Goal: Task Accomplishment & Management: Complete application form

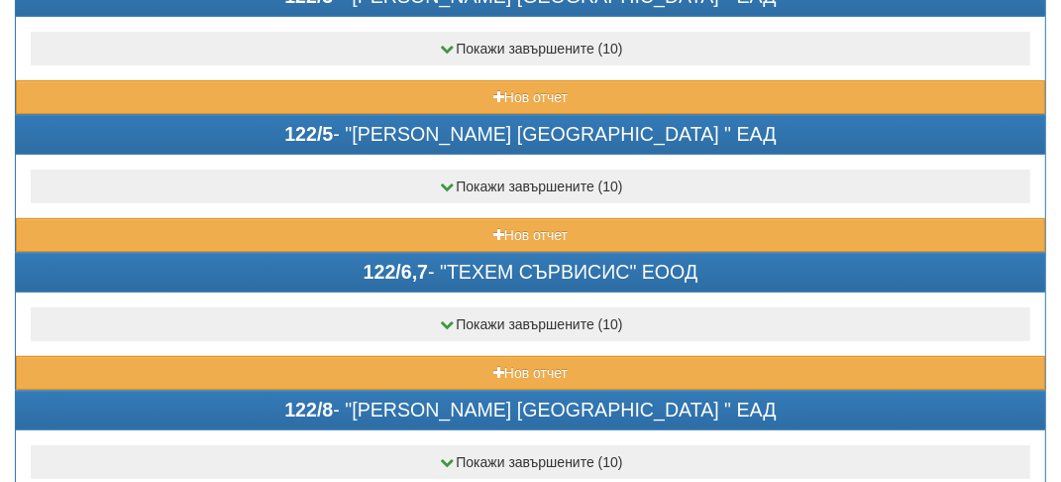
scroll to position [595, 0]
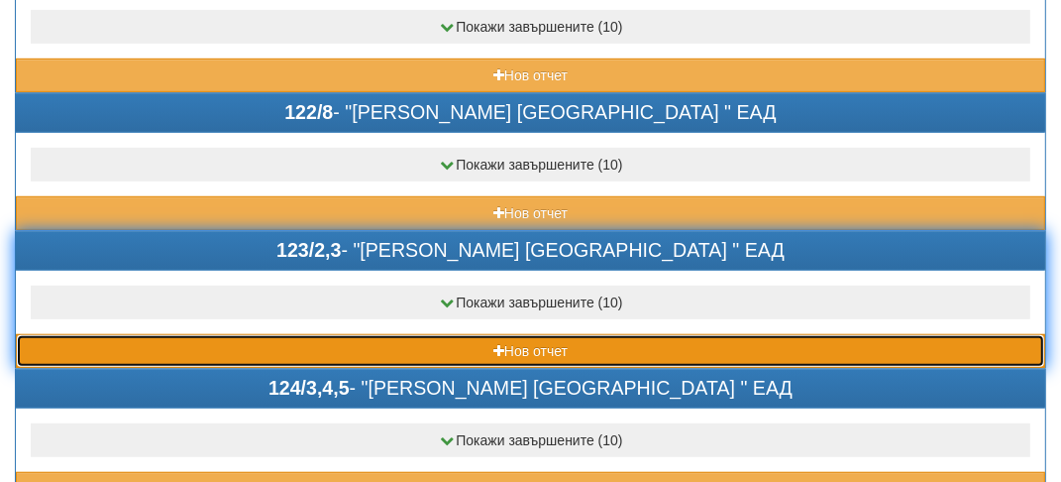
click at [349, 335] on button "Нов отчет" at bounding box center [531, 351] width 1030 height 34
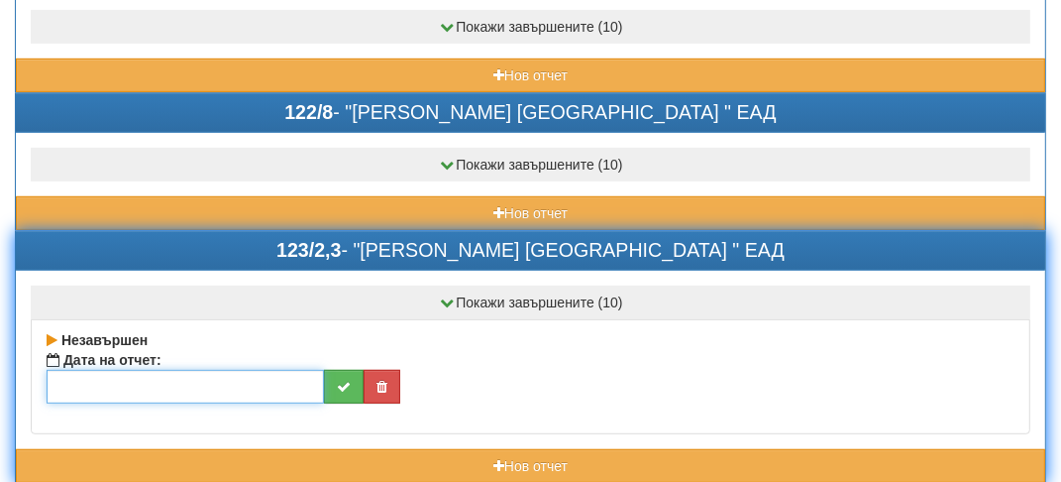
click at [111, 377] on input "text" at bounding box center [186, 387] width 278 height 34
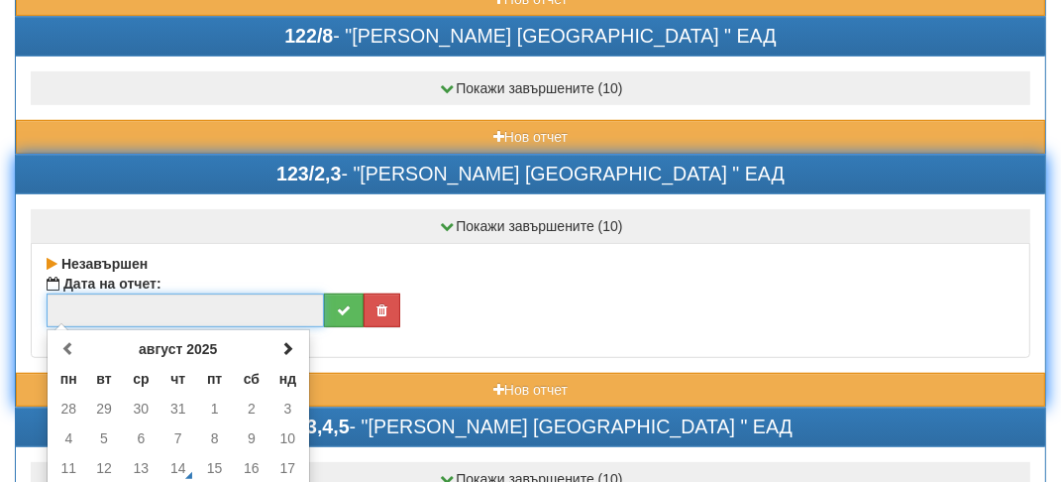
scroll to position [793, 0]
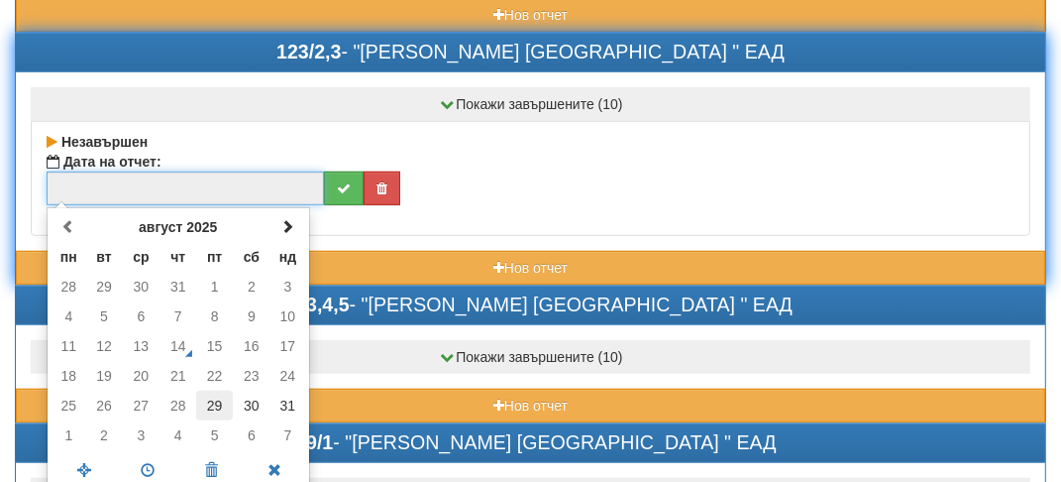
click at [218, 402] on td "29" at bounding box center [214, 405] width 37 height 30
click at [143, 463] on span at bounding box center [148, 470] width 63 height 35
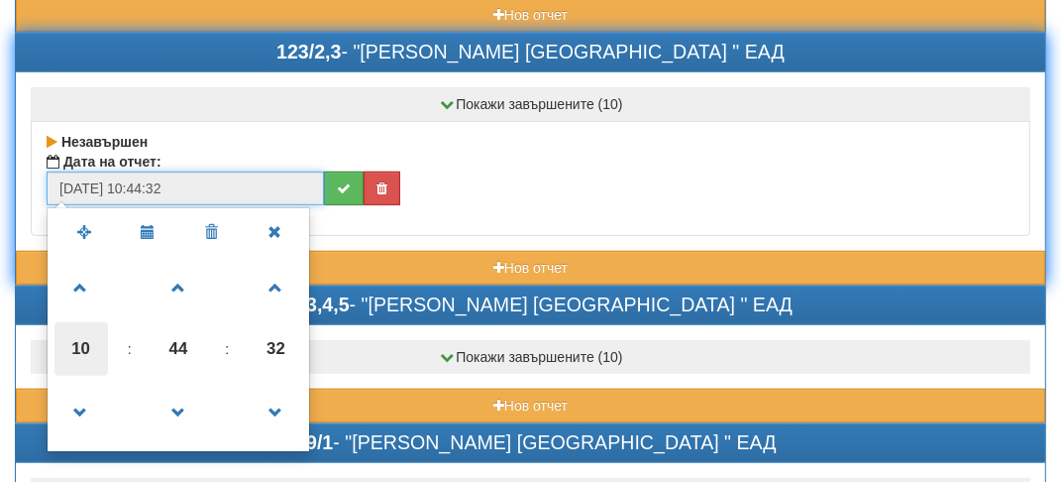
click at [69, 339] on span "10" at bounding box center [82, 349] width 54 height 54
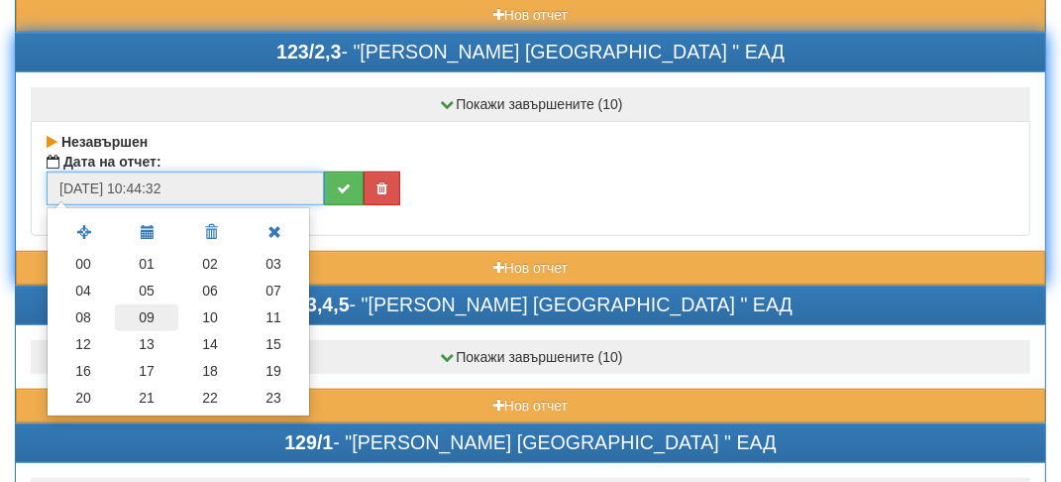
click at [155, 307] on td "09" at bounding box center [146, 317] width 63 height 27
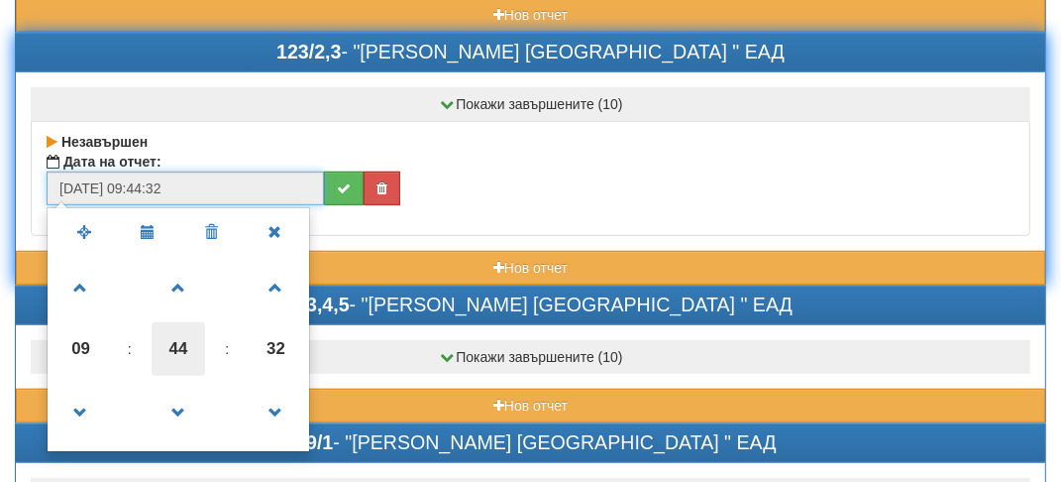
click at [182, 335] on span "44" at bounding box center [179, 349] width 54 height 54
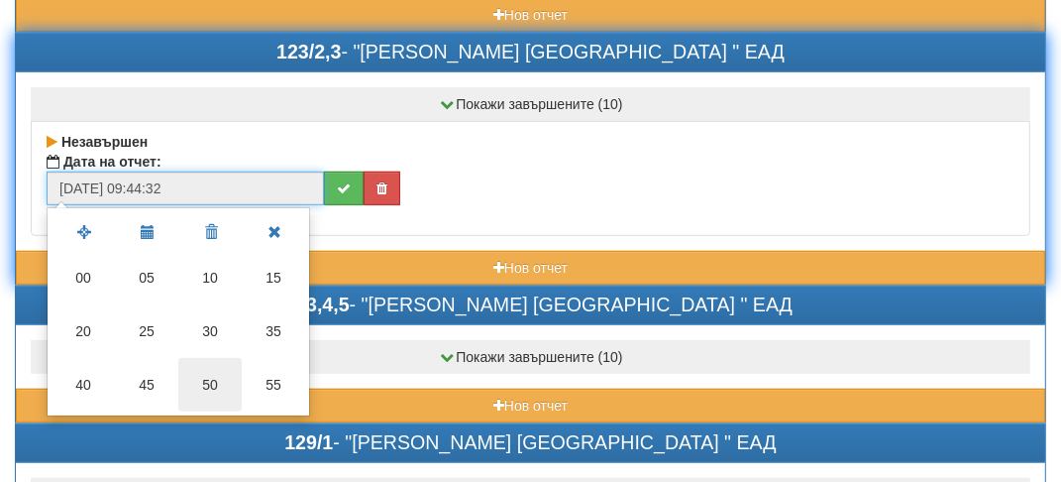
click at [218, 367] on td "50" at bounding box center [209, 385] width 63 height 54
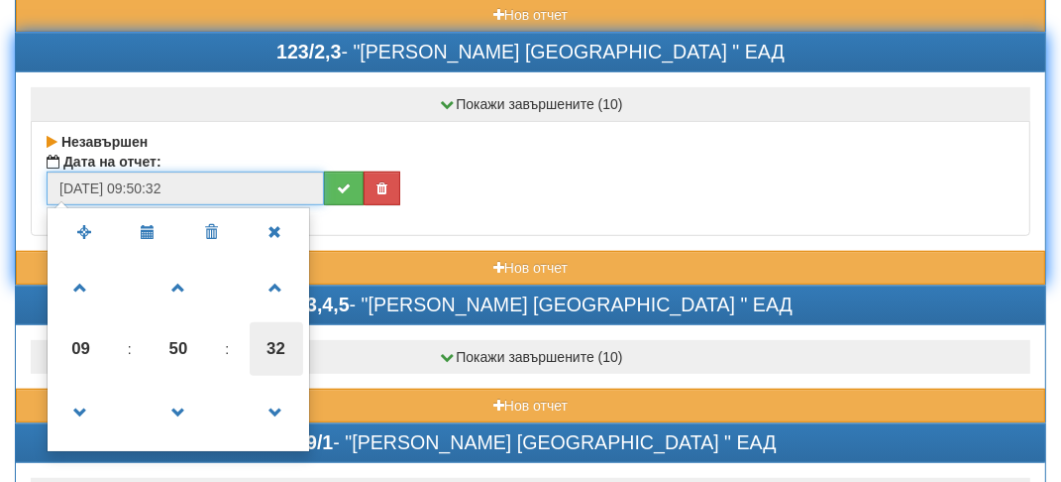
click at [264, 332] on span "32" at bounding box center [277, 349] width 54 height 54
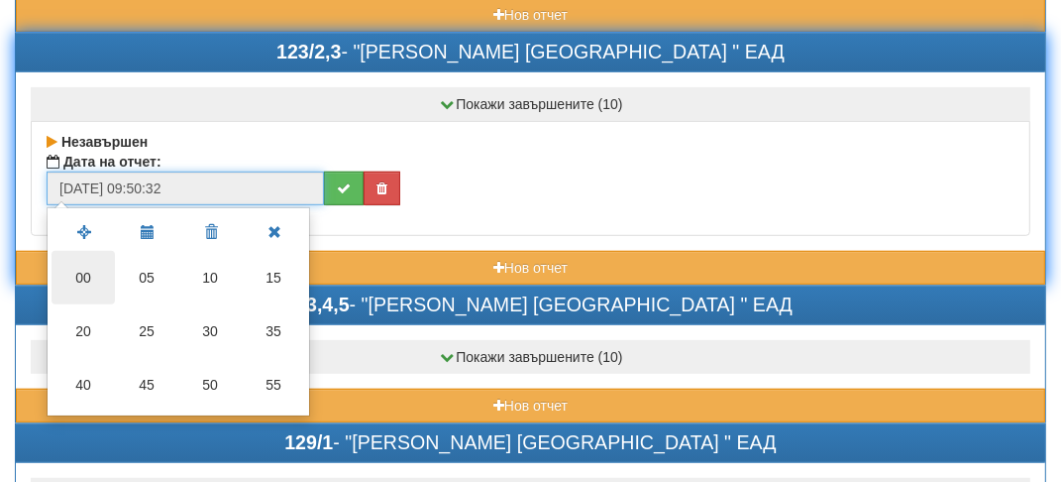
click at [88, 254] on td "00" at bounding box center [83, 278] width 63 height 54
type input "[DATE] 09:50:00"
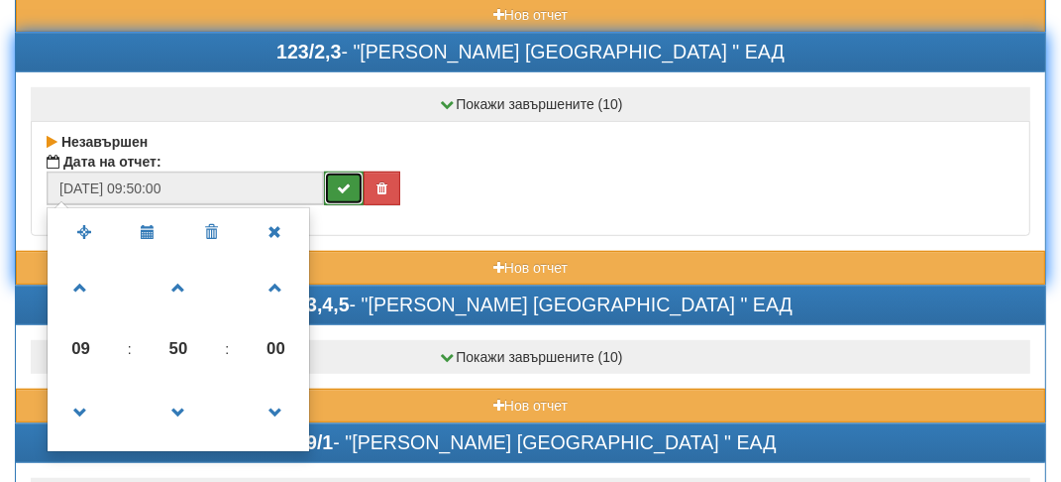
click at [352, 180] on button "submit" at bounding box center [344, 188] width 40 height 34
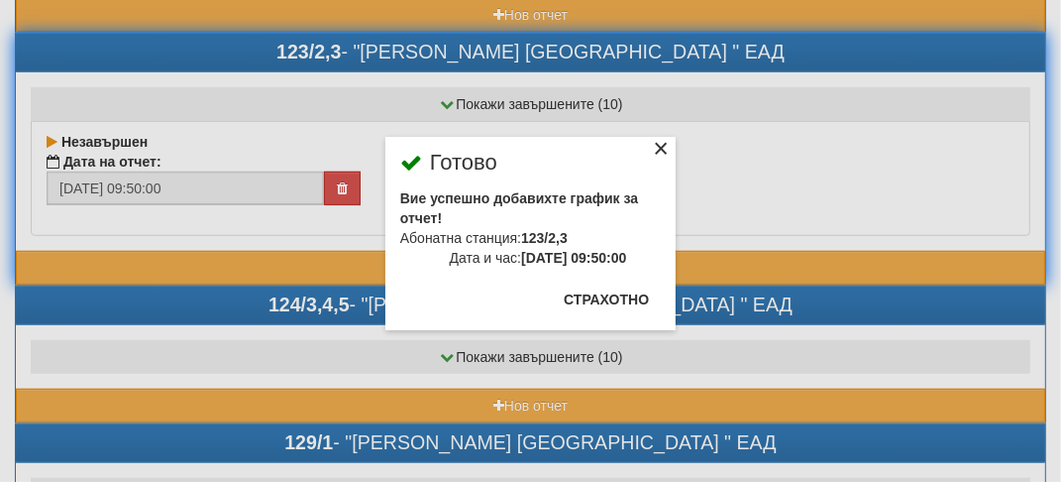
click at [662, 151] on div "×" at bounding box center [661, 152] width 20 height 20
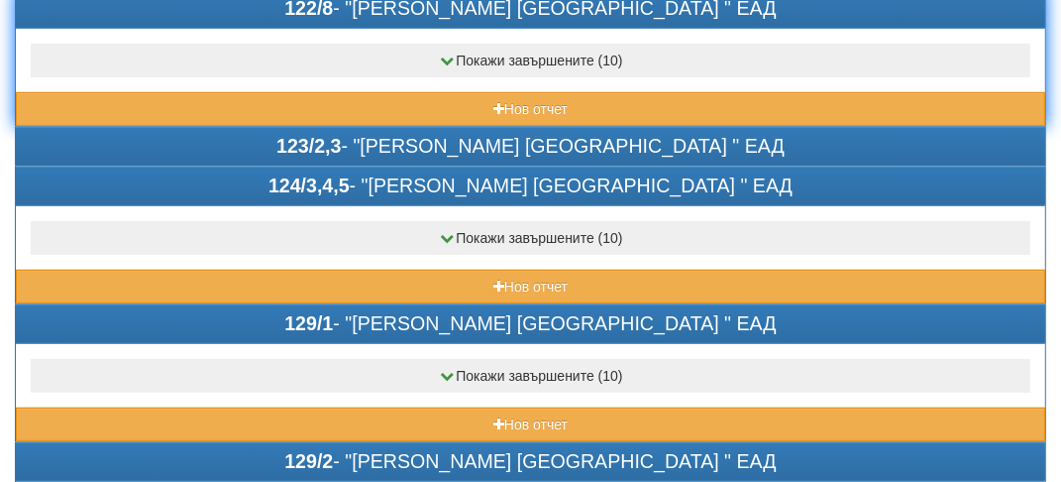
scroll to position [694, 0]
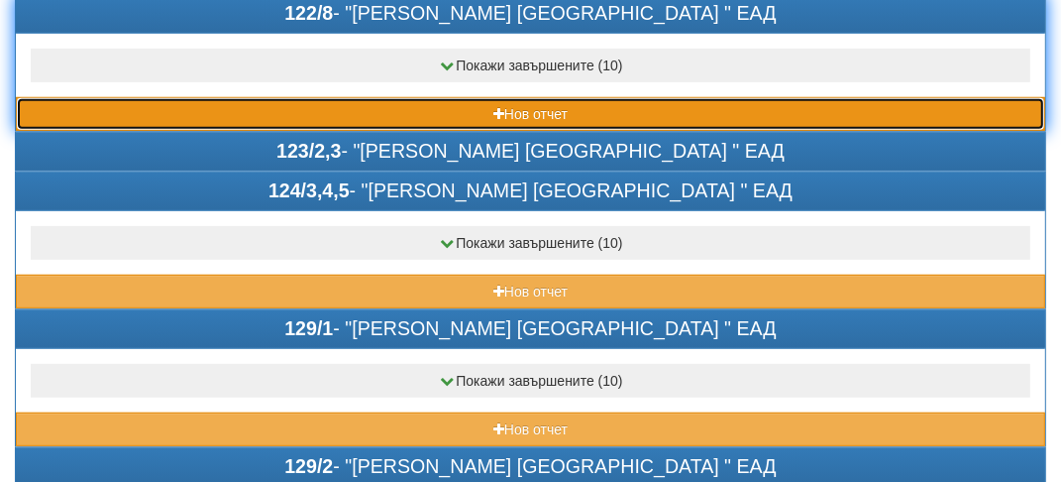
click at [127, 100] on button "Нов отчет" at bounding box center [531, 114] width 1030 height 34
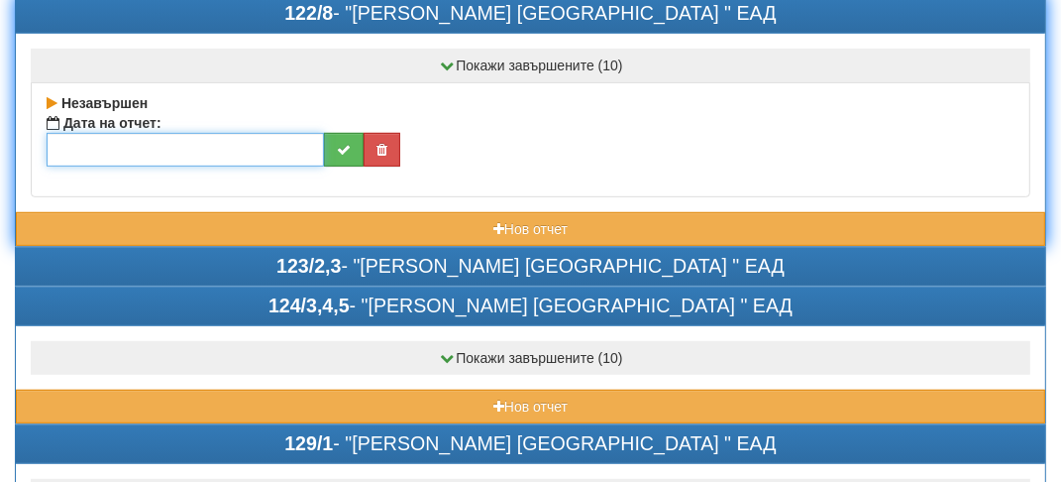
click at [87, 147] on input "text" at bounding box center [186, 150] width 278 height 34
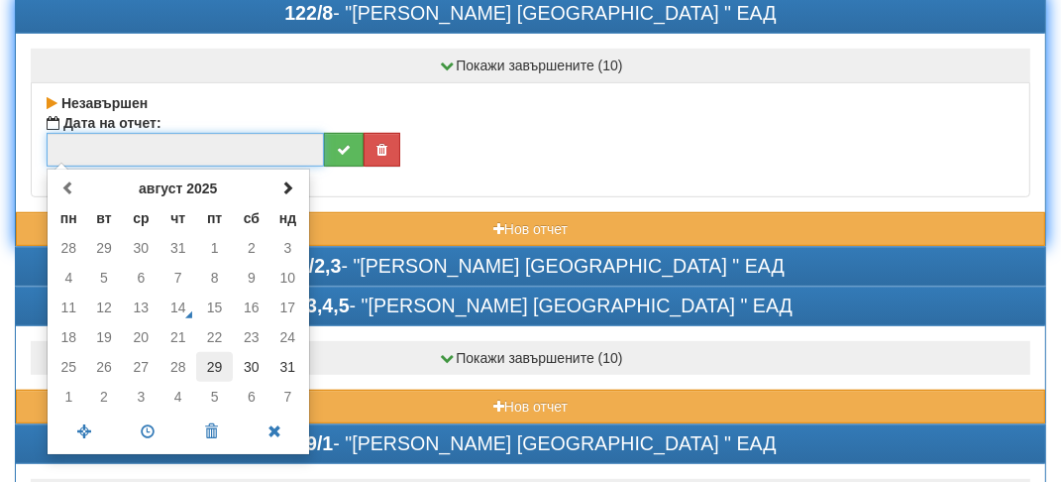
click at [221, 359] on td "29" at bounding box center [214, 367] width 37 height 30
click at [155, 425] on span at bounding box center [148, 431] width 63 height 35
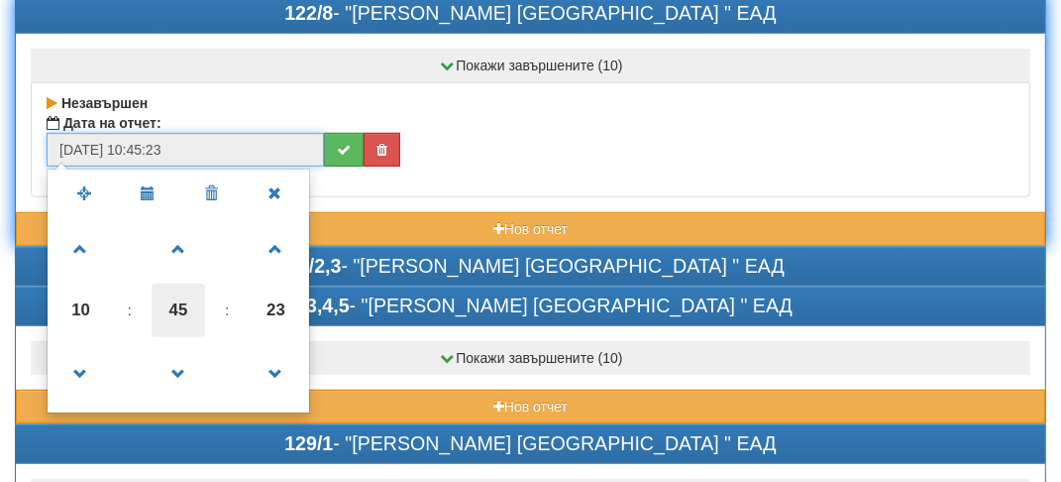
click at [183, 301] on span "45" at bounding box center [179, 310] width 54 height 54
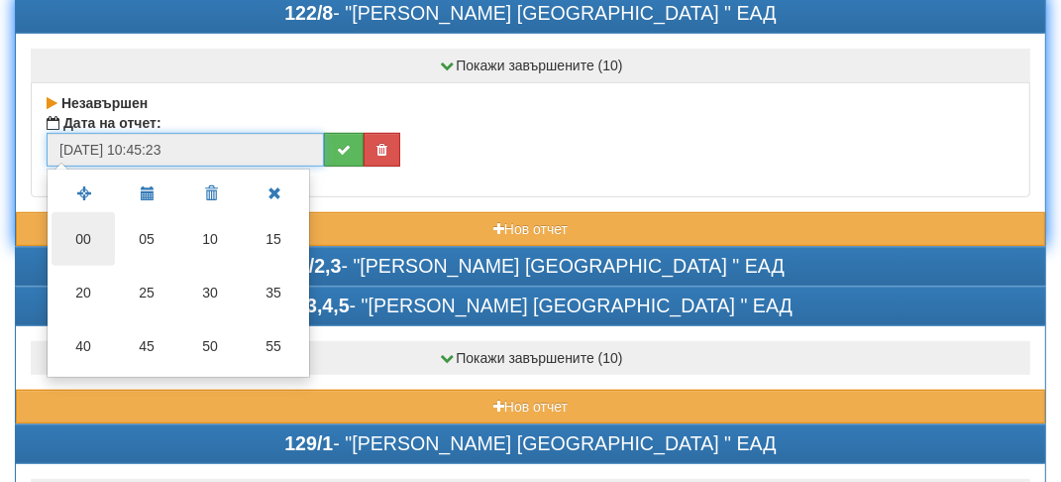
click at [79, 240] on td "00" at bounding box center [83, 239] width 63 height 54
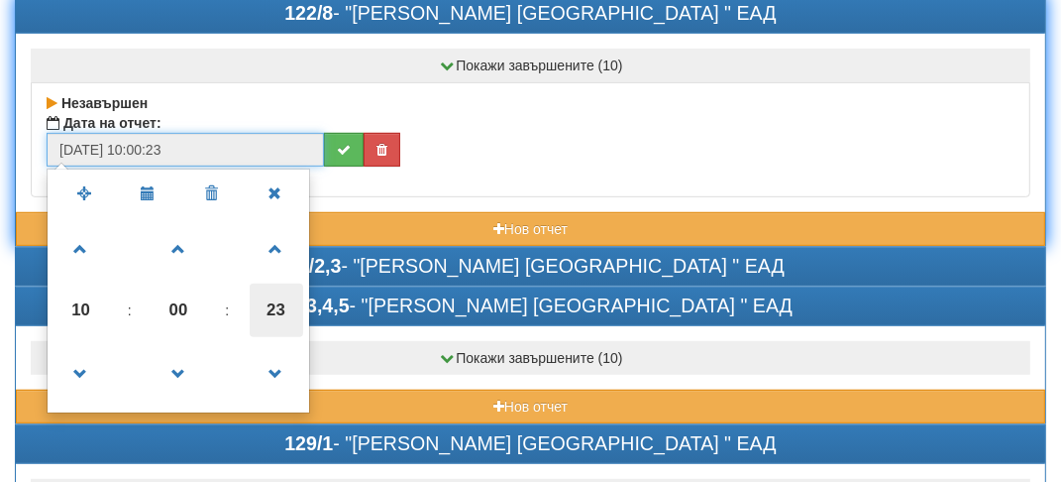
click at [288, 297] on span "23" at bounding box center [277, 310] width 54 height 54
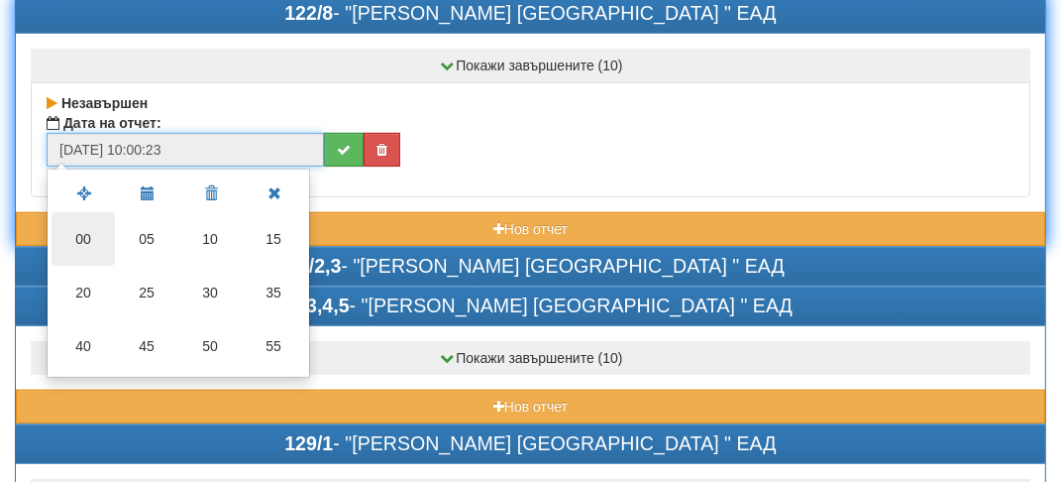
click at [92, 232] on td "00" at bounding box center [83, 239] width 63 height 54
type input "29/08/2025 10:00:00"
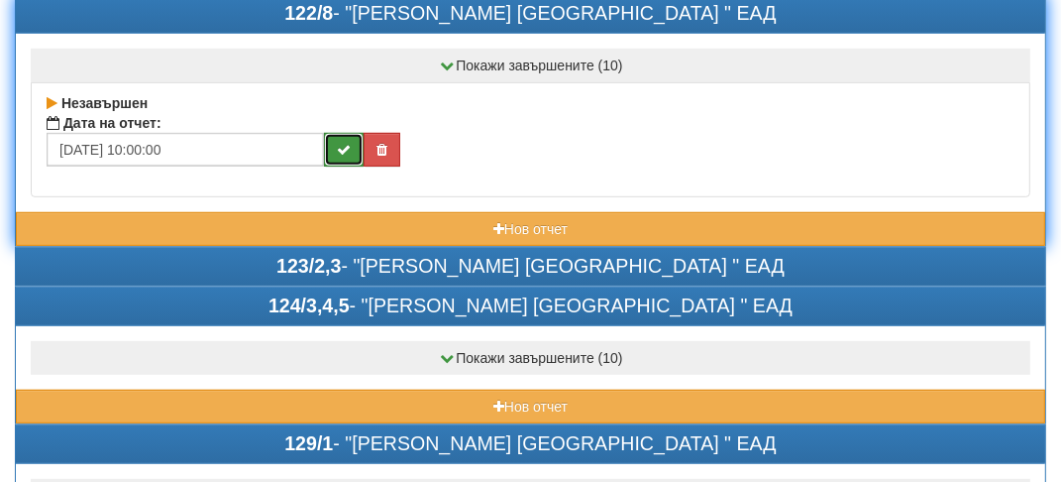
click at [344, 146] on icon "submit" at bounding box center [344, 150] width 14 height 14
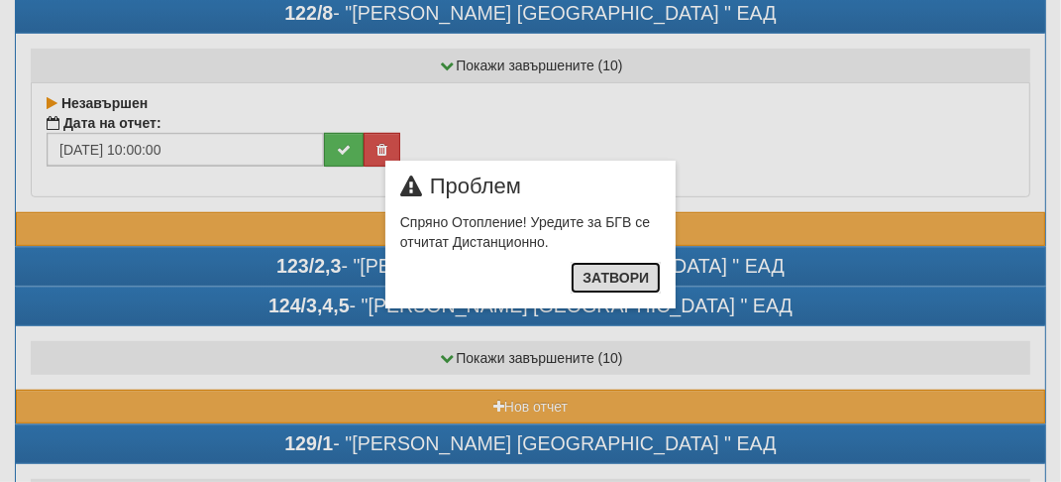
click at [619, 274] on button "Затвори" at bounding box center [616, 278] width 90 height 32
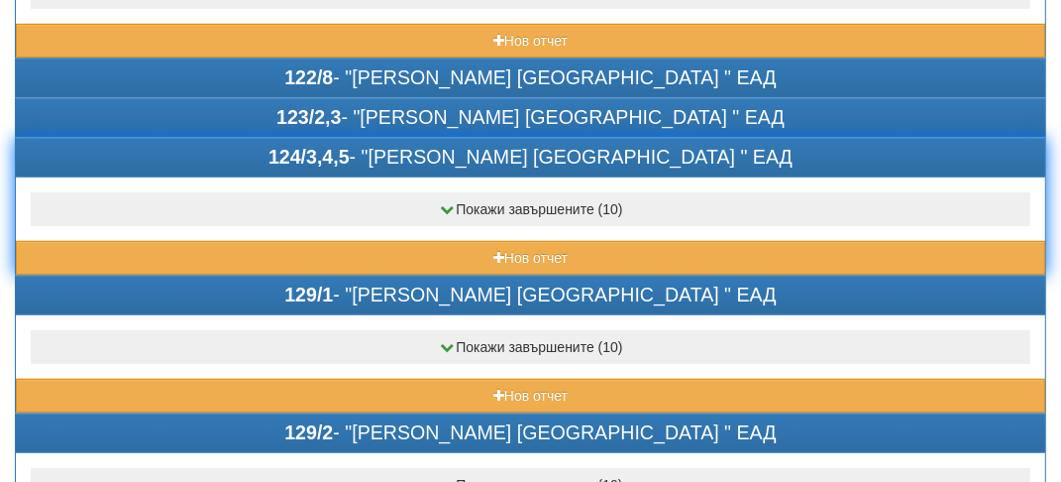
scroll to position [595, 0]
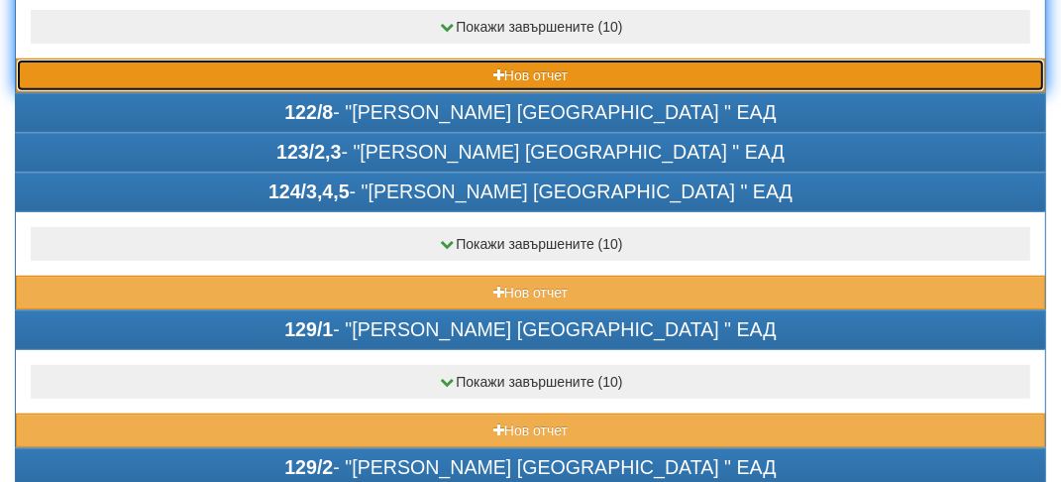
click at [214, 66] on button "Нов отчет" at bounding box center [531, 75] width 1030 height 34
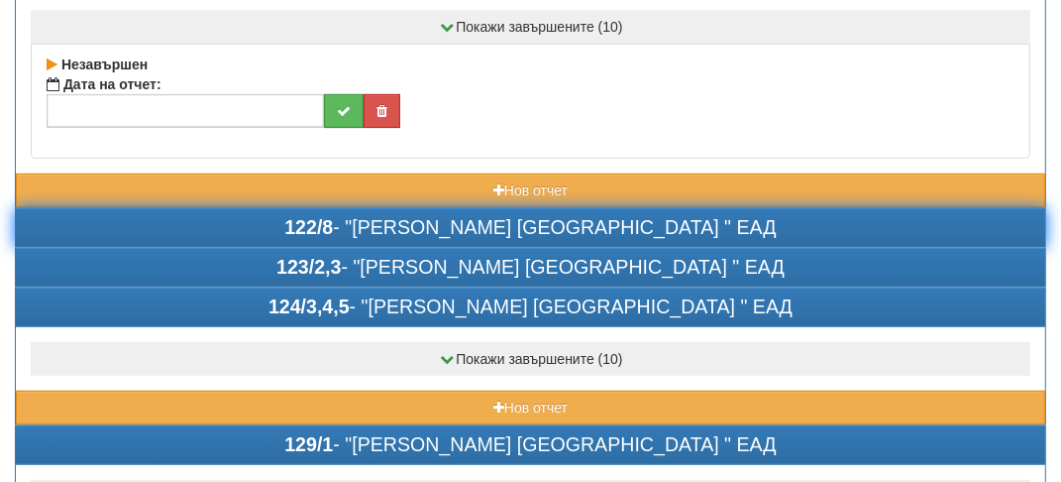
click at [279, 228] on div "122/8 - "ВЕОЛИЯ ЕНЕРДЖИ ВАРНА " ЕАД" at bounding box center [531, 228] width 1030 height 38
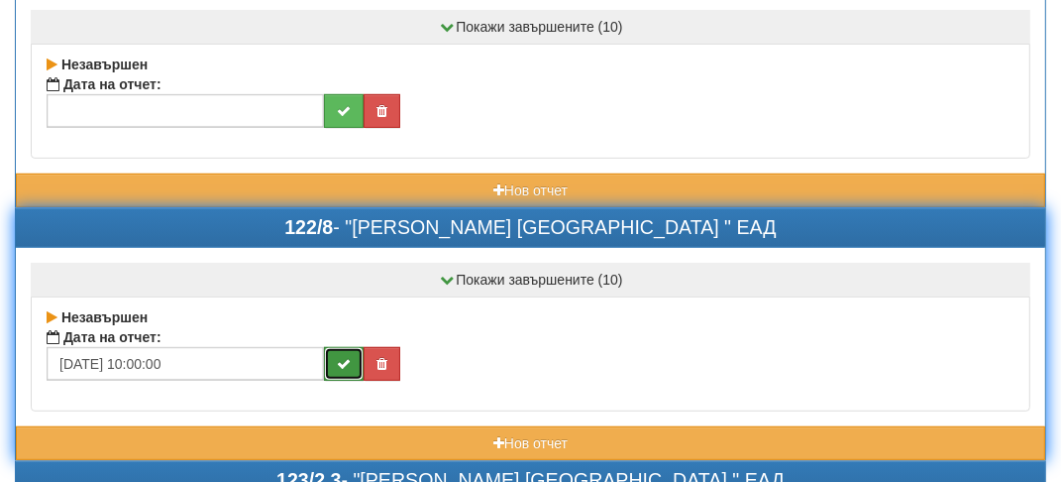
click at [343, 368] on button "submit" at bounding box center [344, 364] width 40 height 34
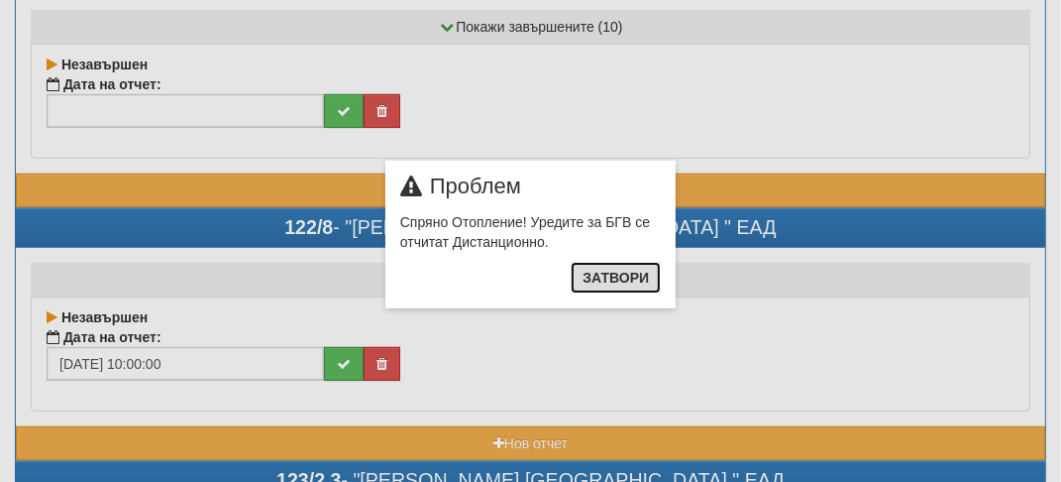
click at [618, 287] on button "Затвори" at bounding box center [616, 278] width 90 height 32
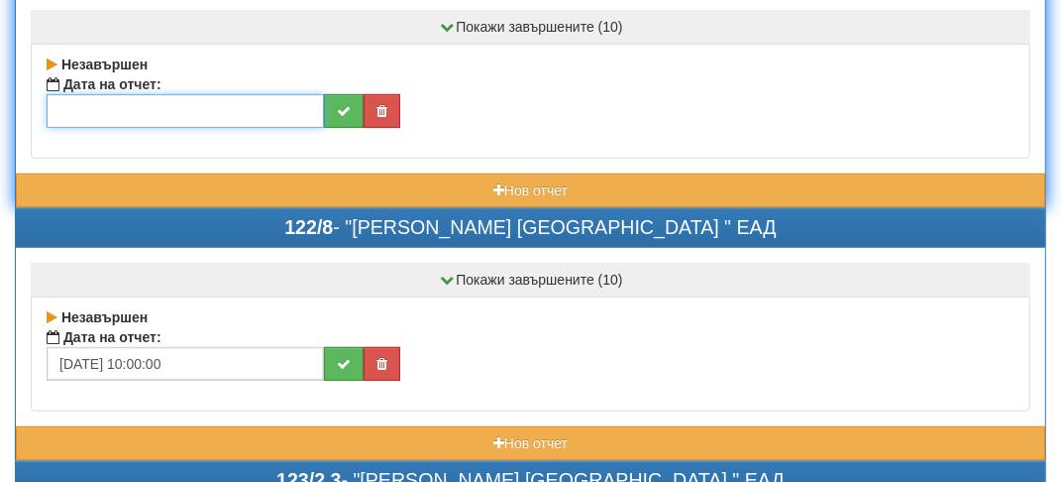
click at [85, 109] on input "text" at bounding box center [186, 111] width 278 height 34
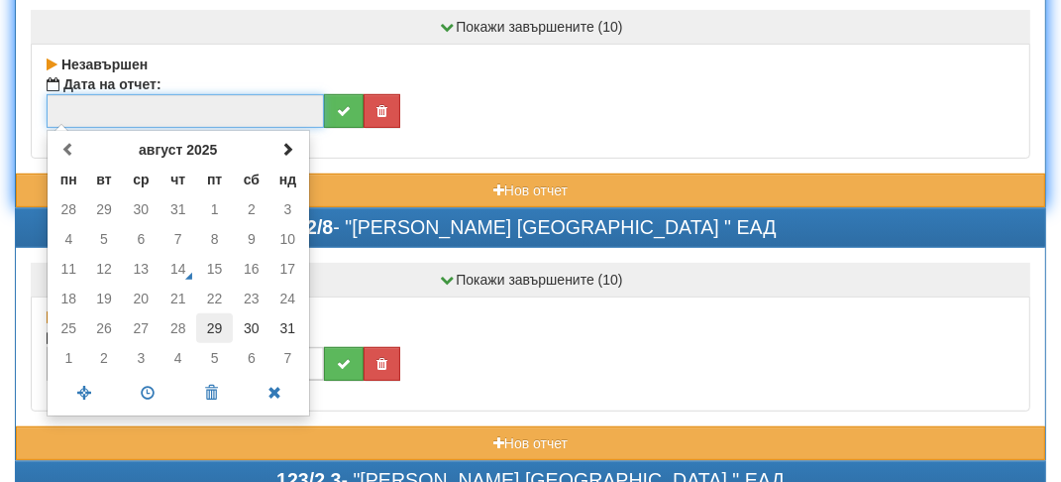
click at [214, 331] on td "29" at bounding box center [214, 328] width 37 height 30
click at [158, 393] on span at bounding box center [148, 393] width 63 height 35
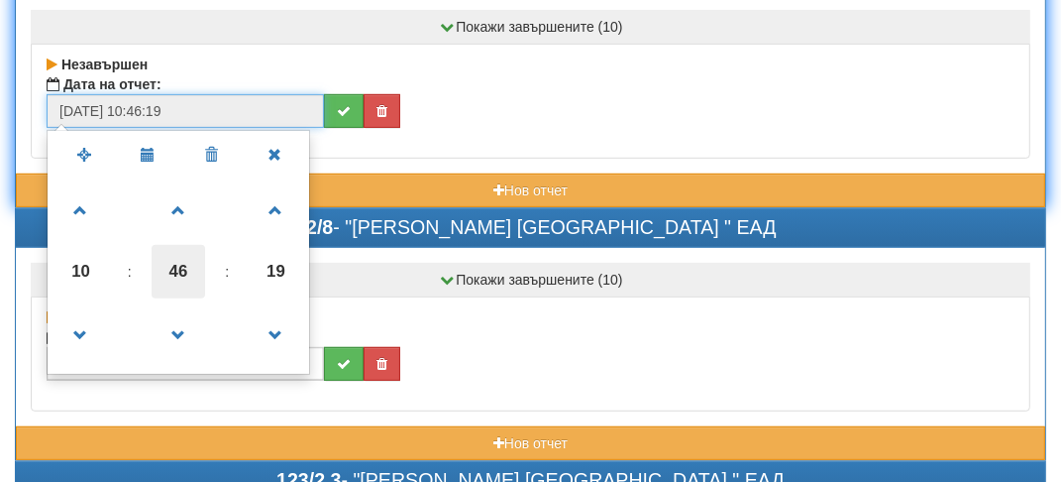
click at [178, 272] on span "46" at bounding box center [179, 272] width 54 height 54
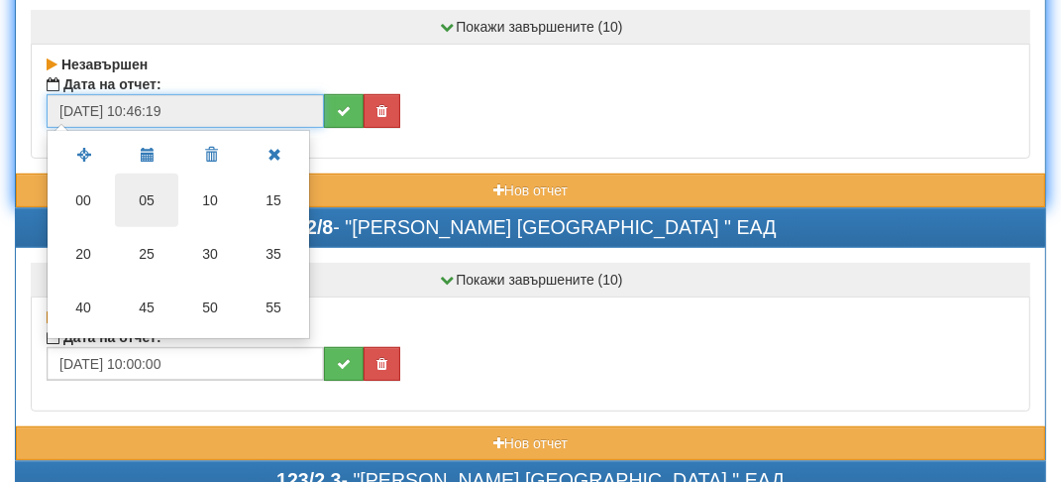
click at [153, 202] on td "05" at bounding box center [146, 200] width 63 height 54
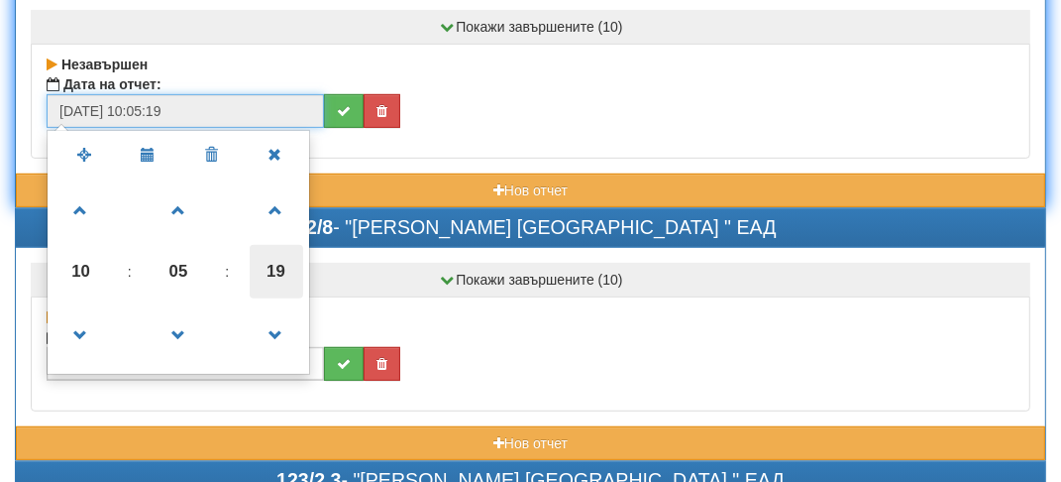
click at [284, 268] on span "19" at bounding box center [277, 272] width 54 height 54
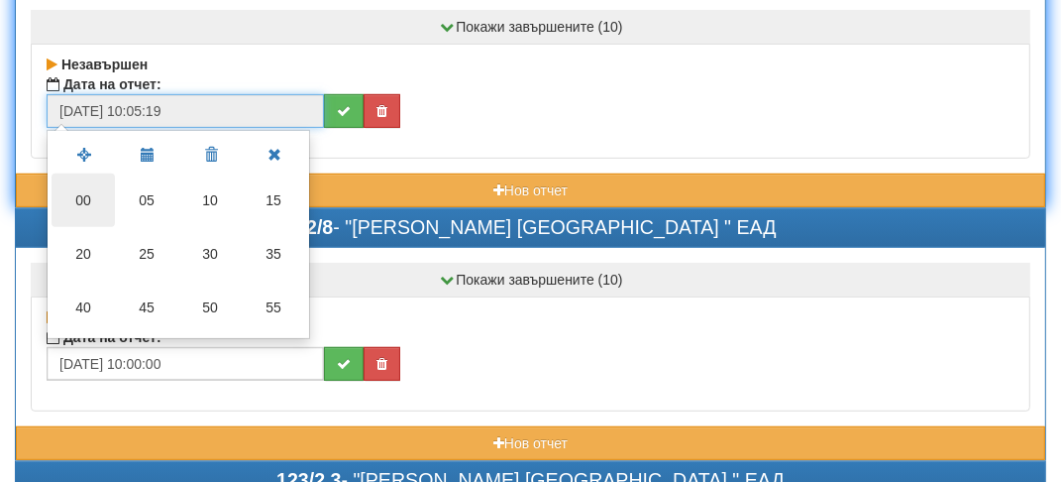
click at [91, 196] on td "00" at bounding box center [83, 200] width 63 height 54
type input "[DATE] 10:05:00"
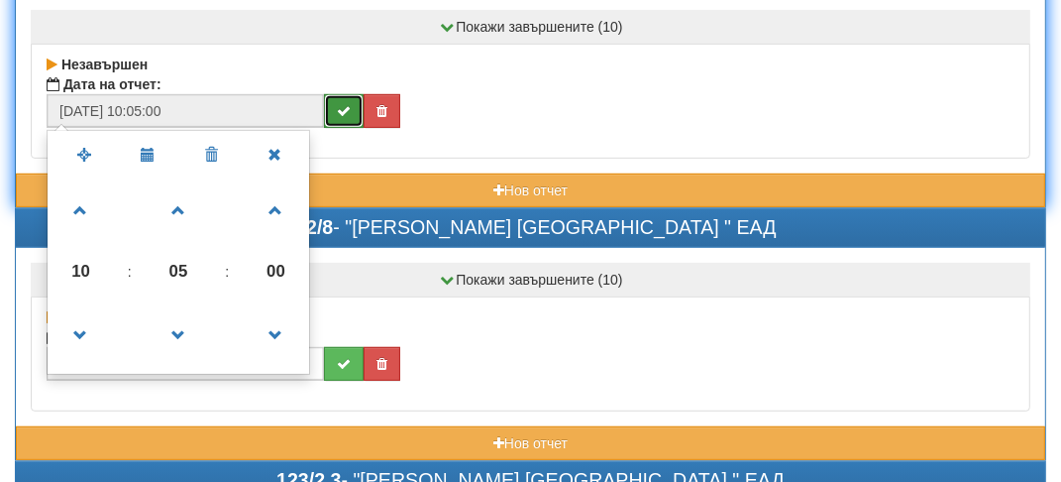
click at [343, 106] on icon "submit" at bounding box center [344, 111] width 14 height 14
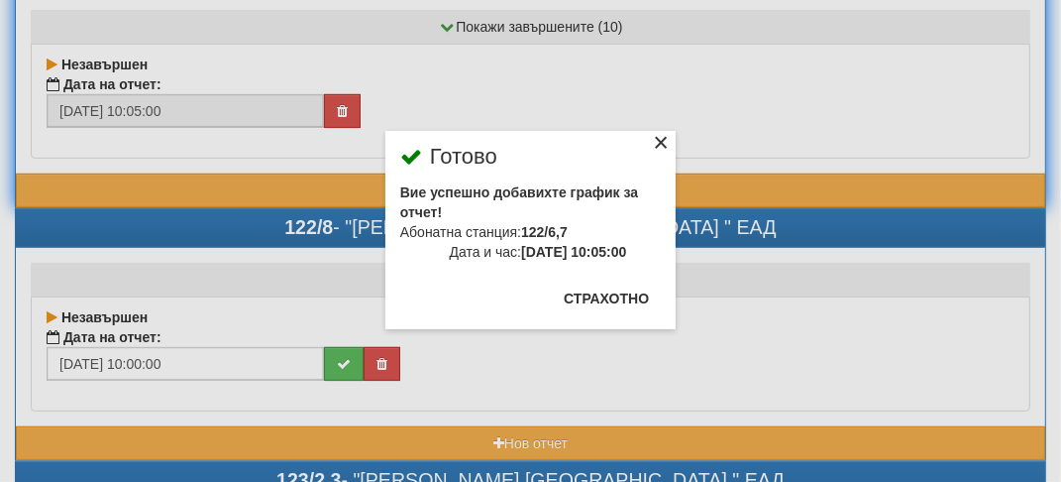
click at [662, 137] on div "×" at bounding box center [661, 146] width 20 height 20
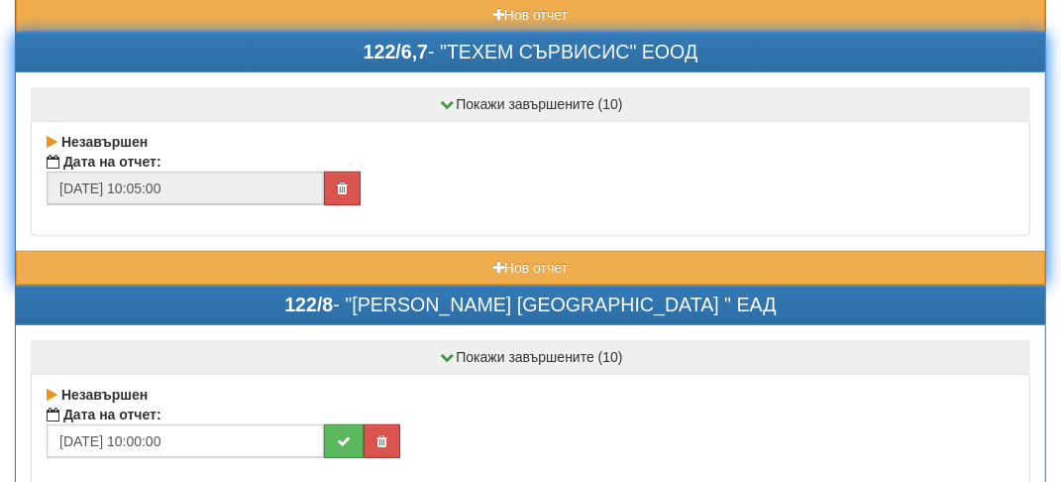
scroll to position [496, 0]
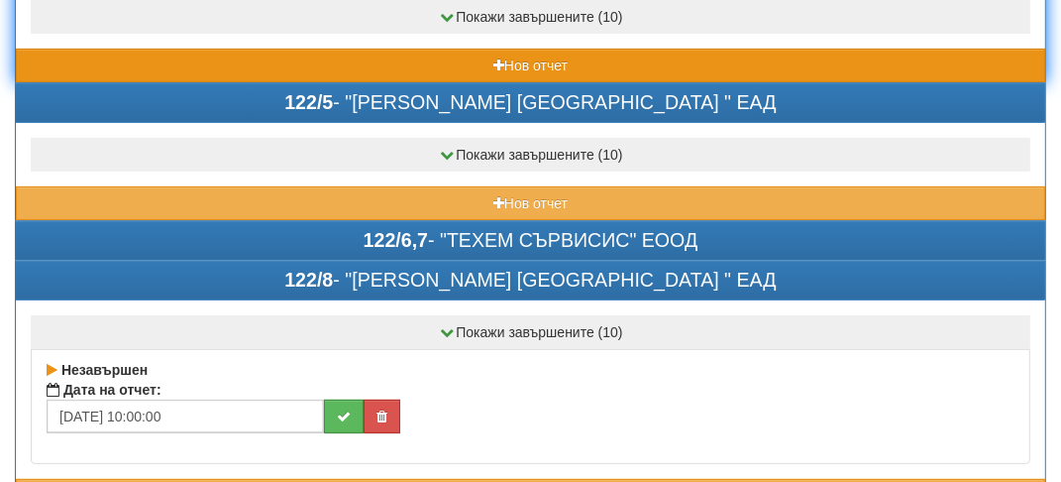
scroll to position [297, 0]
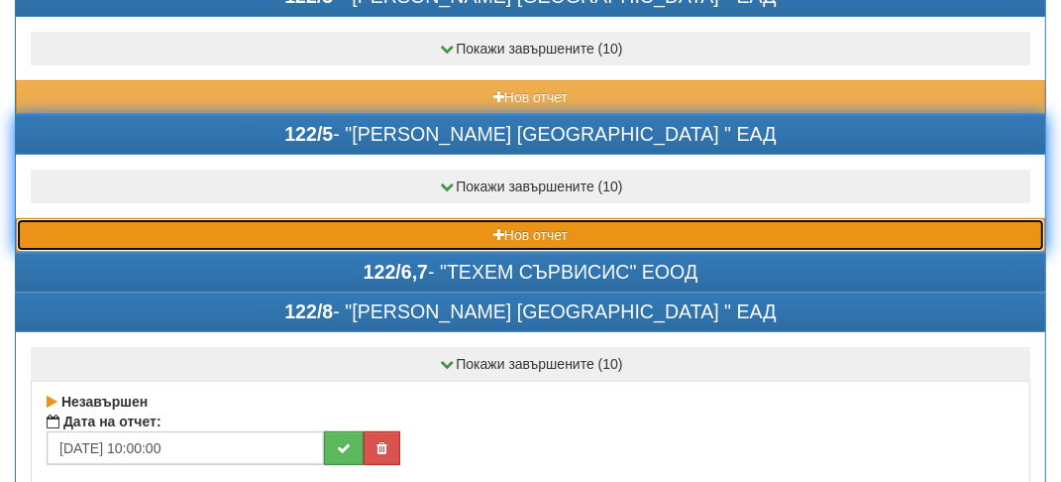
click at [168, 228] on button "Нов отчет" at bounding box center [531, 235] width 1030 height 34
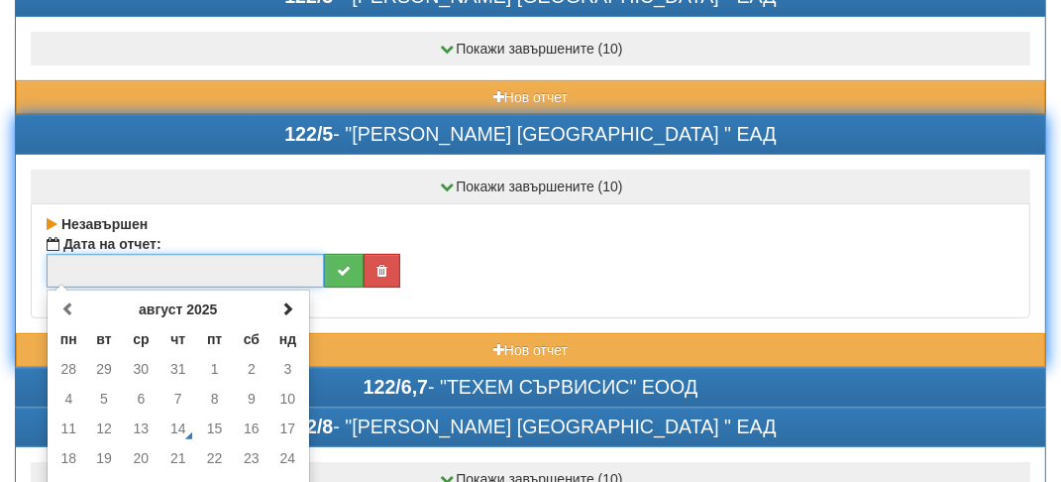
click at [125, 268] on input "text" at bounding box center [186, 271] width 278 height 34
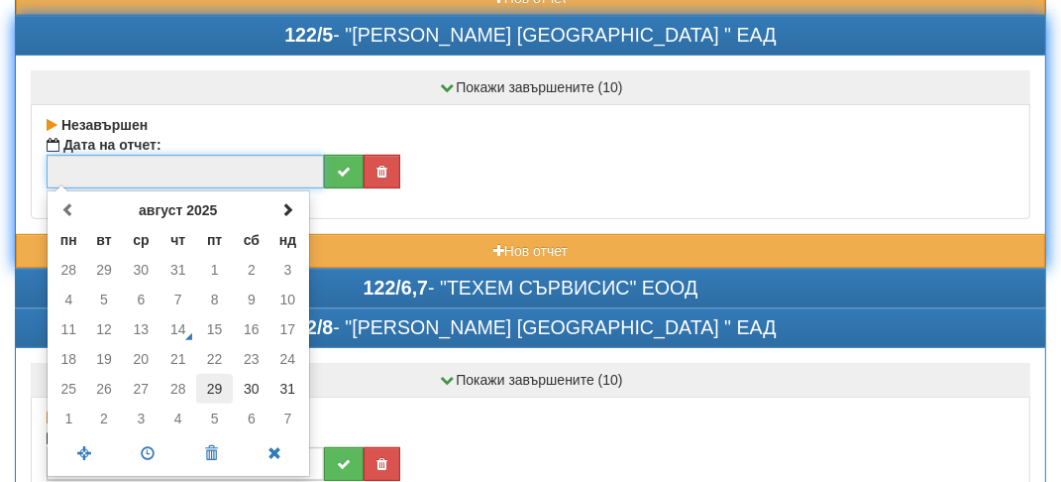
click at [215, 390] on td "29" at bounding box center [214, 389] width 37 height 30
click at [161, 445] on span at bounding box center [148, 453] width 63 height 35
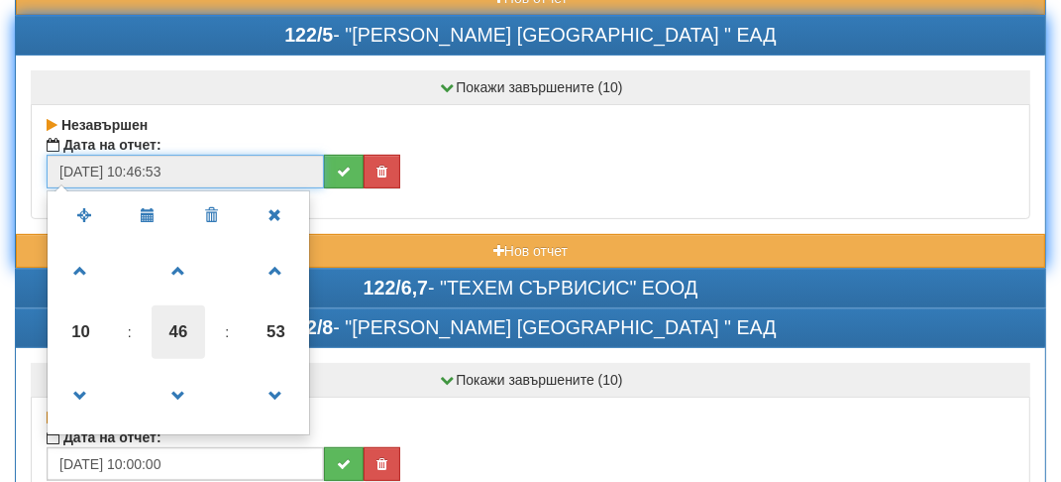
click at [167, 326] on span "46" at bounding box center [179, 332] width 54 height 54
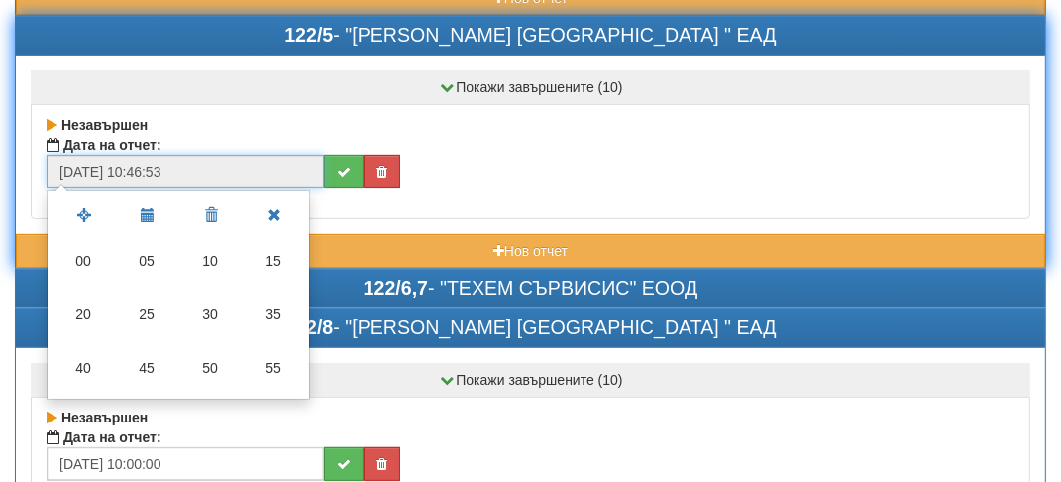
click at [96, 359] on td "40" at bounding box center [83, 368] width 63 height 54
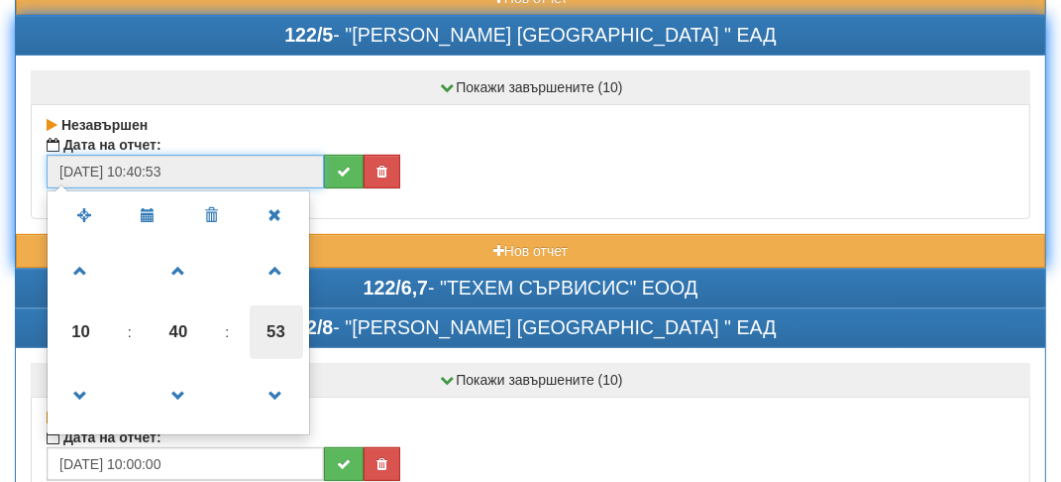
click at [276, 323] on span "53" at bounding box center [277, 332] width 54 height 54
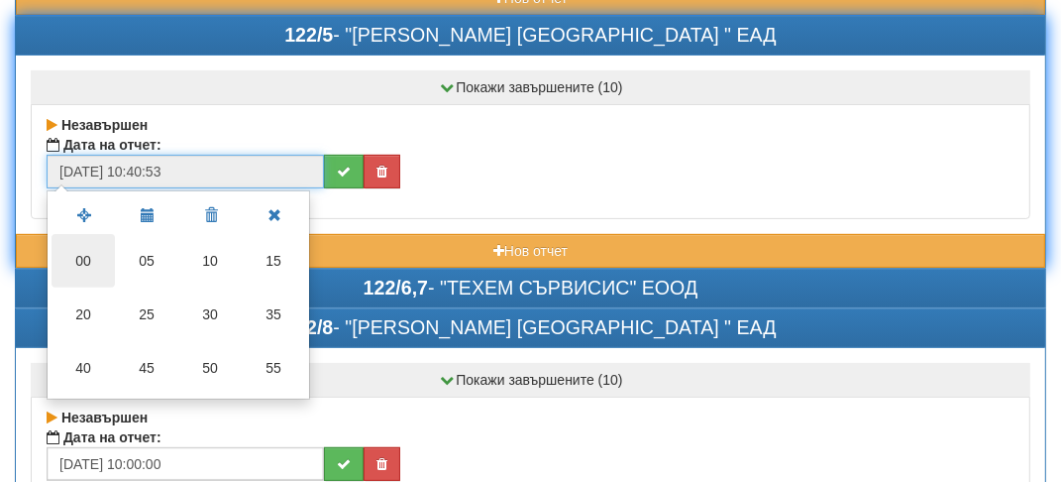
click at [93, 262] on td "00" at bounding box center [83, 261] width 63 height 54
type input "[DATE] 10:40:00"
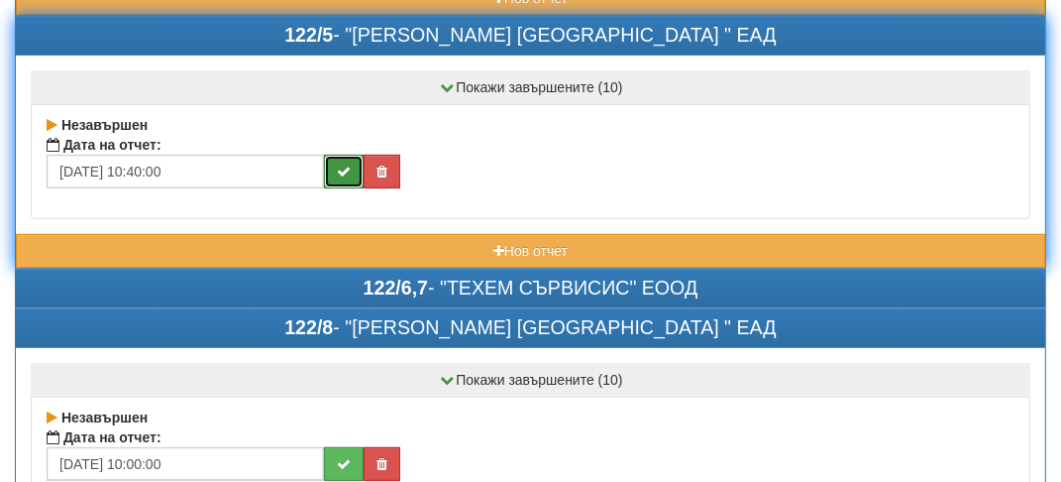
click at [349, 167] on icon "submit" at bounding box center [344, 172] width 14 height 14
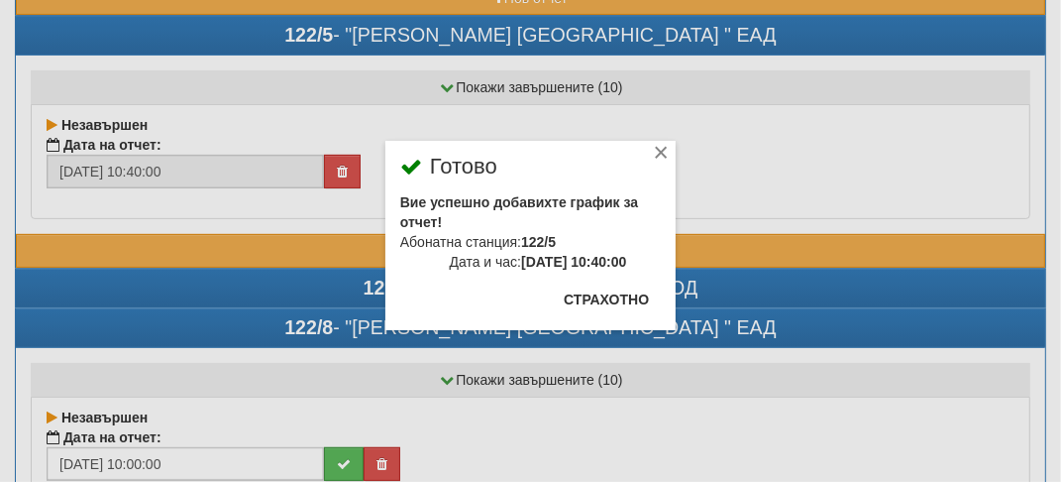
click at [301, 38] on div "× Готово Вие успешно добавихте график за отчет! Абонатна станция: 122/5 Дата и …" at bounding box center [531, 165] width 961 height 330
click at [664, 149] on div "×" at bounding box center [661, 156] width 20 height 20
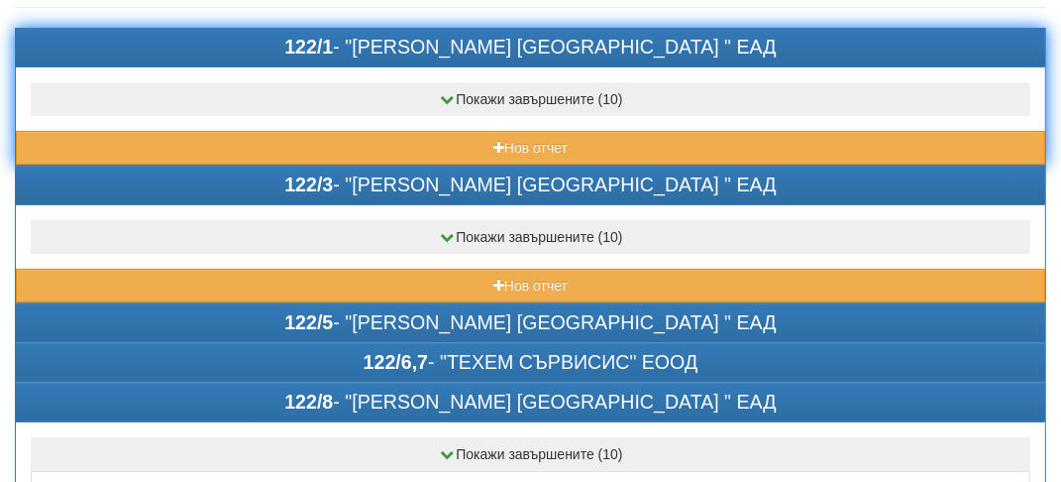
scroll to position [99, 0]
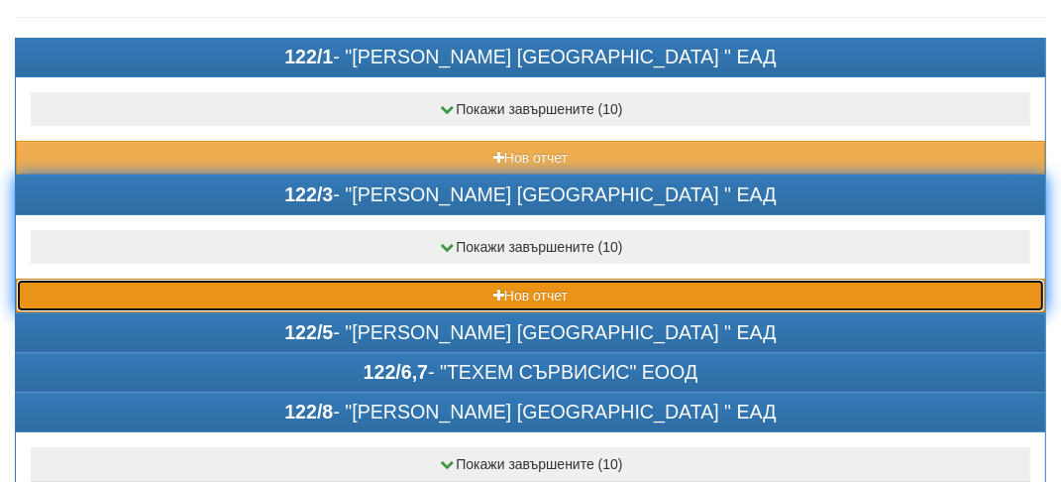
click at [200, 289] on button "Нов отчет" at bounding box center [531, 295] width 1030 height 34
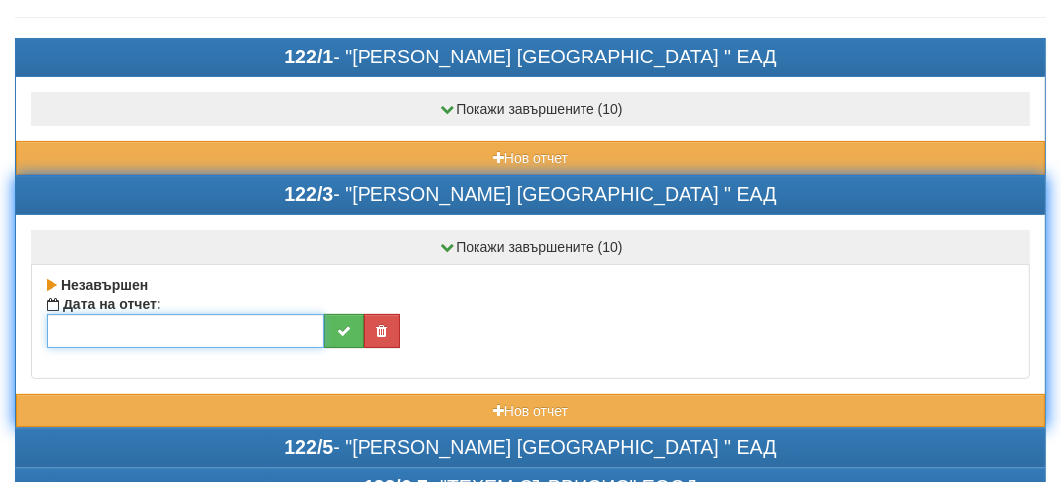
click at [79, 319] on input "text" at bounding box center [186, 331] width 278 height 34
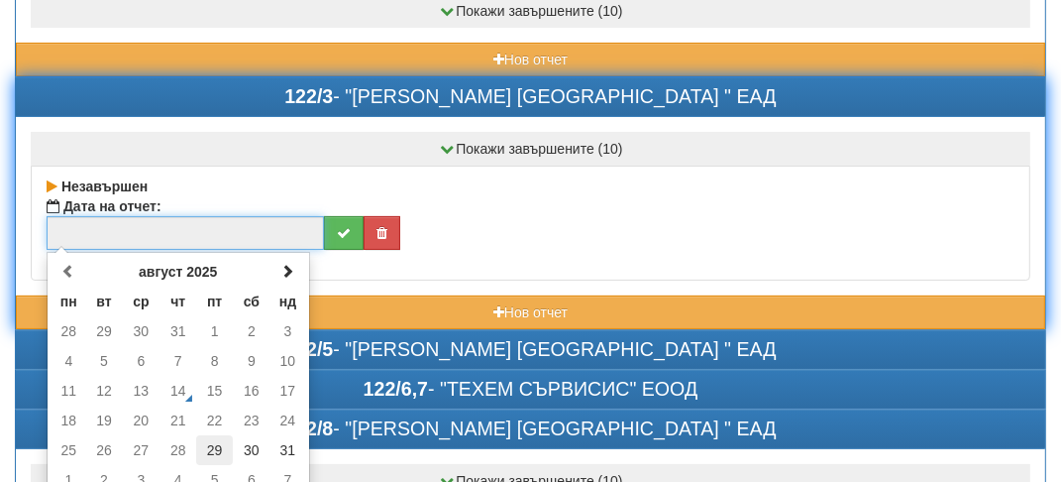
scroll to position [198, 0]
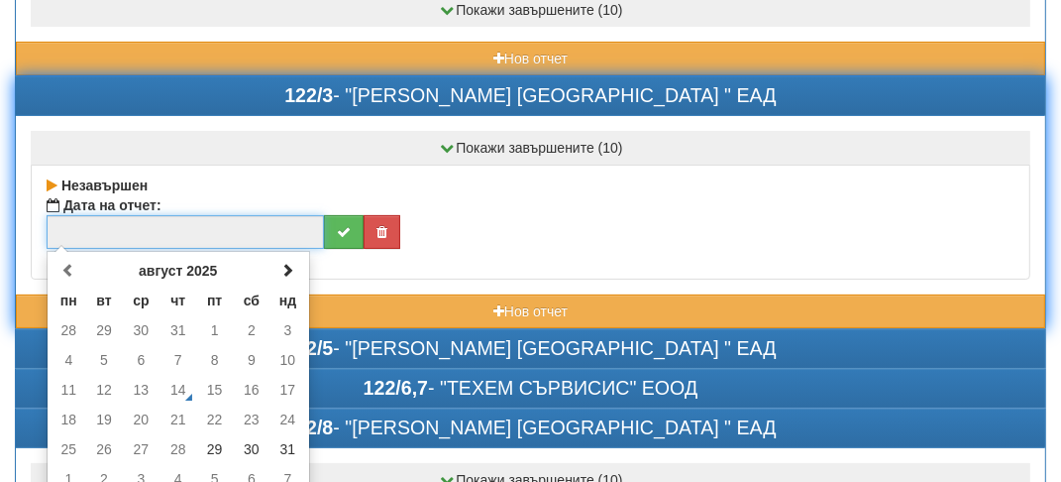
click at [221, 464] on td "5" at bounding box center [214, 479] width 37 height 30
click at [216, 448] on td "29" at bounding box center [214, 449] width 37 height 30
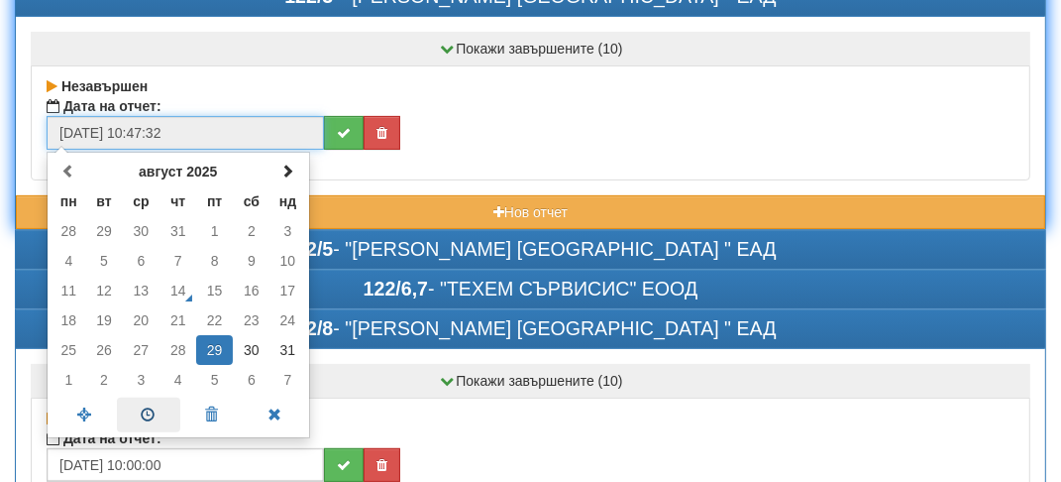
click at [151, 408] on span at bounding box center [148, 414] width 63 height 35
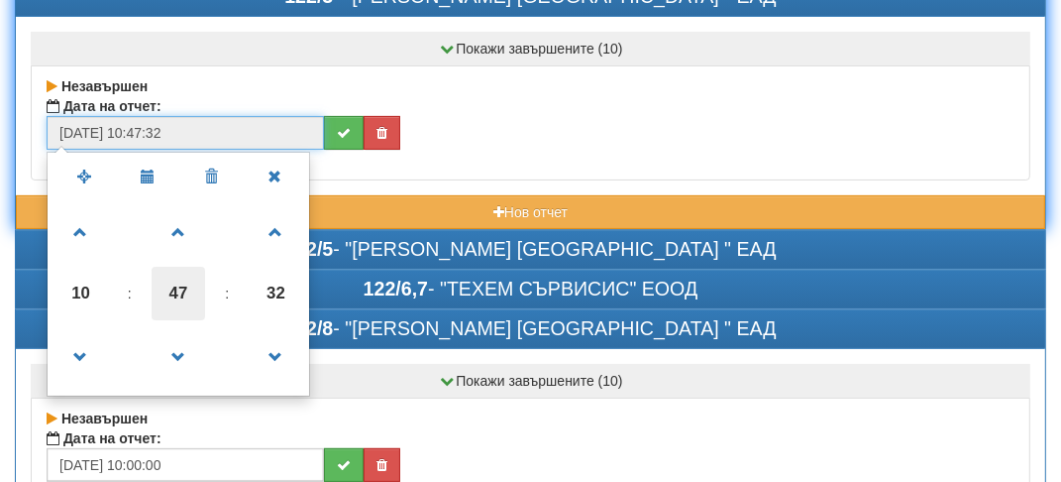
click at [175, 292] on span "47" at bounding box center [179, 294] width 54 height 54
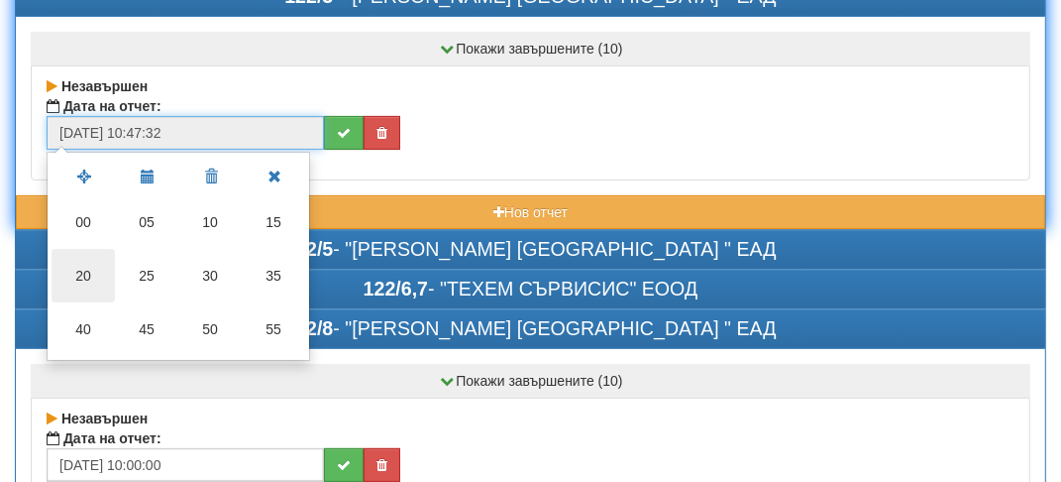
click at [83, 272] on td "20" at bounding box center [83, 276] width 63 height 54
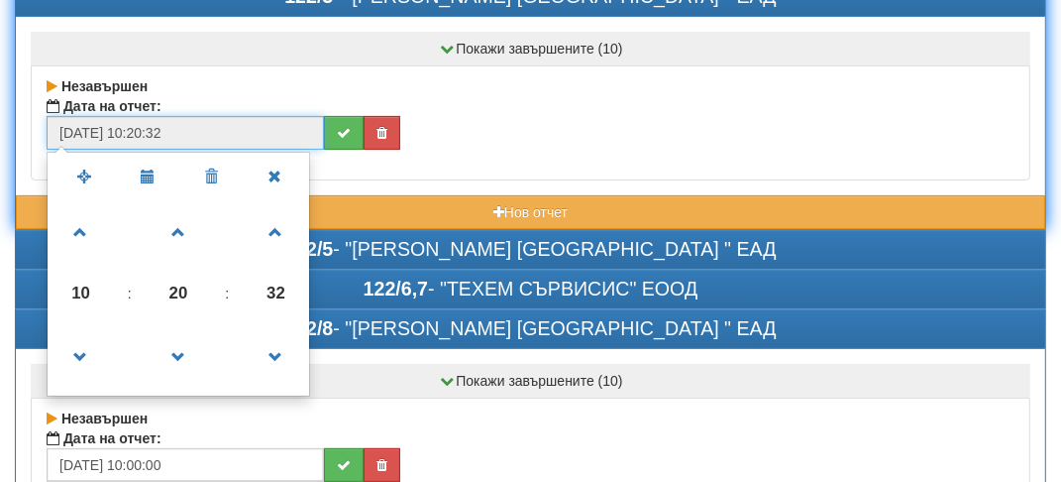
click at [82, 294] on span "10" at bounding box center [82, 294] width 54 height 54
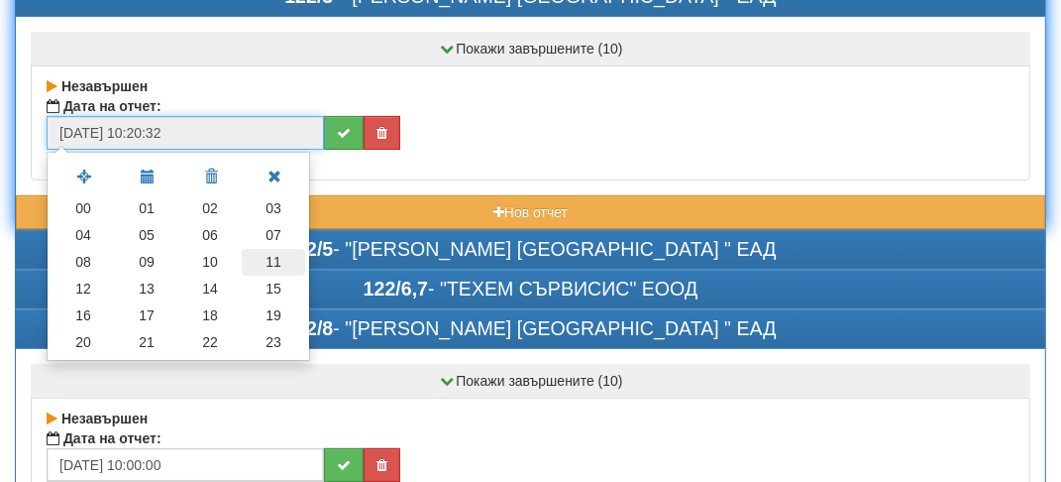
click at [281, 258] on td "11" at bounding box center [273, 262] width 63 height 27
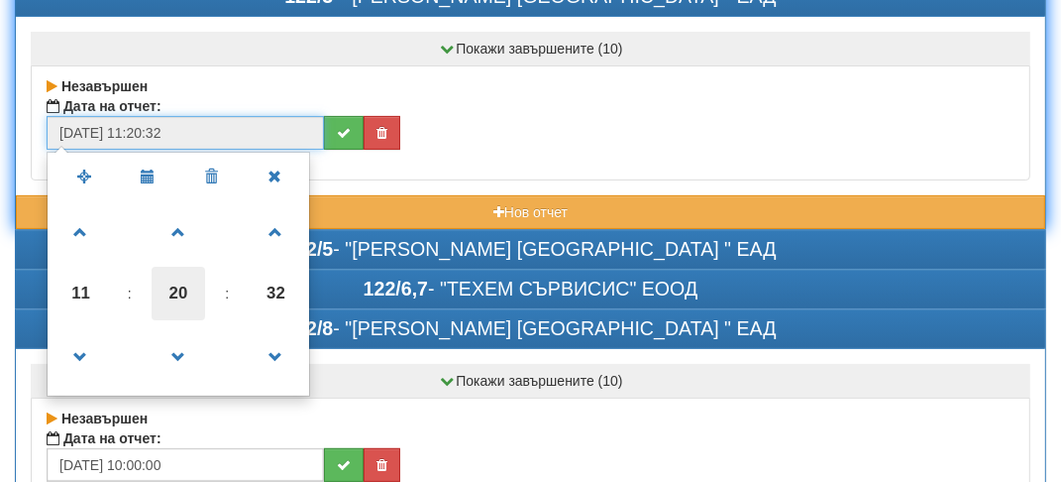
click at [167, 284] on span "20" at bounding box center [179, 294] width 54 height 54
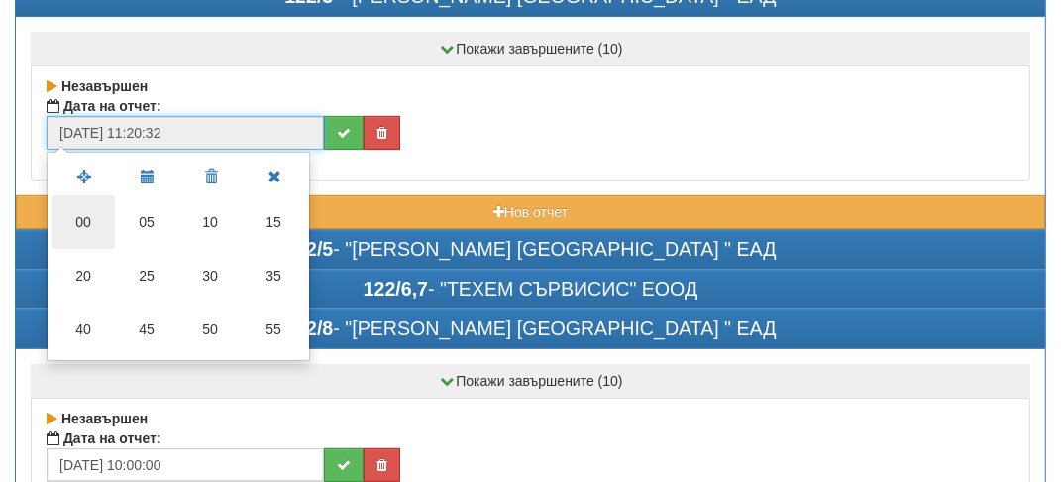
click at [94, 225] on td "00" at bounding box center [83, 222] width 63 height 54
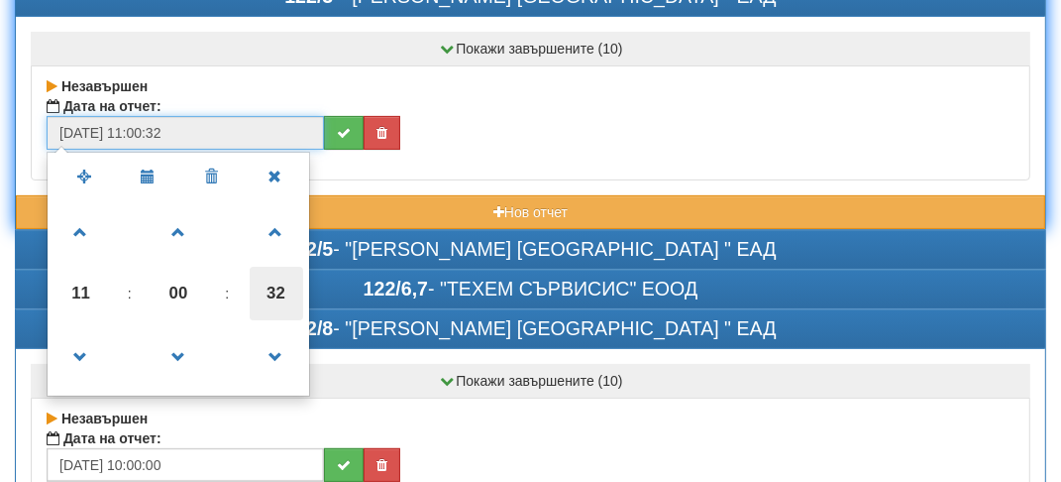
click at [289, 282] on span "32" at bounding box center [277, 294] width 54 height 54
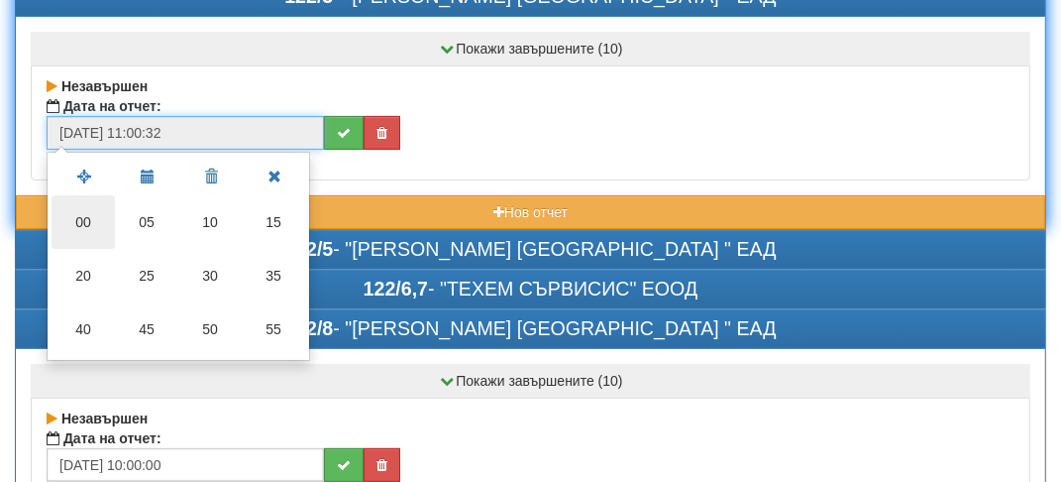
click at [95, 224] on td "00" at bounding box center [83, 222] width 63 height 54
type input "[DATE] 11:00:00"
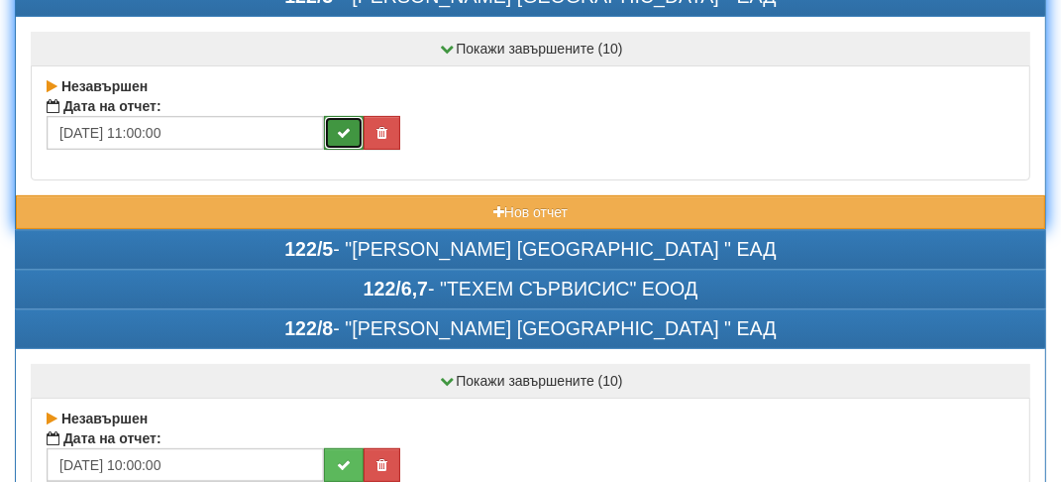
click at [344, 127] on icon "submit" at bounding box center [344, 133] width 14 height 14
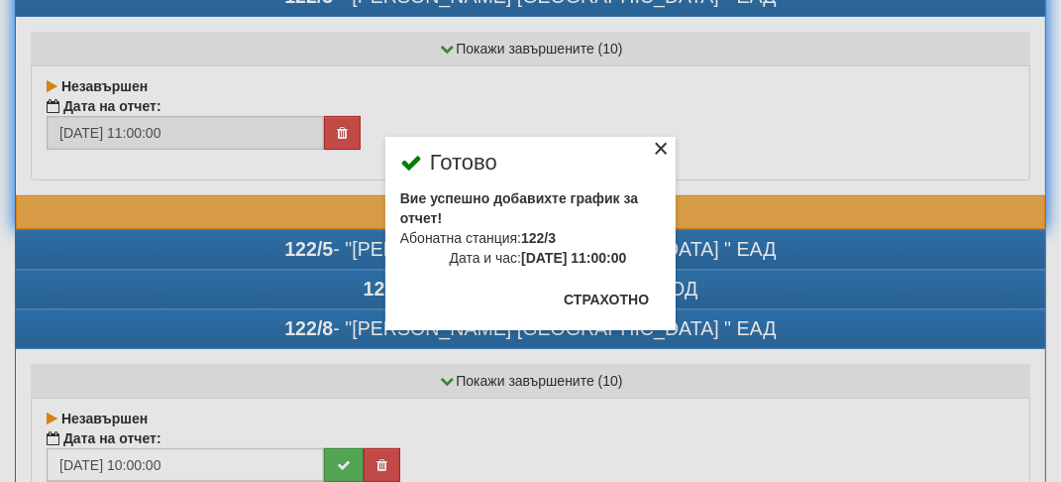
click at [662, 148] on div "×" at bounding box center [661, 152] width 20 height 20
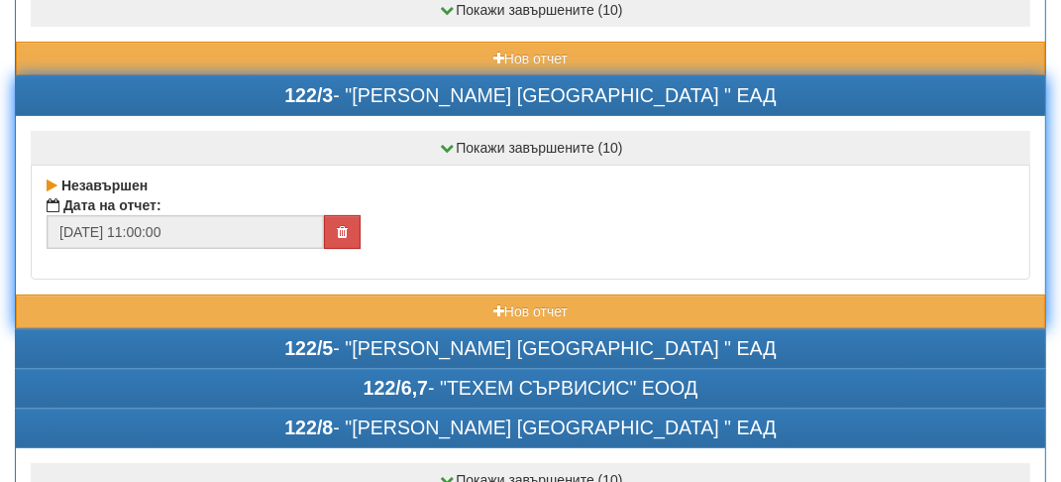
scroll to position [198, 0]
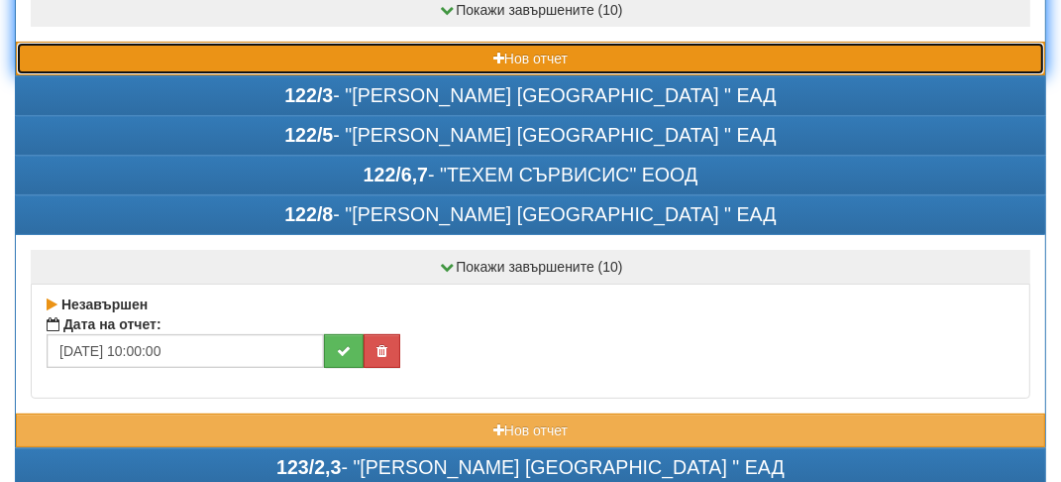
click at [205, 55] on button "Нов отчет" at bounding box center [531, 59] width 1030 height 34
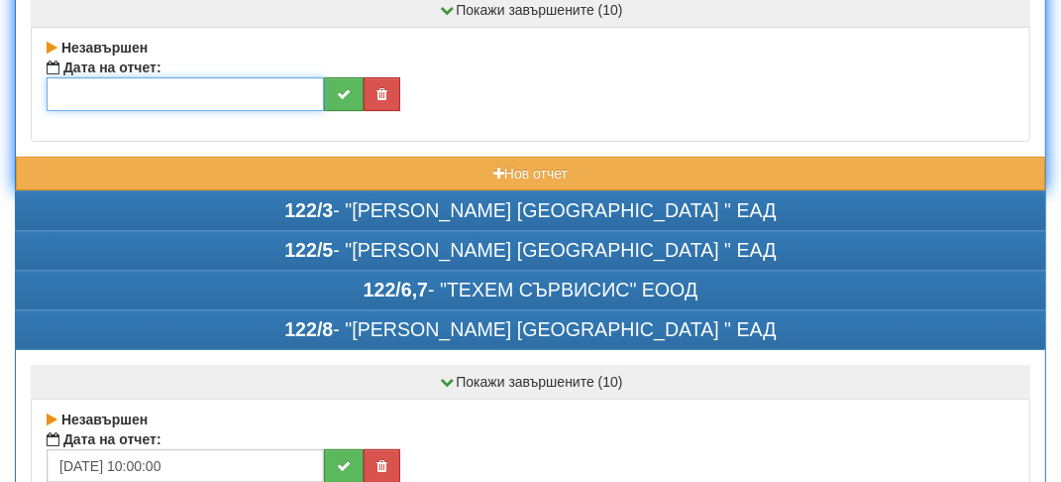
click at [129, 92] on input "text" at bounding box center [186, 94] width 278 height 34
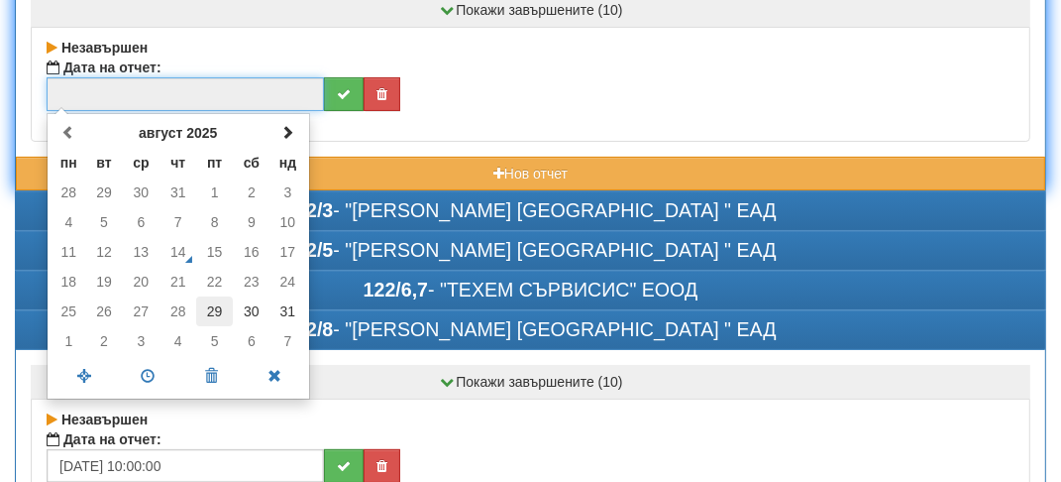
click at [220, 303] on td "29" at bounding box center [214, 311] width 37 height 30
click at [143, 371] on span at bounding box center [148, 376] width 63 height 35
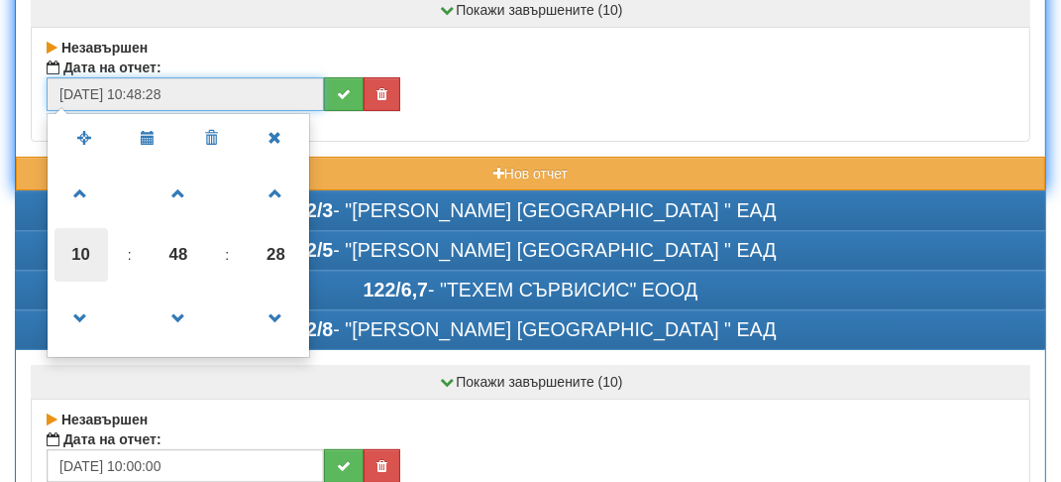
click at [81, 240] on span "10" at bounding box center [82, 255] width 54 height 54
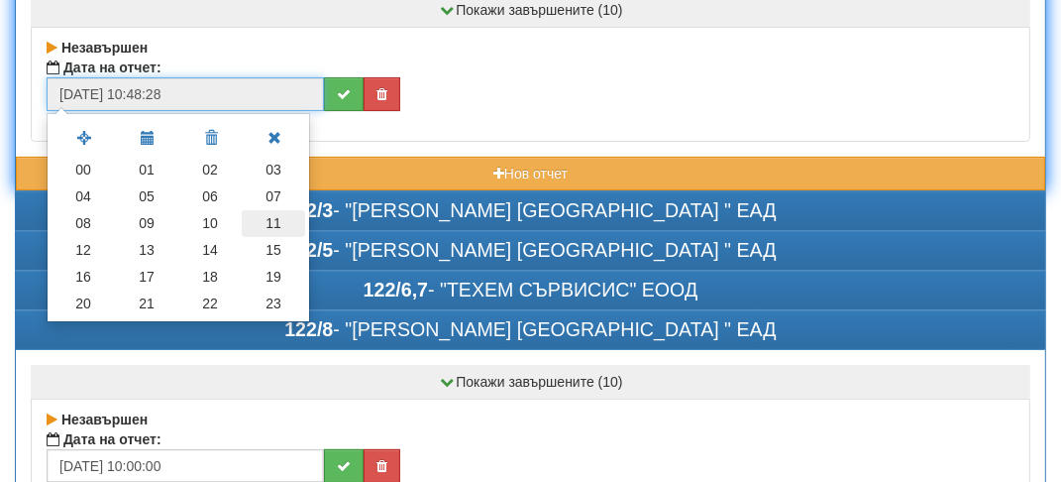
click at [284, 216] on td "11" at bounding box center [273, 223] width 63 height 27
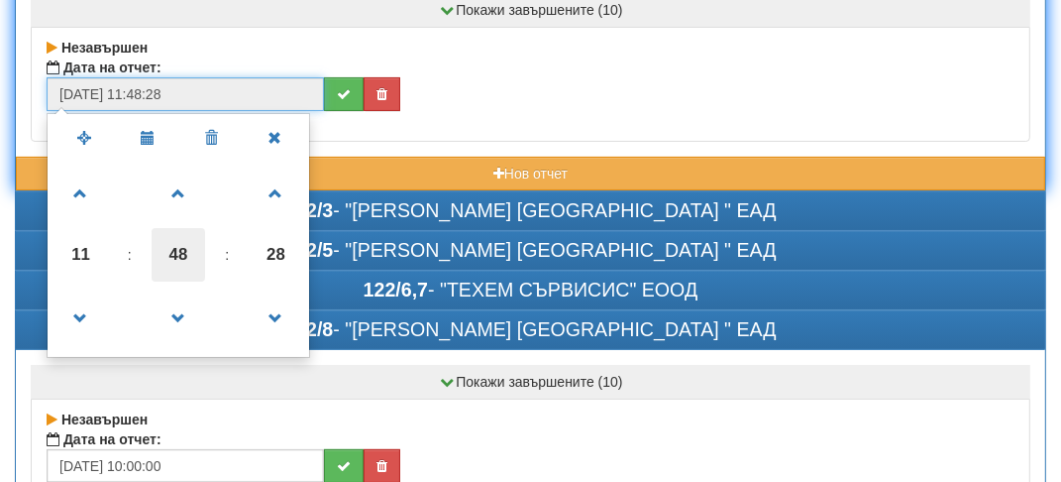
click at [192, 251] on span "48" at bounding box center [179, 255] width 54 height 54
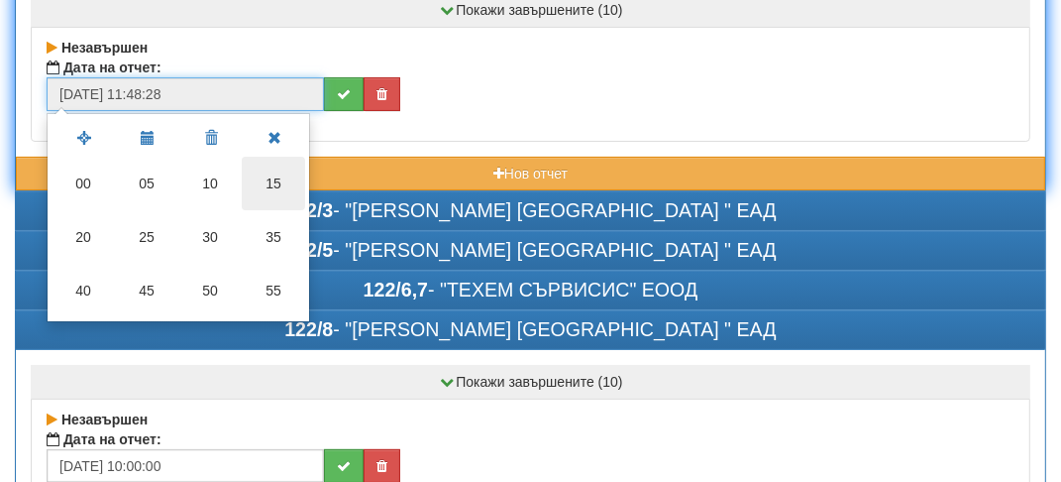
click at [272, 189] on td "15" at bounding box center [273, 184] width 63 height 54
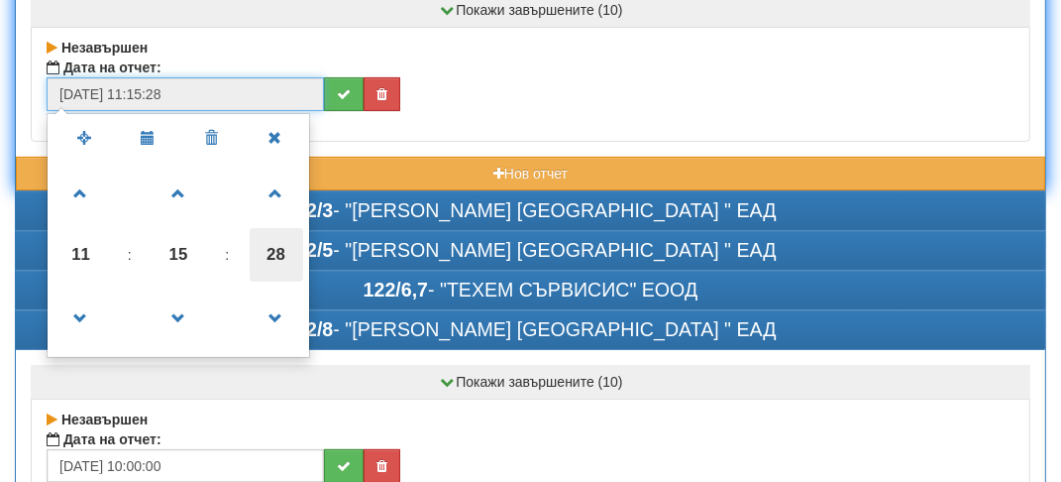
click at [288, 252] on span "28" at bounding box center [277, 255] width 54 height 54
click at [0, 0] on td "35" at bounding box center [0, 0] width 0 height 0
click at [283, 247] on span "35" at bounding box center [277, 255] width 54 height 54
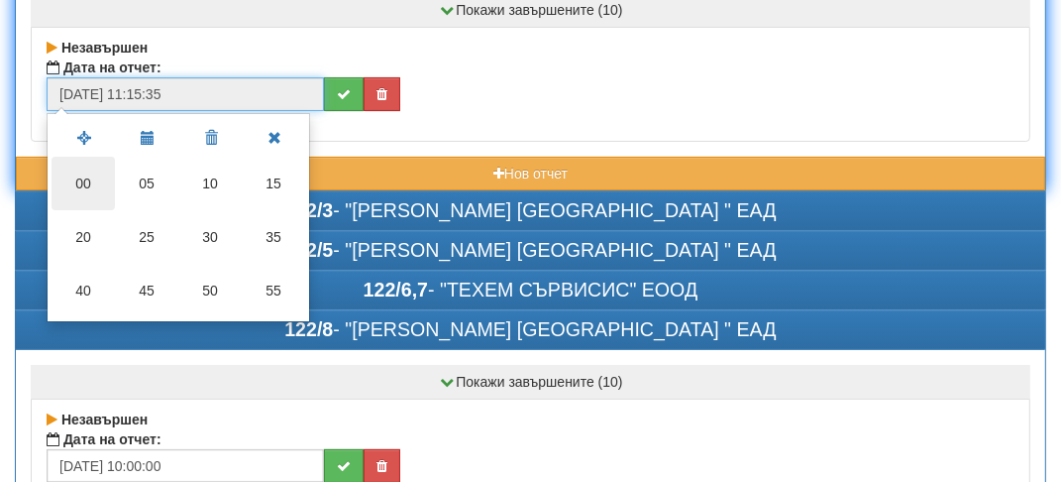
click at [93, 180] on td "00" at bounding box center [83, 184] width 63 height 54
type input "[DATE] 11:15:00"
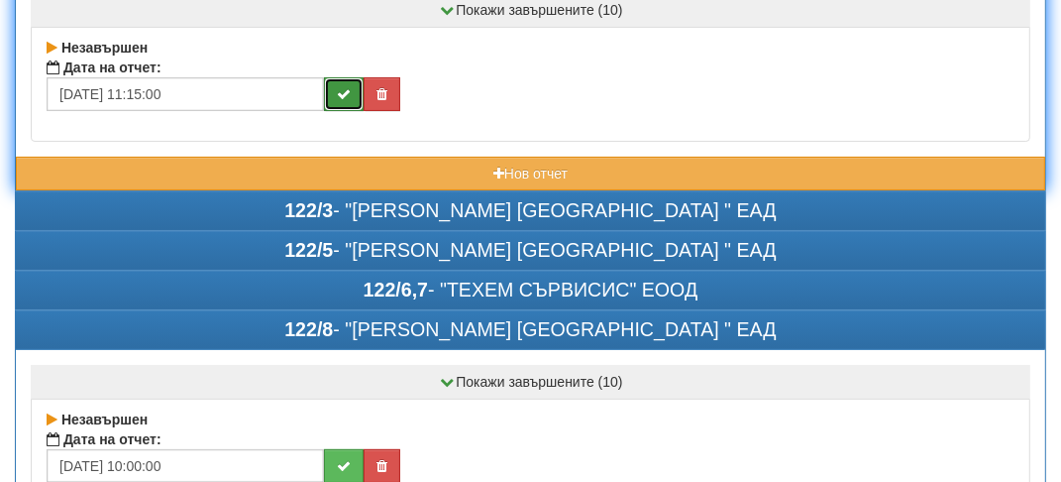
click at [333, 90] on button "submit" at bounding box center [344, 94] width 40 height 34
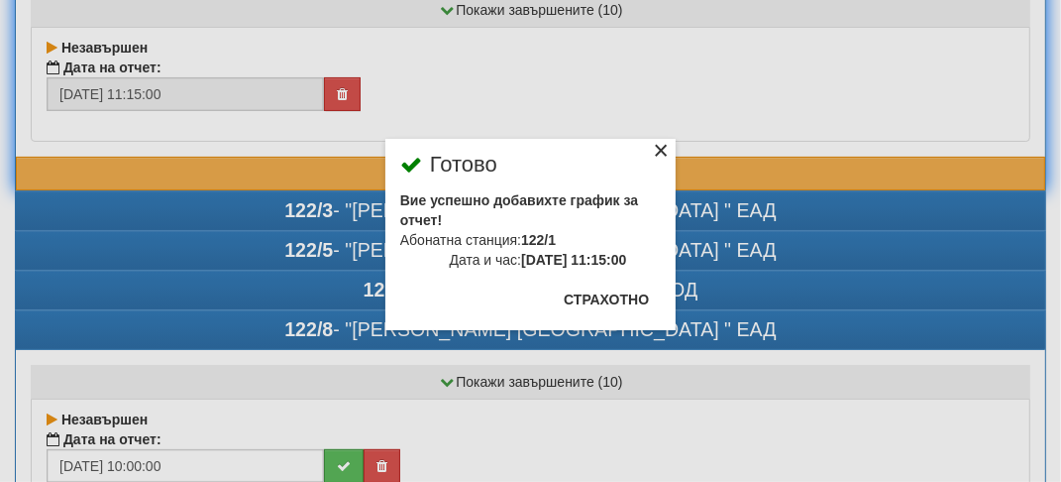
click at [662, 147] on div "×" at bounding box center [661, 154] width 20 height 20
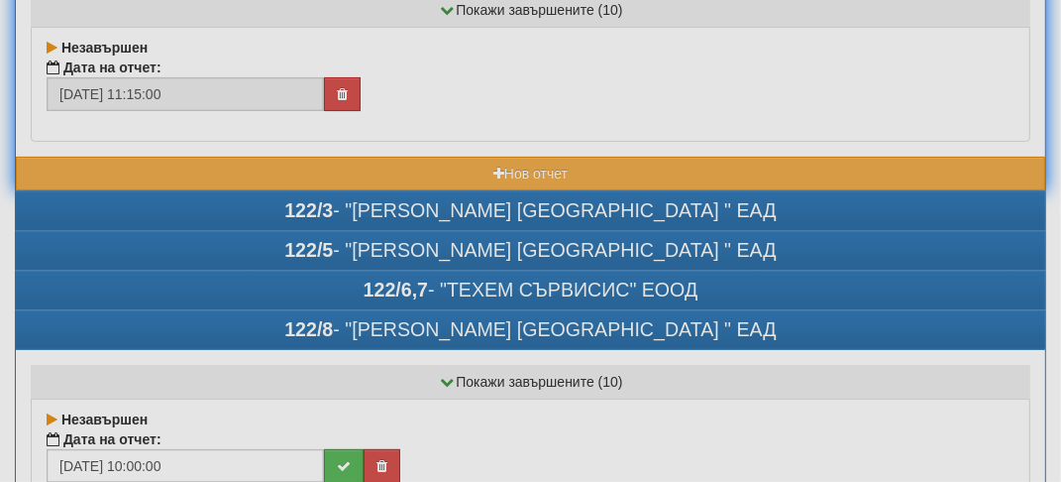
click at [662, 147] on div "× Готово Вие успешно добавихте график за отчет! Абонатна станция: 122/1 Дата и …" at bounding box center [531, 165] width 320 height 330
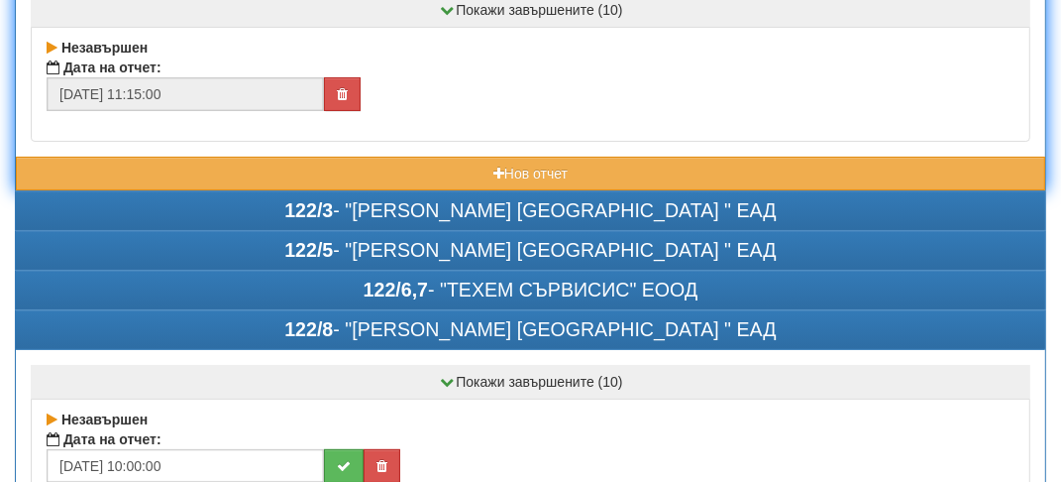
scroll to position [99, 0]
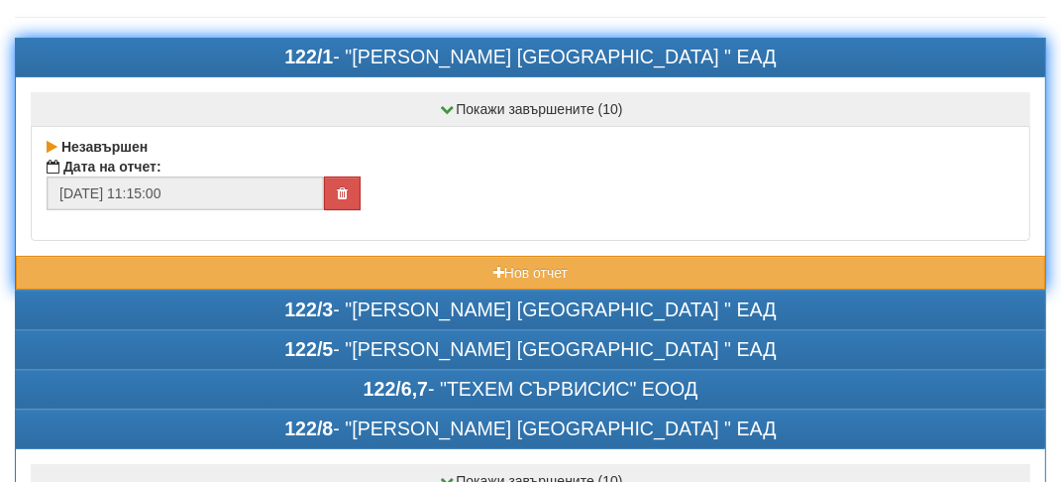
click at [198, 46] on div "122/1 - "ВЕОЛИЯ ЕНЕРДЖИ ВАРНА " ЕАД" at bounding box center [531, 58] width 1030 height 38
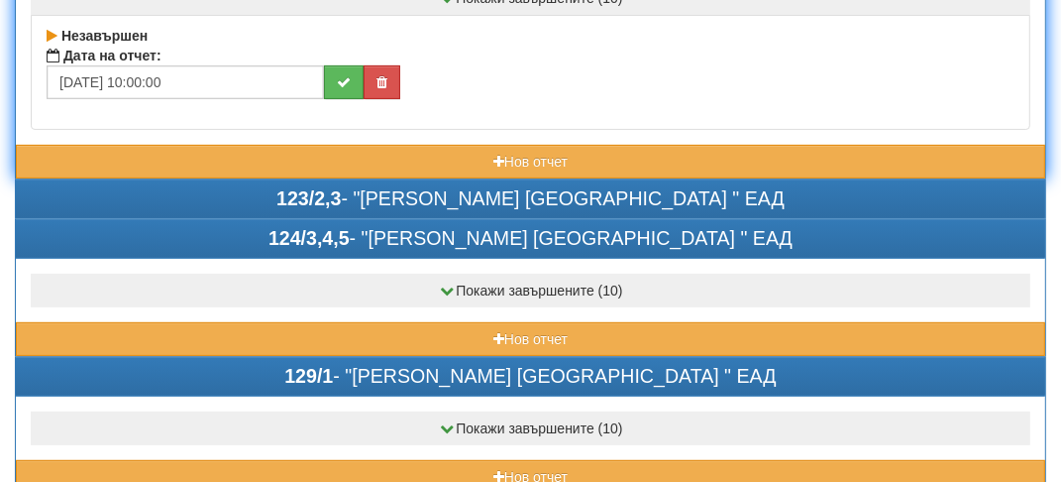
scroll to position [396, 0]
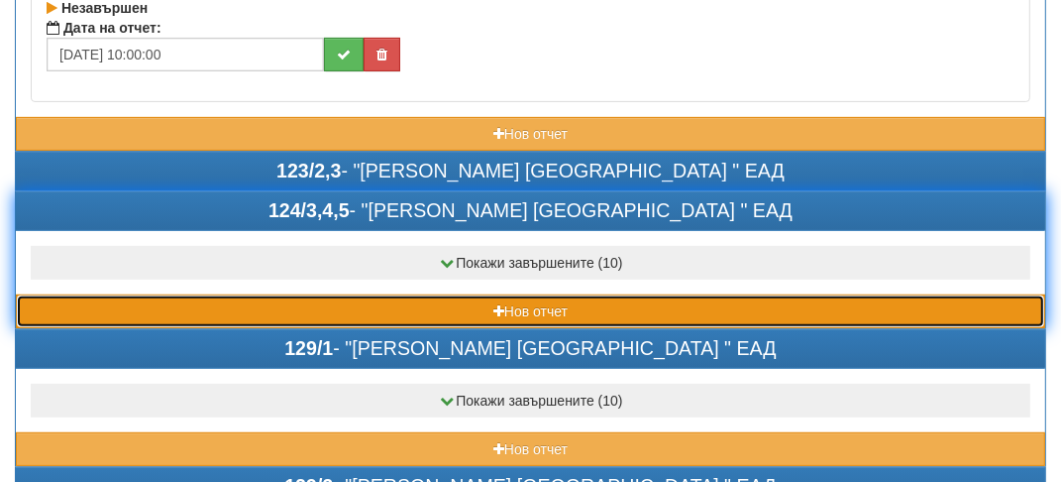
click at [112, 307] on button "Нов отчет" at bounding box center [531, 311] width 1030 height 34
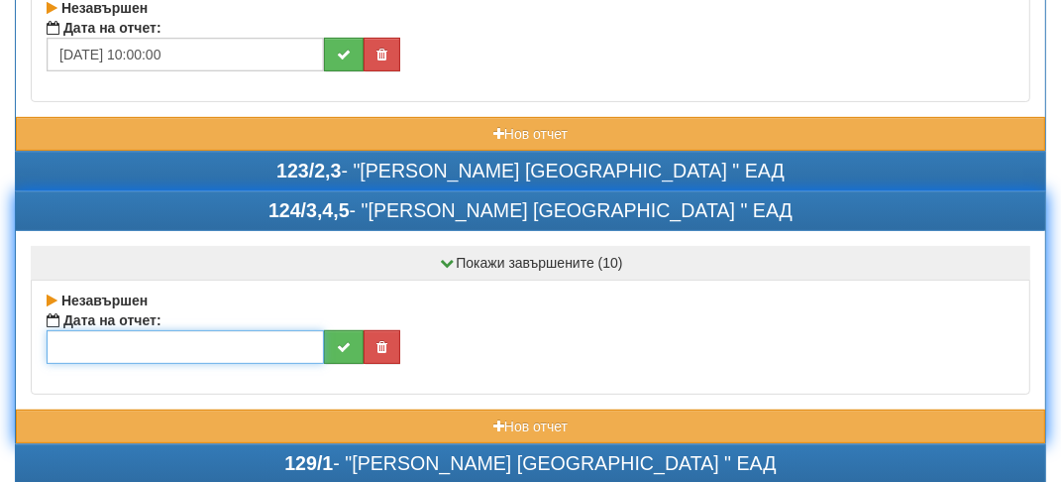
click at [114, 348] on input "text" at bounding box center [186, 347] width 278 height 34
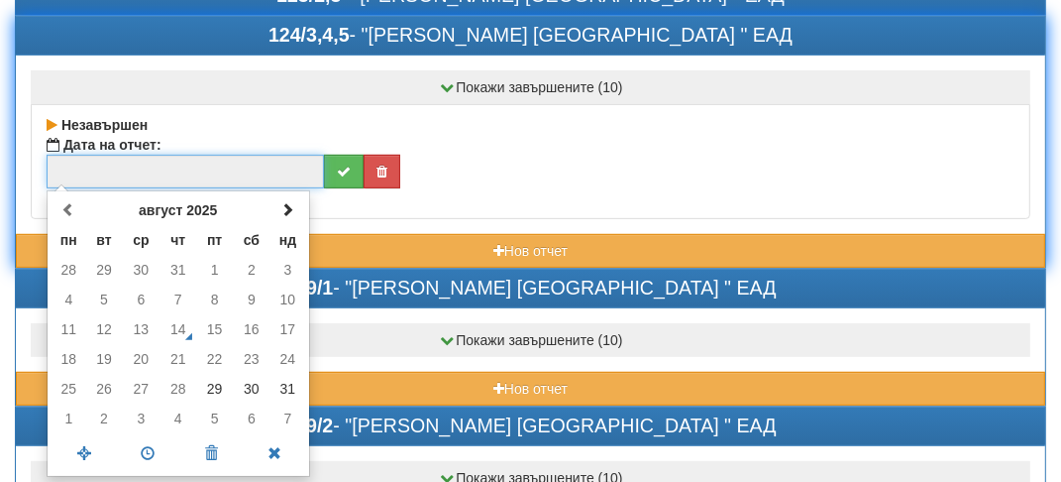
scroll to position [595, 0]
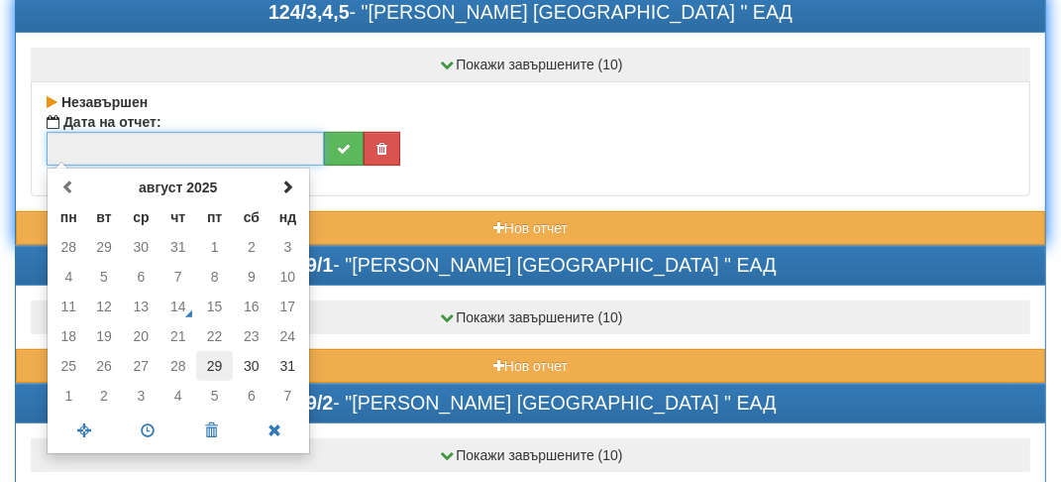
click at [219, 364] on td "29" at bounding box center [214, 366] width 37 height 30
click at [158, 419] on span at bounding box center [148, 430] width 63 height 35
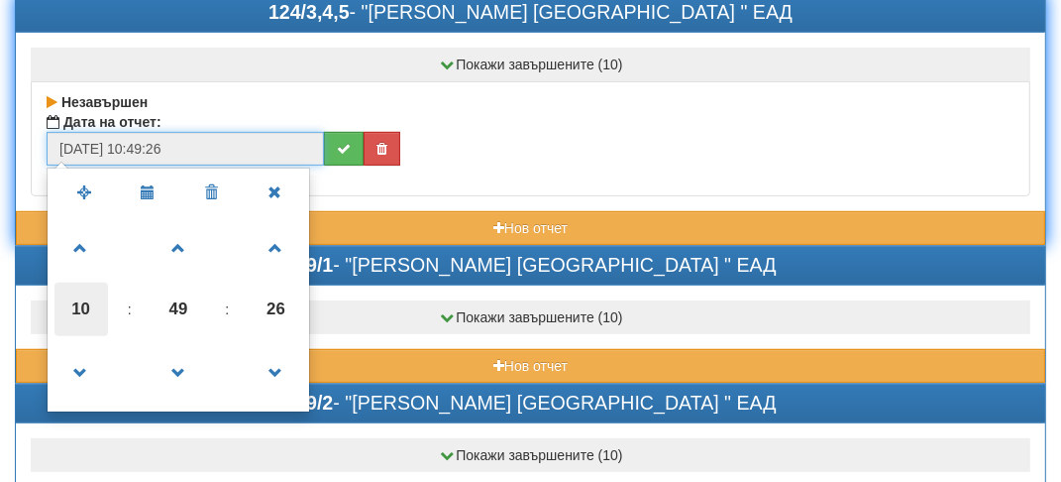
click at [85, 307] on span "10" at bounding box center [82, 309] width 54 height 54
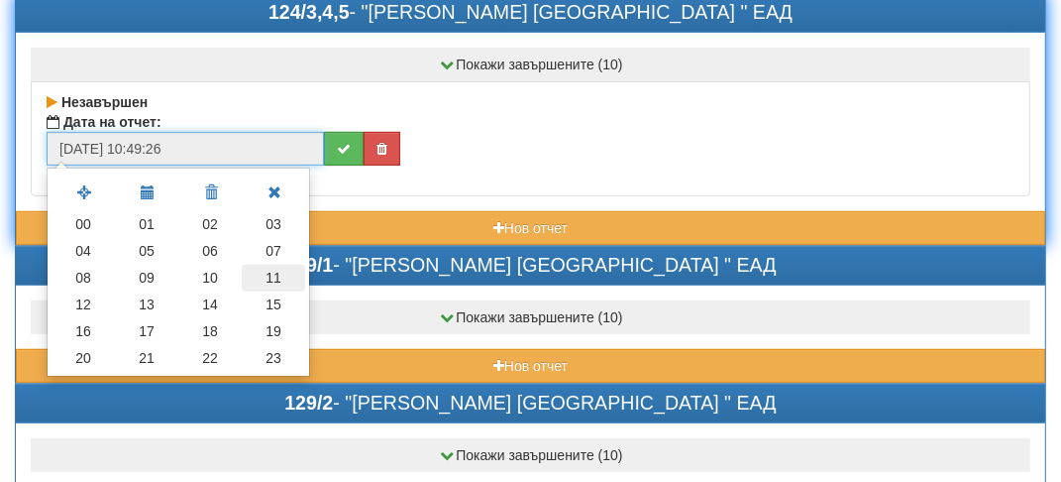
click at [274, 276] on td "11" at bounding box center [273, 278] width 63 height 27
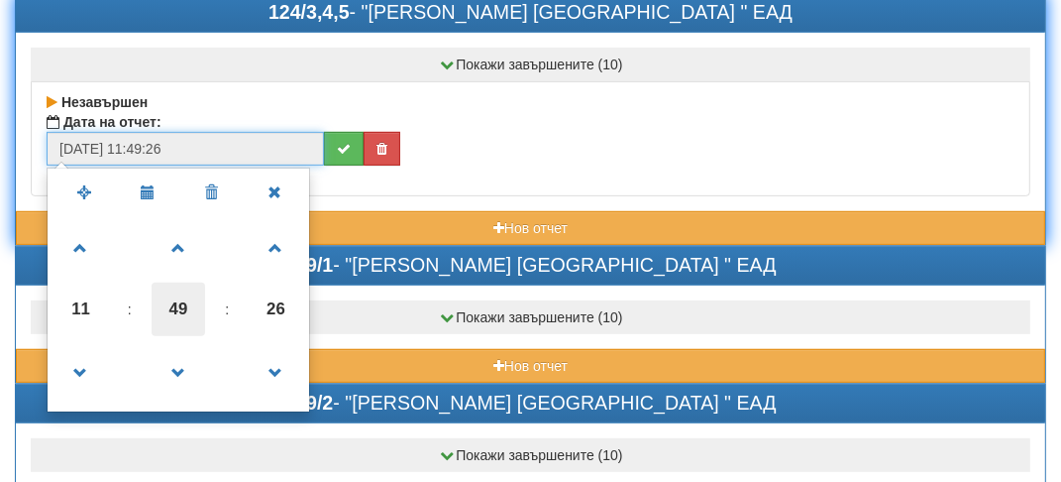
click at [186, 318] on span "49" at bounding box center [179, 309] width 54 height 54
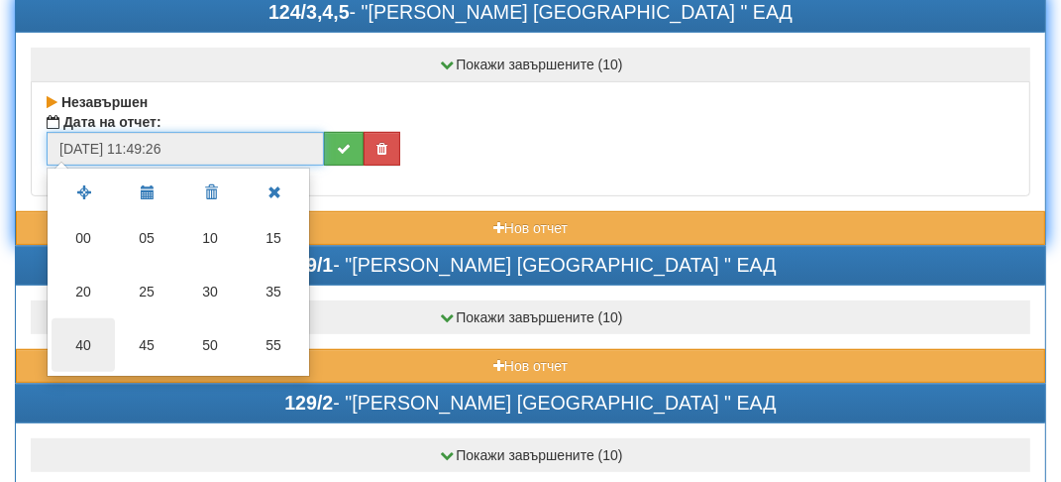
click at [74, 335] on td "40" at bounding box center [83, 345] width 63 height 54
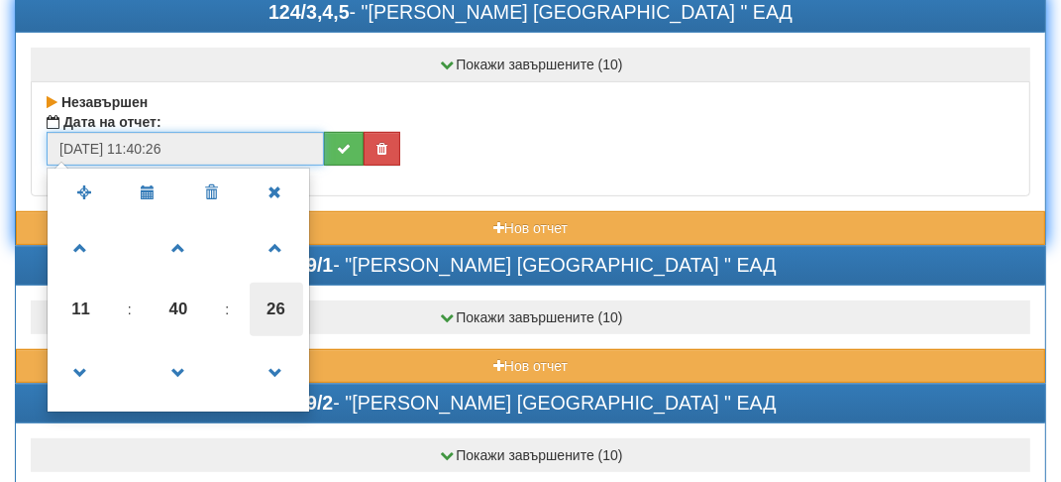
click at [283, 307] on span "26" at bounding box center [277, 309] width 54 height 54
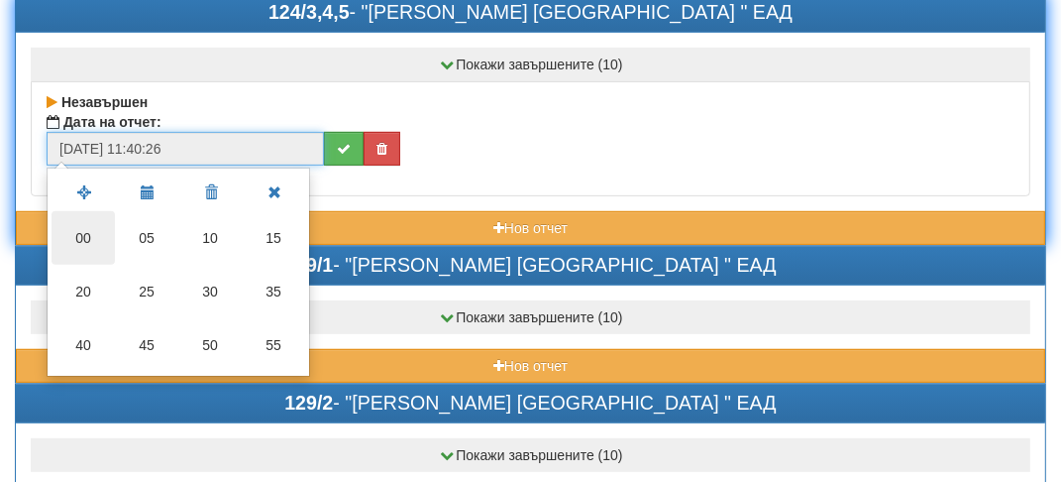
click at [90, 234] on td "00" at bounding box center [83, 238] width 63 height 54
type input "[DATE] 11:40:00"
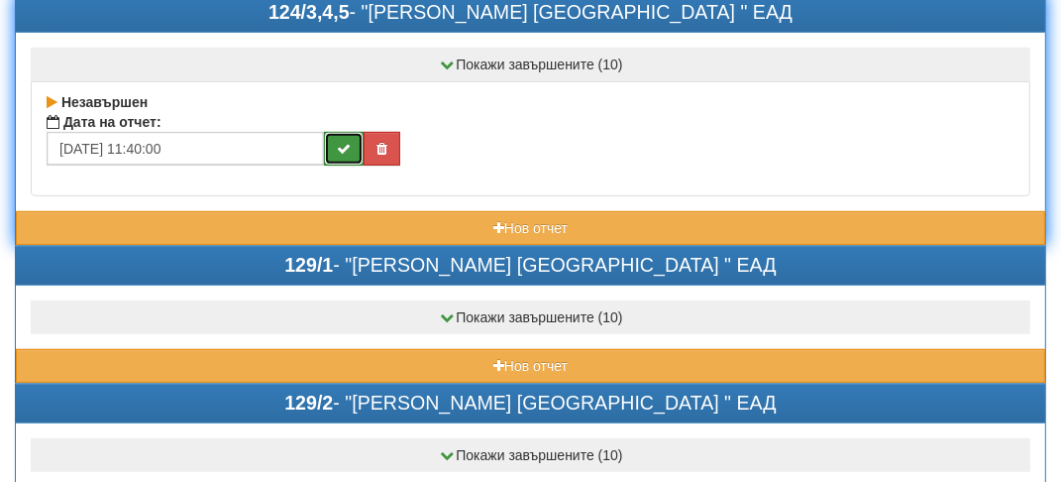
click at [343, 149] on icon "submit" at bounding box center [344, 149] width 14 height 14
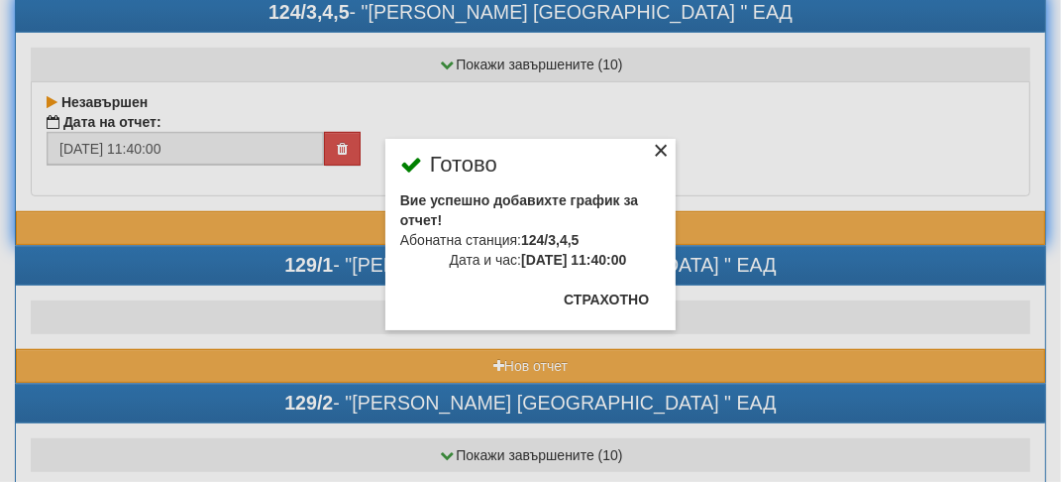
click at [663, 144] on div "×" at bounding box center [661, 154] width 20 height 20
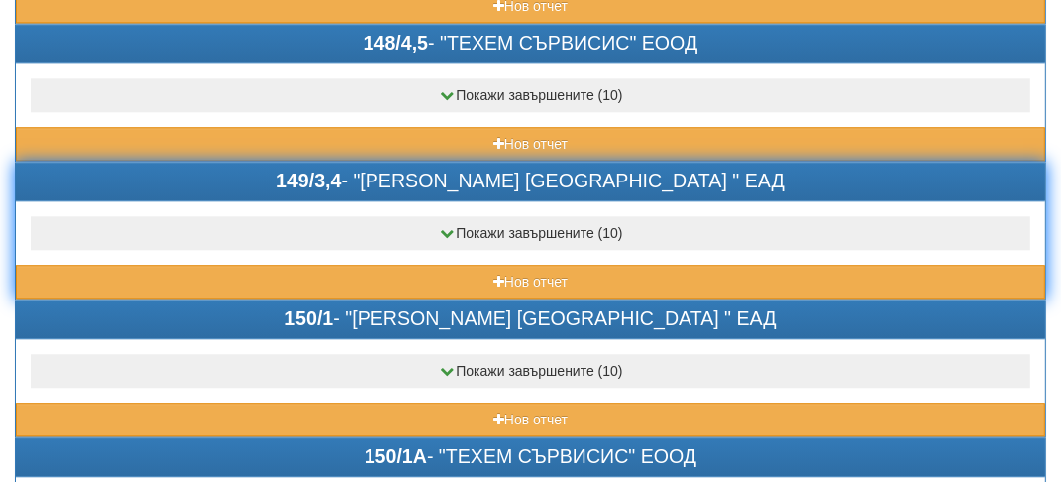
scroll to position [3469, 0]
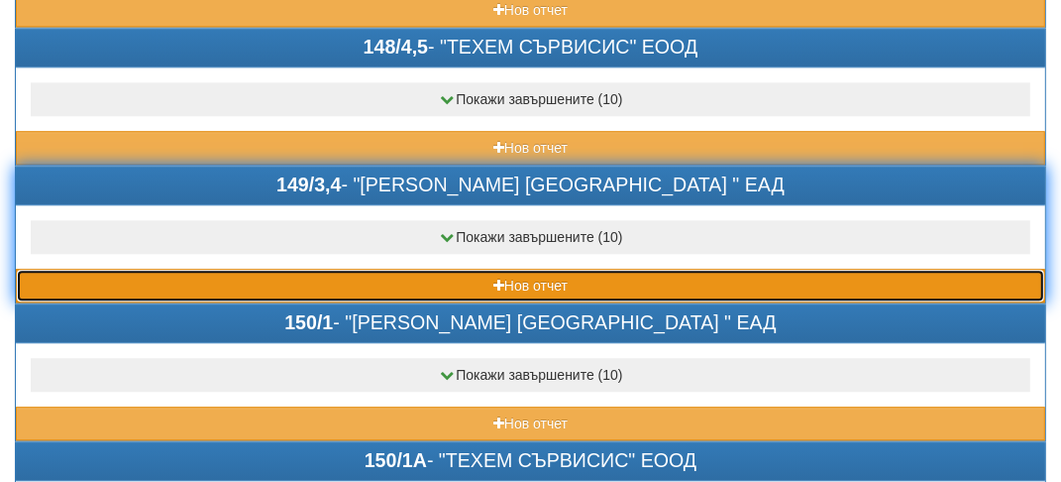
click at [130, 269] on button "Нов отчет" at bounding box center [531, 286] width 1030 height 34
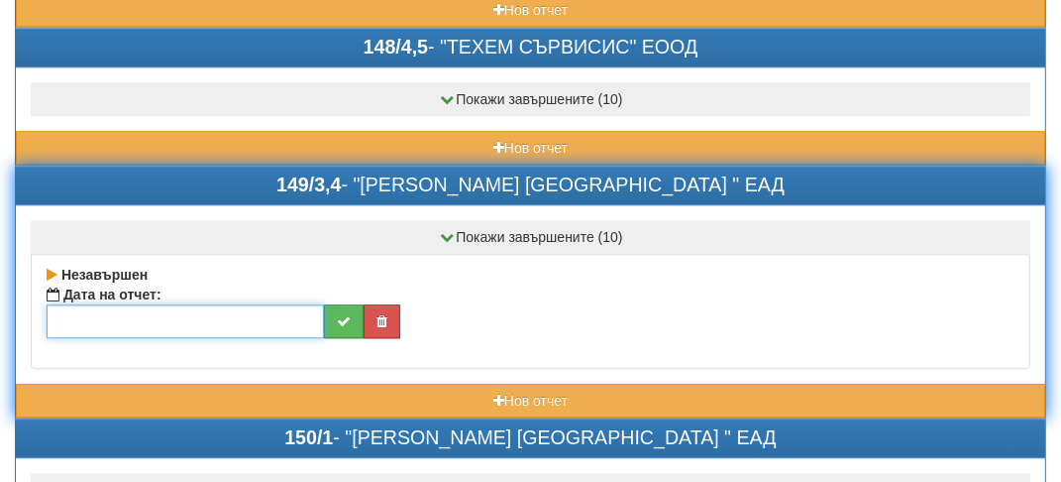
click at [115, 304] on input "text" at bounding box center [186, 321] width 278 height 34
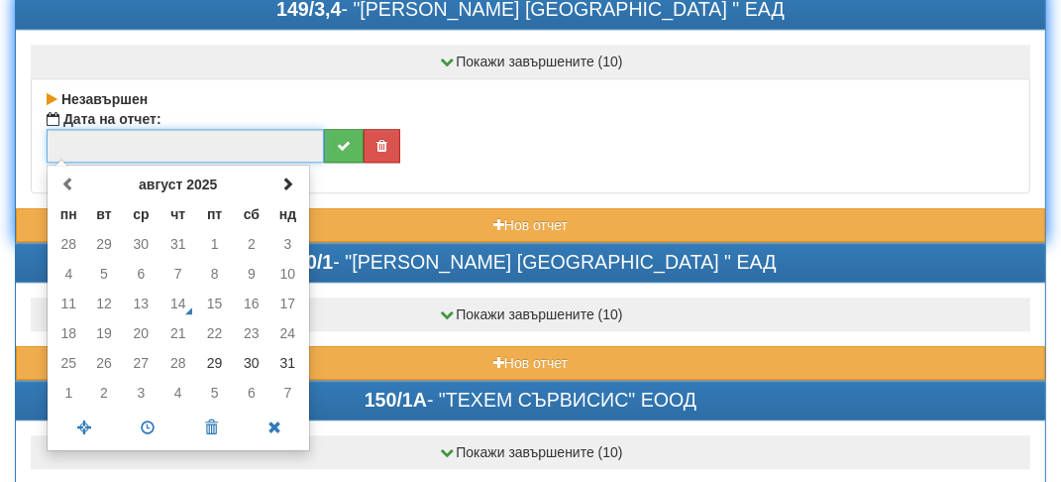
scroll to position [3667, 0]
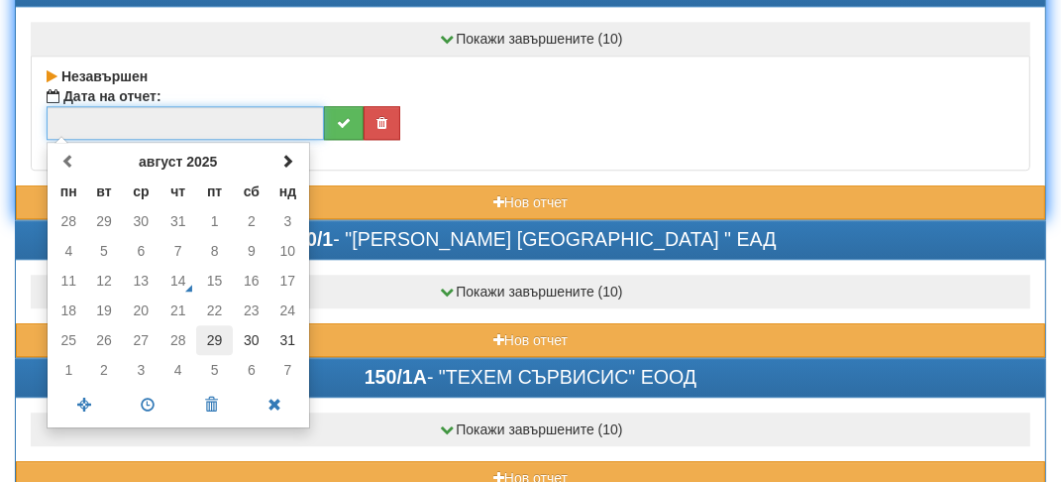
click at [218, 325] on td "29" at bounding box center [214, 340] width 37 height 30
click at [143, 388] on span at bounding box center [148, 405] width 63 height 35
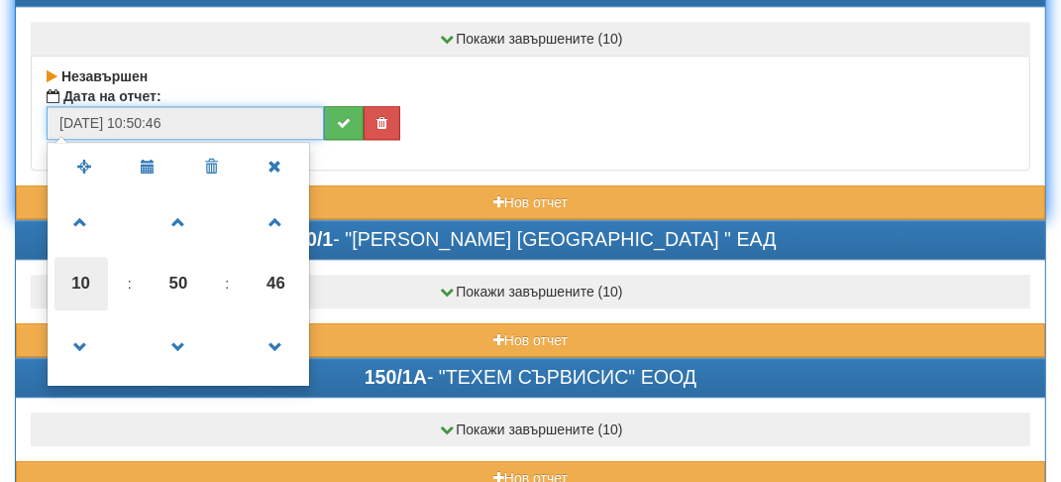
click at [82, 257] on span "10" at bounding box center [82, 284] width 54 height 54
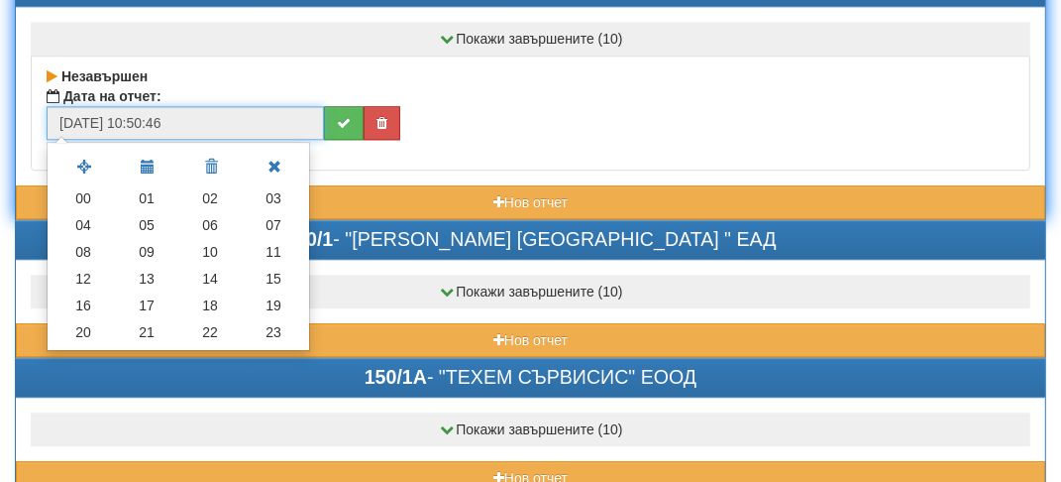
click at [82, 266] on td "12" at bounding box center [83, 279] width 63 height 27
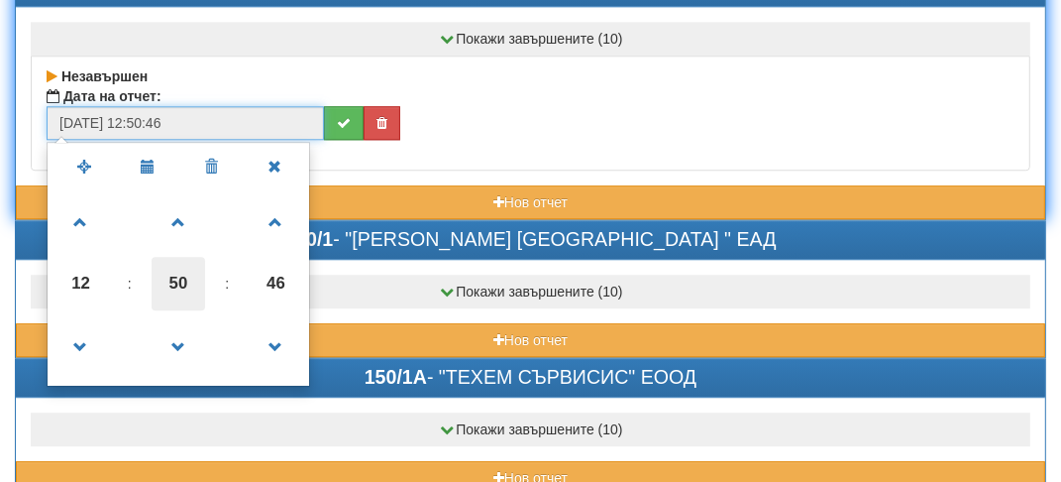
click at [185, 257] on span "50" at bounding box center [179, 284] width 54 height 54
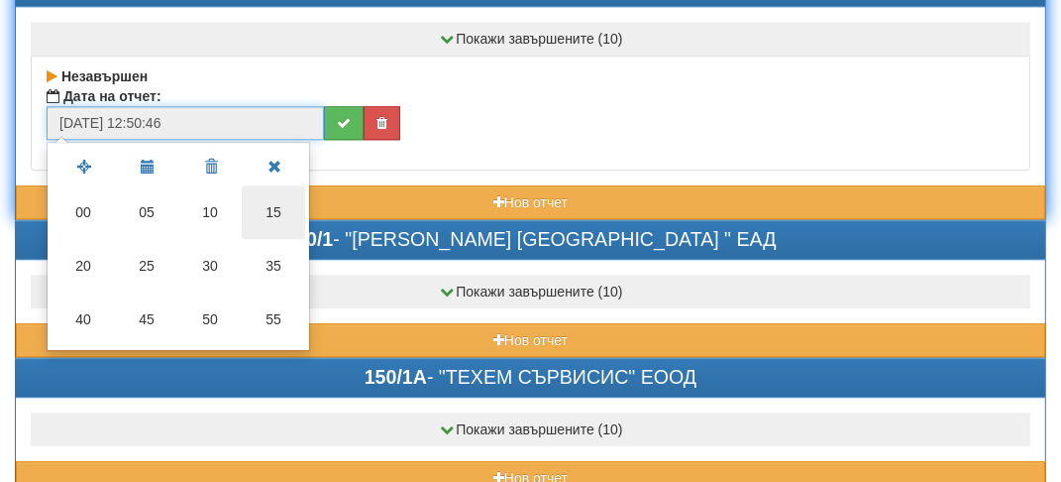
click at [278, 185] on td "15" at bounding box center [273, 212] width 63 height 54
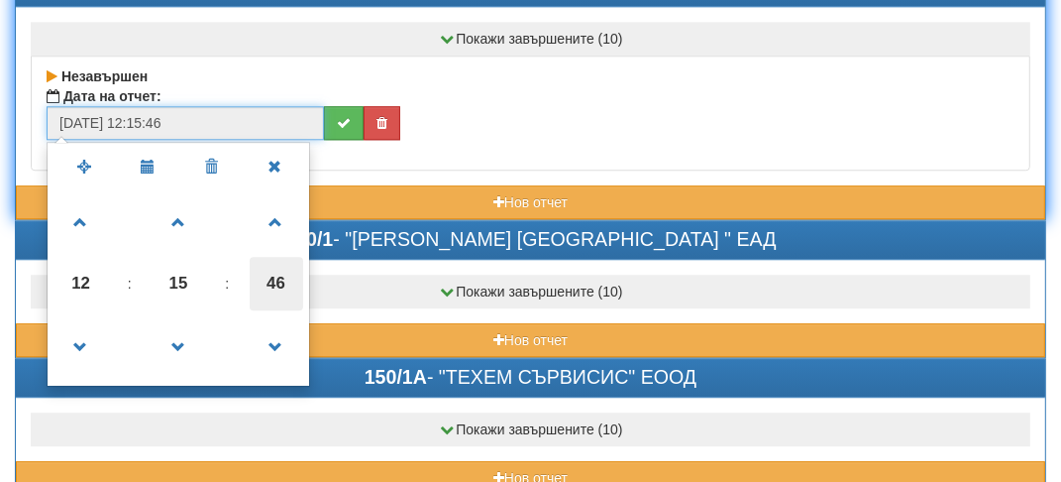
click at [266, 257] on span "46" at bounding box center [277, 284] width 54 height 54
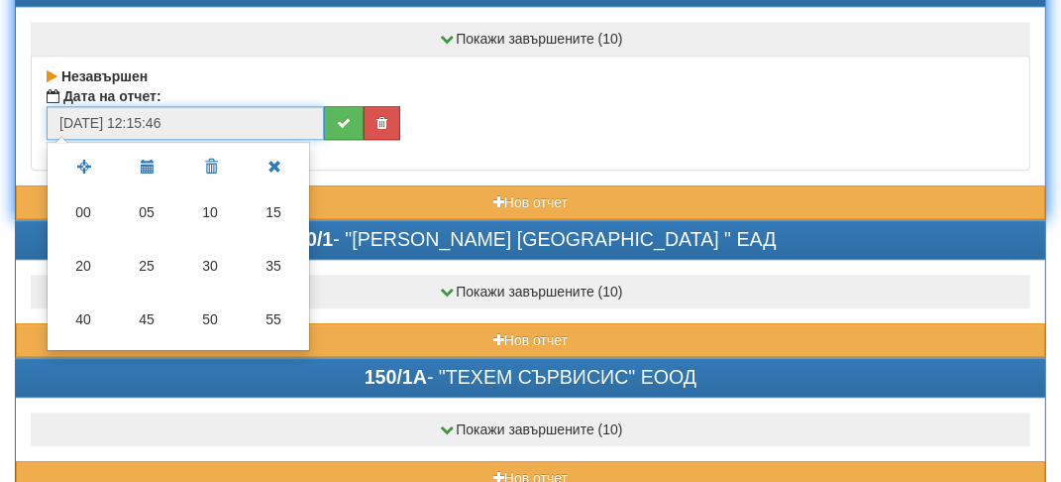
click at [266, 247] on td "35" at bounding box center [273, 266] width 63 height 54
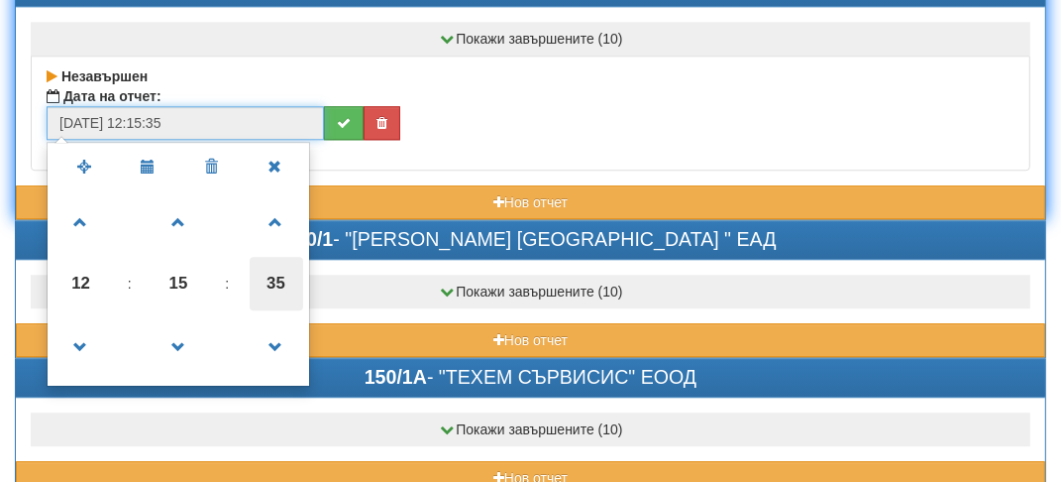
click at [278, 257] on span "35" at bounding box center [277, 284] width 54 height 54
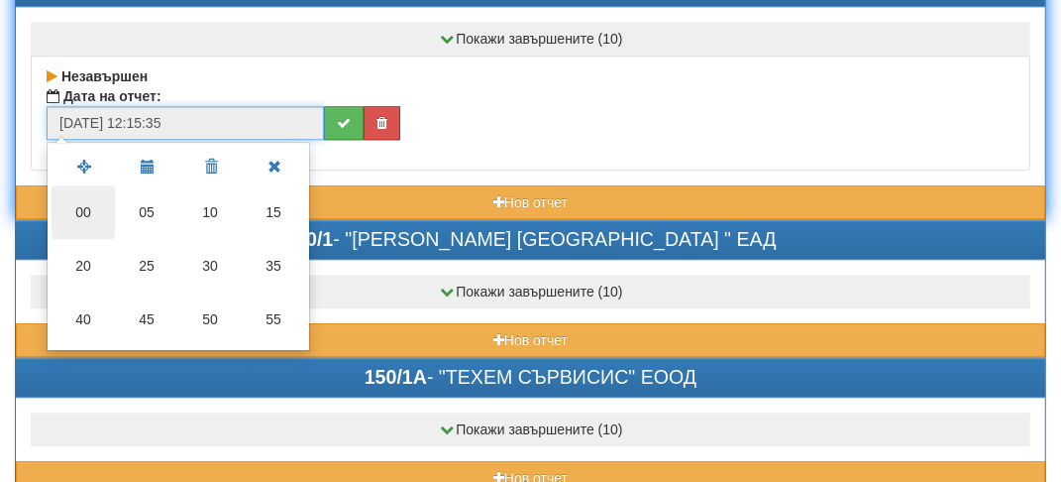
click at [90, 185] on td "00" at bounding box center [83, 212] width 63 height 54
type input "29/08/2025 12:15:00"
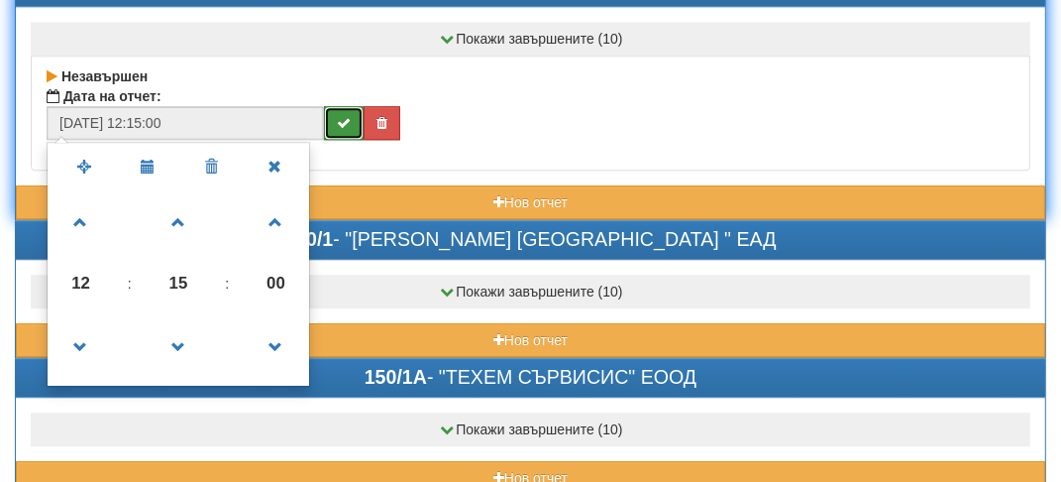
click at [340, 116] on icon "submit" at bounding box center [344, 123] width 14 height 14
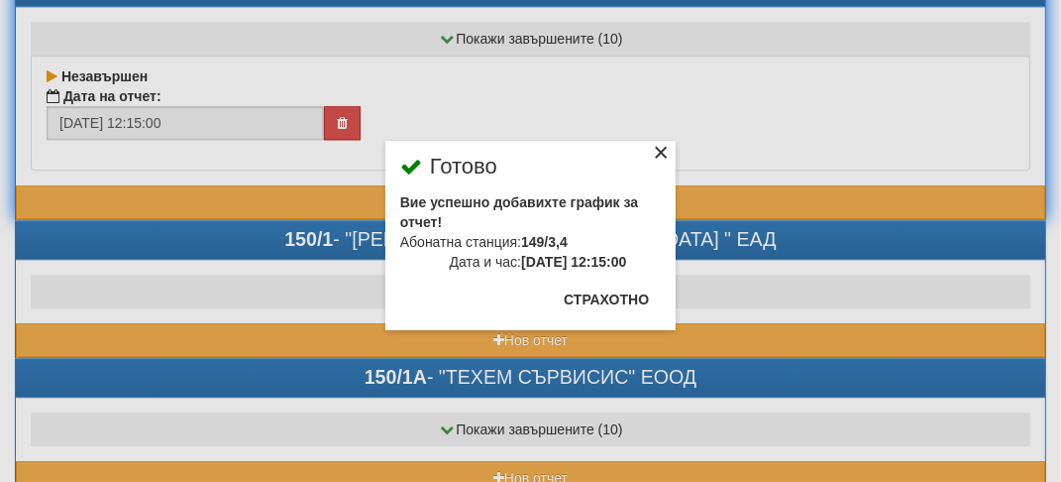
click at [658, 146] on div "×" at bounding box center [661, 156] width 20 height 20
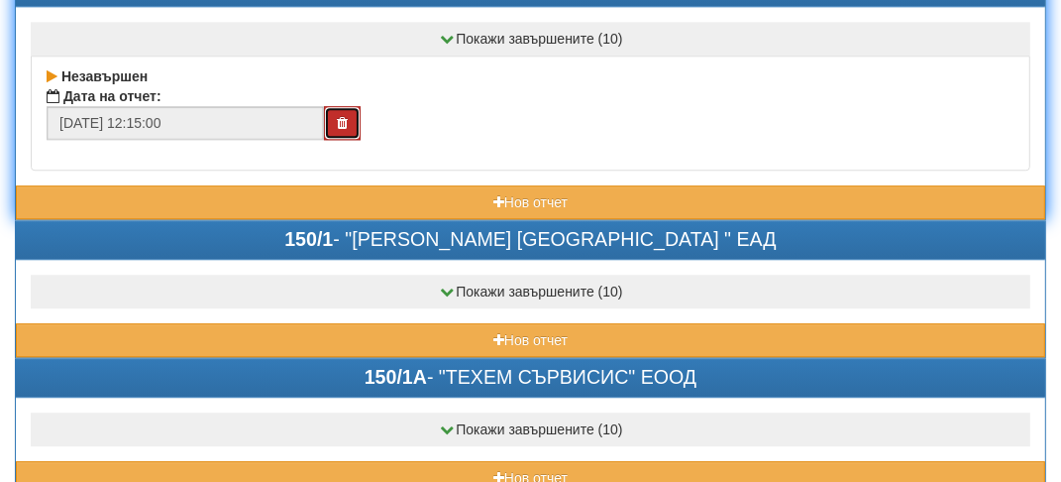
click at [350, 106] on button "button" at bounding box center [342, 123] width 37 height 34
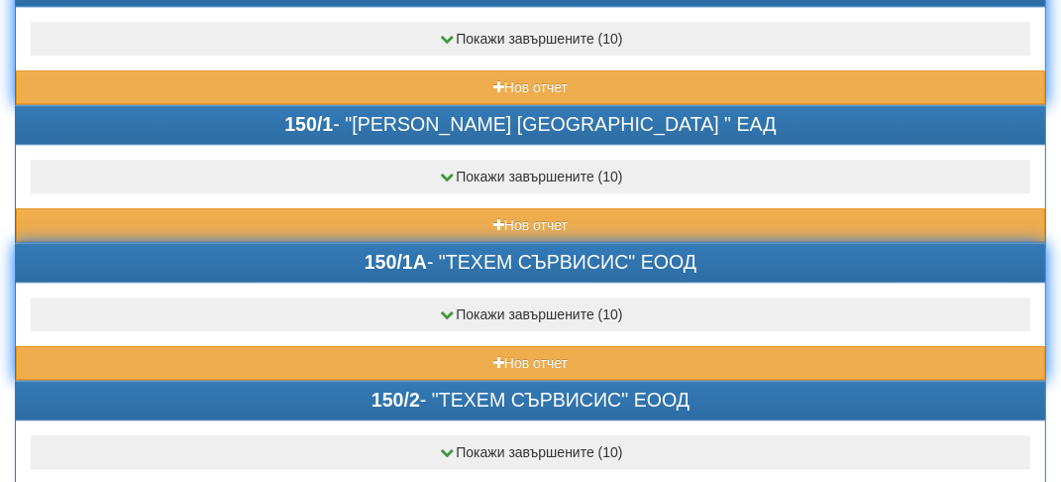
scroll to position [3568, 0]
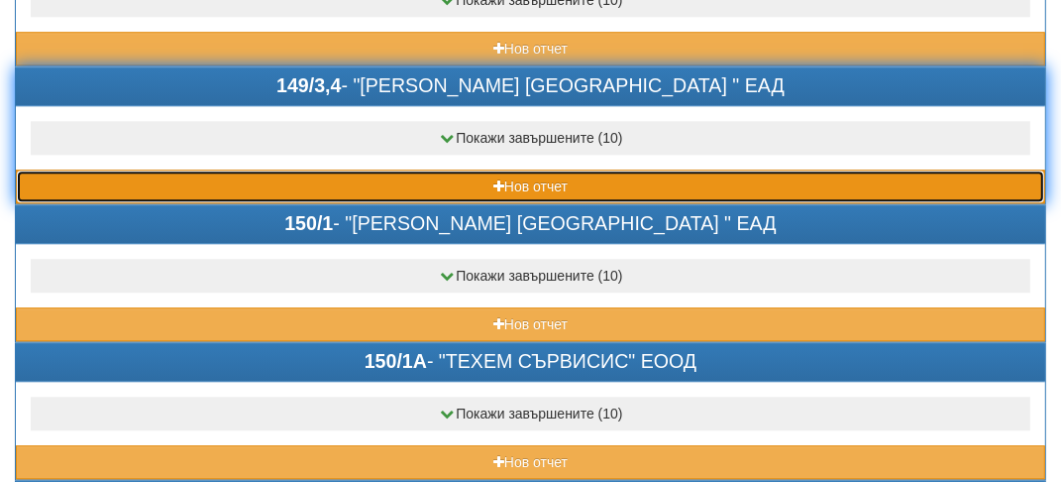
click at [170, 169] on button "Нов отчет" at bounding box center [531, 186] width 1030 height 34
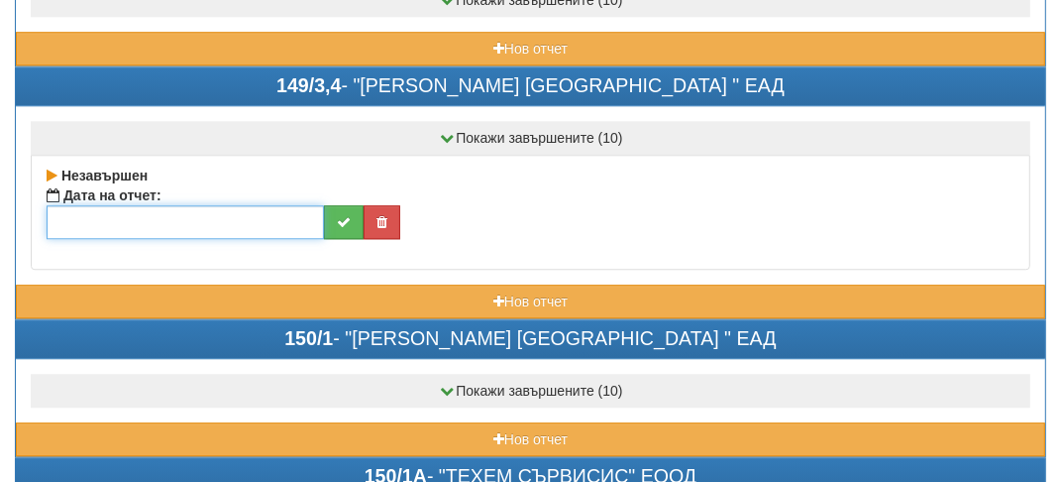
click at [114, 205] on input "text" at bounding box center [186, 222] width 278 height 34
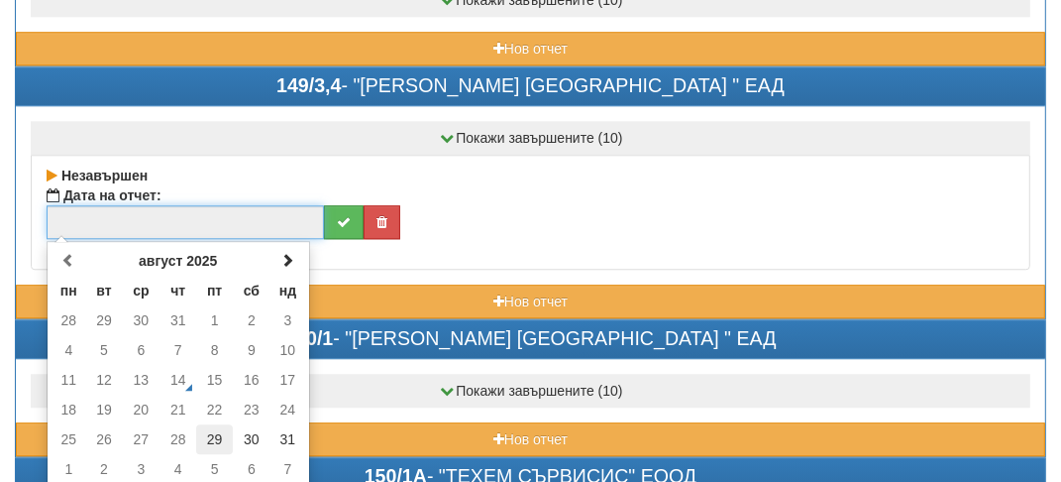
click at [225, 424] on td "29" at bounding box center [214, 439] width 37 height 30
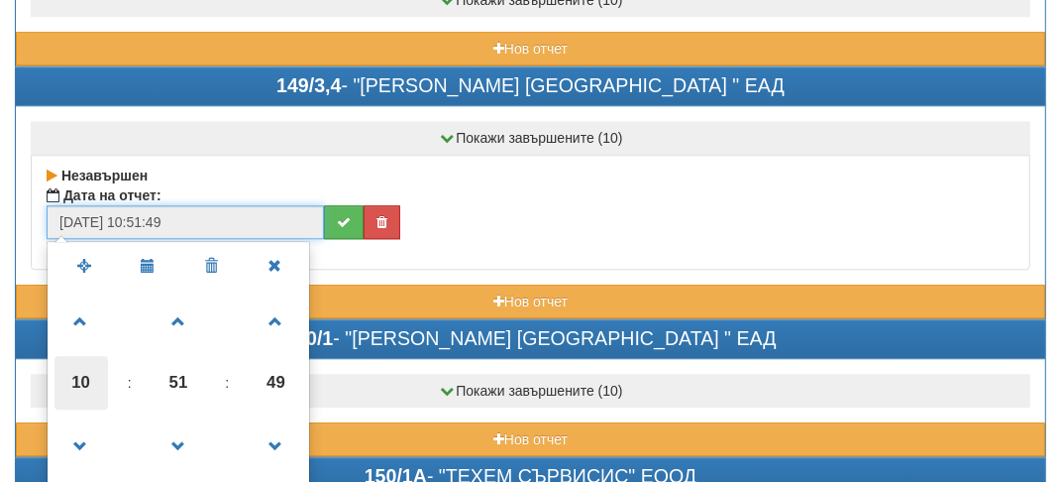
click at [87, 356] on span "10" at bounding box center [82, 383] width 54 height 54
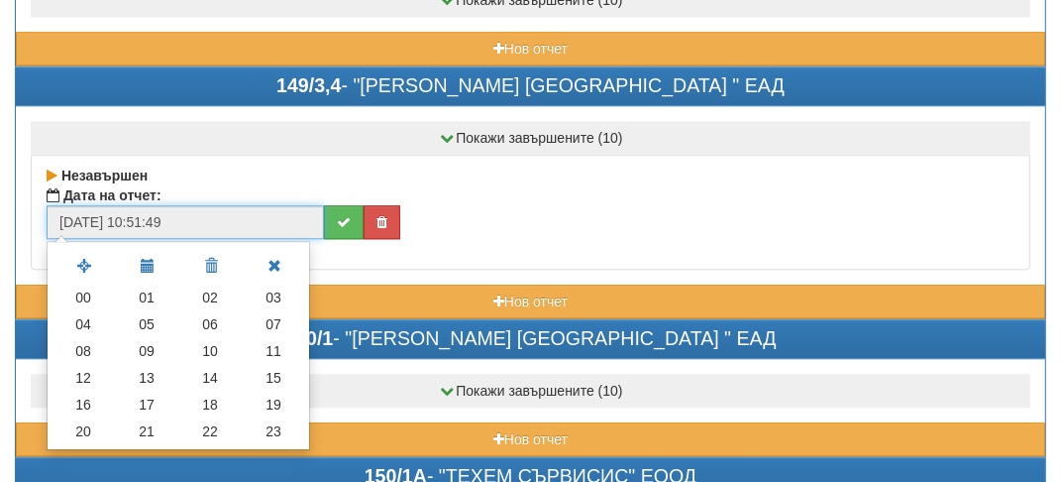
click at [87, 365] on td "12" at bounding box center [83, 378] width 63 height 27
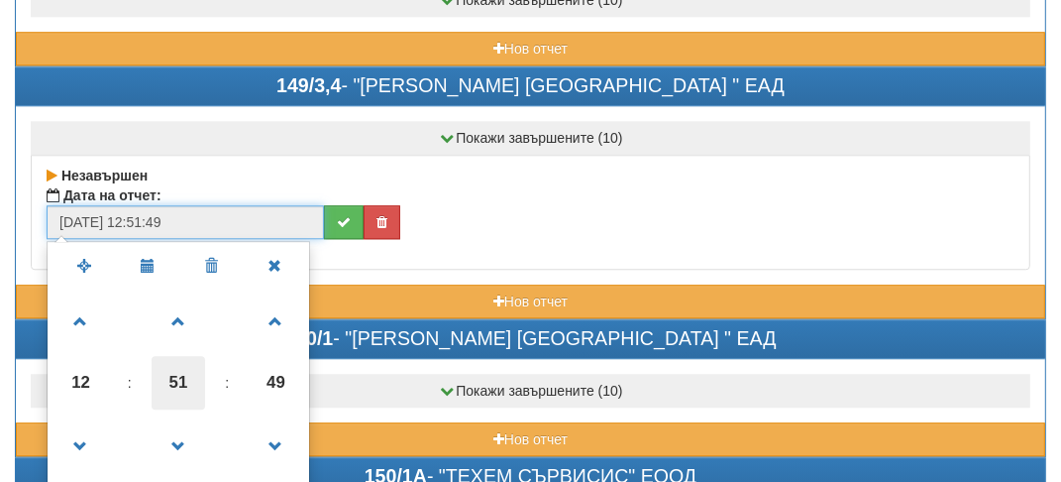
click at [181, 356] on span "51" at bounding box center [179, 383] width 54 height 54
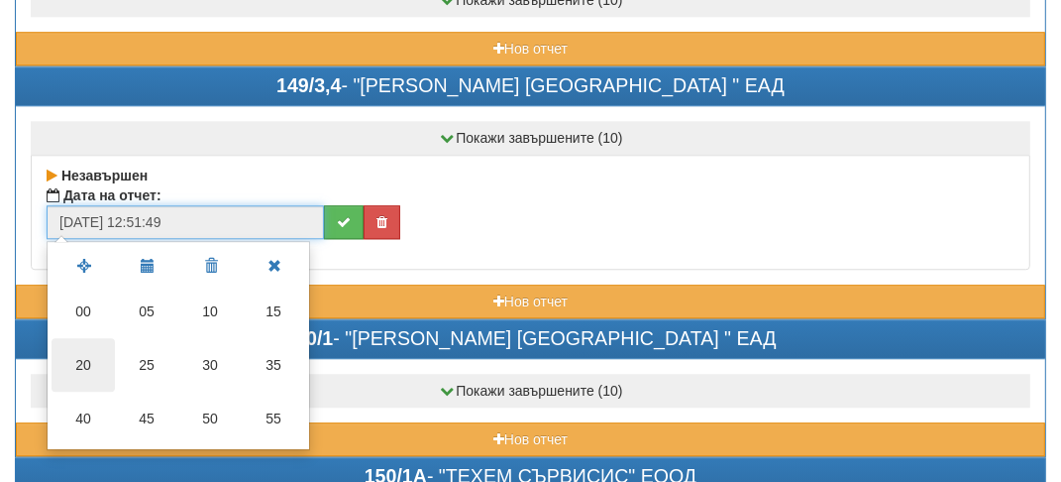
click at [90, 338] on td "20" at bounding box center [83, 365] width 63 height 54
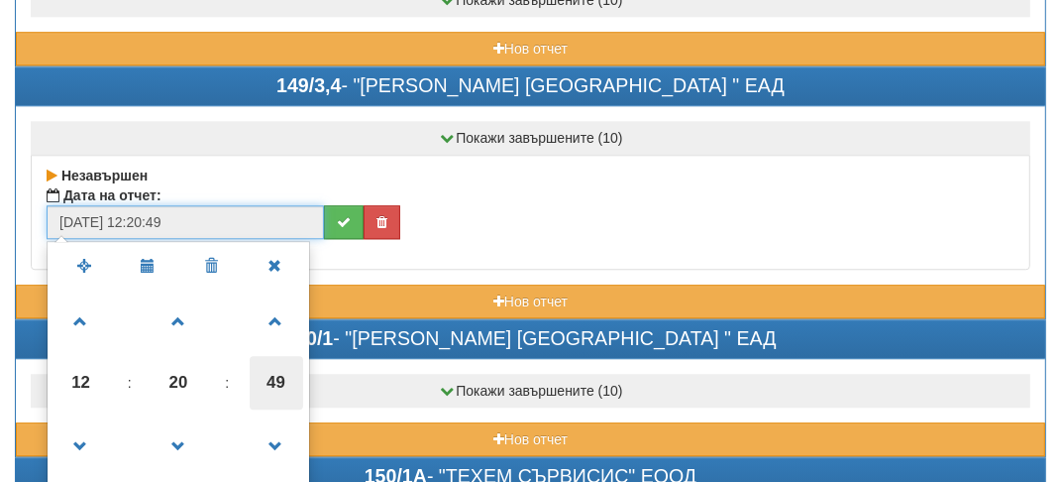
click at [285, 356] on span "49" at bounding box center [277, 383] width 54 height 54
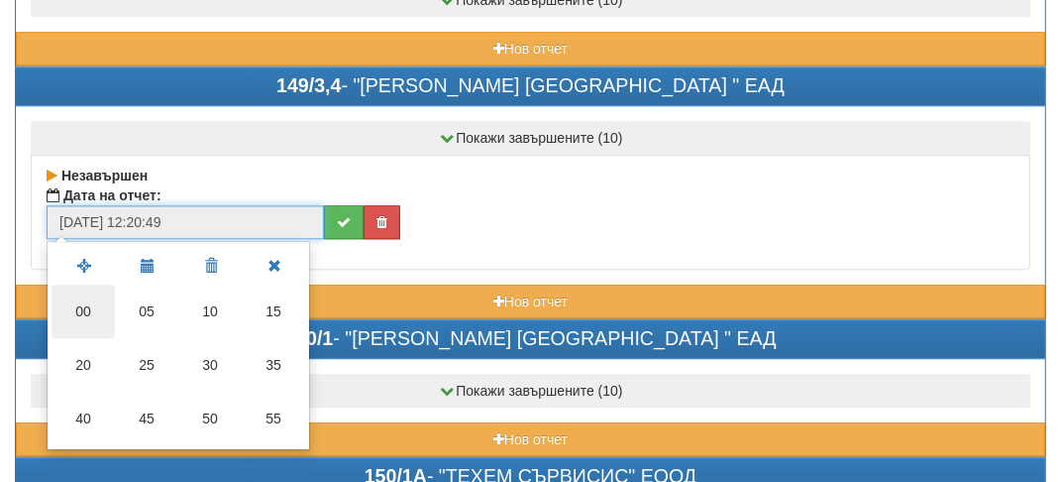
click at [93, 284] on td "00" at bounding box center [83, 311] width 63 height 54
click at [0, 0] on span at bounding box center [0, 0] width 0 height 0
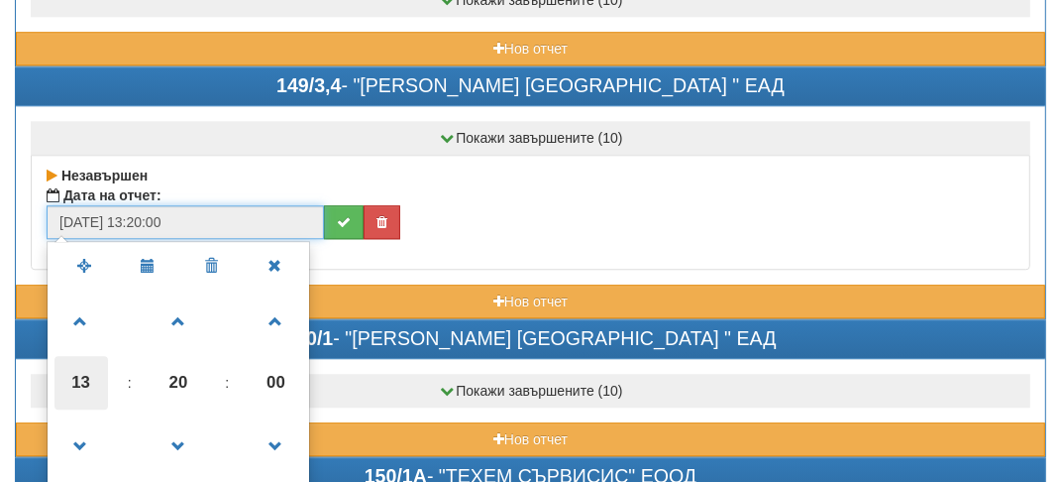
click at [85, 356] on span "13" at bounding box center [82, 383] width 54 height 54
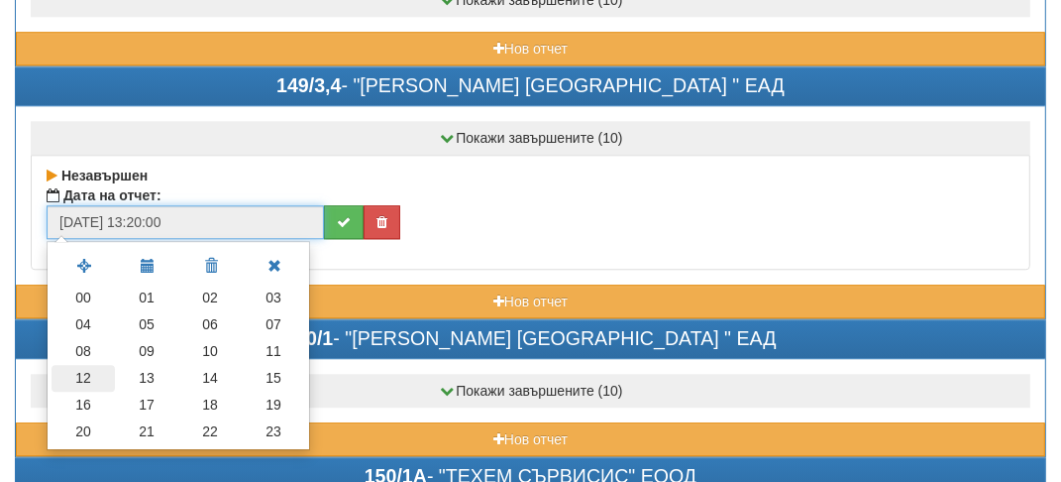
click at [95, 365] on td "12" at bounding box center [83, 378] width 63 height 27
type input "[DATE] 12:20:00"
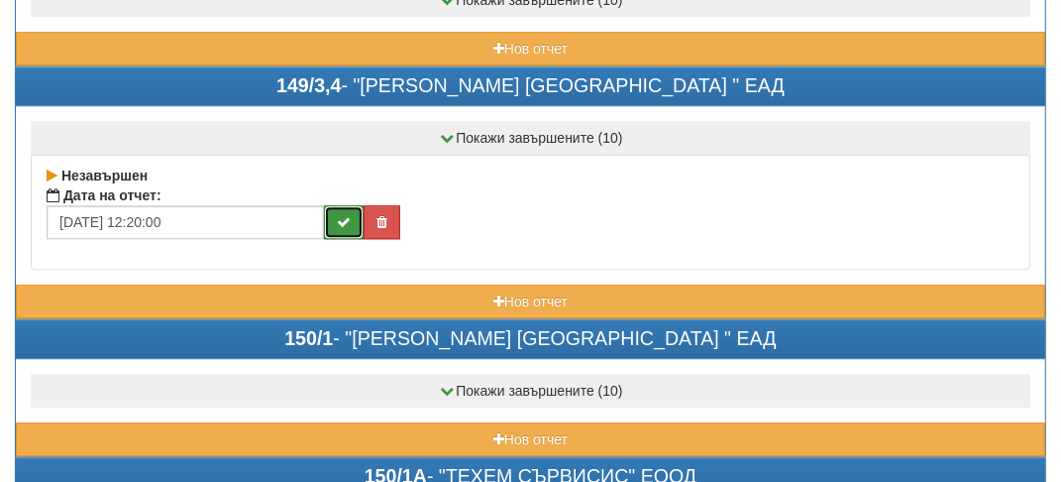
click at [350, 205] on button "submit" at bounding box center [344, 222] width 40 height 34
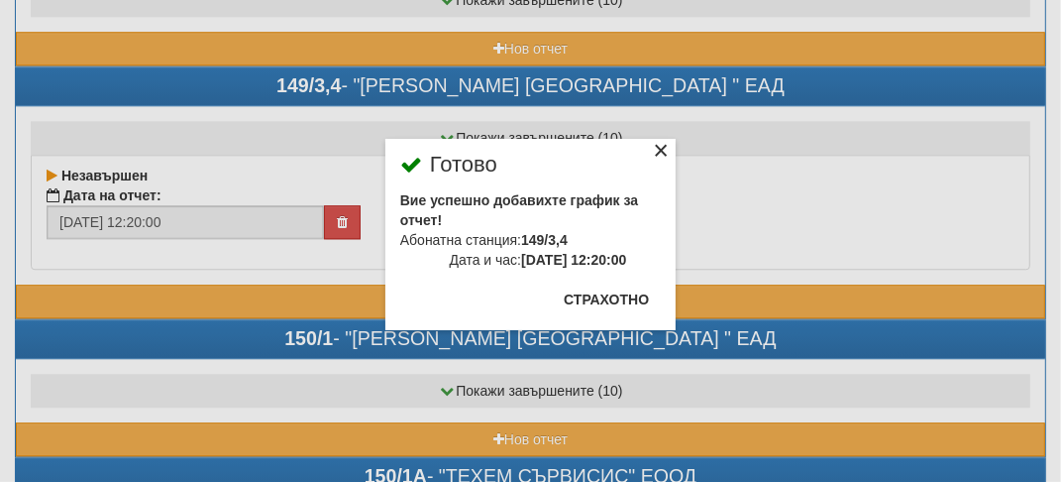
click at [655, 149] on div "×" at bounding box center [661, 154] width 20 height 20
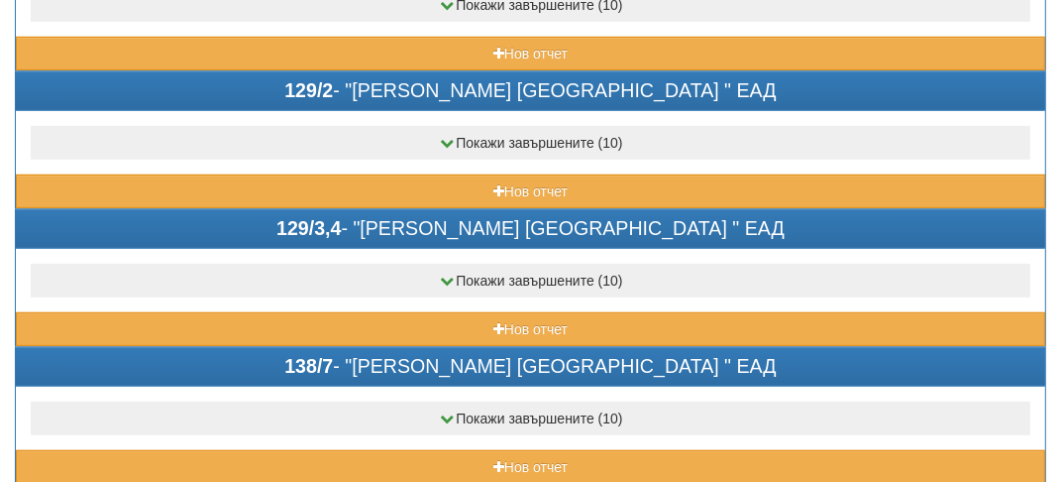
scroll to position [496, 0]
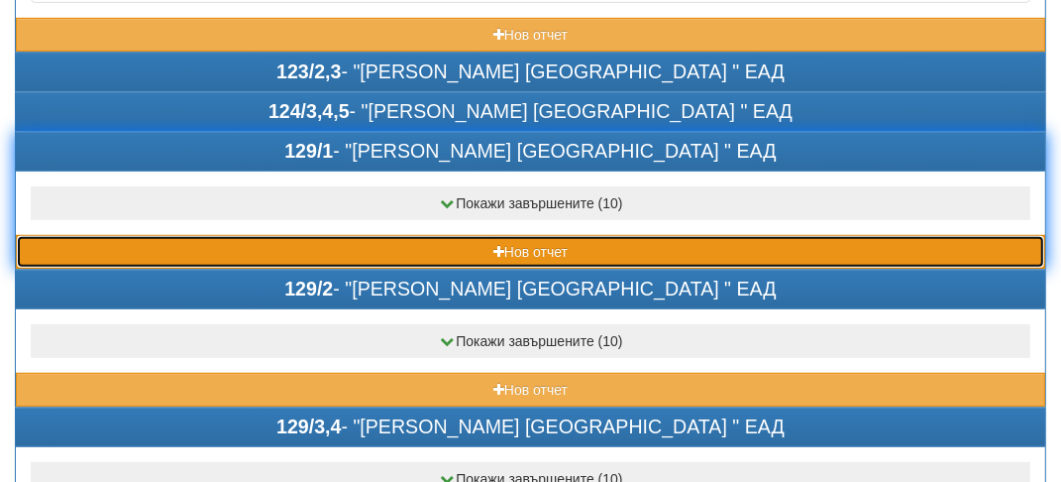
click at [76, 245] on button "Нов отчет" at bounding box center [531, 252] width 1030 height 34
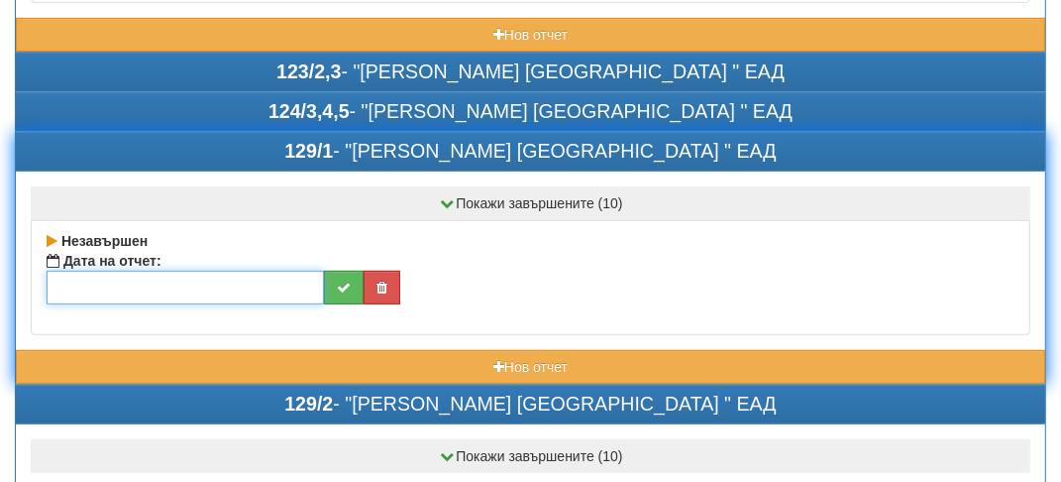
click at [75, 273] on input "text" at bounding box center [186, 288] width 278 height 34
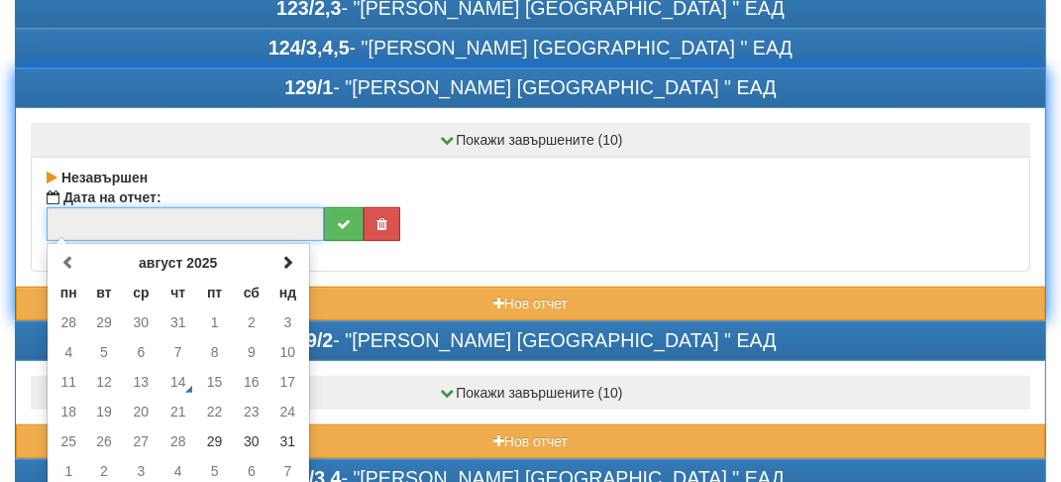
scroll to position [595, 0]
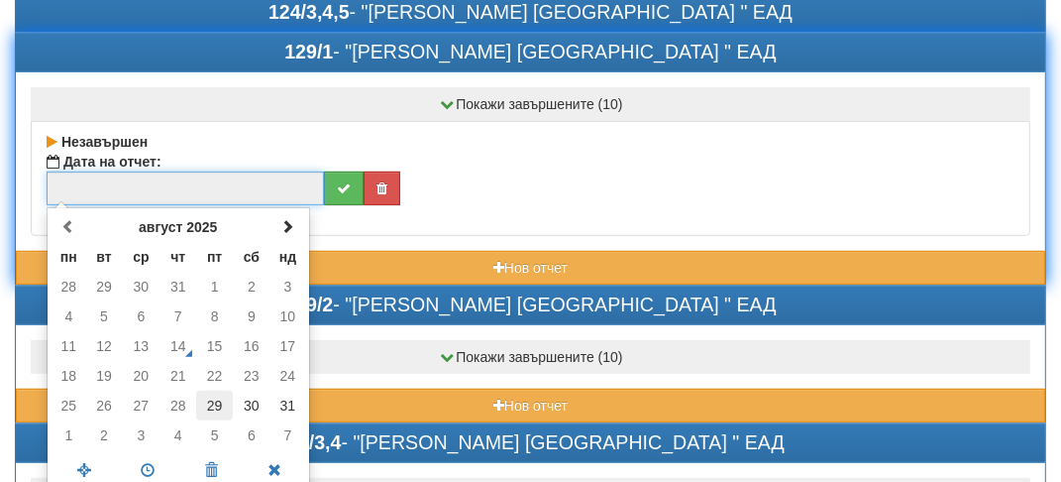
click at [208, 411] on td "29" at bounding box center [214, 405] width 37 height 30
click at [147, 467] on span at bounding box center [148, 470] width 63 height 35
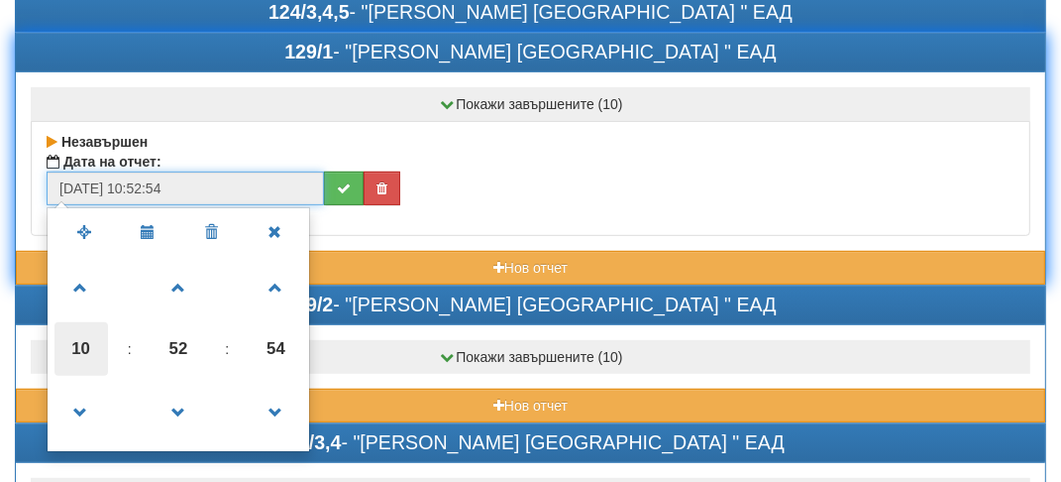
click at [86, 355] on span "10" at bounding box center [82, 349] width 54 height 54
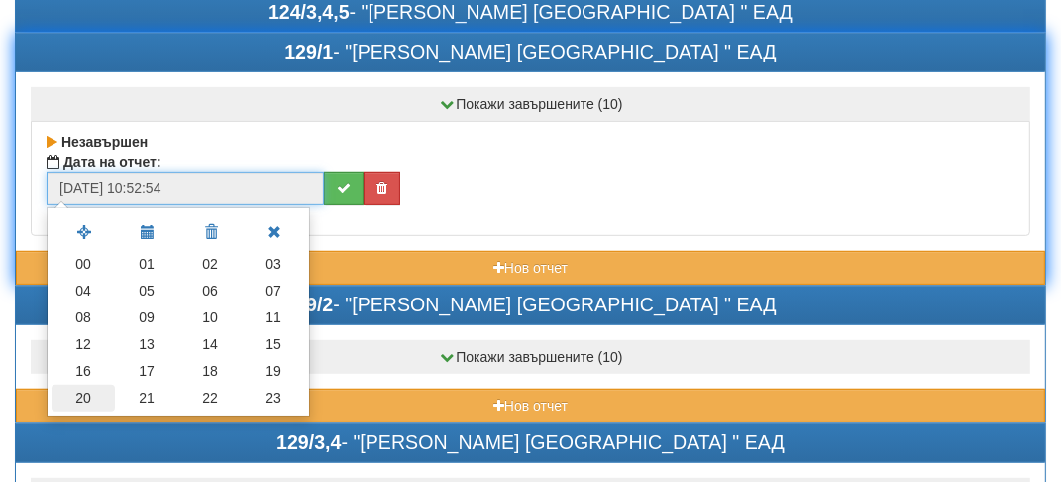
click at [97, 385] on td "20" at bounding box center [83, 398] width 63 height 27
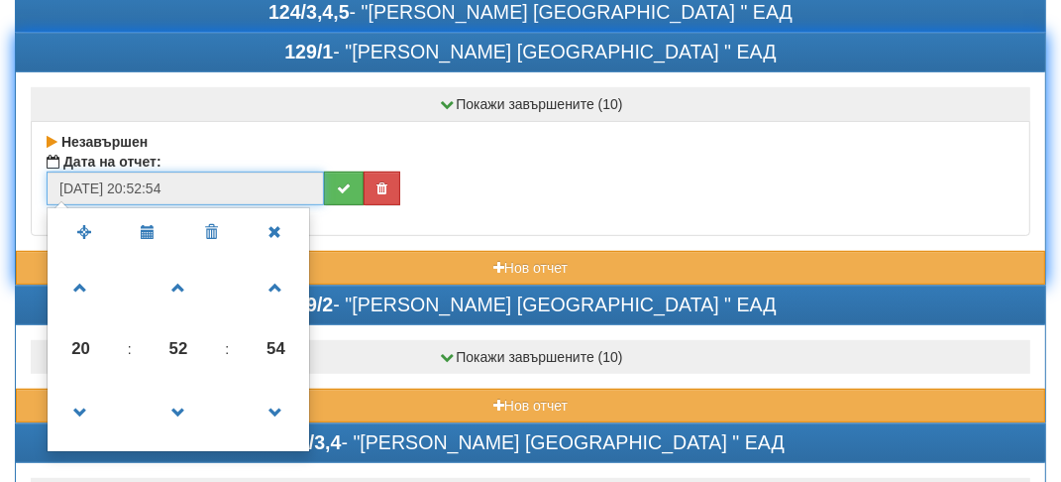
click at [97, 379] on link at bounding box center [81, 411] width 58 height 71
click at [59, 348] on span "19" at bounding box center [82, 349] width 54 height 54
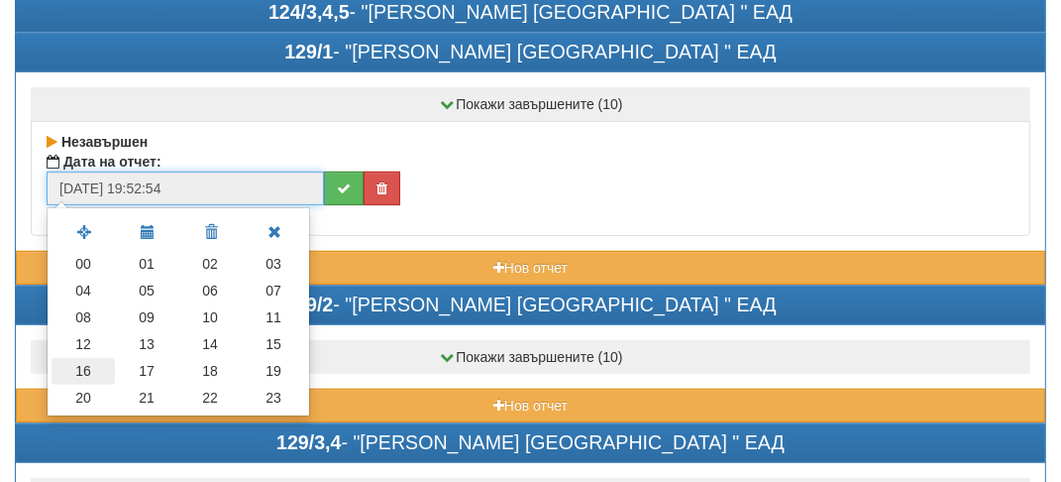
click at [86, 363] on td "16" at bounding box center [83, 371] width 63 height 27
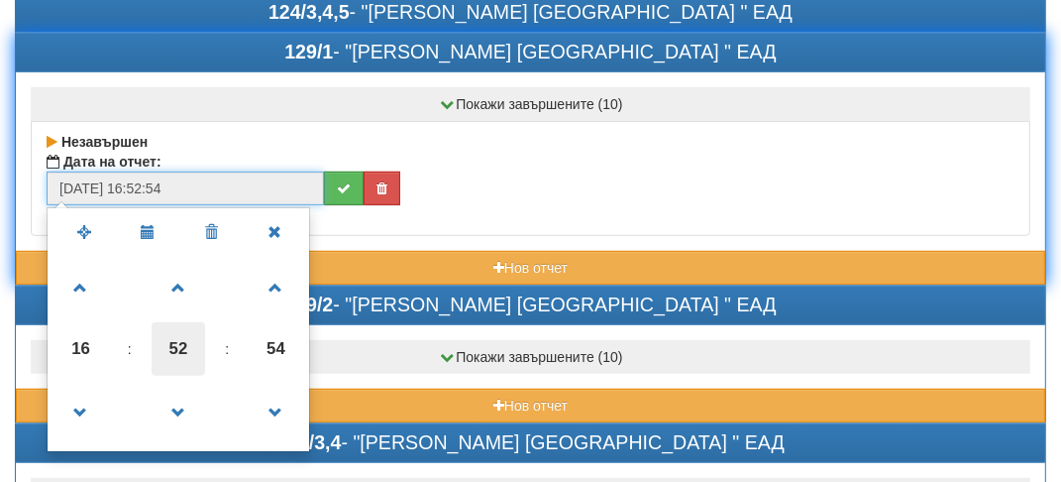
click at [168, 345] on span "52" at bounding box center [179, 349] width 54 height 54
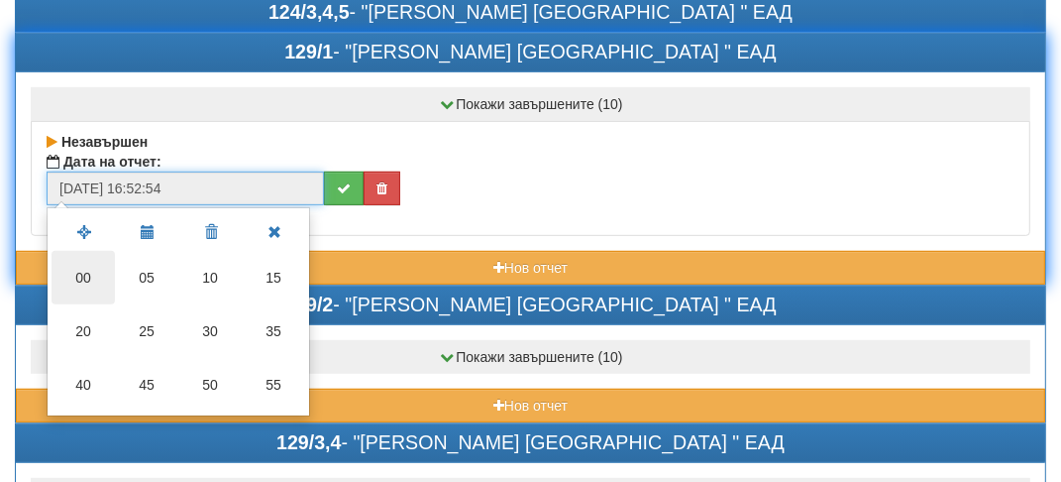
click at [75, 279] on td "00" at bounding box center [83, 278] width 63 height 54
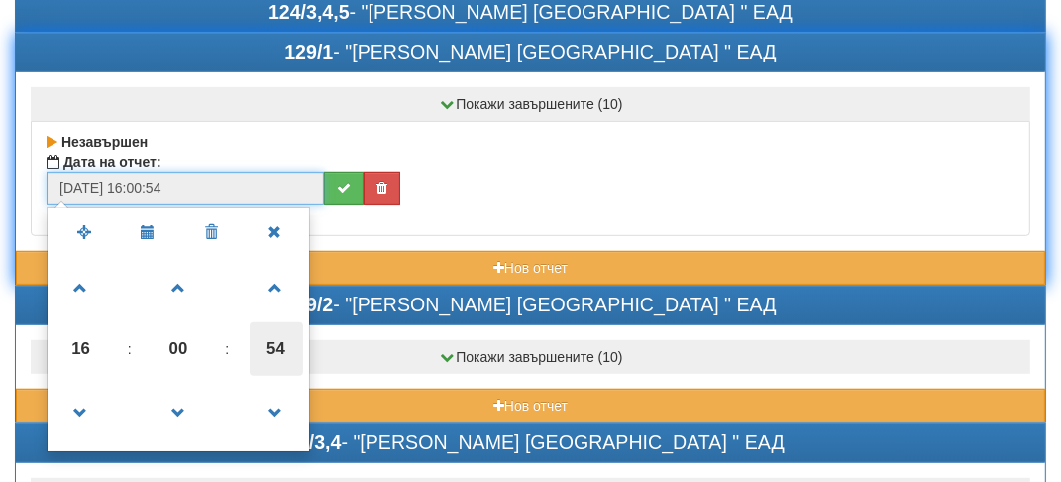
click at [268, 348] on span "54" at bounding box center [277, 349] width 54 height 54
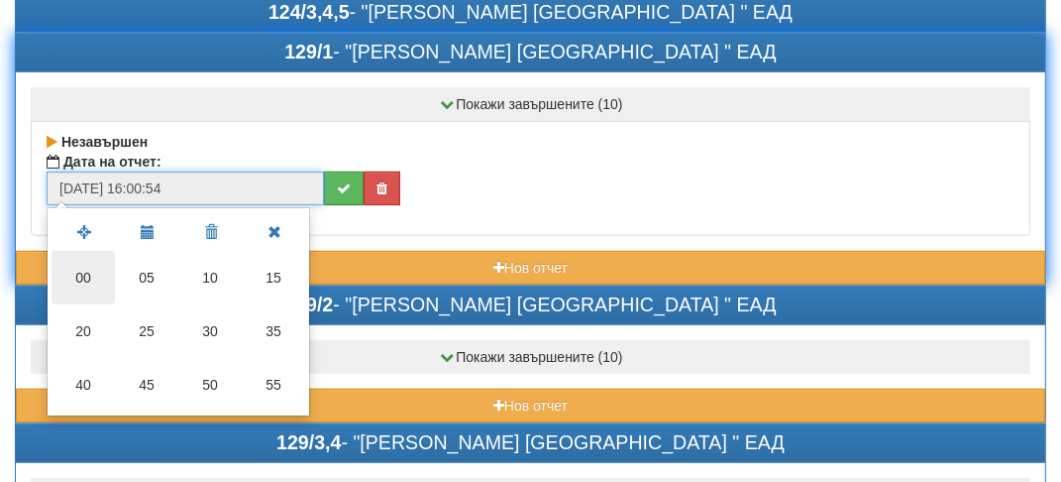
click at [95, 279] on td "00" at bounding box center [83, 278] width 63 height 54
type input "[DATE] 16:00:00"
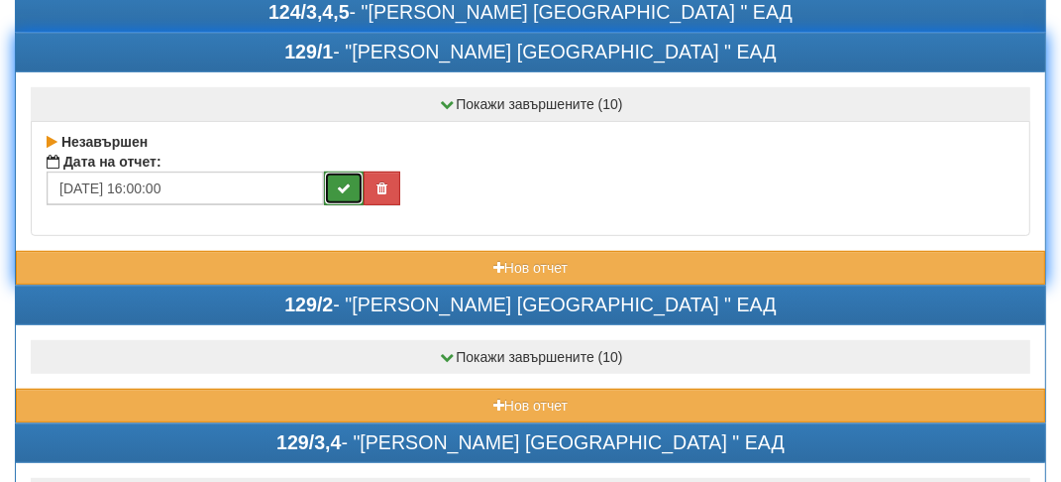
click at [344, 184] on icon "submit" at bounding box center [344, 188] width 14 height 14
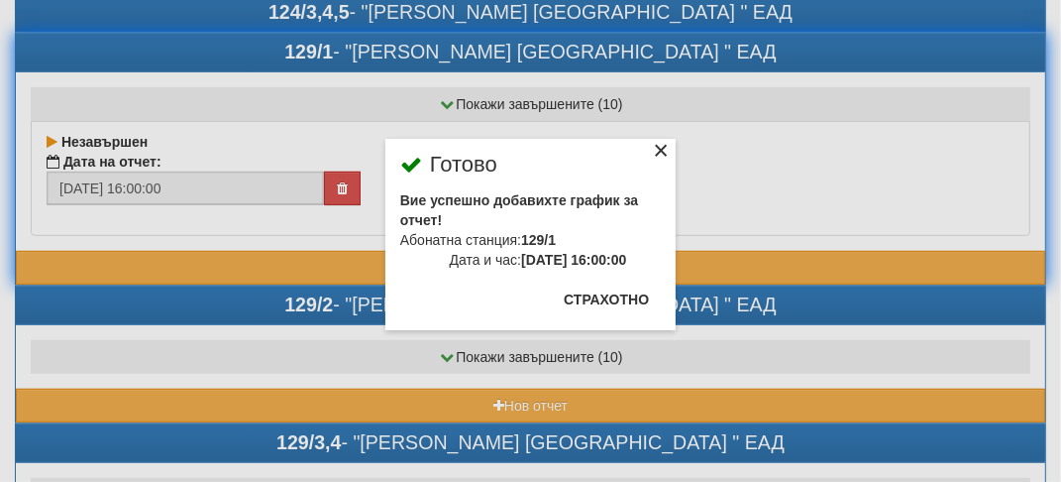
click at [657, 145] on div "×" at bounding box center [661, 154] width 20 height 20
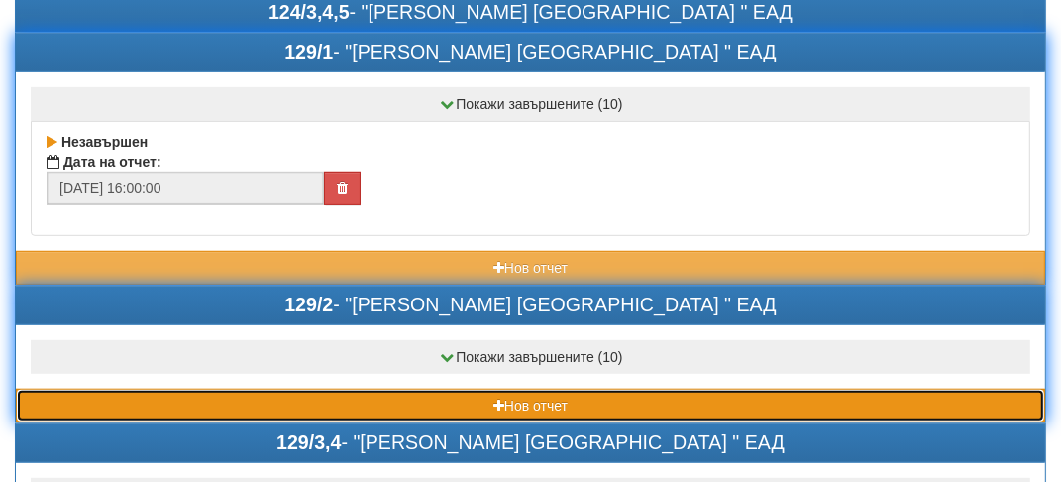
click at [101, 401] on button "Нов отчет" at bounding box center [531, 406] width 1030 height 34
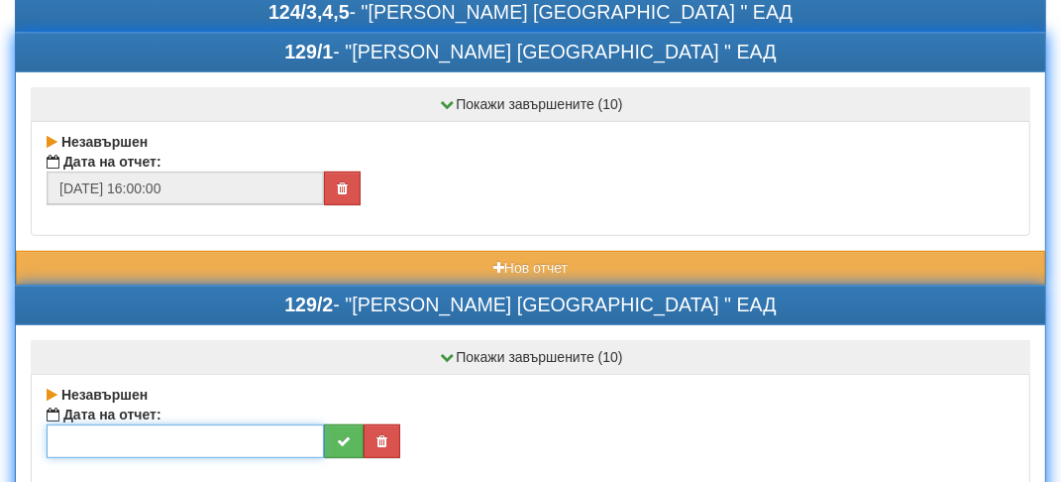
click at [74, 442] on input "text" at bounding box center [186, 441] width 278 height 34
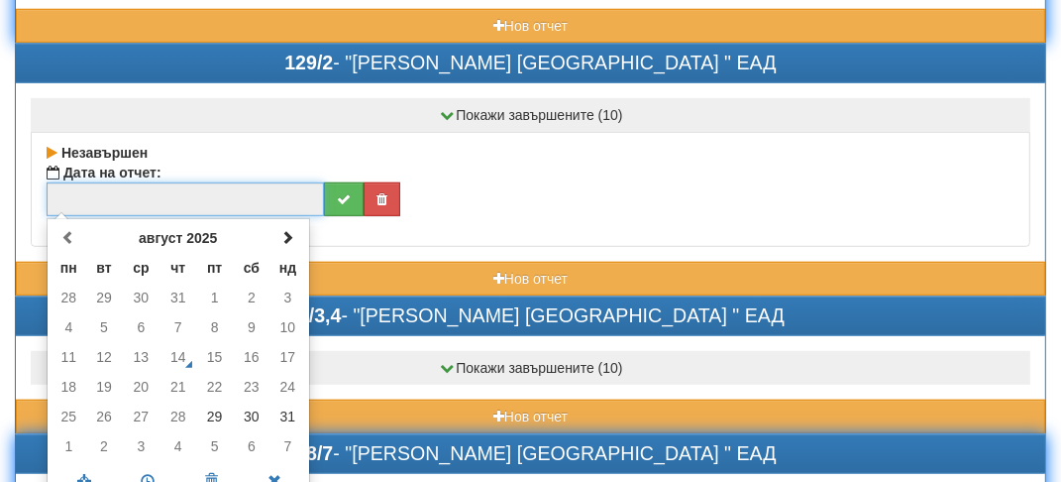
scroll to position [892, 0]
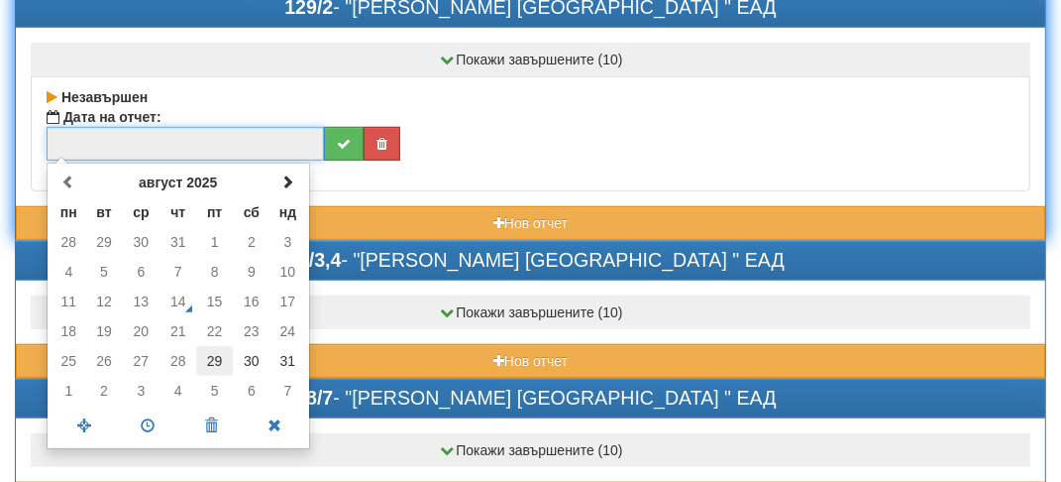
click at [209, 346] on td "29" at bounding box center [214, 361] width 37 height 30
click at [140, 415] on span at bounding box center [148, 425] width 63 height 35
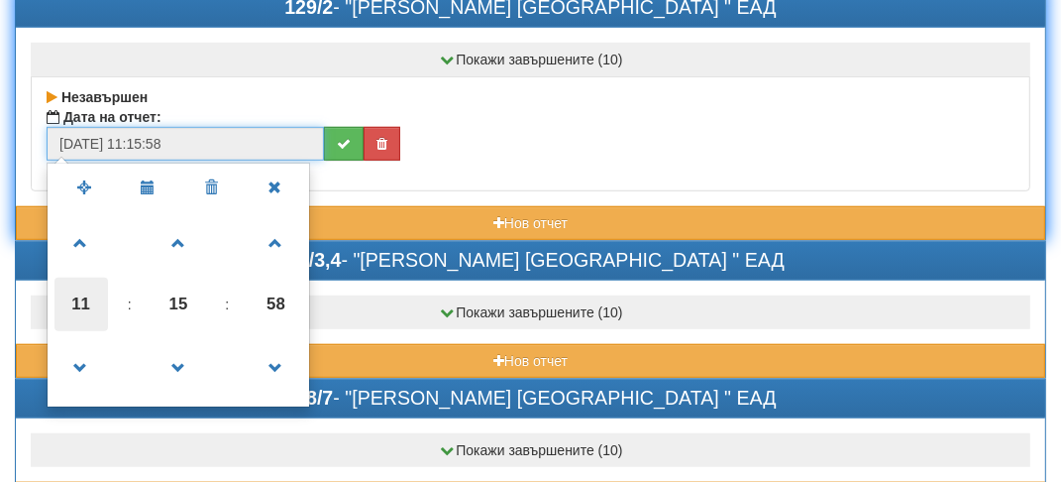
click at [77, 297] on span "11" at bounding box center [82, 305] width 54 height 54
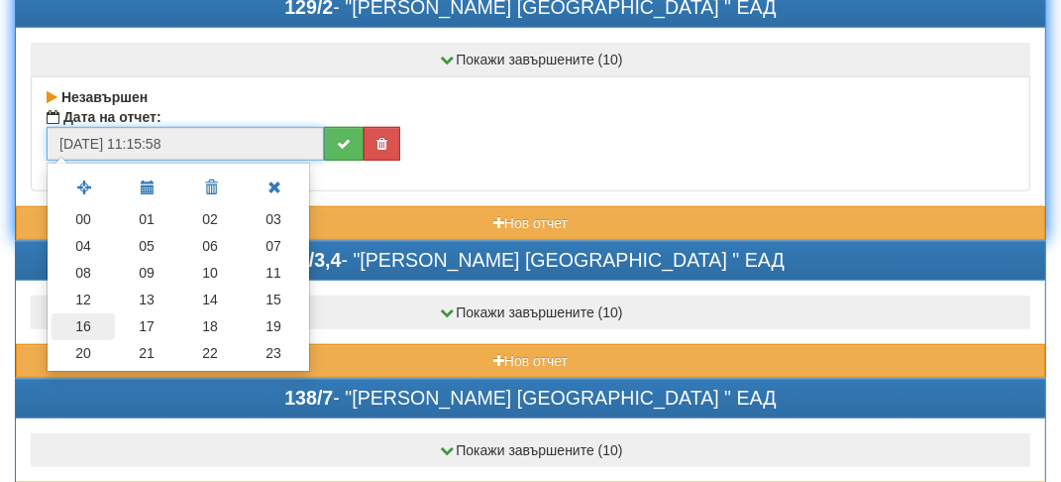
click at [79, 315] on td "16" at bounding box center [83, 326] width 63 height 27
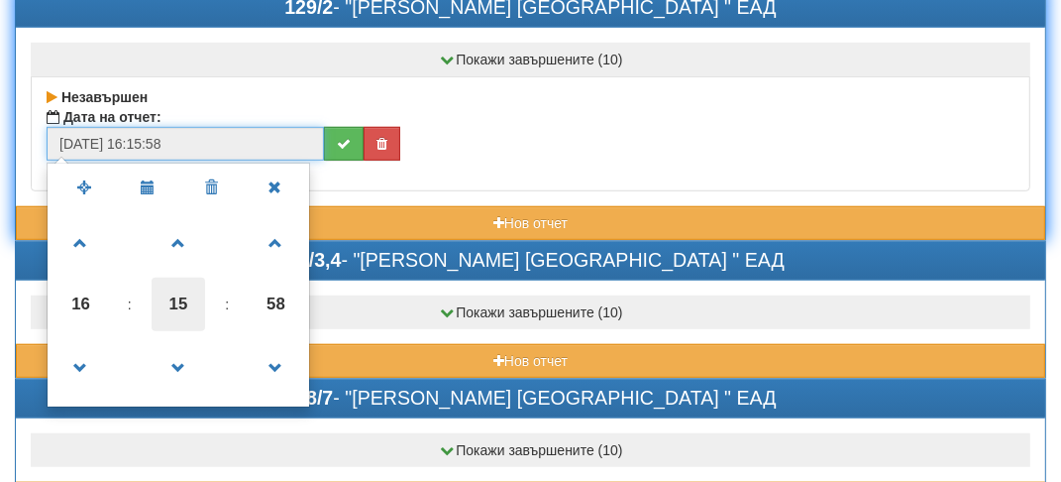
click at [174, 294] on span "15" at bounding box center [179, 305] width 54 height 54
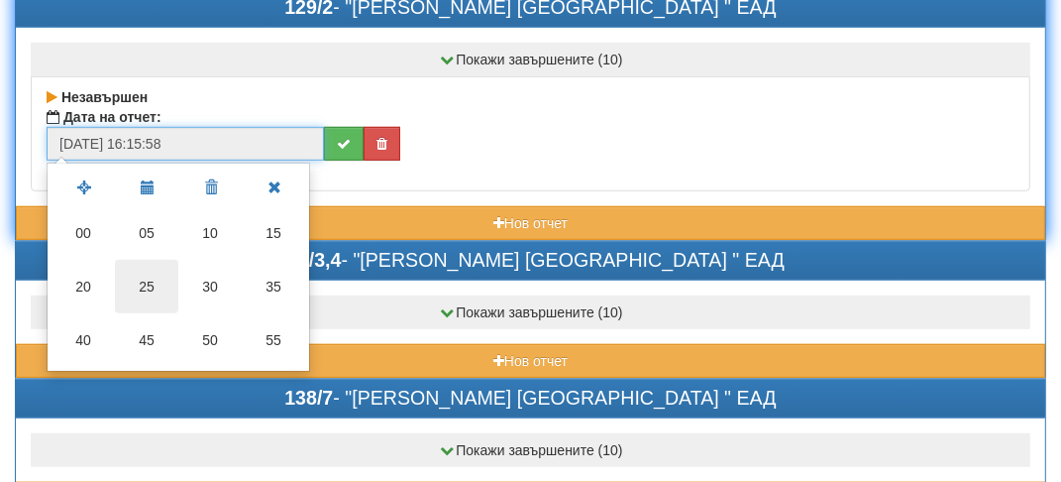
click at [157, 293] on td "25" at bounding box center [146, 287] width 63 height 54
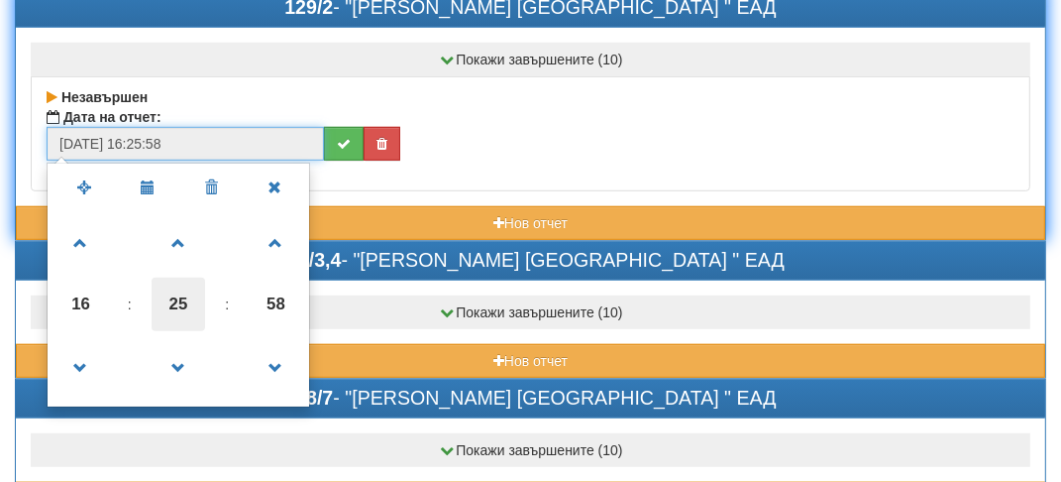
click at [170, 291] on span "25" at bounding box center [179, 305] width 54 height 54
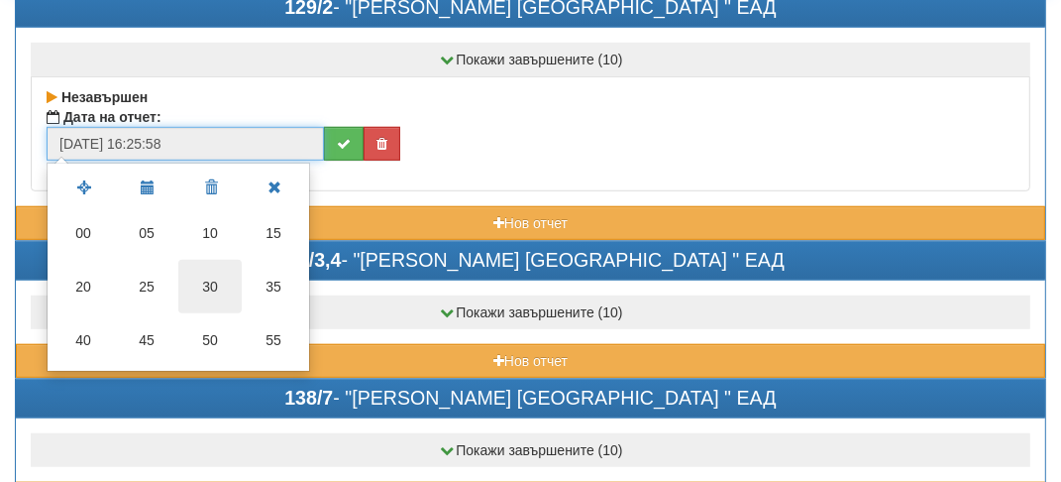
click at [217, 281] on td "30" at bounding box center [209, 287] width 63 height 54
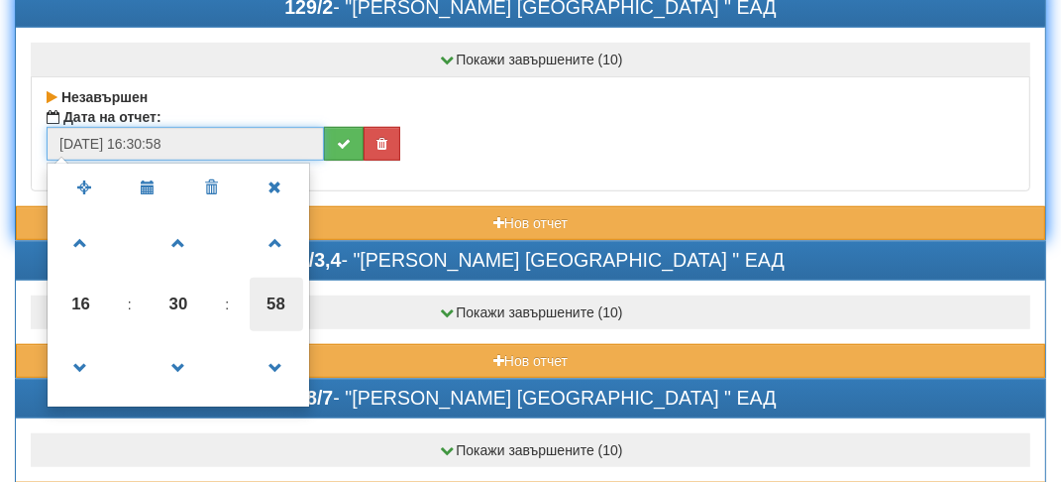
click at [278, 302] on span "58" at bounding box center [277, 305] width 54 height 54
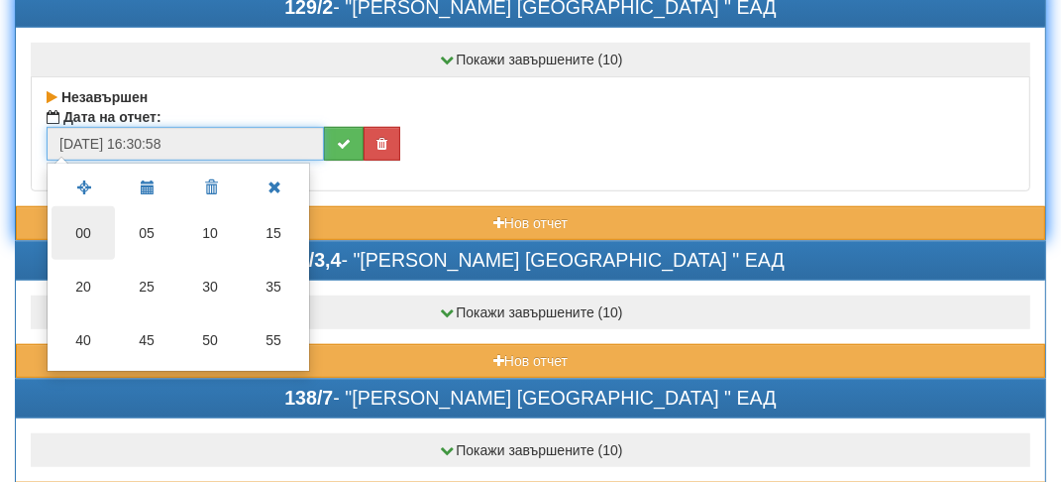
click at [79, 224] on td "00" at bounding box center [83, 233] width 63 height 54
type input "[DATE] 16:30:00"
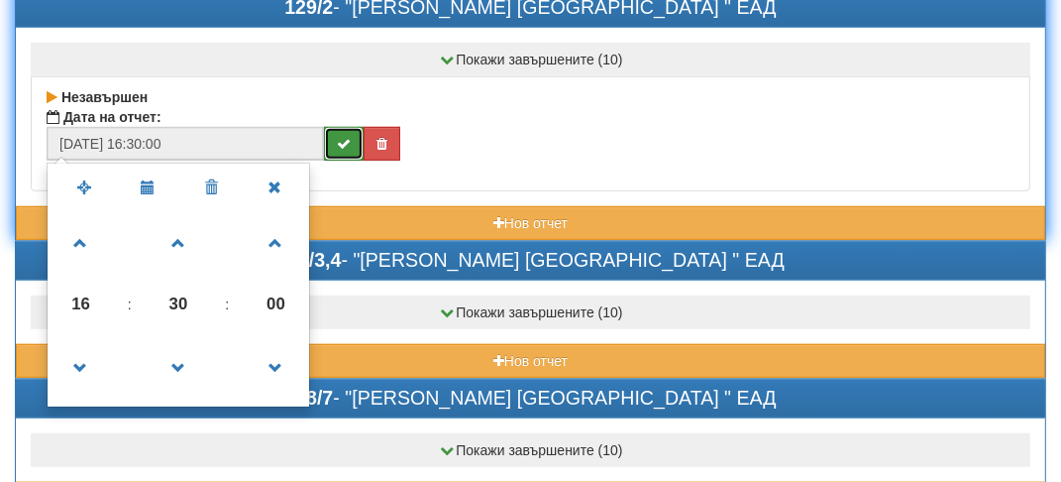
click at [346, 137] on icon "submit" at bounding box center [344, 144] width 14 height 14
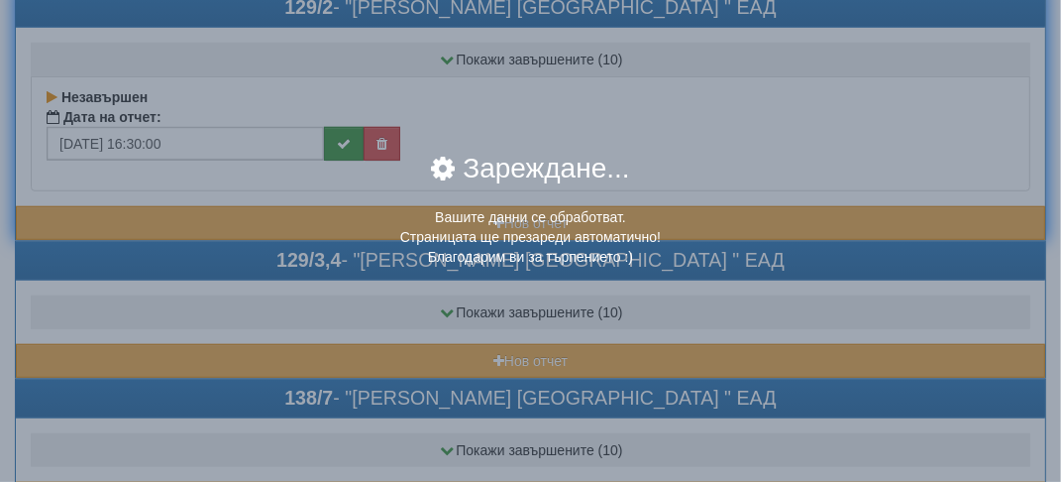
click at [346, 137] on div "× Зареждане... Вашите данни се обработват. Страницата ще презареди автоматично!…" at bounding box center [531, 154] width 961 height 308
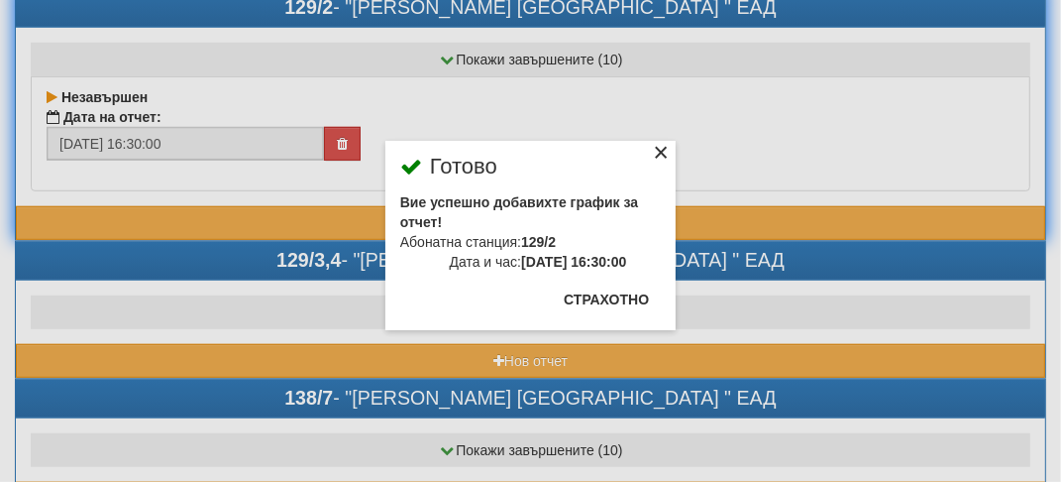
click at [665, 149] on div "×" at bounding box center [661, 156] width 20 height 20
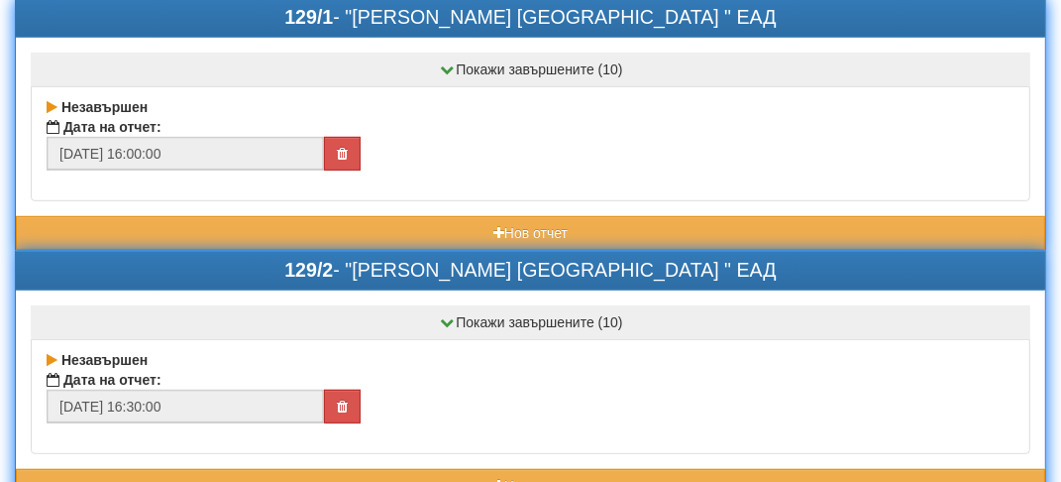
scroll to position [595, 0]
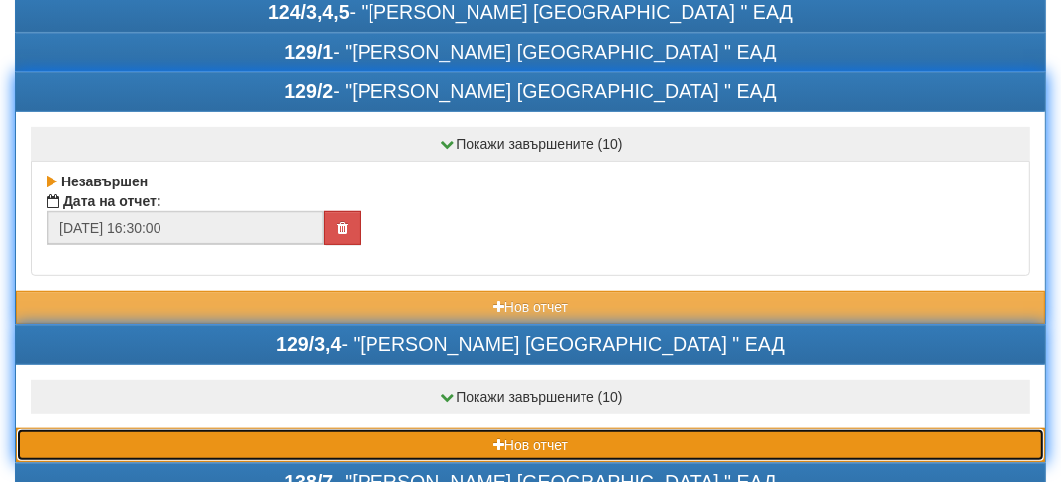
click at [146, 428] on button "Нов отчет" at bounding box center [531, 445] width 1030 height 34
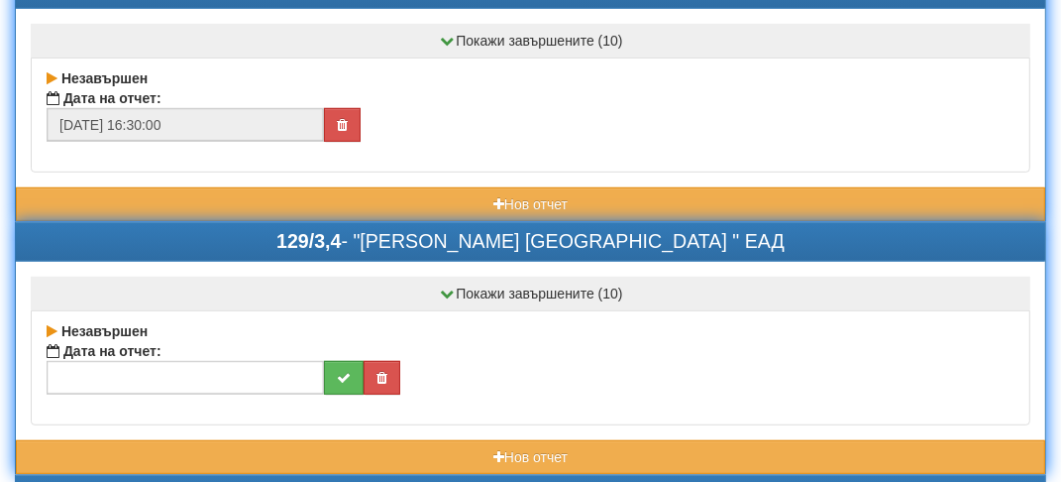
scroll to position [793, 0]
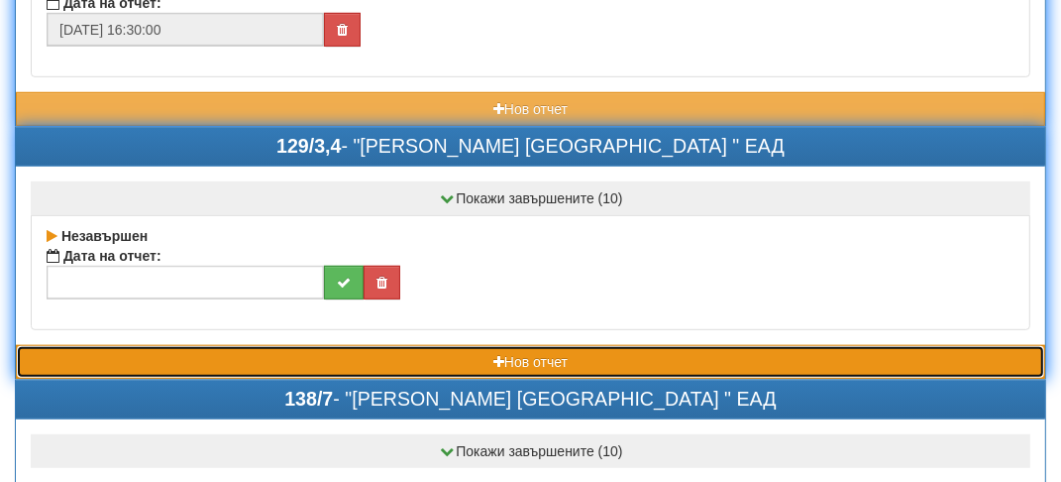
click at [90, 345] on button "Нов отчет" at bounding box center [531, 362] width 1030 height 34
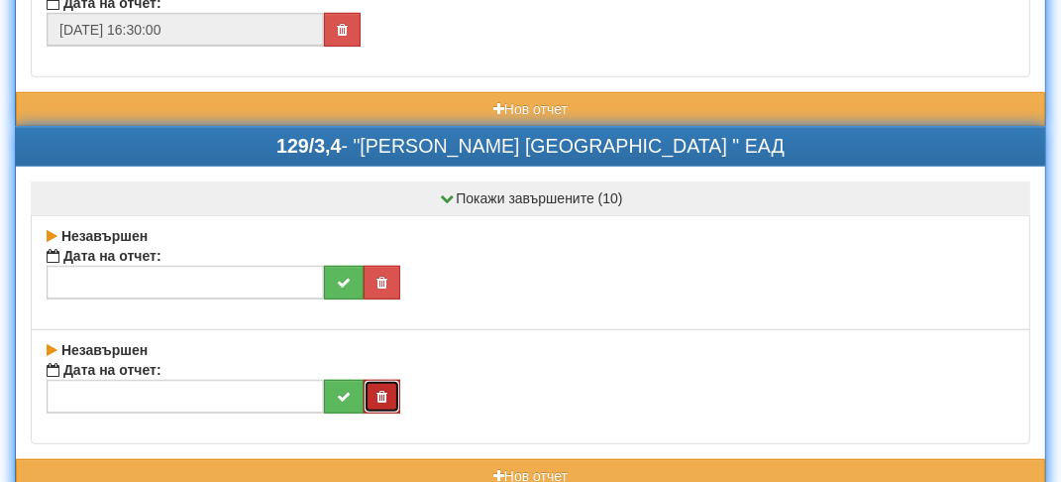
click at [377, 289] on icon "button" at bounding box center [382, 283] width 11 height 14
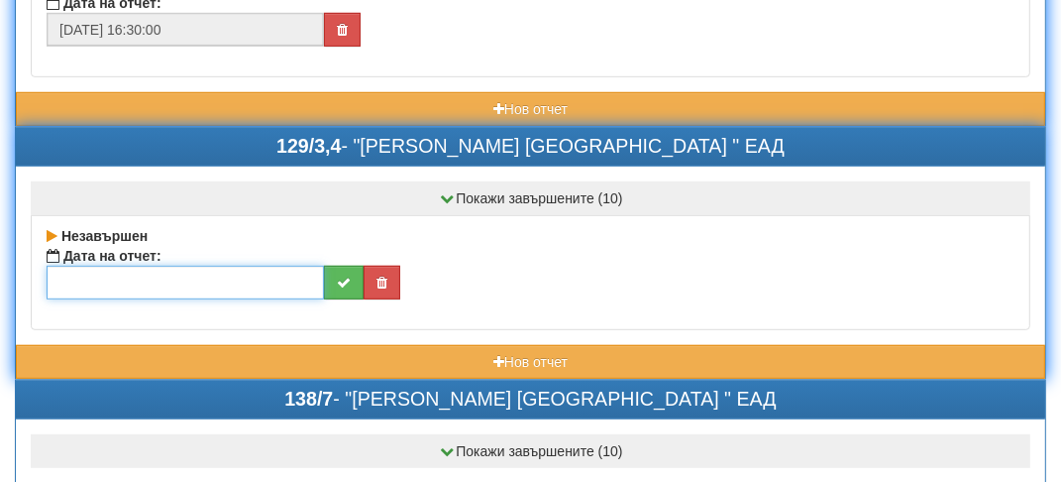
click at [131, 266] on input "text" at bounding box center [186, 283] width 278 height 34
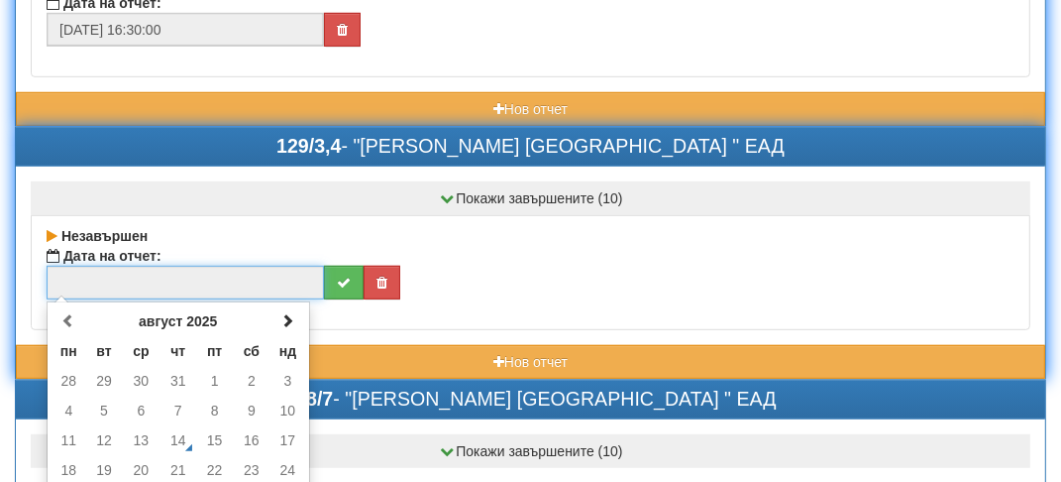
scroll to position [892, 0]
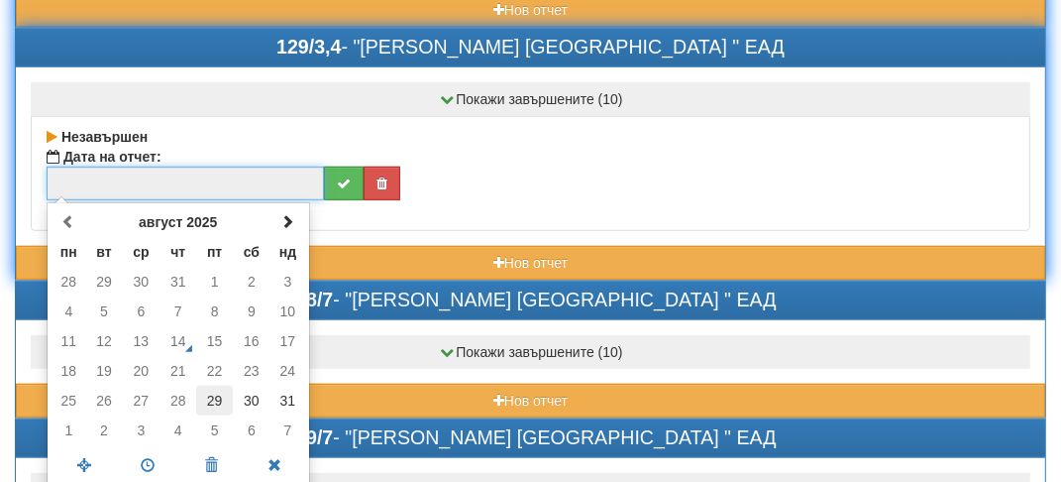
click at [212, 398] on td "29" at bounding box center [214, 401] width 37 height 30
click at [143, 448] on span at bounding box center [148, 465] width 63 height 35
click at [143, 447] on ul "август 2025 пн вт ср чт пт сб нд 28 29 30 31 1 2 3 4 5 6 7 8 9 10 11 12 13 14 1…" at bounding box center [179, 345] width 254 height 277
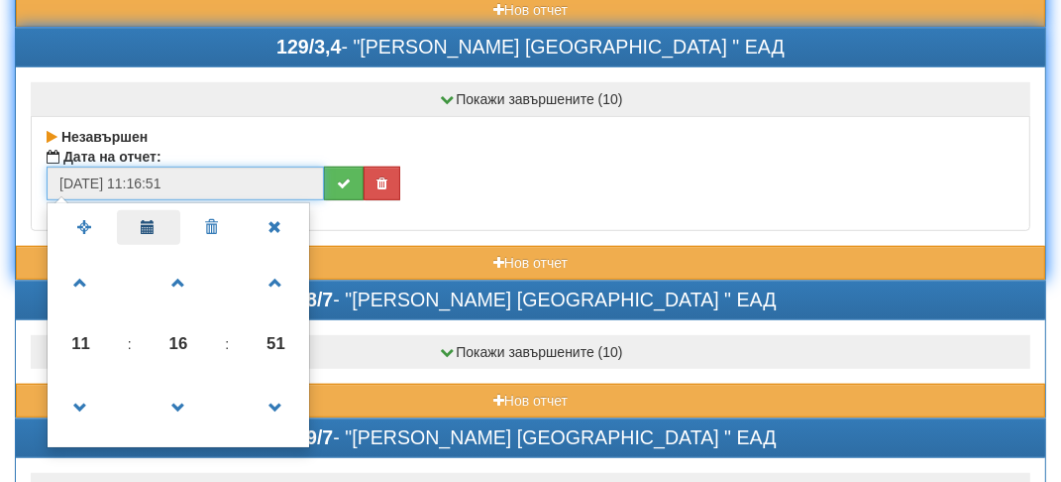
click at [143, 447] on div "август 2025 пн вт ср чт пт сб нд 28 29 30 31 1 2 3 4 5 6 7 8 9 10 11 12 13 14 1…" at bounding box center [179, 325] width 264 height 246
click at [93, 327] on span "11" at bounding box center [82, 344] width 54 height 54
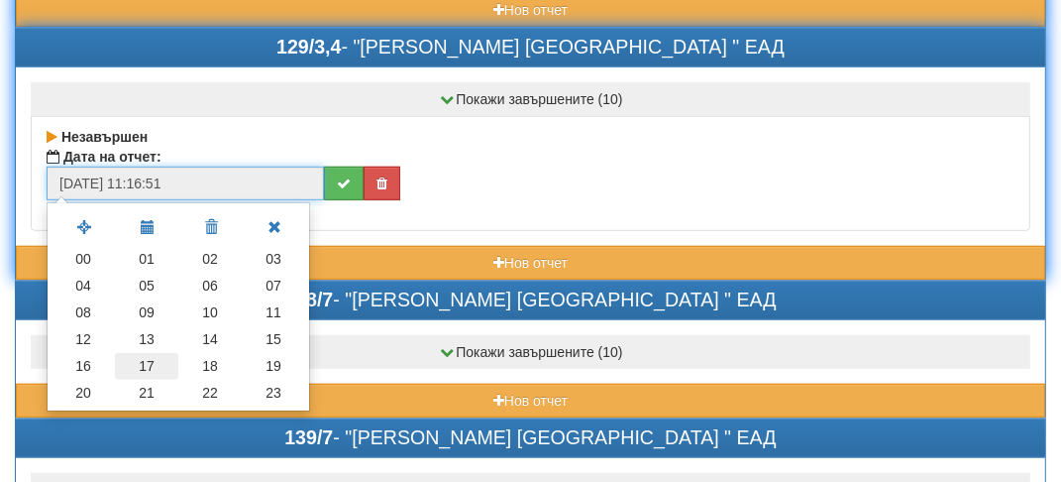
click at [154, 365] on td "17" at bounding box center [146, 366] width 63 height 27
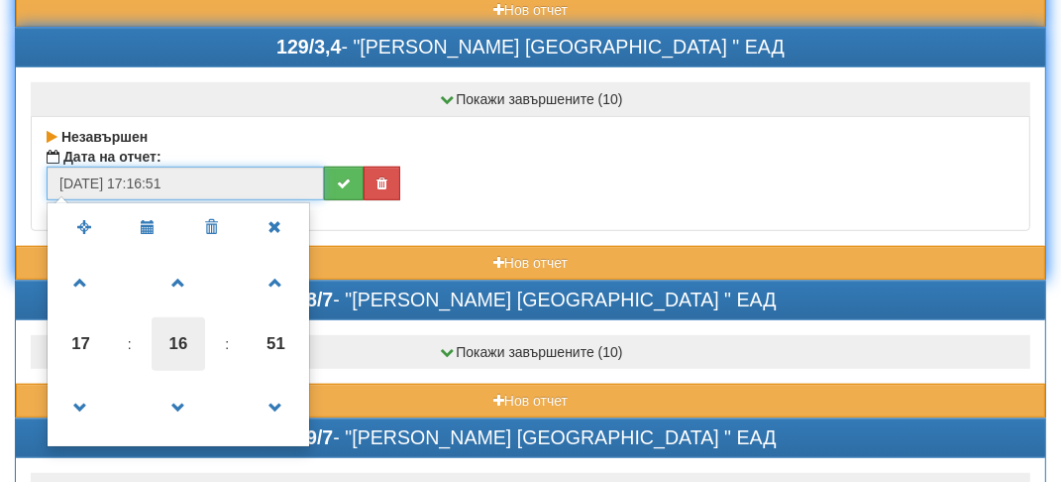
click at [186, 329] on span "16" at bounding box center [179, 344] width 54 height 54
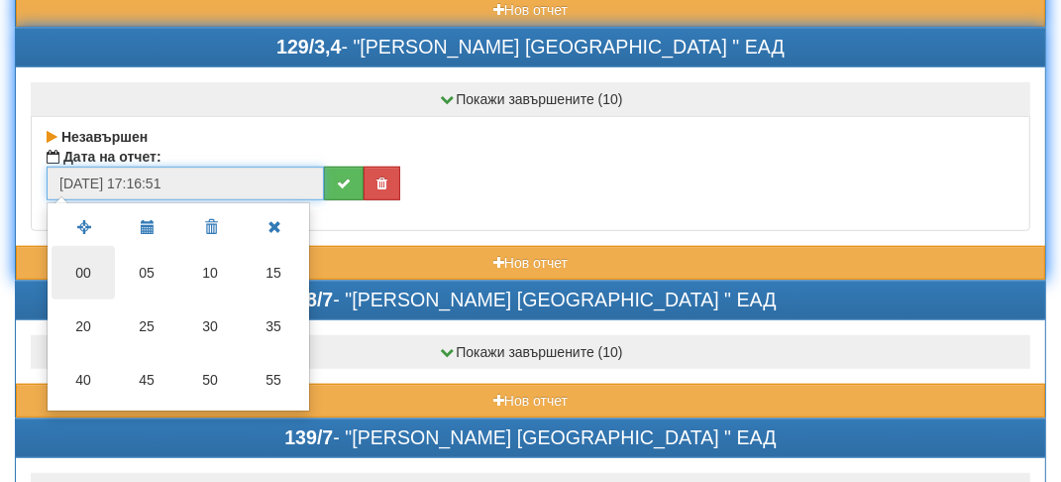
click at [78, 261] on td "00" at bounding box center [83, 273] width 63 height 54
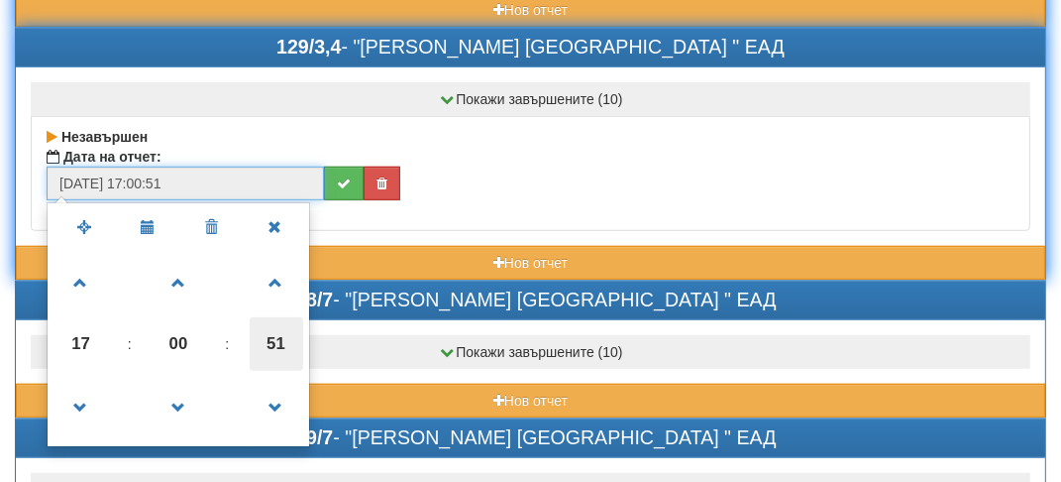
click at [292, 343] on span "51" at bounding box center [277, 344] width 54 height 54
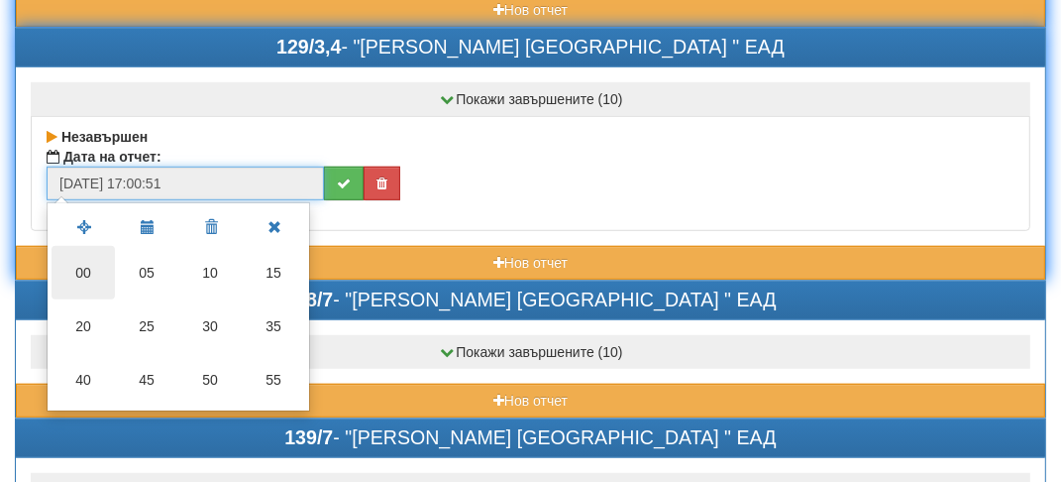
click at [71, 257] on td "00" at bounding box center [83, 273] width 63 height 54
type input "[DATE] 17:00:00"
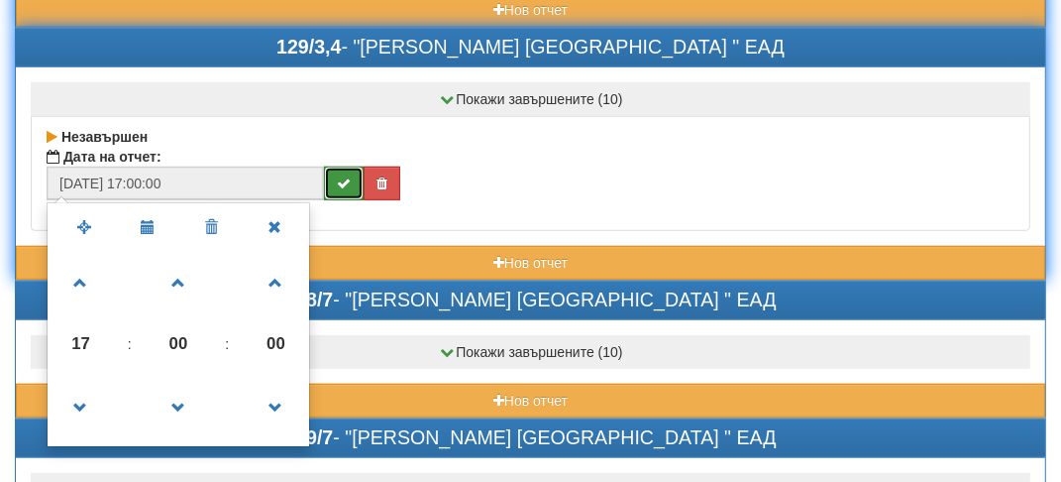
click at [341, 176] on icon "submit" at bounding box center [344, 183] width 14 height 14
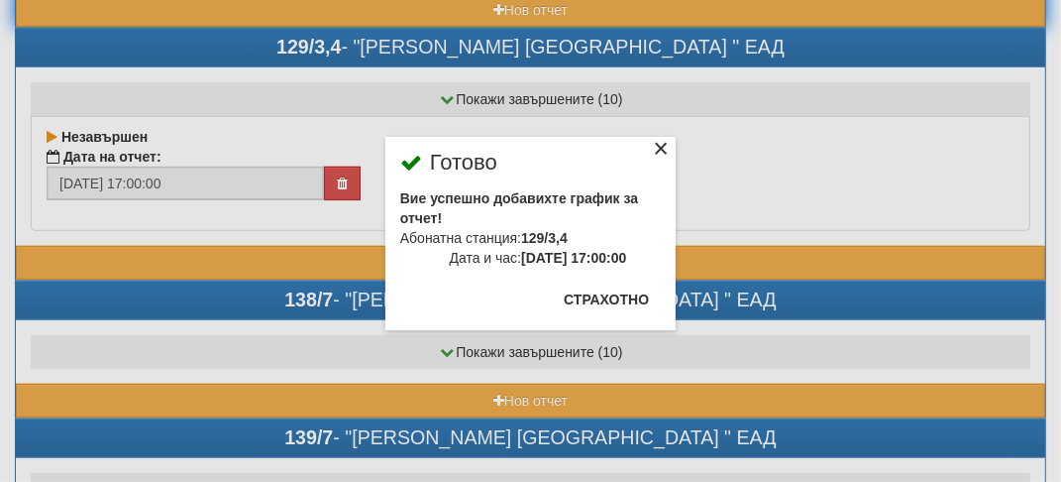
click at [659, 150] on div "×" at bounding box center [661, 152] width 20 height 20
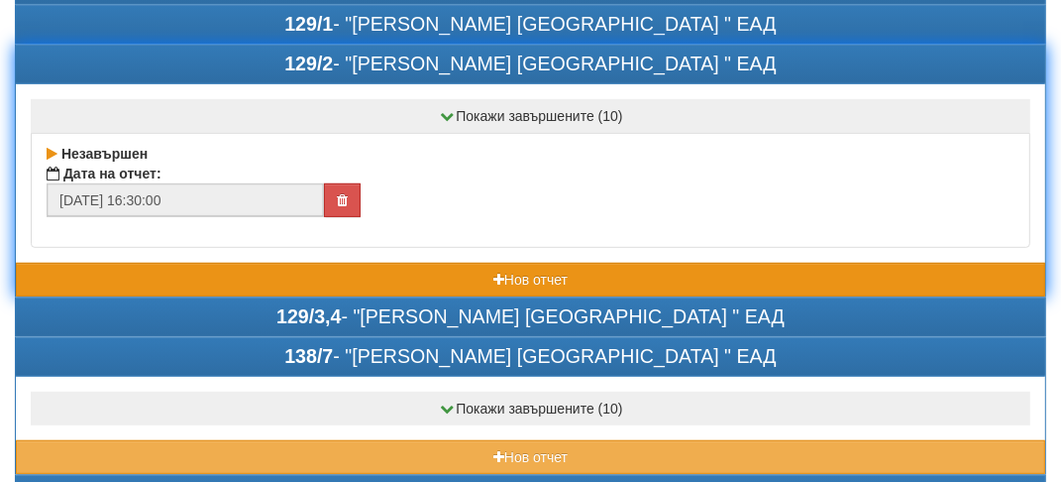
scroll to position [595, 0]
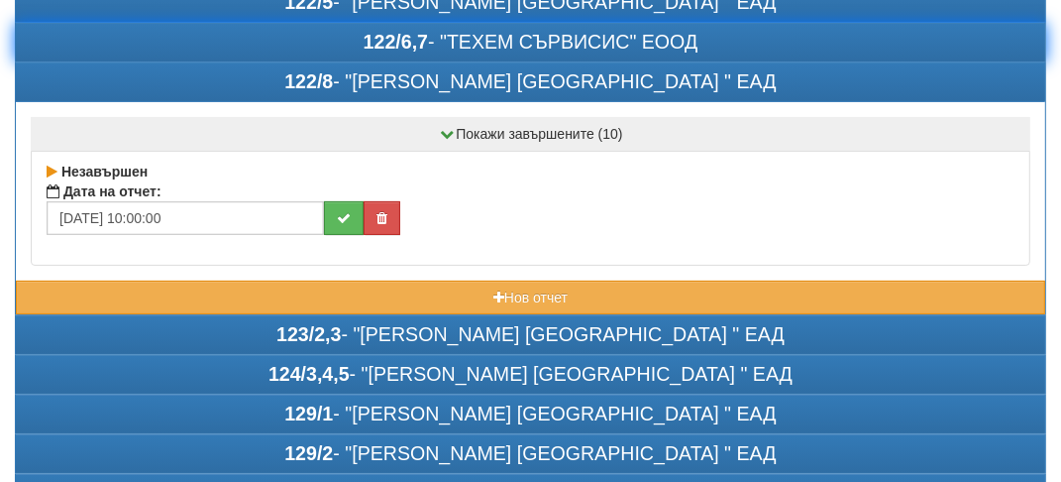
scroll to position [198, 0]
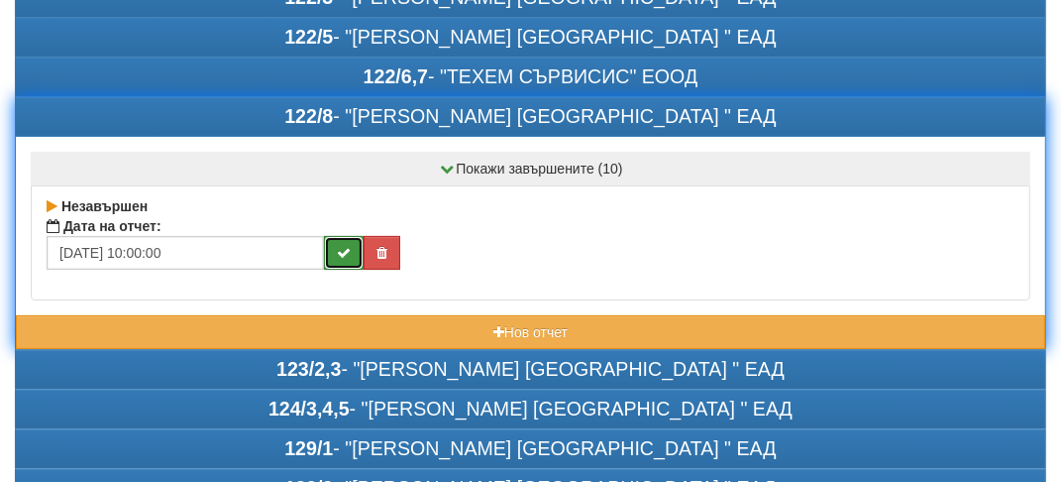
click at [334, 252] on button "submit" at bounding box center [344, 253] width 40 height 34
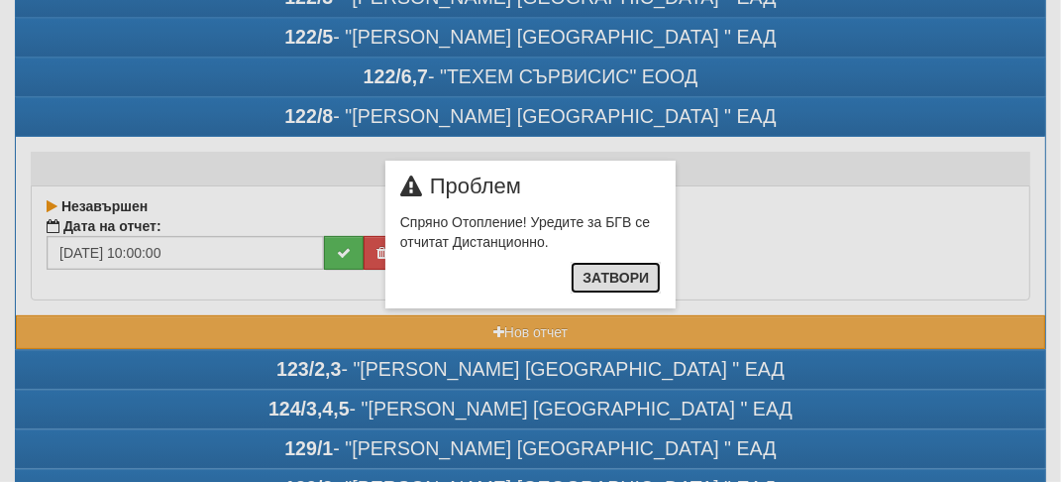
click at [624, 282] on button "Затвори" at bounding box center [616, 278] width 90 height 32
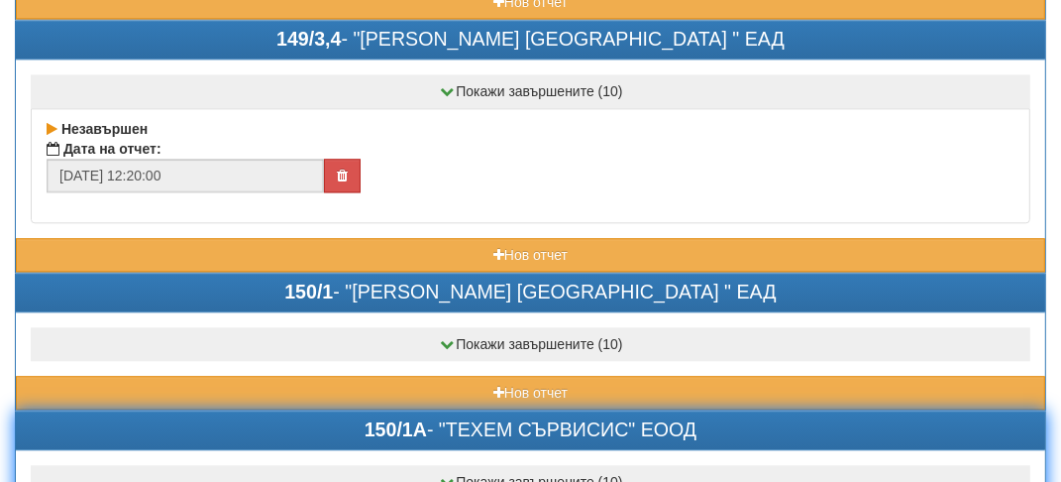
scroll to position [3370, 0]
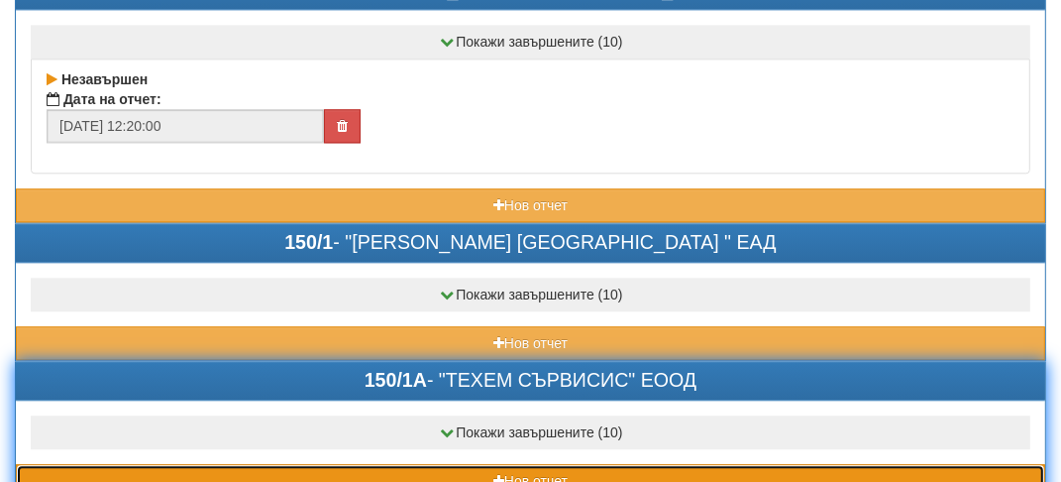
click at [210, 464] on button "Нов отчет" at bounding box center [531, 481] width 1030 height 34
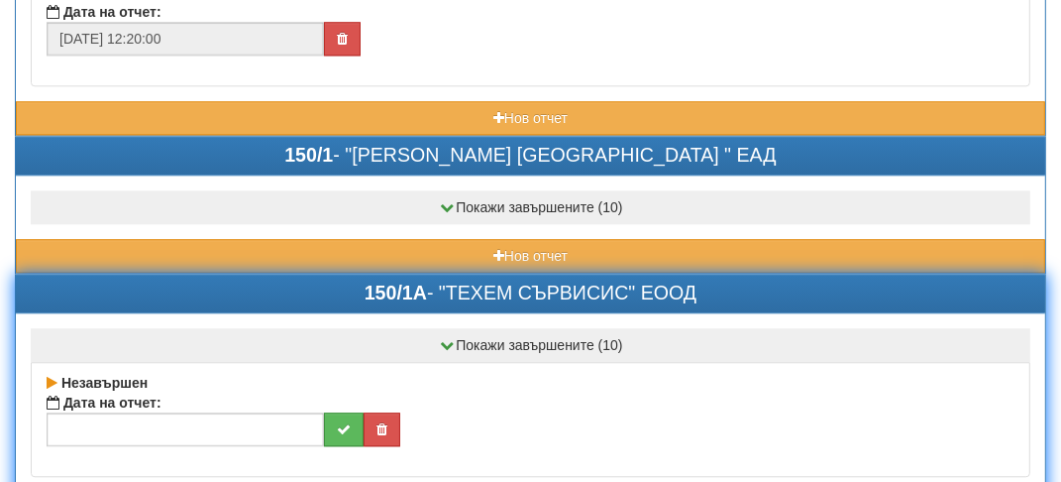
scroll to position [3568, 0]
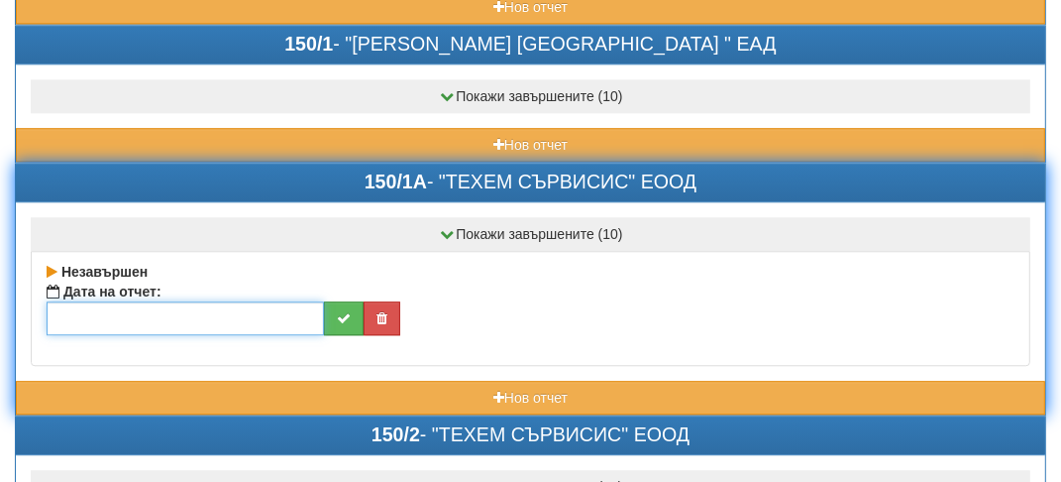
click at [87, 301] on input "text" at bounding box center [186, 318] width 278 height 34
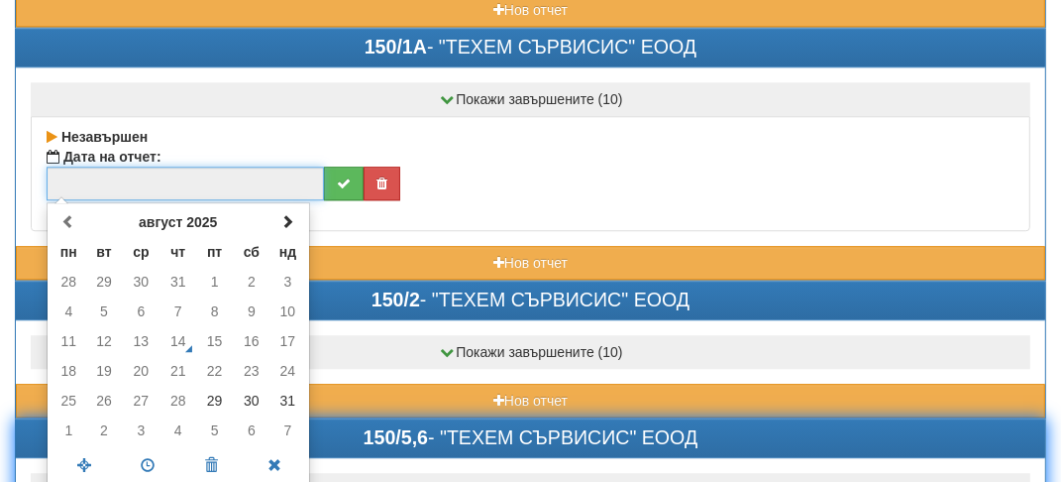
scroll to position [3766, 0]
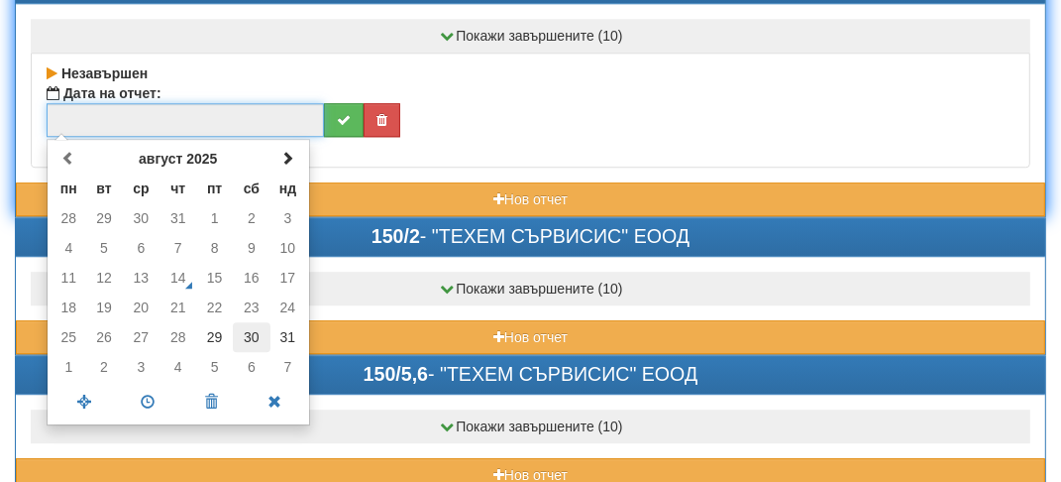
click at [247, 322] on td "30" at bounding box center [252, 337] width 38 height 30
click at [141, 385] on span at bounding box center [148, 402] width 63 height 35
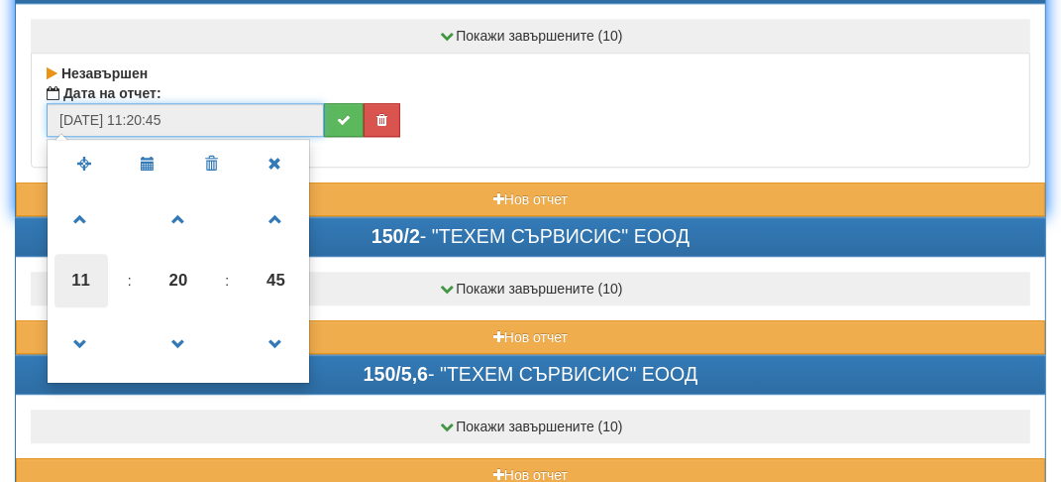
click at [70, 254] on span "11" at bounding box center [82, 281] width 54 height 54
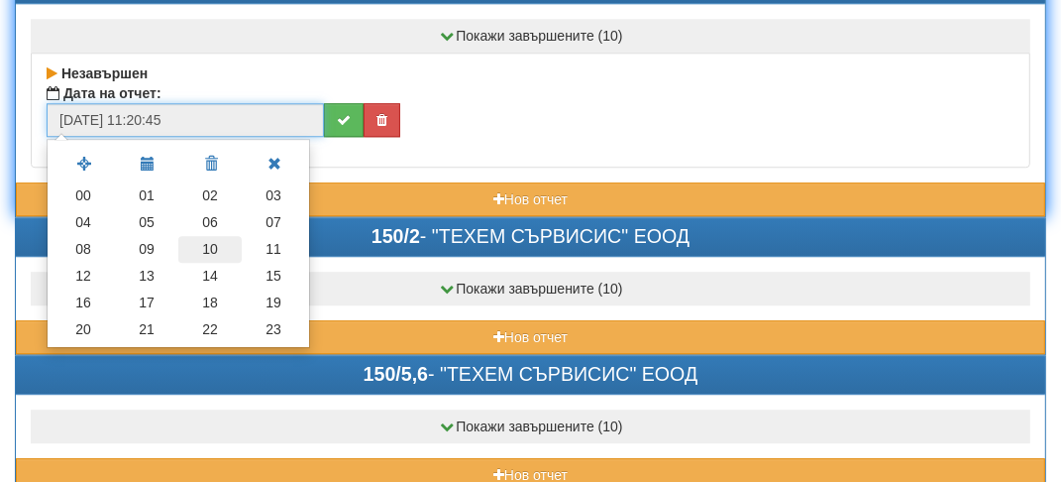
click at [209, 236] on td "10" at bounding box center [209, 249] width 63 height 27
click at [0, 0] on td at bounding box center [0, 0] width 0 height 0
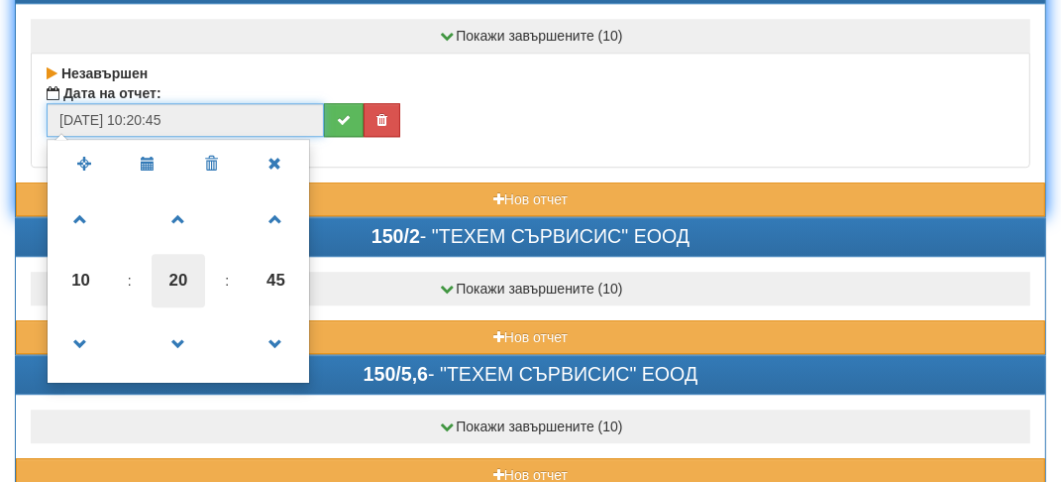
click at [181, 254] on span "20" at bounding box center [179, 281] width 54 height 54
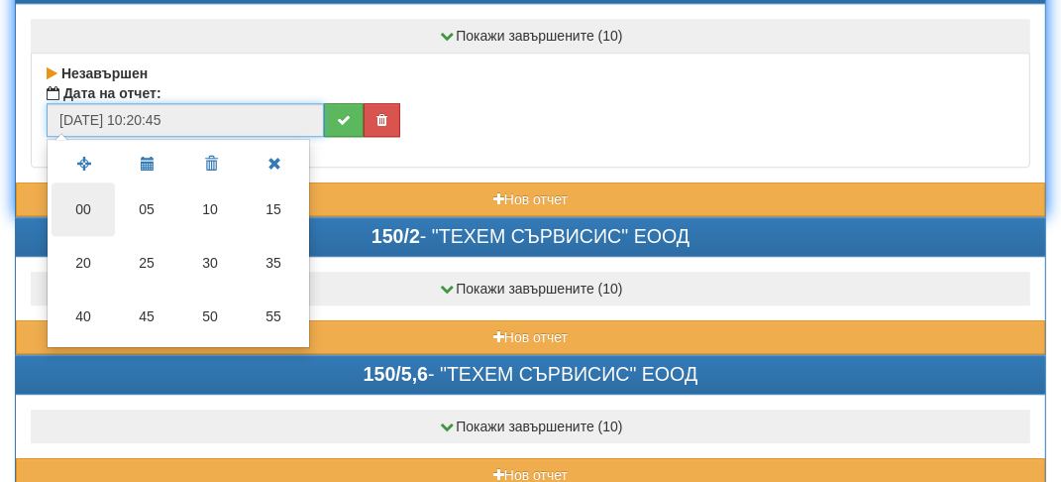
click at [59, 182] on td "00" at bounding box center [83, 209] width 63 height 54
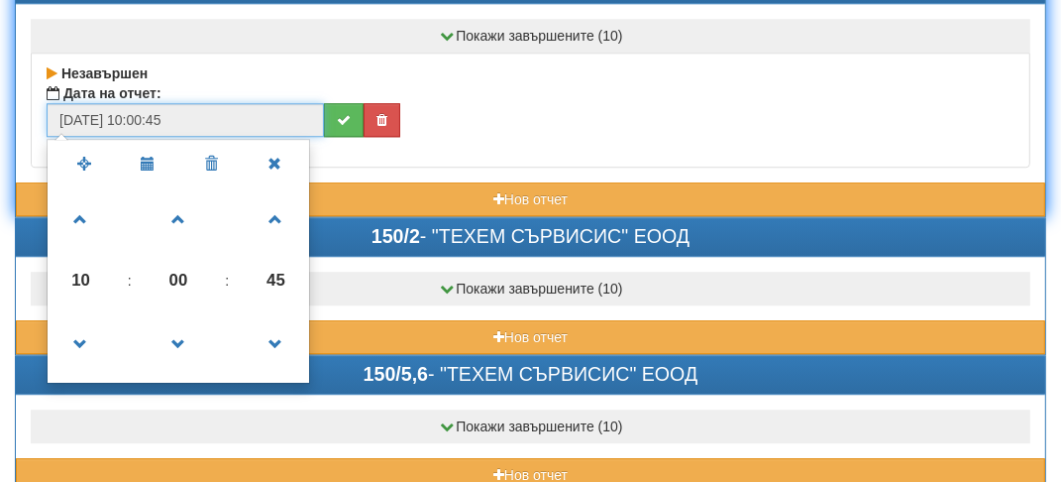
click at [294, 254] on span "45" at bounding box center [277, 281] width 54 height 54
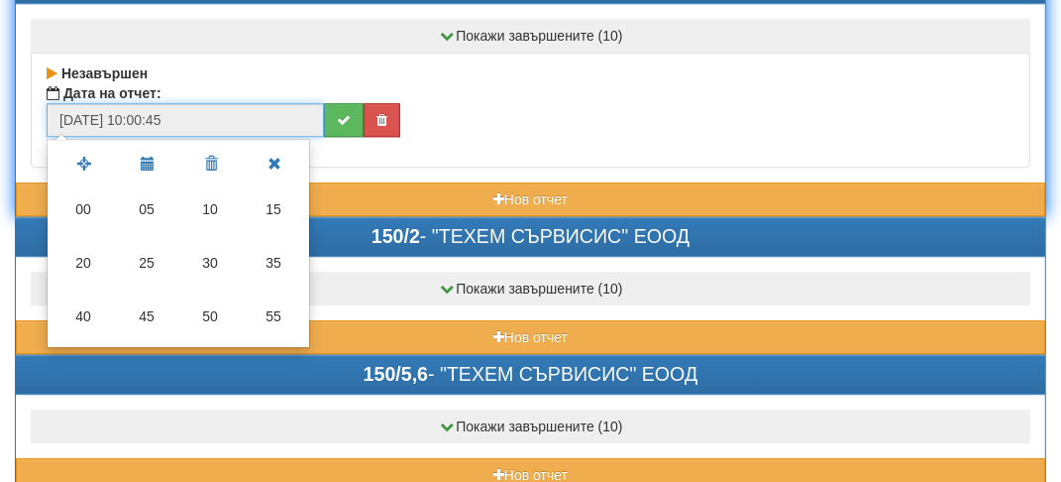
click at [80, 182] on td "00" at bounding box center [83, 209] width 63 height 54
type input "[DATE] 10:00:00"
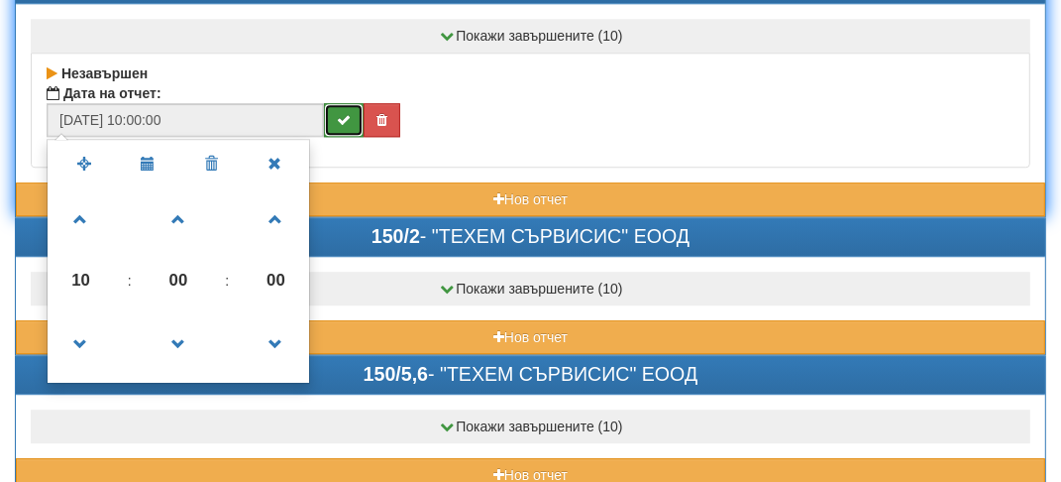
click at [337, 103] on button "submit" at bounding box center [344, 120] width 40 height 34
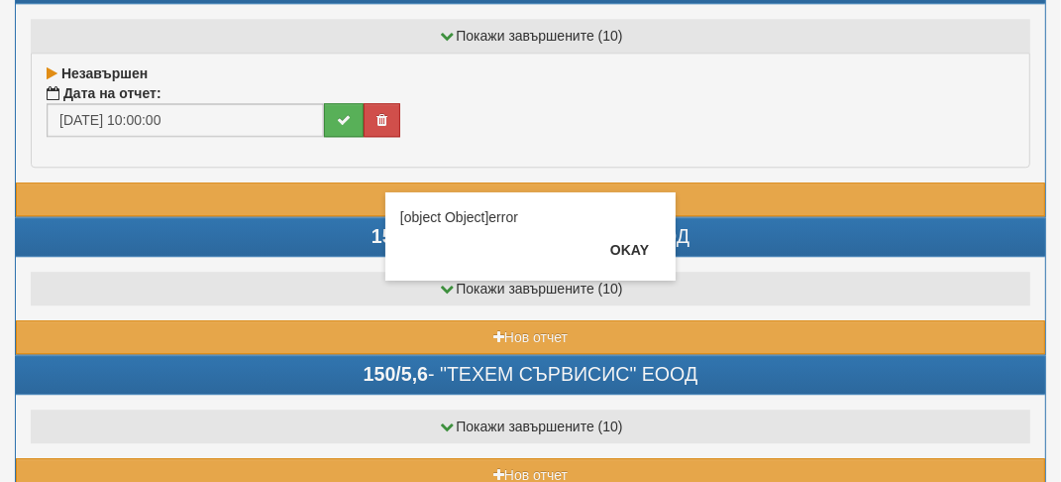
click at [335, 88] on div "× [object Object]error Okay" at bounding box center [531, 140] width 961 height 280
click at [630, 247] on button "Okay" at bounding box center [630, 250] width 62 height 32
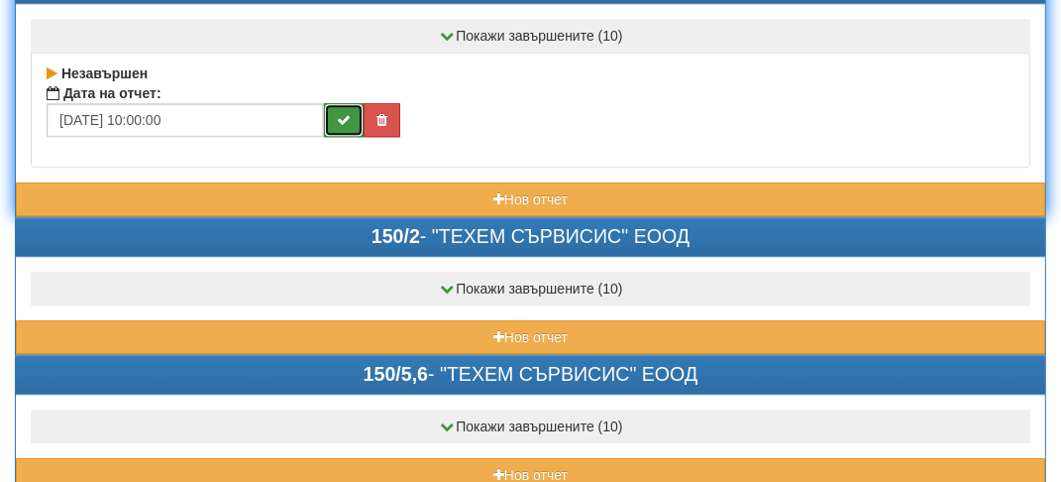
click at [345, 103] on button "submit" at bounding box center [344, 120] width 40 height 34
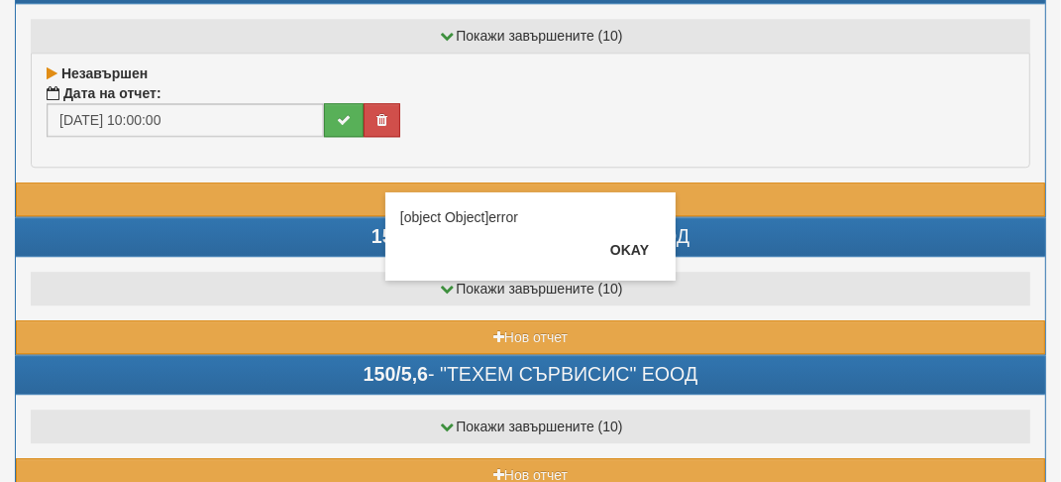
click at [337, 93] on div "× [object Object]error Okay" at bounding box center [531, 140] width 961 height 280
click at [634, 252] on button "Okay" at bounding box center [630, 250] width 62 height 32
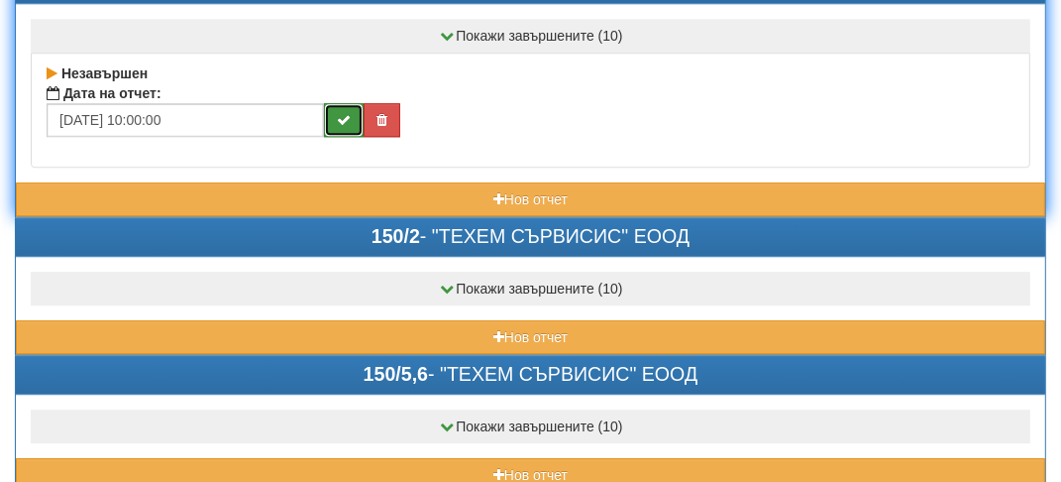
click at [347, 103] on button "submit" at bounding box center [344, 120] width 40 height 34
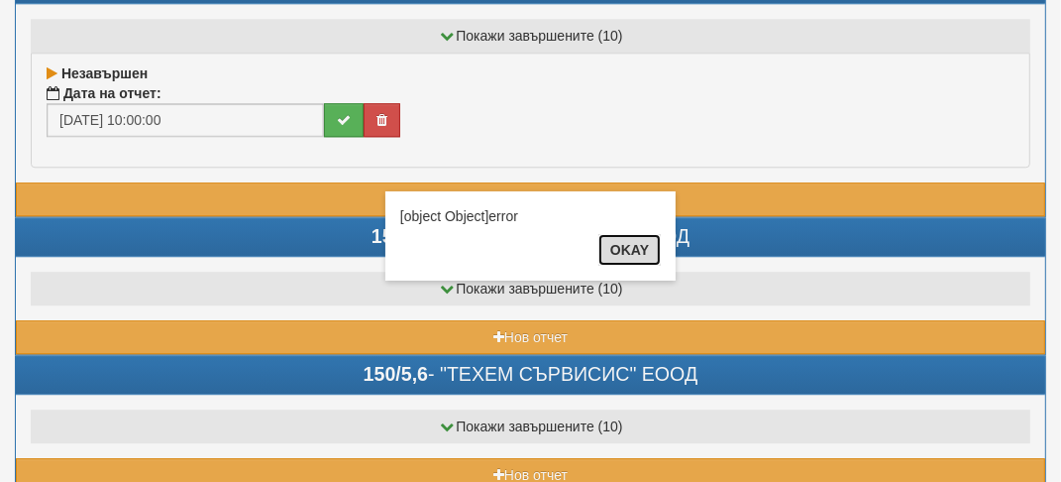
click at [622, 247] on button "Okay" at bounding box center [630, 250] width 62 height 32
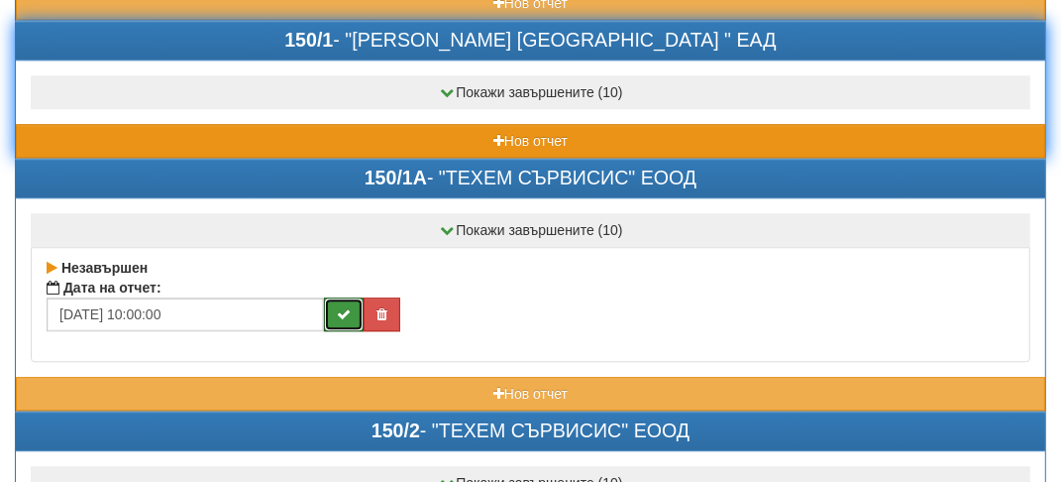
scroll to position [3568, 0]
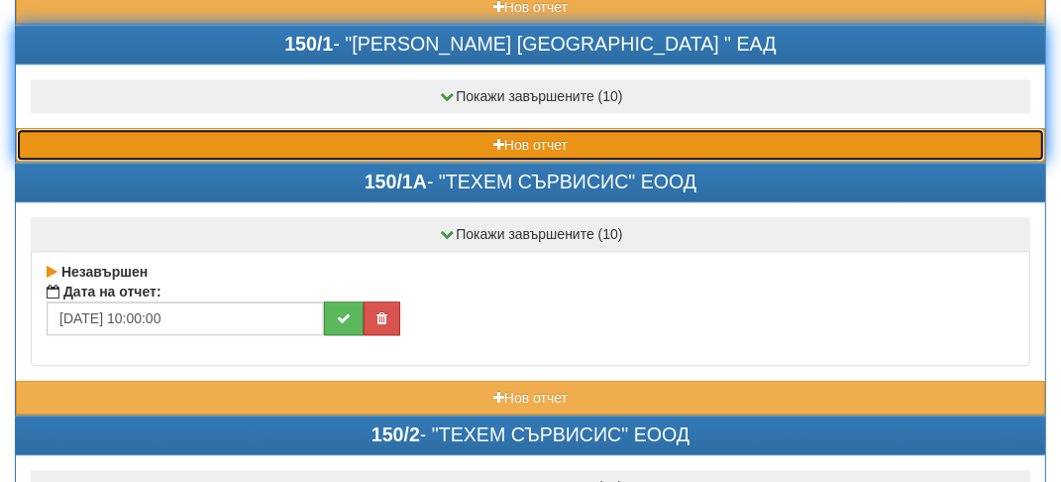
click at [116, 128] on button "Нов отчет" at bounding box center [531, 145] width 1030 height 34
click at [127, 128] on button "Нов отчет" at bounding box center [531, 145] width 1030 height 34
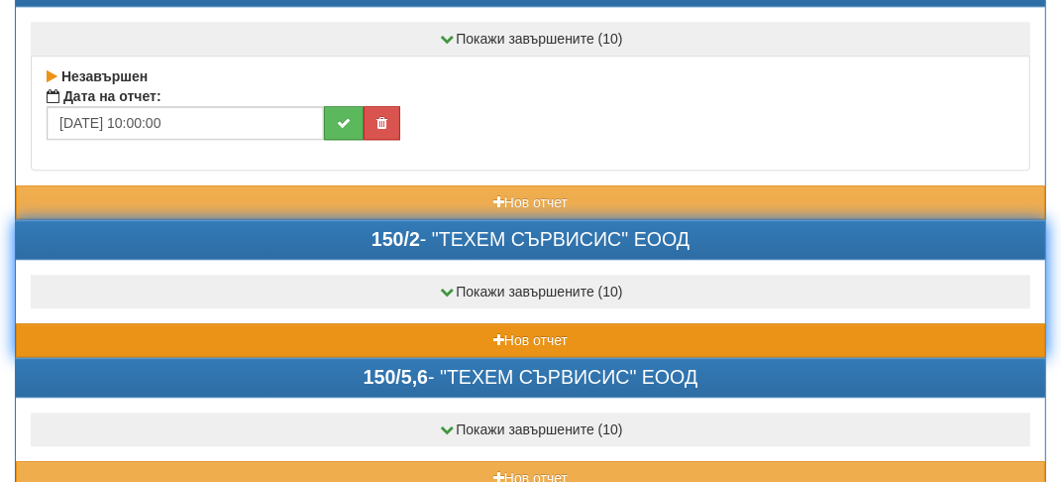
scroll to position [3766, 0]
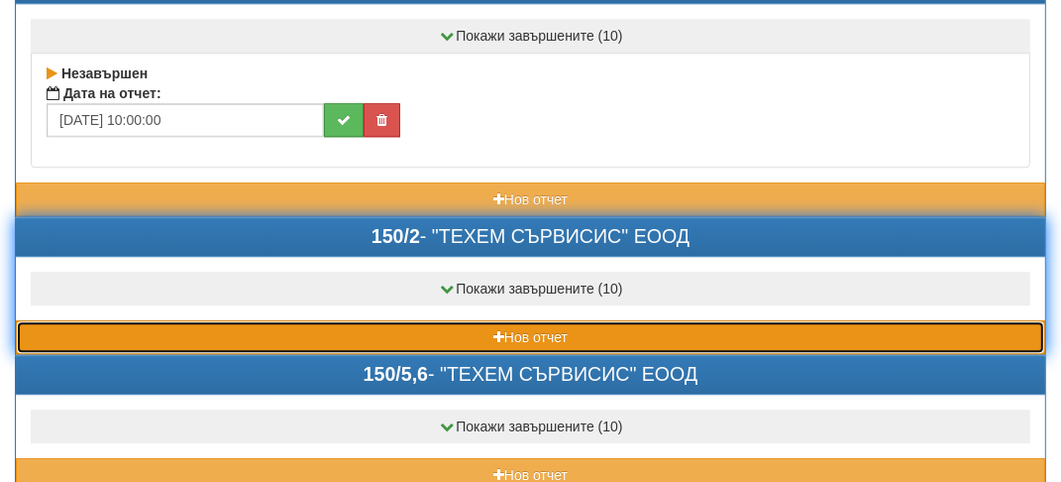
click at [119, 320] on button "Нов отчет" at bounding box center [531, 337] width 1030 height 34
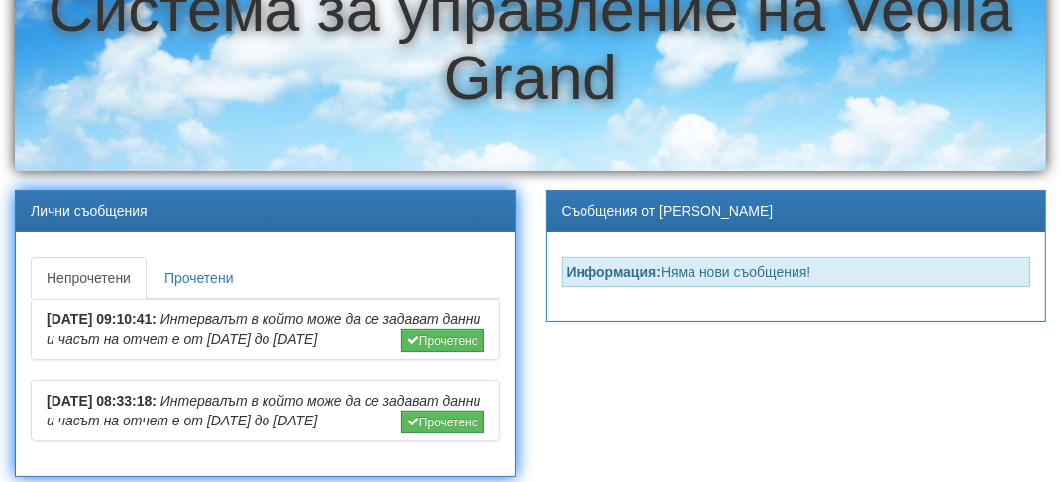
scroll to position [198, 0]
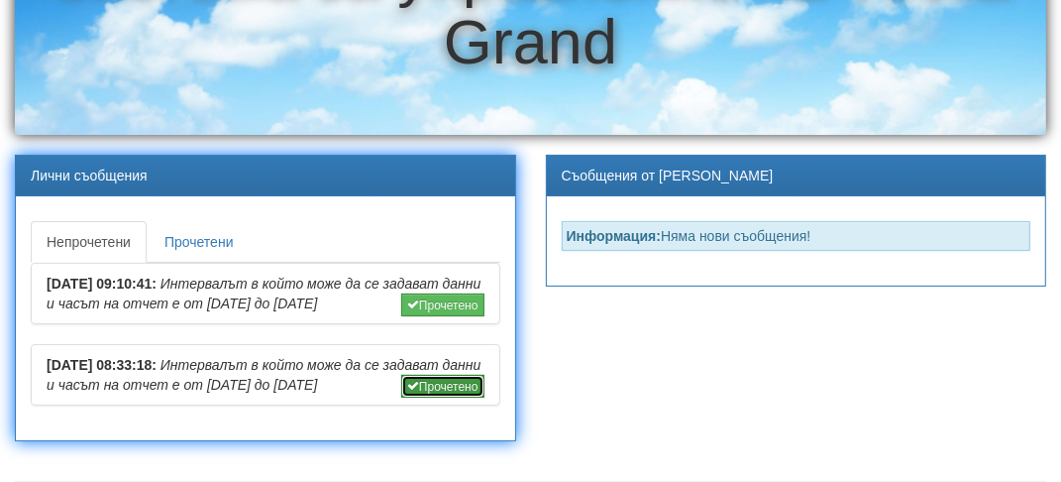
click at [428, 393] on font "Прочетено" at bounding box center [448, 387] width 59 height 14
click at [427, 393] on font "Прочетено" at bounding box center [448, 387] width 59 height 14
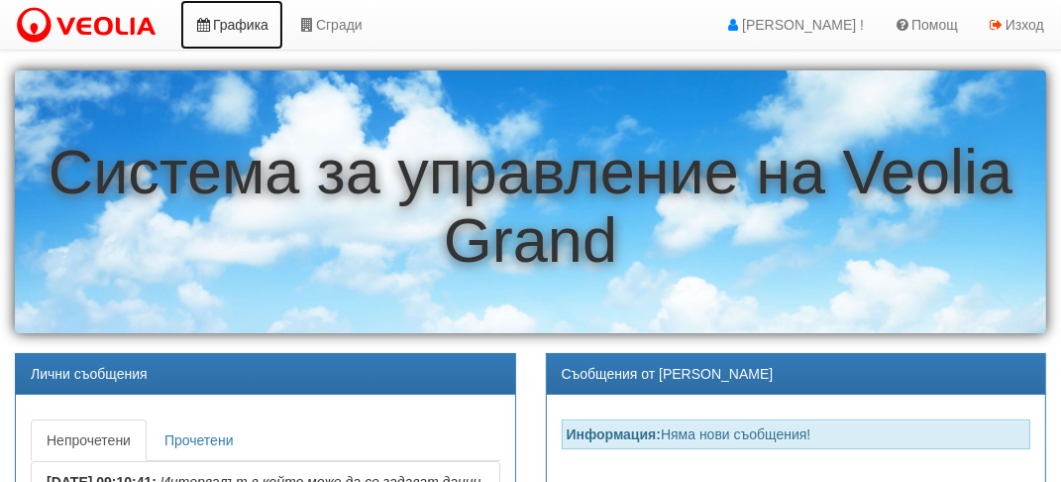
click at [224, 24] on font "Графика" at bounding box center [241, 25] width 56 height 16
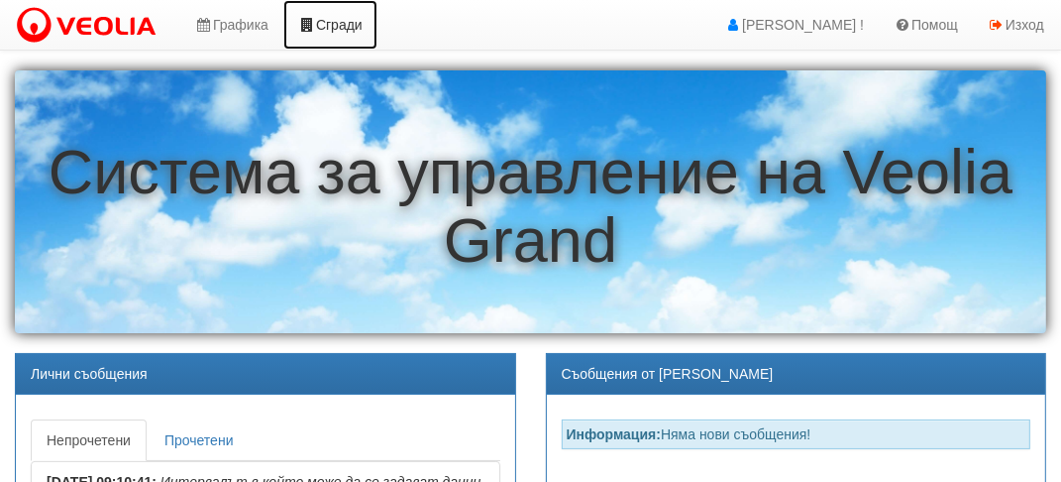
click at [335, 32] on font "Сгради" at bounding box center [339, 25] width 47 height 16
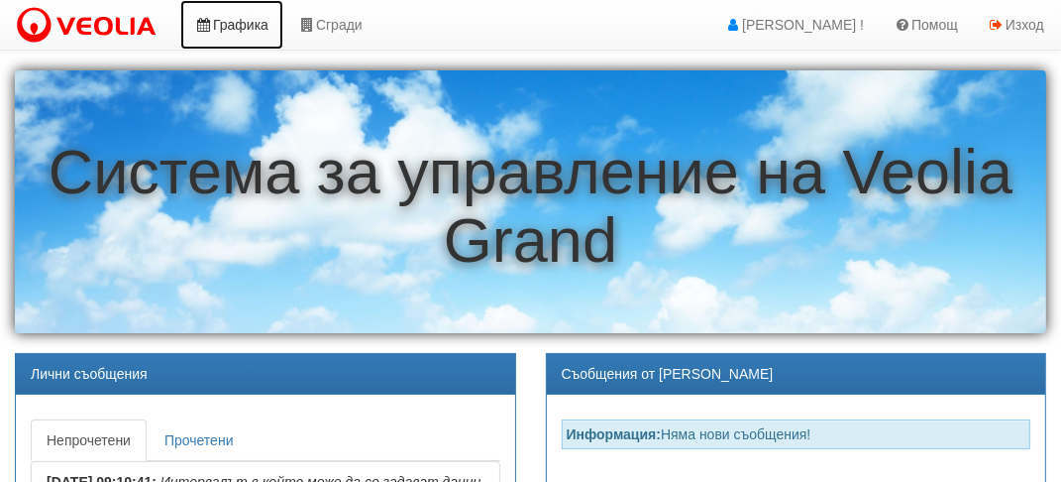
click at [232, 26] on font "Графика" at bounding box center [241, 25] width 56 height 16
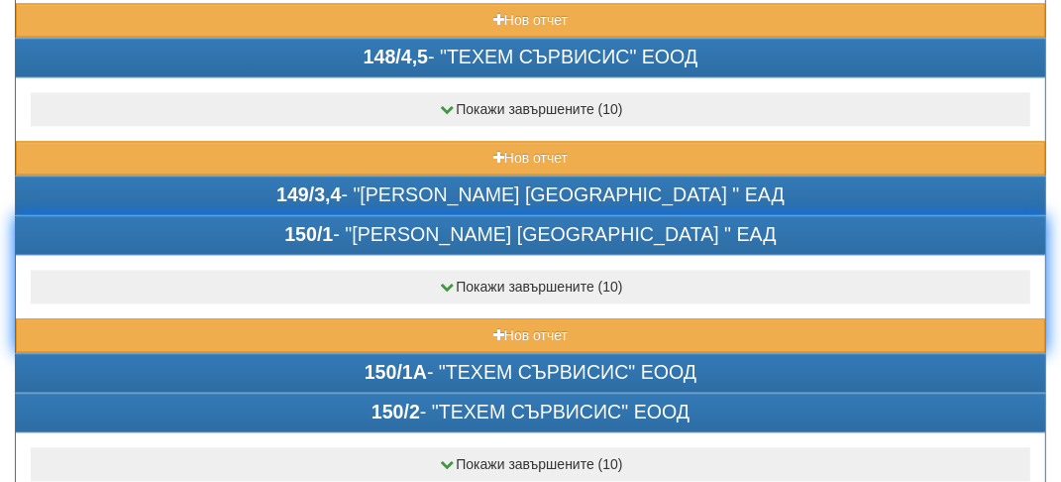
scroll to position [3072, 0]
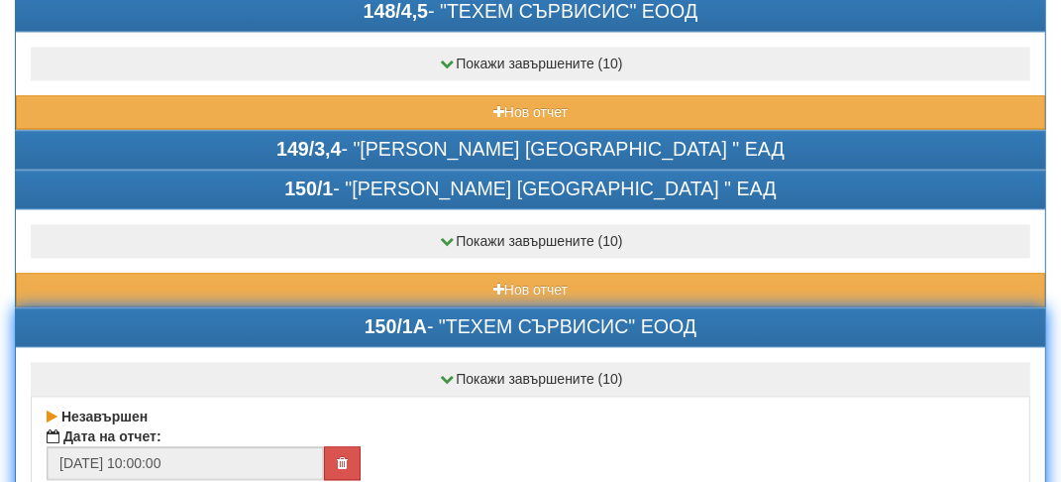
scroll to position [3172, 0]
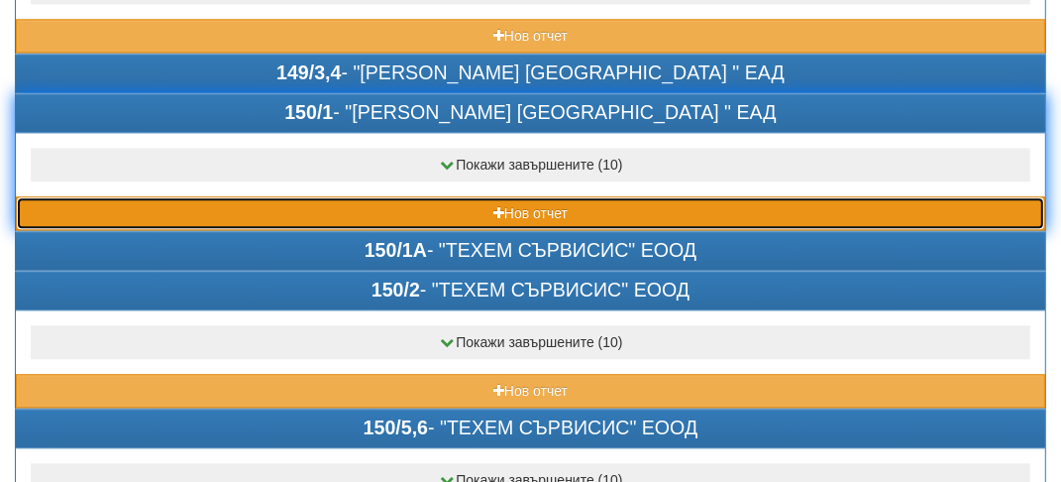
click at [120, 196] on button "Нов отчет" at bounding box center [531, 213] width 1030 height 34
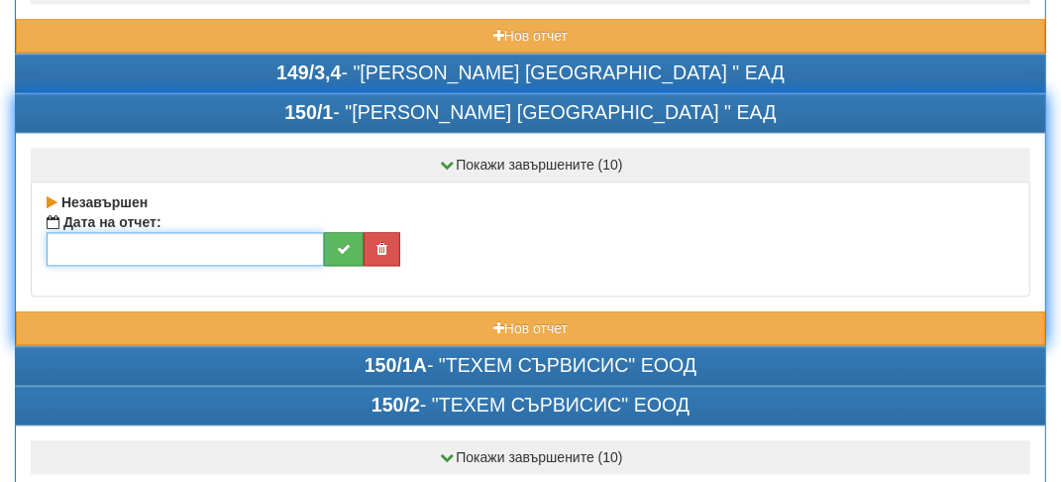
click at [110, 232] on input "text" at bounding box center [186, 249] width 278 height 34
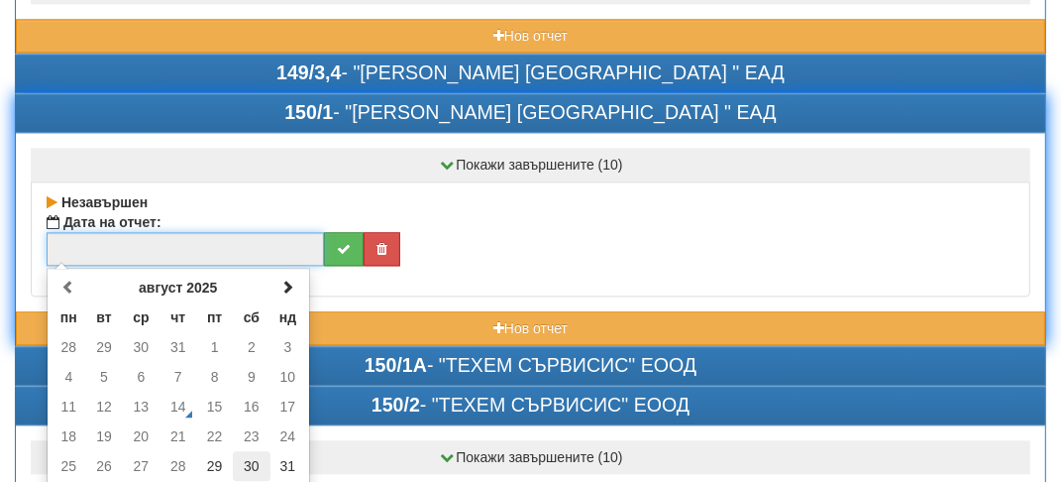
click at [253, 451] on td "30" at bounding box center [252, 466] width 38 height 30
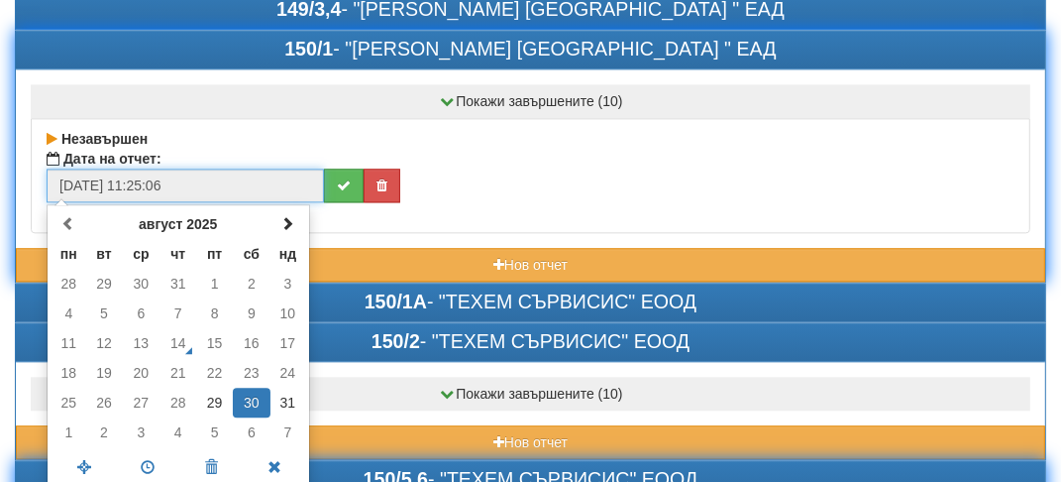
scroll to position [3271, 0]
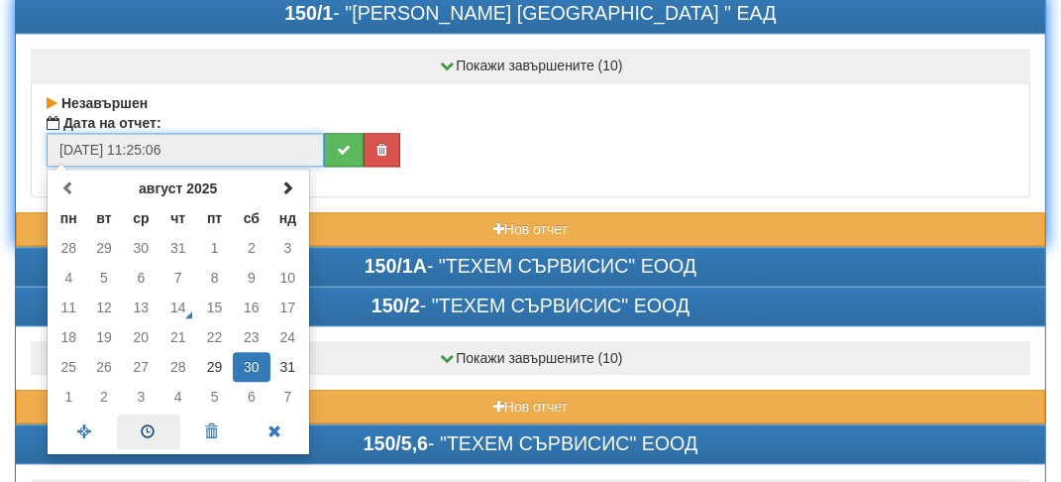
click at [136, 414] on span at bounding box center [148, 431] width 63 height 35
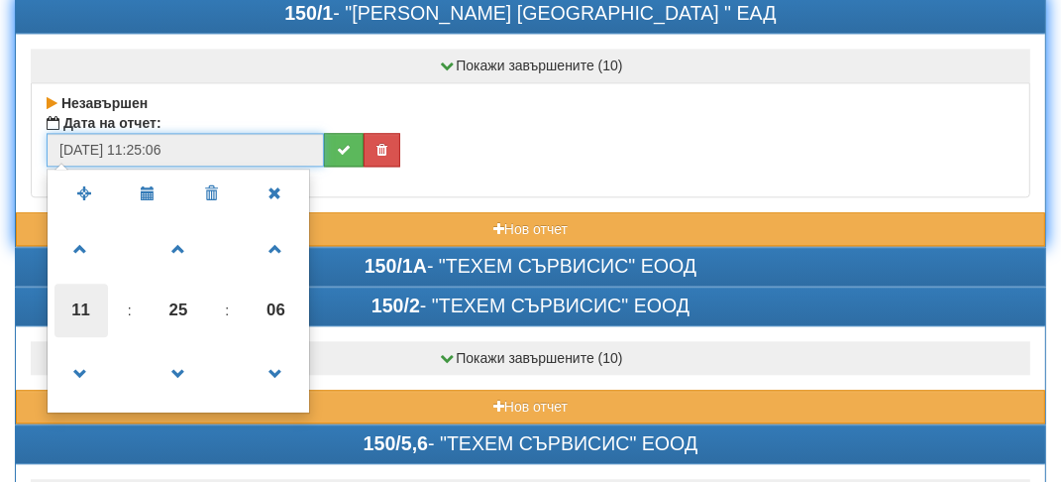
click at [82, 283] on span "11" at bounding box center [82, 310] width 54 height 54
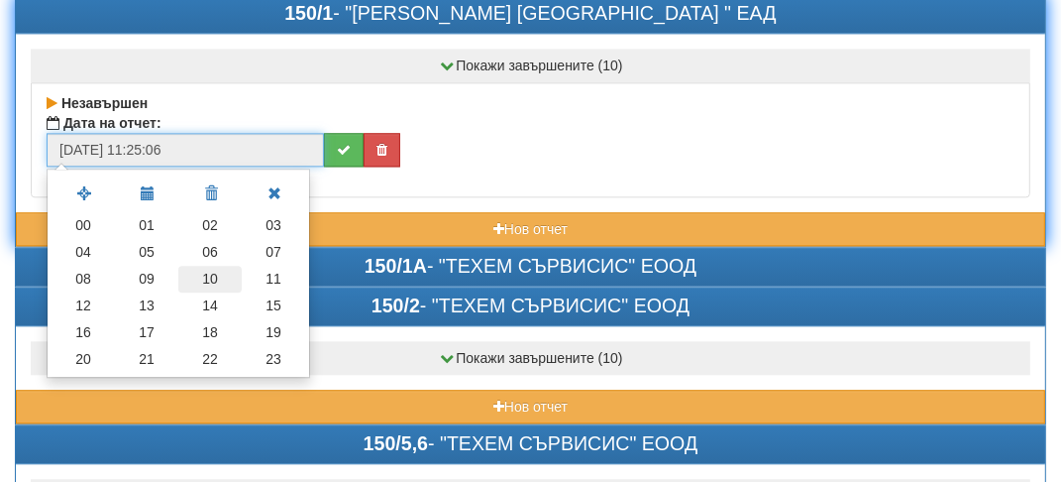
click at [227, 266] on td "10" at bounding box center [209, 279] width 63 height 27
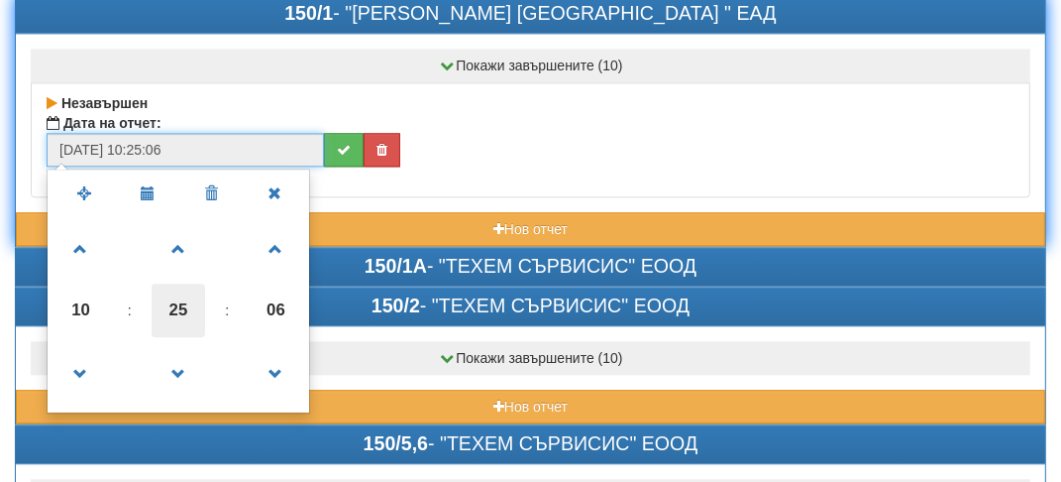
click at [183, 283] on span "25" at bounding box center [179, 310] width 54 height 54
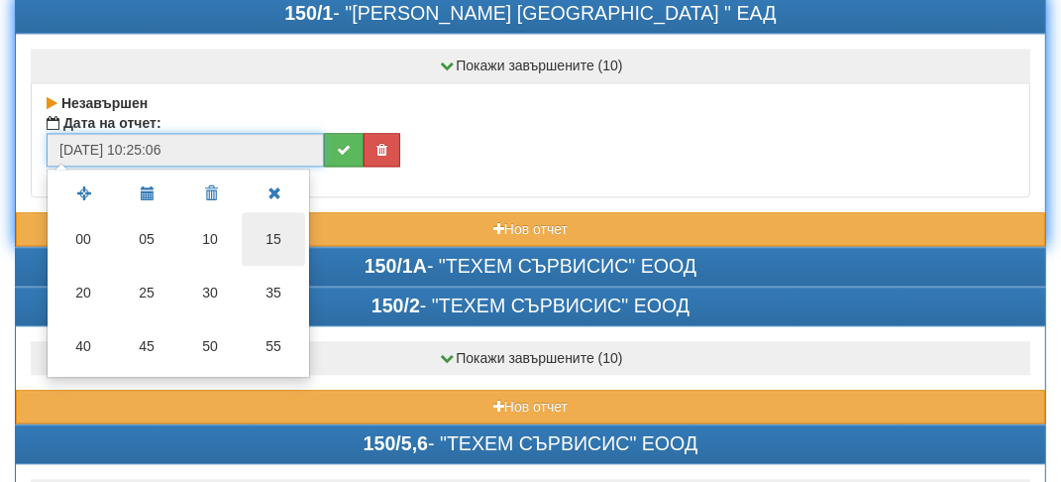
click at [268, 218] on td "15" at bounding box center [273, 239] width 63 height 54
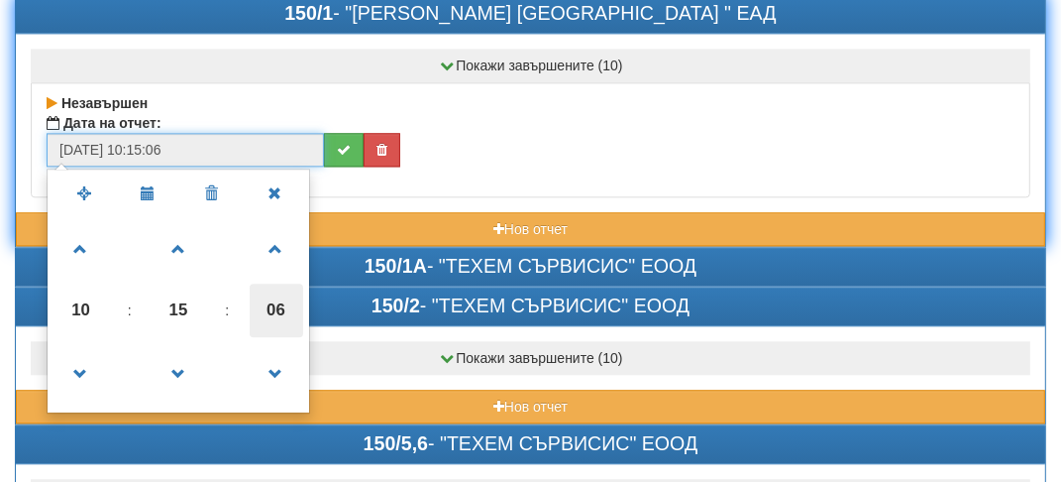
click at [287, 283] on span "06" at bounding box center [277, 310] width 54 height 54
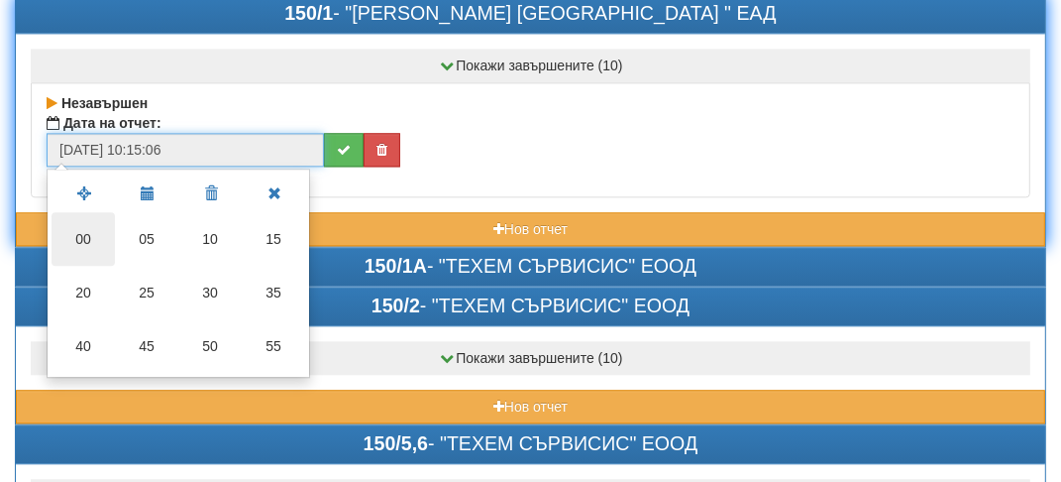
click at [83, 212] on td "00" at bounding box center [83, 239] width 63 height 54
type input "[DATE] 10:15:00"
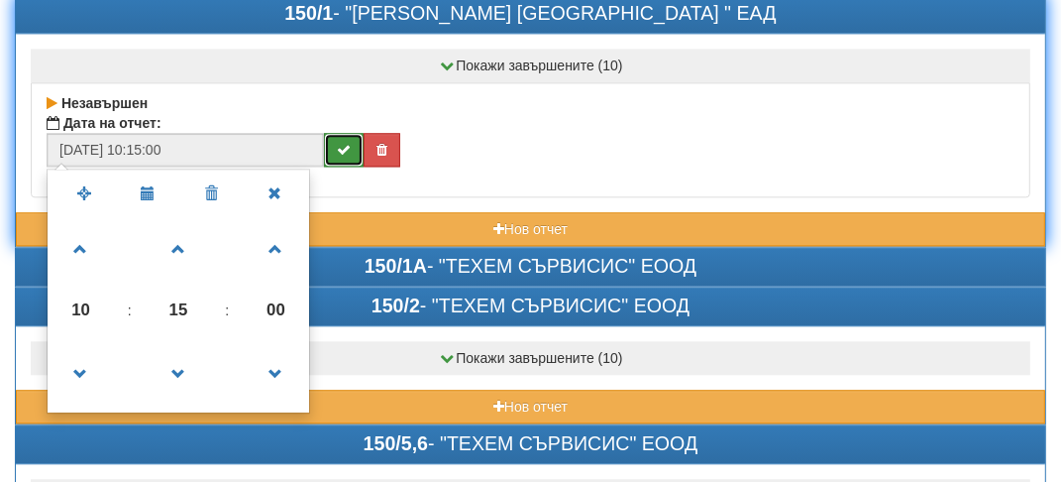
click at [351, 133] on button "submit" at bounding box center [344, 150] width 40 height 34
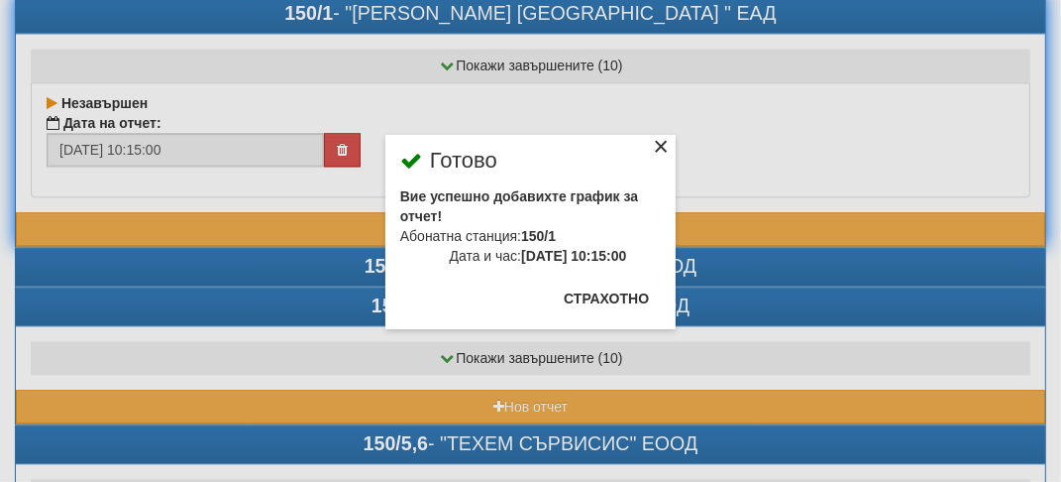
click at [656, 145] on div "×" at bounding box center [661, 150] width 20 height 20
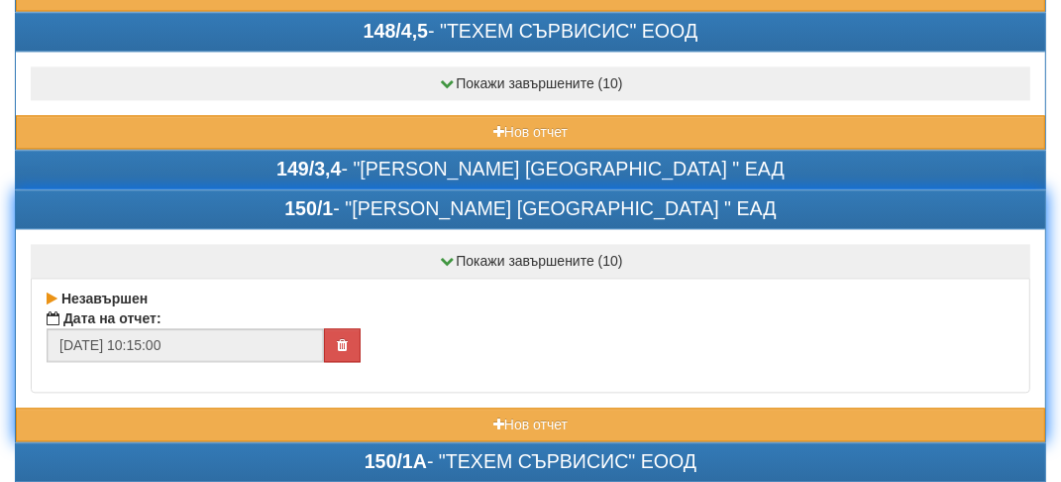
scroll to position [3072, 0]
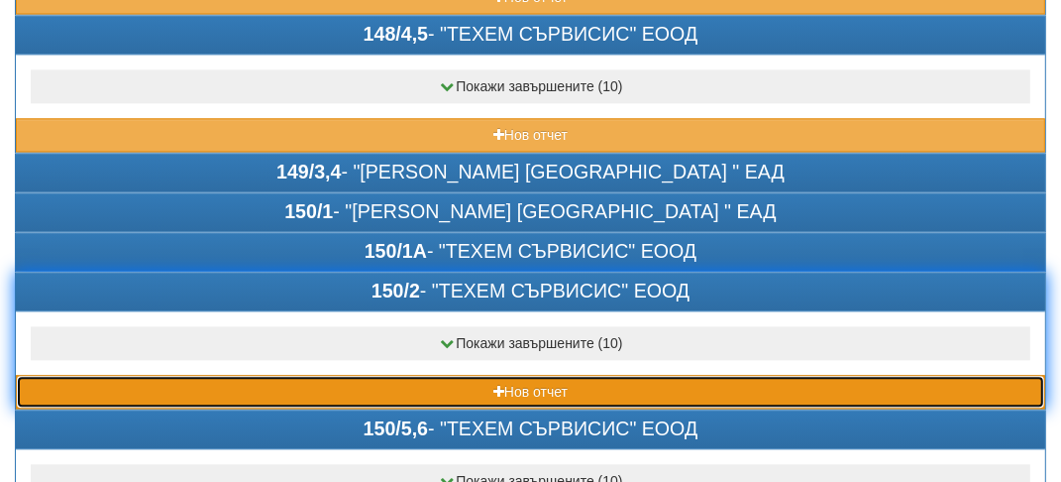
click at [158, 375] on button "Нов отчет" at bounding box center [531, 392] width 1030 height 34
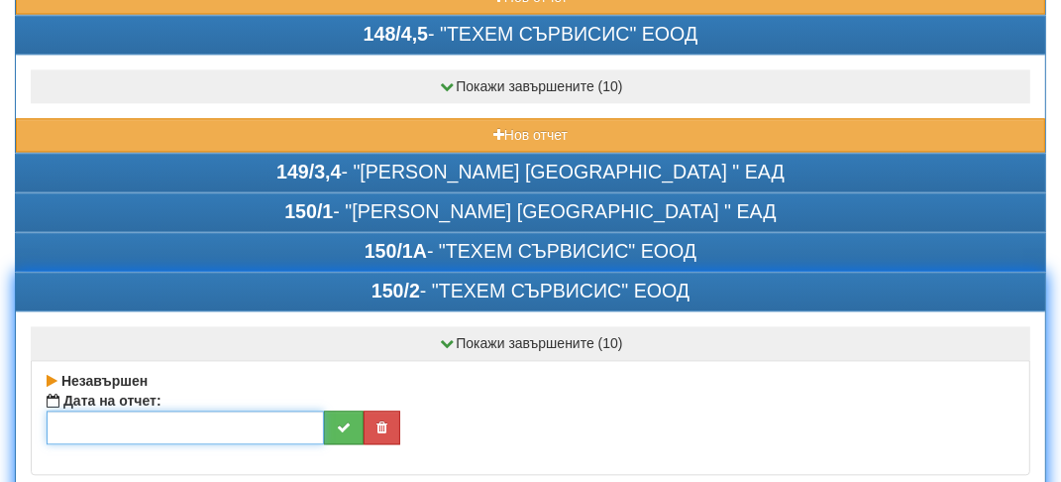
click at [107, 410] on input "text" at bounding box center [186, 427] width 278 height 34
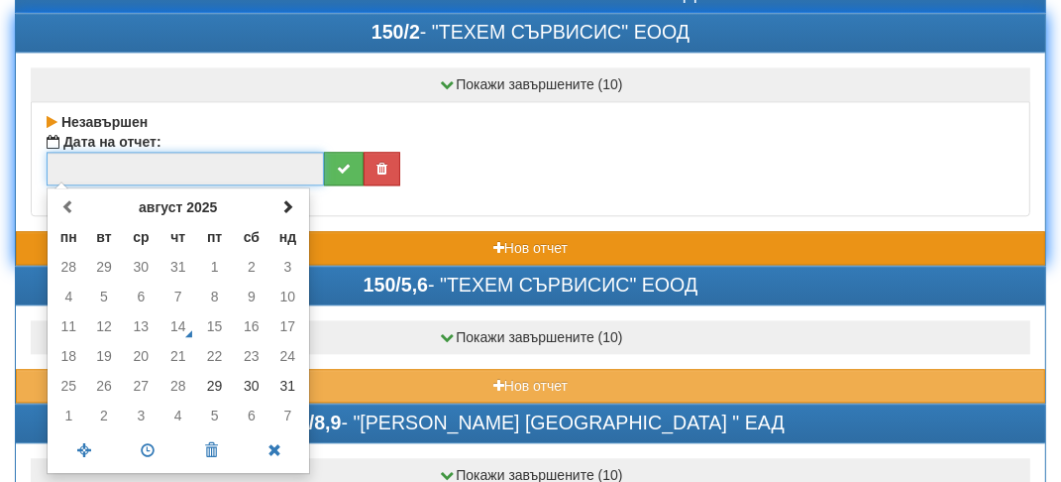
scroll to position [3370, 0]
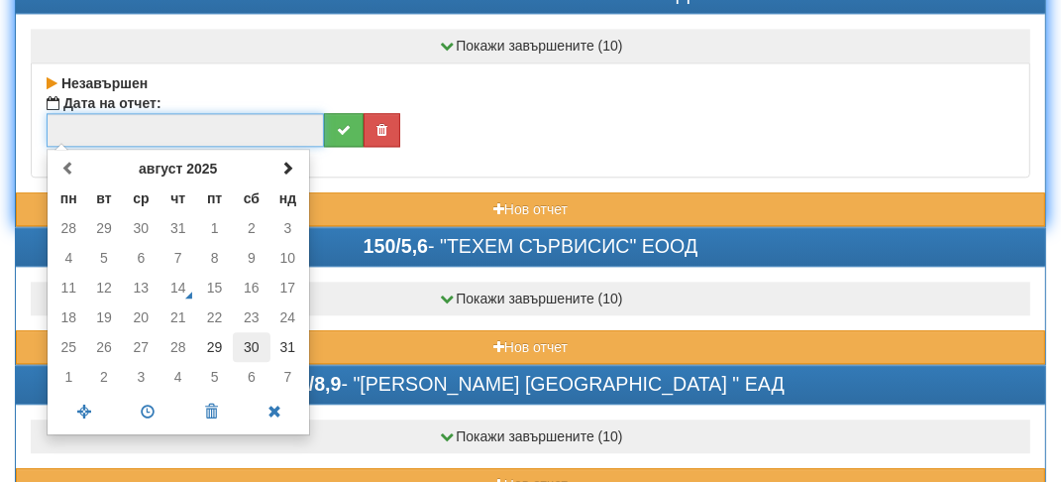
click at [260, 332] on td "30" at bounding box center [252, 347] width 38 height 30
click at [140, 394] on span at bounding box center [148, 411] width 63 height 35
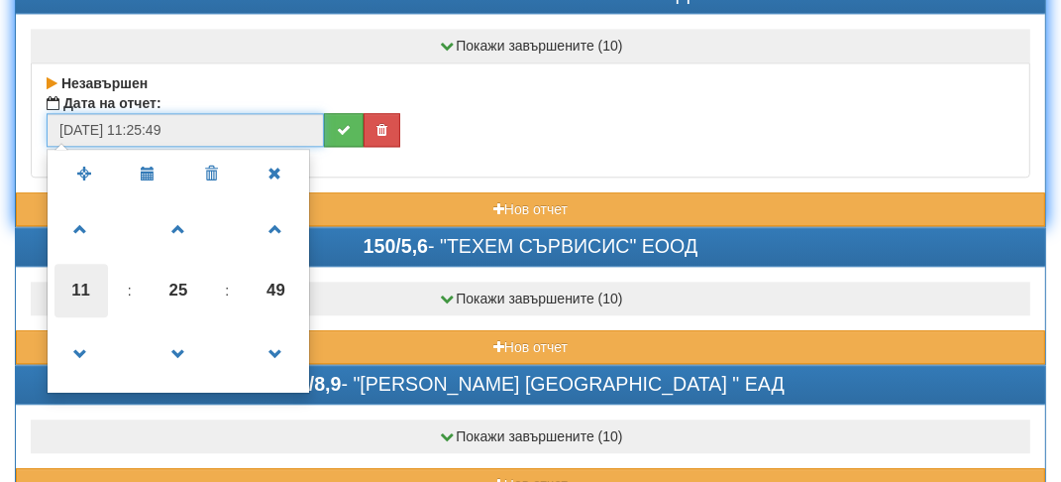
click at [78, 264] on span "11" at bounding box center [82, 291] width 54 height 54
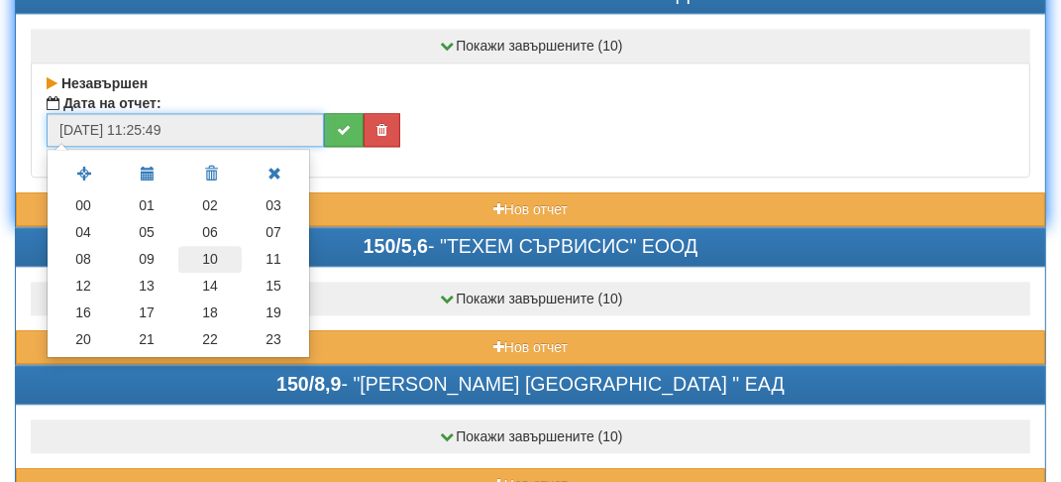
click at [213, 246] on td "10" at bounding box center [209, 259] width 63 height 27
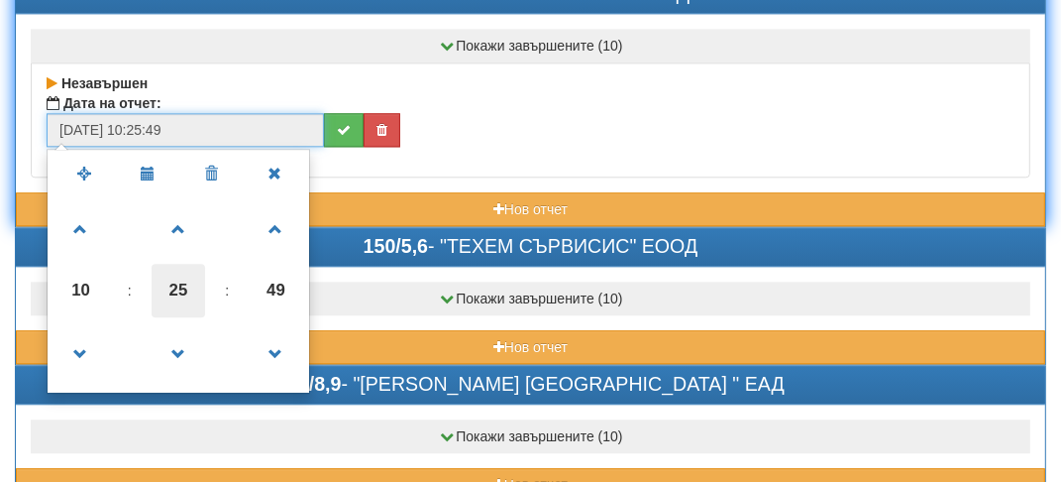
click at [181, 264] on span "25" at bounding box center [179, 291] width 54 height 54
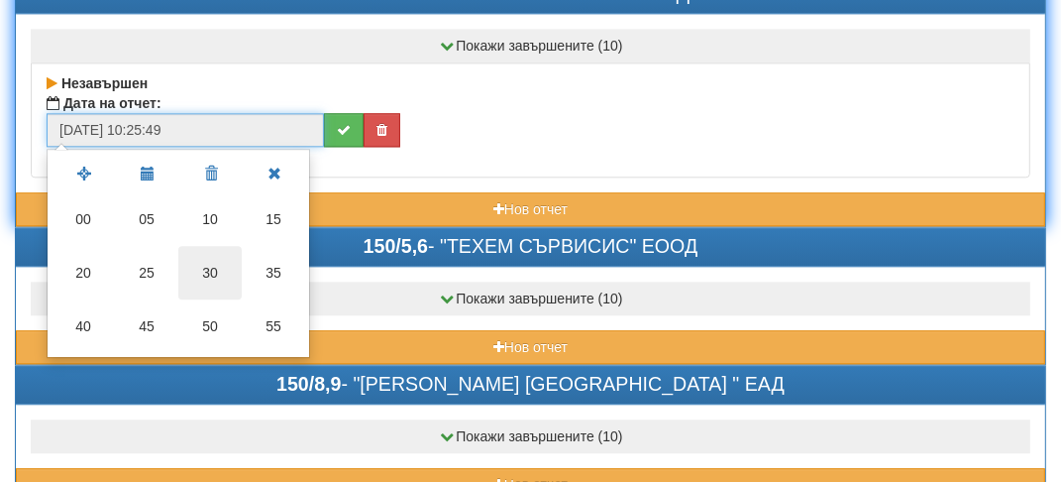
click at [209, 246] on td "30" at bounding box center [209, 273] width 63 height 54
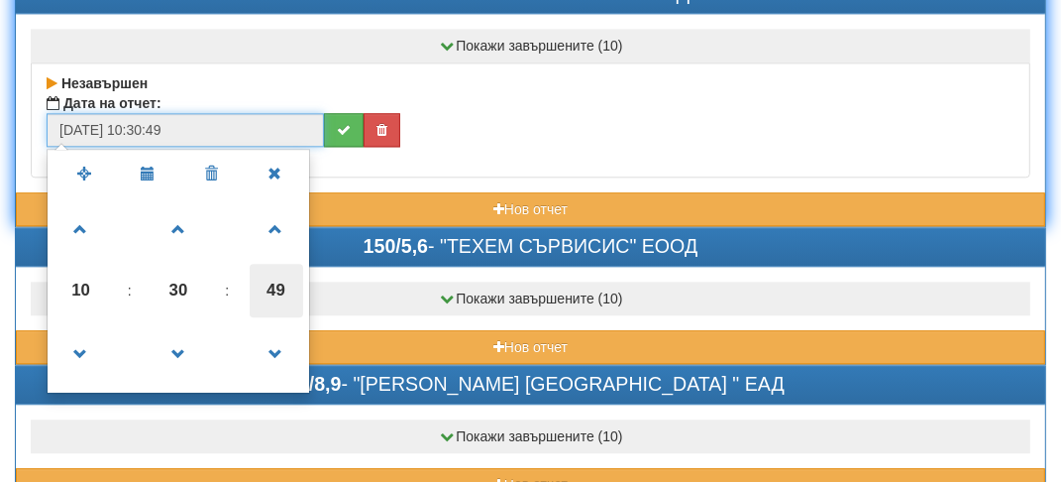
click at [278, 264] on span "49" at bounding box center [277, 291] width 54 height 54
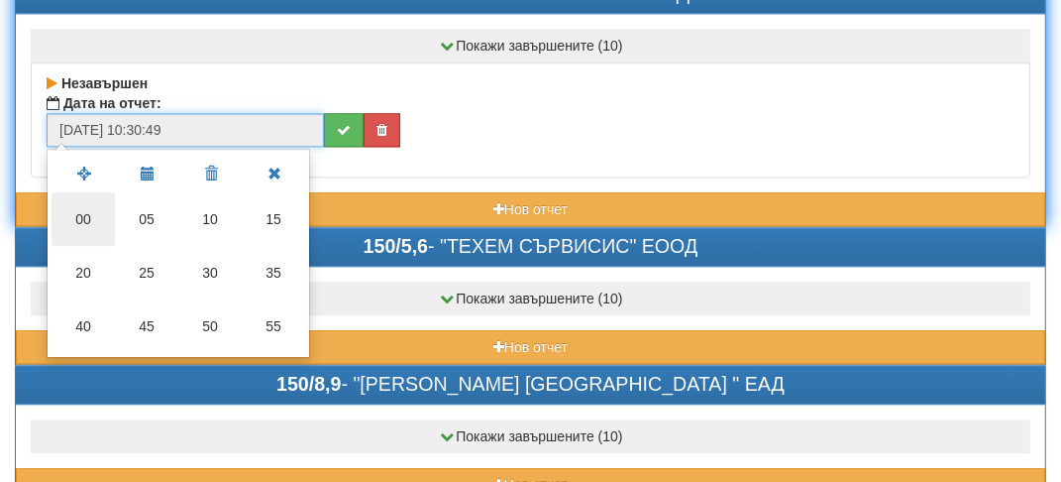
click at [88, 192] on td "00" at bounding box center [83, 219] width 63 height 54
type input "30/08/2025 10:30:00"
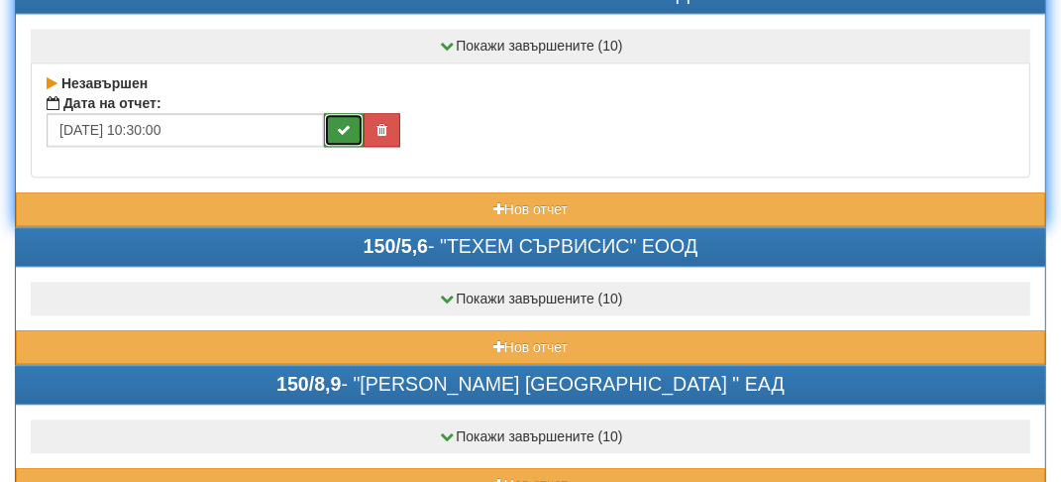
click at [353, 113] on button "submit" at bounding box center [344, 130] width 40 height 34
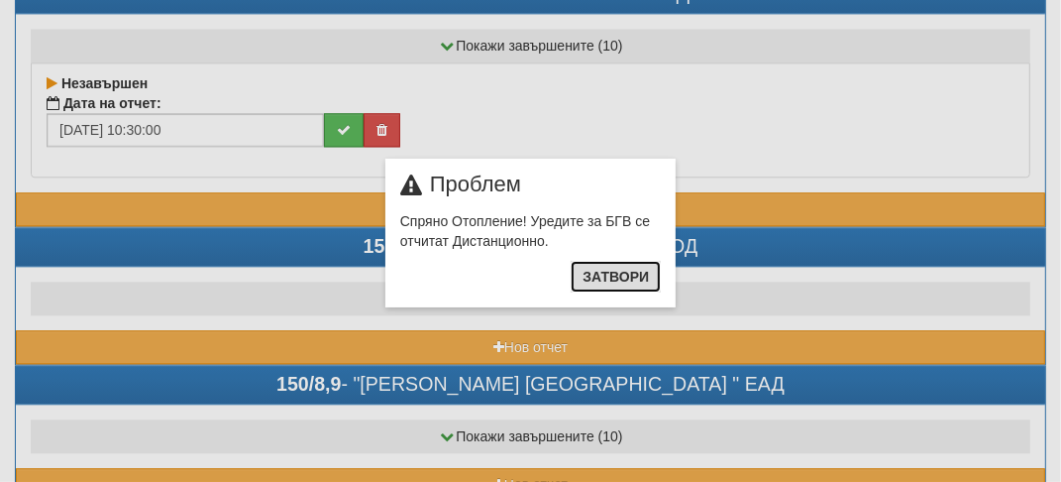
click at [634, 282] on button "Затвори" at bounding box center [616, 277] width 90 height 32
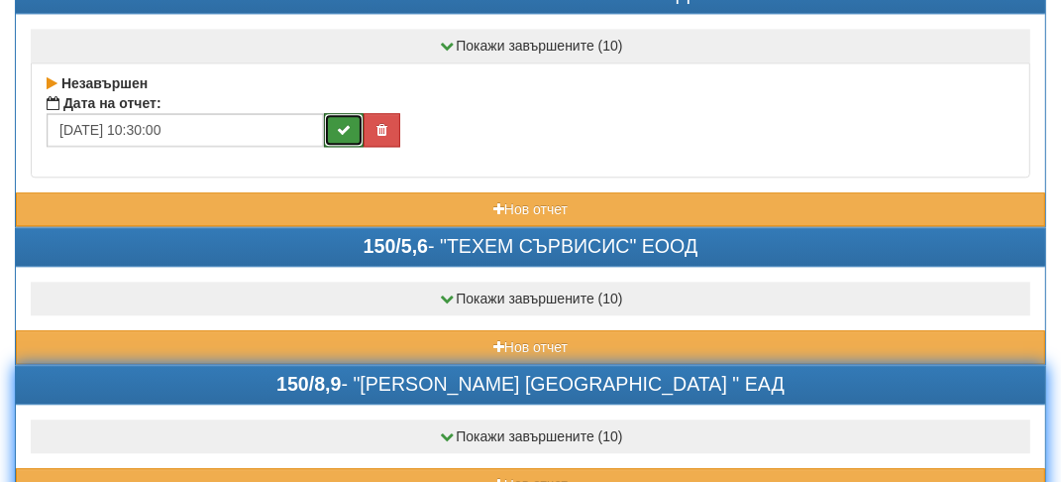
scroll to position [3469, 0]
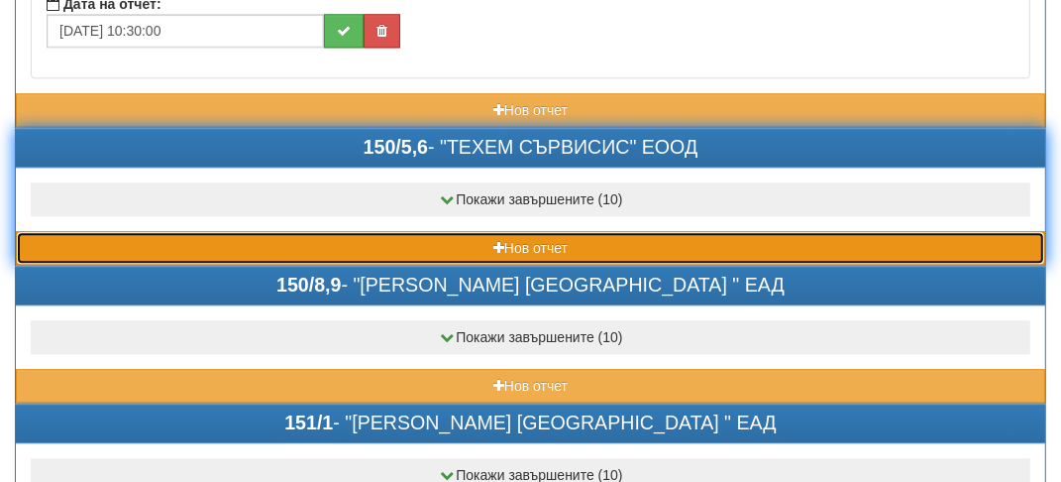
click at [130, 231] on button "Нов отчет" at bounding box center [531, 248] width 1030 height 34
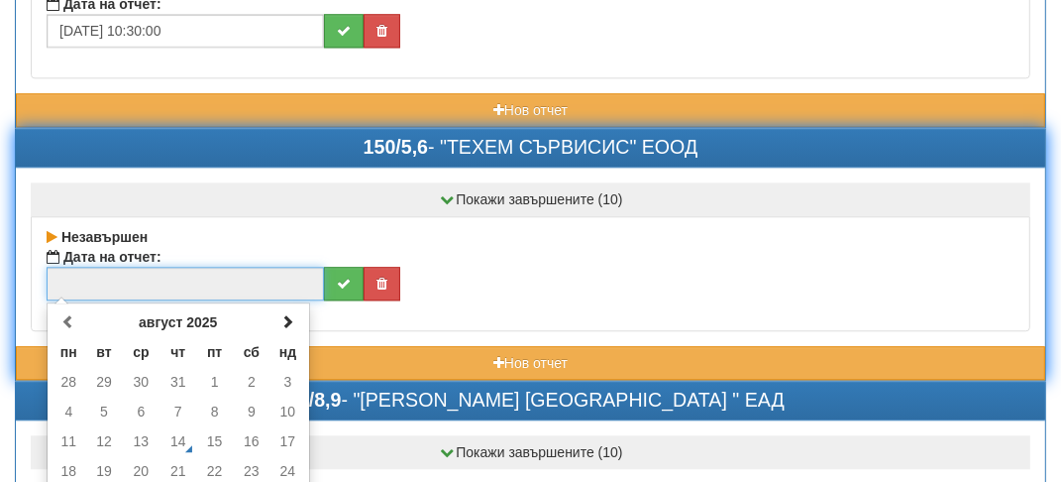
click at [89, 267] on input "text" at bounding box center [186, 284] width 278 height 34
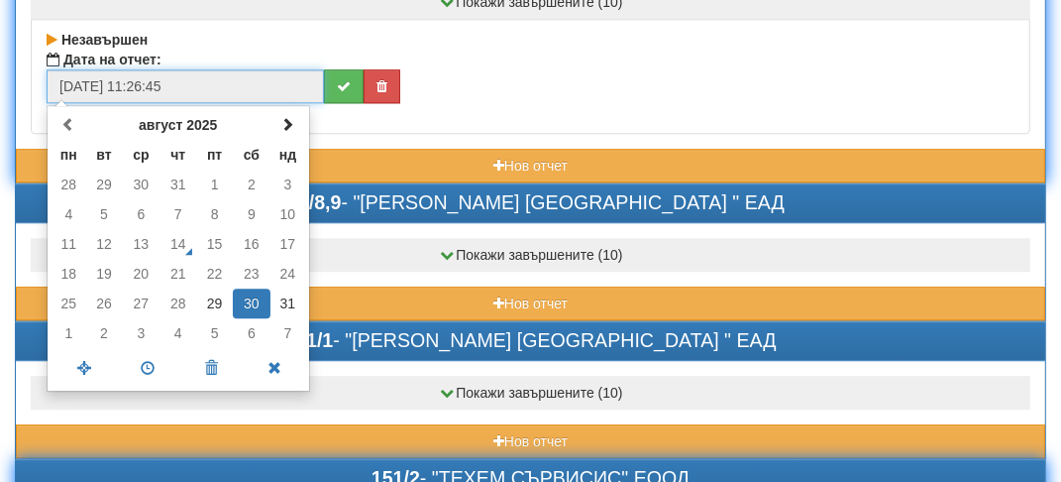
scroll to position [3667, 0]
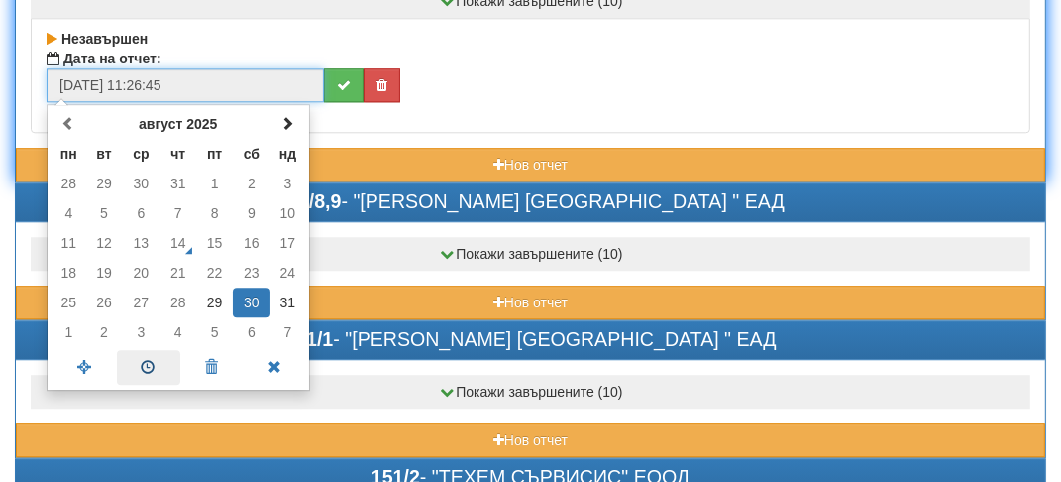
click at [143, 350] on span at bounding box center [148, 367] width 63 height 35
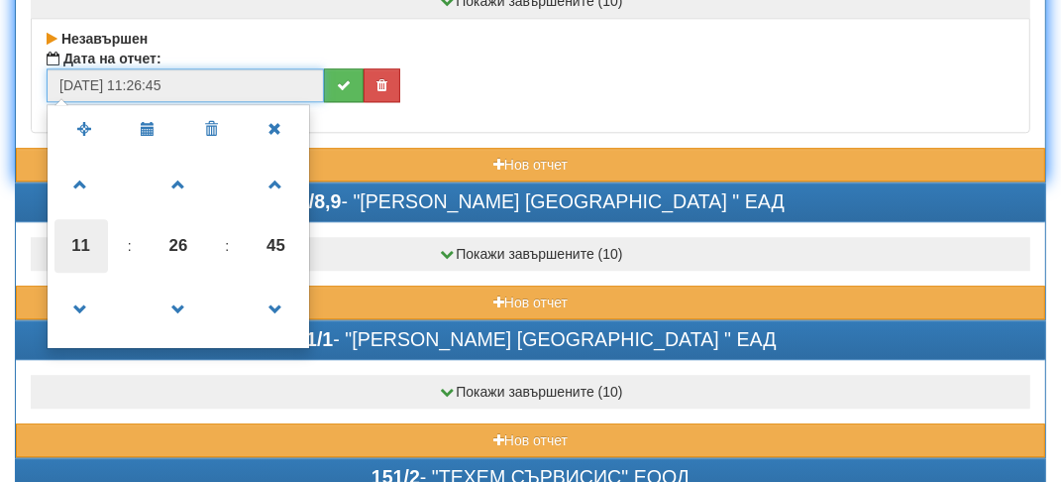
click at [94, 219] on span "11" at bounding box center [82, 246] width 54 height 54
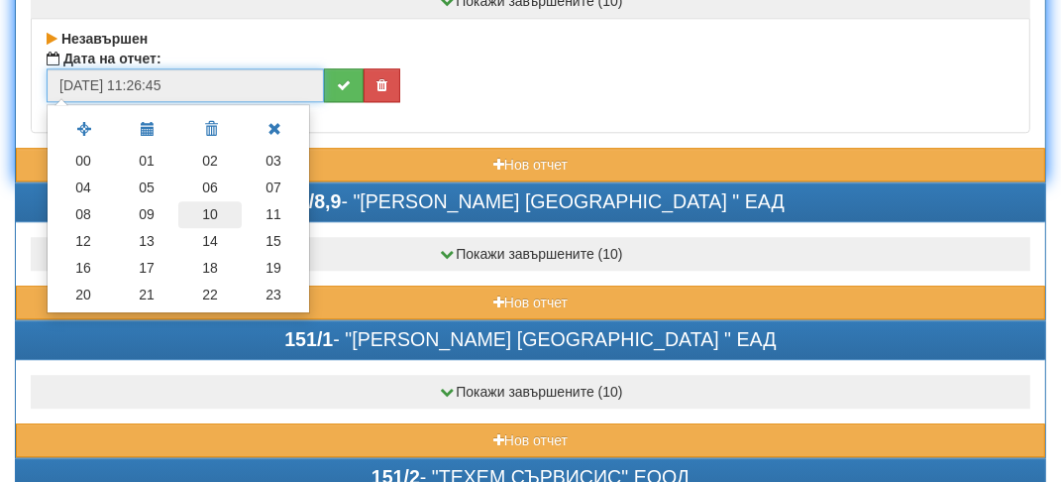
click at [223, 201] on td "10" at bounding box center [209, 214] width 63 height 27
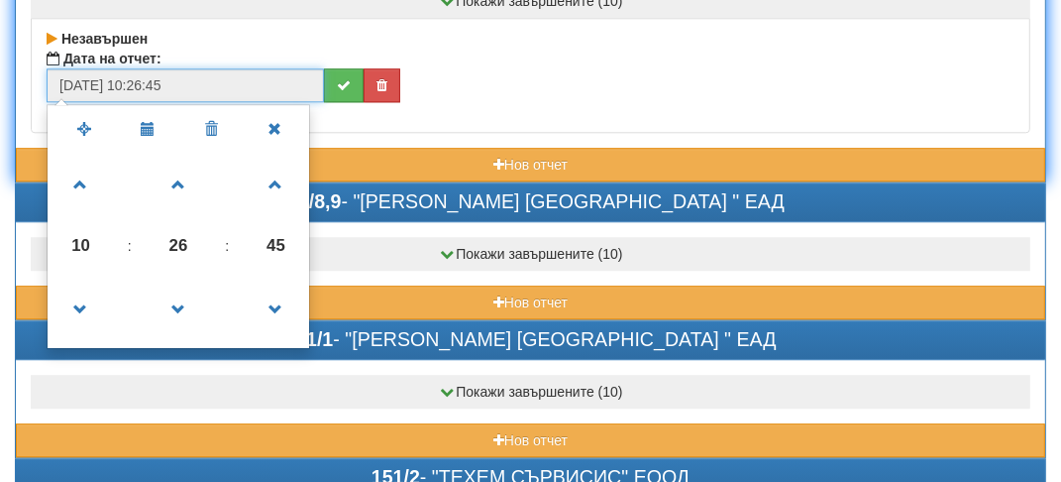
click at [185, 221] on span "26" at bounding box center [179, 246] width 54 height 54
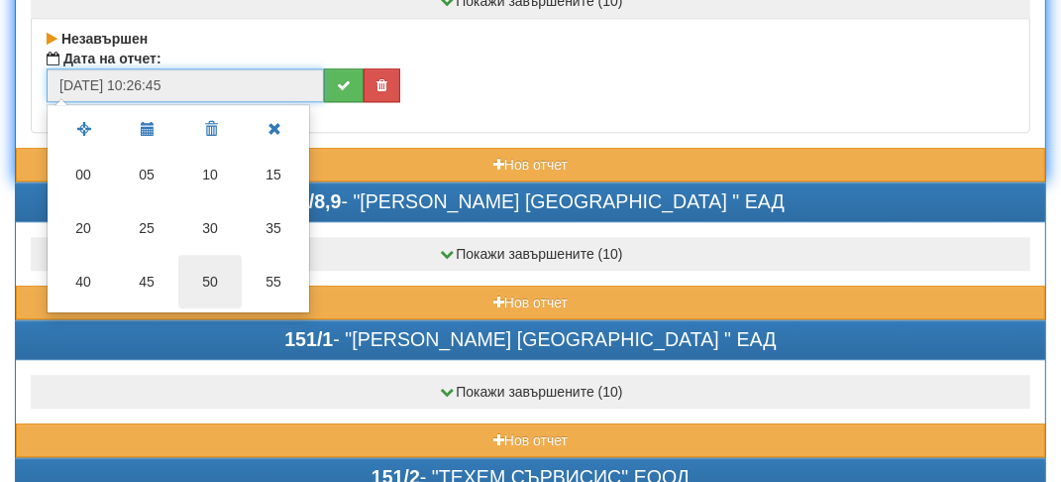
click at [185, 255] on td "50" at bounding box center [209, 282] width 63 height 54
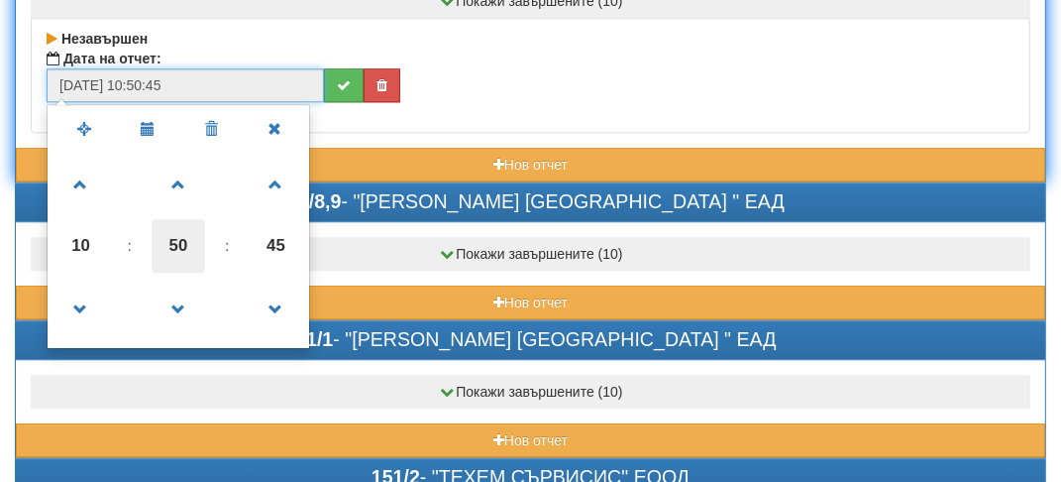
click at [185, 221] on span "50" at bounding box center [179, 246] width 54 height 54
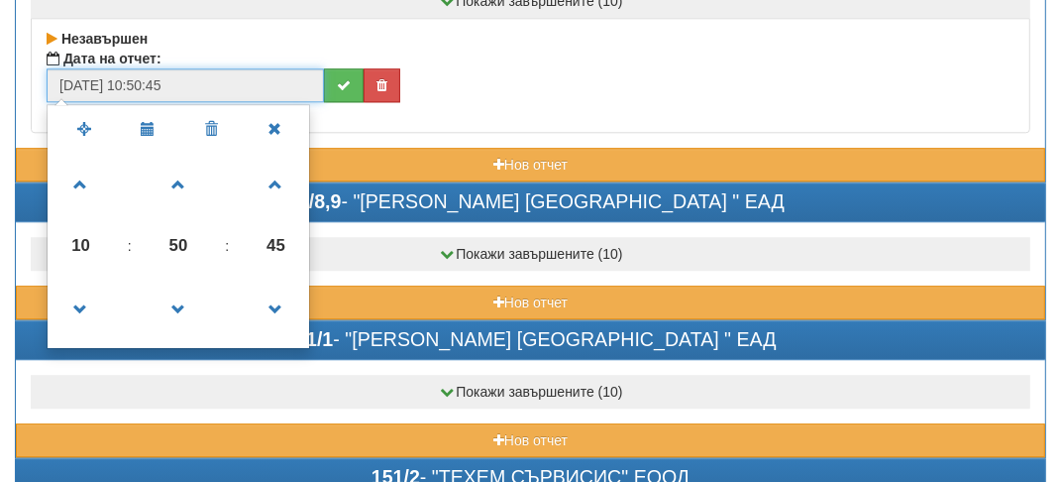
click at [0, 0] on td "50" at bounding box center [0, 0] width 0 height 0
click at [185, 221] on span "50" at bounding box center [179, 246] width 54 height 54
click at [0, 0] on td "50" at bounding box center [0, 0] width 0 height 0
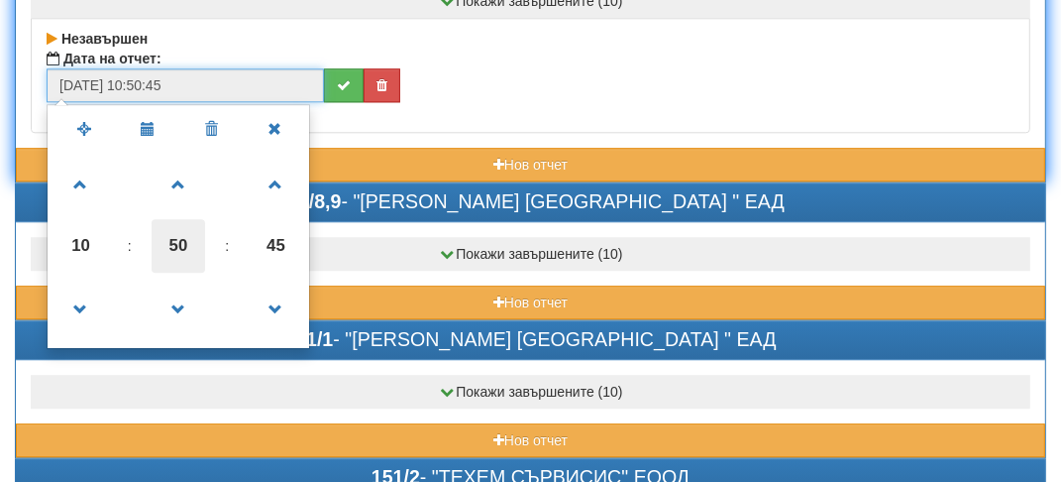
click at [185, 221] on span "50" at bounding box center [179, 246] width 54 height 54
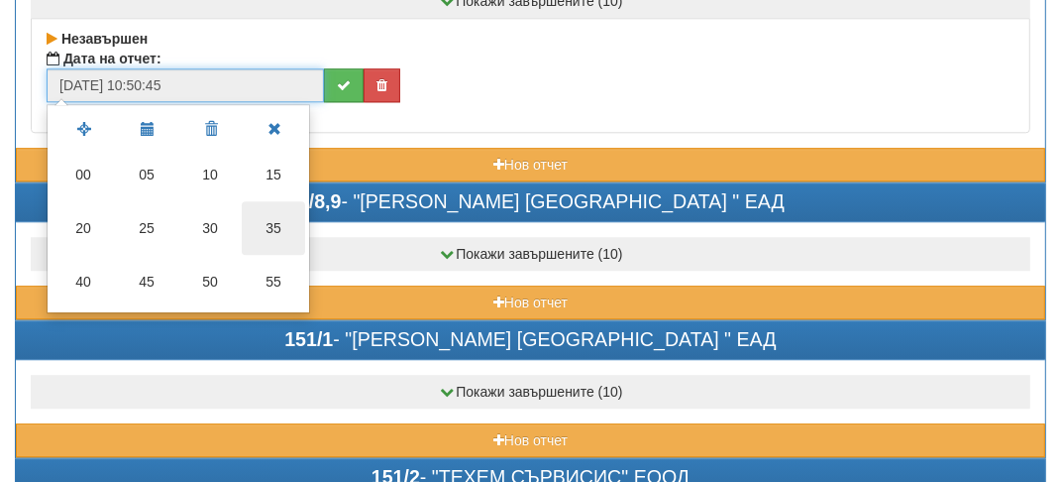
click at [266, 201] on td "35" at bounding box center [273, 228] width 63 height 54
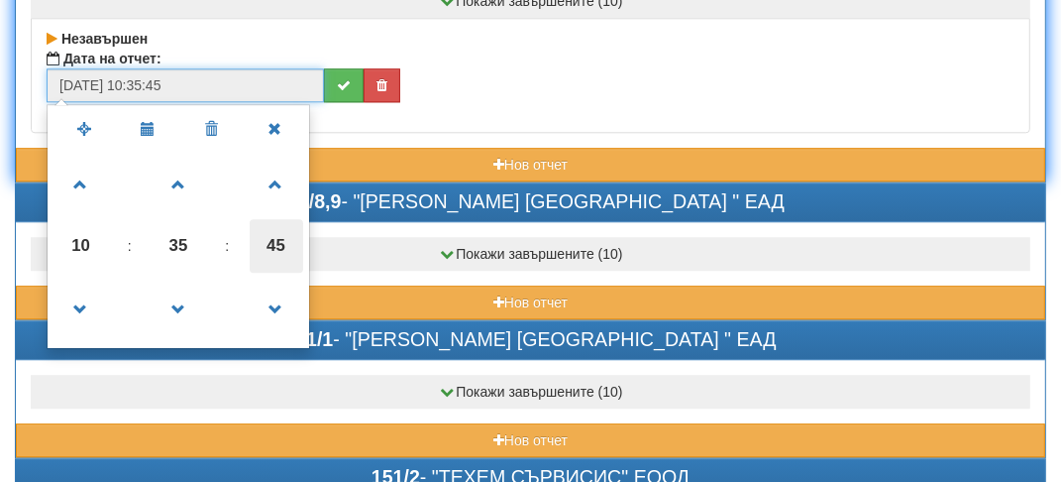
click at [271, 219] on span "45" at bounding box center [277, 246] width 54 height 54
click at [0, 0] on td "35" at bounding box center [0, 0] width 0 height 0
click at [296, 219] on span "35" at bounding box center [277, 246] width 54 height 54
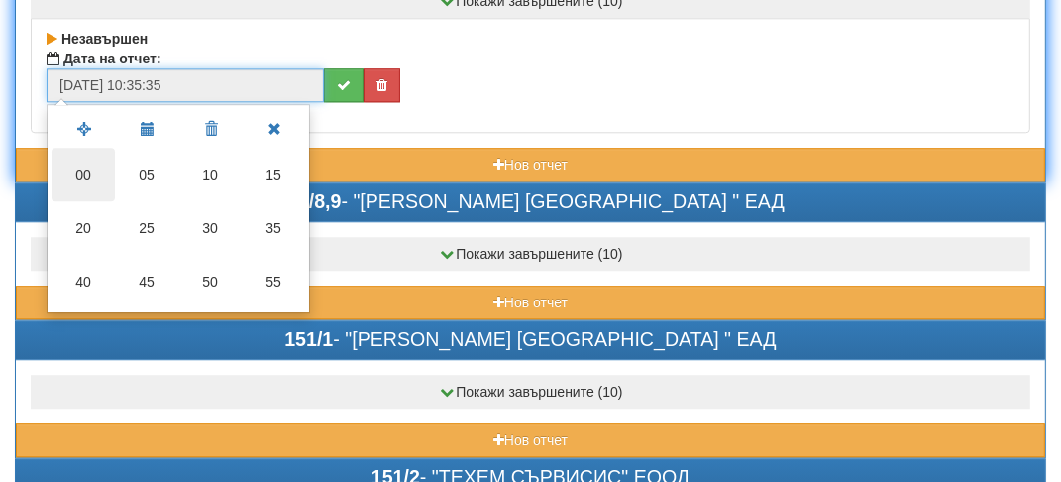
click at [73, 148] on td "00" at bounding box center [83, 175] width 63 height 54
type input "[DATE] 10:35:00"
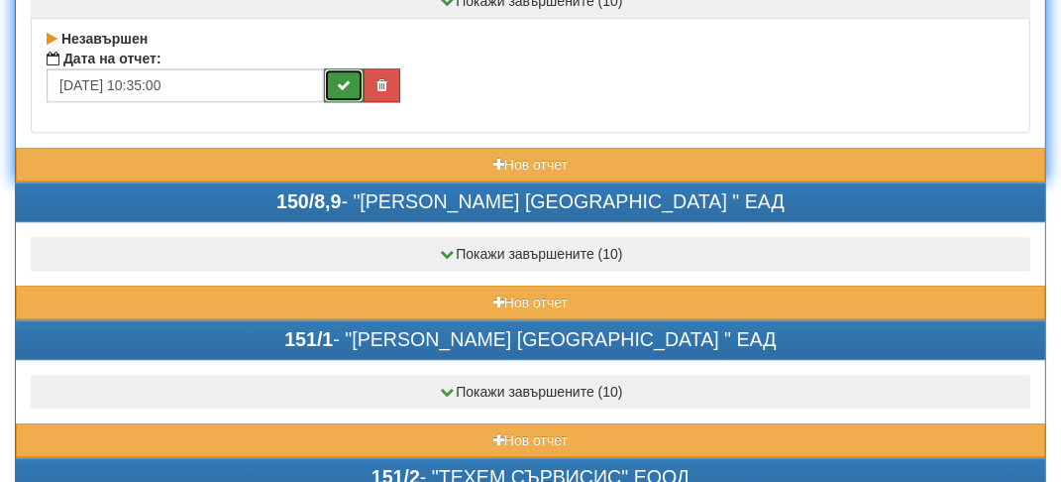
click at [346, 68] on button "submit" at bounding box center [344, 85] width 40 height 34
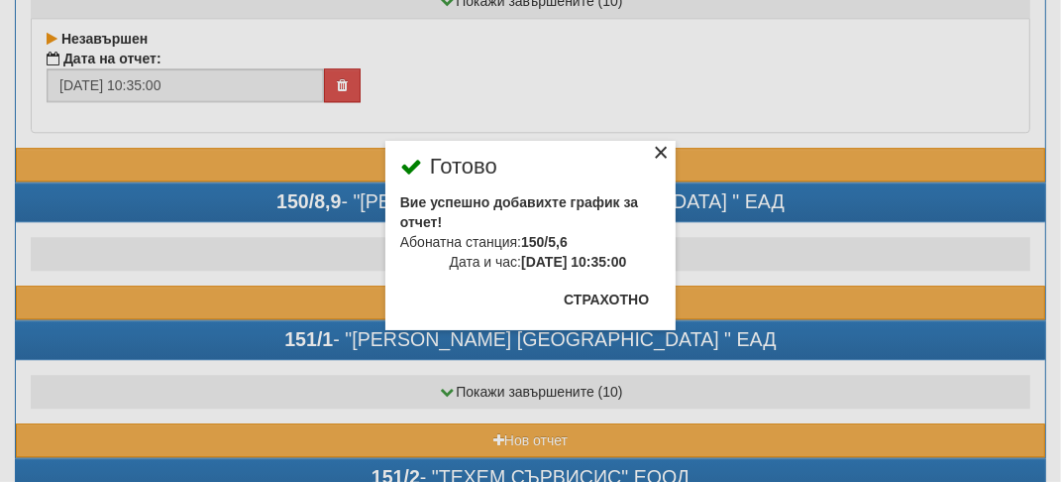
click at [659, 153] on div "×" at bounding box center [661, 156] width 20 height 20
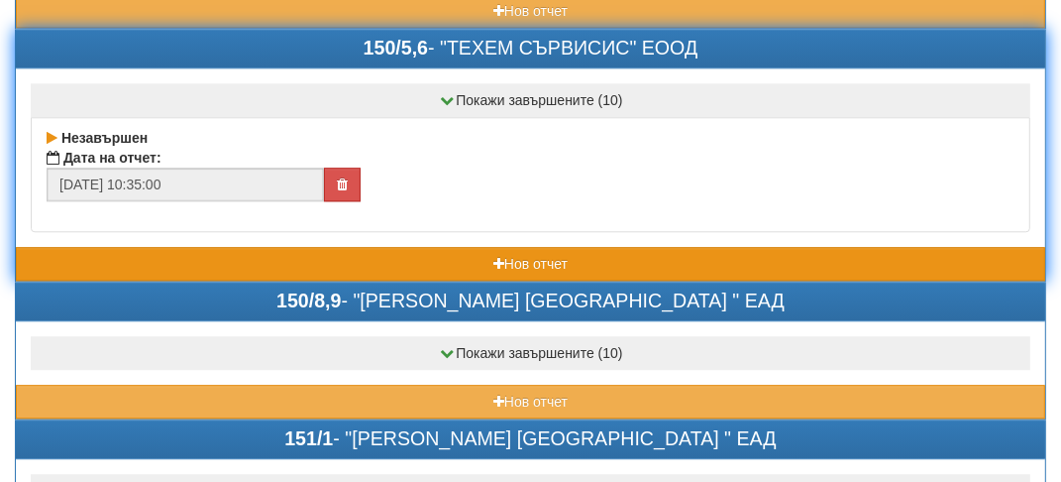
scroll to position [3568, 0]
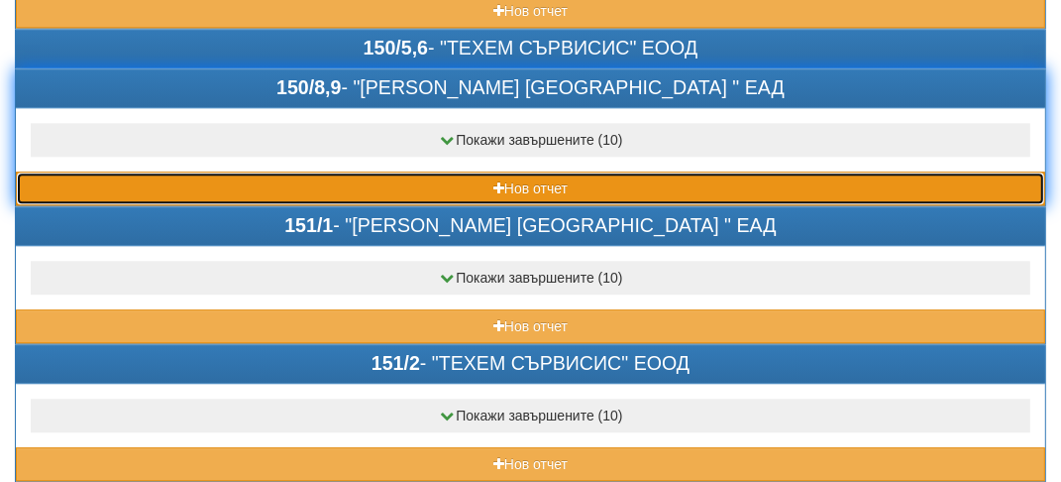
click at [198, 171] on button "Нов отчет" at bounding box center [531, 188] width 1030 height 34
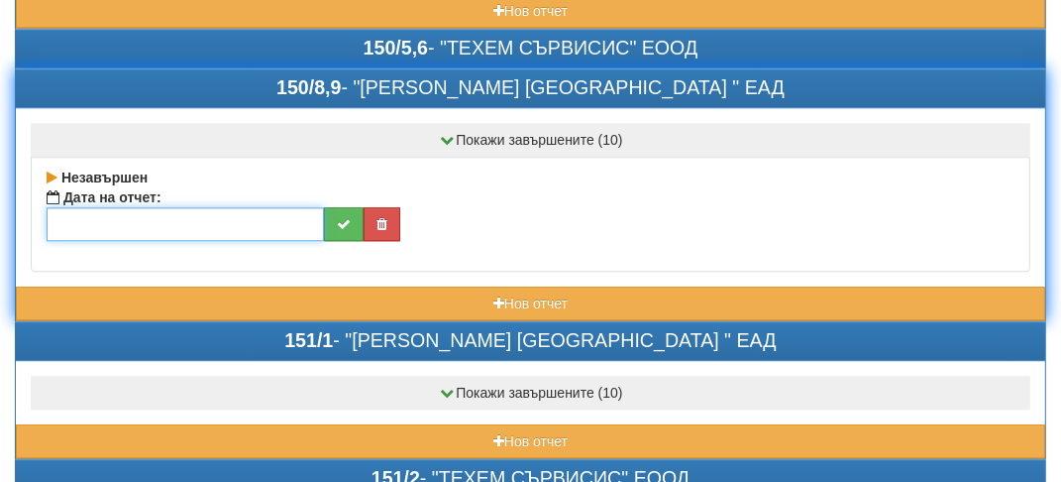
click at [81, 207] on input "text" at bounding box center [186, 224] width 278 height 34
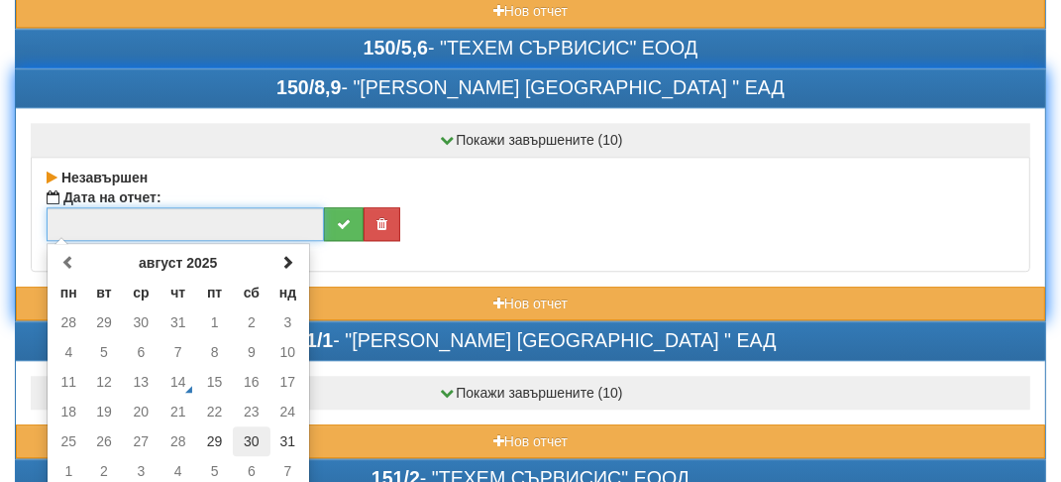
click at [253, 426] on td "30" at bounding box center [252, 441] width 38 height 30
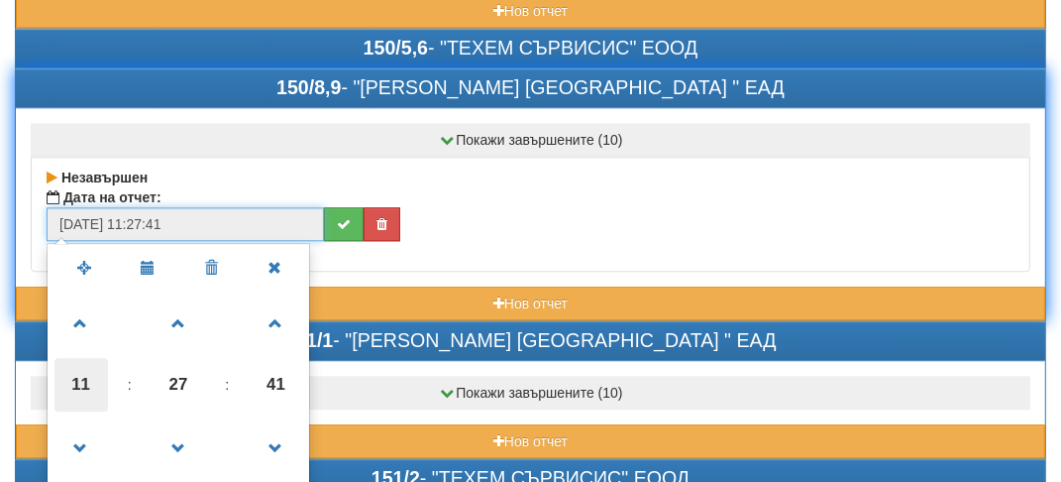
click at [75, 358] on span "11" at bounding box center [82, 385] width 54 height 54
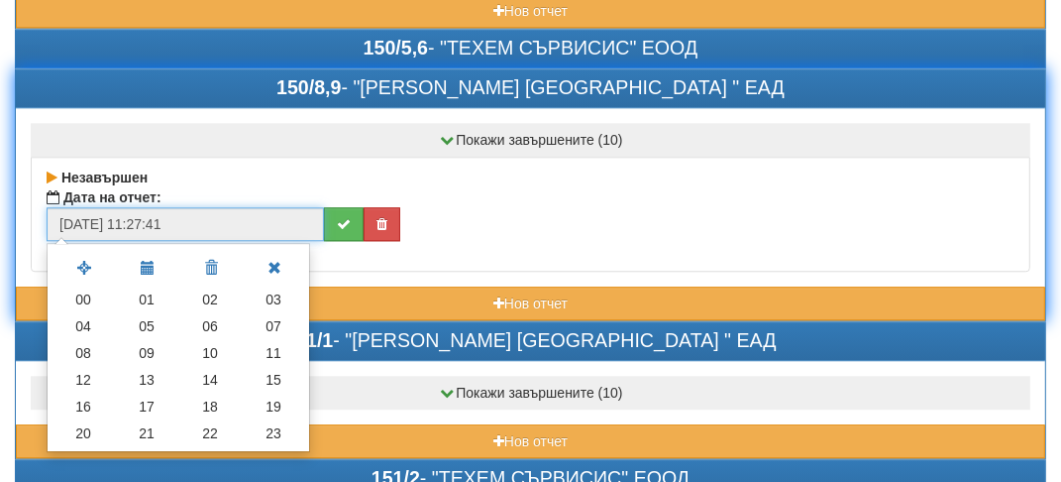
click at [75, 367] on td "12" at bounding box center [83, 380] width 63 height 27
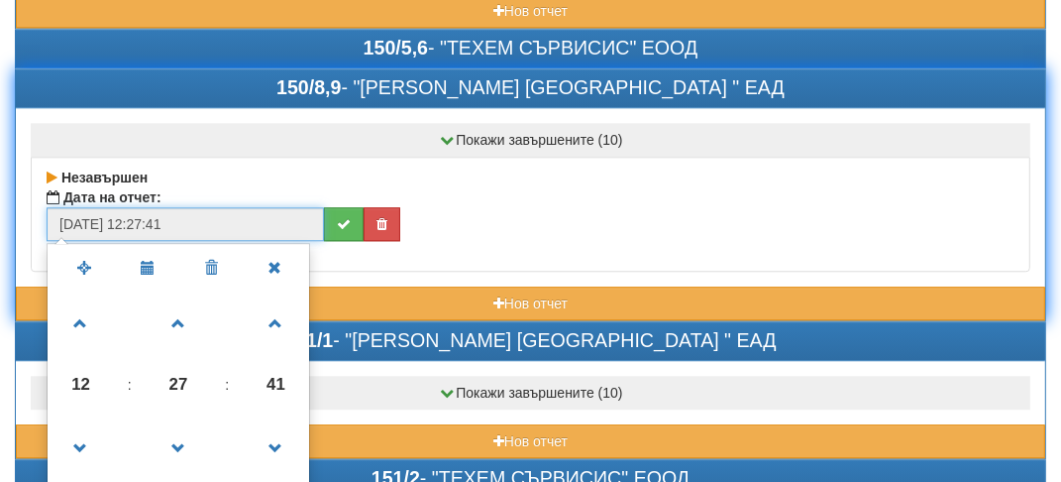
click at [84, 358] on span "12" at bounding box center [82, 385] width 54 height 54
click at [0, 0] on td "12" at bounding box center [0, 0] width 0 height 0
click at [84, 358] on span "12" at bounding box center [82, 385] width 54 height 54
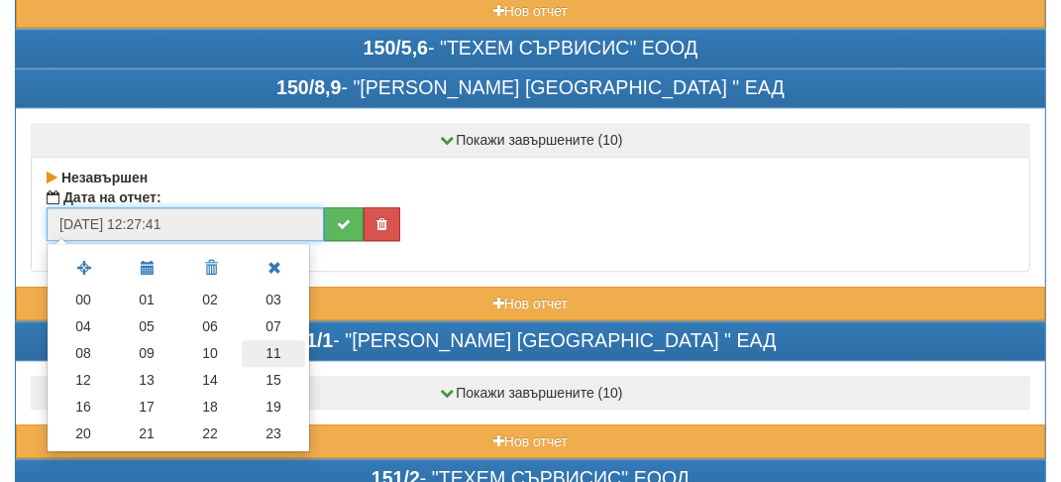
click at [285, 340] on td "11" at bounding box center [273, 353] width 63 height 27
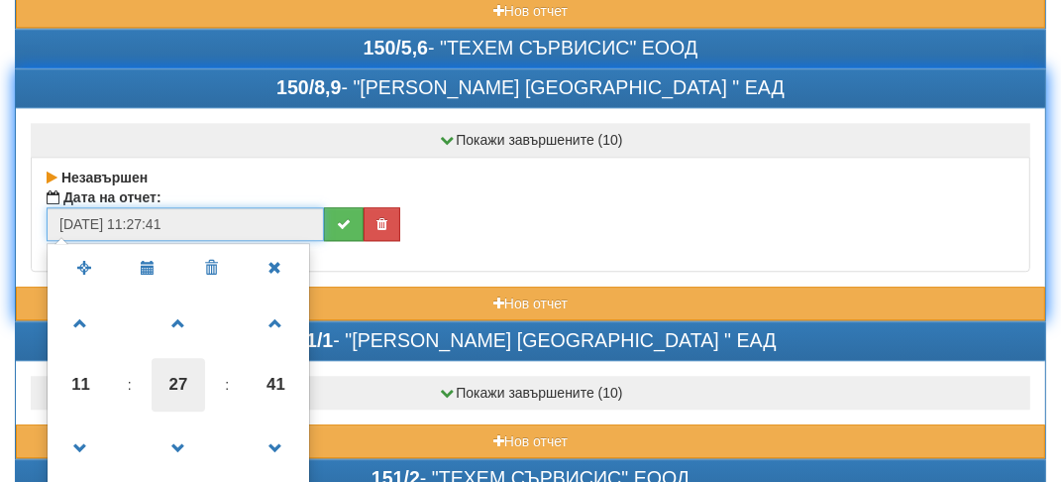
click at [175, 366] on span "27" at bounding box center [179, 385] width 54 height 54
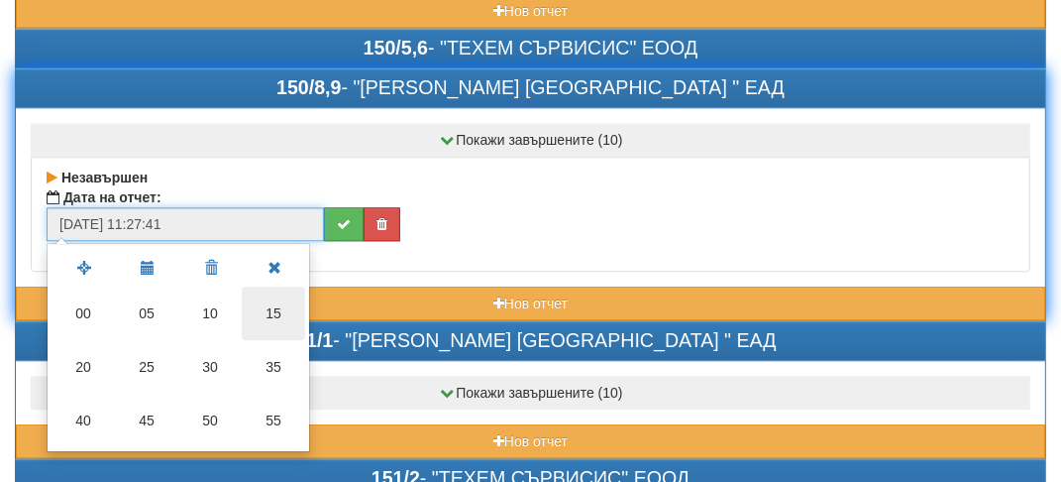
click at [279, 286] on td "15" at bounding box center [273, 313] width 63 height 54
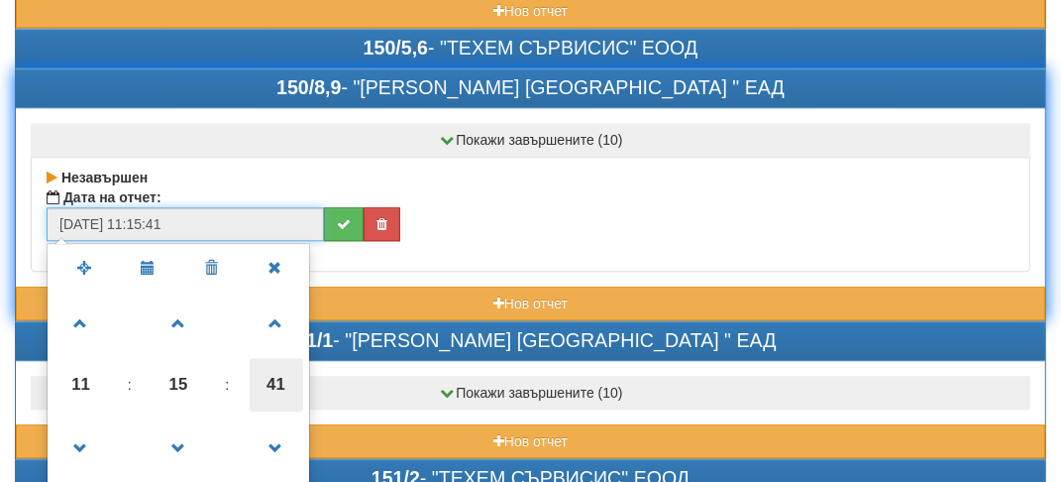
click at [268, 358] on span "41" at bounding box center [277, 385] width 54 height 54
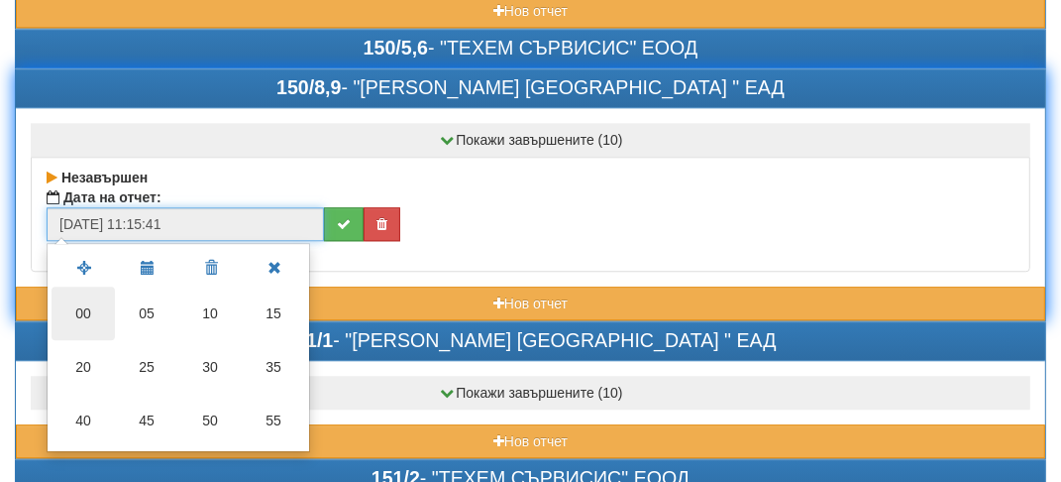
click at [92, 286] on td "00" at bounding box center [83, 313] width 63 height 54
type input "[DATE] 11:15:00"
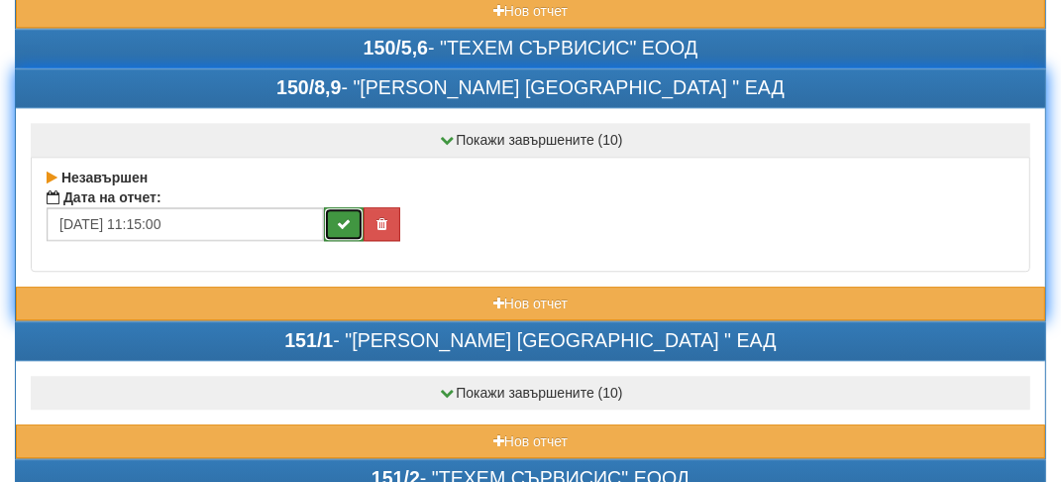
click at [350, 207] on button "submit" at bounding box center [344, 224] width 40 height 34
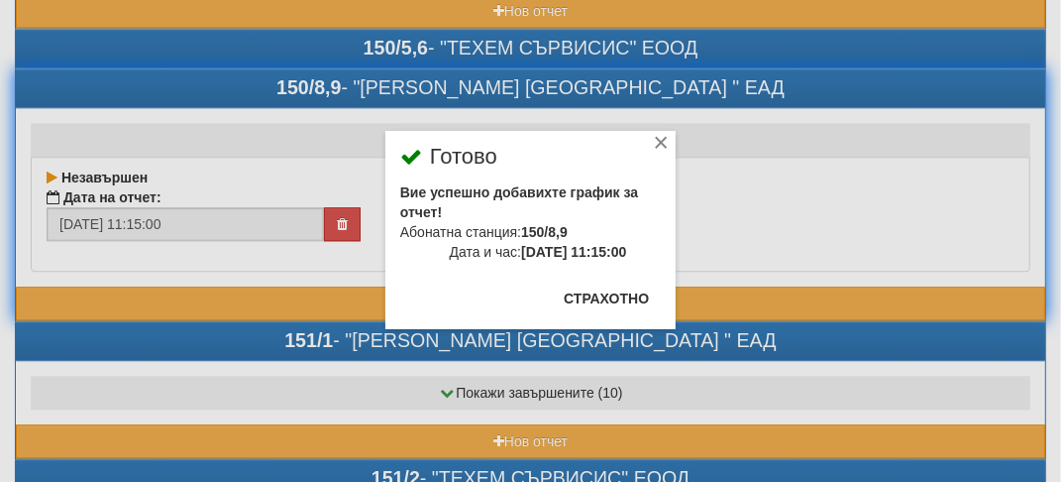
click at [258, 51] on div "× Готово Вие успешно добавихте график за отчет! Абонатна станция: 150/8,9 Дата …" at bounding box center [531, 164] width 961 height 329
click at [660, 137] on div "×" at bounding box center [661, 146] width 20 height 20
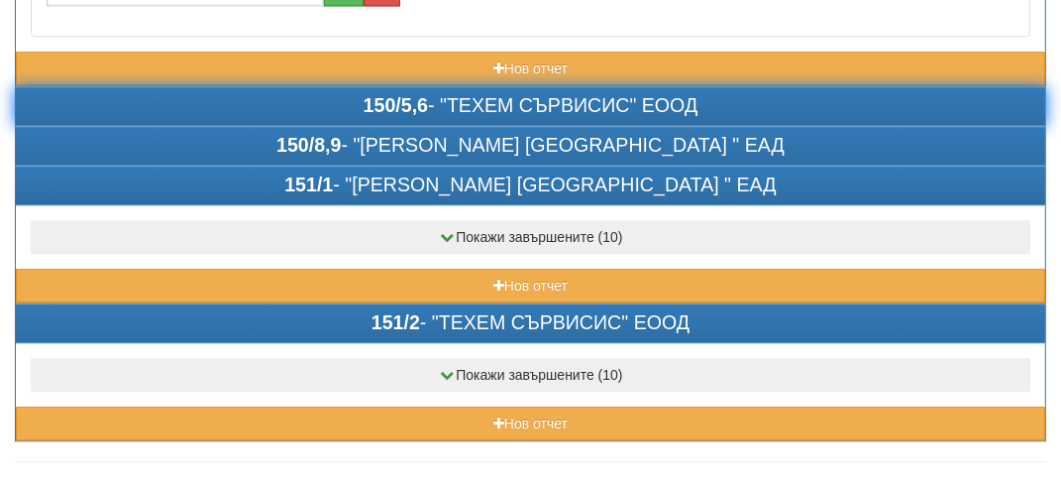
scroll to position [3508, 0]
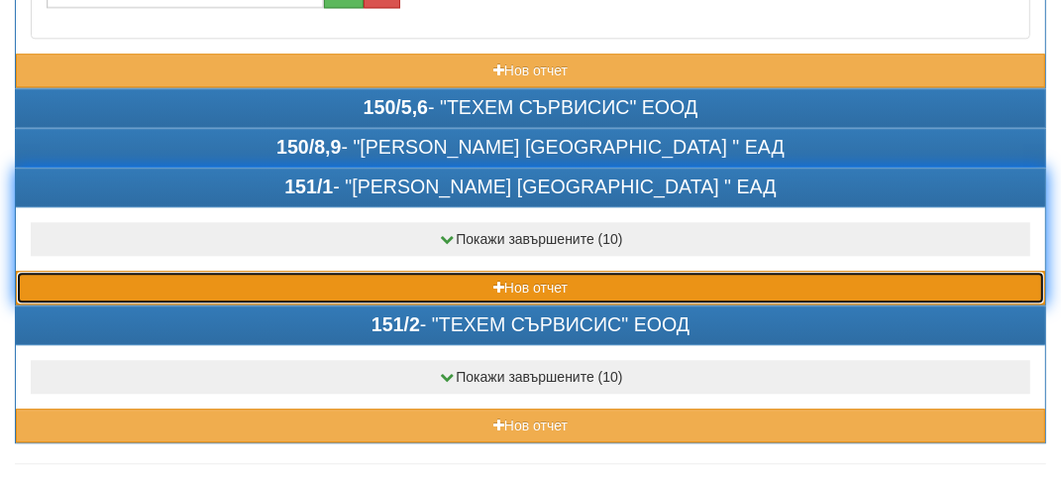
click at [188, 271] on button "Нов отчет" at bounding box center [531, 288] width 1030 height 34
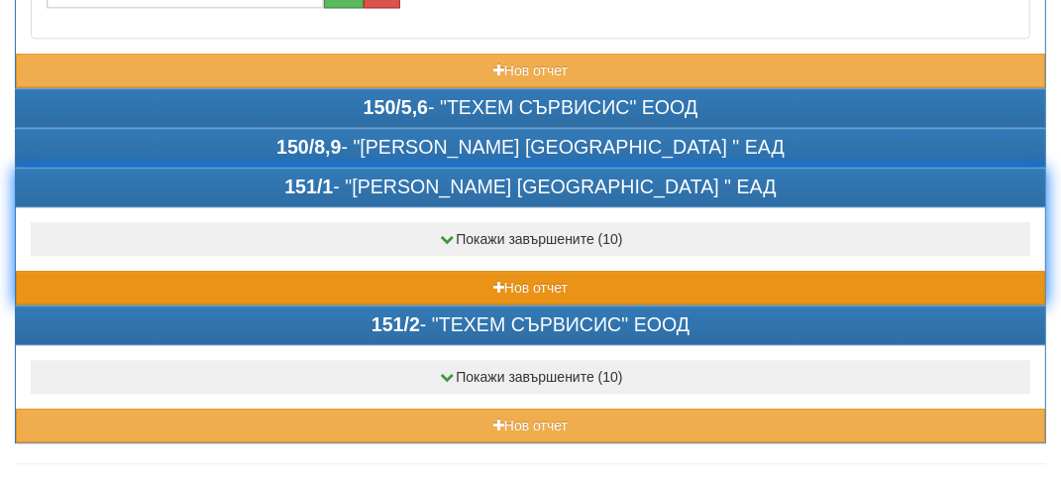
click at [188, 254] on div "Покажи завършените (10) Завършен Дата на отчет: 31/07/2025 11:40:00 Завършен Да…" at bounding box center [531, 255] width 1030 height 98
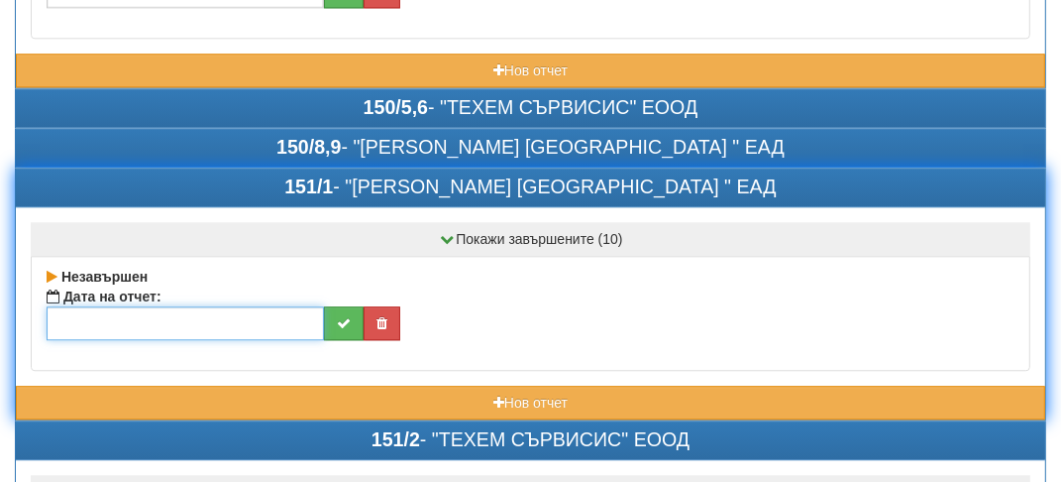
click at [88, 306] on input "text" at bounding box center [186, 323] width 278 height 34
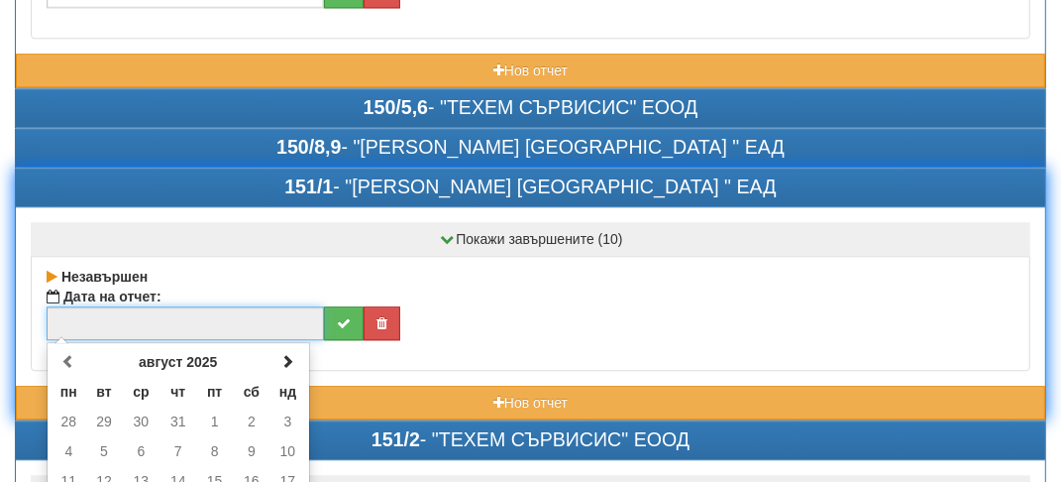
click at [71, 466] on td "11" at bounding box center [69, 481] width 35 height 30
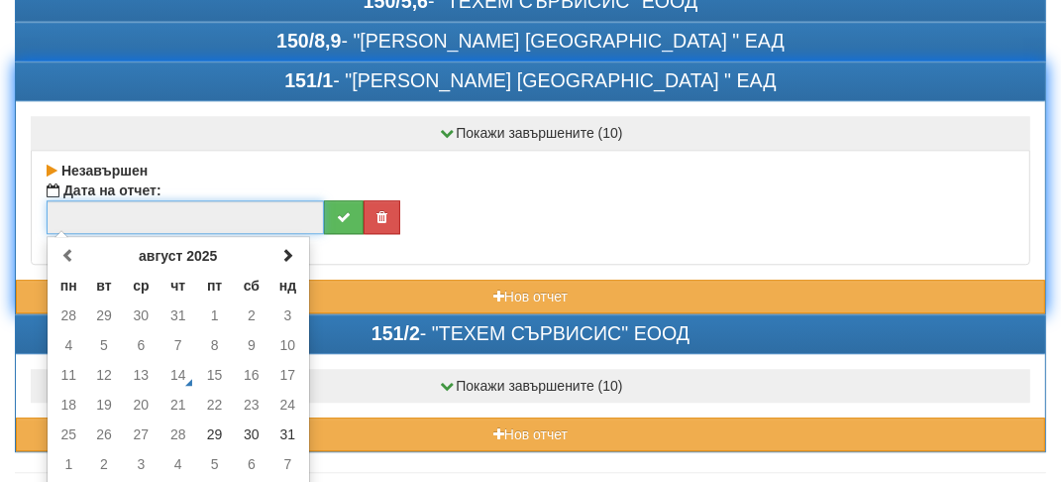
scroll to position [3623, 0]
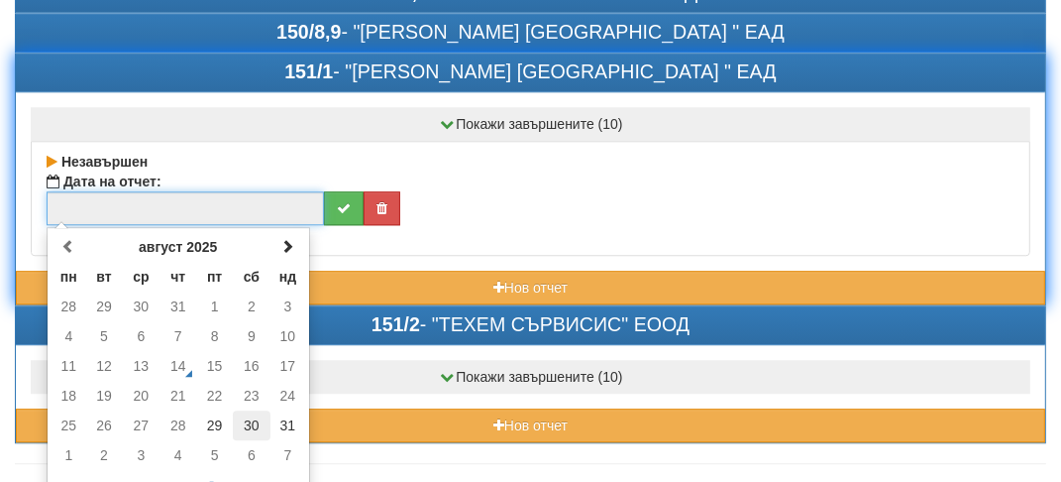
click at [259, 410] on td "30" at bounding box center [252, 425] width 38 height 30
click at [144, 473] on span at bounding box center [148, 490] width 63 height 35
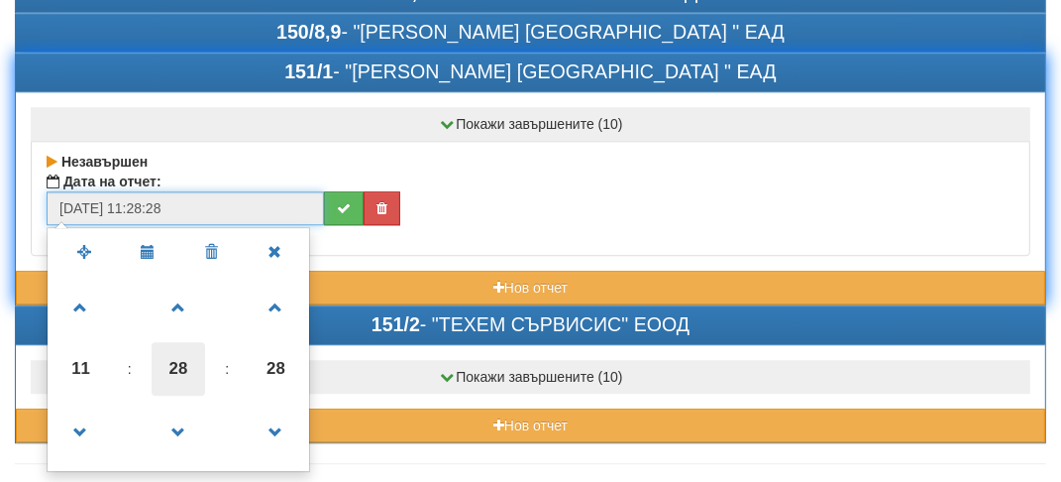
click at [183, 342] on span "28" at bounding box center [179, 369] width 54 height 54
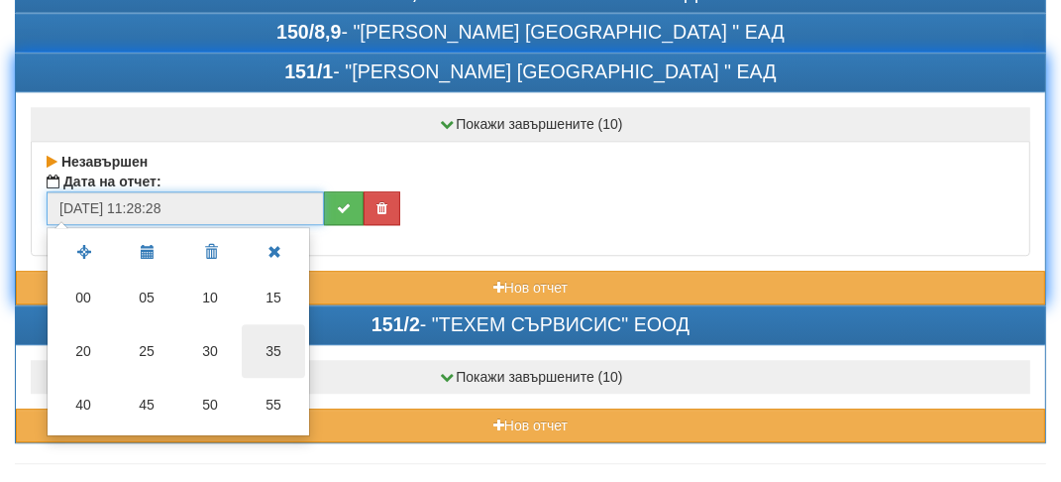
click at [296, 324] on td "35" at bounding box center [273, 351] width 63 height 54
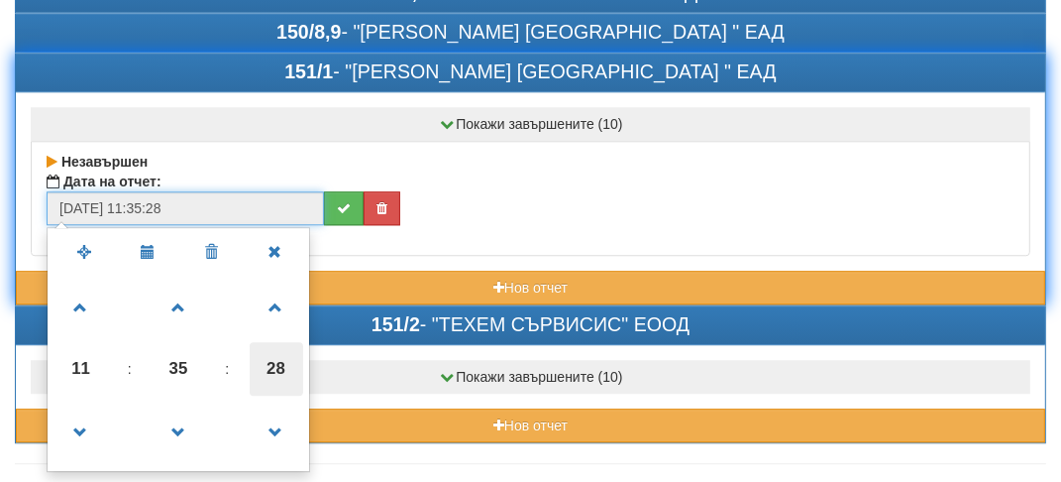
click at [287, 342] on span "28" at bounding box center [277, 369] width 54 height 54
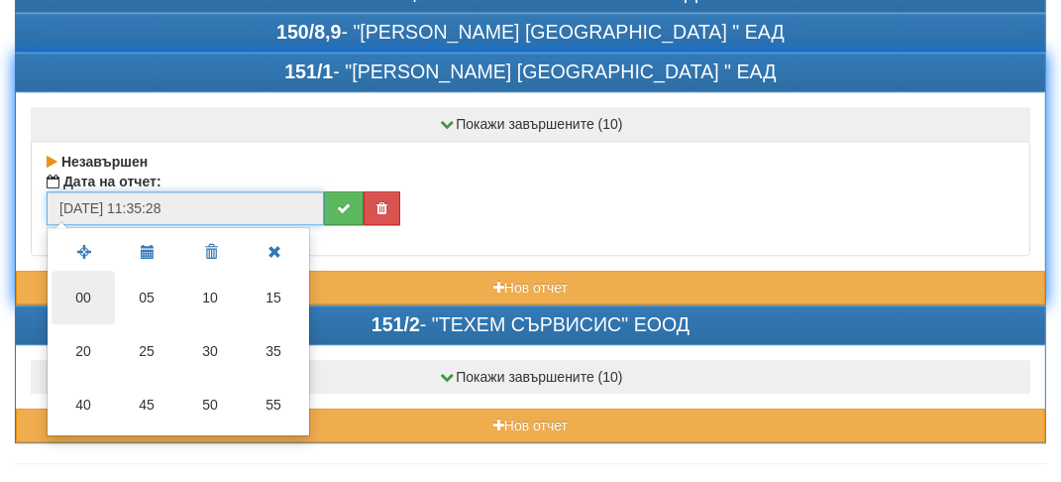
click at [82, 271] on td "00" at bounding box center [83, 298] width 63 height 54
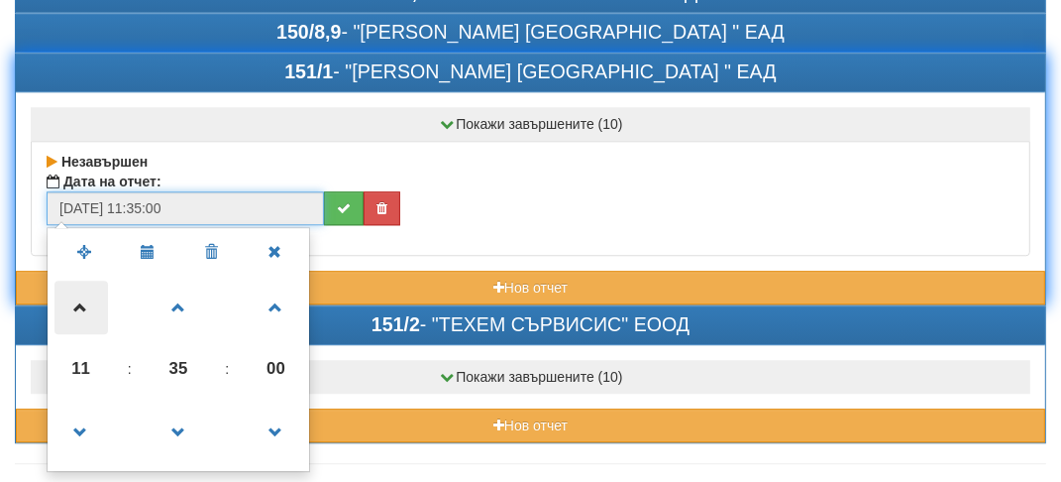
click at [82, 280] on span at bounding box center [82, 307] width 54 height 54
click at [91, 342] on span "12" at bounding box center [82, 369] width 54 height 54
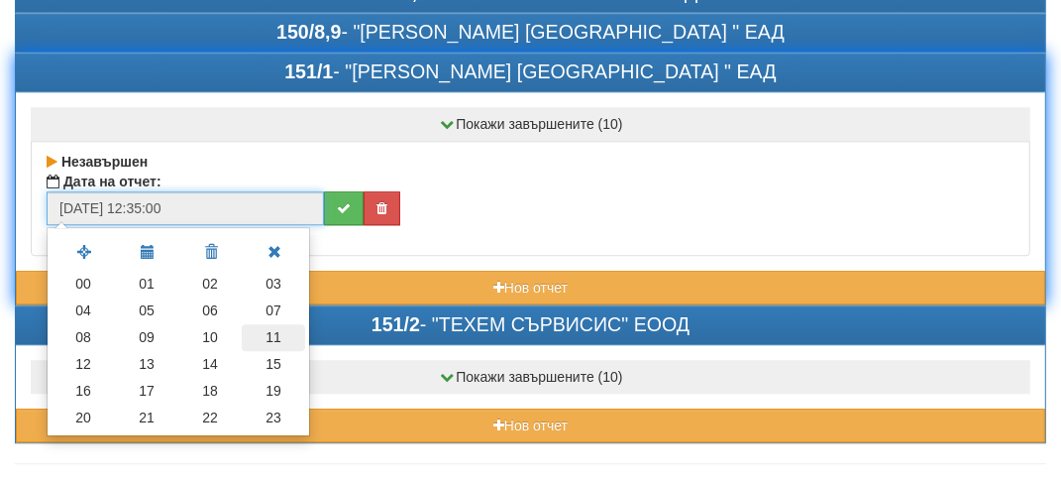
click at [281, 324] on td "11" at bounding box center [273, 337] width 63 height 27
type input "[DATE] 11:35:00"
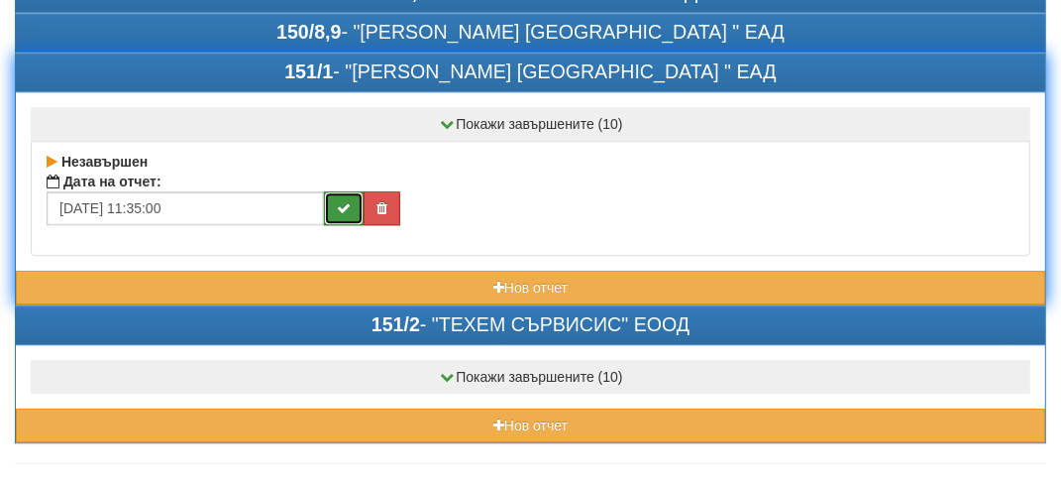
click at [350, 191] on button "submit" at bounding box center [344, 208] width 40 height 34
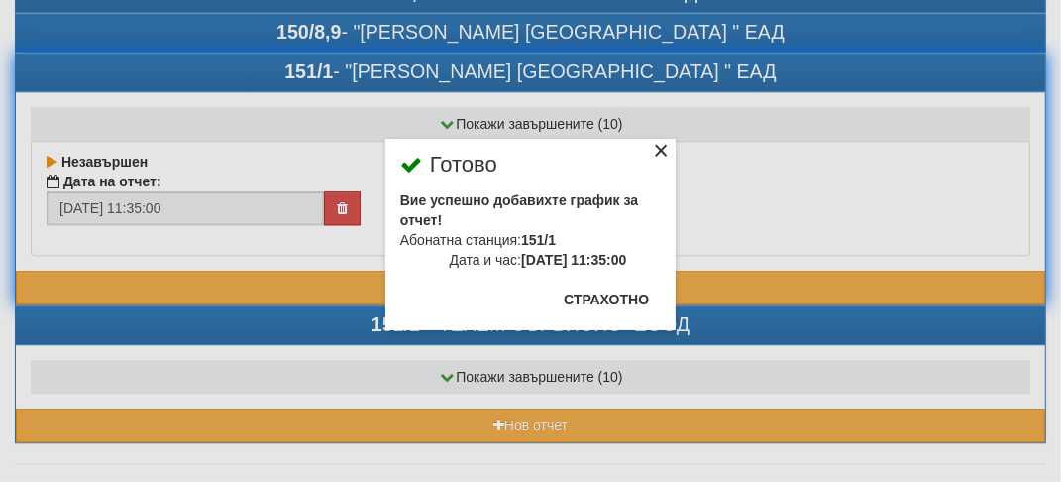
click at [670, 149] on div "×" at bounding box center [661, 154] width 20 height 20
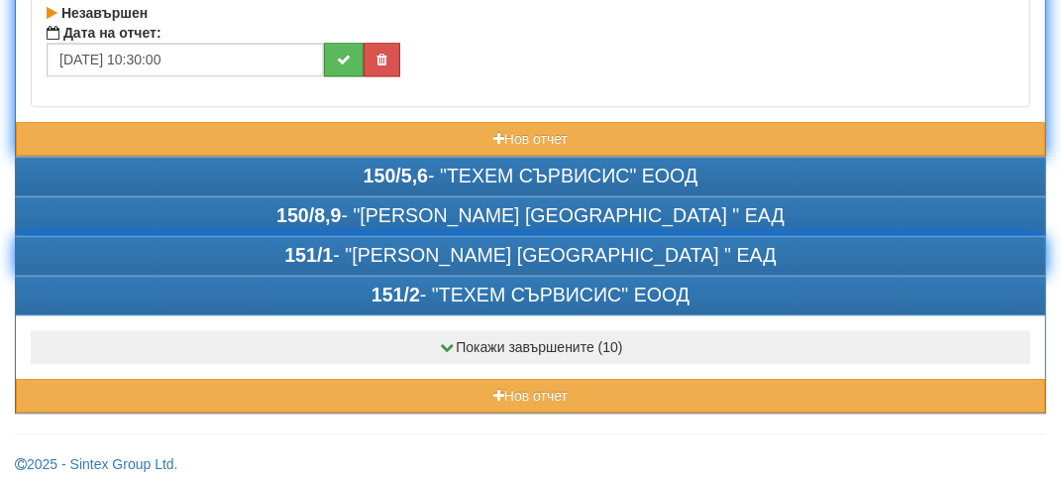
scroll to position [3411, 0]
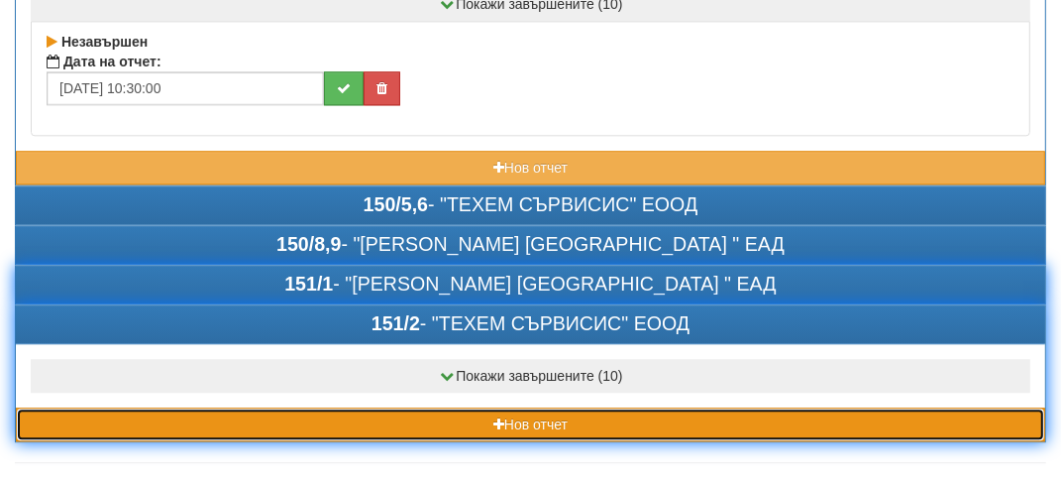
click at [146, 407] on button "Нов отчет" at bounding box center [531, 424] width 1030 height 34
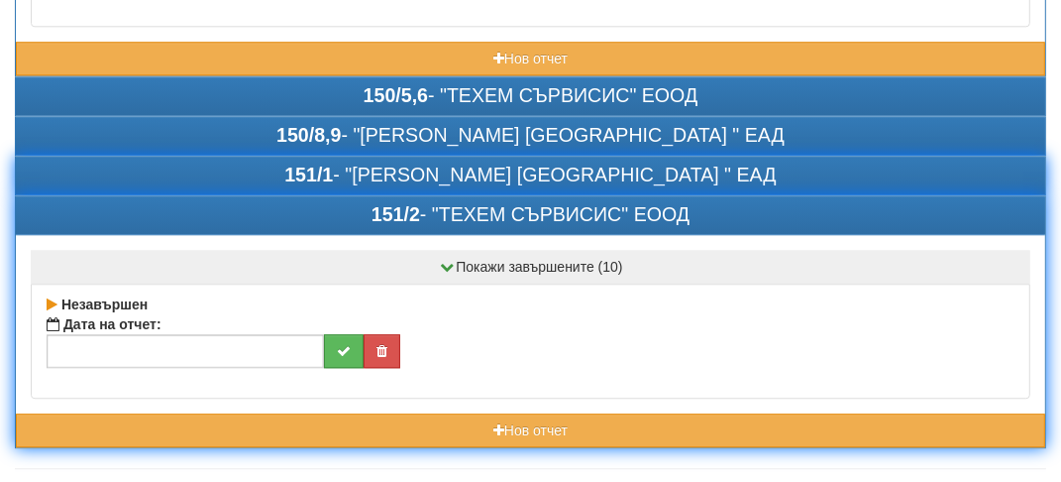
scroll to position [3525, 0]
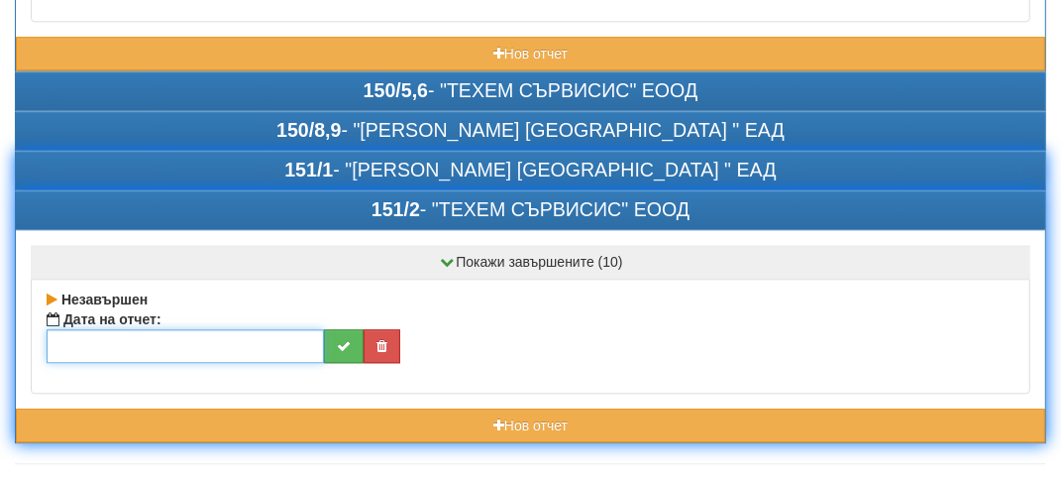
click at [124, 329] on input "text" at bounding box center [186, 346] width 278 height 34
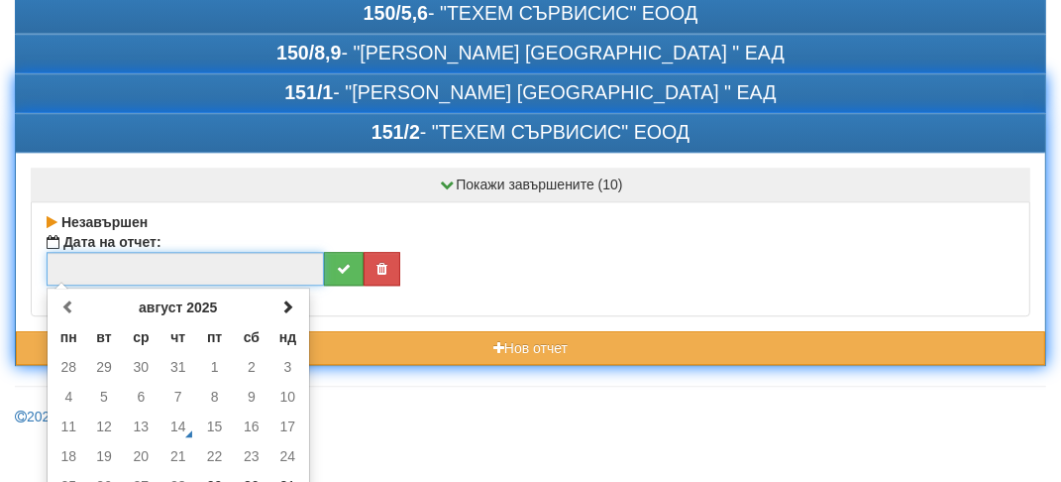
scroll to position [3624, 0]
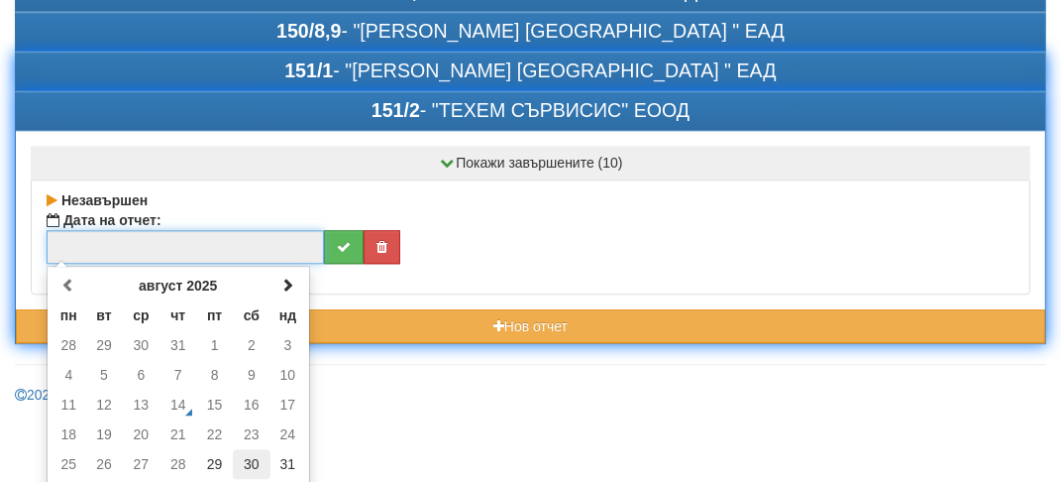
click at [253, 449] on td "30" at bounding box center [252, 464] width 38 height 30
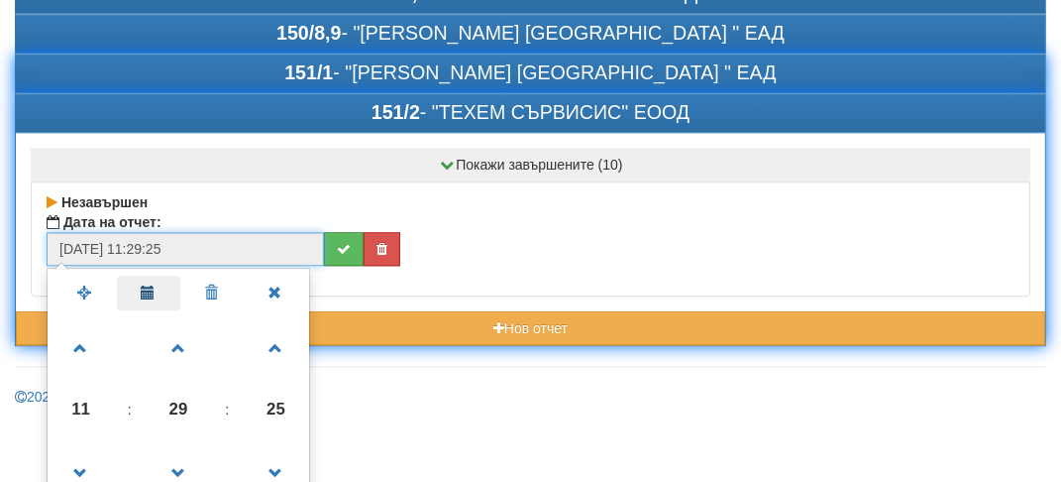
scroll to position [3619, 0]
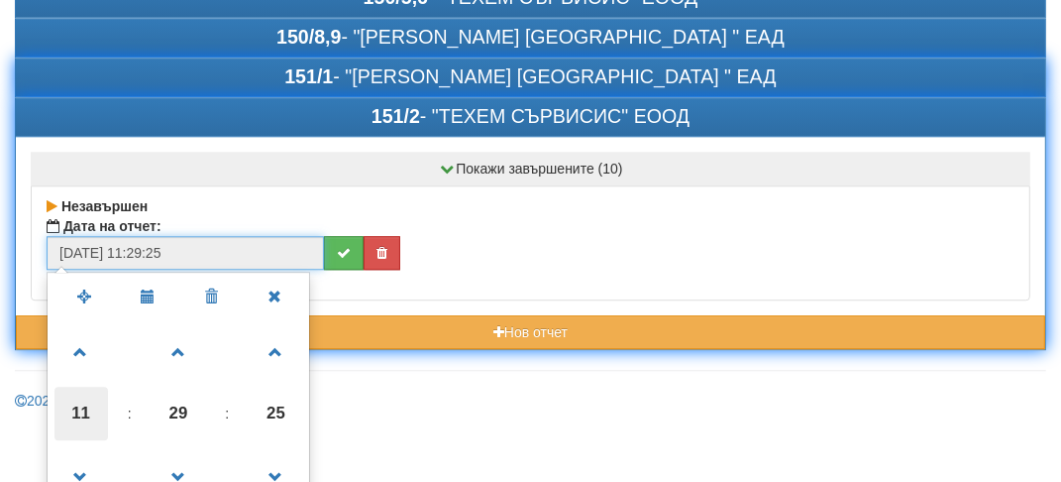
click at [79, 387] on span "11" at bounding box center [82, 414] width 54 height 54
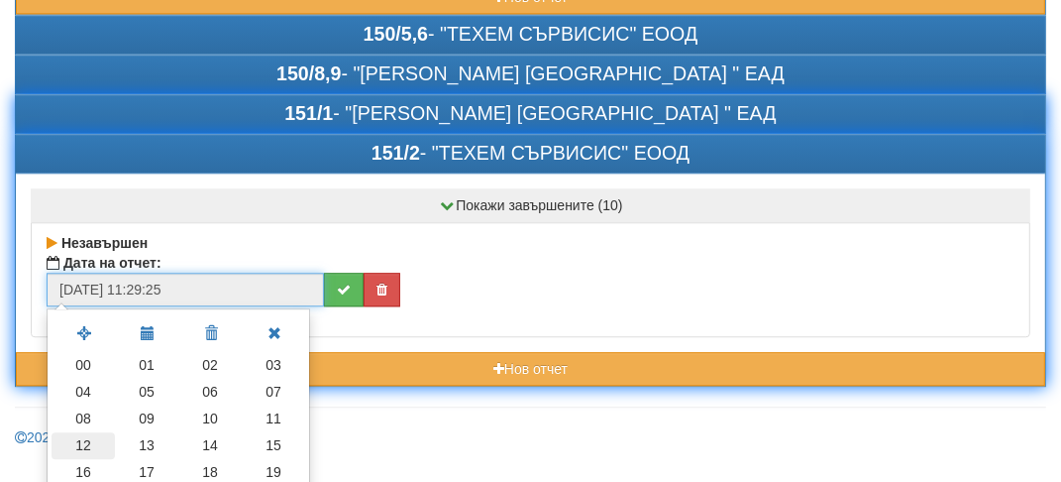
click at [85, 432] on td "12" at bounding box center [83, 445] width 63 height 27
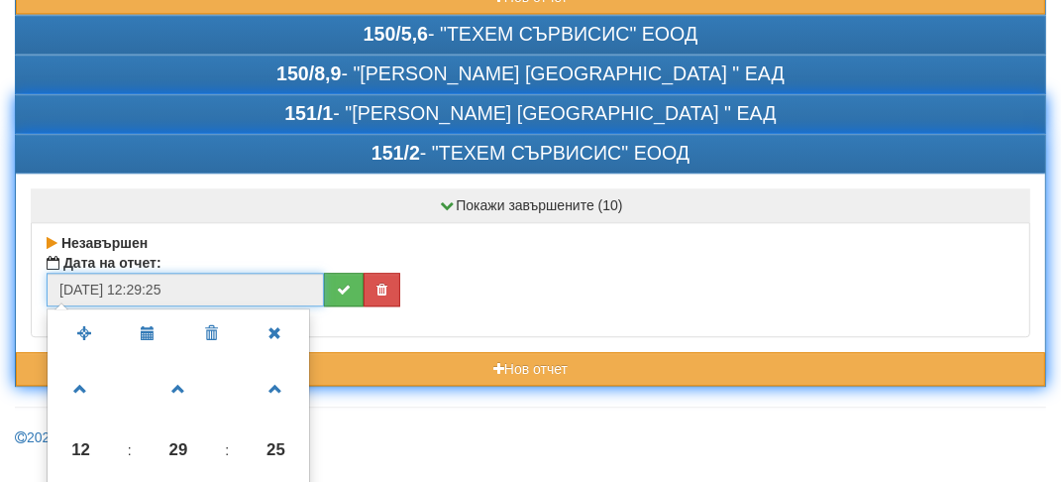
scroll to position [3619, 0]
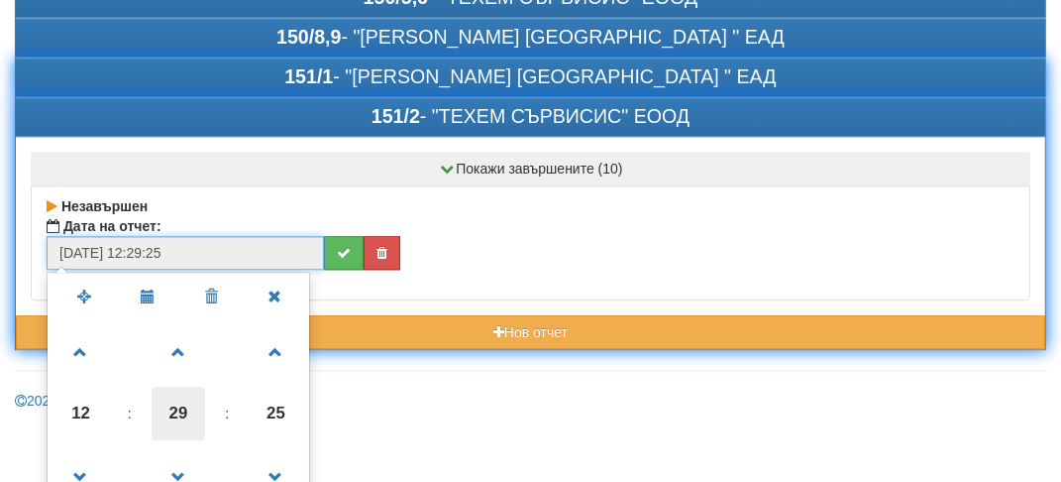
click at [181, 387] on span "29" at bounding box center [179, 414] width 54 height 54
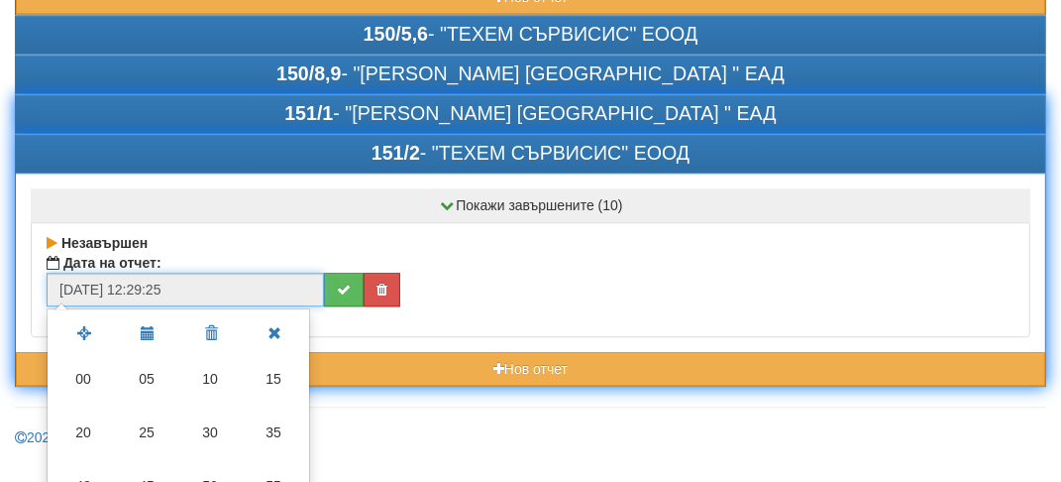
click at [75, 352] on td "00" at bounding box center [83, 379] width 63 height 54
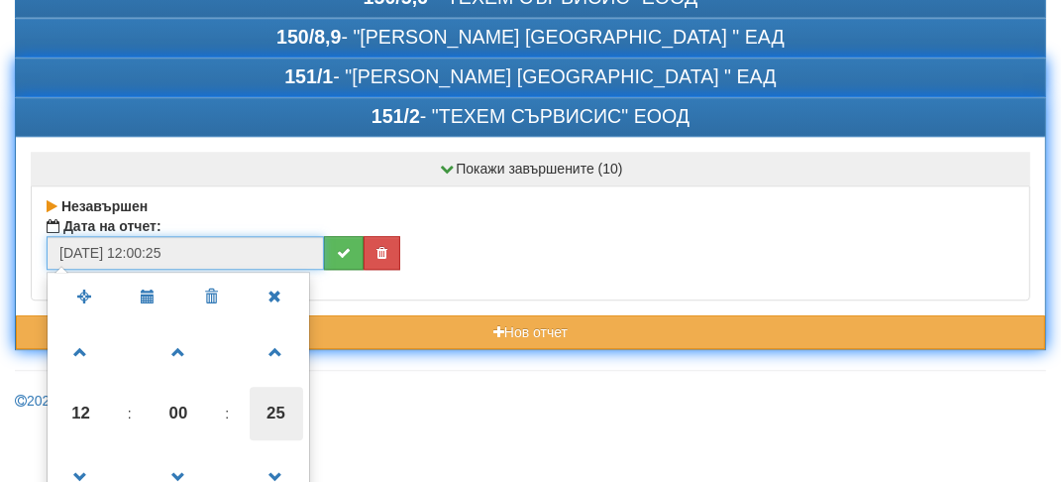
click at [278, 387] on span "25" at bounding box center [277, 414] width 54 height 54
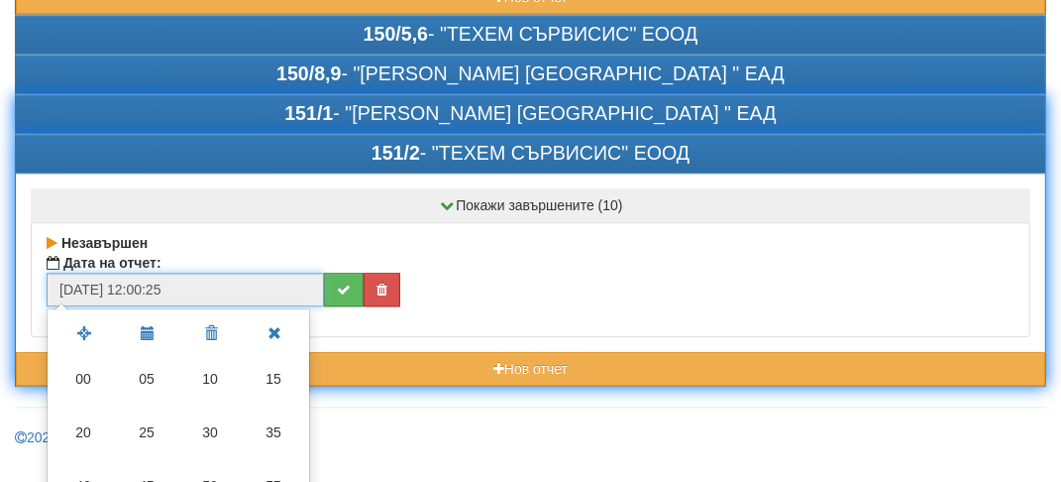
click at [71, 352] on td "00" at bounding box center [83, 379] width 63 height 54
type input "[DATE] 12:00:00"
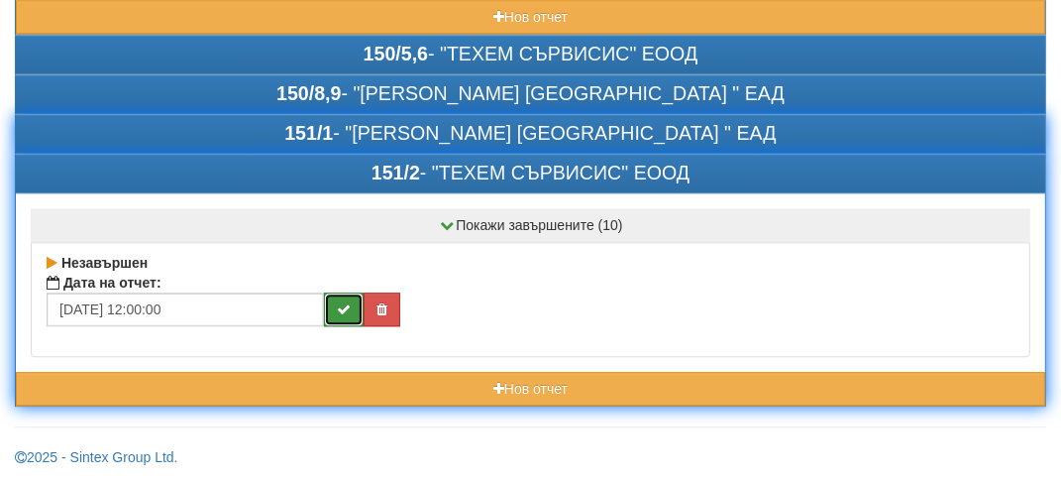
scroll to position [3525, 0]
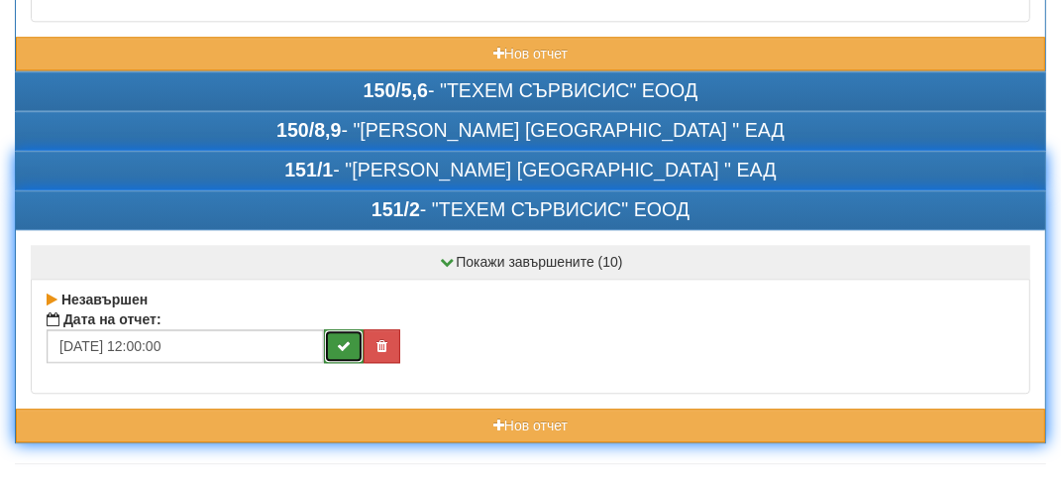
click at [343, 229] on div "Покажи завършените (10) Завършен Дата на отчет: 31/07/2025 12:00:00 Завършен Да…" at bounding box center [531, 318] width 1030 height 179
click at [344, 339] on icon "submit" at bounding box center [344, 346] width 14 height 14
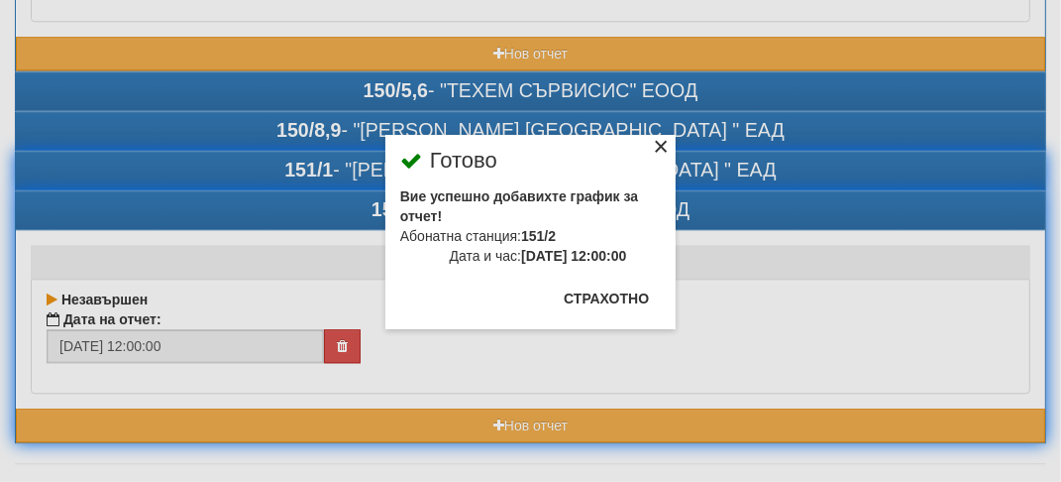
click at [658, 146] on div "×" at bounding box center [661, 150] width 20 height 20
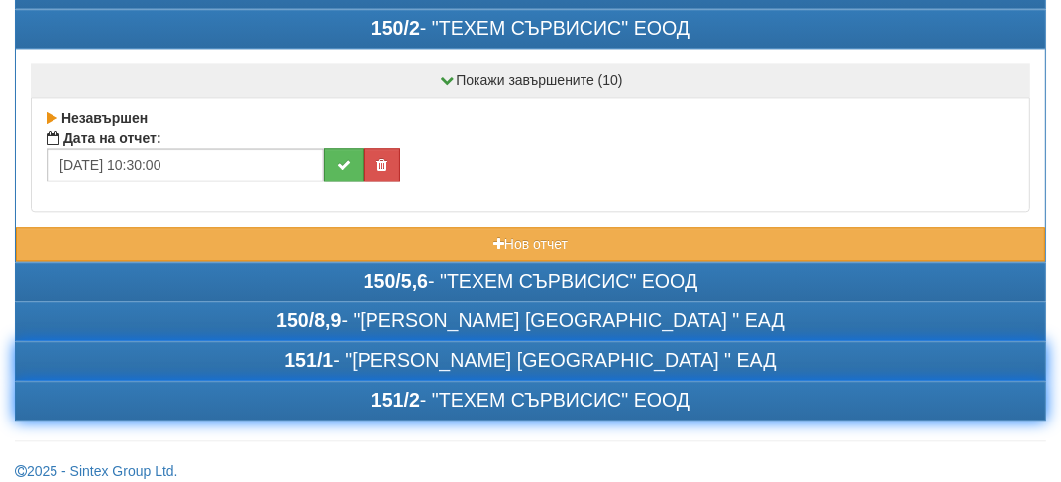
scroll to position [3314, 0]
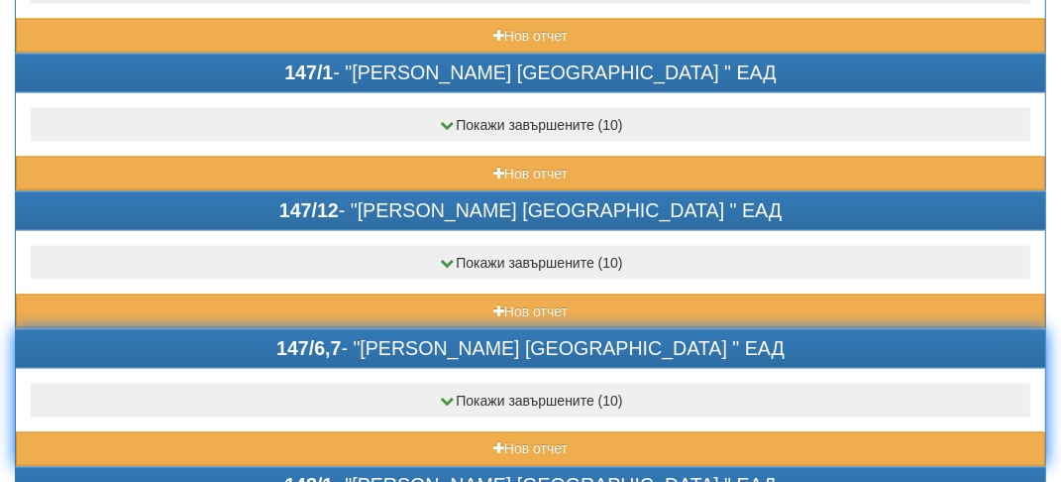
scroll to position [2223, 0]
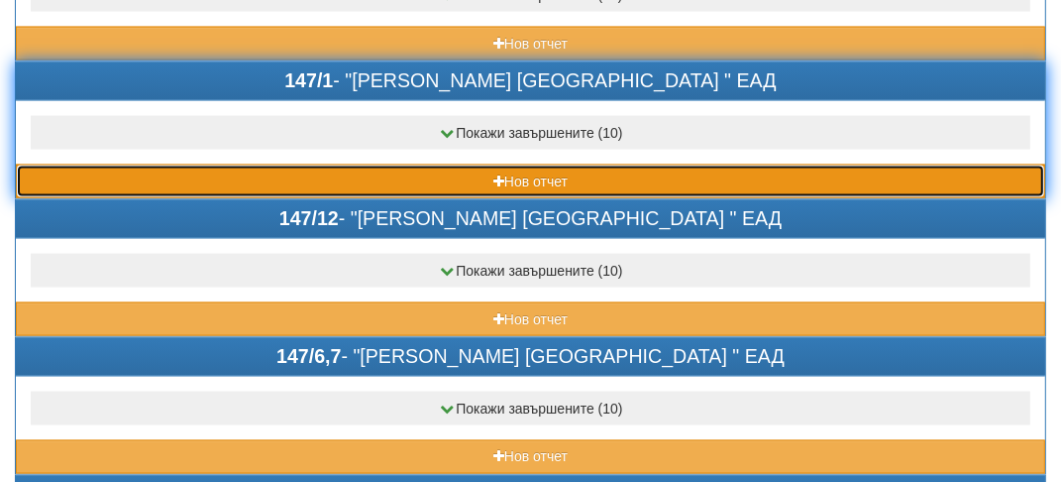
click at [289, 165] on button "Нов отчет" at bounding box center [531, 182] width 1030 height 34
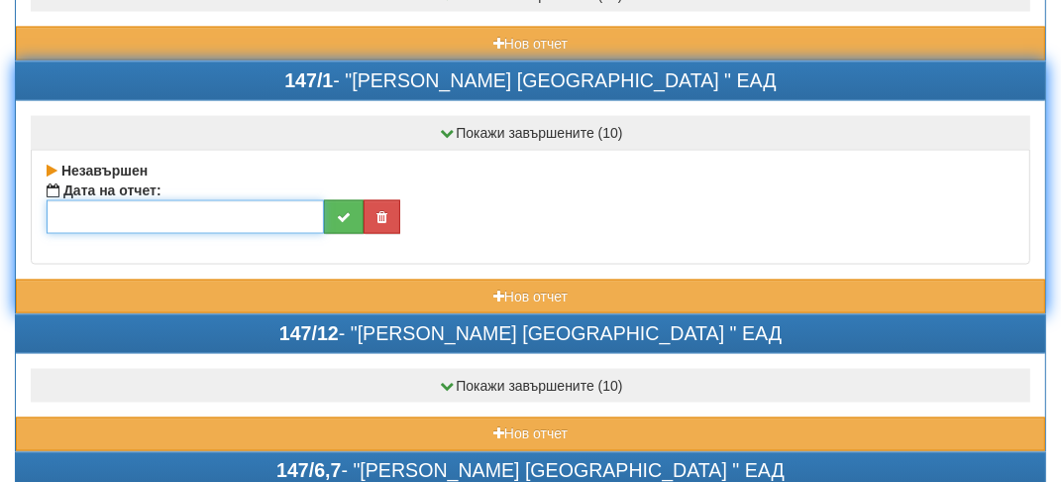
click at [109, 200] on input "text" at bounding box center [186, 217] width 278 height 34
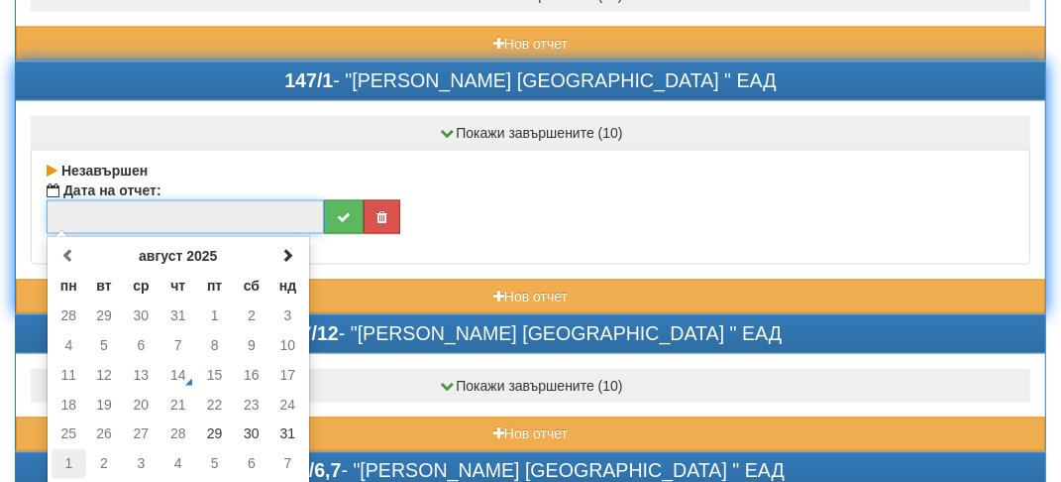
click at [73, 449] on td "1" at bounding box center [69, 464] width 35 height 30
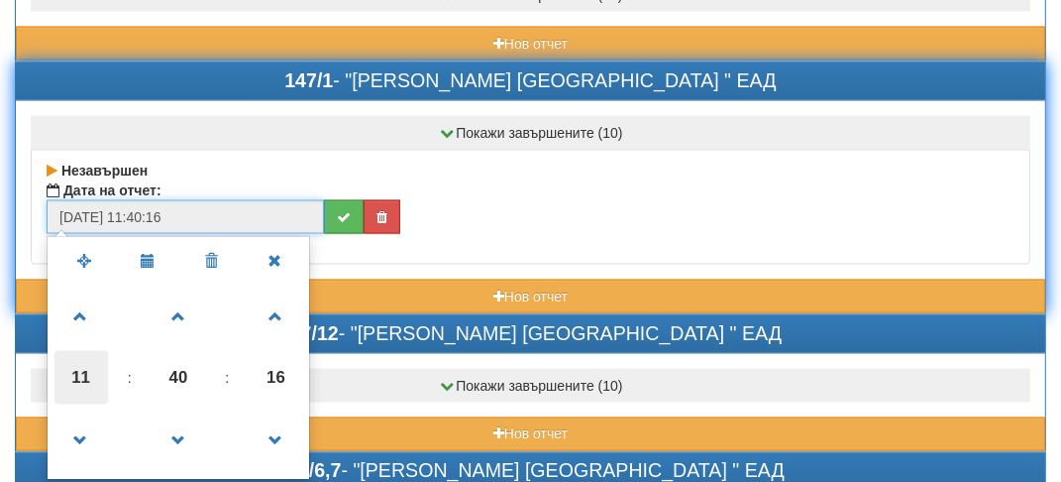
click at [82, 367] on span "11" at bounding box center [82, 378] width 54 height 54
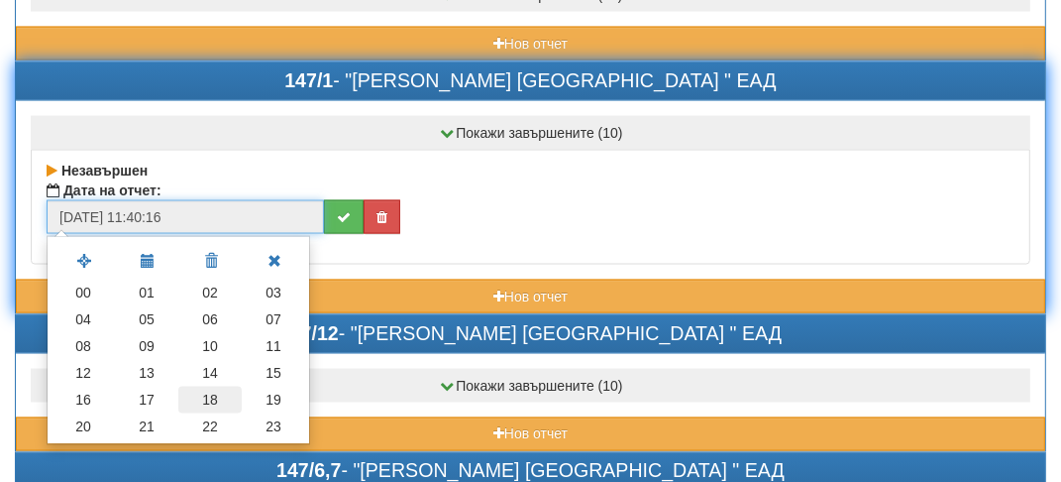
click at [223, 387] on td "18" at bounding box center [209, 400] width 63 height 27
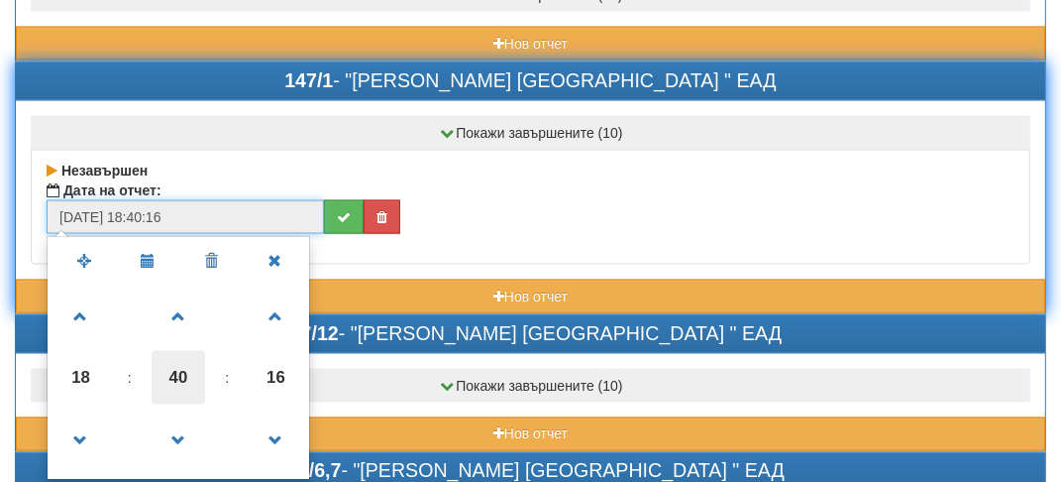
click at [194, 363] on span "40" at bounding box center [179, 378] width 54 height 54
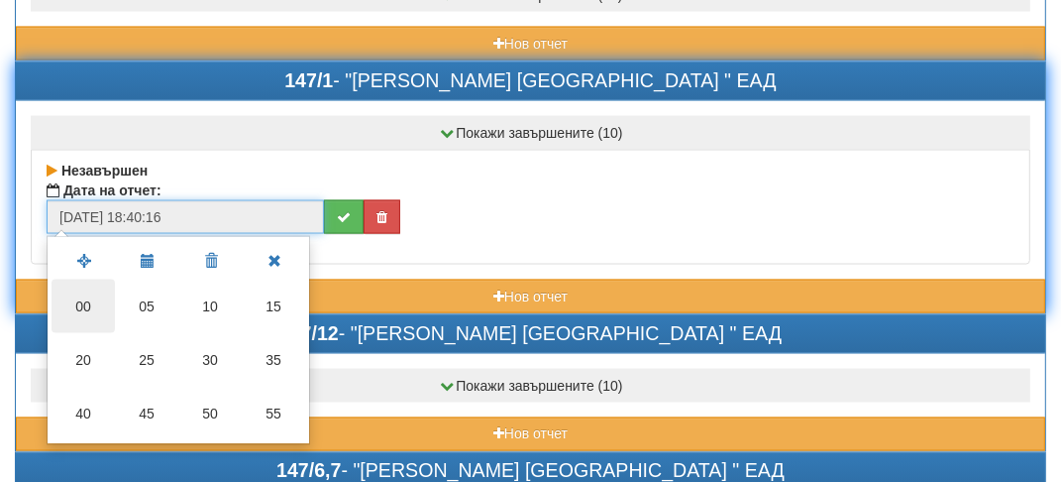
click at [83, 279] on td "00" at bounding box center [83, 306] width 63 height 54
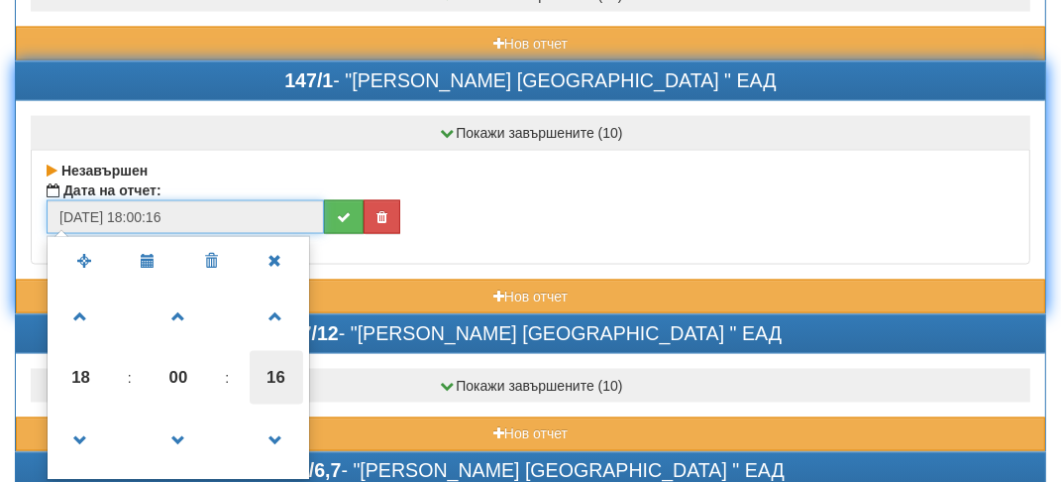
click at [271, 352] on span "16" at bounding box center [277, 378] width 54 height 54
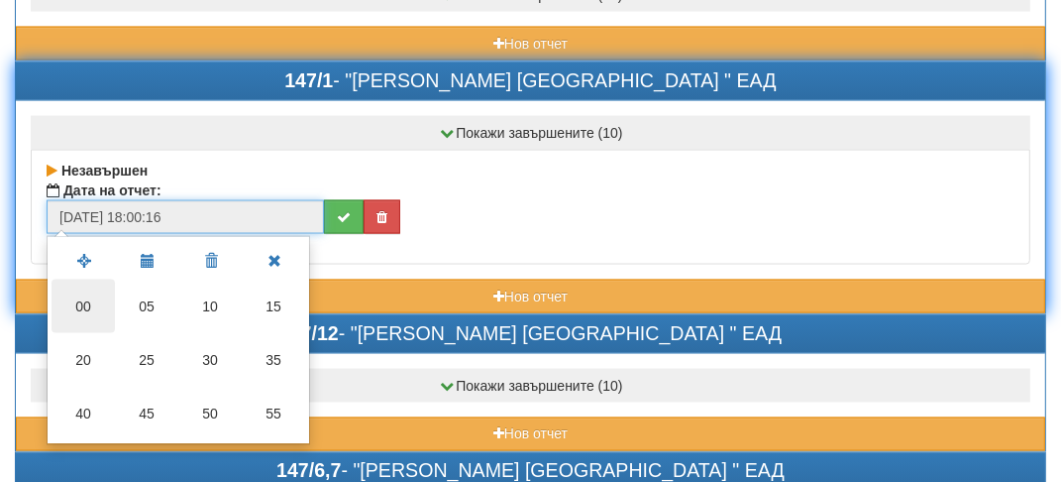
click at [77, 283] on td "00" at bounding box center [83, 306] width 63 height 54
type input "[DATE] 18:00:00"
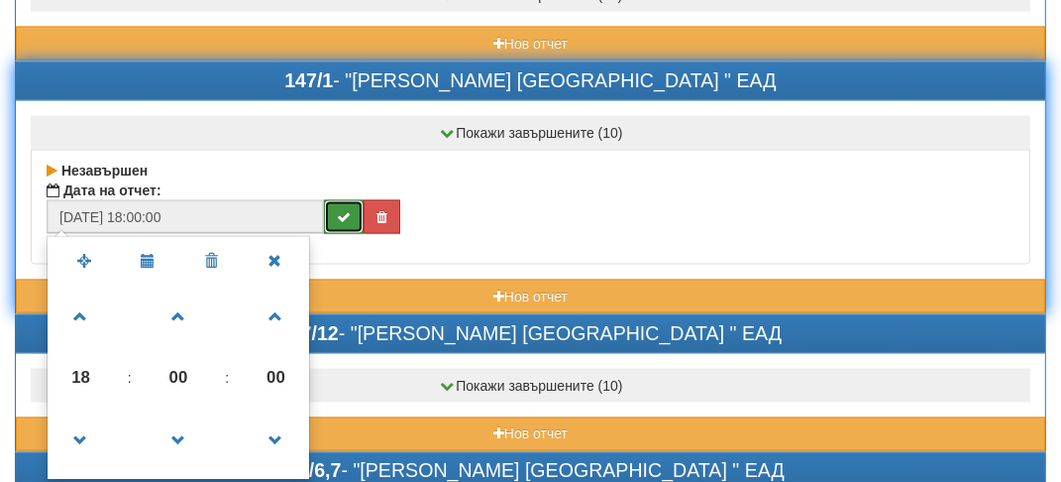
click at [353, 208] on button "submit" at bounding box center [344, 217] width 40 height 34
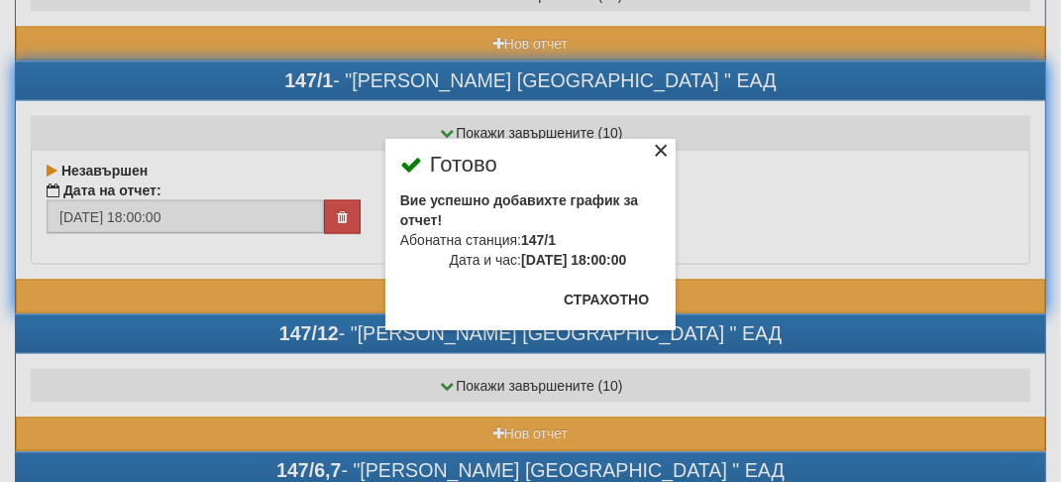
click at [663, 152] on div "×" at bounding box center [661, 154] width 20 height 20
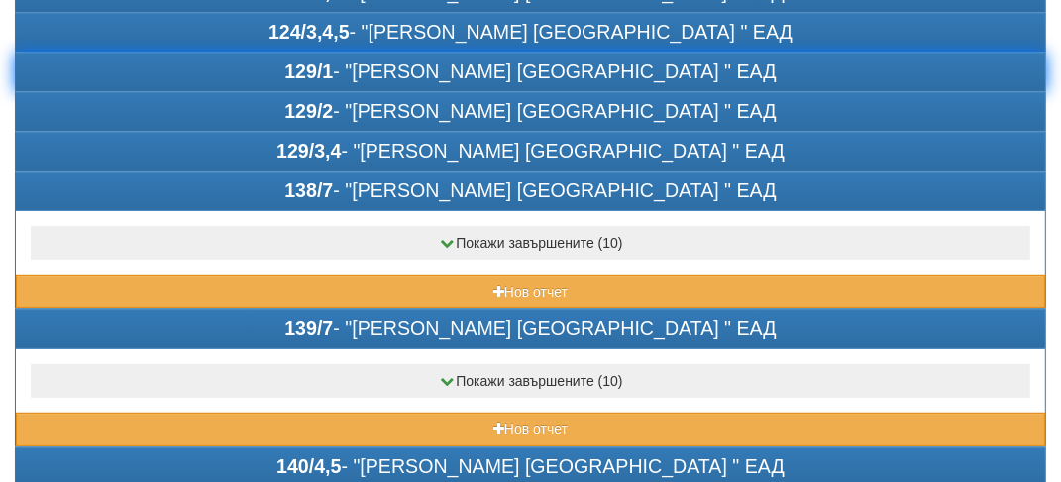
scroll to position [538, 0]
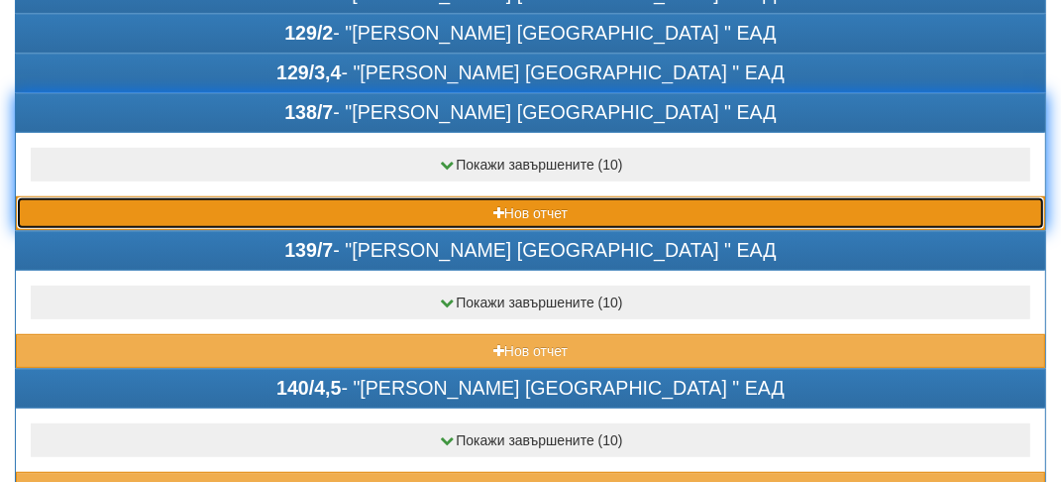
click at [214, 197] on button "Нов отчет" at bounding box center [531, 213] width 1030 height 34
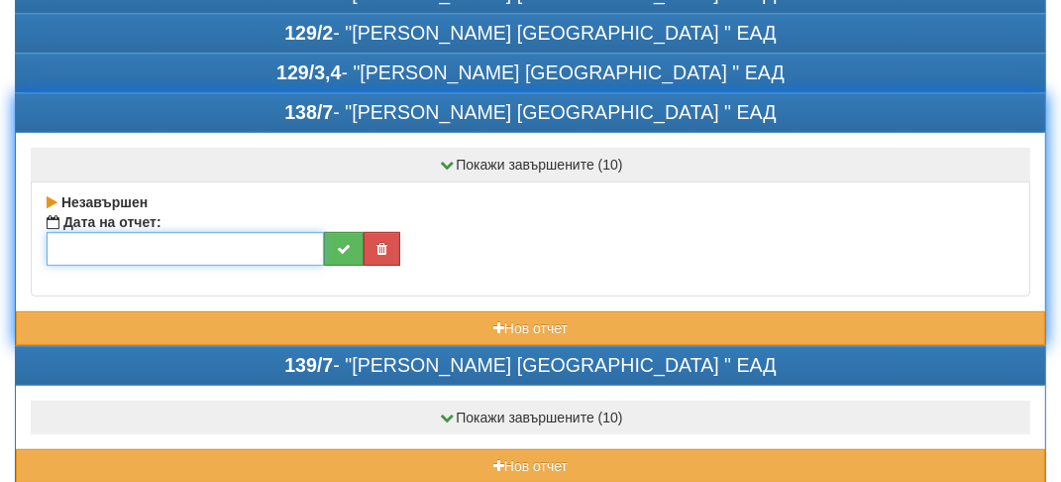
click at [71, 244] on input "text" at bounding box center [186, 249] width 278 height 34
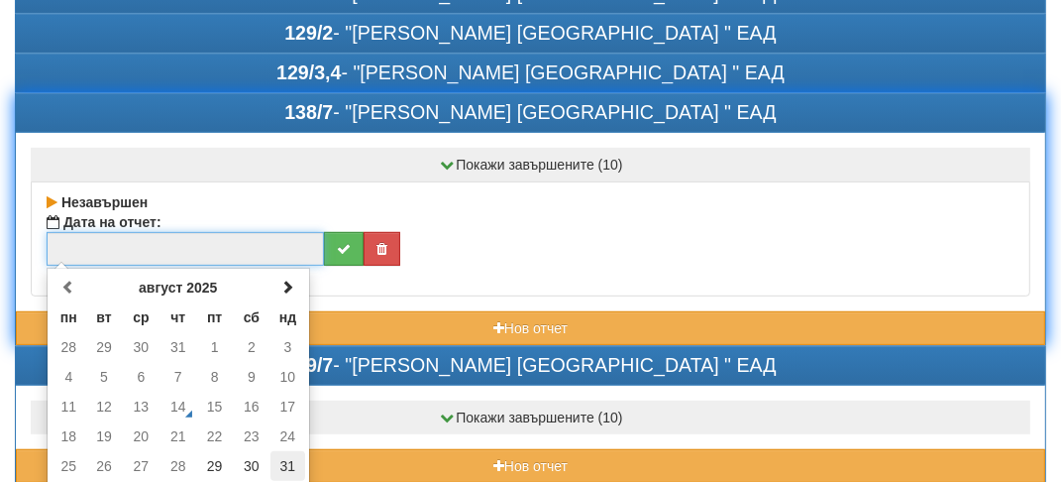
click at [289, 459] on td "31" at bounding box center [288, 466] width 35 height 30
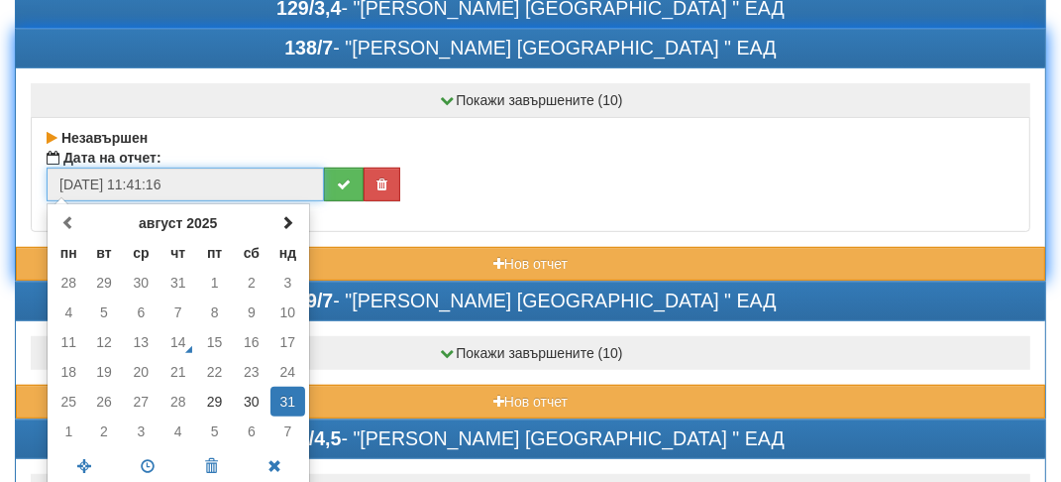
scroll to position [637, 0]
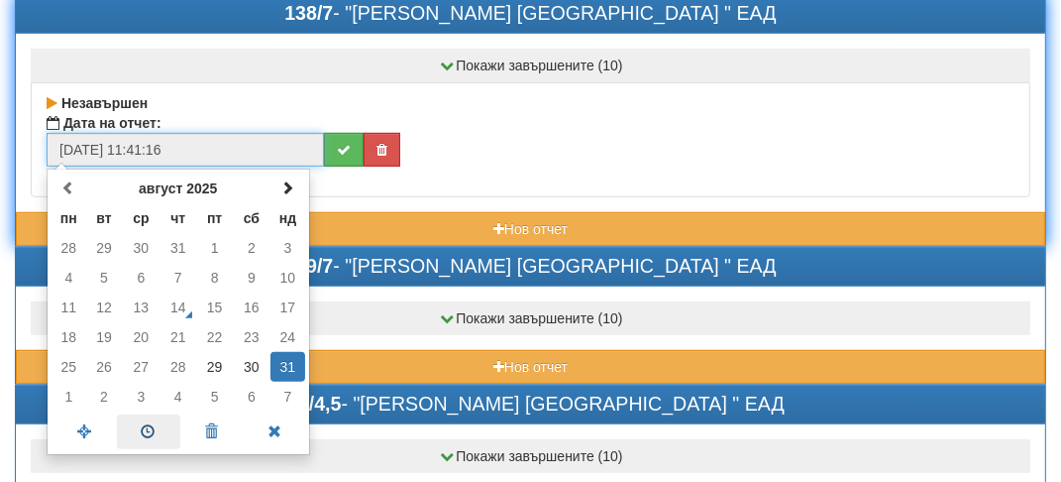
click at [146, 427] on span at bounding box center [148, 431] width 63 height 35
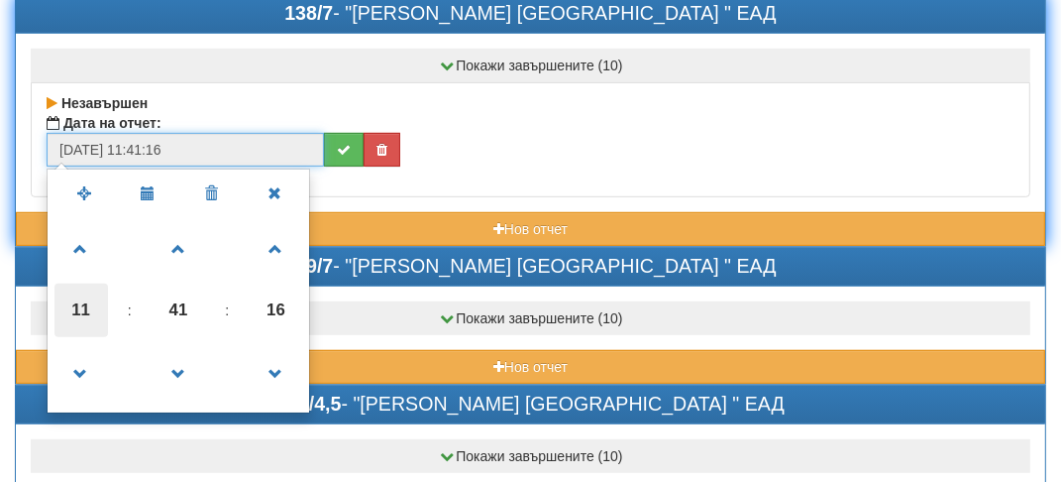
click at [91, 303] on span "11" at bounding box center [82, 310] width 54 height 54
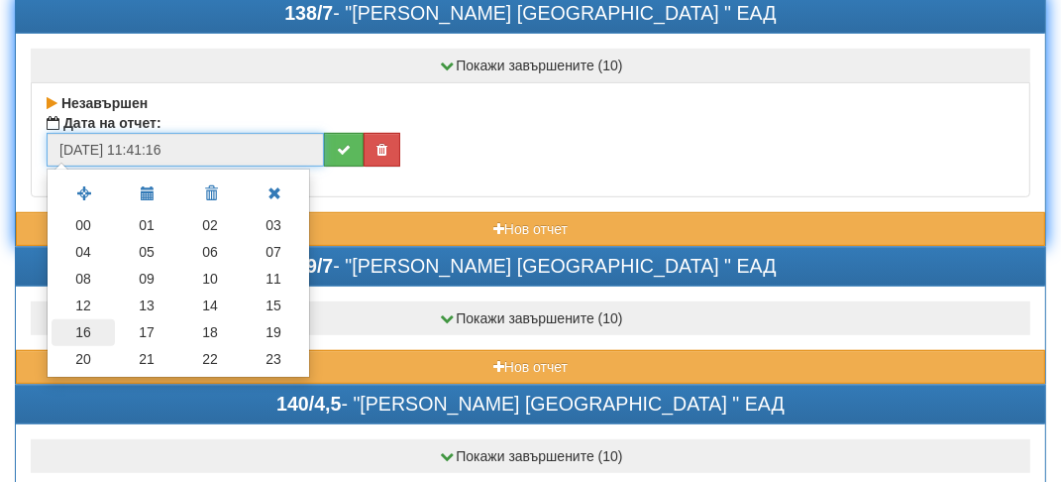
click at [92, 335] on td "16" at bounding box center [83, 332] width 63 height 27
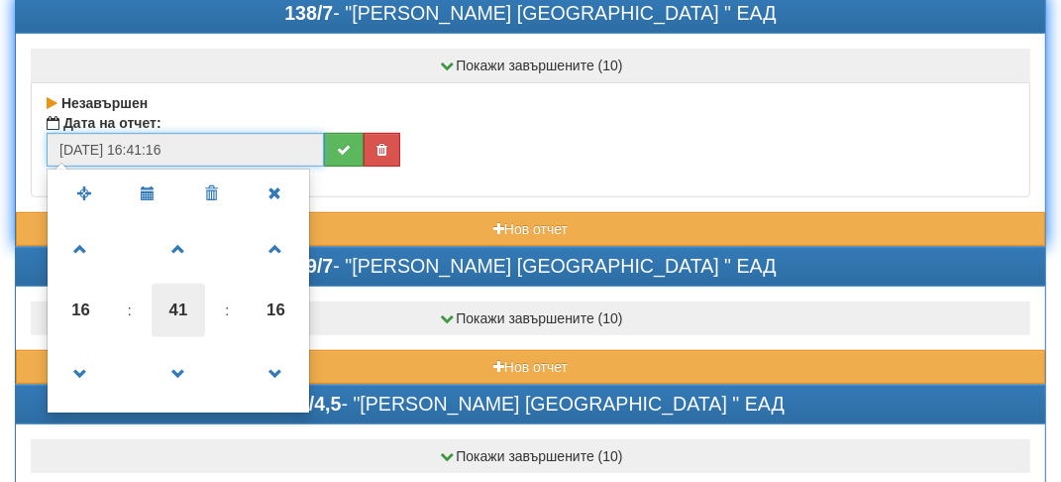
click at [191, 299] on span "41" at bounding box center [179, 310] width 54 height 54
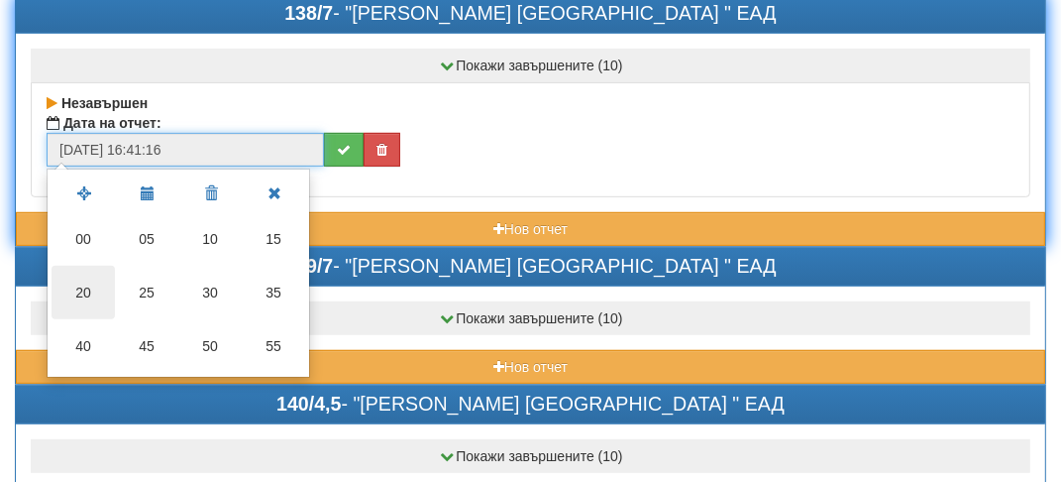
click at [104, 279] on td "20" at bounding box center [83, 293] width 63 height 54
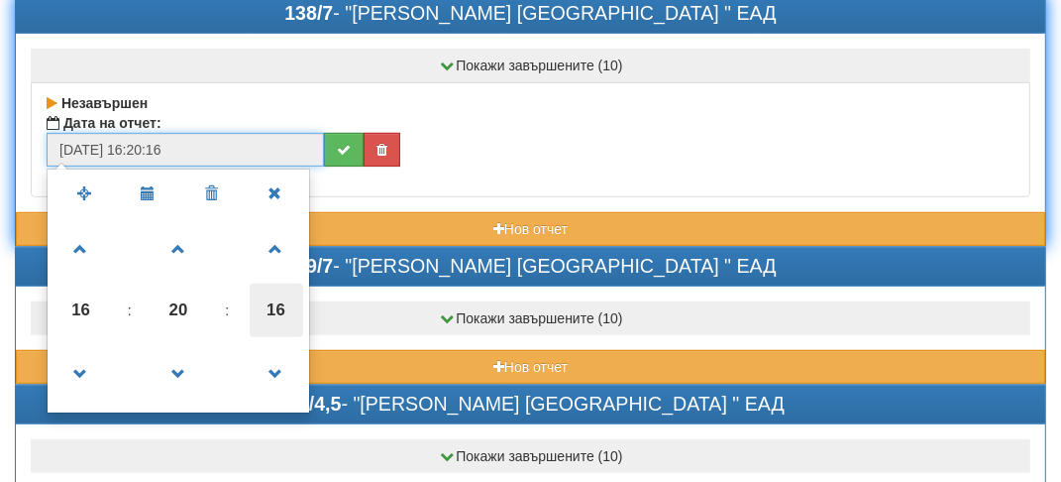
click at [280, 300] on span "16" at bounding box center [277, 310] width 54 height 54
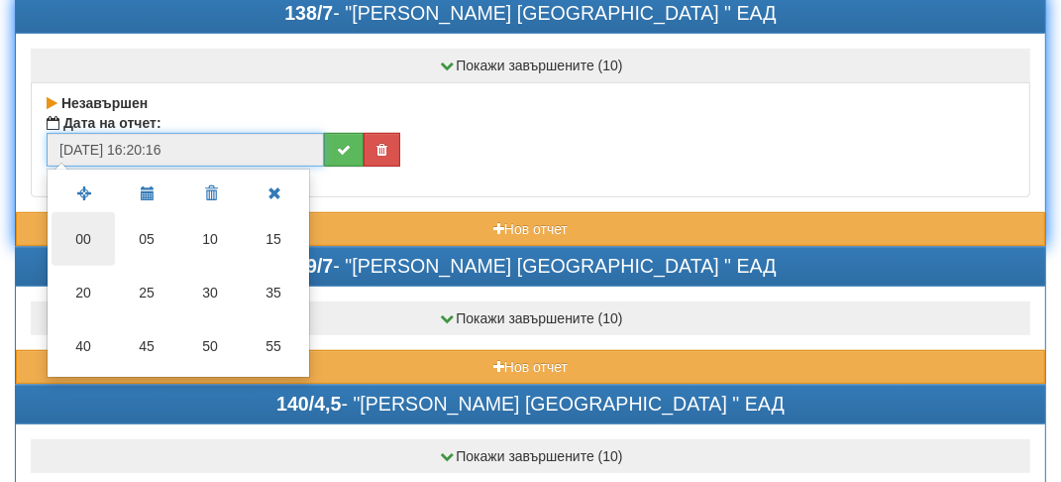
click at [70, 232] on td "00" at bounding box center [83, 239] width 63 height 54
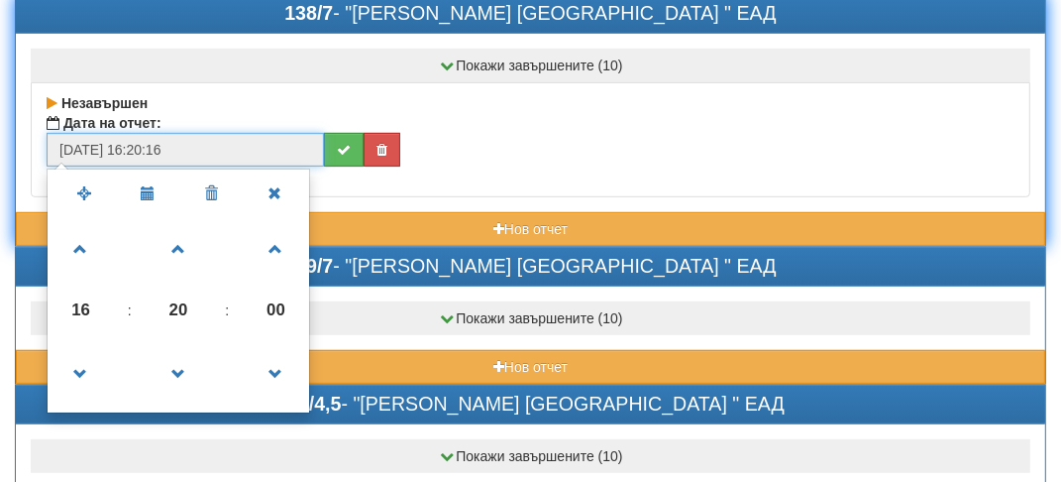
type input "[DATE] 16:20:00"
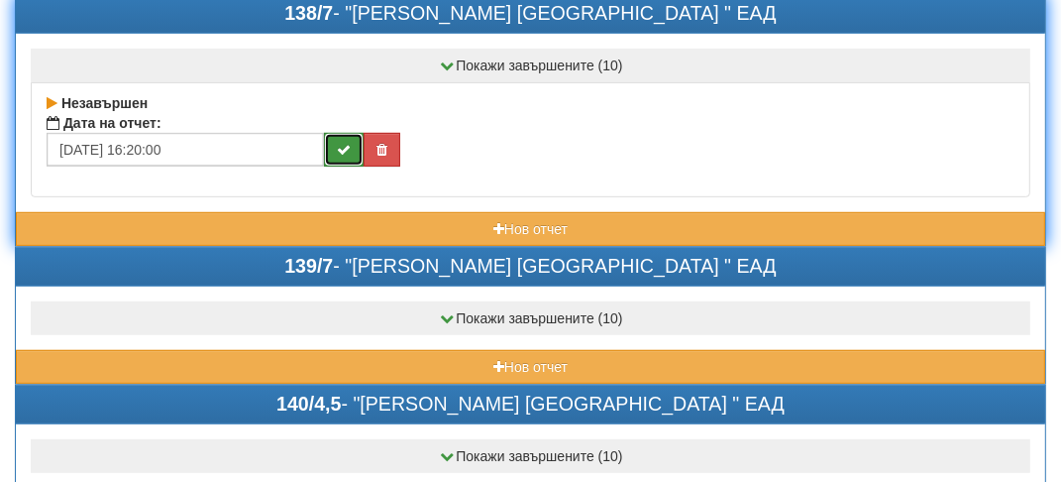
click at [347, 143] on icon "submit" at bounding box center [344, 150] width 14 height 14
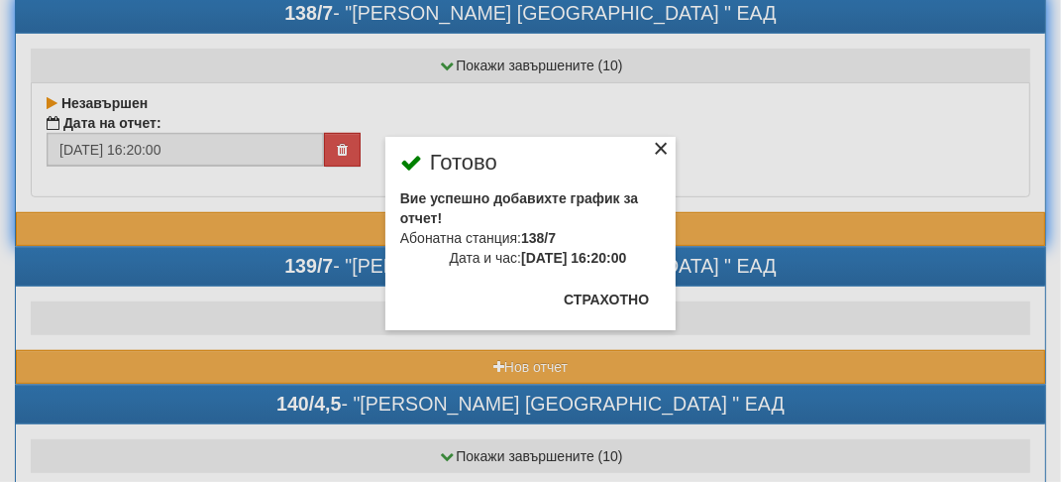
click at [659, 150] on div "×" at bounding box center [661, 152] width 20 height 20
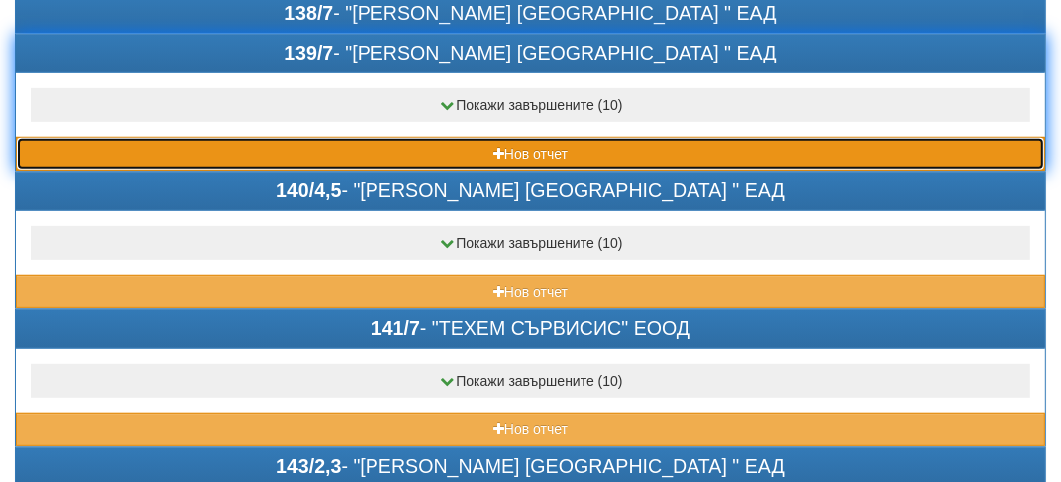
click at [139, 151] on button "Нов отчет" at bounding box center [531, 154] width 1030 height 34
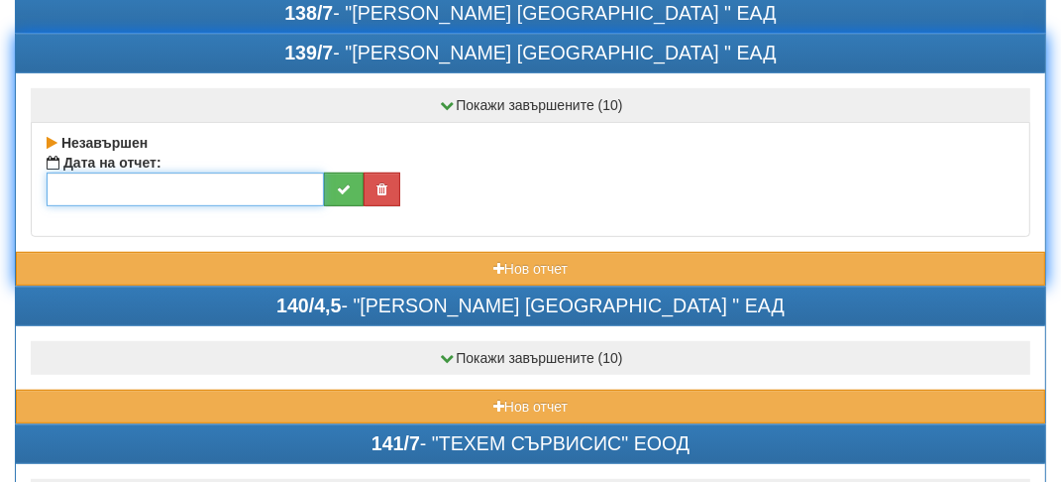
click at [81, 181] on input "text" at bounding box center [186, 189] width 278 height 34
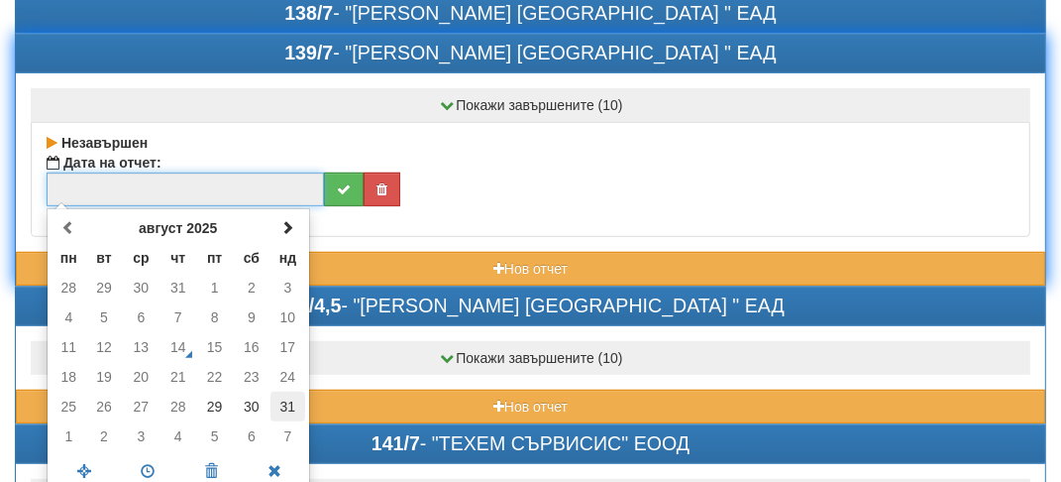
click at [295, 394] on td "31" at bounding box center [288, 406] width 35 height 30
click at [157, 465] on span at bounding box center [148, 471] width 63 height 35
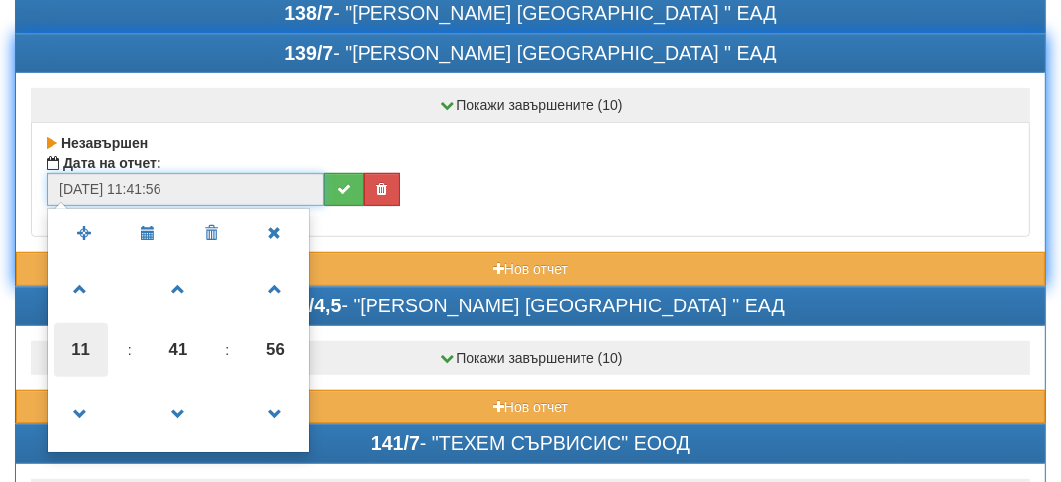
click at [76, 344] on span "11" at bounding box center [82, 350] width 54 height 54
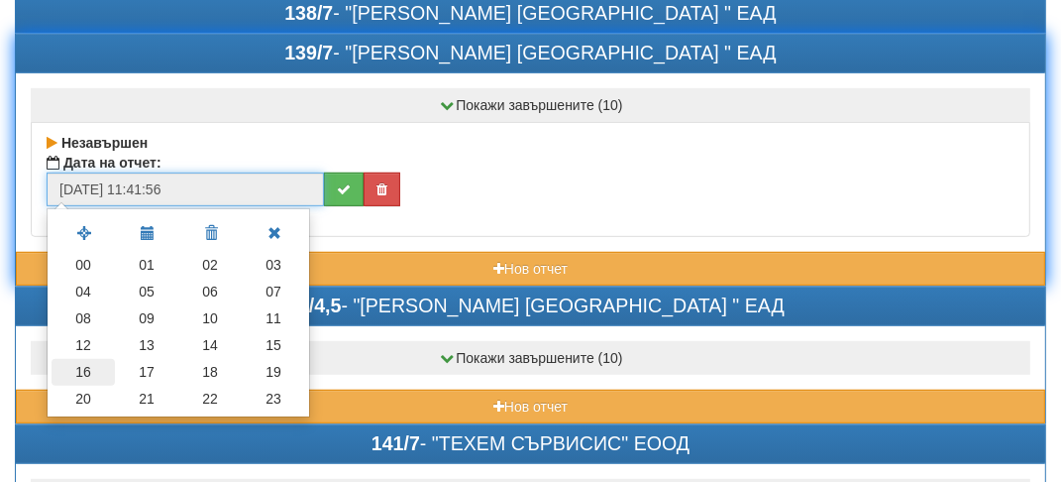
click at [82, 371] on td "16" at bounding box center [83, 372] width 63 height 27
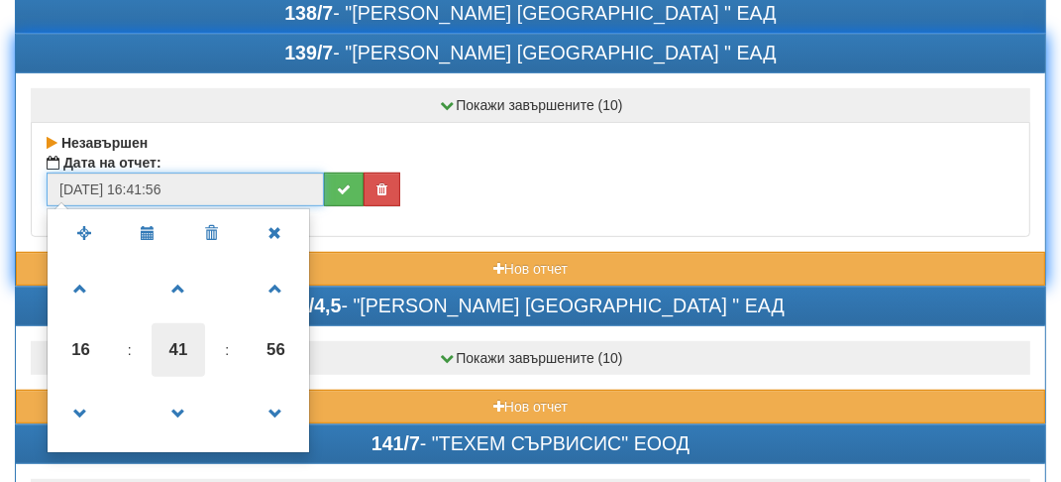
click at [188, 345] on span "41" at bounding box center [179, 350] width 54 height 54
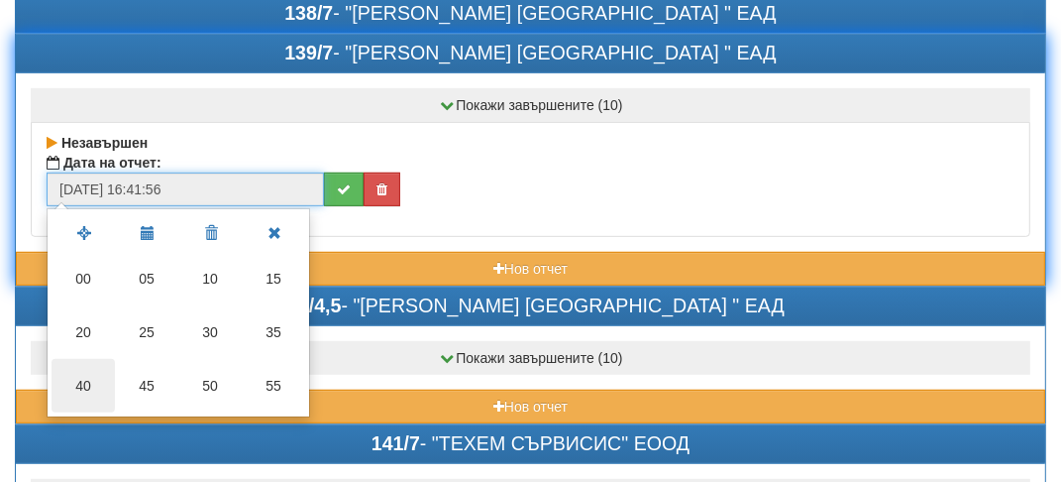
click at [91, 371] on td "40" at bounding box center [83, 386] width 63 height 54
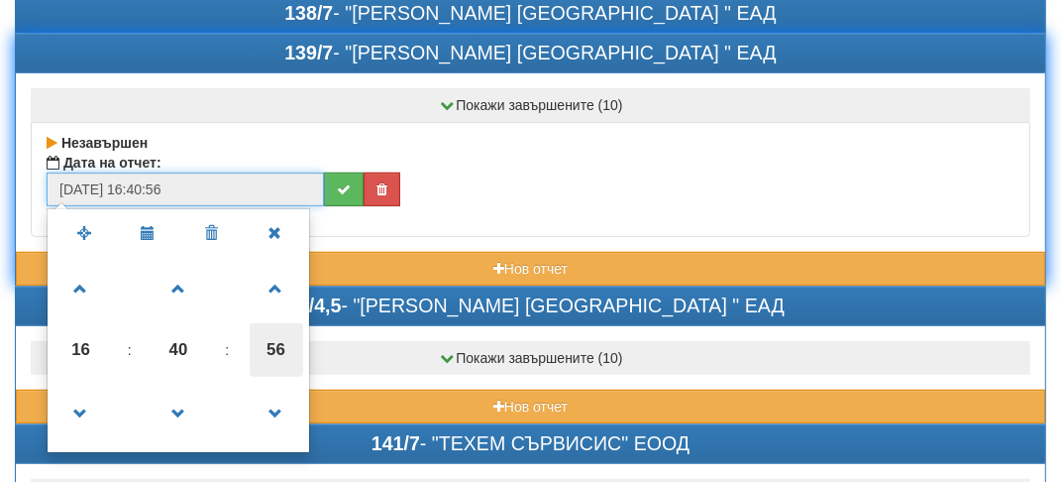
click at [284, 339] on span "56" at bounding box center [277, 350] width 54 height 54
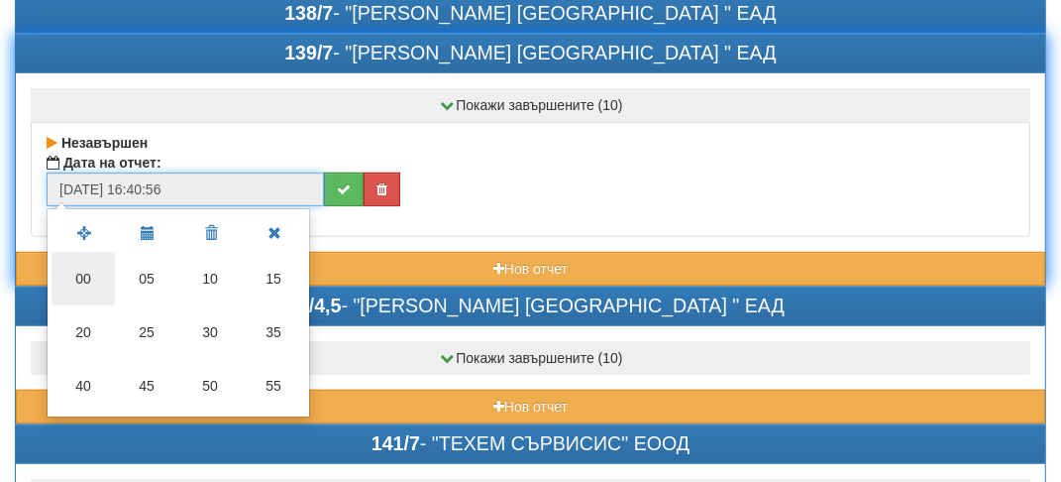
click at [72, 268] on td "00" at bounding box center [83, 279] width 63 height 54
type input "[DATE] 16:40:00"
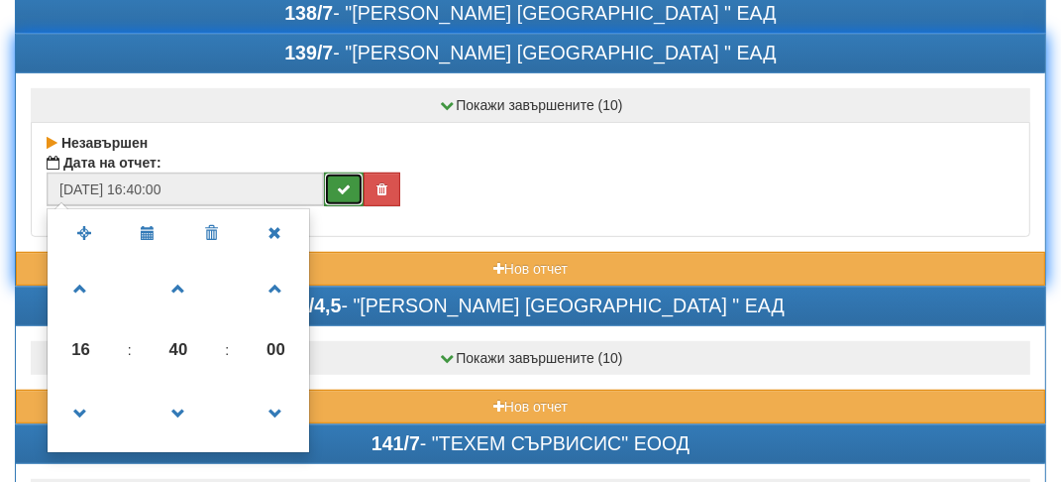
click at [345, 182] on icon "submit" at bounding box center [344, 189] width 14 height 14
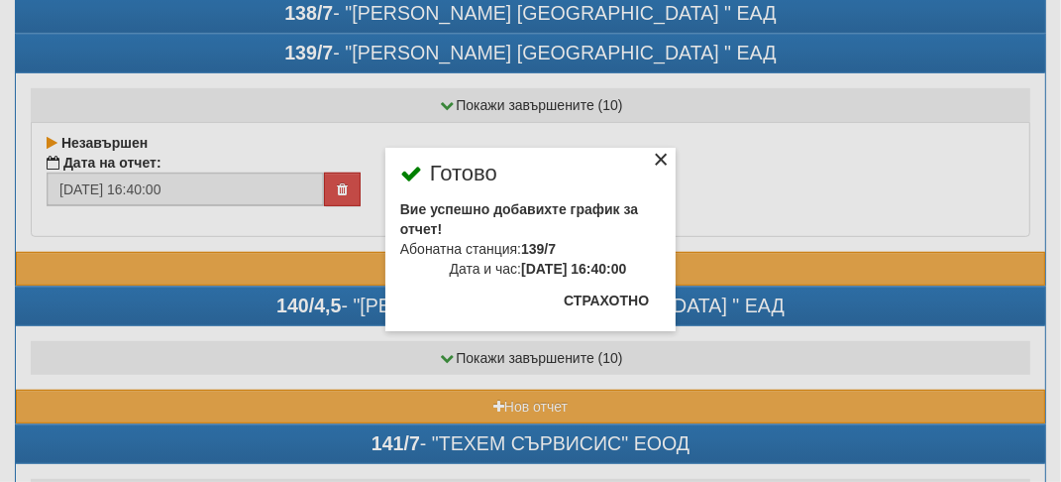
click at [652, 163] on div "×" at bounding box center [661, 163] width 20 height 20
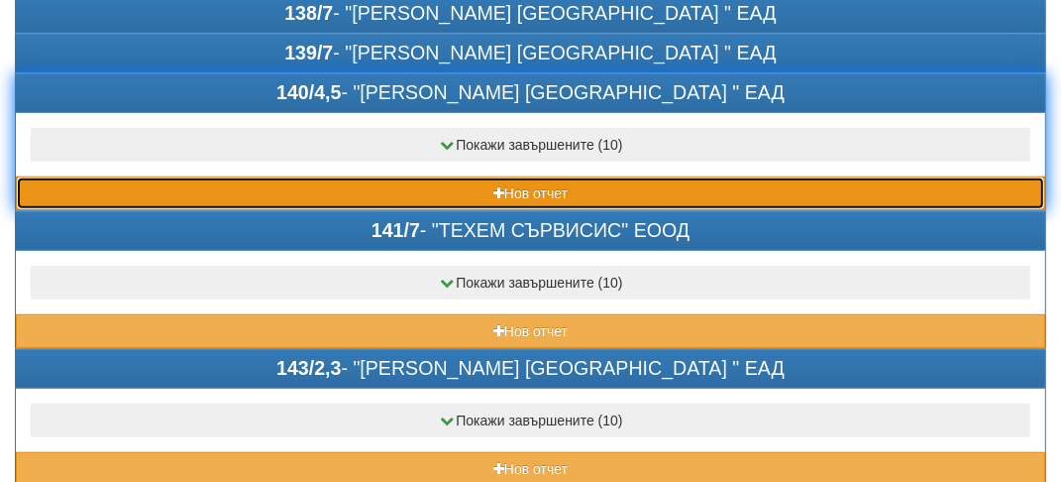
click at [171, 180] on button "Нов отчет" at bounding box center [531, 193] width 1030 height 34
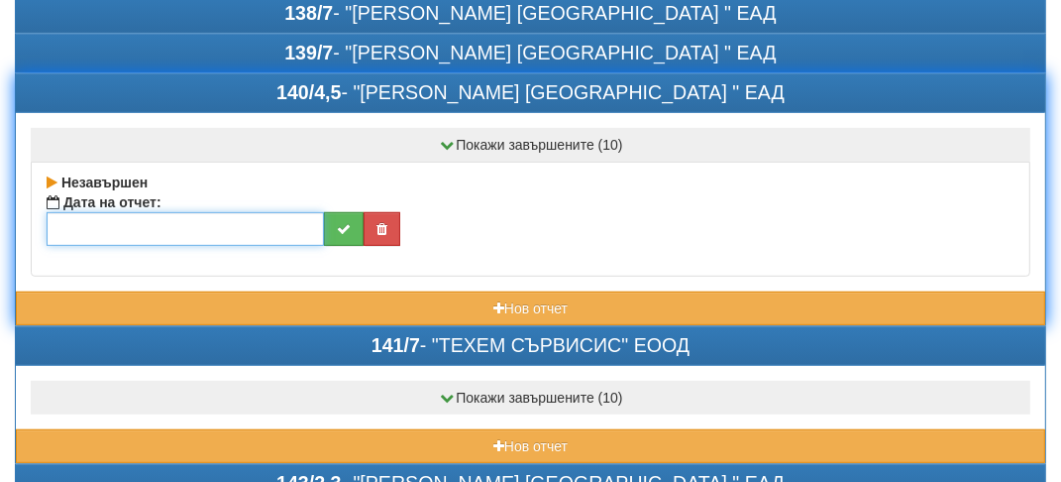
click at [234, 232] on input "text" at bounding box center [186, 229] width 278 height 34
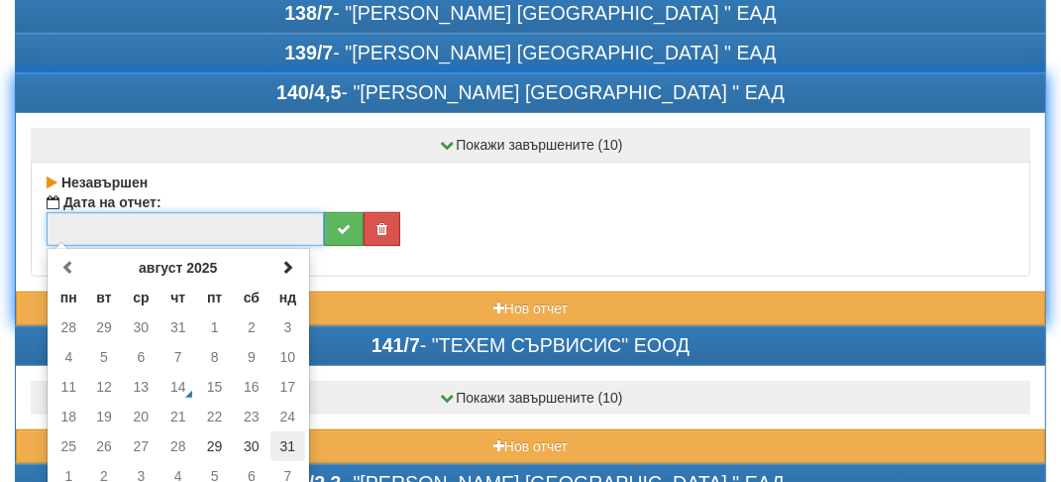
click at [287, 435] on td "31" at bounding box center [288, 446] width 35 height 30
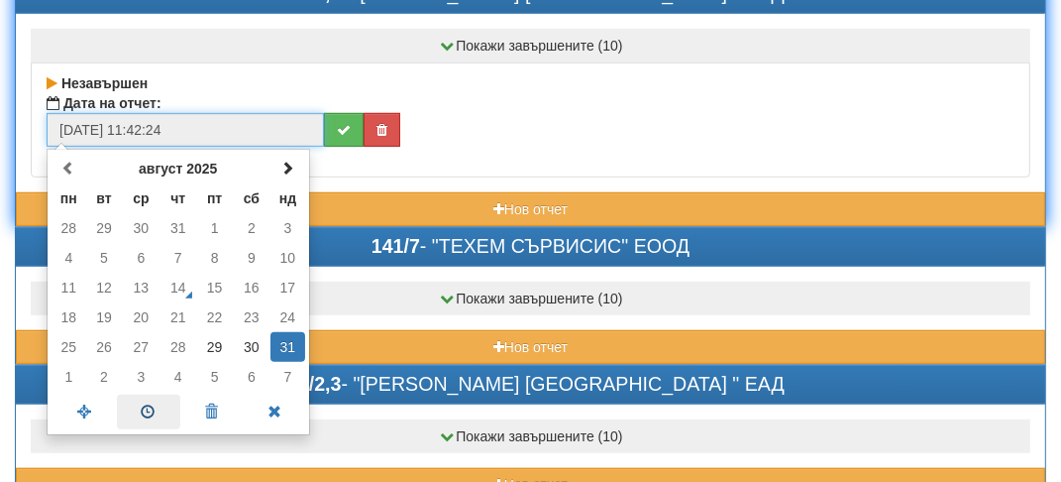
click at [150, 418] on span at bounding box center [148, 411] width 63 height 35
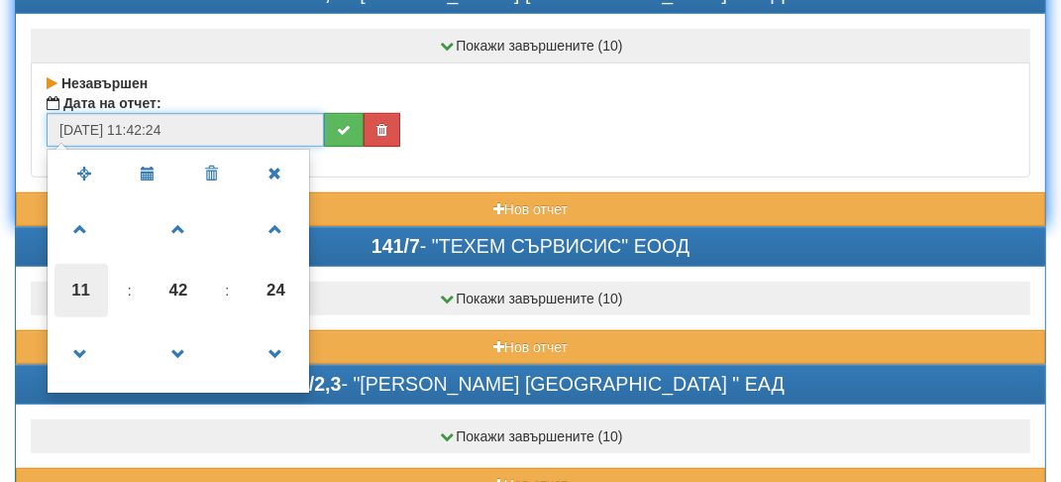
click at [86, 287] on span "11" at bounding box center [82, 291] width 54 height 54
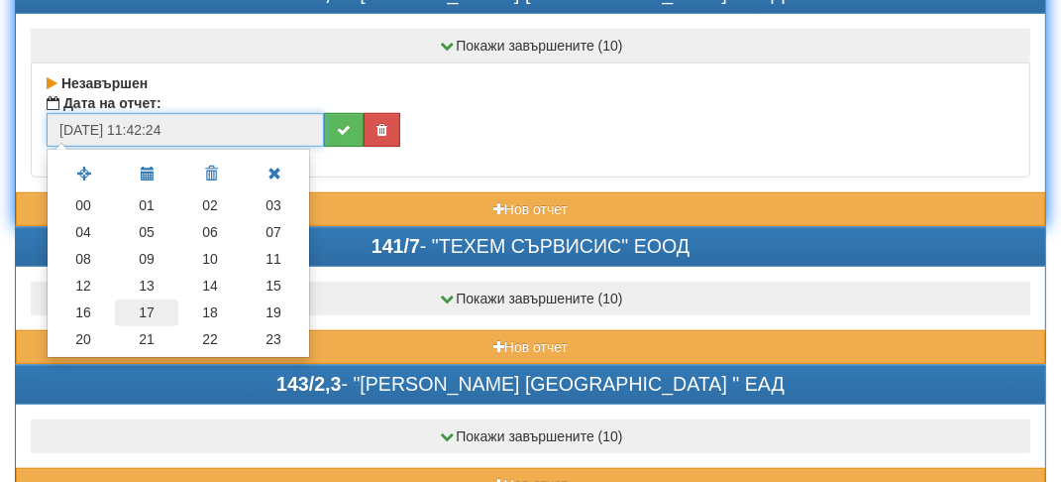
click at [155, 310] on td "17" at bounding box center [146, 312] width 63 height 27
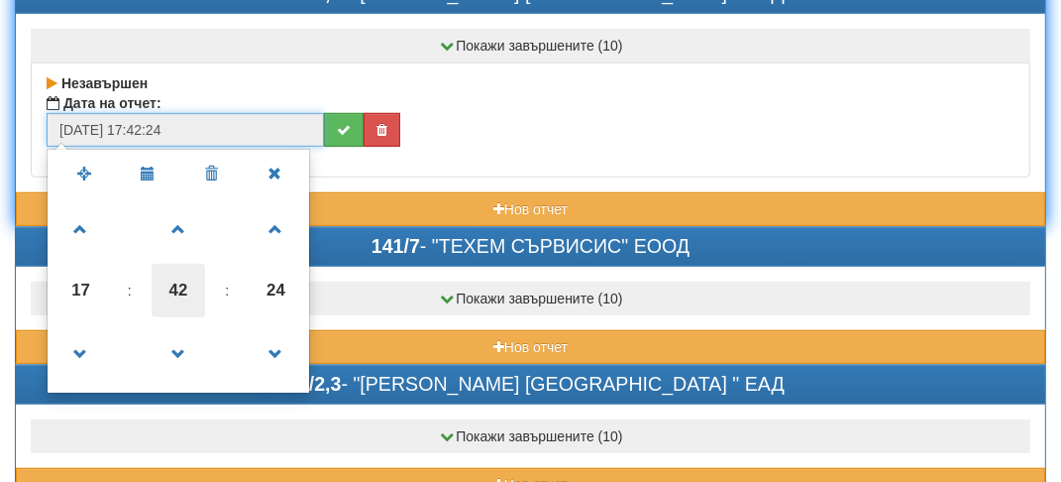
click at [181, 277] on span "42" at bounding box center [179, 291] width 54 height 54
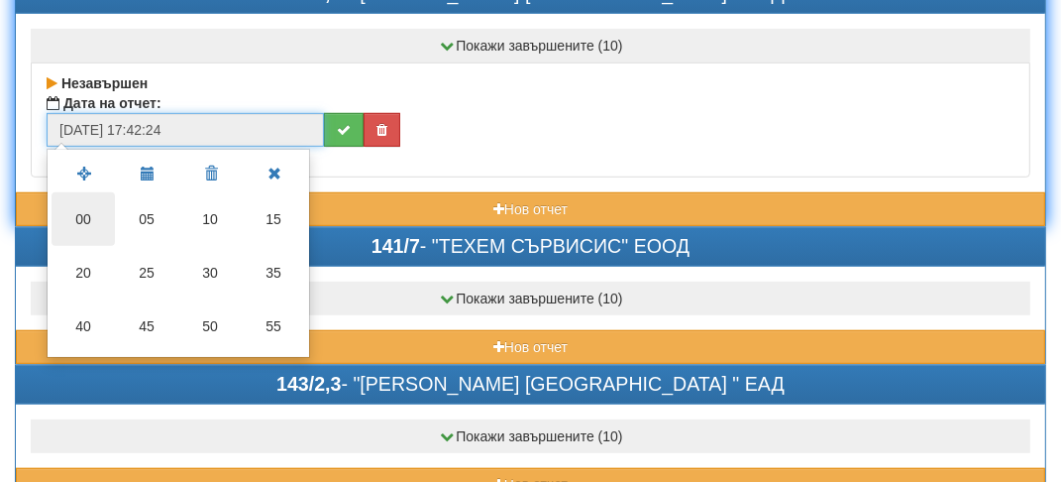
click at [89, 221] on td "00" at bounding box center [83, 219] width 63 height 54
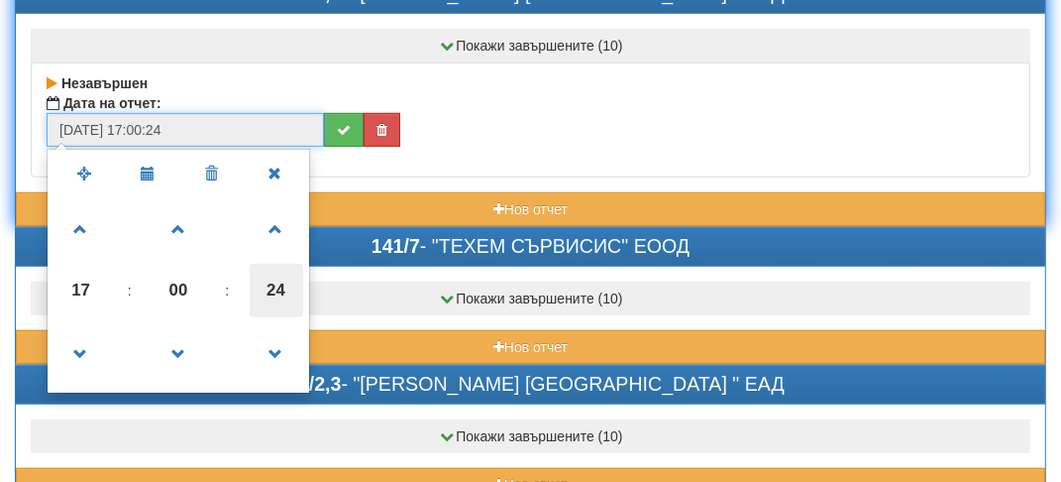
click at [297, 278] on span "24" at bounding box center [277, 291] width 54 height 54
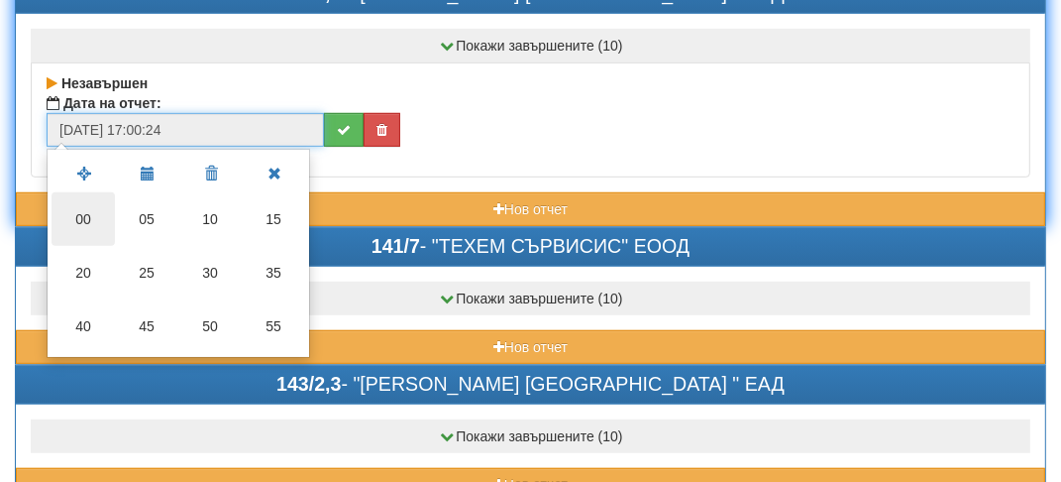
click at [99, 202] on td "00" at bounding box center [83, 219] width 63 height 54
type input "[DATE] 17:00:00"
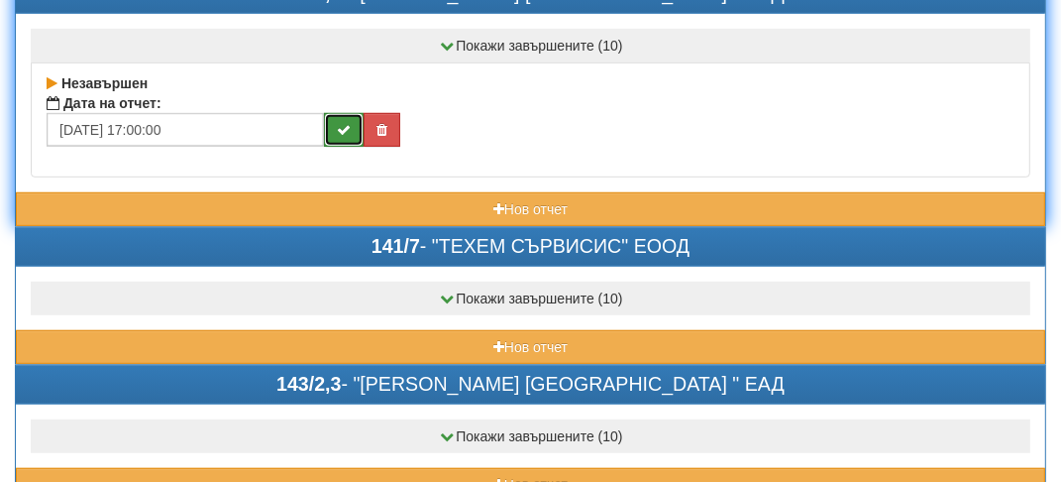
click at [357, 119] on button "submit" at bounding box center [344, 130] width 40 height 34
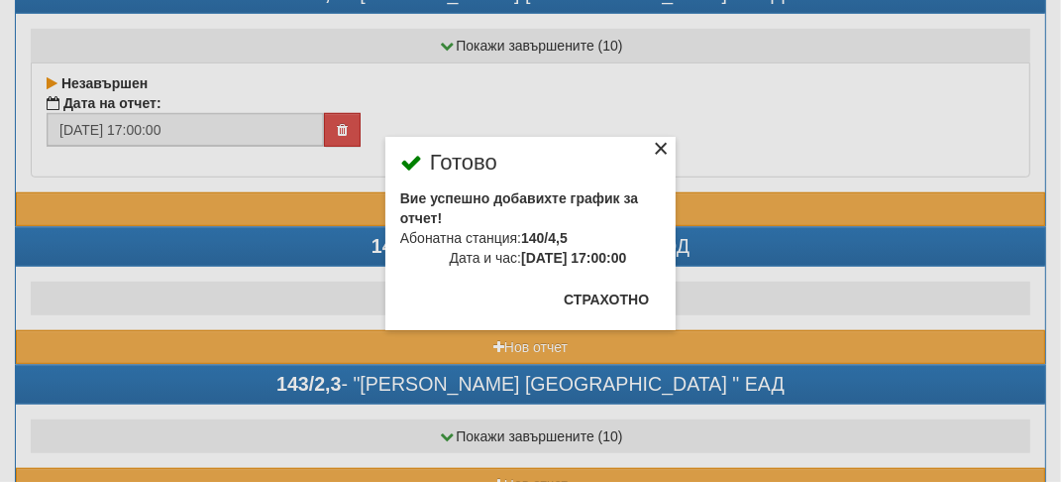
click at [658, 148] on div "×" at bounding box center [661, 152] width 20 height 20
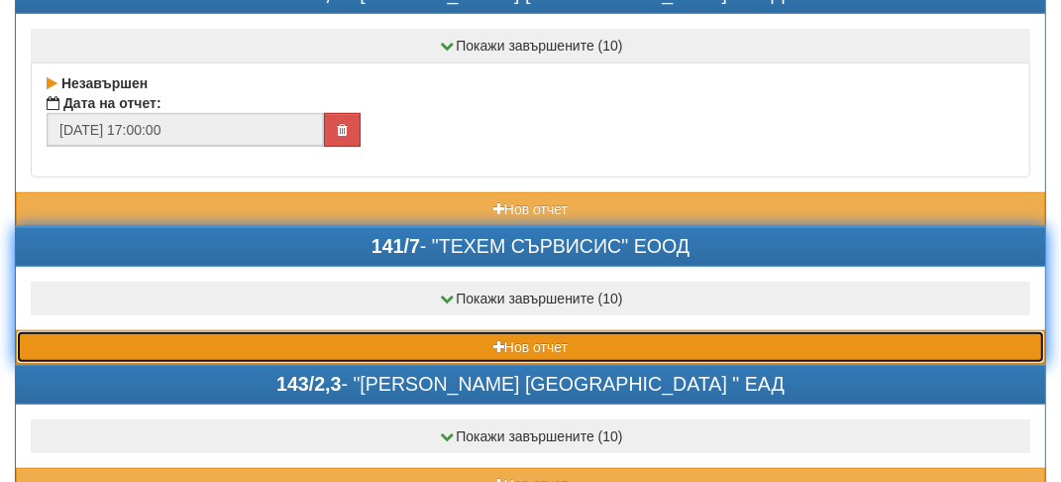
click at [101, 334] on button "Нов отчет" at bounding box center [531, 347] width 1030 height 34
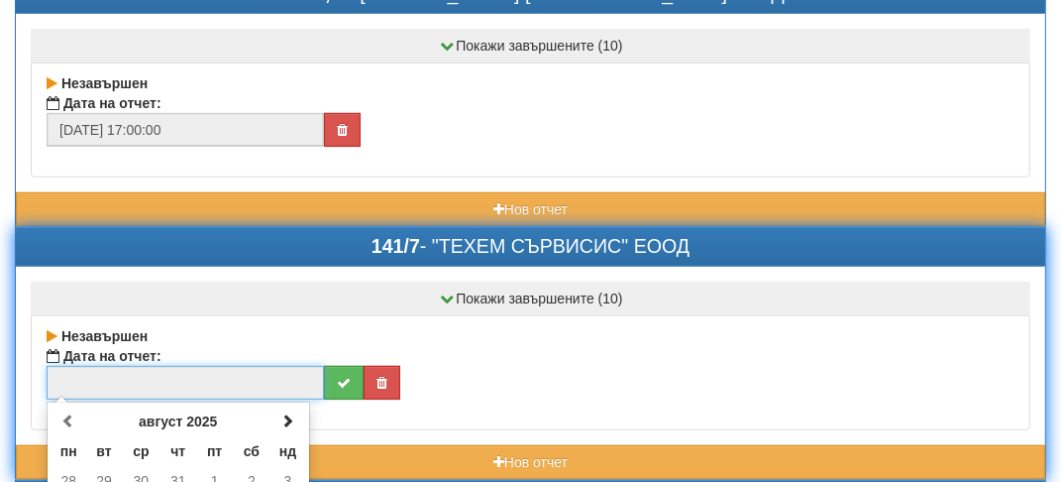
click at [79, 387] on input "text" at bounding box center [186, 383] width 278 height 34
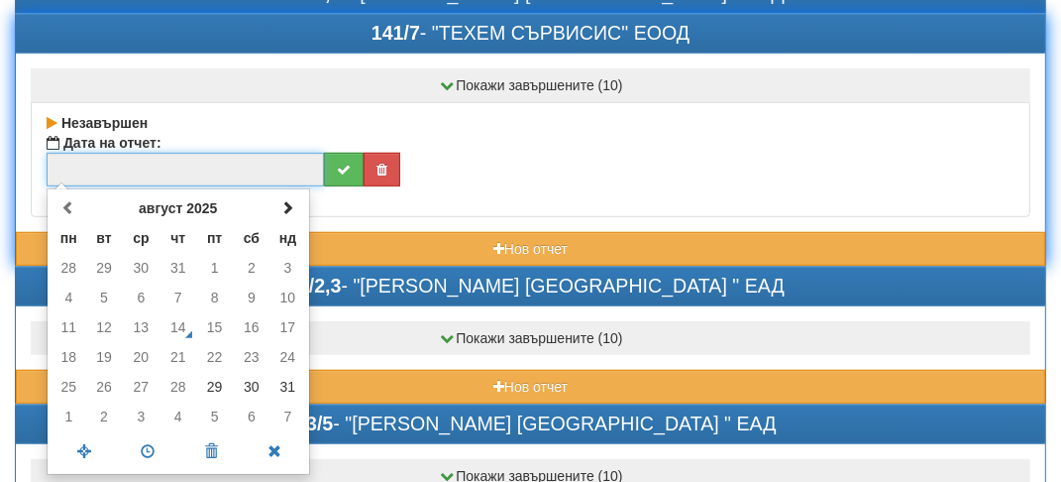
click at [91, 163] on input "text" at bounding box center [186, 170] width 278 height 34
click at [285, 375] on td "31" at bounding box center [288, 387] width 35 height 30
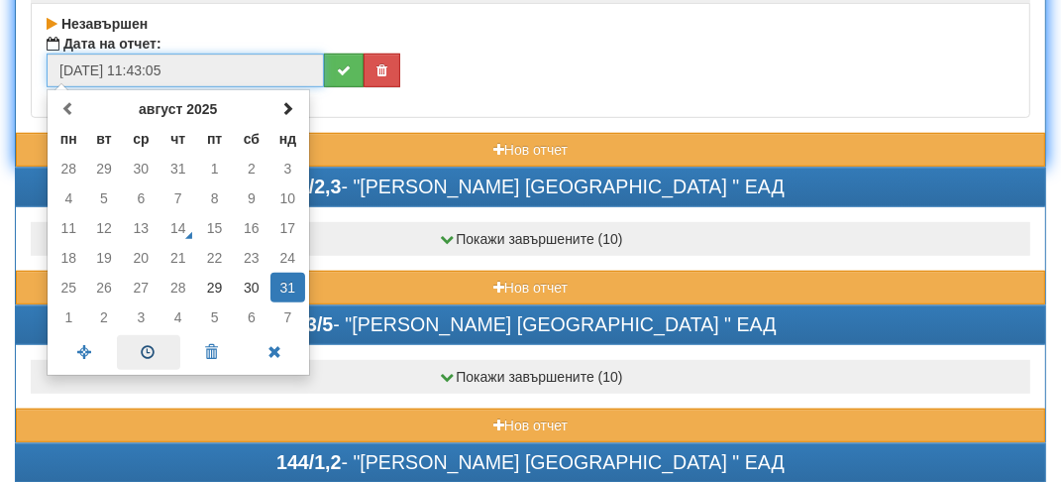
click at [152, 351] on span at bounding box center [148, 352] width 63 height 35
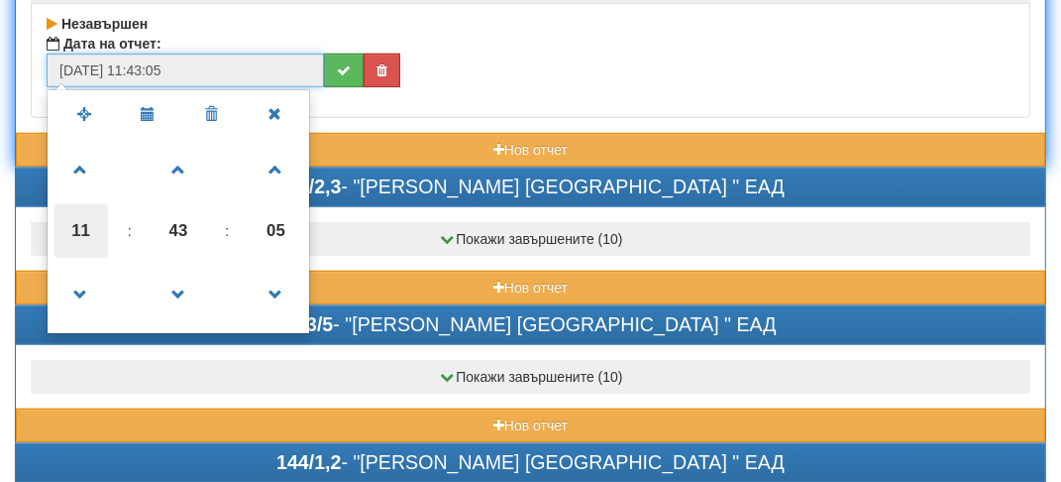
click at [75, 239] on span "11" at bounding box center [82, 231] width 54 height 54
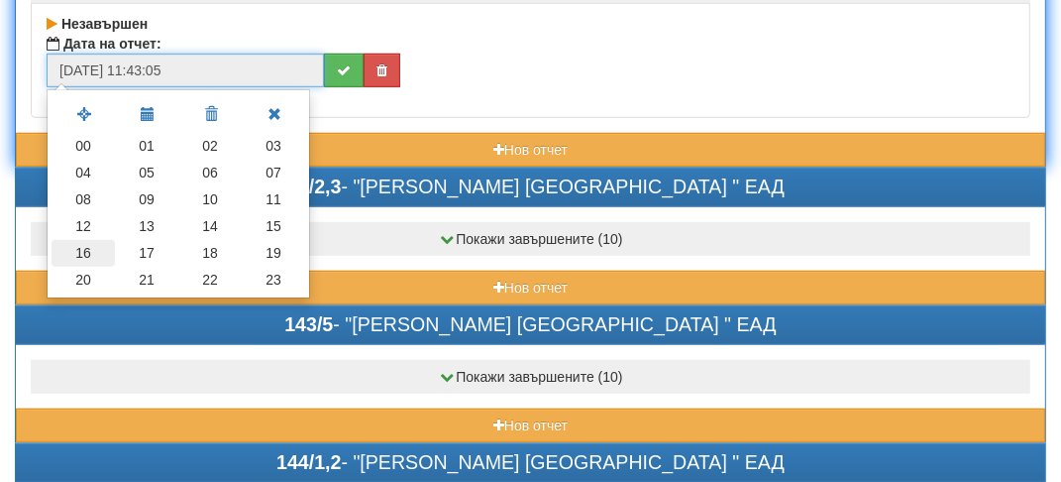
click at [99, 246] on td "16" at bounding box center [83, 253] width 63 height 27
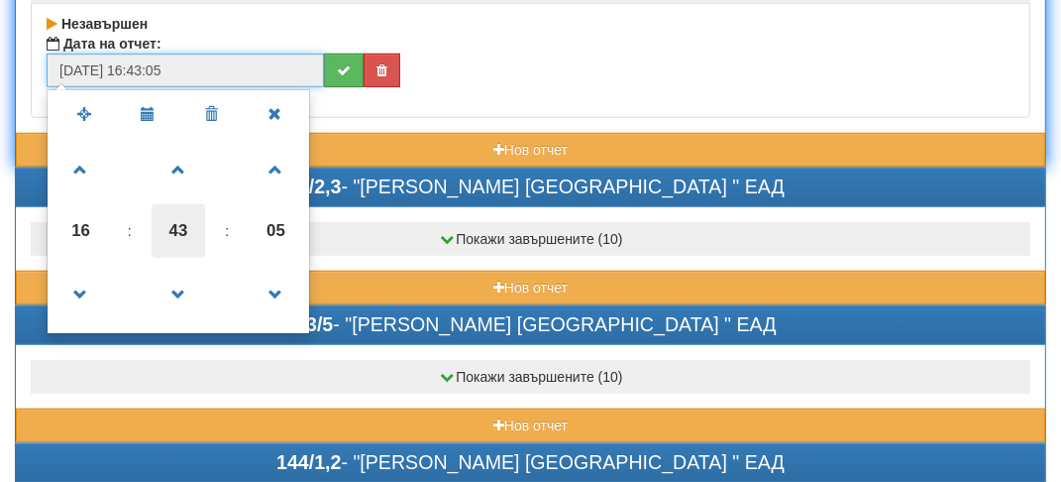
click at [186, 225] on span "43" at bounding box center [179, 231] width 54 height 54
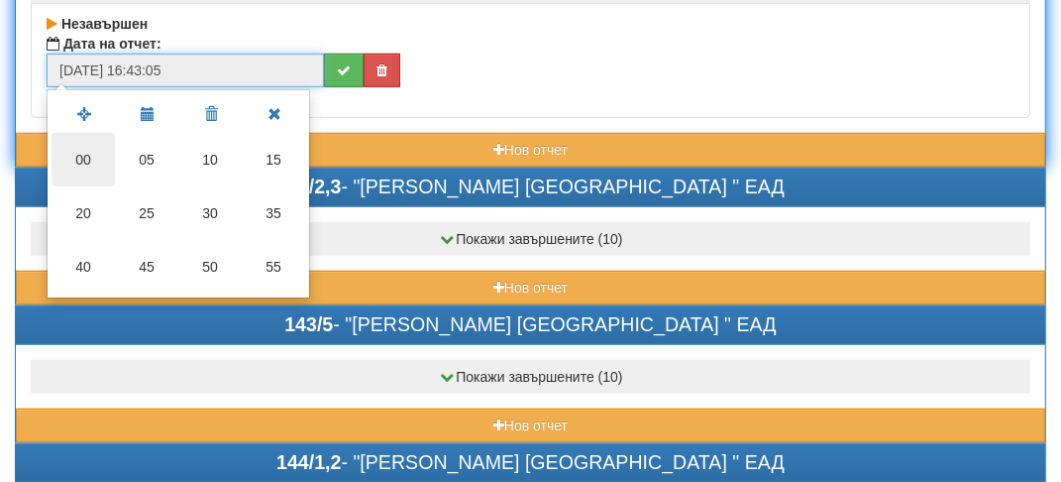
click at [83, 144] on td "00" at bounding box center [83, 160] width 63 height 54
click at [0, 0] on span at bounding box center [0, 0] width 0 height 0
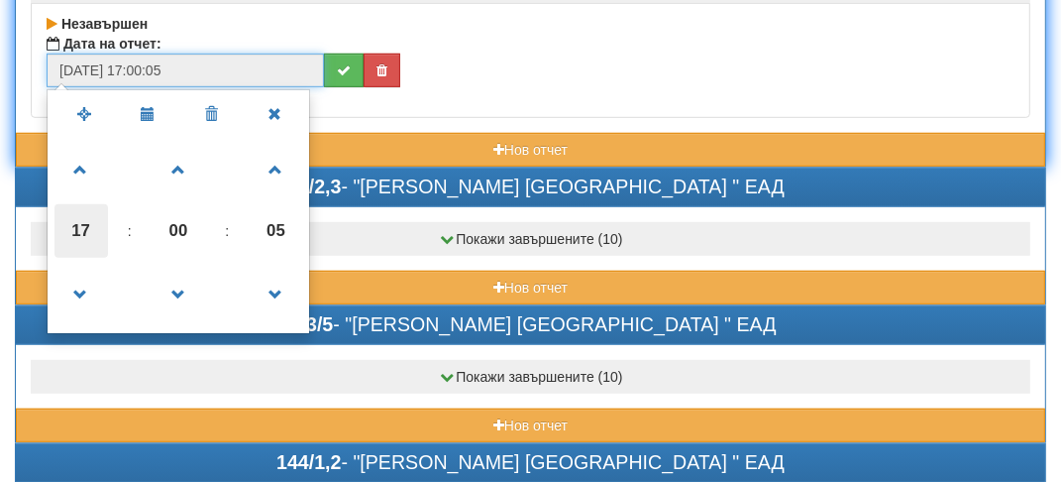
click at [77, 225] on span "17" at bounding box center [82, 231] width 54 height 54
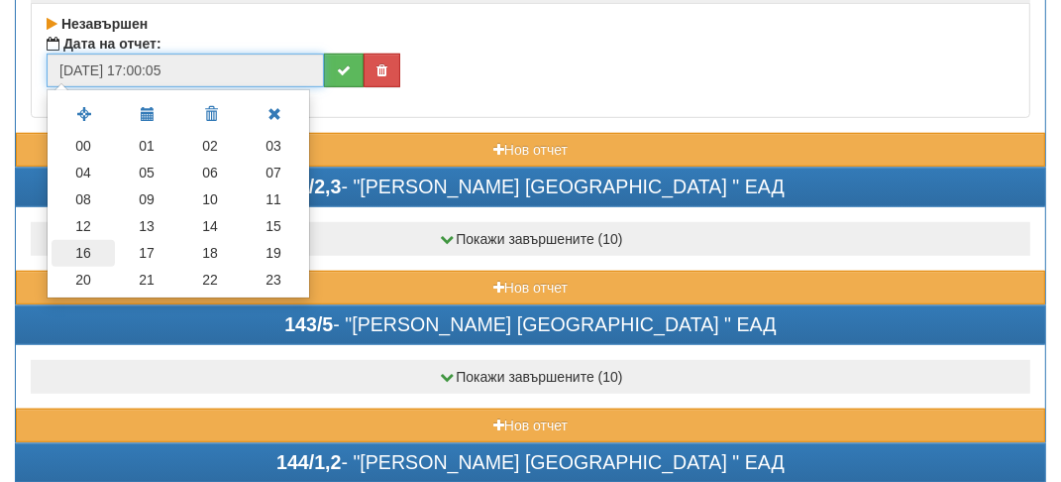
click at [84, 250] on td "16" at bounding box center [83, 253] width 63 height 27
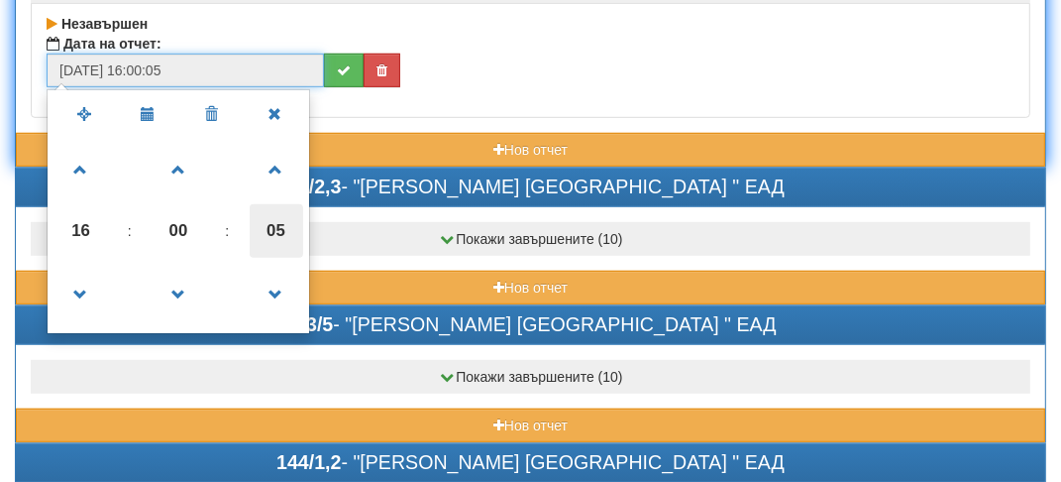
click at [277, 225] on span "05" at bounding box center [277, 231] width 54 height 54
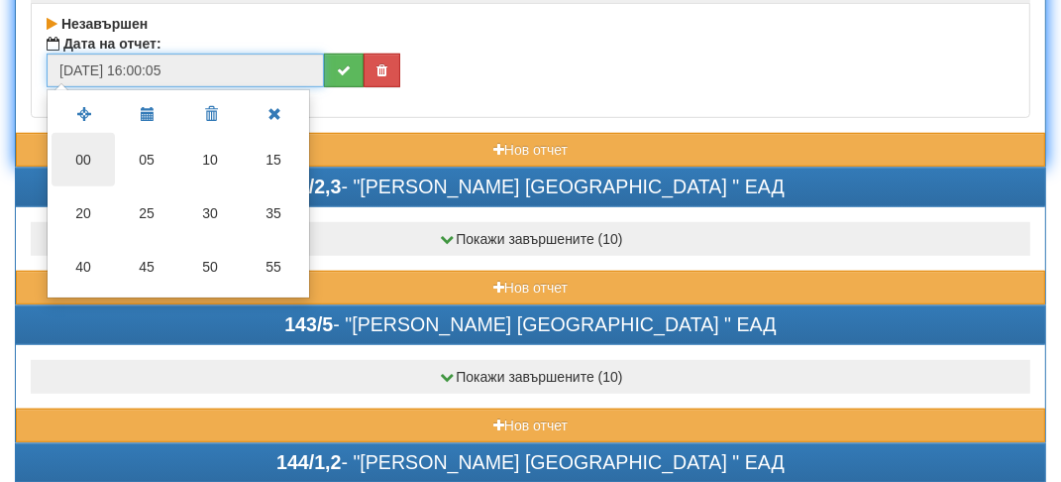
click at [73, 162] on td "00" at bounding box center [83, 160] width 63 height 54
type input "[DATE] 16:00:00"
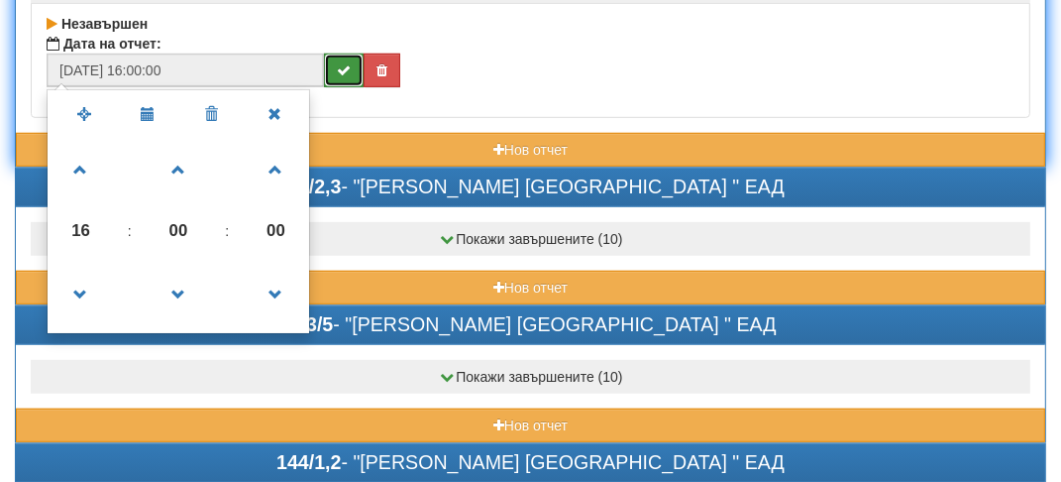
click at [349, 63] on icon "submit" at bounding box center [344, 70] width 14 height 14
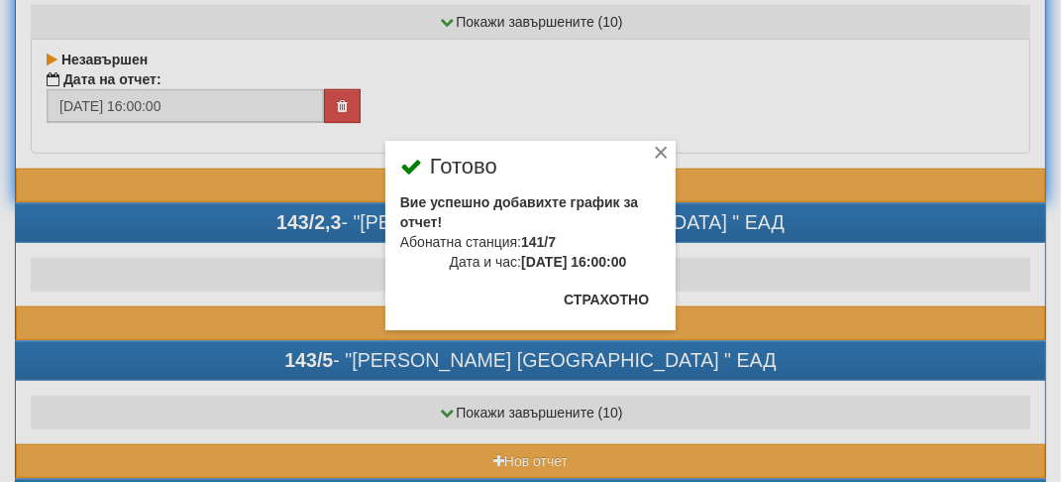
scroll to position [736, 0]
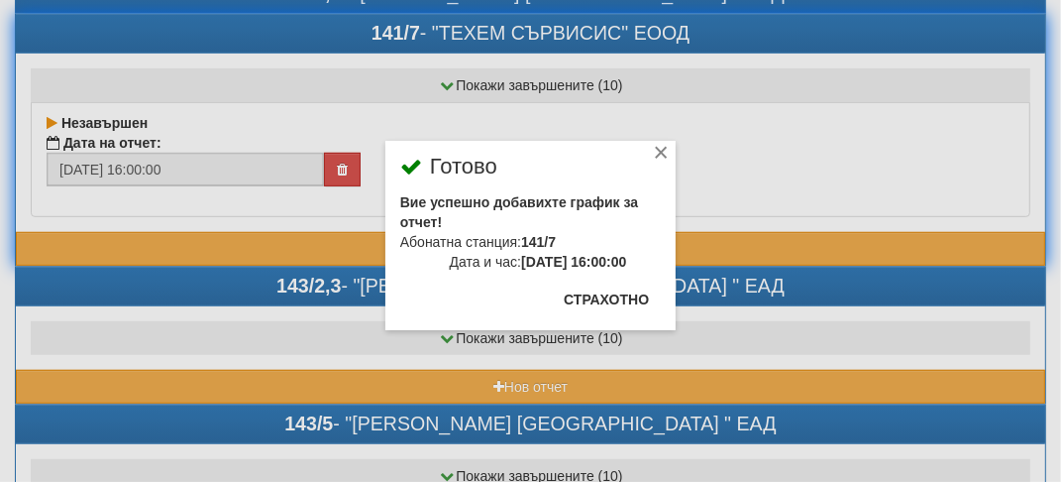
click at [664, 149] on div "×" at bounding box center [661, 156] width 20 height 20
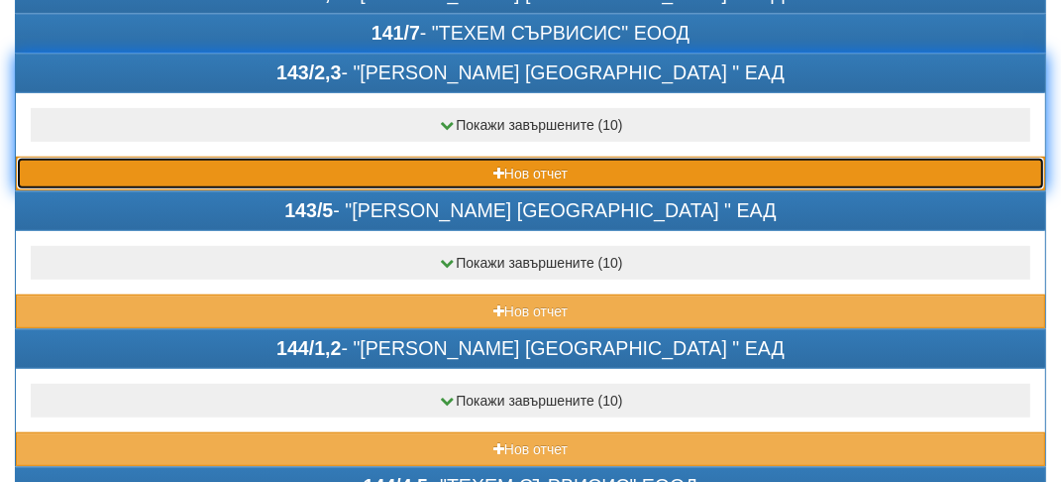
click at [119, 170] on button "Нов отчет" at bounding box center [531, 174] width 1030 height 34
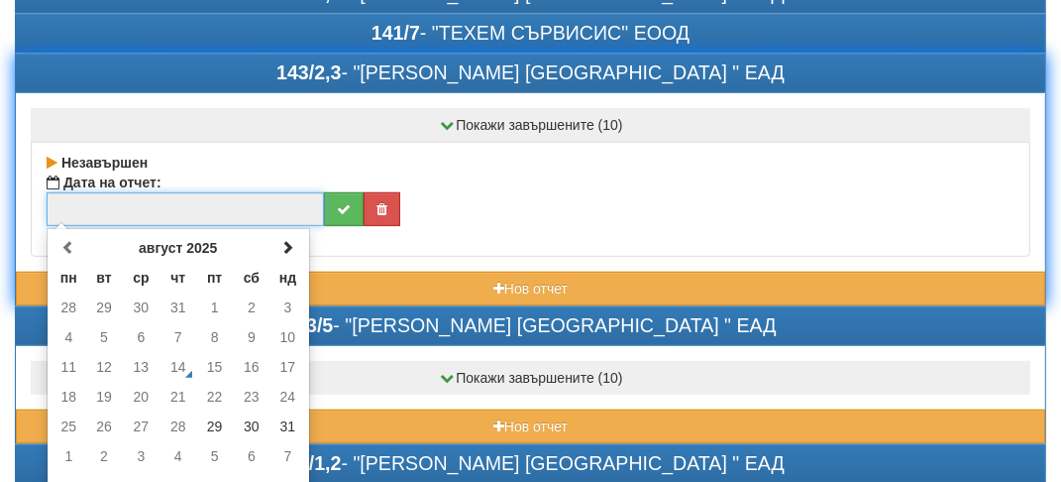
click at [79, 206] on input "text" at bounding box center [186, 209] width 278 height 34
click at [291, 413] on td "31" at bounding box center [288, 426] width 35 height 30
click at [147, 474] on span at bounding box center [148, 491] width 63 height 35
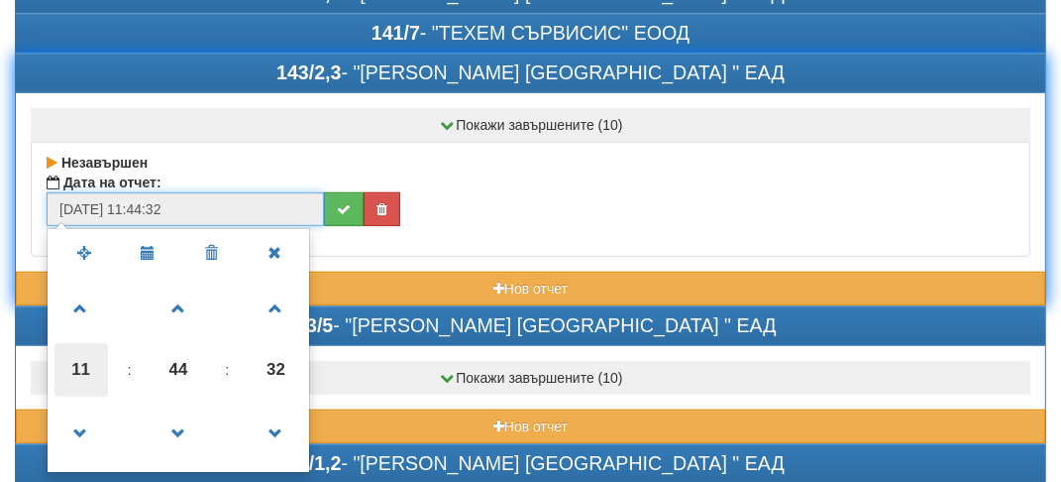
click at [87, 364] on span "11" at bounding box center [82, 370] width 54 height 54
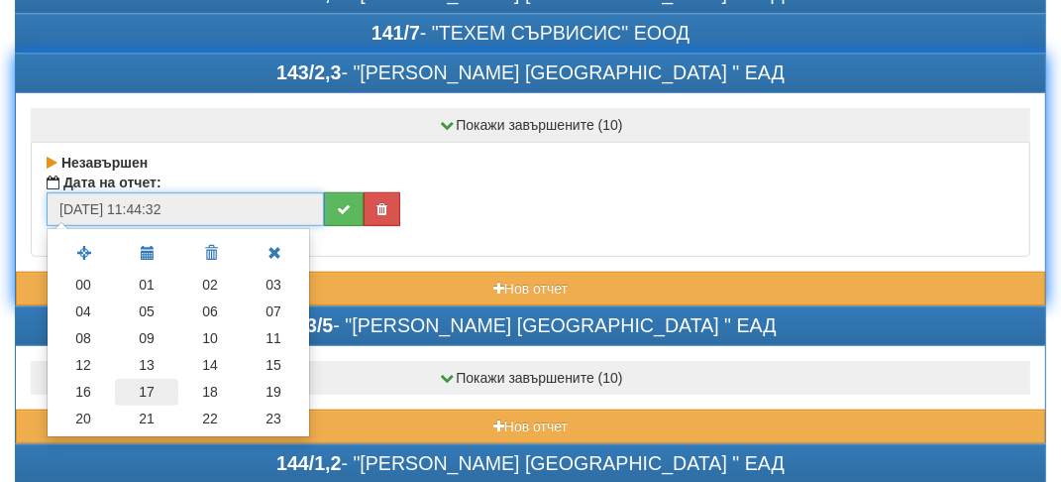
click at [151, 385] on td "17" at bounding box center [146, 392] width 63 height 27
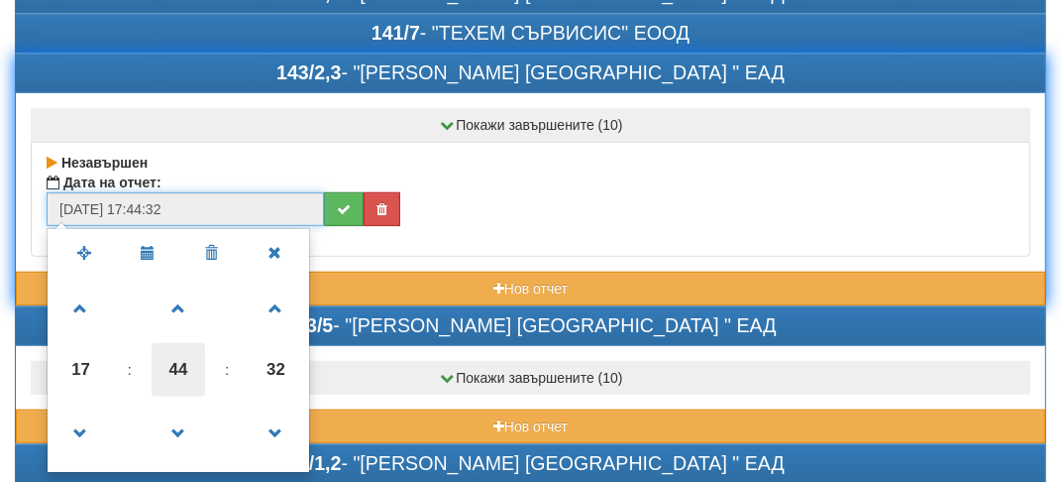
click at [167, 353] on span "44" at bounding box center [179, 370] width 54 height 54
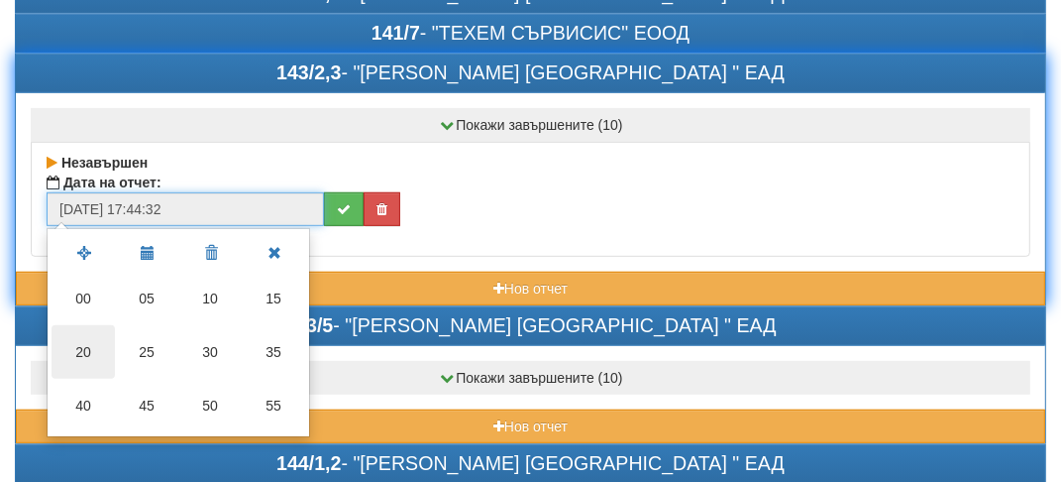
click at [95, 339] on td "20" at bounding box center [83, 352] width 63 height 54
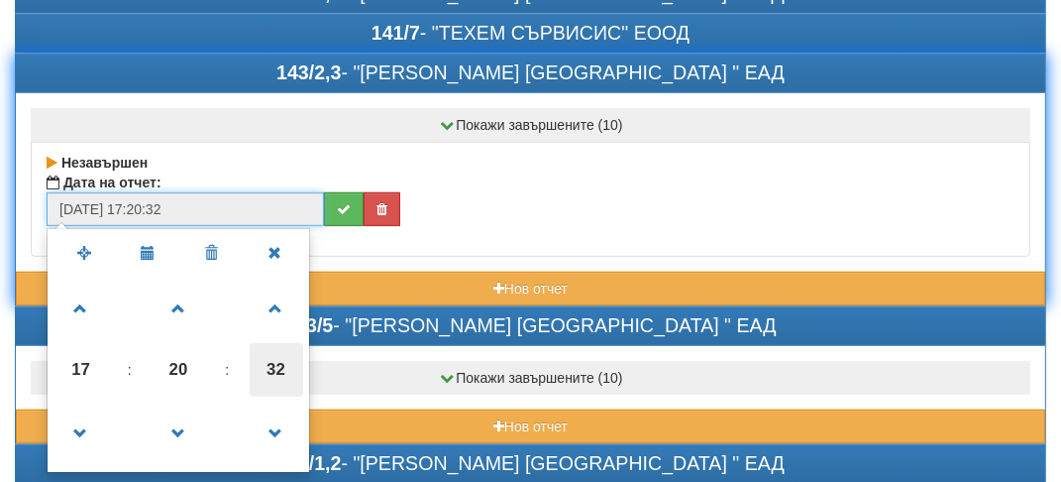
click at [293, 364] on span "32" at bounding box center [277, 370] width 54 height 54
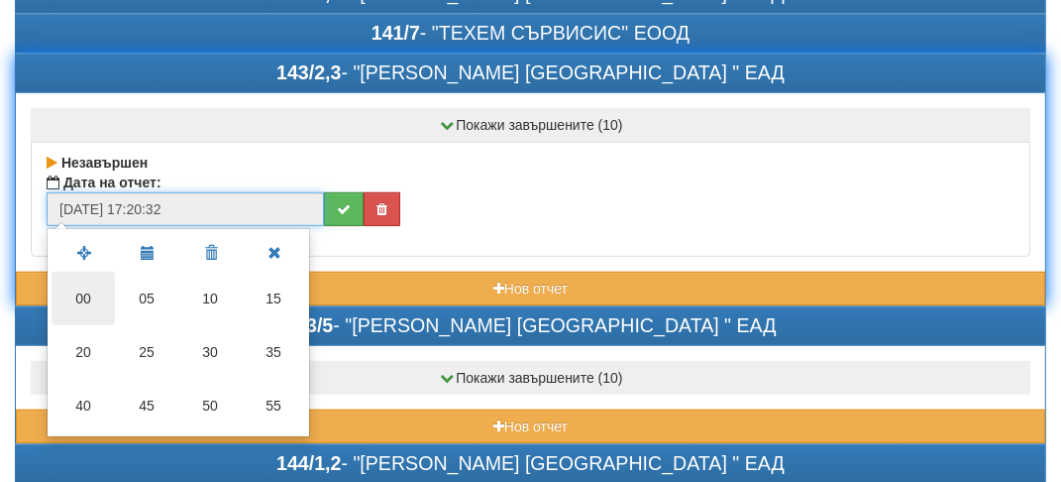
click at [75, 272] on td "00" at bounding box center [83, 299] width 63 height 54
type input "[DATE] 17:20:00"
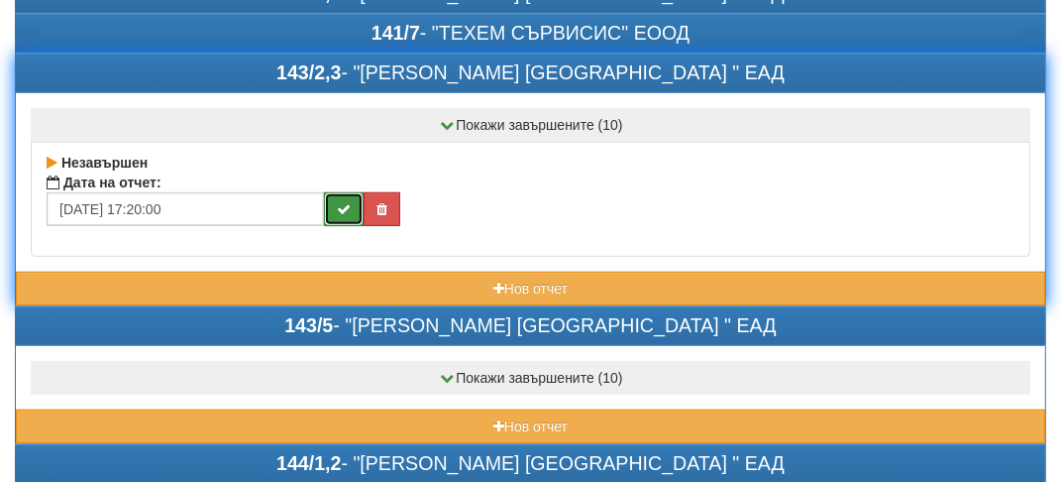
click at [353, 198] on button "submit" at bounding box center [344, 209] width 40 height 34
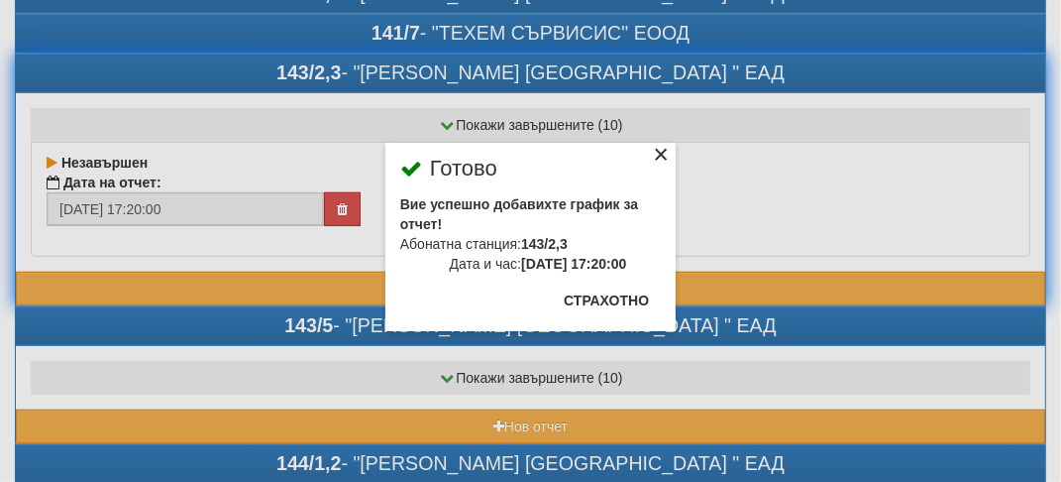
click at [662, 156] on div "×" at bounding box center [661, 158] width 20 height 20
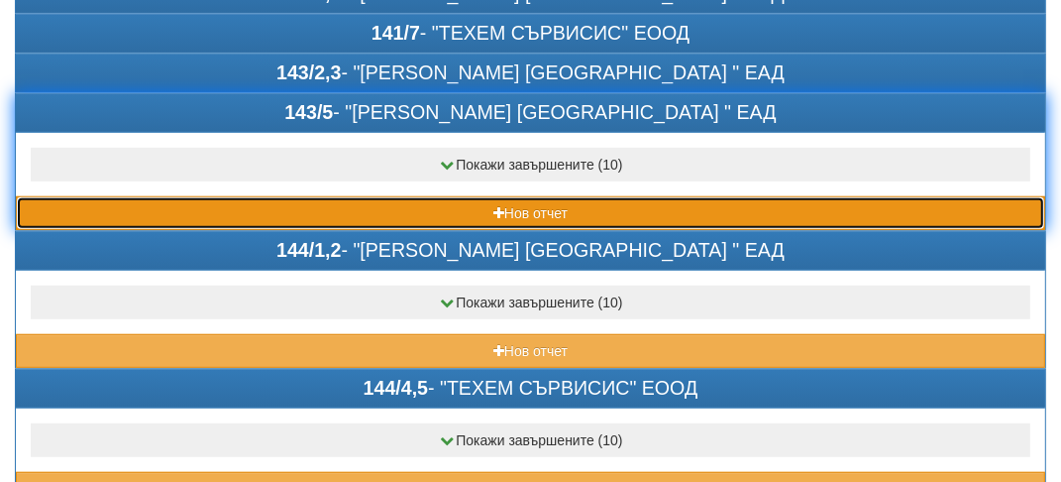
click at [200, 200] on button "Нов отчет" at bounding box center [531, 213] width 1030 height 34
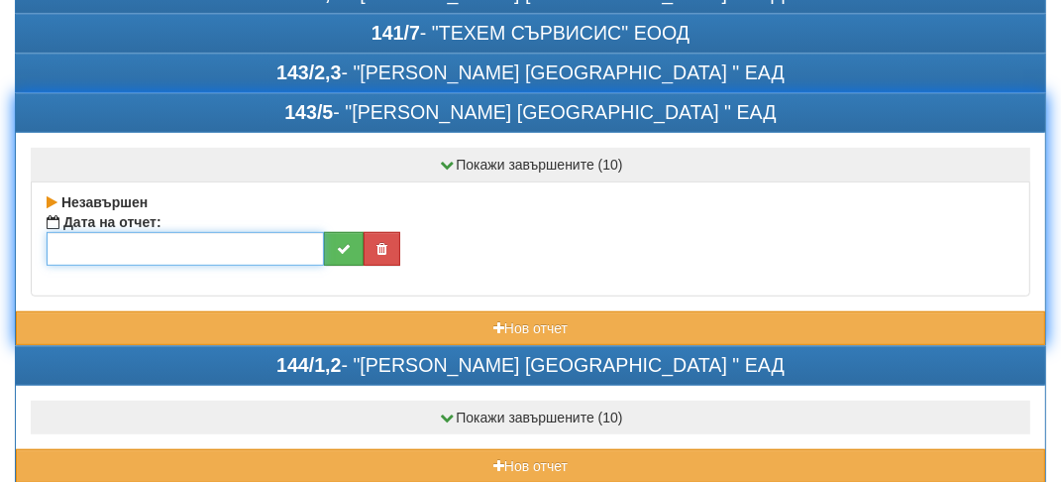
click at [285, 240] on input "text" at bounding box center [186, 249] width 278 height 34
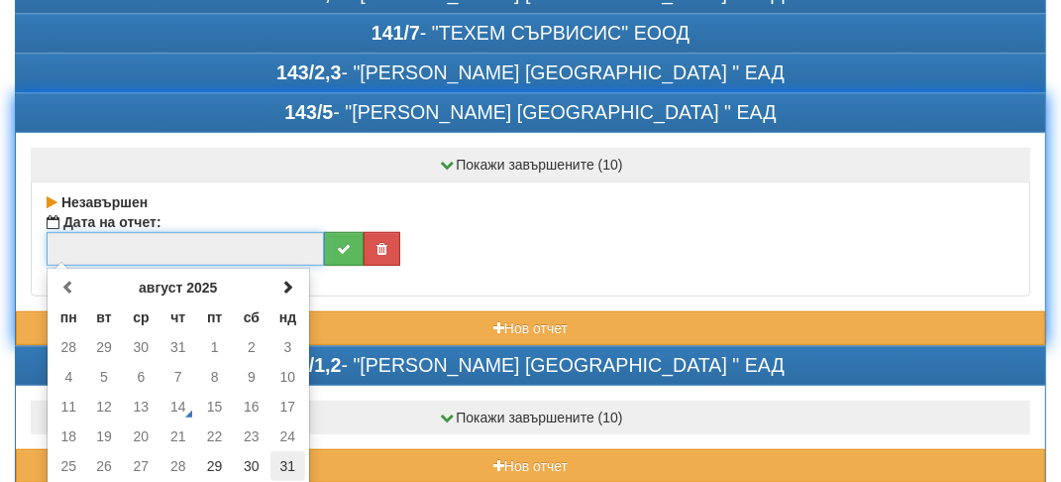
click at [290, 455] on td "31" at bounding box center [288, 466] width 35 height 30
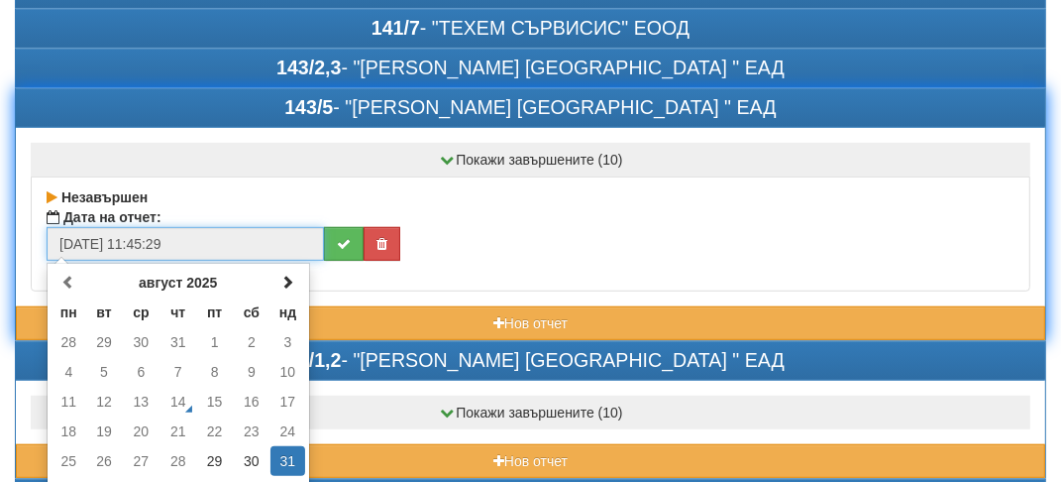
scroll to position [835, 0]
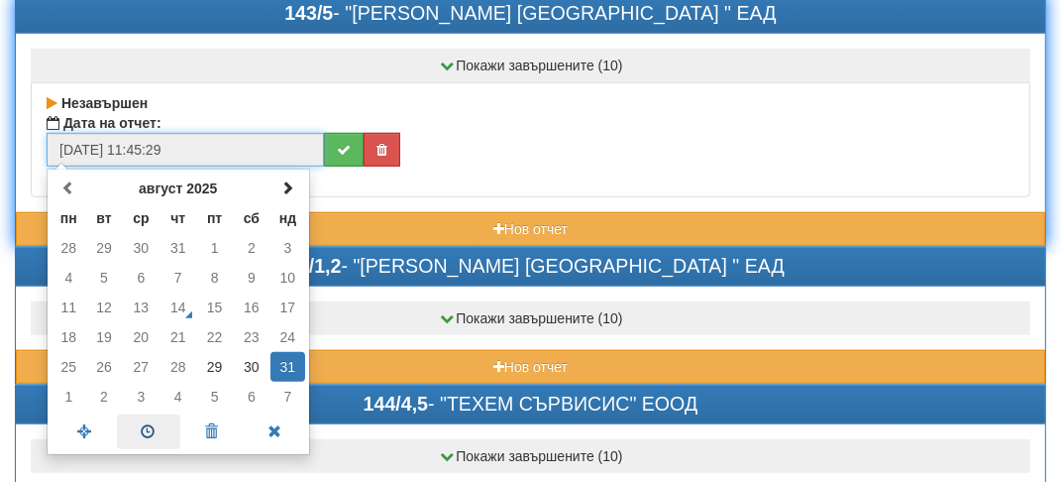
click at [150, 422] on span at bounding box center [148, 431] width 63 height 35
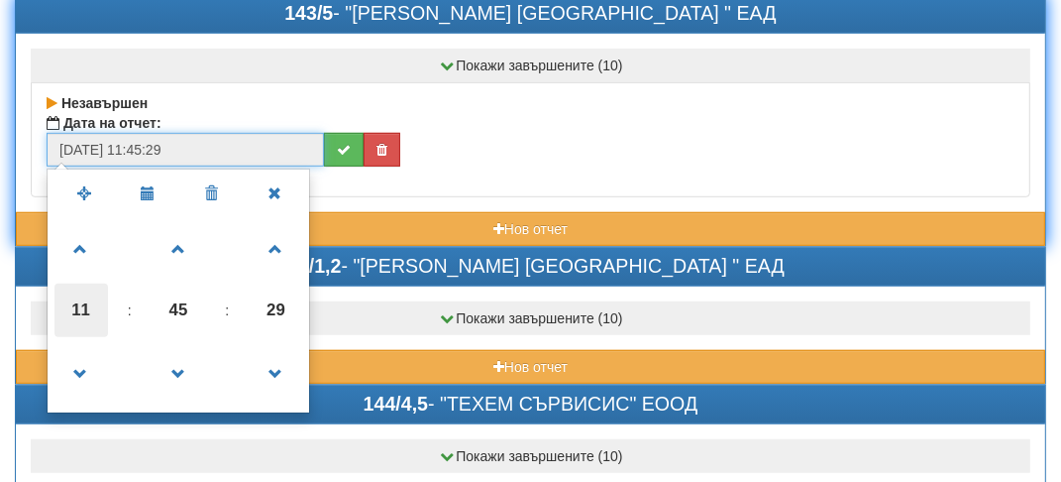
click at [67, 307] on span "11" at bounding box center [82, 310] width 54 height 54
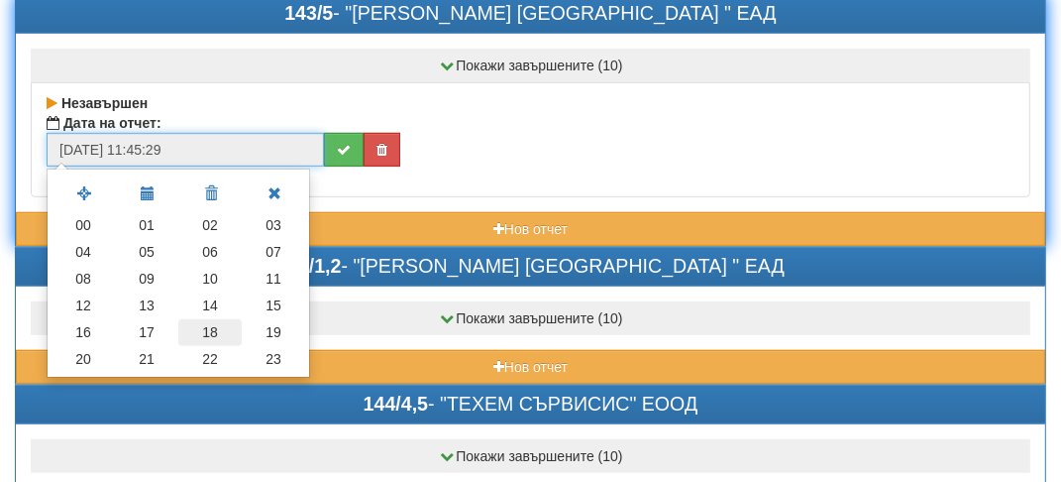
click at [214, 324] on td "18" at bounding box center [209, 332] width 63 height 27
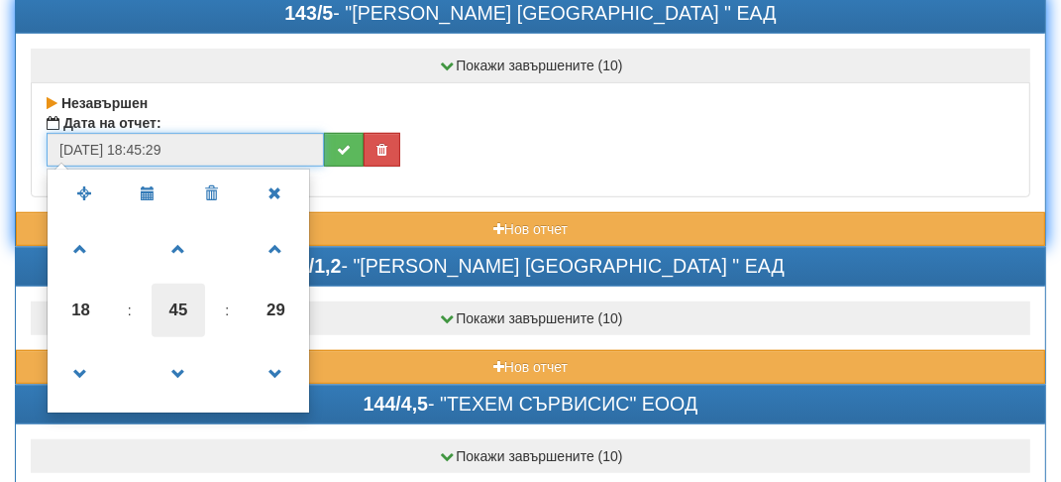
click at [198, 315] on span "45" at bounding box center [179, 310] width 54 height 54
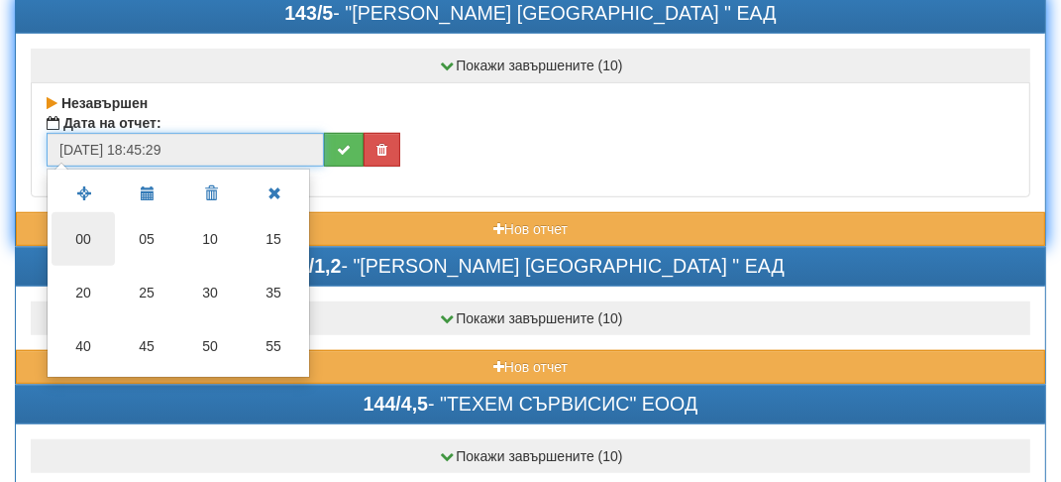
click at [85, 230] on td "00" at bounding box center [83, 239] width 63 height 54
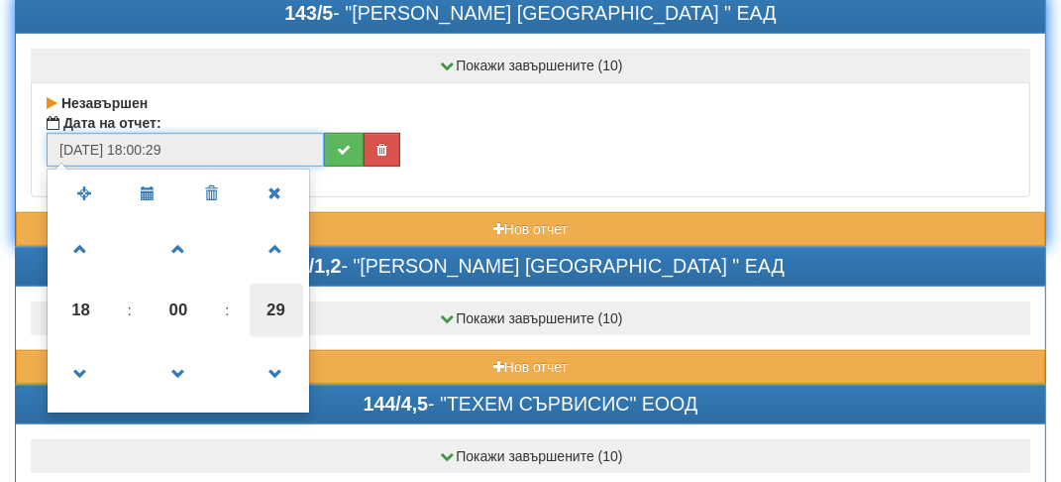
click at [287, 306] on span "29" at bounding box center [277, 310] width 54 height 54
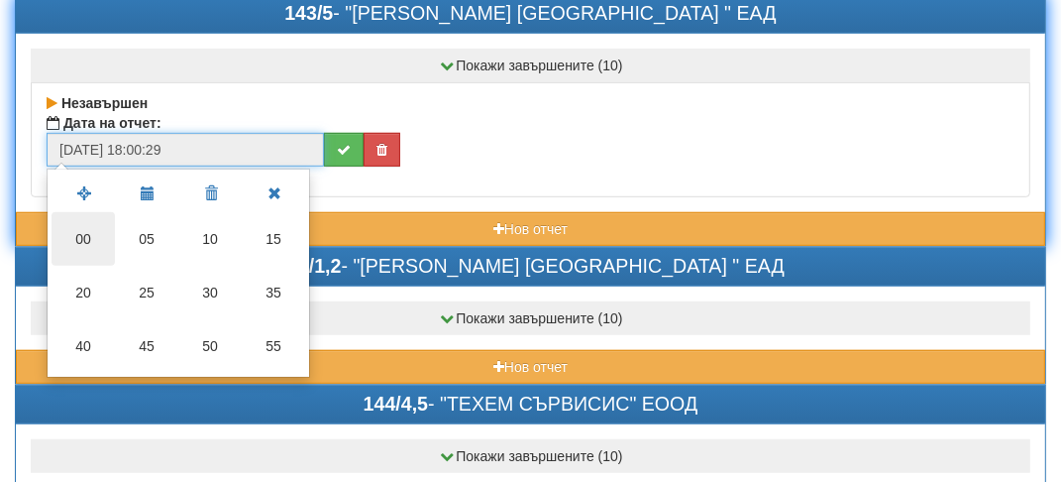
click at [84, 222] on td "00" at bounding box center [83, 239] width 63 height 54
type input "[DATE] 18:00:00"
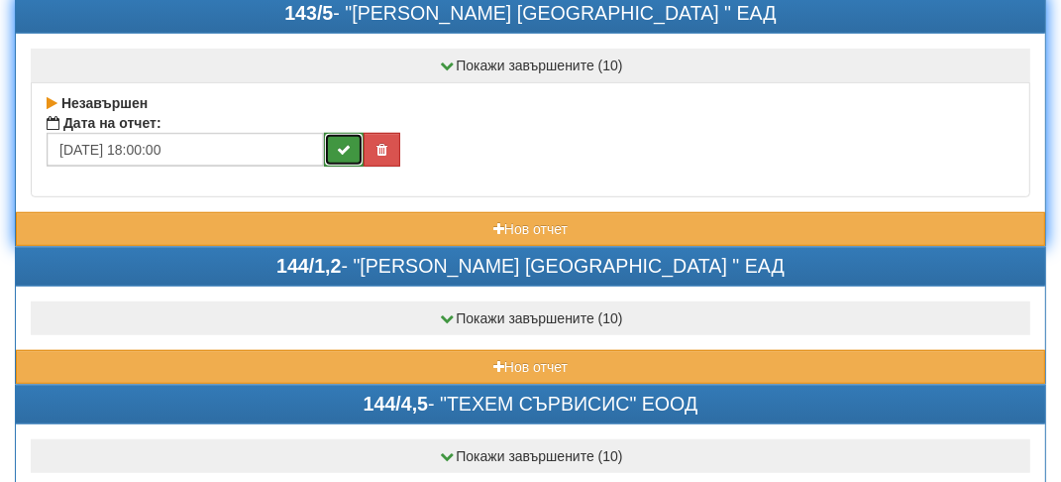
click at [343, 153] on button "submit" at bounding box center [344, 150] width 40 height 34
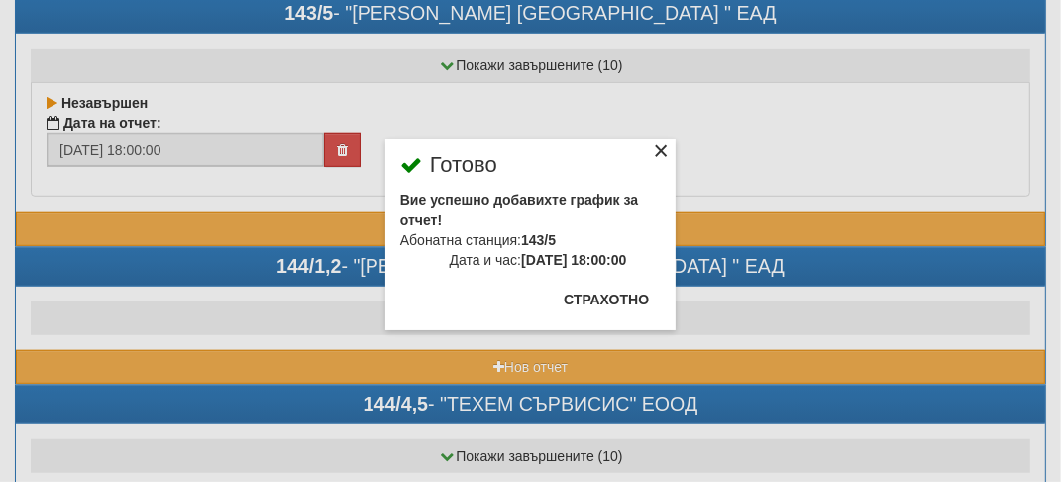
click at [665, 153] on div "×" at bounding box center [661, 154] width 20 height 20
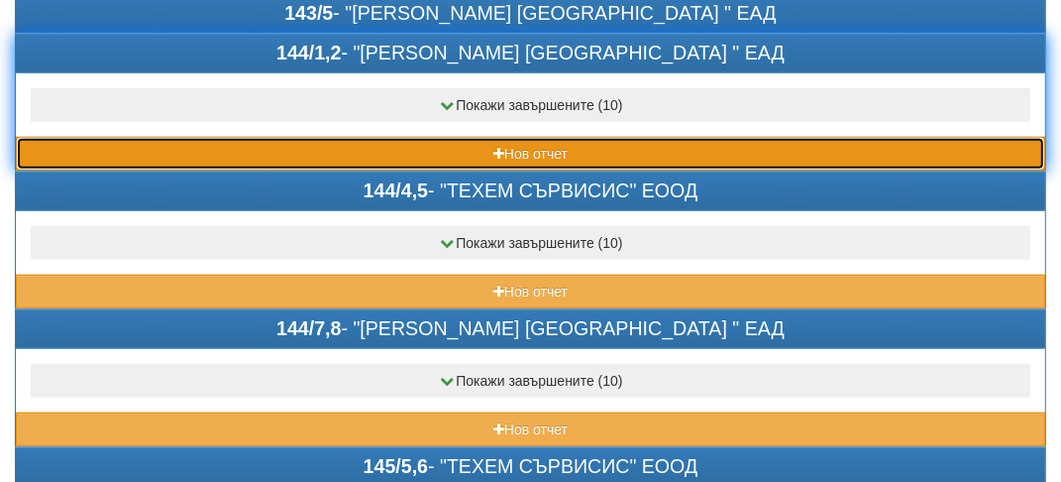
click at [178, 150] on button "Нов отчет" at bounding box center [531, 154] width 1030 height 34
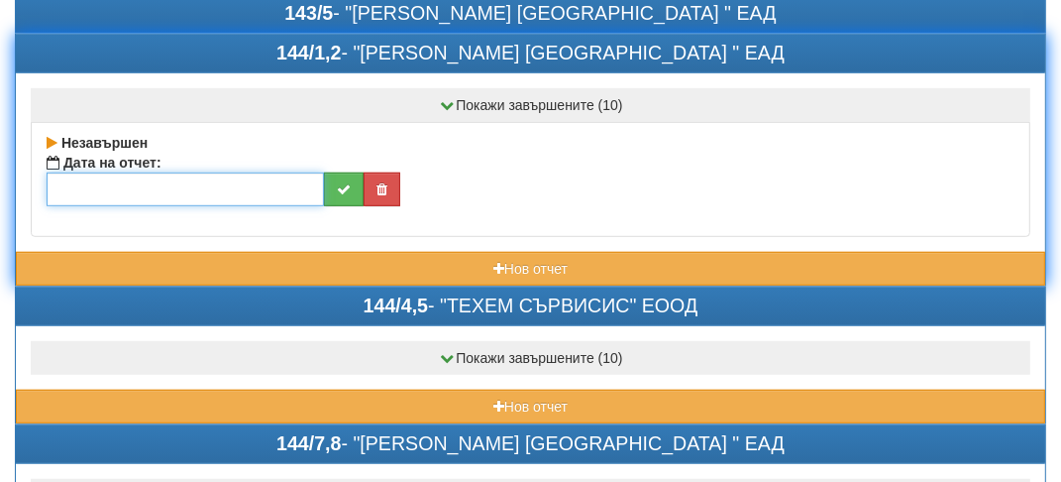
click at [294, 172] on input "text" at bounding box center [186, 189] width 278 height 34
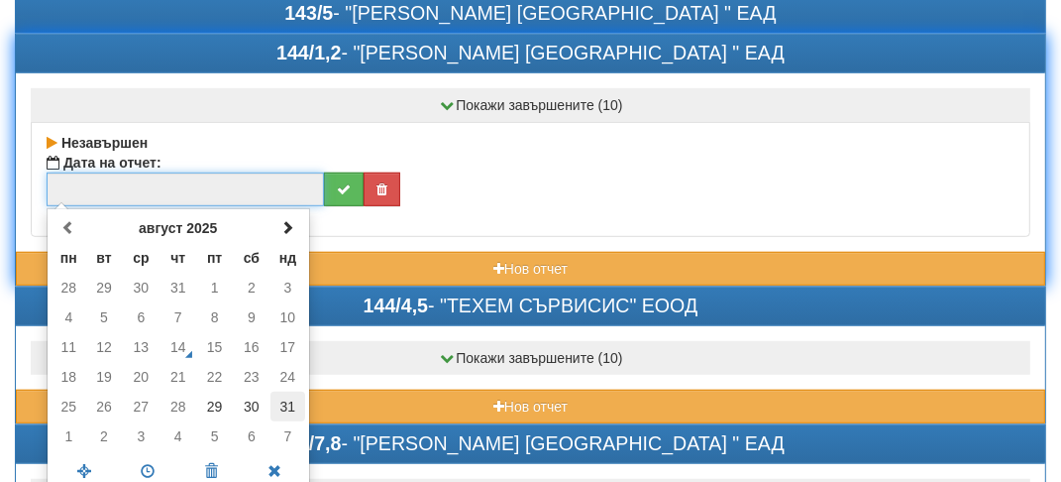
click at [281, 394] on td "31" at bounding box center [288, 406] width 35 height 30
click at [163, 470] on span at bounding box center [148, 471] width 63 height 35
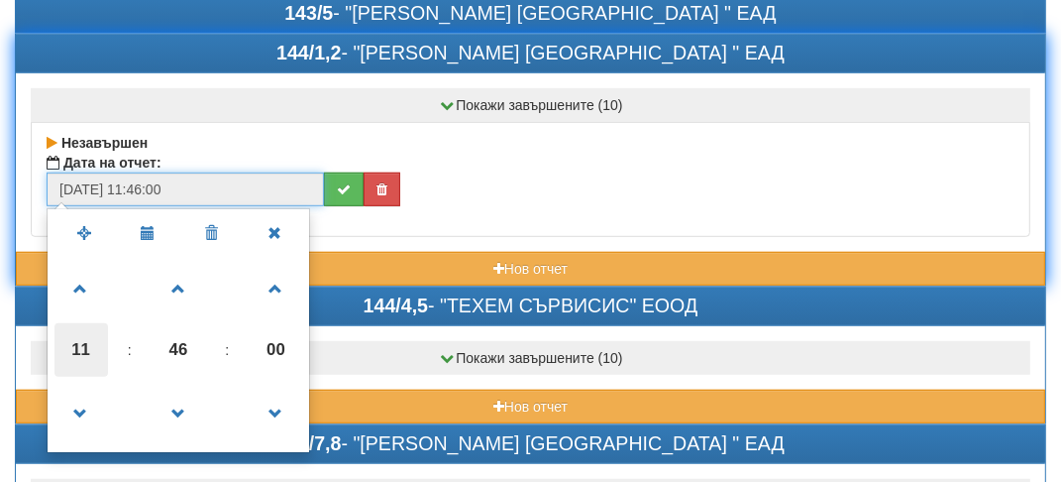
click at [91, 347] on span "11" at bounding box center [82, 350] width 54 height 54
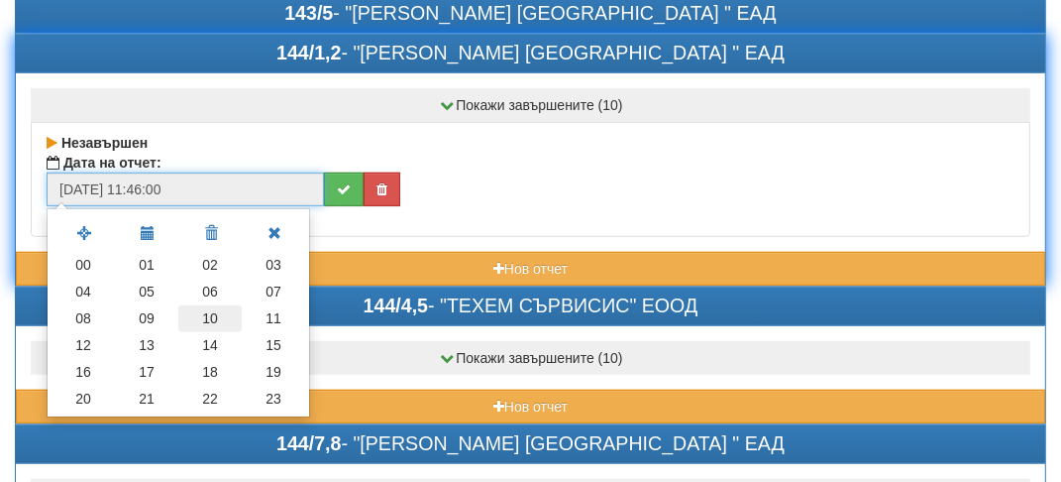
click at [217, 305] on td "10" at bounding box center [209, 318] width 63 height 27
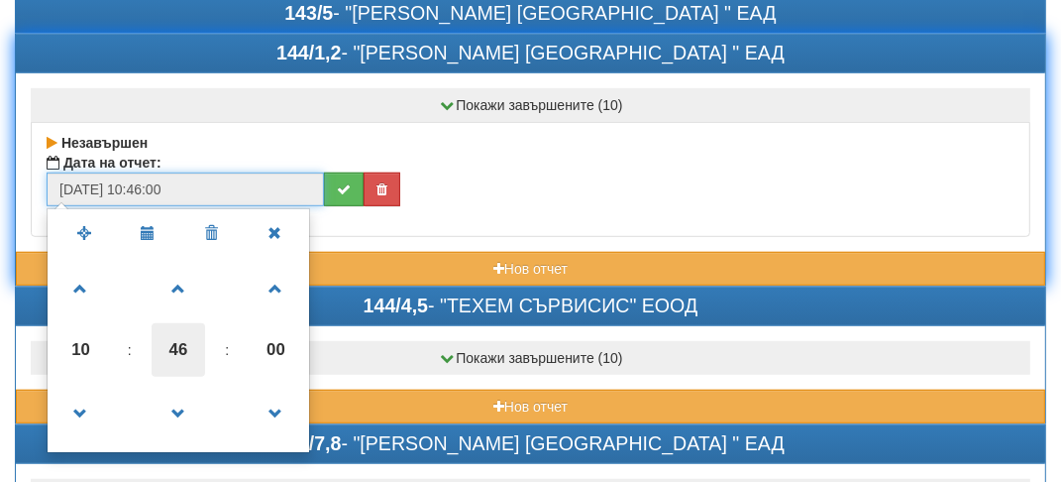
click at [191, 330] on span "46" at bounding box center [179, 350] width 54 height 54
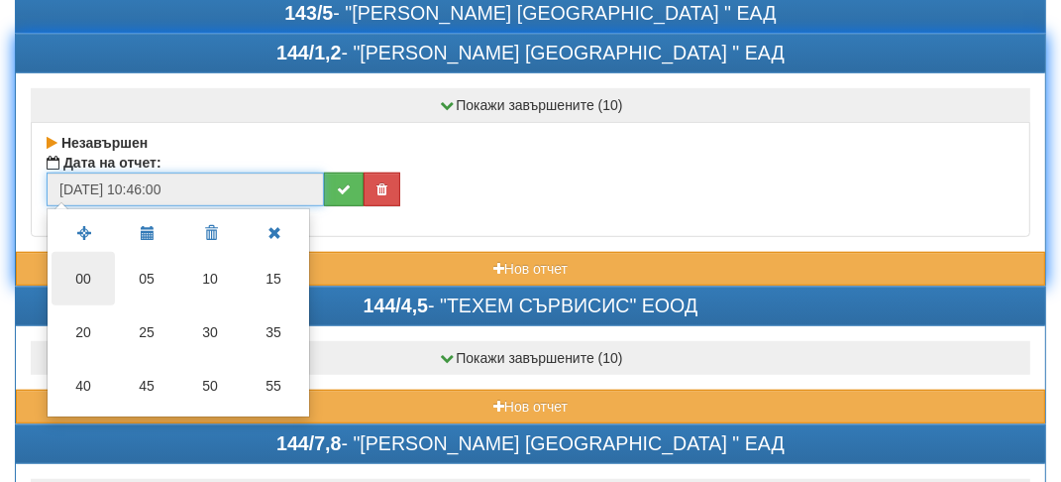
click at [71, 278] on td "00" at bounding box center [83, 279] width 63 height 54
type input "[DATE] 10:00:00"
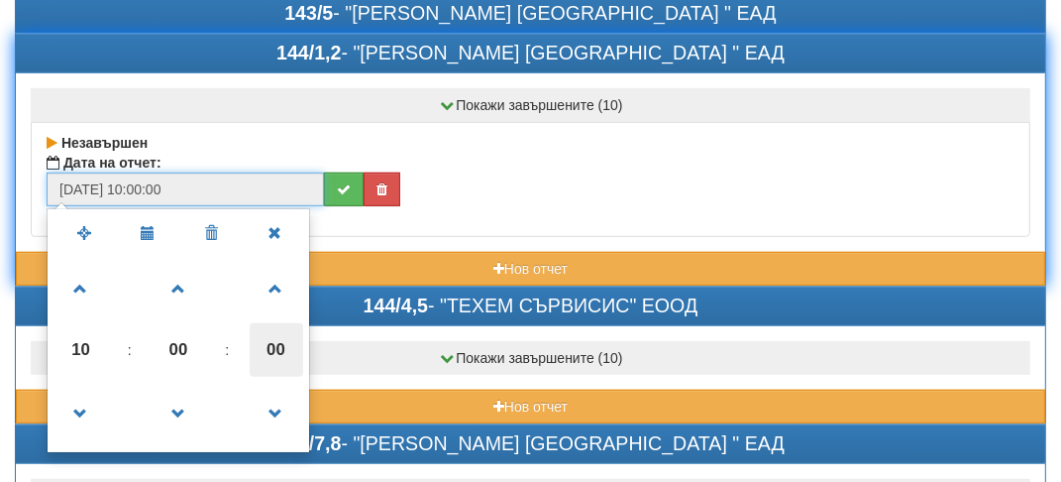
click at [285, 331] on span "00" at bounding box center [277, 350] width 54 height 54
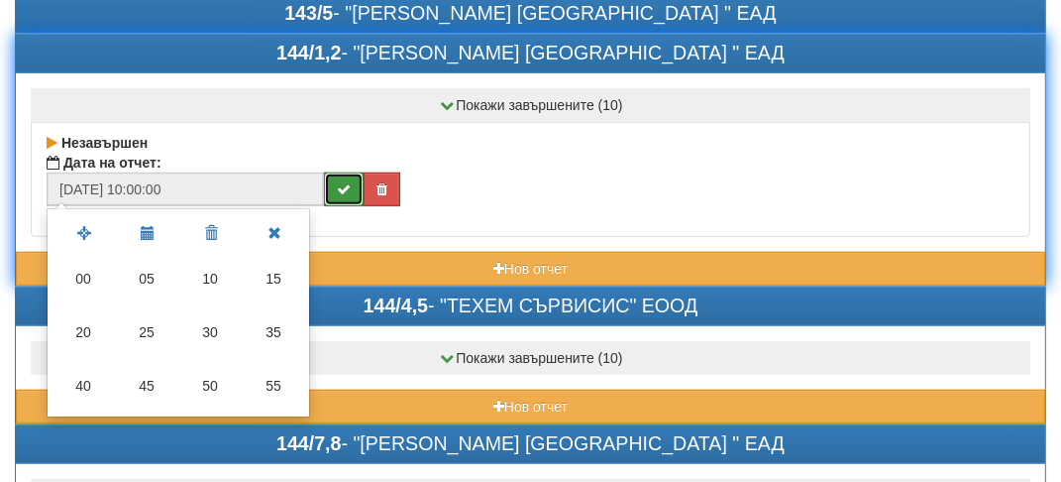
click at [345, 182] on icon "submit" at bounding box center [344, 189] width 14 height 14
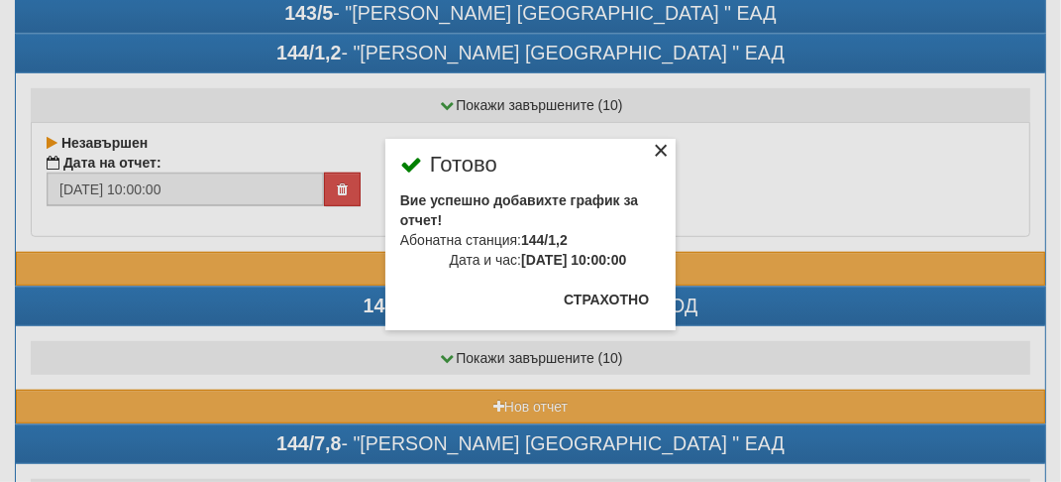
click at [663, 153] on div "×" at bounding box center [661, 154] width 20 height 20
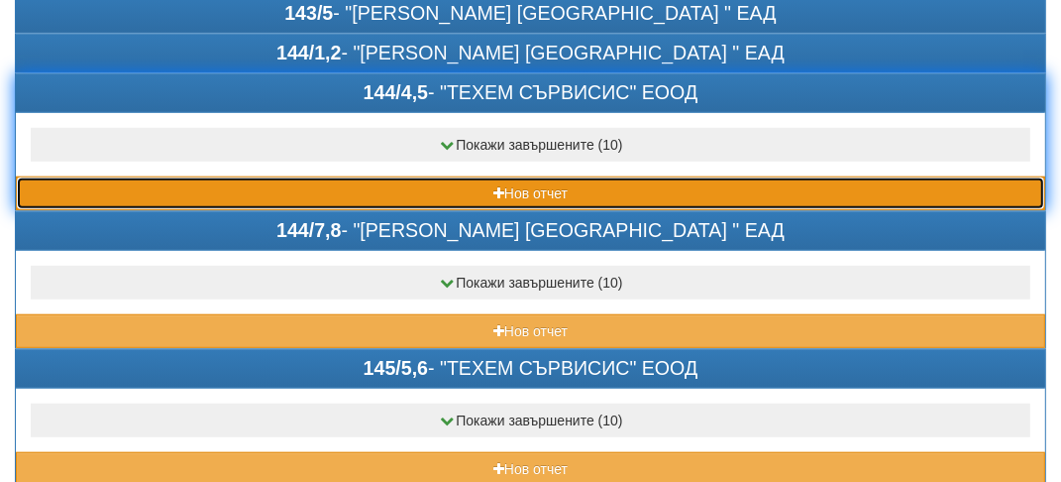
click at [277, 184] on button "Нов отчет" at bounding box center [531, 193] width 1030 height 34
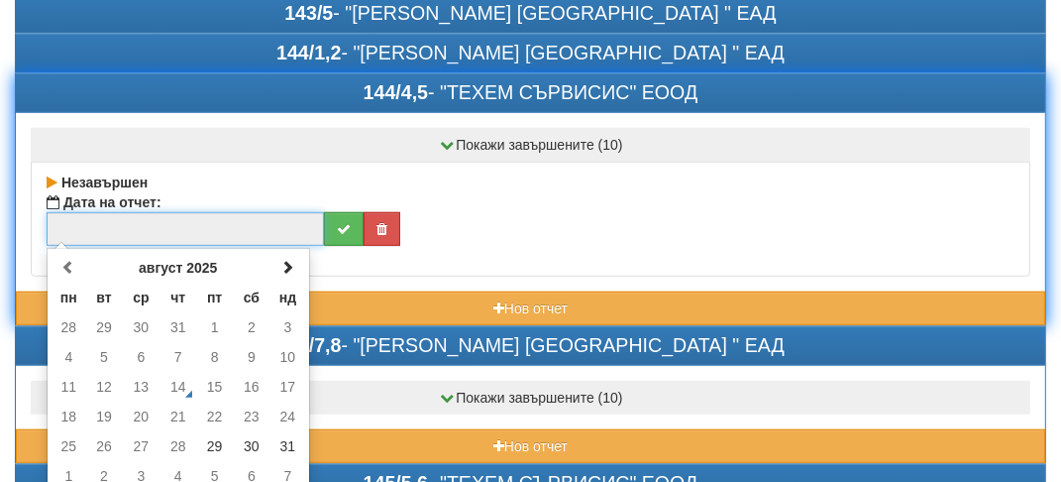
click at [270, 220] on input "text" at bounding box center [186, 229] width 278 height 34
click at [289, 431] on td "31" at bounding box center [288, 446] width 35 height 30
type input "31/08/2025 11:46:26"
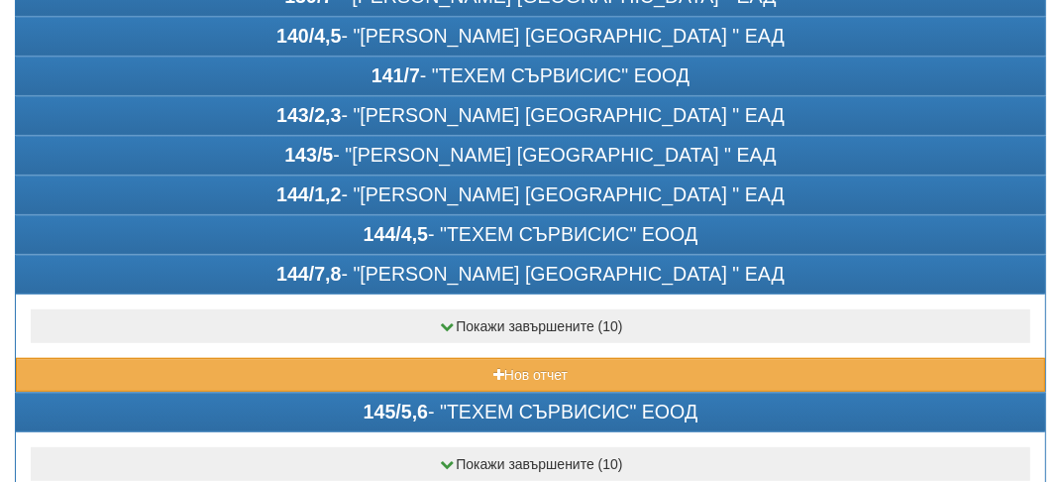
scroll to position [694, 0]
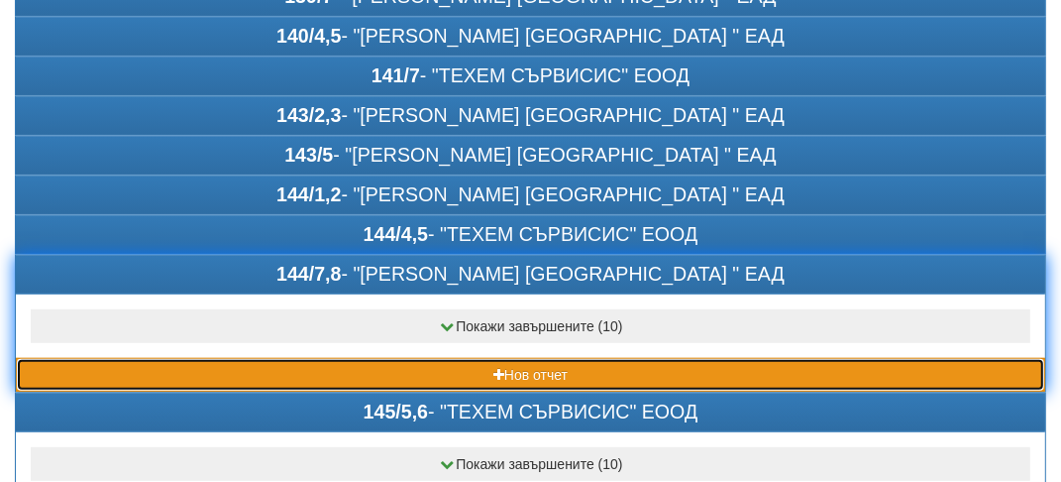
click at [231, 358] on button "Нов отчет" at bounding box center [531, 375] width 1030 height 34
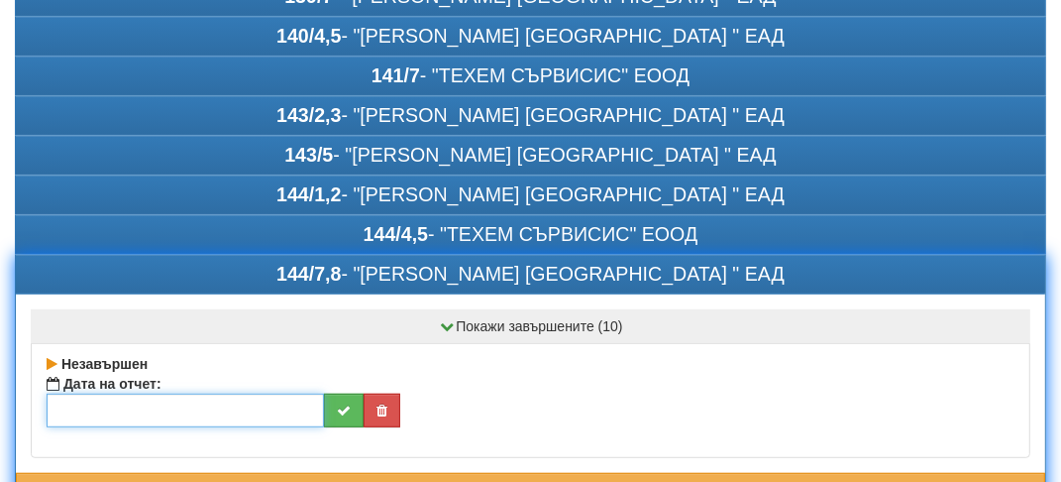
click at [190, 403] on input "text" at bounding box center [186, 410] width 278 height 34
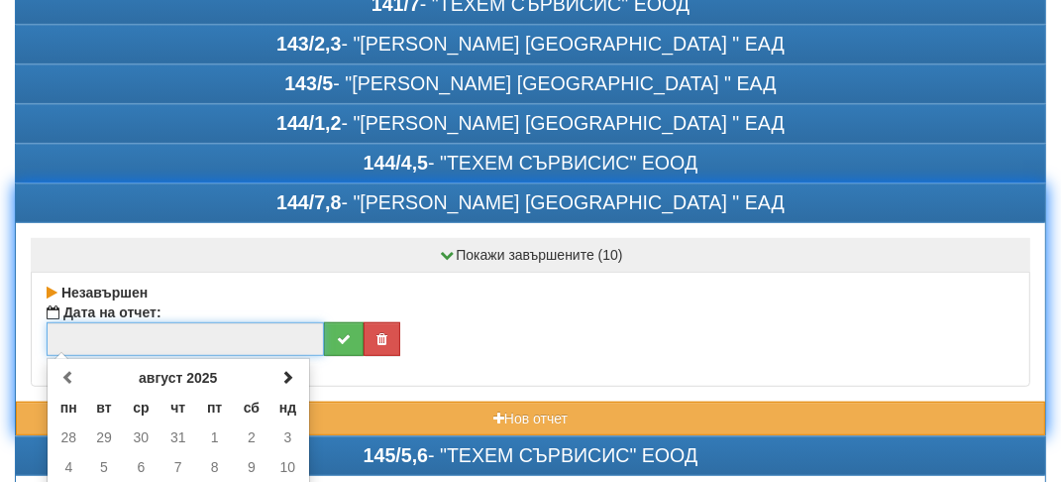
scroll to position [892, 0]
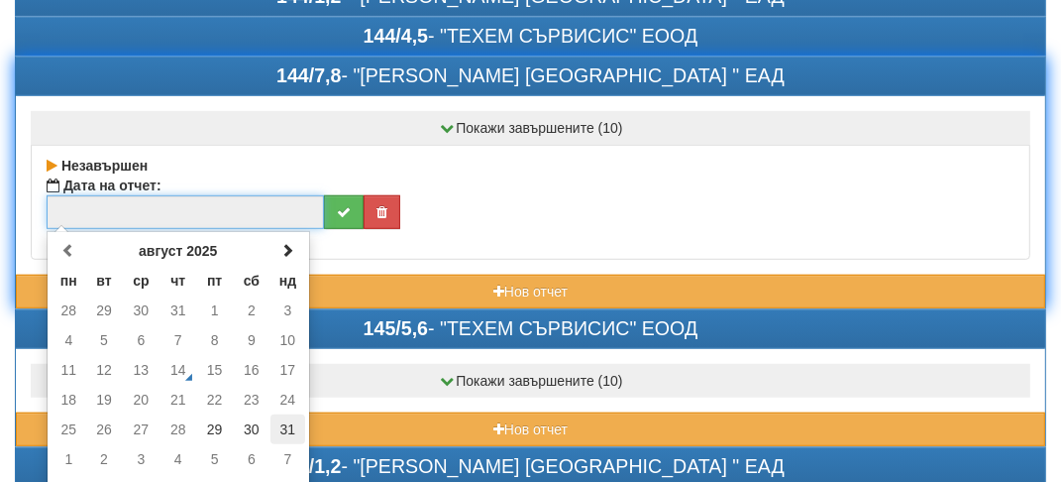
click at [289, 421] on td "31" at bounding box center [288, 429] width 35 height 30
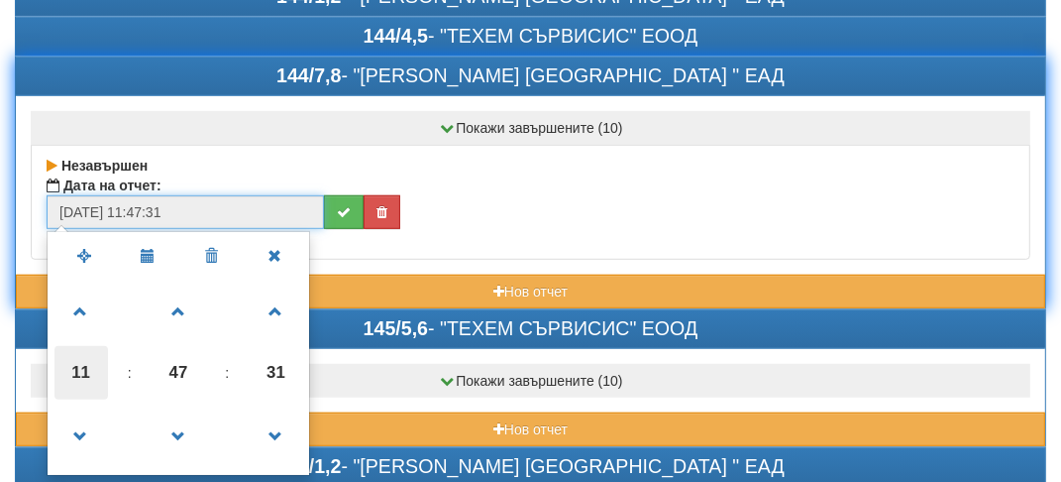
click at [83, 354] on span "11" at bounding box center [82, 373] width 54 height 54
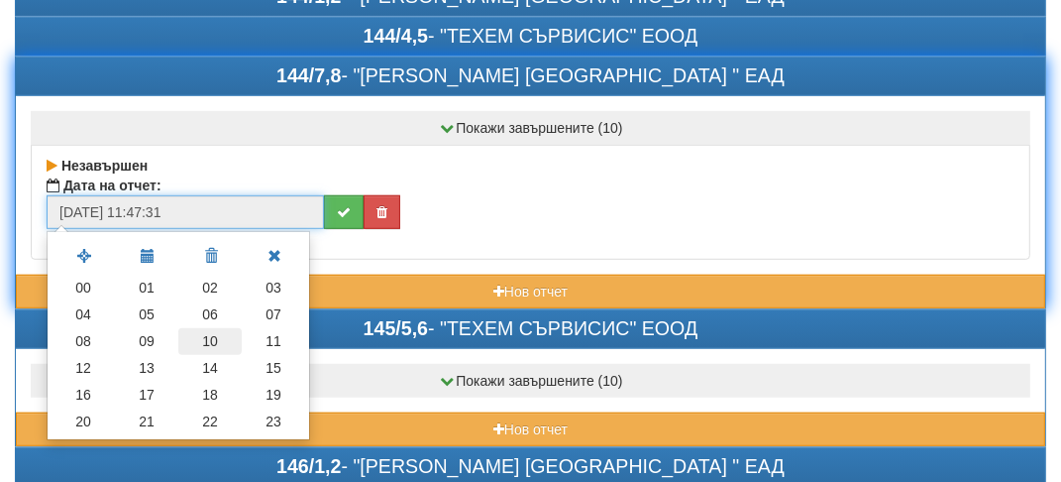
click at [213, 331] on td "10" at bounding box center [209, 341] width 63 height 27
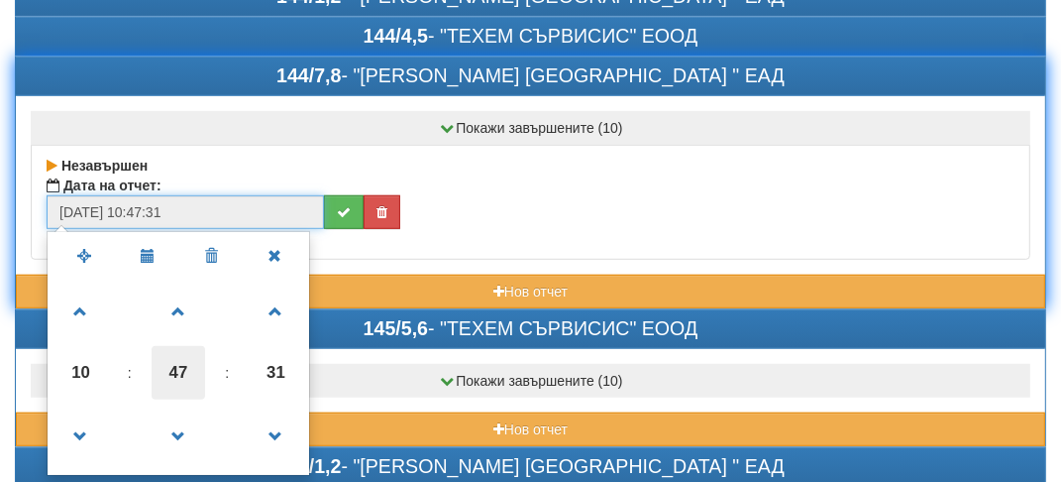
click at [182, 363] on span "47" at bounding box center [179, 373] width 54 height 54
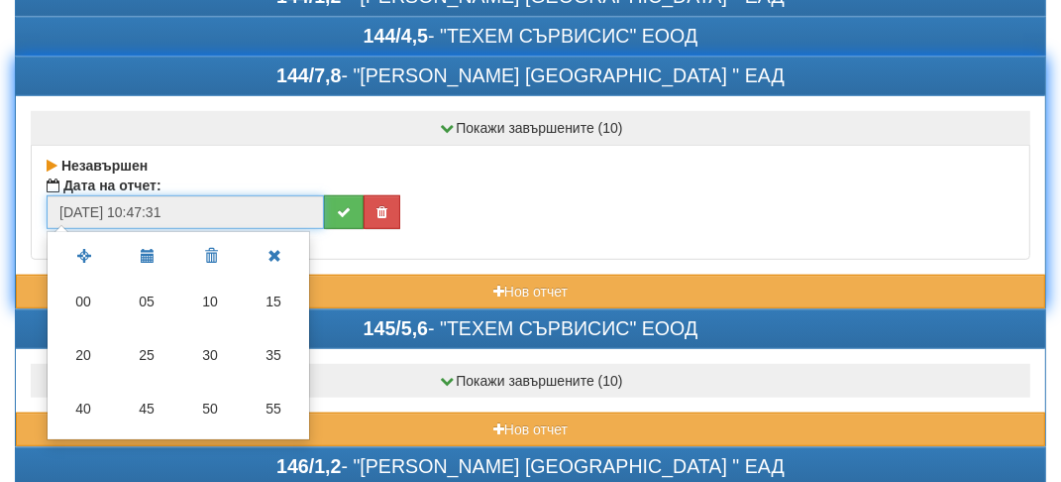
click at [96, 391] on td "40" at bounding box center [83, 409] width 63 height 54
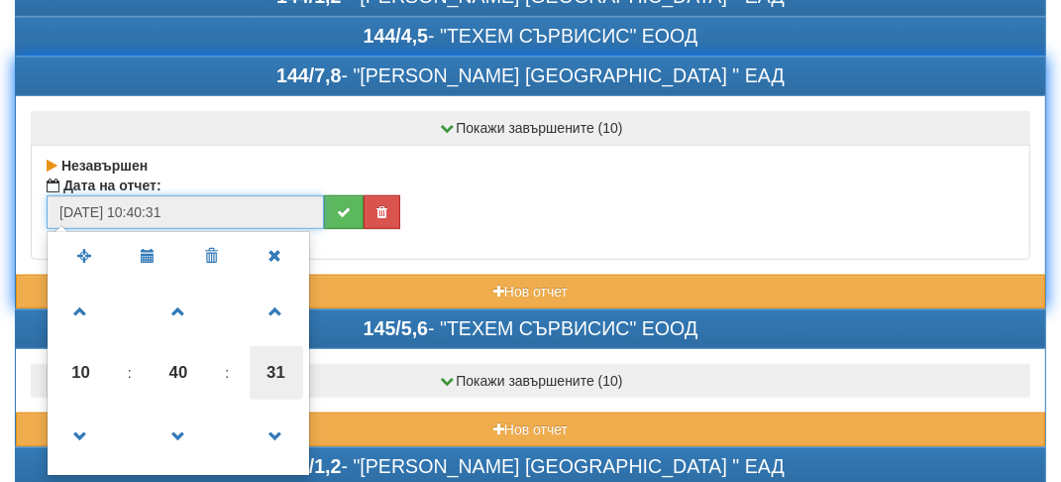
click at [282, 363] on span "31" at bounding box center [277, 373] width 54 height 54
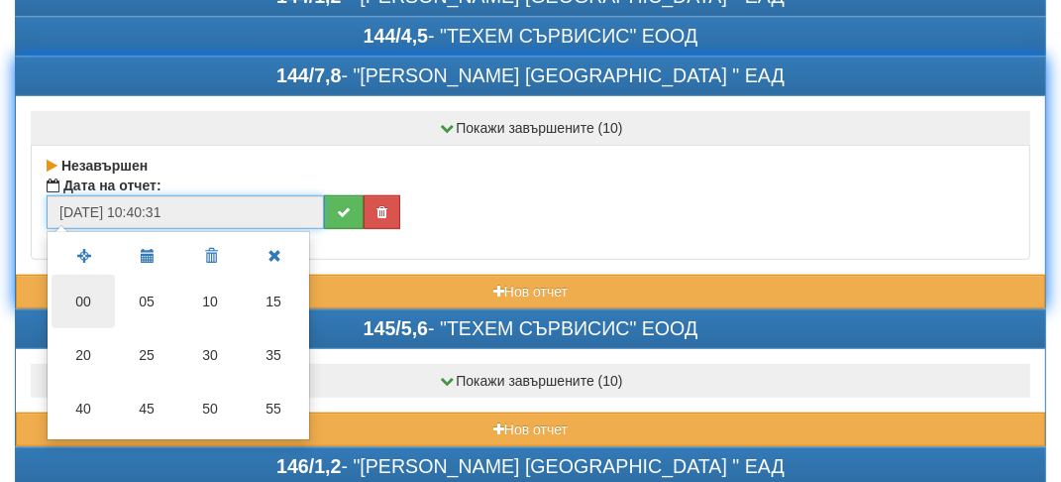
click at [81, 292] on td "00" at bounding box center [83, 302] width 63 height 54
type input "[DATE] 10:40:00"
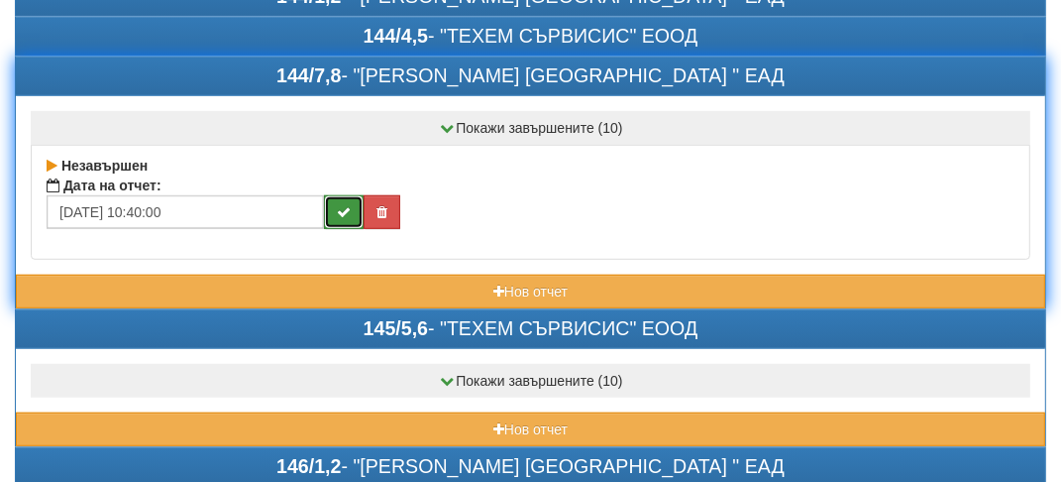
click at [346, 205] on icon "submit" at bounding box center [344, 212] width 14 height 14
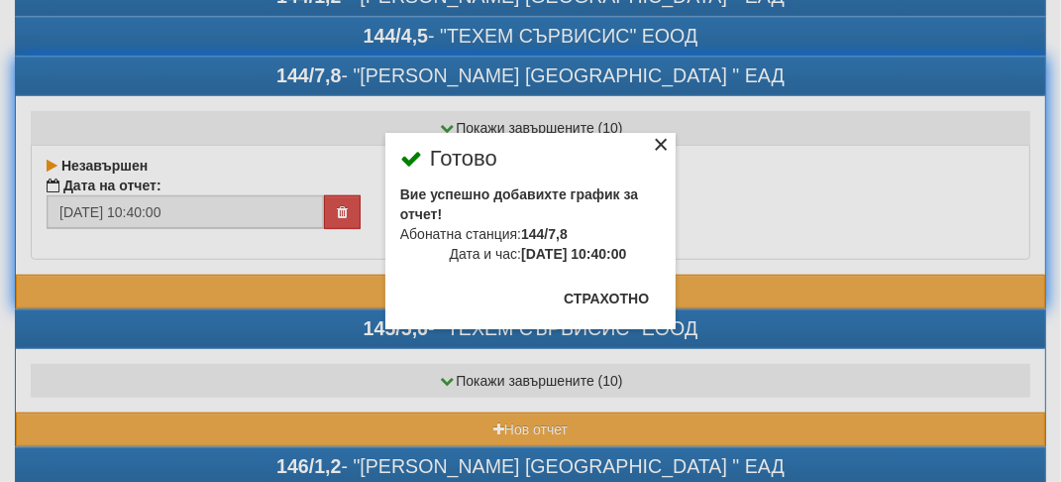
click at [660, 144] on div "×" at bounding box center [661, 148] width 20 height 20
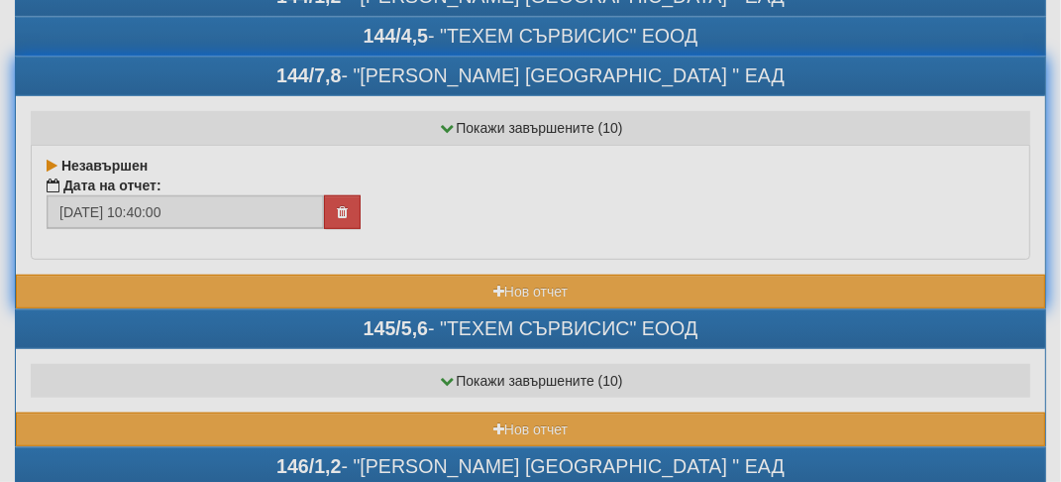
click at [660, 145] on div "Незавършен Дата на отчет: 31/08/2025 10:40:00" at bounding box center [531, 202] width 1000 height 115
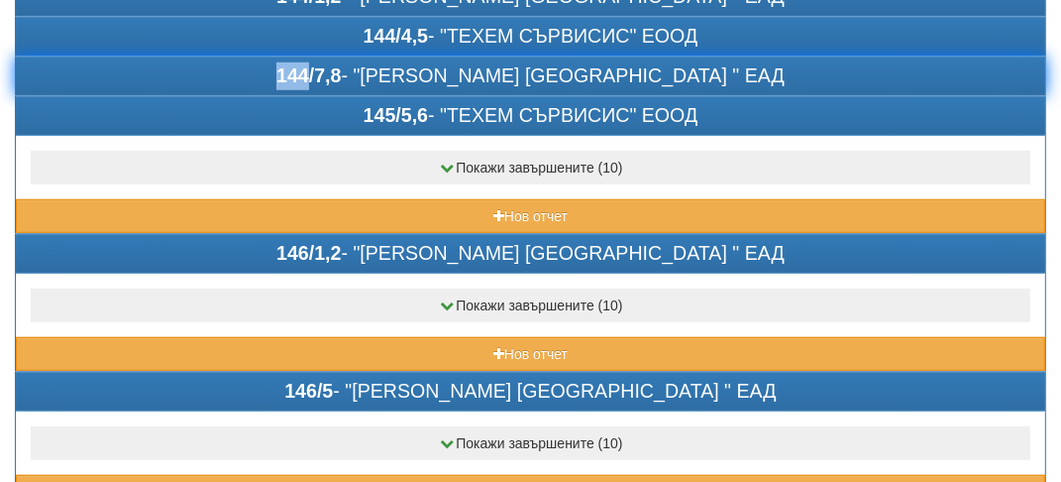
click at [308, 56] on div "144/7,8 - "ВЕОЛИЯ ЕНЕРДЖИ ВАРНА " ЕАД" at bounding box center [531, 37] width 1030 height 38
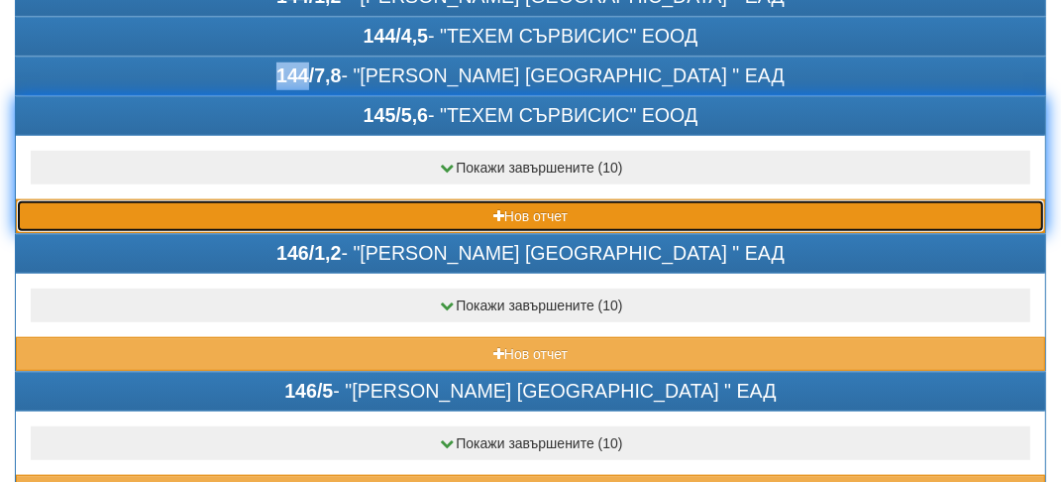
click at [194, 207] on button "Нов отчет" at bounding box center [531, 216] width 1030 height 34
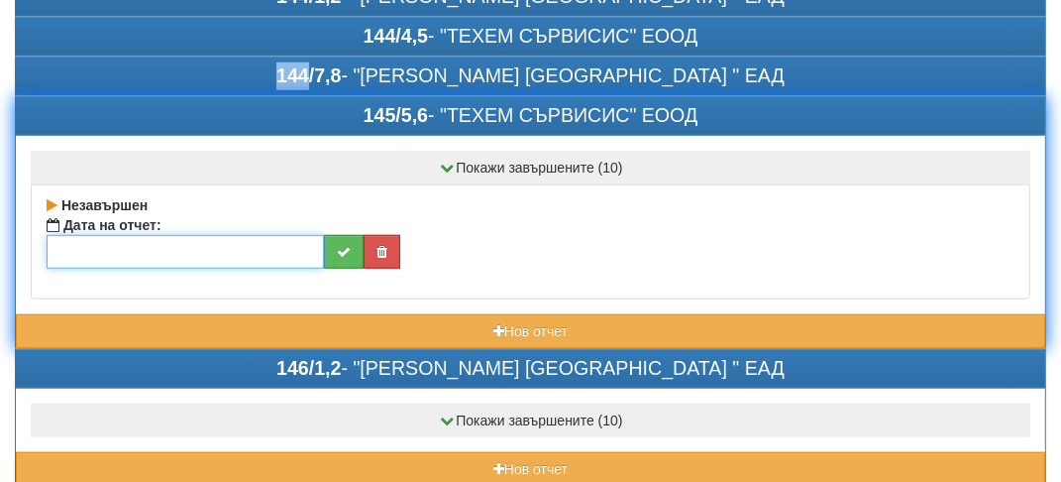
click at [111, 236] on input "text" at bounding box center [186, 252] width 278 height 34
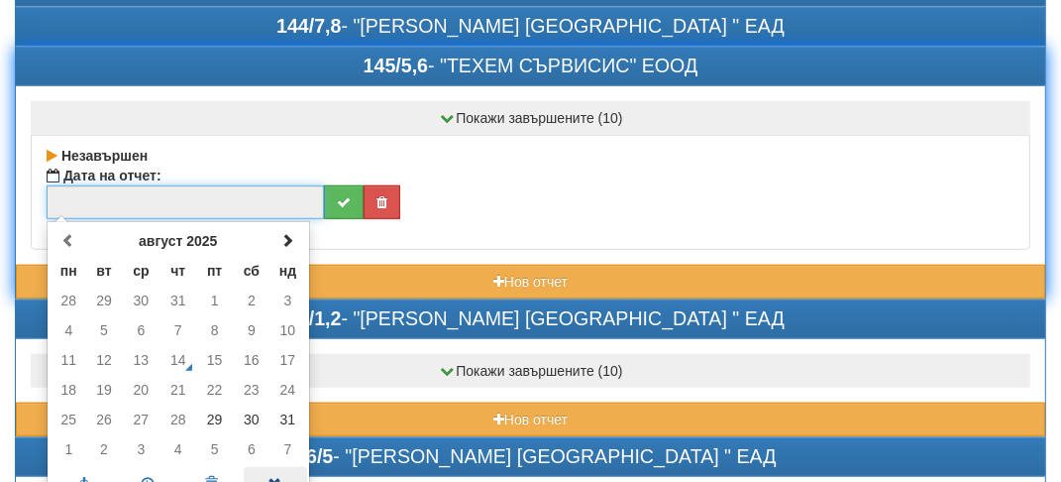
scroll to position [991, 0]
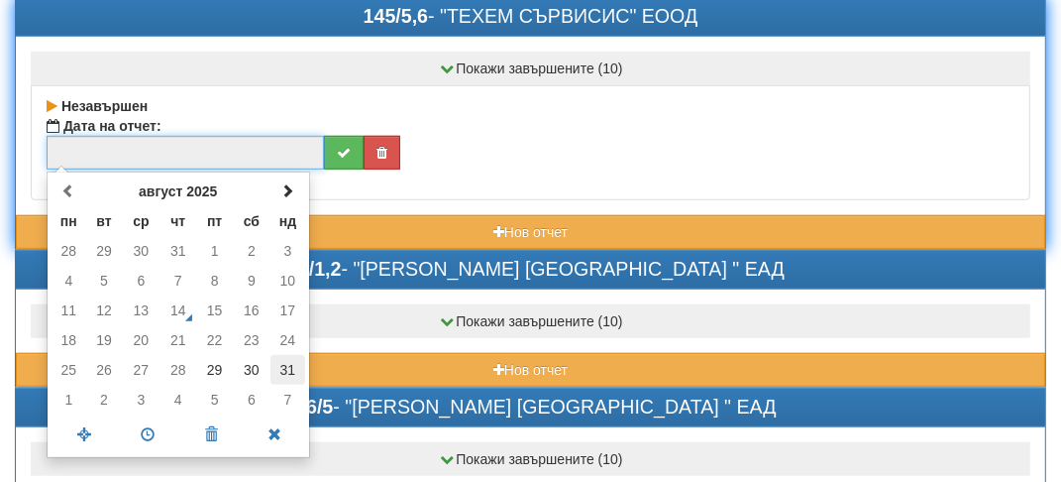
click at [283, 370] on td "31" at bounding box center [288, 370] width 35 height 30
click at [143, 433] on span at bounding box center [148, 434] width 63 height 35
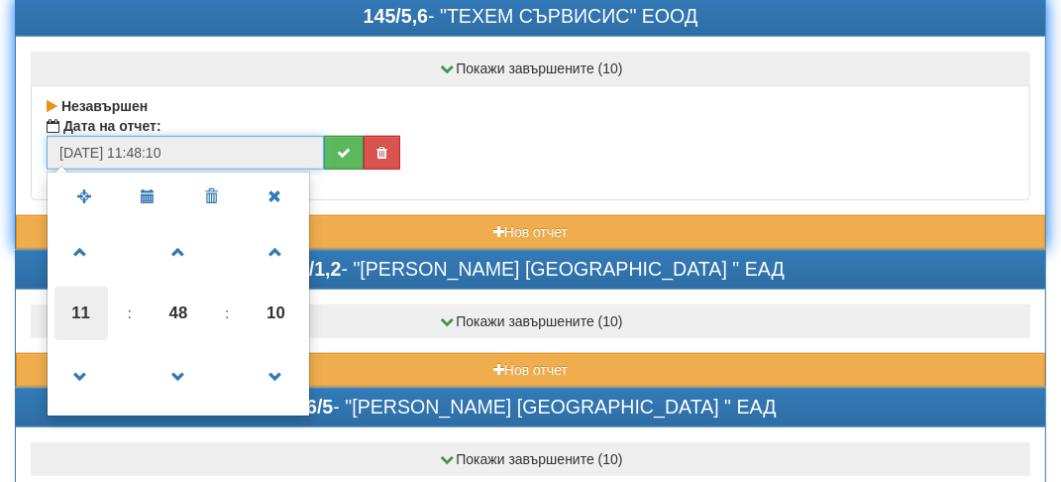
click at [72, 312] on span "11" at bounding box center [82, 313] width 54 height 54
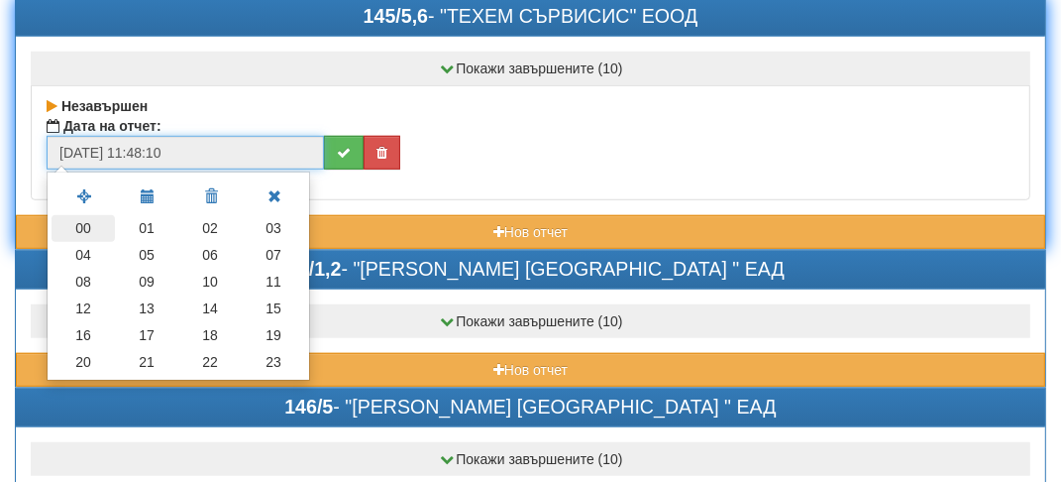
click at [83, 219] on td "00" at bounding box center [83, 228] width 63 height 27
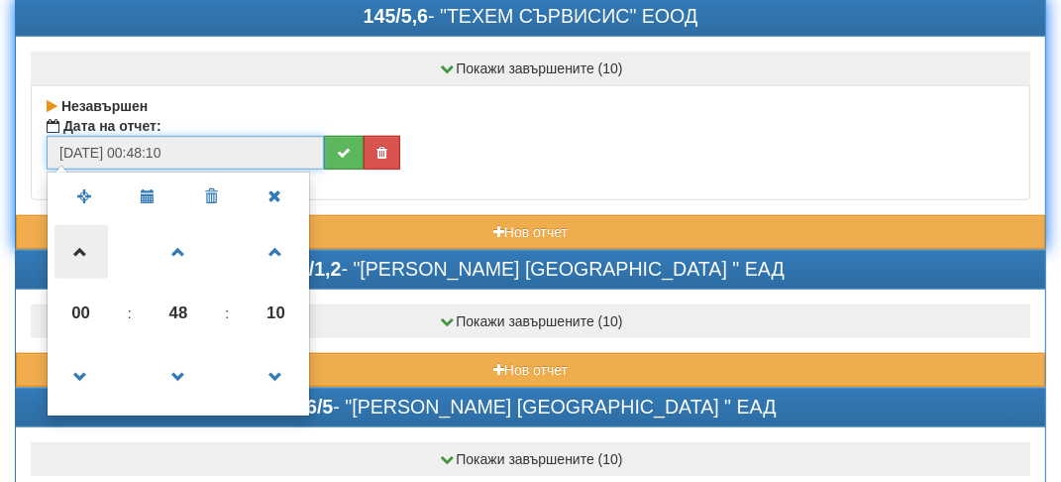
click at [83, 225] on span at bounding box center [82, 252] width 54 height 54
click at [74, 313] on span "01" at bounding box center [82, 313] width 54 height 54
click at [0, 0] on td "16" at bounding box center [0, 0] width 0 height 0
click at [74, 313] on span "16" at bounding box center [82, 313] width 54 height 54
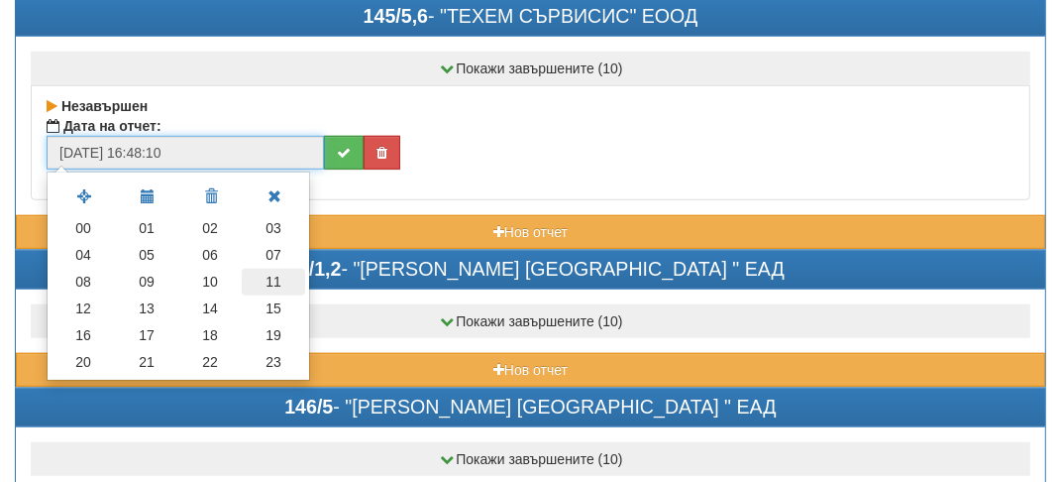
click at [283, 269] on td "11" at bounding box center [273, 282] width 63 height 27
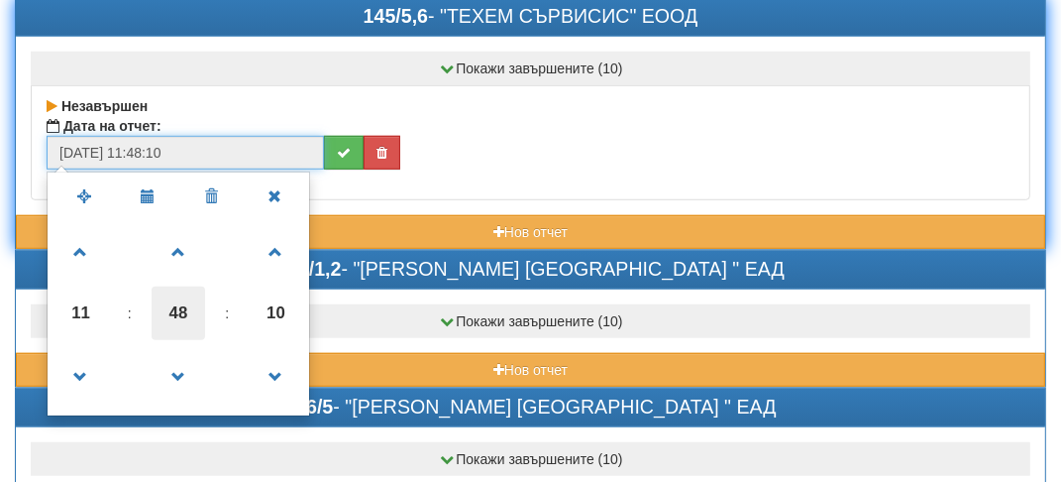
click at [178, 307] on span "48" at bounding box center [179, 313] width 54 height 54
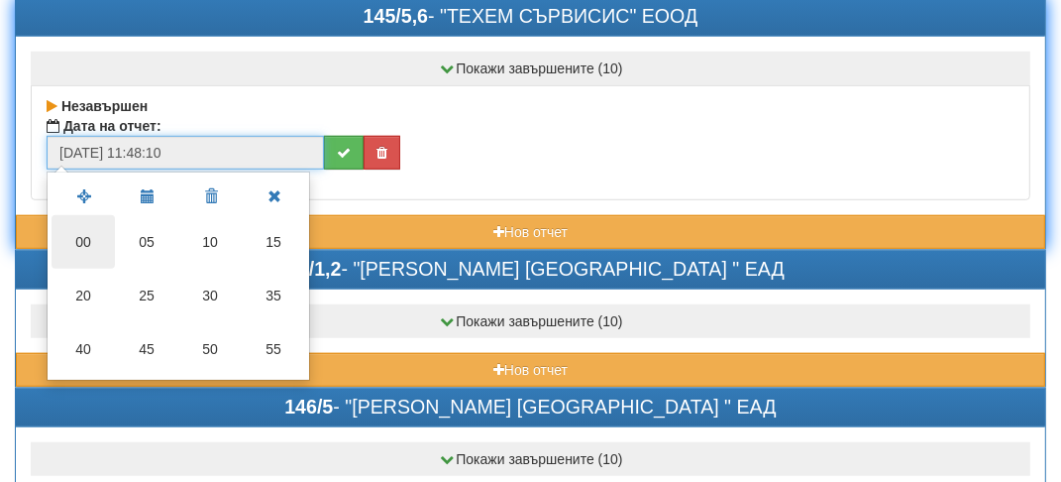
click at [88, 234] on td "00" at bounding box center [83, 242] width 63 height 54
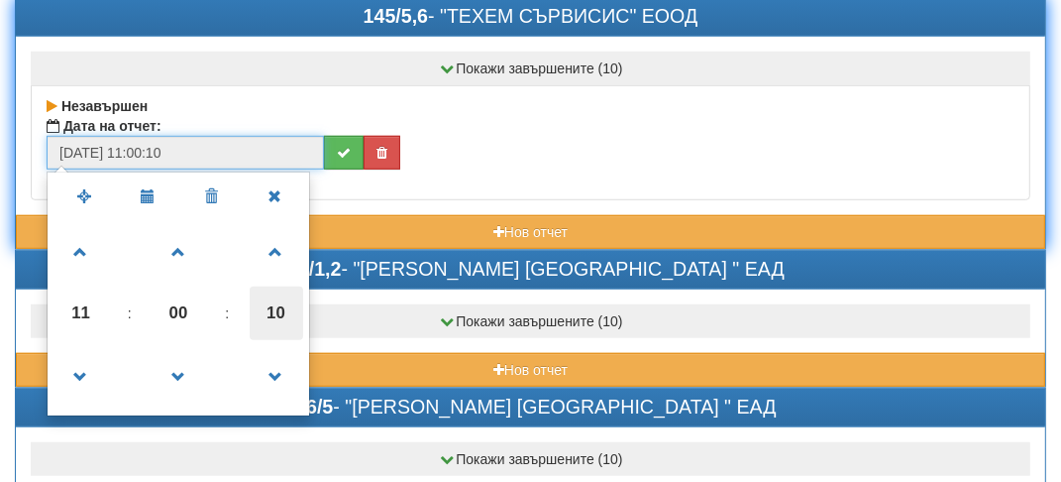
click at [293, 307] on span "10" at bounding box center [277, 313] width 54 height 54
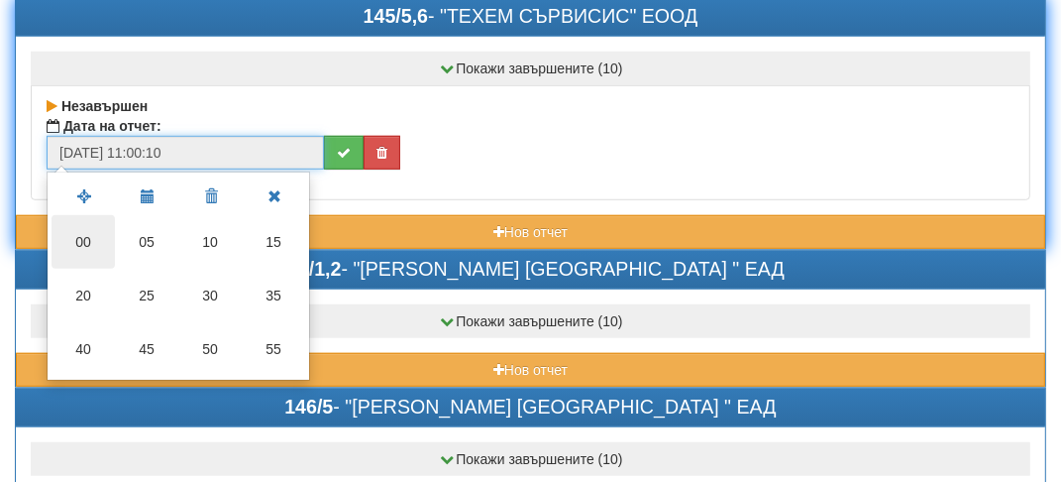
click at [98, 230] on td "00" at bounding box center [83, 242] width 63 height 54
type input "[DATE] 11:00:00"
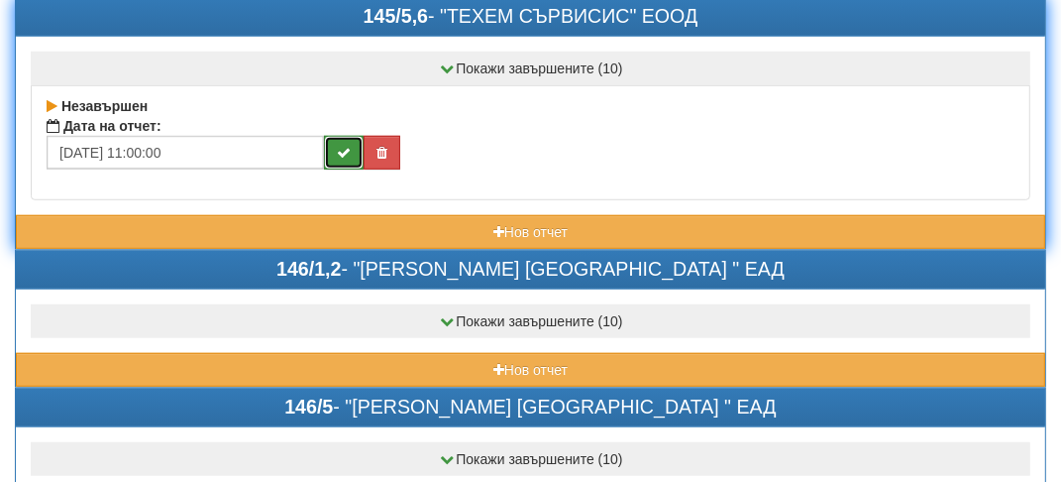
click at [345, 146] on icon "submit" at bounding box center [344, 153] width 14 height 14
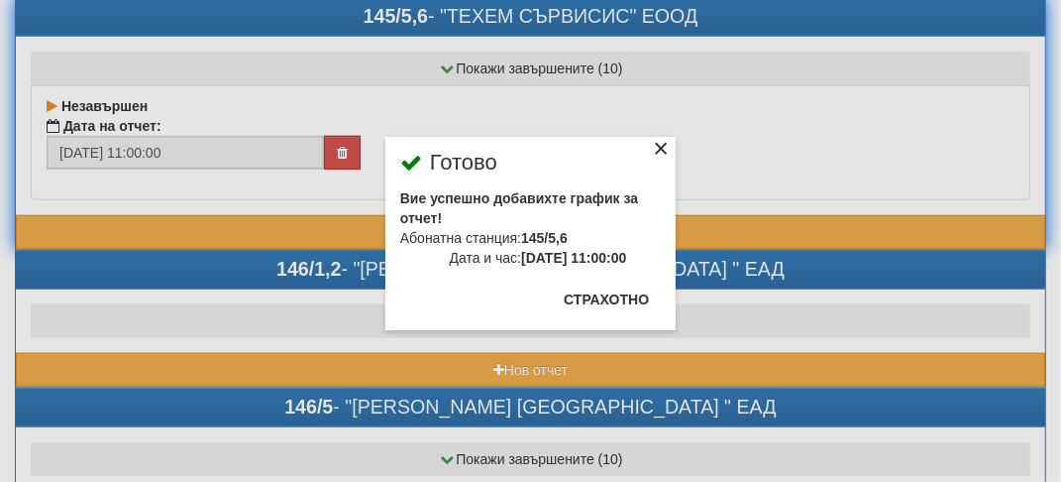
click at [665, 145] on div "×" at bounding box center [661, 152] width 20 height 20
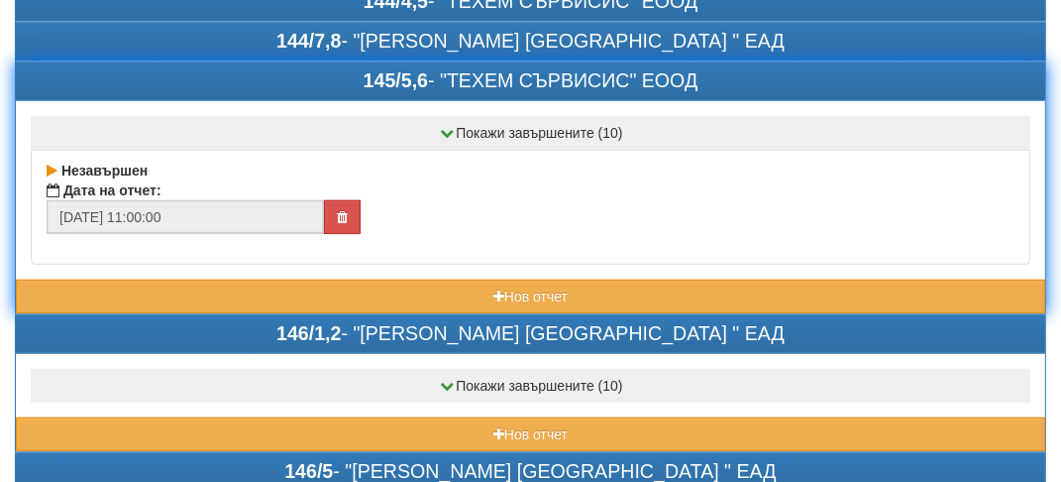
scroll to position [892, 0]
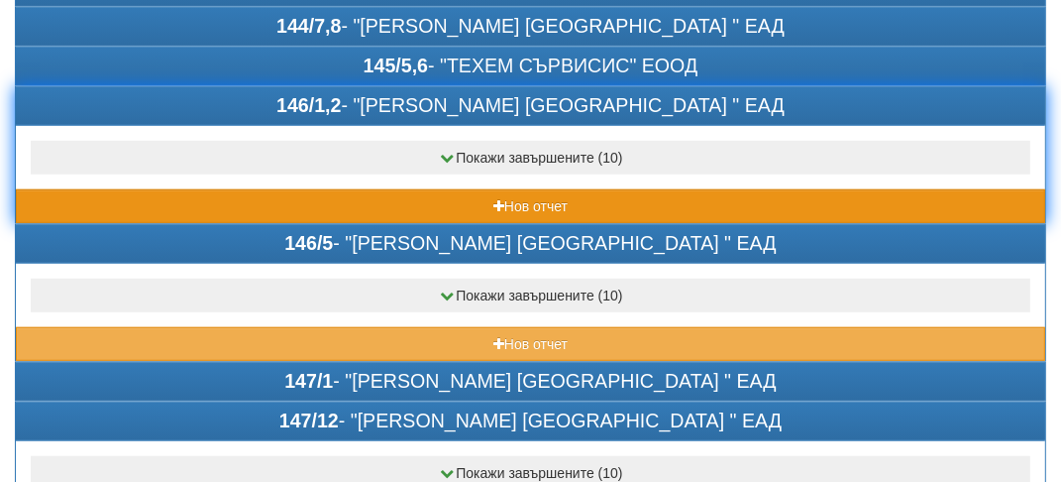
scroll to position [991, 0]
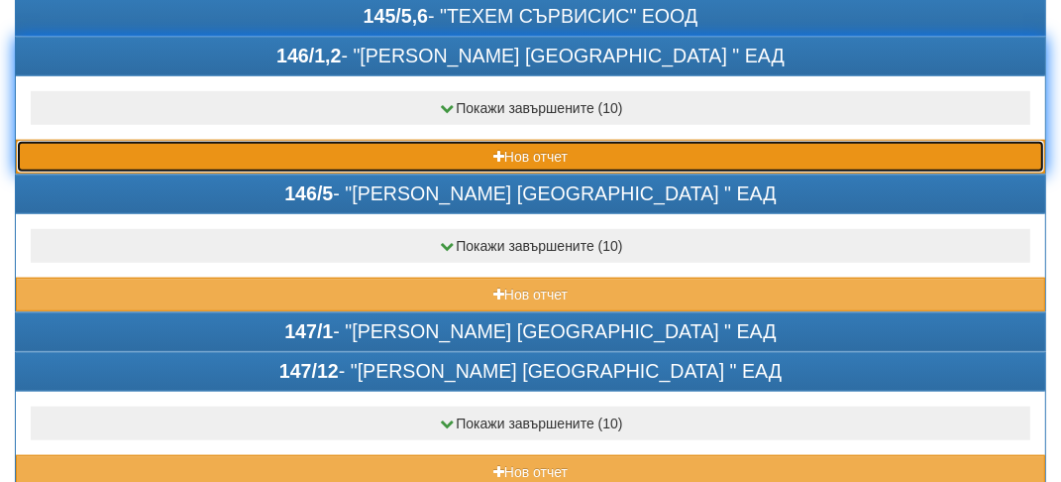
click at [151, 140] on button "Нов отчет" at bounding box center [531, 157] width 1030 height 34
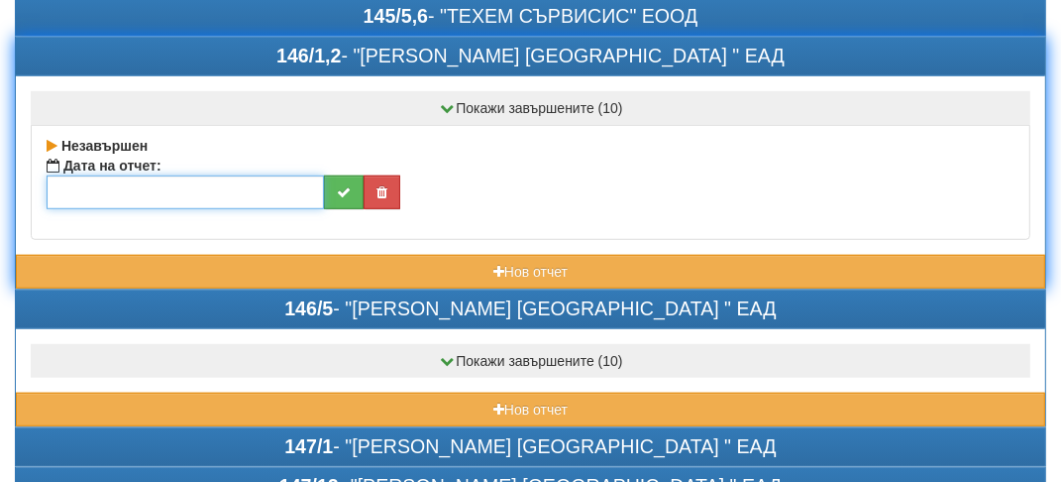
click at [67, 196] on input "text" at bounding box center [186, 192] width 278 height 34
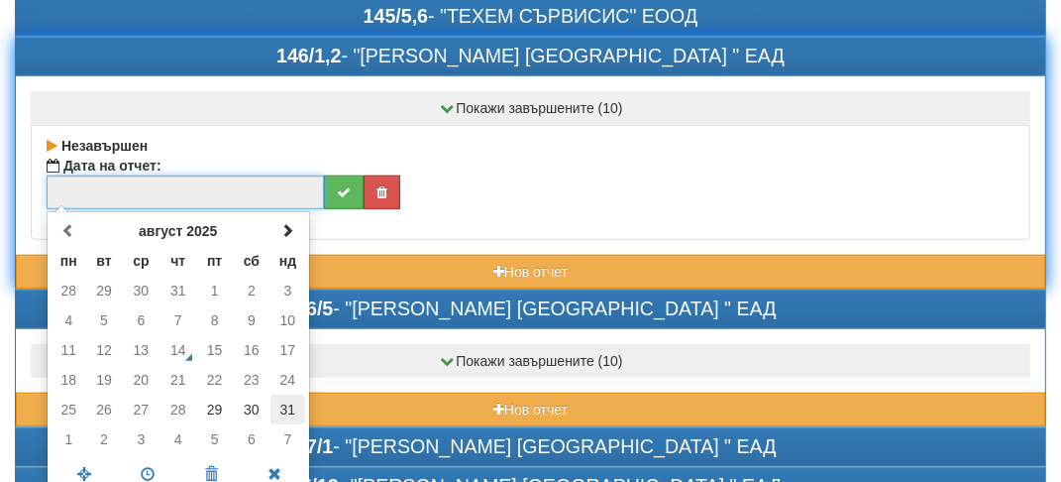
click at [281, 396] on td "31" at bounding box center [288, 409] width 35 height 30
click at [153, 464] on span at bounding box center [148, 474] width 63 height 35
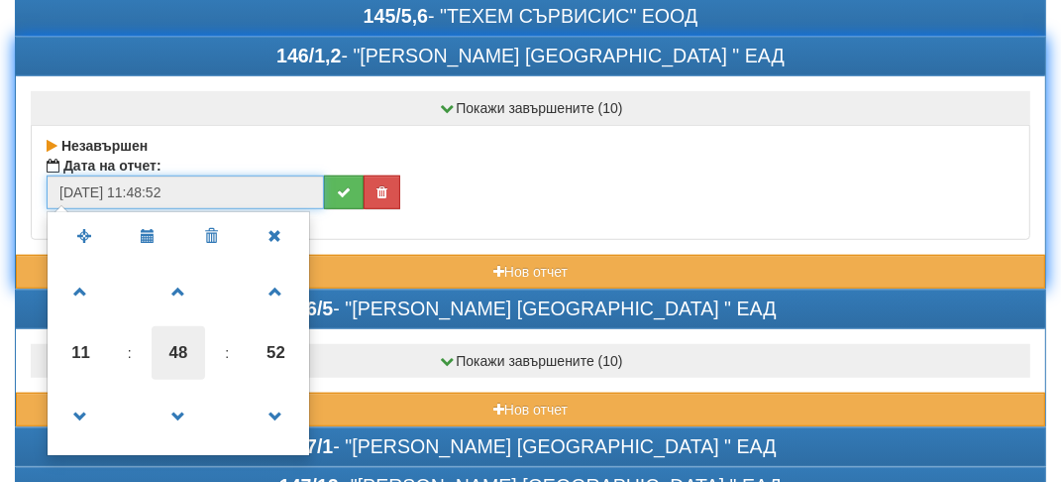
click at [194, 343] on span "48" at bounding box center [179, 353] width 54 height 54
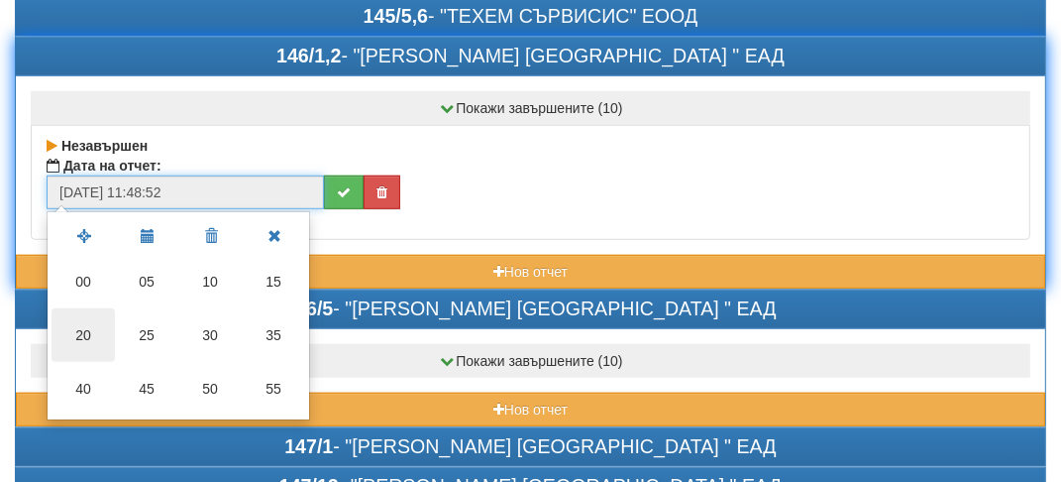
click at [91, 331] on td "20" at bounding box center [83, 335] width 63 height 54
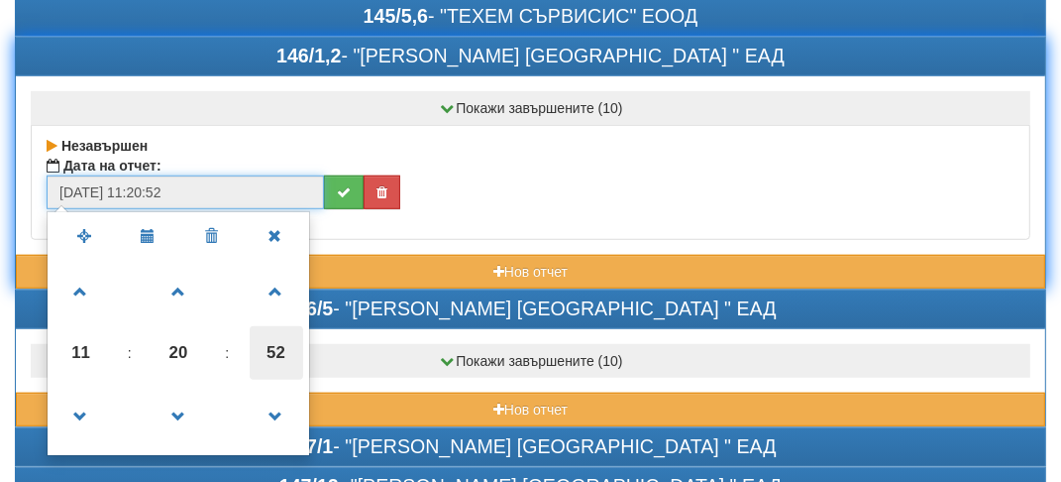
click at [273, 337] on span "52" at bounding box center [277, 353] width 54 height 54
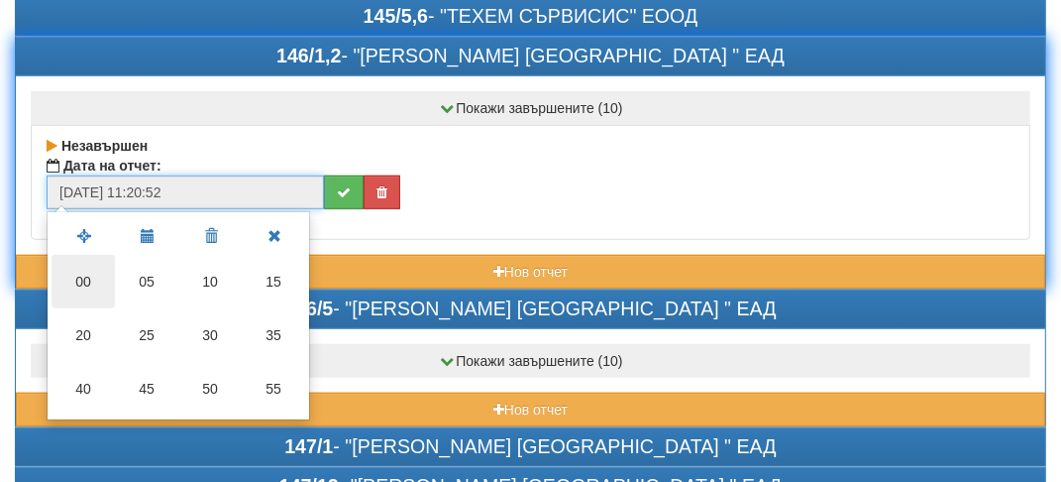
click at [79, 276] on td "00" at bounding box center [83, 282] width 63 height 54
type input "31/08/2025 11:20:00"
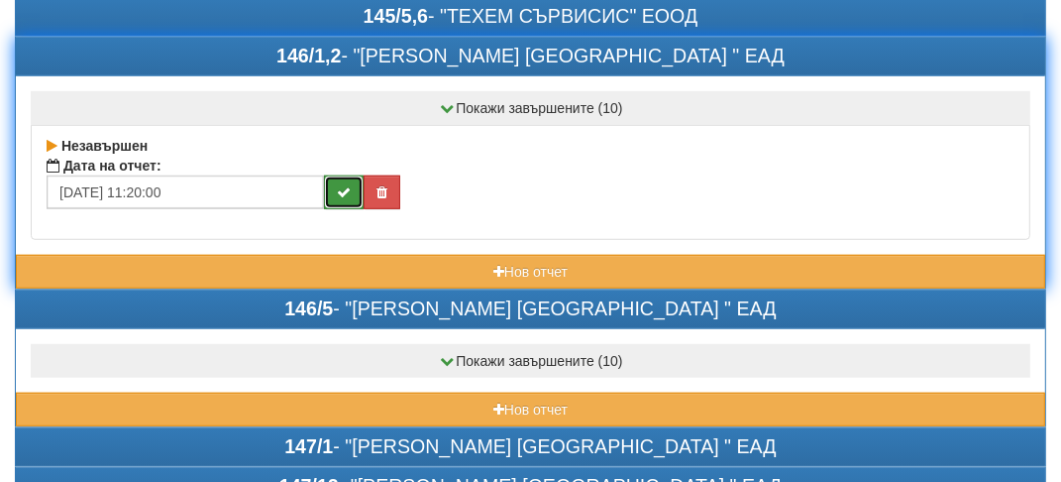
click at [349, 185] on icon "submit" at bounding box center [344, 192] width 14 height 14
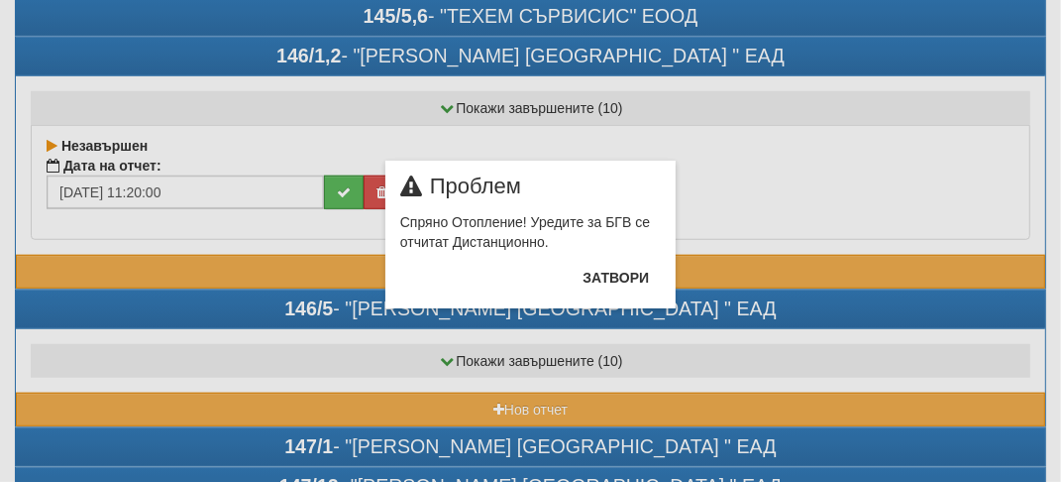
click at [218, 308] on div "× Проблем Спряно Отопление! Уредите за БГВ се отчитат Дистанционно. Затвори" at bounding box center [531, 154] width 961 height 308
click at [602, 277] on button "Затвори" at bounding box center [616, 278] width 90 height 32
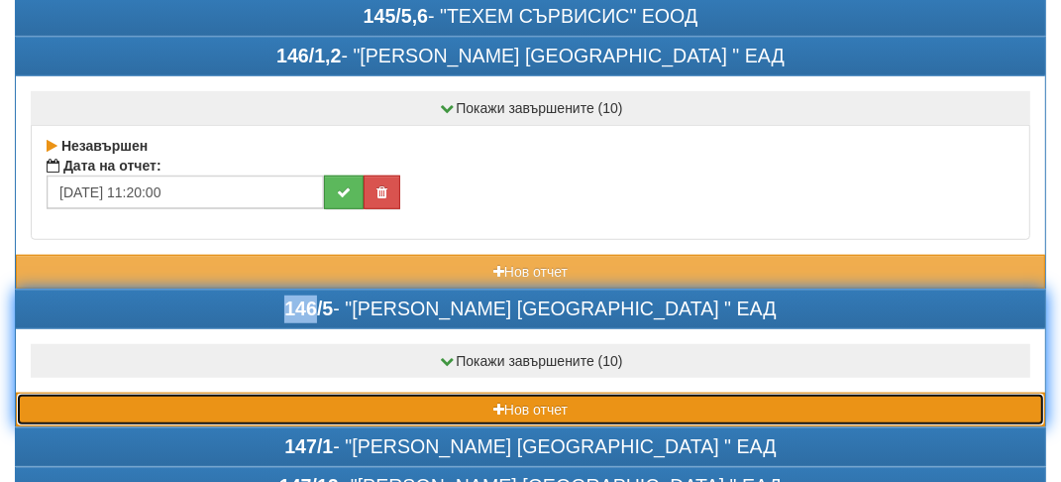
click at [169, 392] on button "Нов отчет" at bounding box center [531, 409] width 1030 height 34
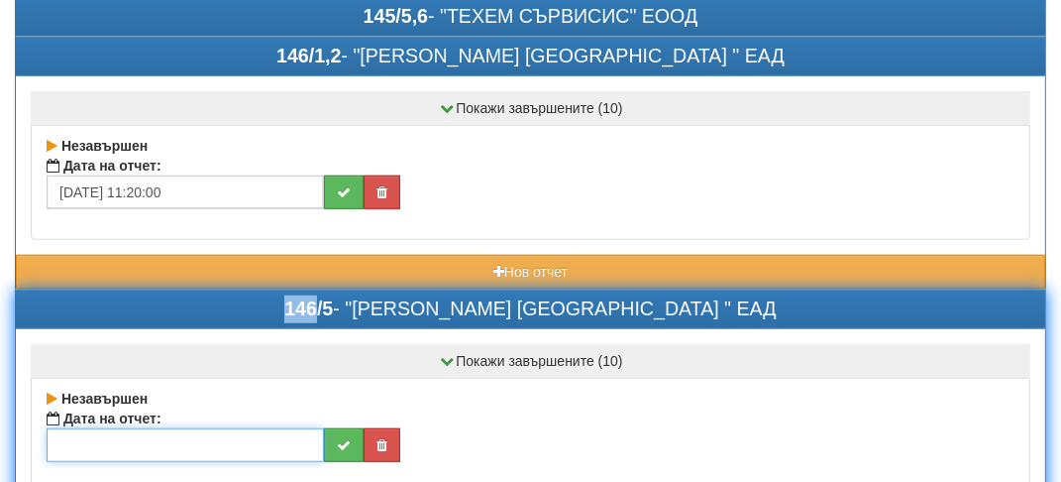
click at [139, 436] on input "text" at bounding box center [186, 445] width 278 height 34
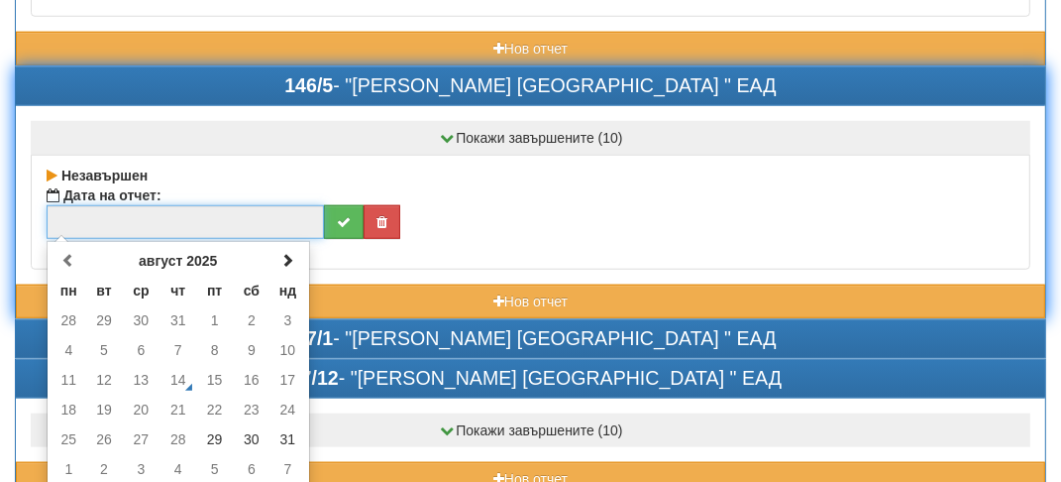
scroll to position [1288, 0]
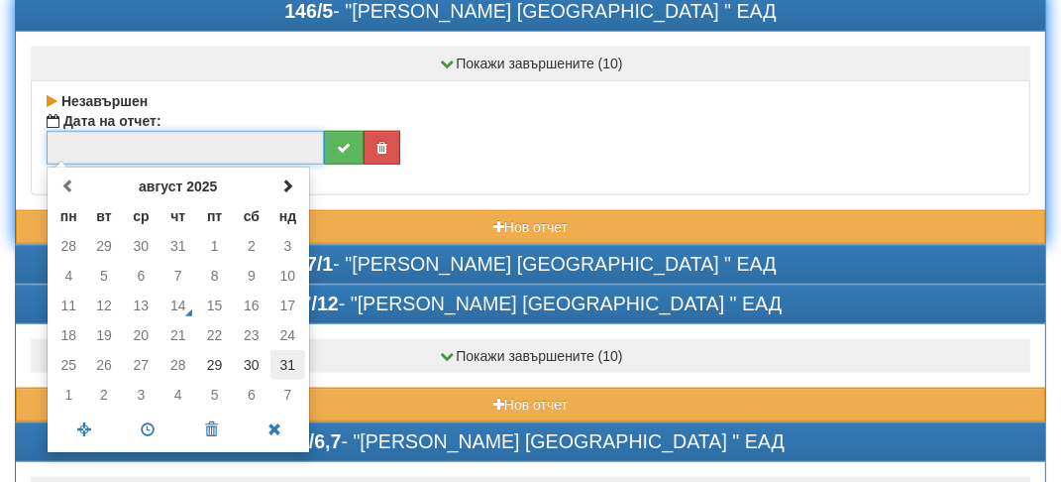
click at [285, 359] on td "31" at bounding box center [288, 365] width 35 height 30
click at [131, 412] on span at bounding box center [148, 429] width 63 height 35
click at [131, 407] on ul "август 2025 пн вт ср чт пт сб нд 28 29 30 31 1 2 3 4 5 6 7 8 9 10 11 12 13 14 1…" at bounding box center [179, 309] width 254 height 277
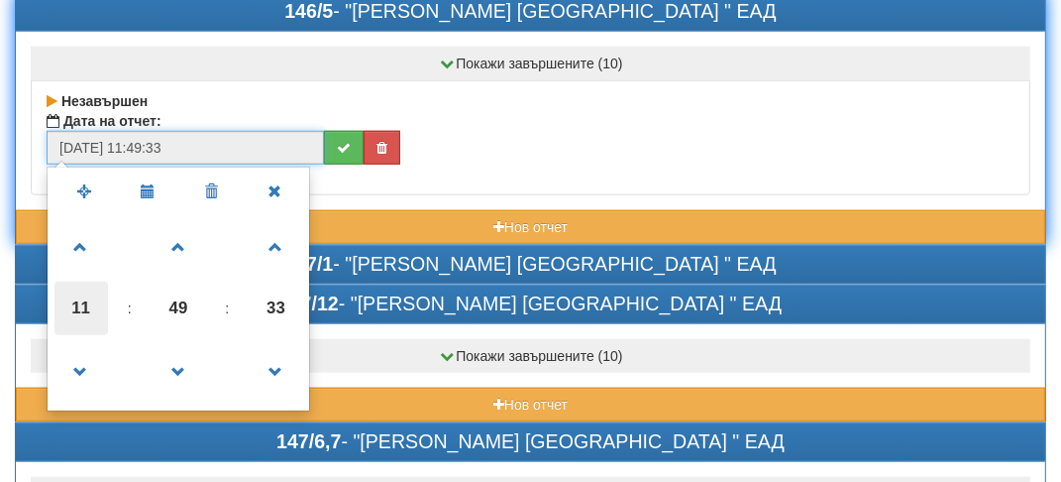
click at [94, 297] on span "11" at bounding box center [82, 308] width 54 height 54
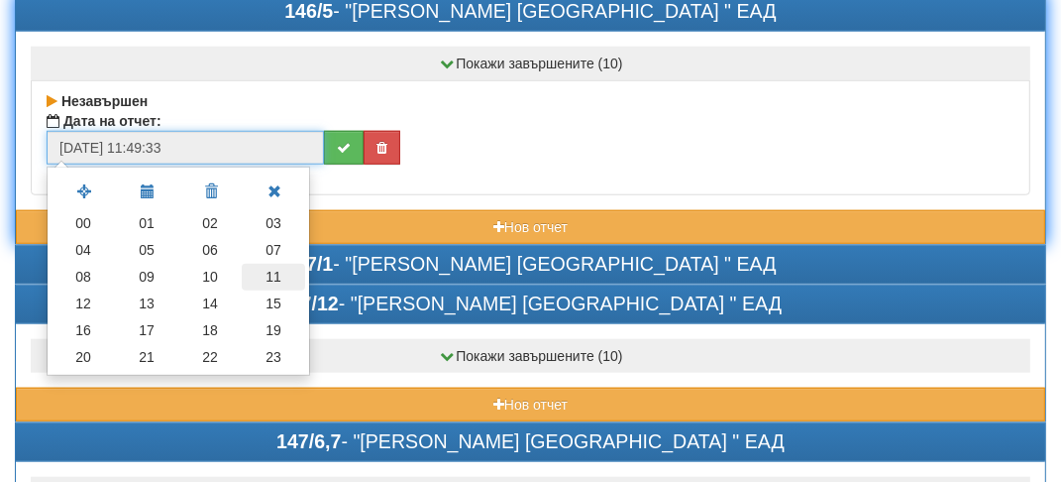
click at [280, 264] on td "11" at bounding box center [273, 277] width 63 height 27
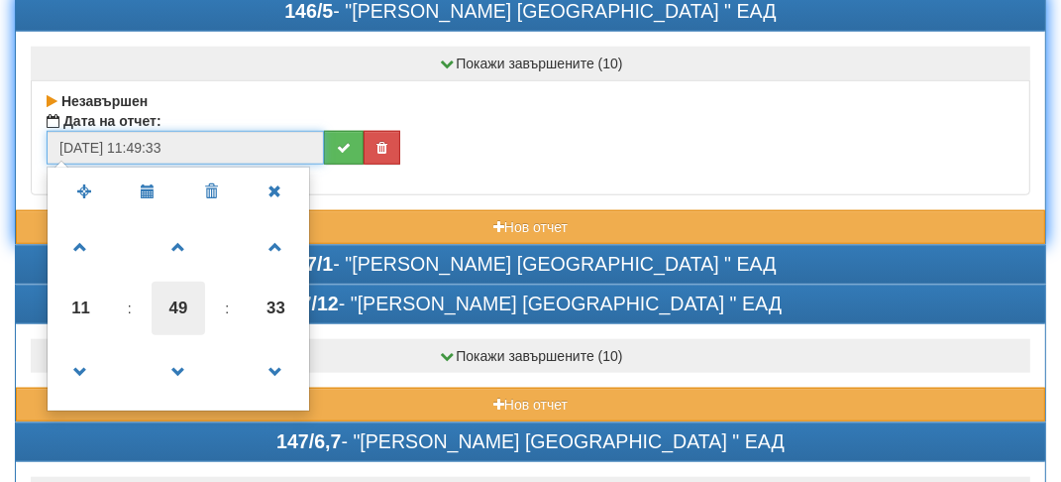
click at [170, 290] on span "49" at bounding box center [179, 308] width 54 height 54
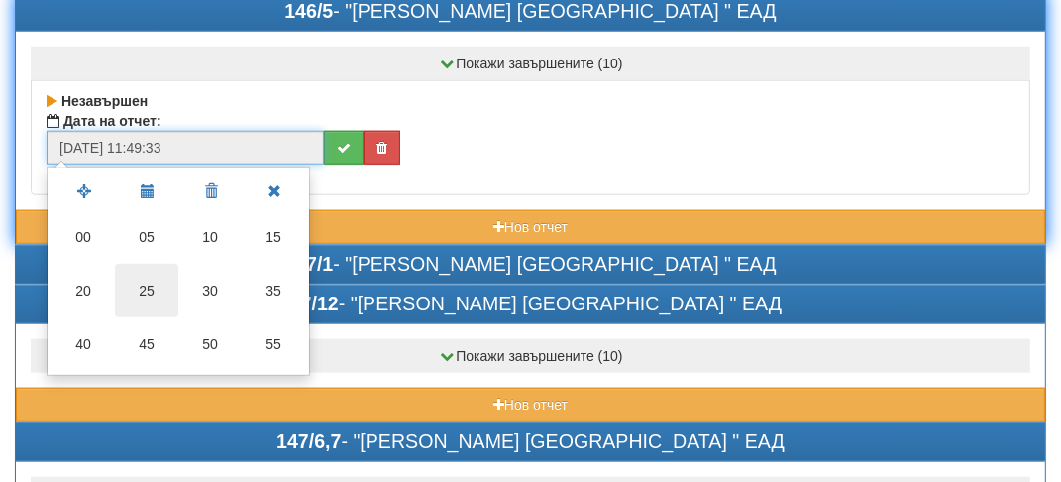
click at [128, 276] on td "25" at bounding box center [146, 291] width 63 height 54
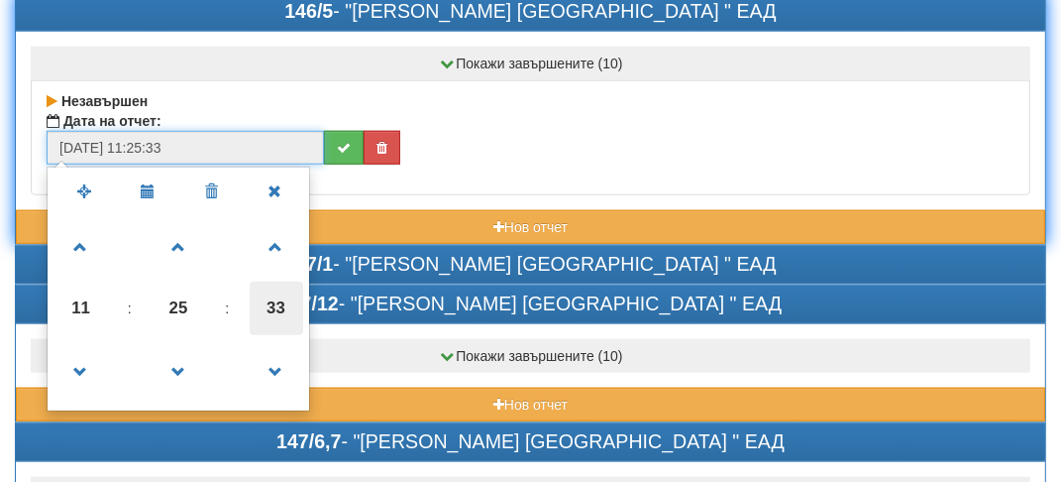
click at [289, 296] on span "33" at bounding box center [277, 308] width 54 height 54
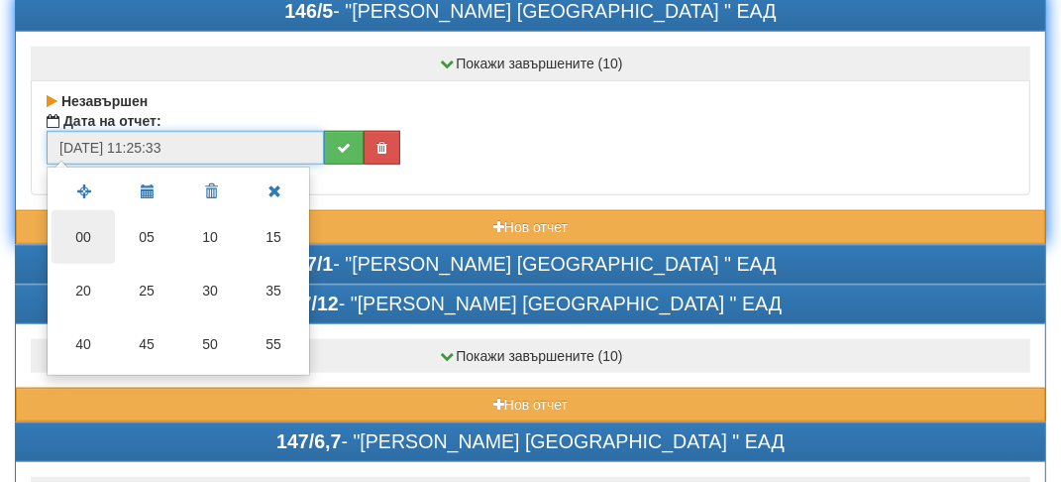
click at [93, 218] on td "00" at bounding box center [83, 237] width 63 height 54
type input "[DATE] 11:25:00"
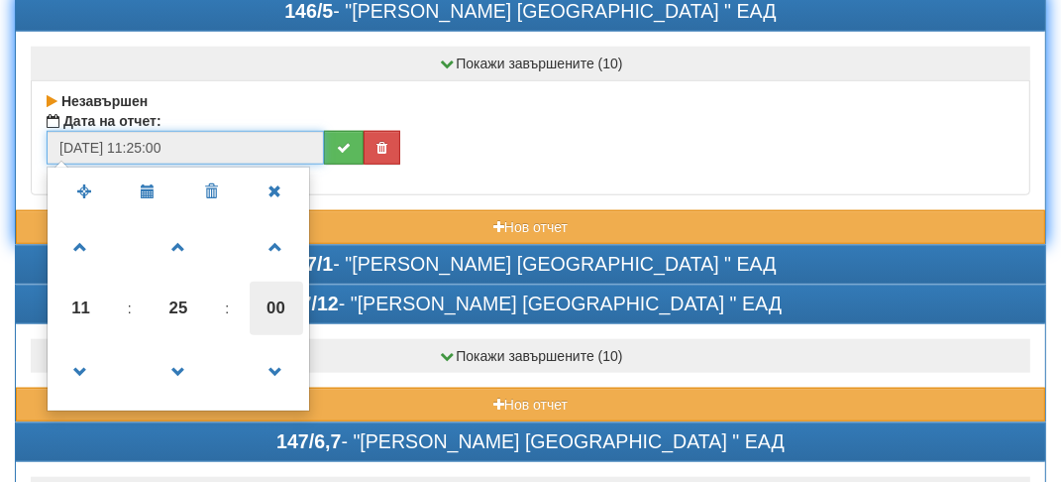
click at [278, 311] on span "00" at bounding box center [277, 308] width 54 height 54
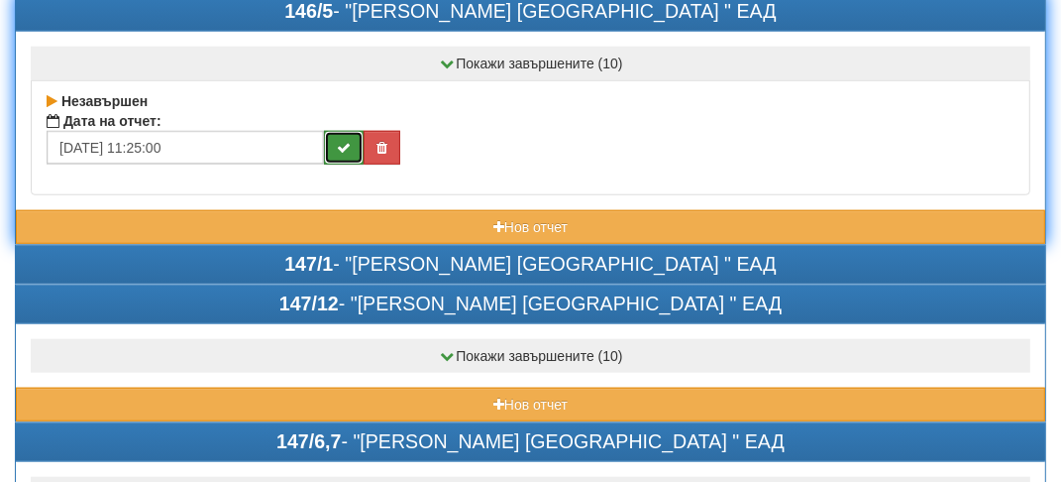
click at [353, 141] on button "submit" at bounding box center [344, 148] width 40 height 34
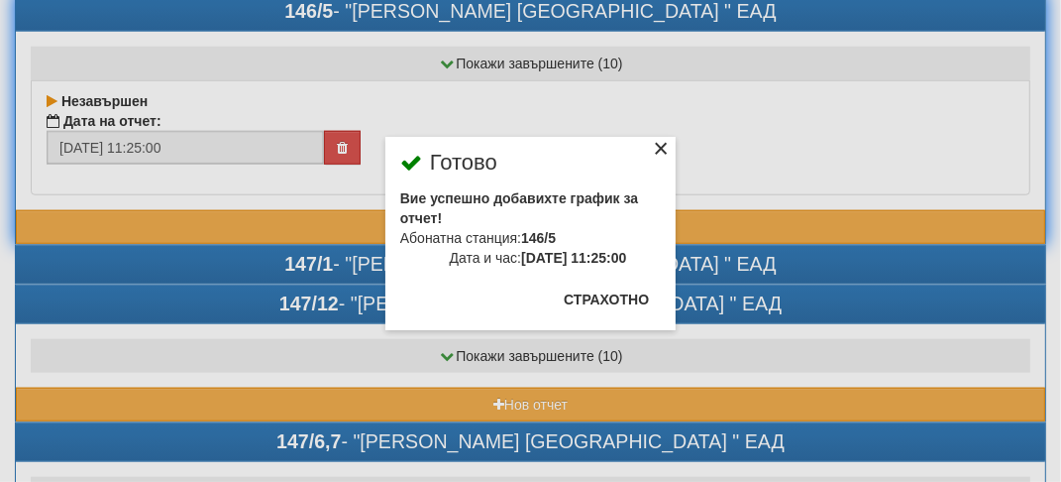
click at [658, 147] on div "×" at bounding box center [661, 152] width 20 height 20
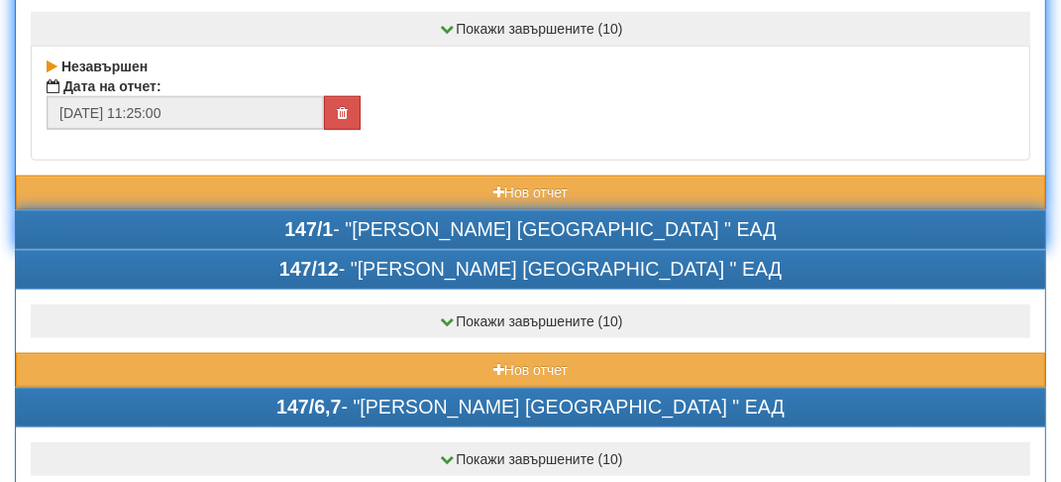
scroll to position [1189, 0]
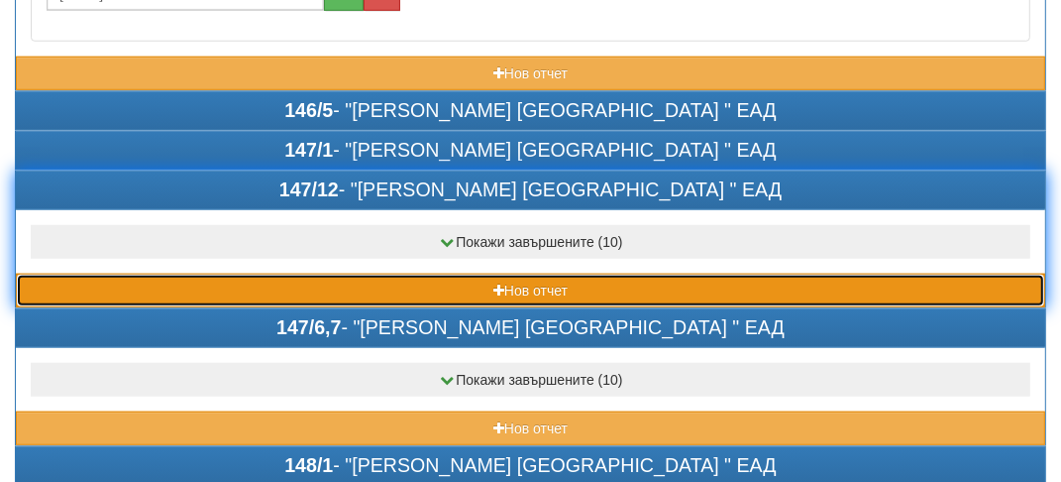
click at [154, 274] on button "Нов отчет" at bounding box center [531, 291] width 1030 height 34
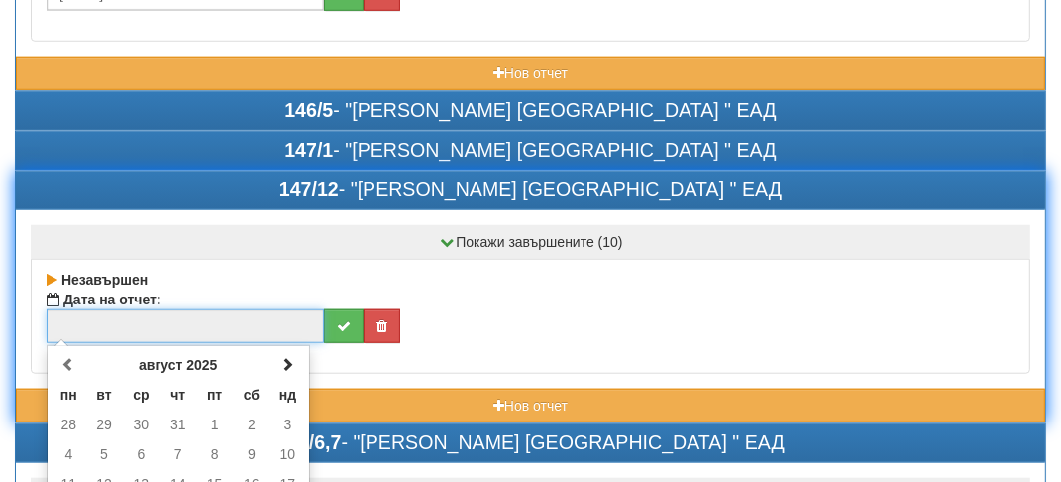
click at [94, 314] on input "text" at bounding box center [186, 326] width 278 height 34
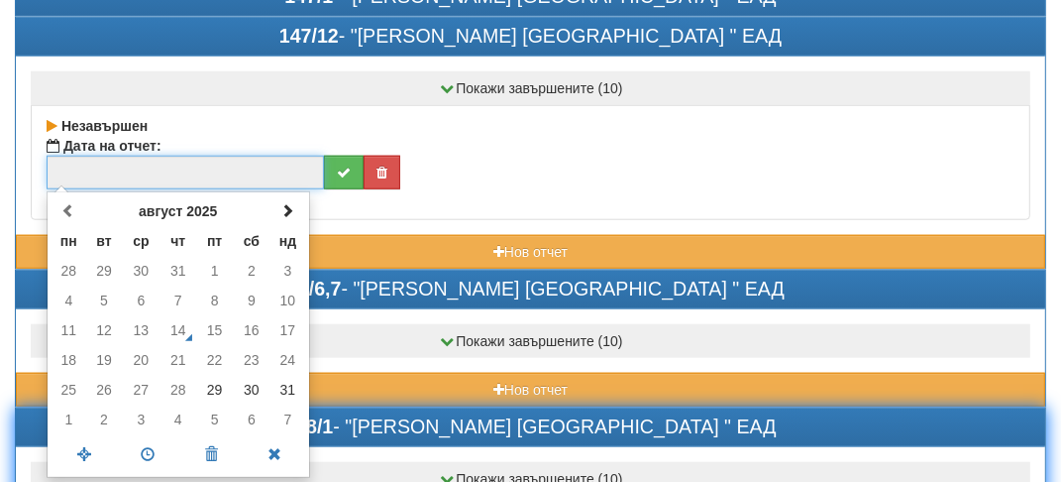
scroll to position [1388, 0]
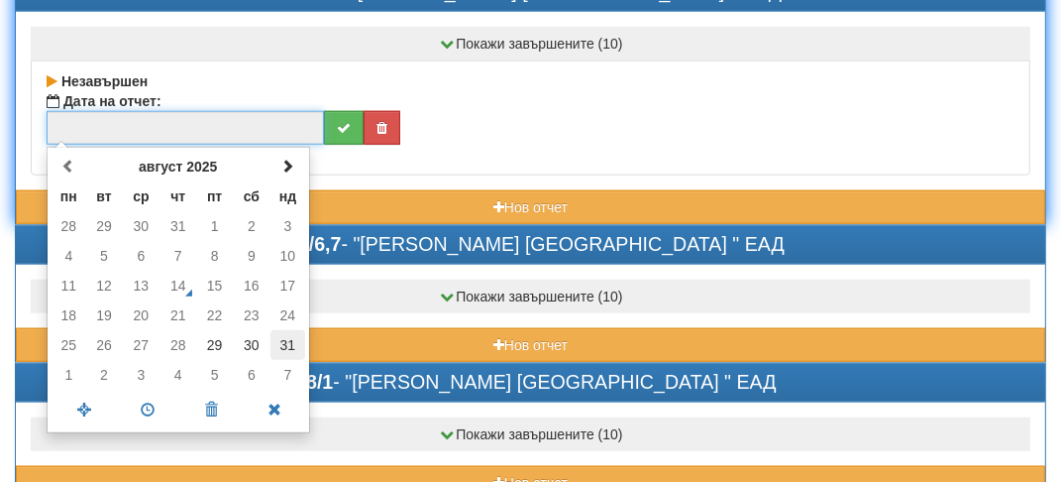
click at [289, 330] on td "31" at bounding box center [288, 345] width 35 height 30
click at [155, 393] on span at bounding box center [148, 409] width 63 height 35
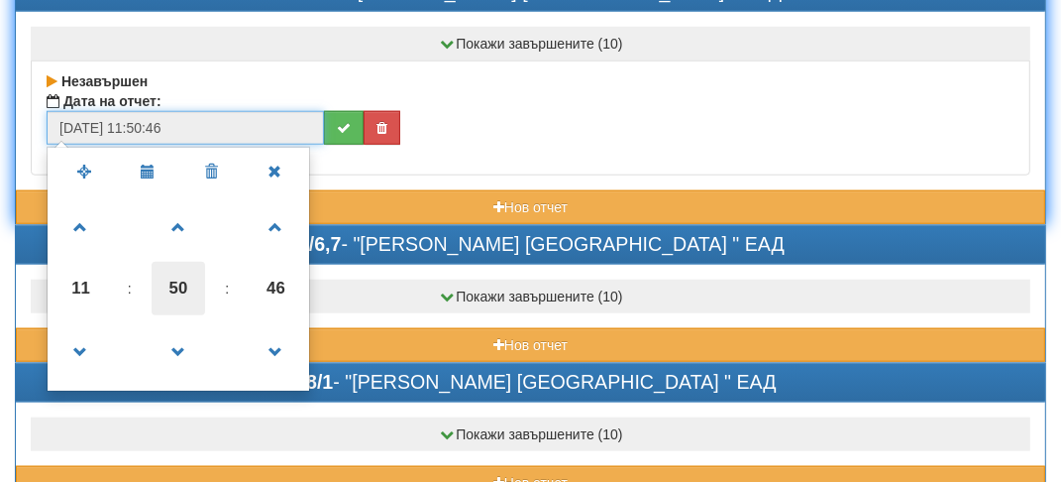
click at [183, 278] on span "50" at bounding box center [179, 289] width 54 height 54
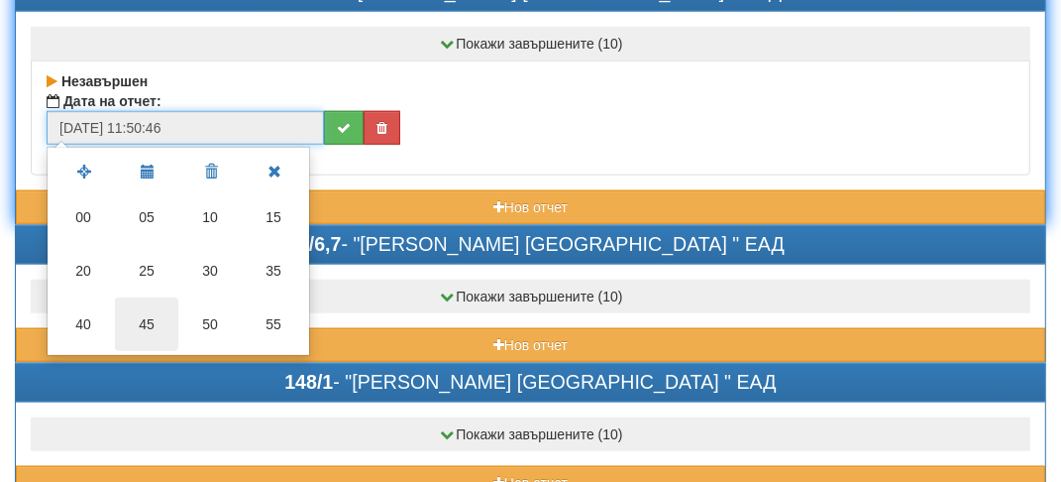
click at [146, 310] on td "45" at bounding box center [146, 324] width 63 height 54
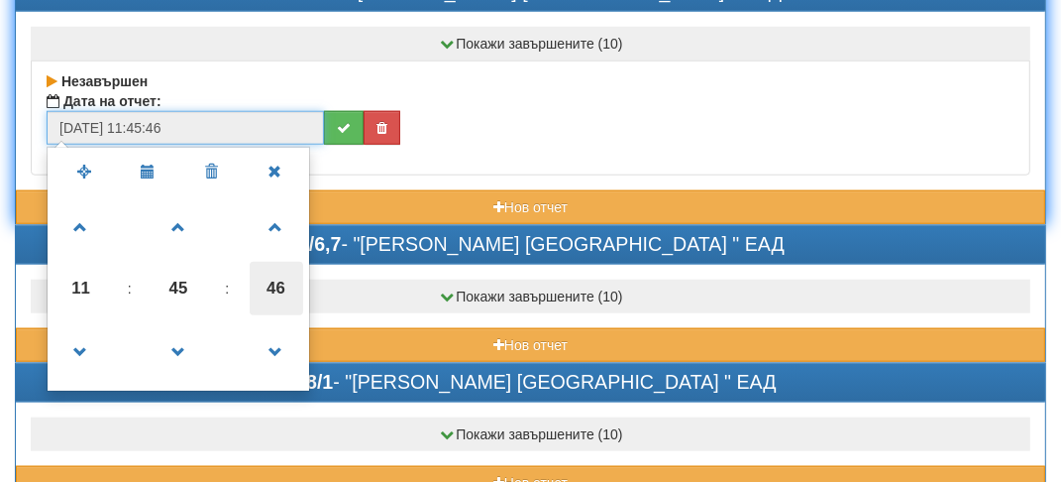
click at [288, 267] on span "46" at bounding box center [277, 289] width 54 height 54
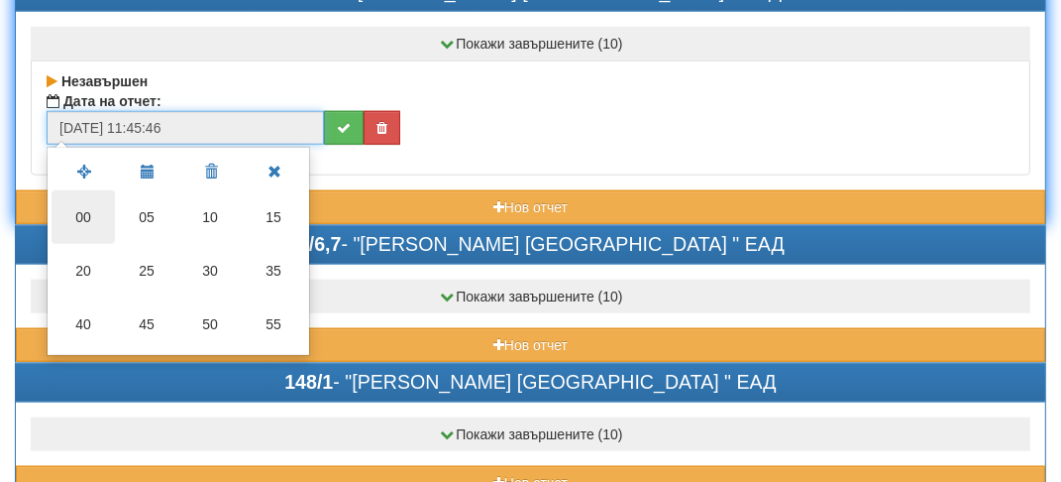
click at [108, 212] on td "00" at bounding box center [83, 217] width 63 height 54
type input "[DATE] 11:45:00"
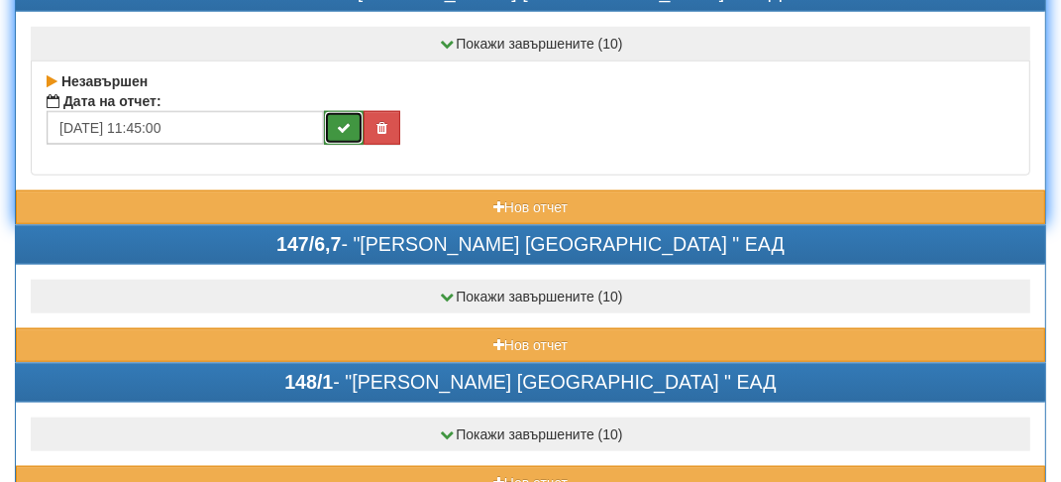
click at [349, 121] on icon "submit" at bounding box center [344, 128] width 14 height 14
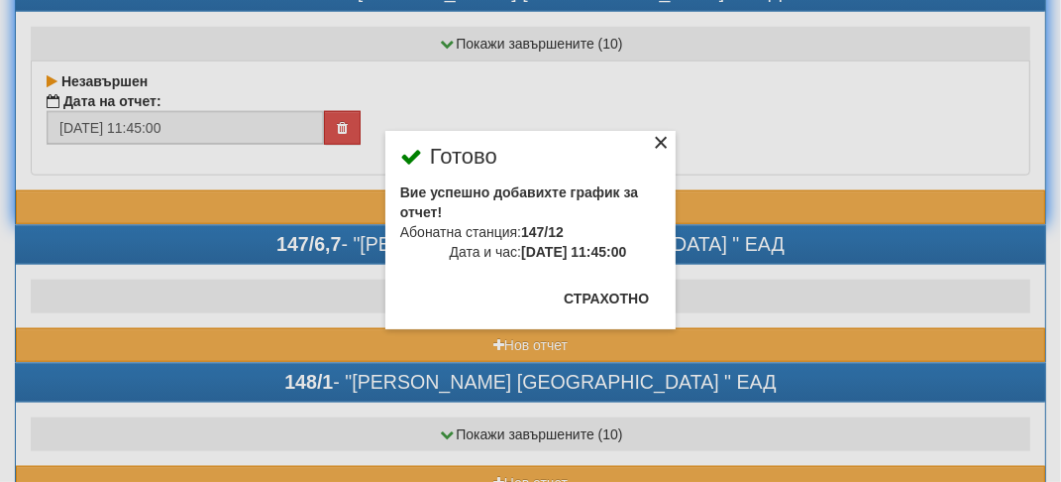
click at [666, 141] on div "×" at bounding box center [661, 146] width 20 height 20
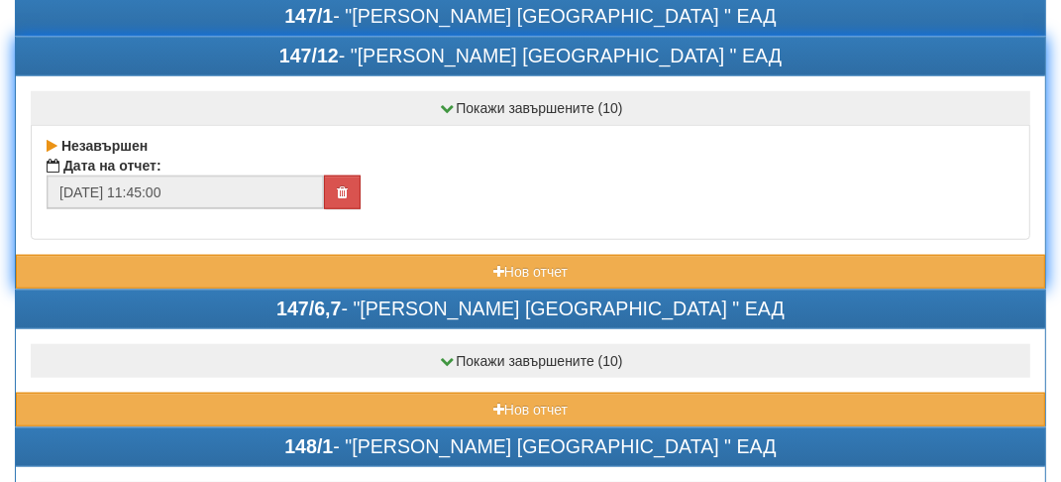
scroll to position [1288, 0]
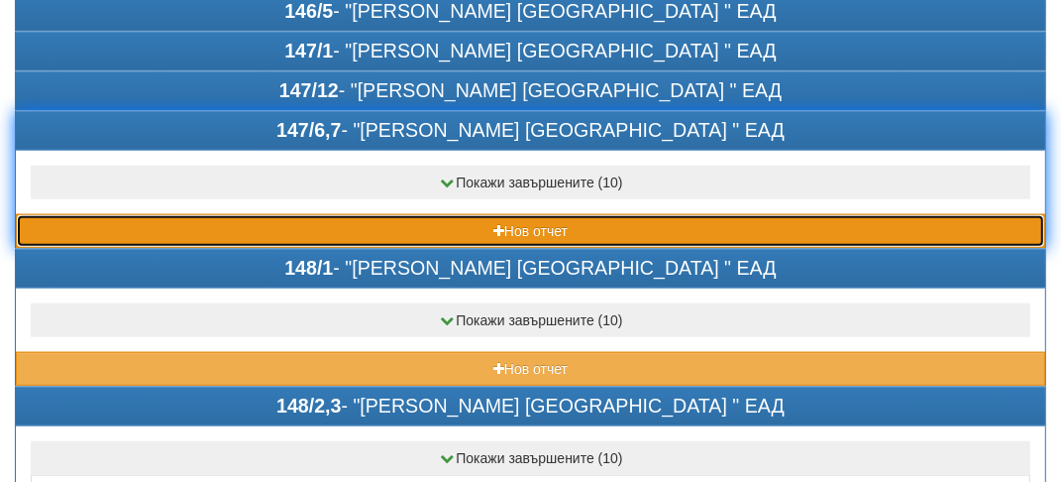
click at [140, 217] on button "Нов отчет" at bounding box center [531, 231] width 1030 height 34
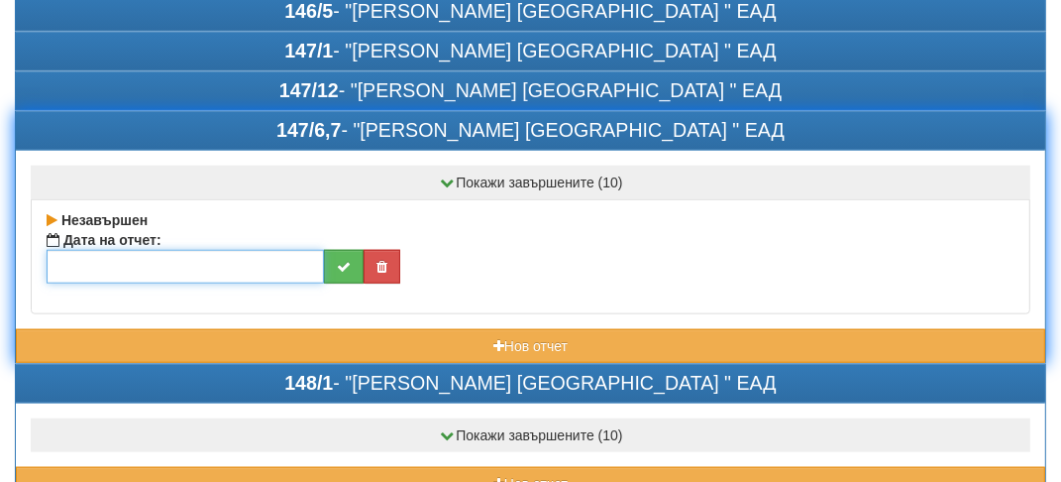
click at [120, 252] on input "text" at bounding box center [186, 267] width 278 height 34
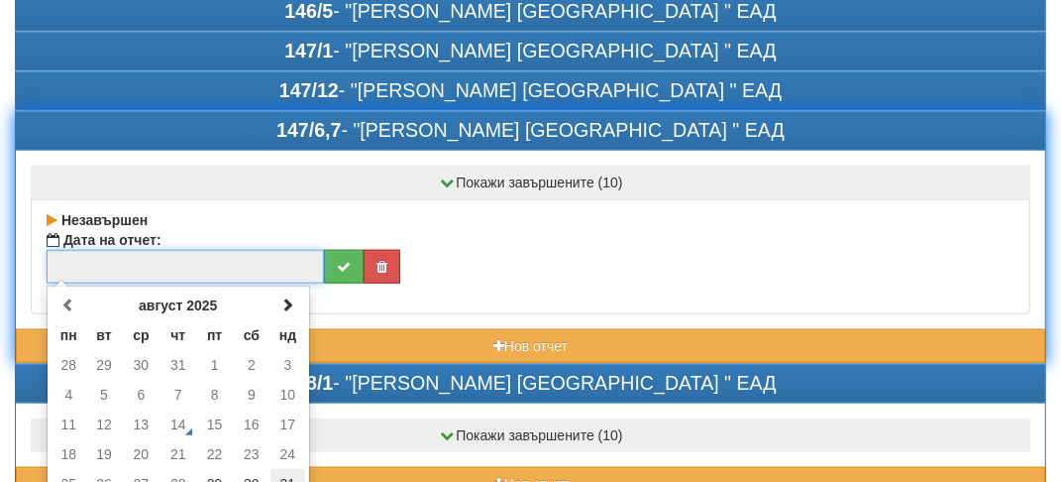
click at [290, 476] on td "31" at bounding box center [288, 484] width 35 height 30
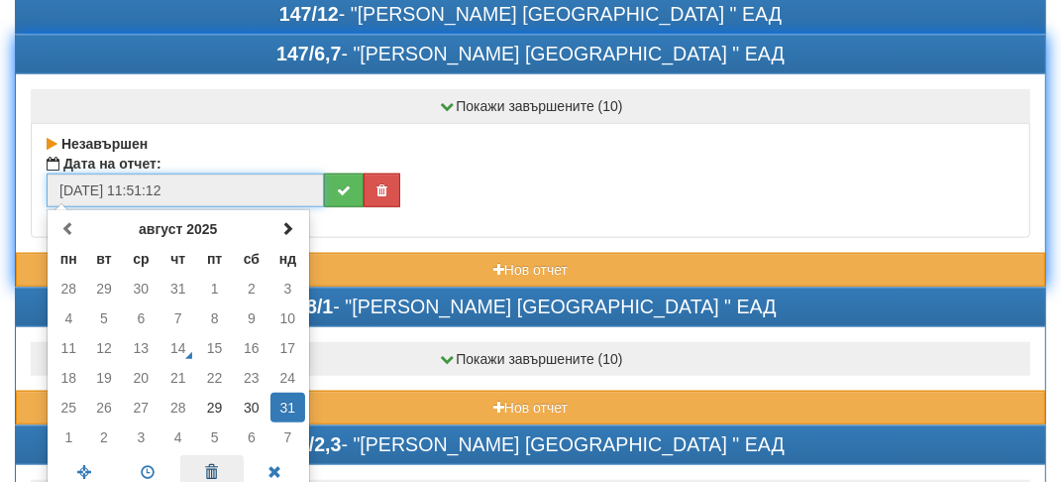
scroll to position [1388, 0]
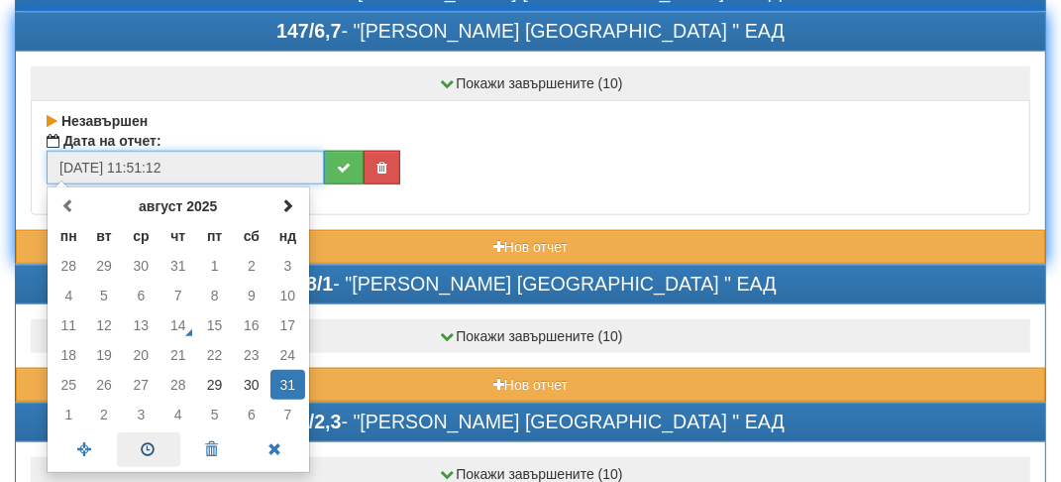
click at [155, 434] on span at bounding box center [148, 449] width 63 height 35
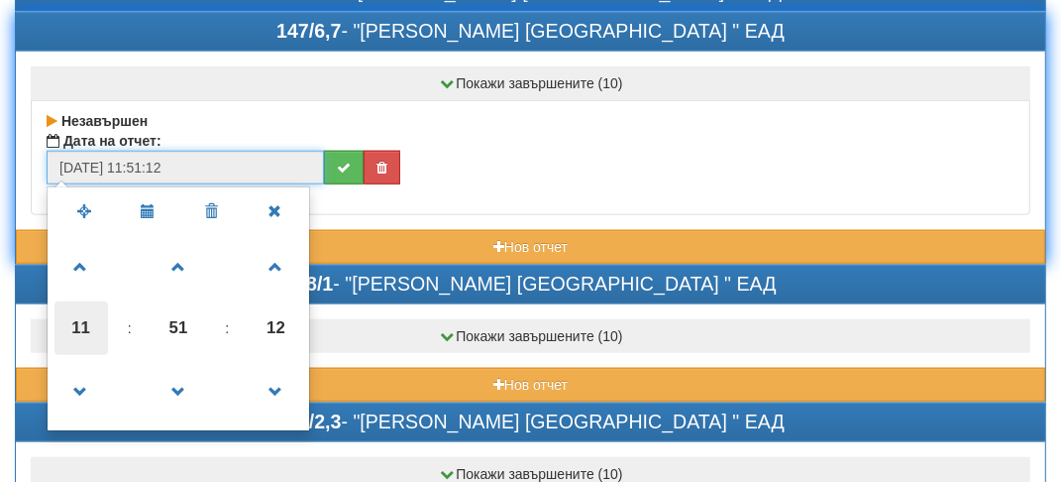
click at [79, 325] on span "11" at bounding box center [82, 328] width 54 height 54
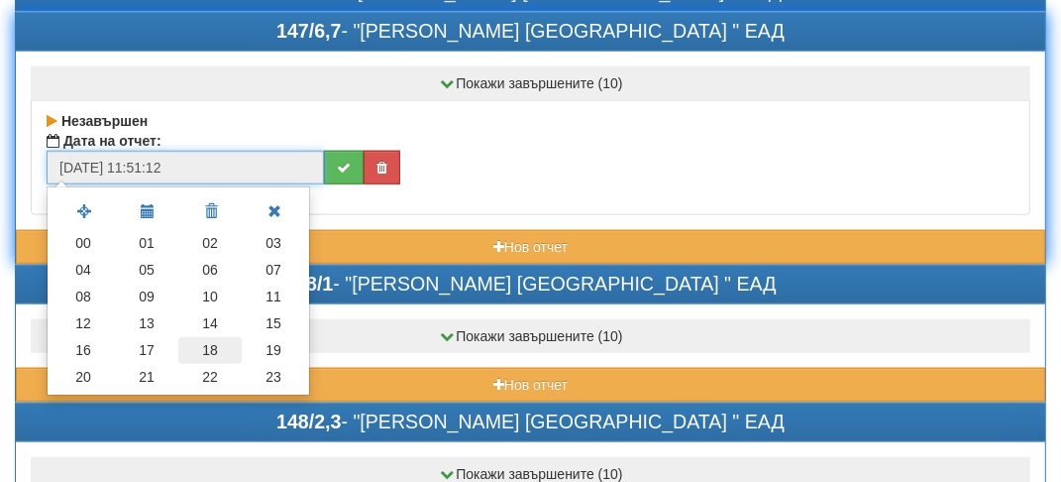
click at [219, 338] on td "18" at bounding box center [209, 350] width 63 height 27
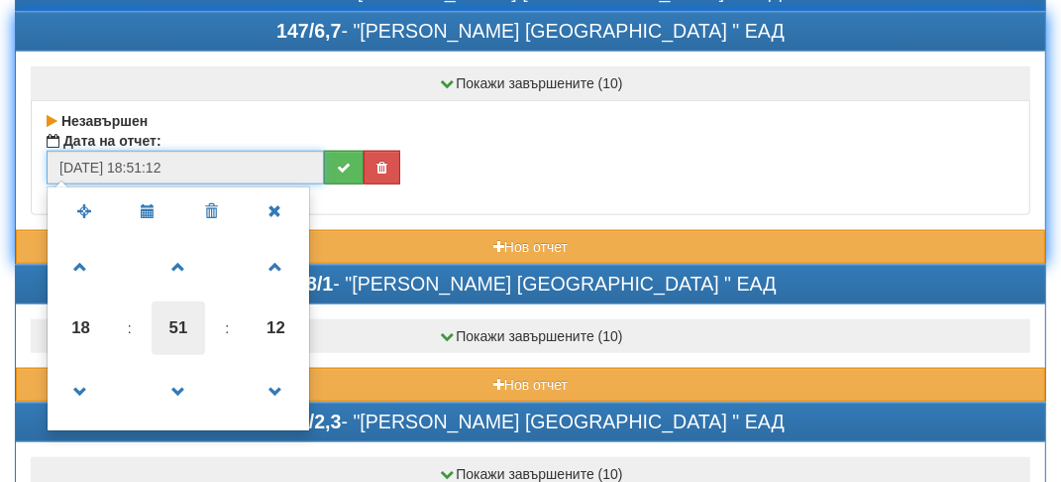
click at [163, 319] on span "51" at bounding box center [179, 328] width 54 height 54
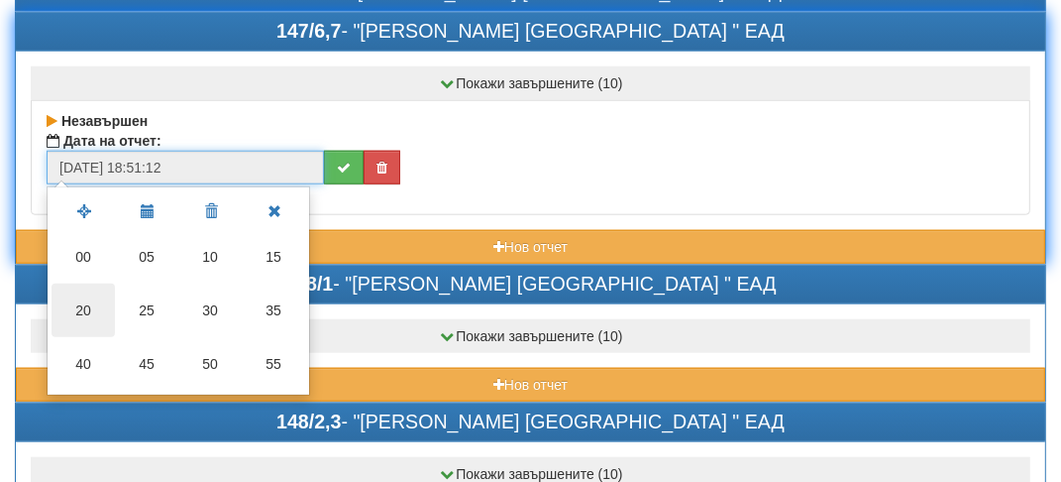
click at [98, 287] on td "20" at bounding box center [83, 310] width 63 height 54
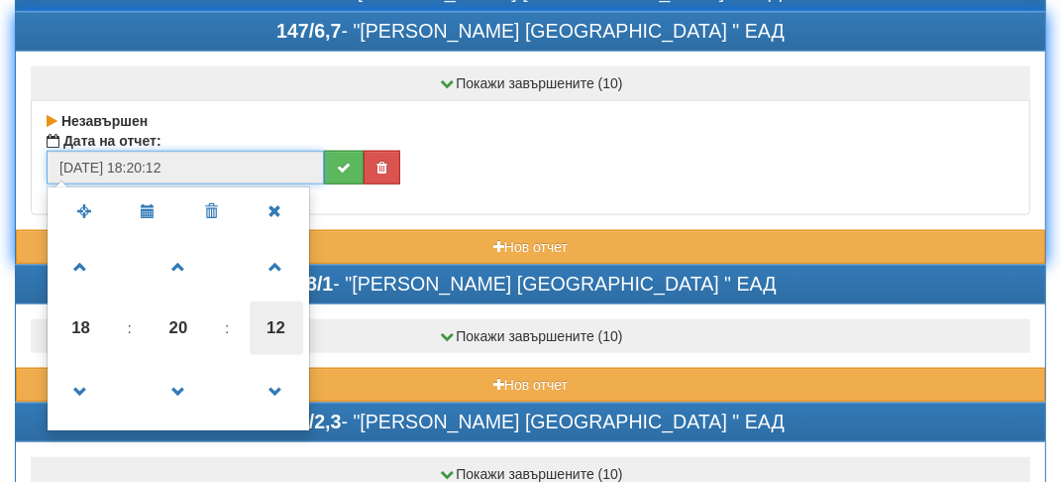
click at [284, 330] on span "12" at bounding box center [277, 328] width 54 height 54
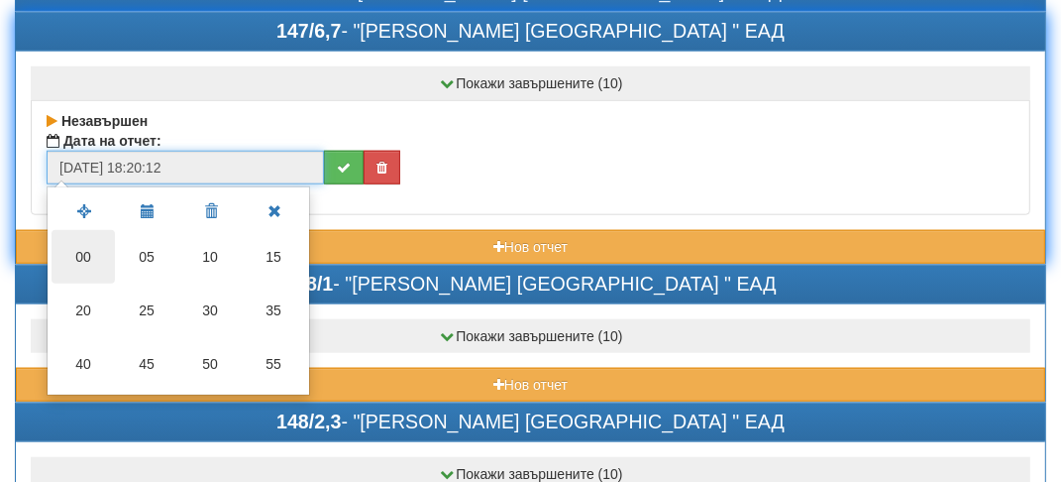
click at [83, 244] on td "00" at bounding box center [83, 257] width 63 height 54
click at [0, 0] on span at bounding box center [0, 0] width 0 height 0
type input "[DATE] 19:20:00"
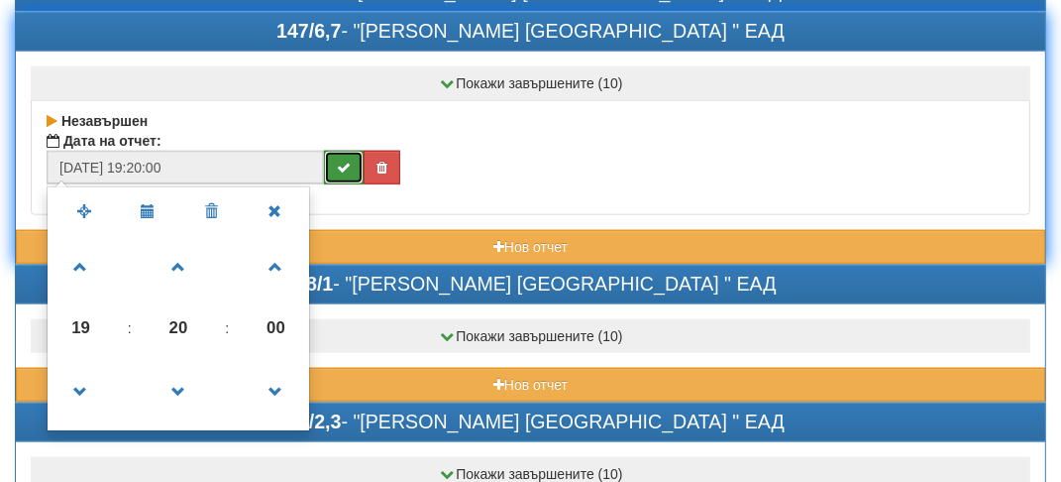
click at [353, 151] on button "submit" at bounding box center [344, 168] width 40 height 34
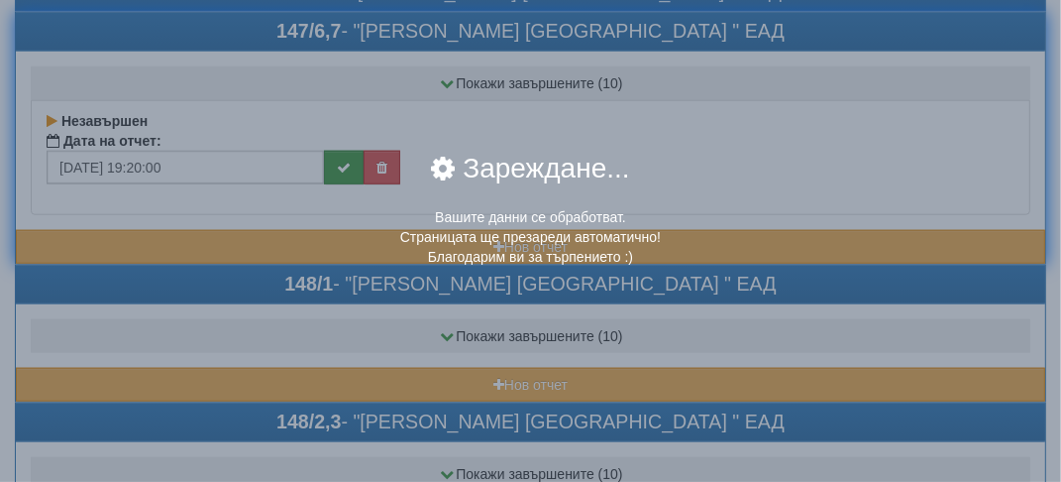
click at [353, 141] on div "× Зареждане... Вашите данни се обработват. Страницата ще презареди автоматично!…" at bounding box center [531, 154] width 961 height 308
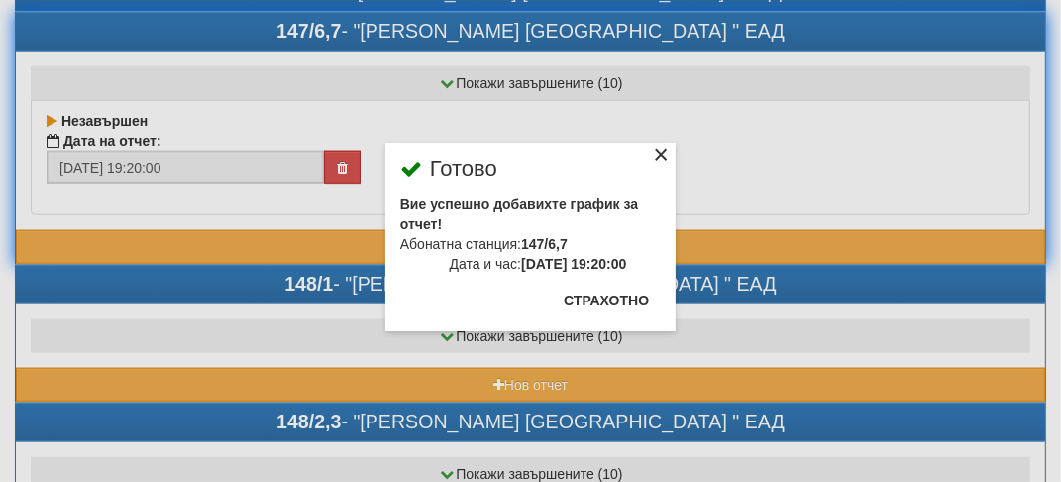
click at [665, 152] on div "×" at bounding box center [661, 158] width 20 height 20
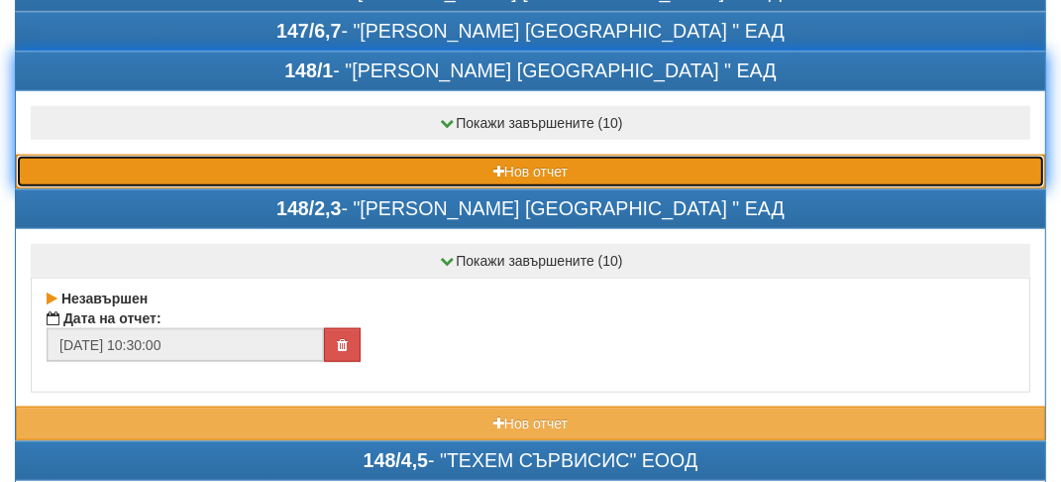
click at [146, 155] on button "Нов отчет" at bounding box center [531, 172] width 1030 height 34
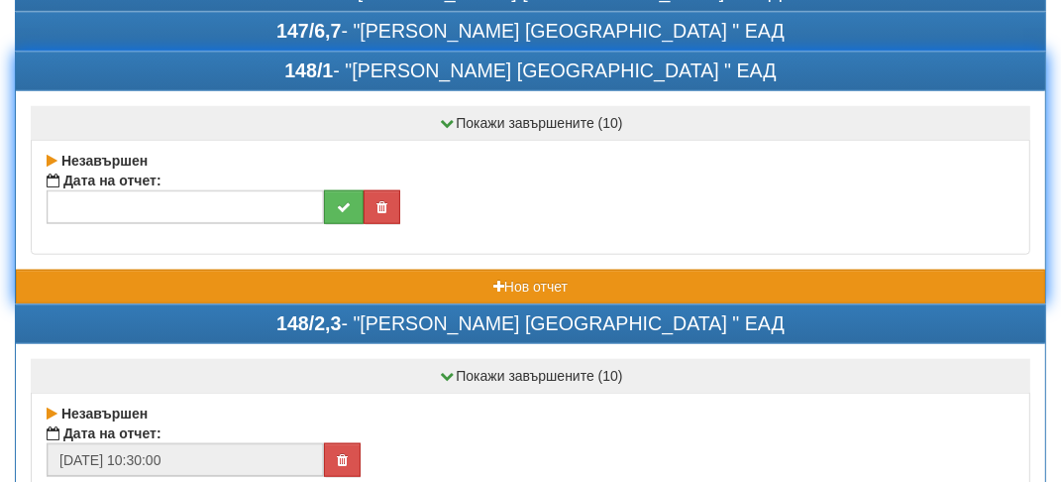
click at [146, 155] on div "Покажи завършените (10) Завършен Дата на отчет: 31/07/2025 18:50:00 Завършен Да…" at bounding box center [531, 196] width 1030 height 213
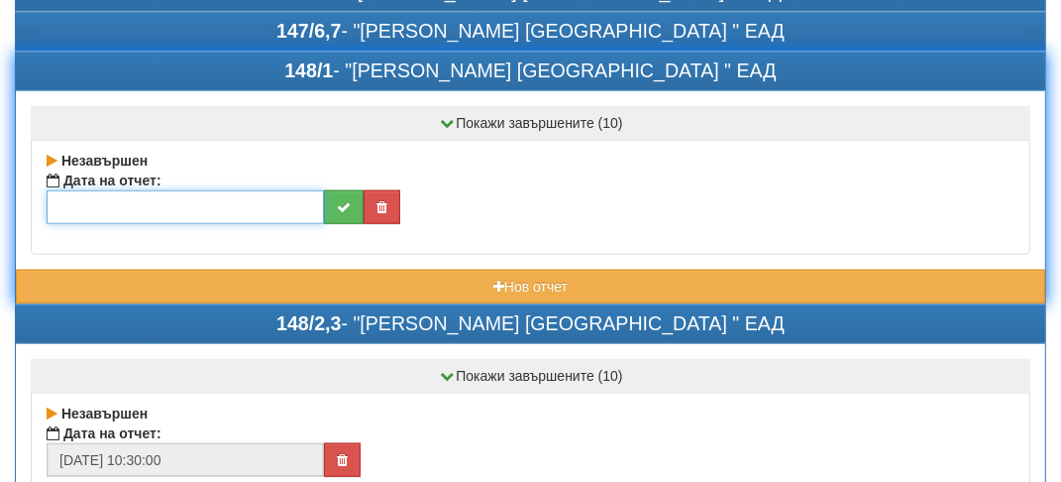
click at [274, 205] on input "text" at bounding box center [186, 207] width 278 height 34
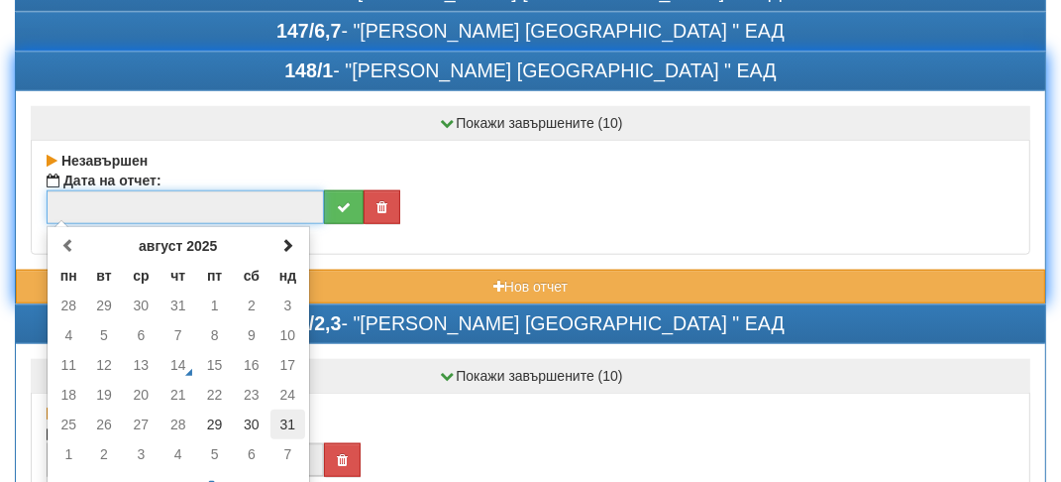
click at [286, 412] on td "31" at bounding box center [288, 424] width 35 height 30
click at [151, 472] on span at bounding box center [148, 489] width 63 height 35
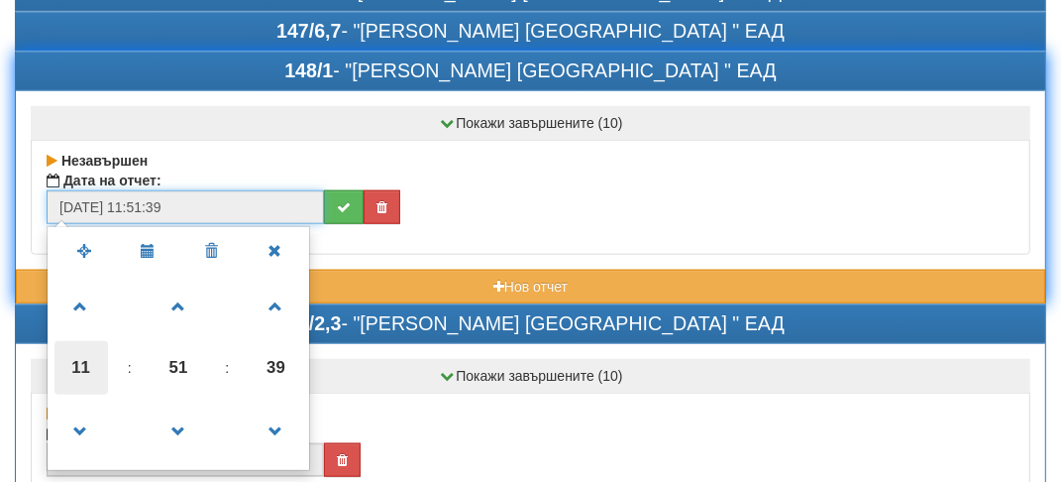
click at [74, 355] on span "11" at bounding box center [82, 368] width 54 height 54
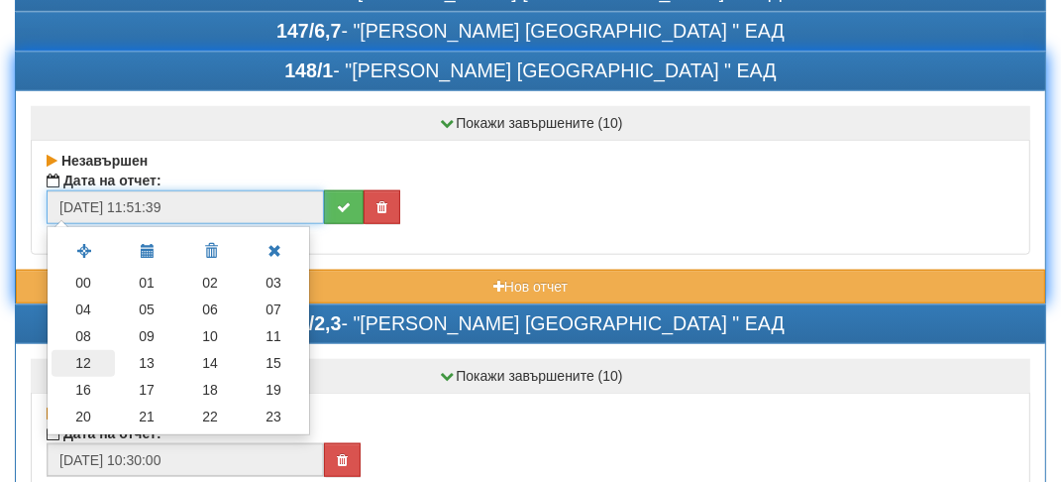
click at [78, 353] on td "12" at bounding box center [83, 363] width 63 height 27
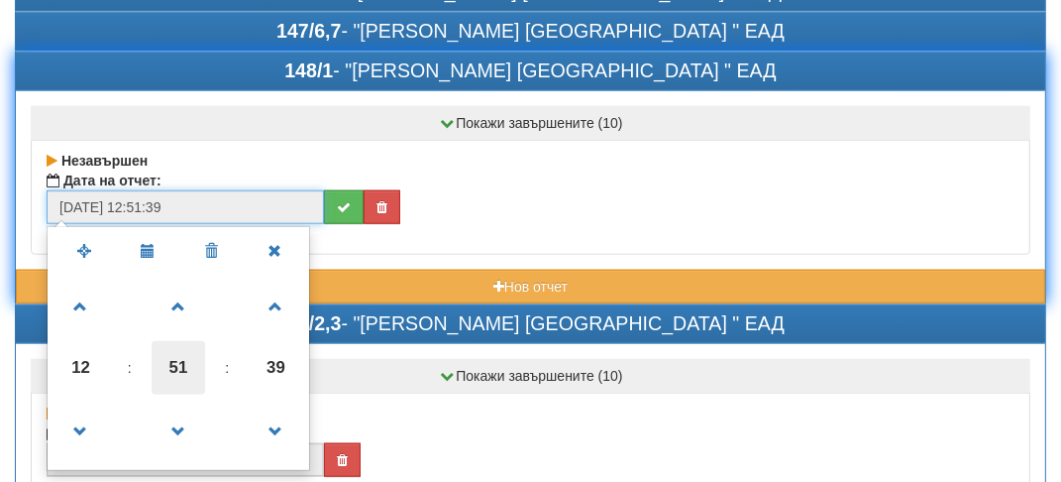
click at [202, 351] on span "51" at bounding box center [179, 368] width 54 height 54
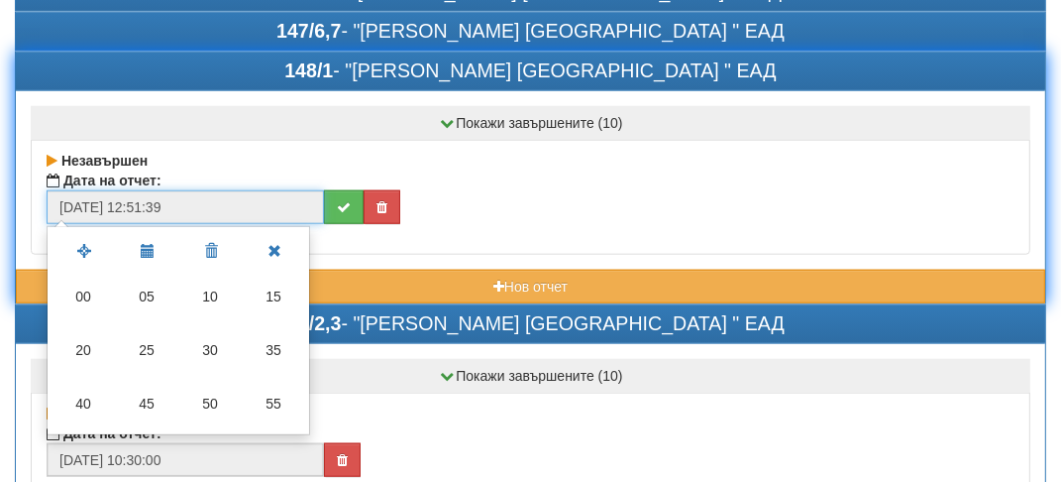
click at [202, 351] on td "30" at bounding box center [209, 350] width 63 height 54
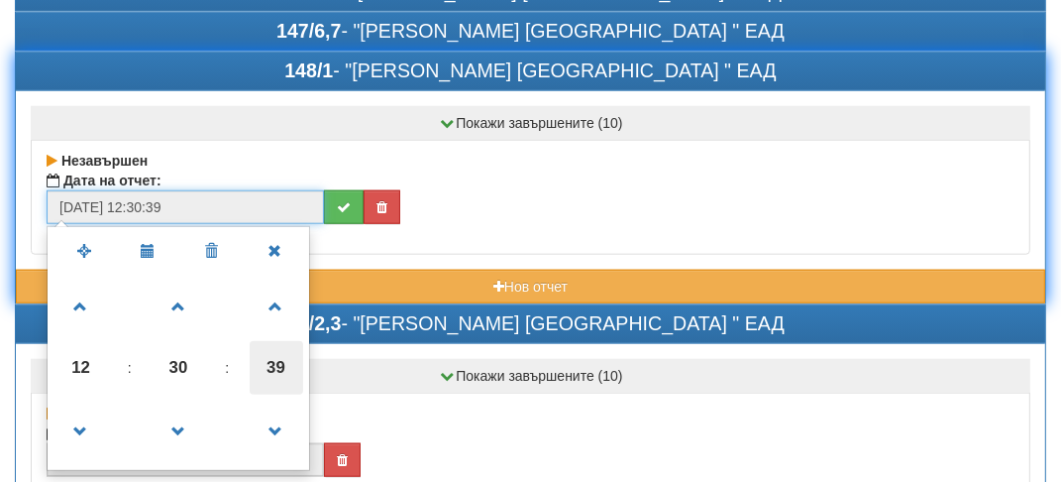
click at [290, 355] on span "39" at bounding box center [277, 368] width 54 height 54
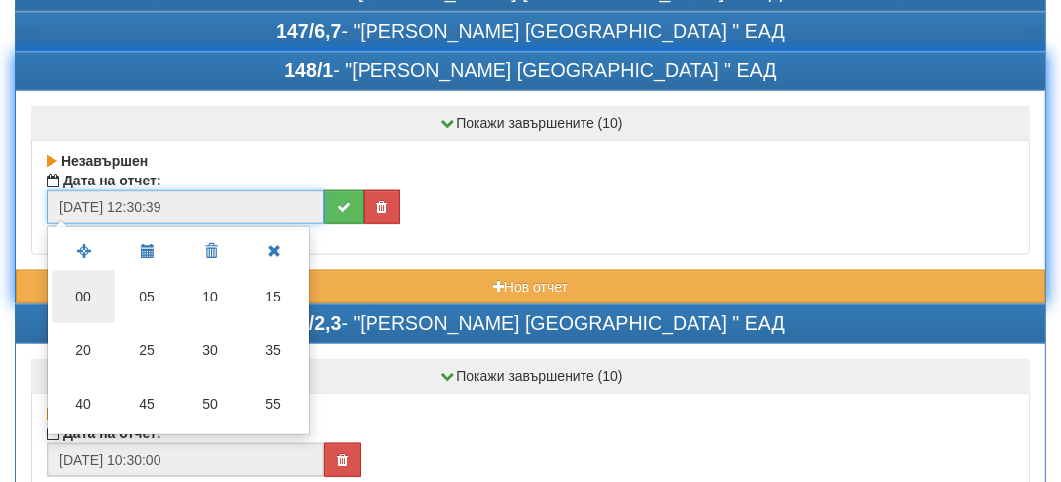
click at [87, 290] on td "00" at bounding box center [83, 297] width 63 height 54
type input "[DATE] 12:30:00"
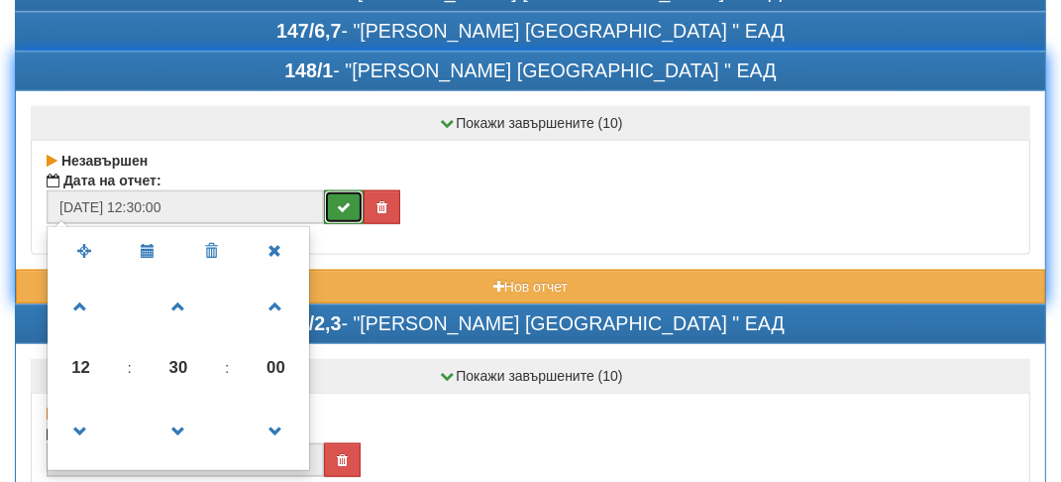
click at [353, 202] on button "submit" at bounding box center [344, 207] width 40 height 34
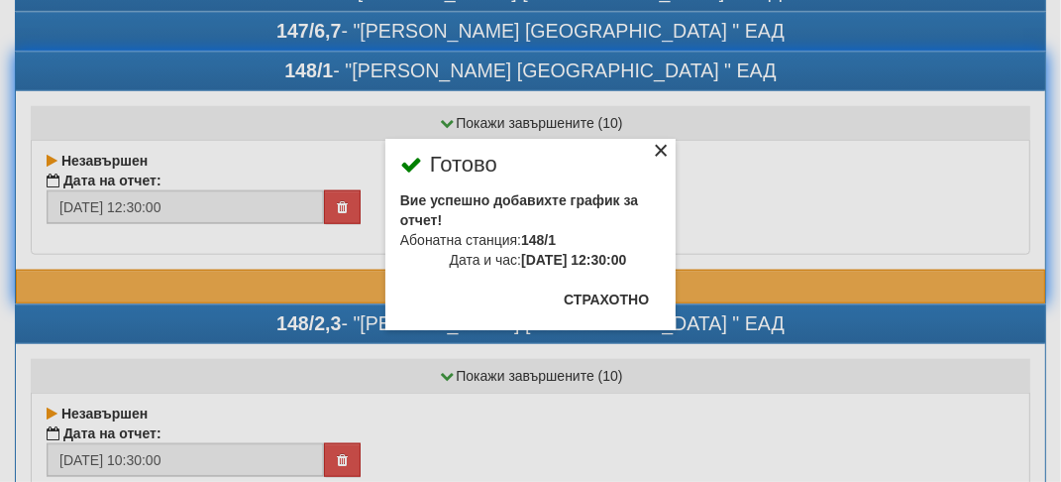
click at [651, 147] on div "×" at bounding box center [661, 154] width 20 height 20
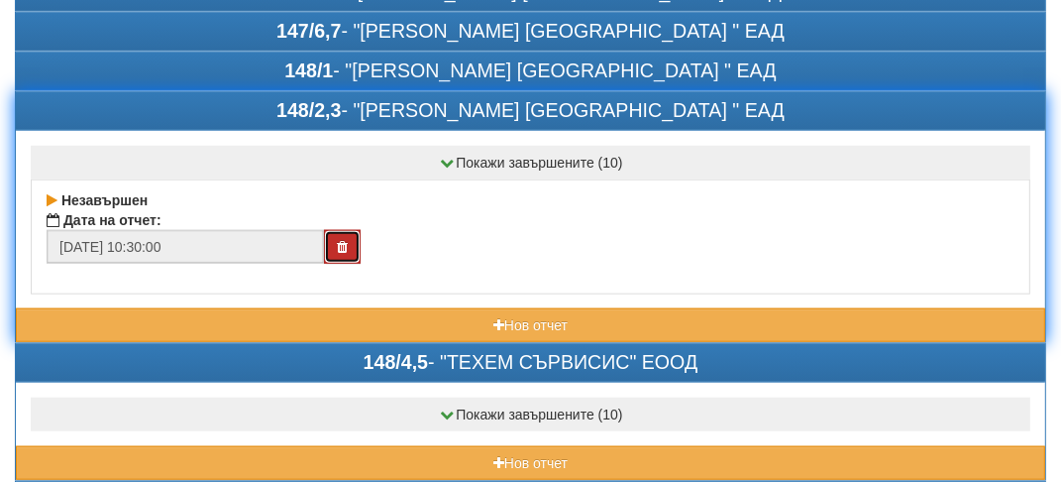
click at [344, 240] on icon "button" at bounding box center [342, 247] width 11 height 14
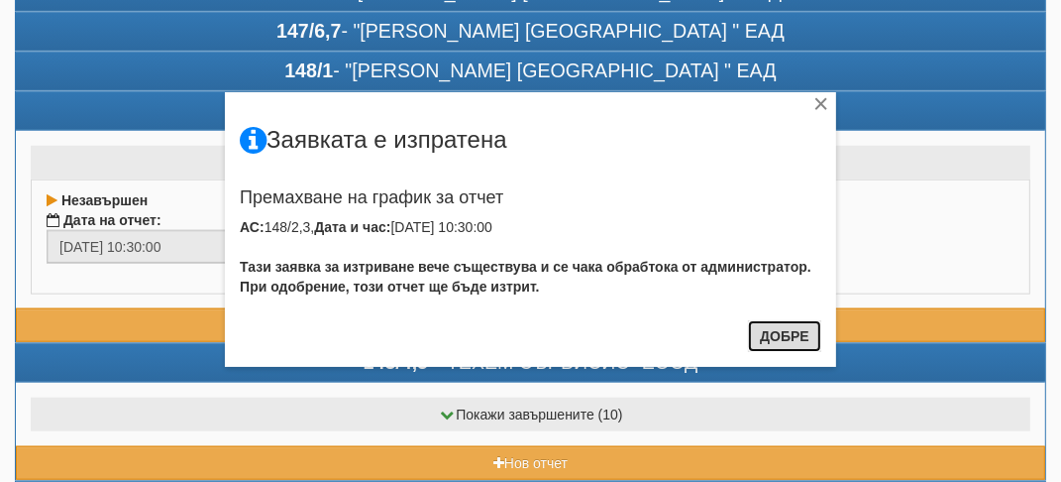
click at [781, 332] on button "Добре" at bounding box center [784, 336] width 73 height 32
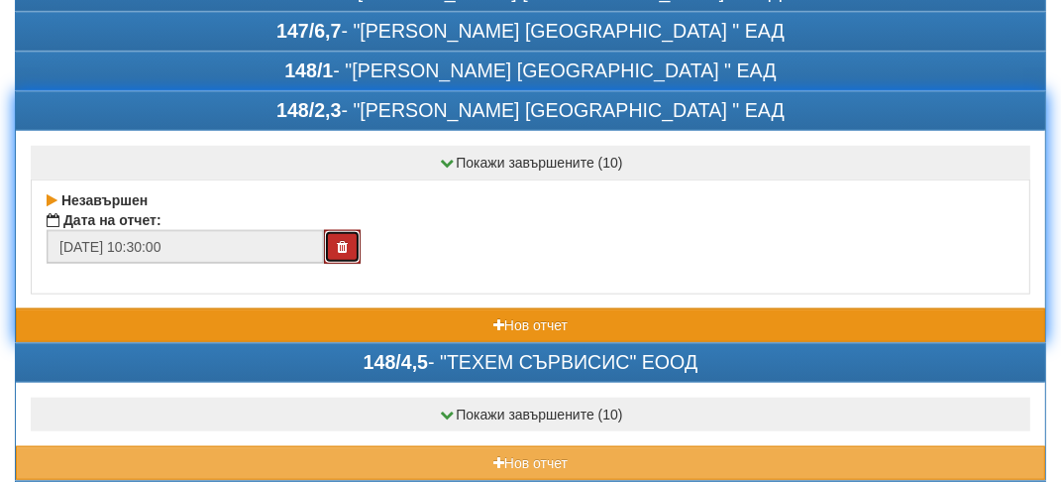
scroll to position [1487, 0]
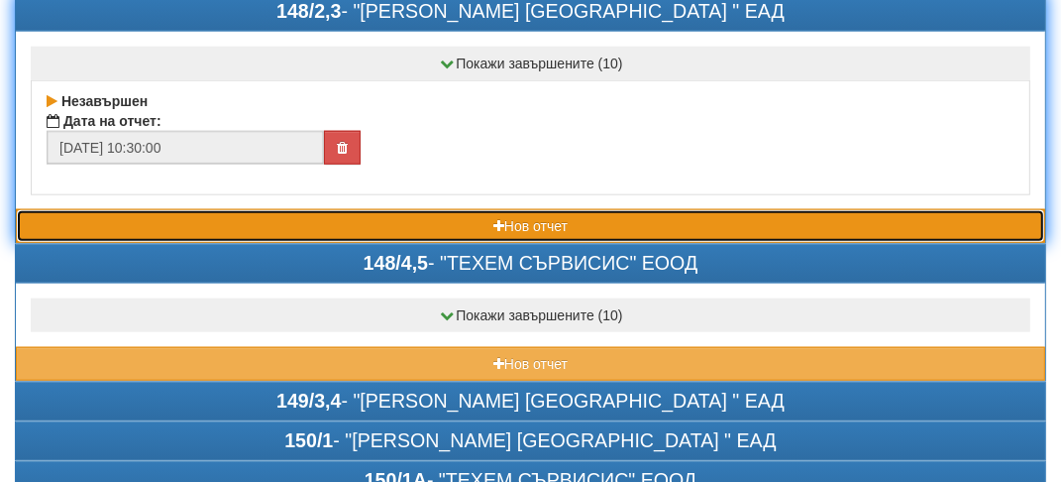
click at [167, 209] on button "Нов отчет" at bounding box center [531, 226] width 1030 height 34
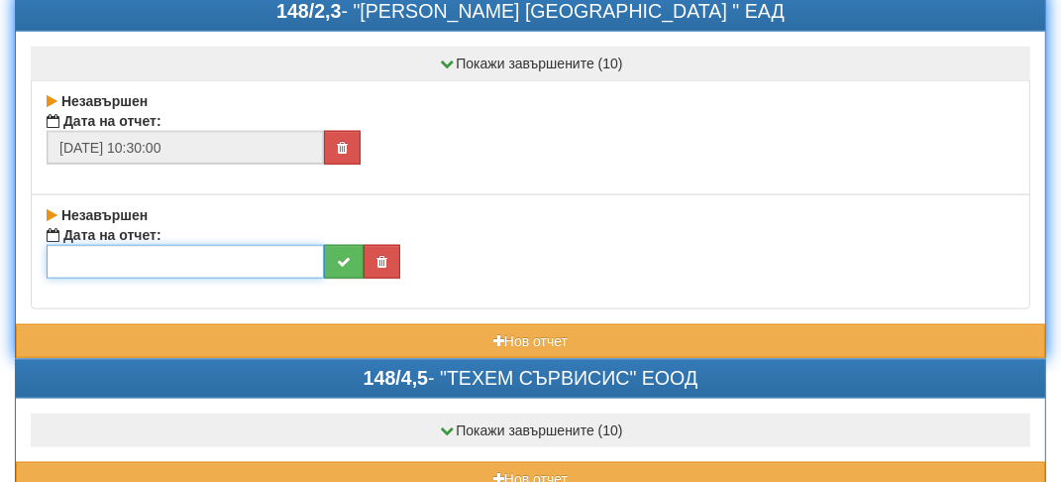
click at [67, 252] on input "text" at bounding box center [186, 262] width 278 height 34
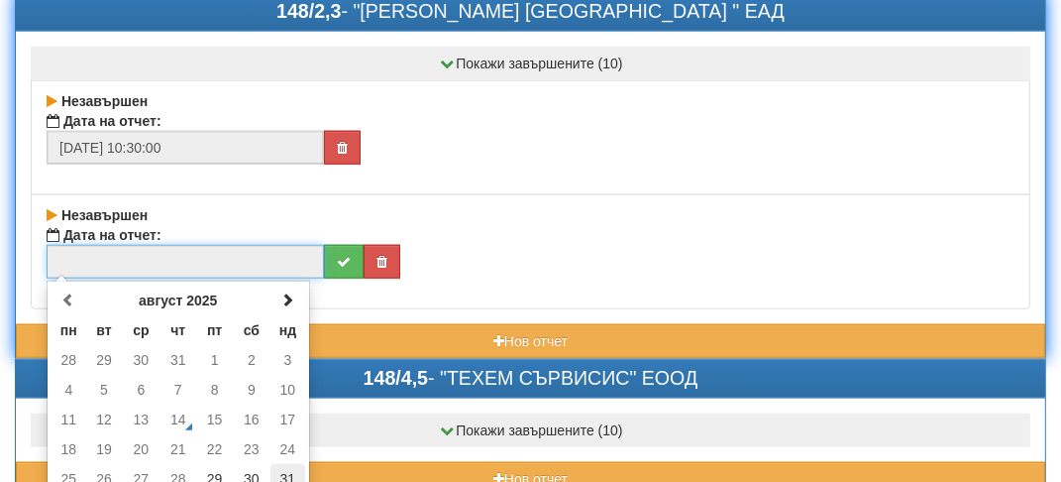
click at [294, 464] on td "31" at bounding box center [288, 479] width 35 height 30
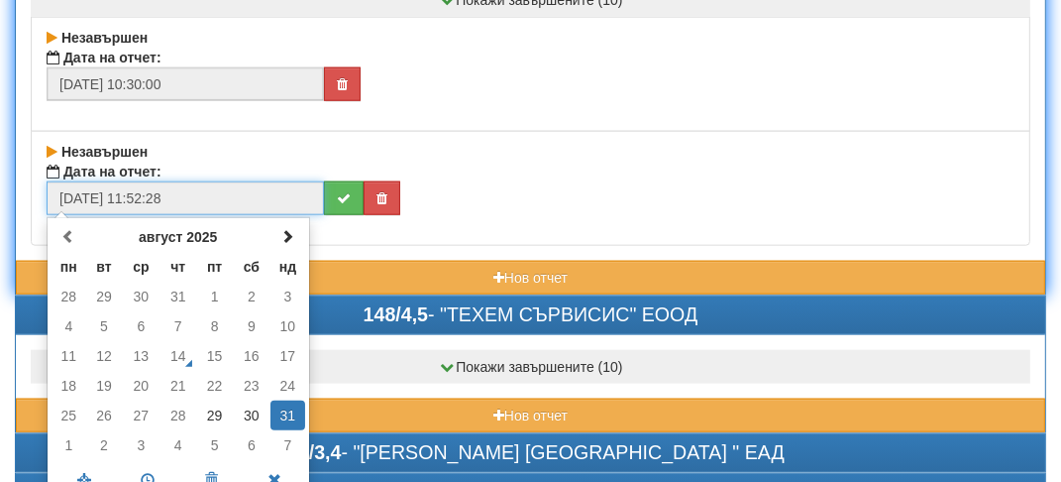
scroll to position [1586, 0]
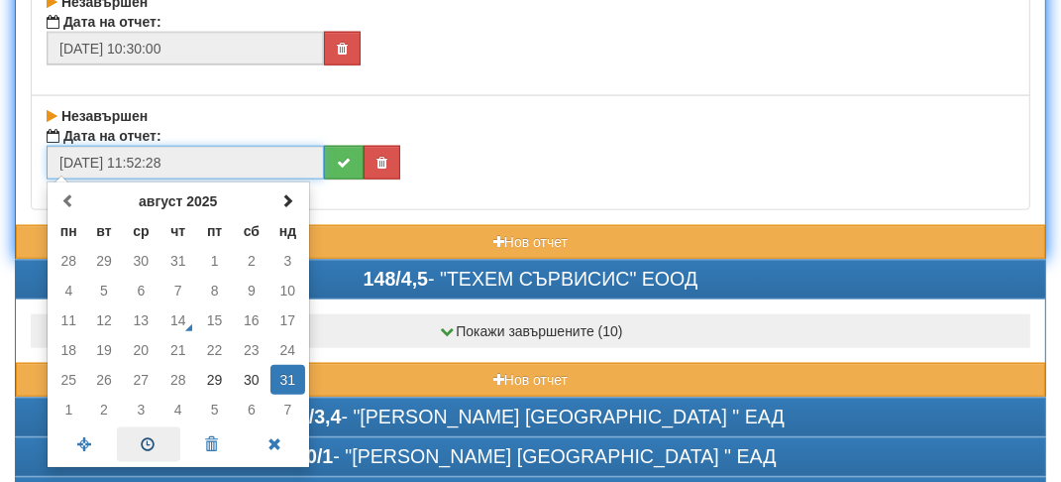
click at [141, 433] on span at bounding box center [148, 444] width 63 height 35
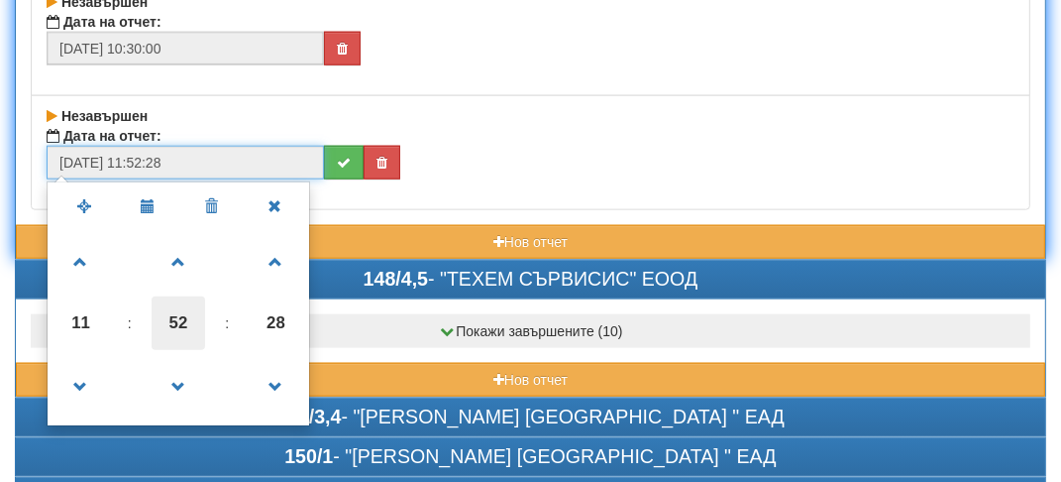
click at [175, 308] on span "52" at bounding box center [179, 323] width 54 height 54
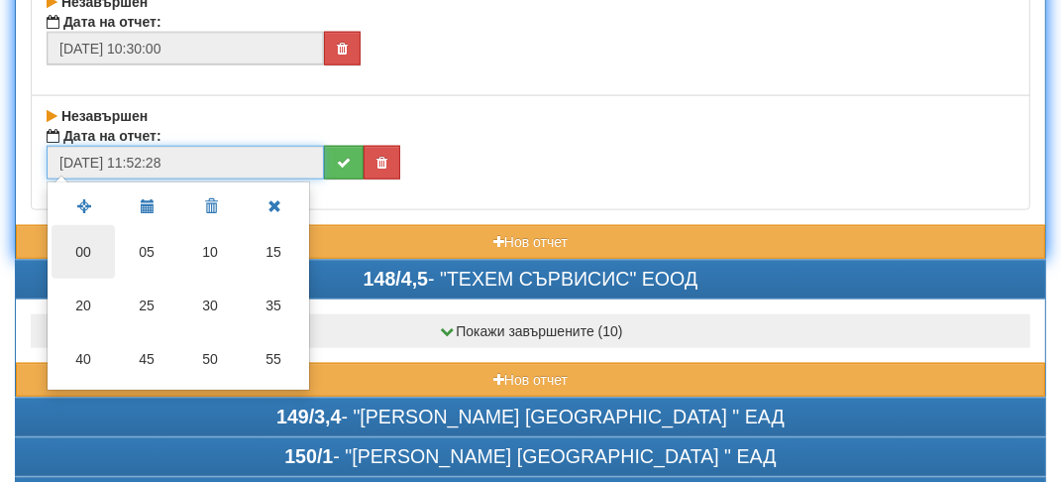
click at [71, 242] on td "00" at bounding box center [83, 252] width 63 height 54
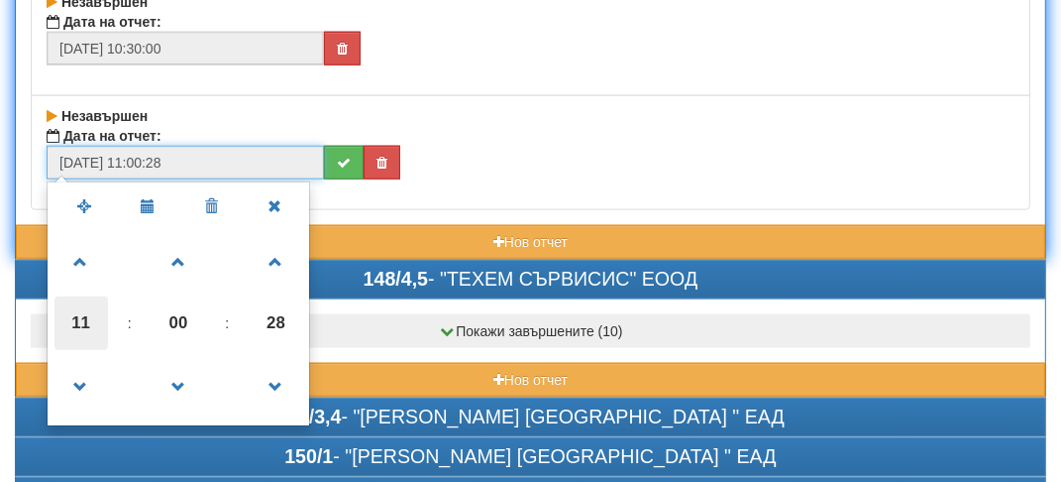
click at [93, 315] on span "11" at bounding box center [82, 323] width 54 height 54
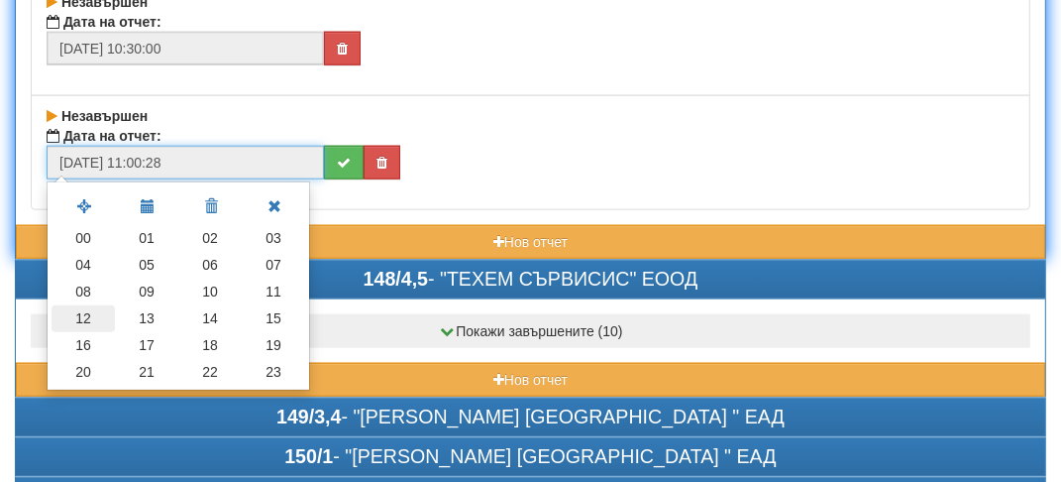
click at [86, 305] on td "12" at bounding box center [83, 318] width 63 height 27
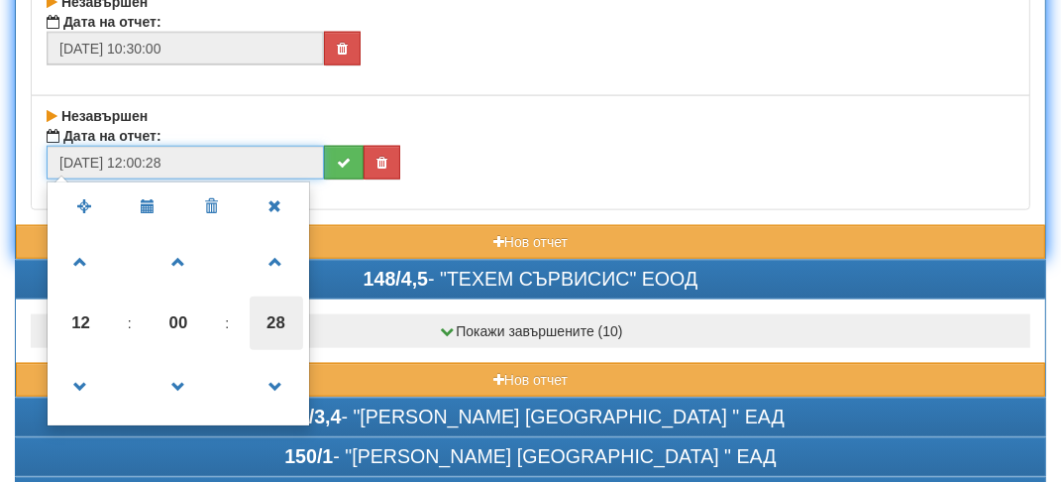
click at [281, 304] on span "28" at bounding box center [277, 323] width 54 height 54
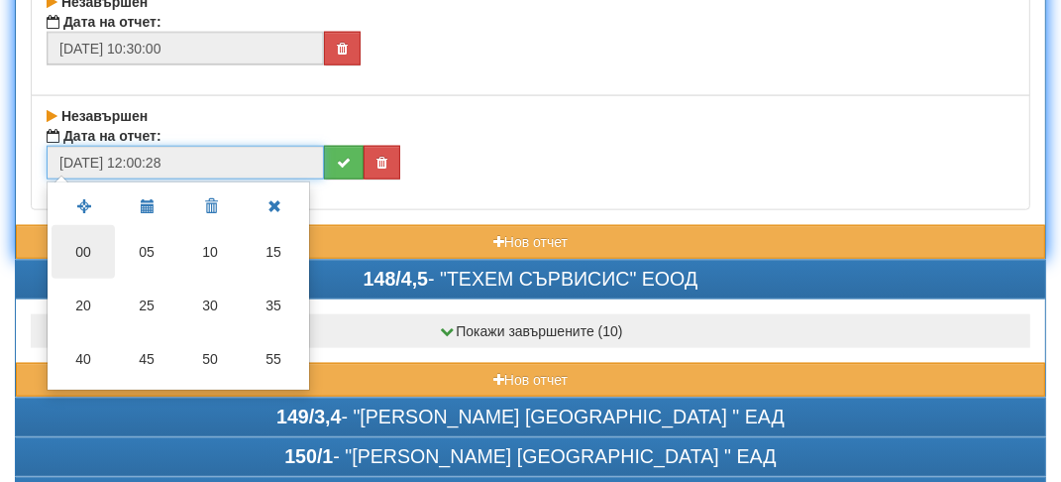
click at [75, 236] on td "00" at bounding box center [83, 252] width 63 height 54
type input "[DATE] 12:00:00"
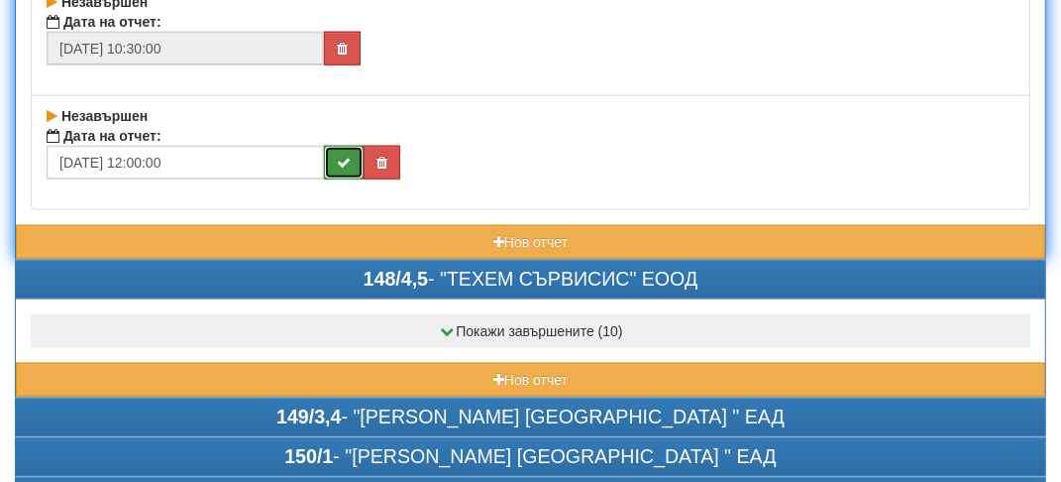
click at [347, 157] on button "submit" at bounding box center [344, 163] width 40 height 34
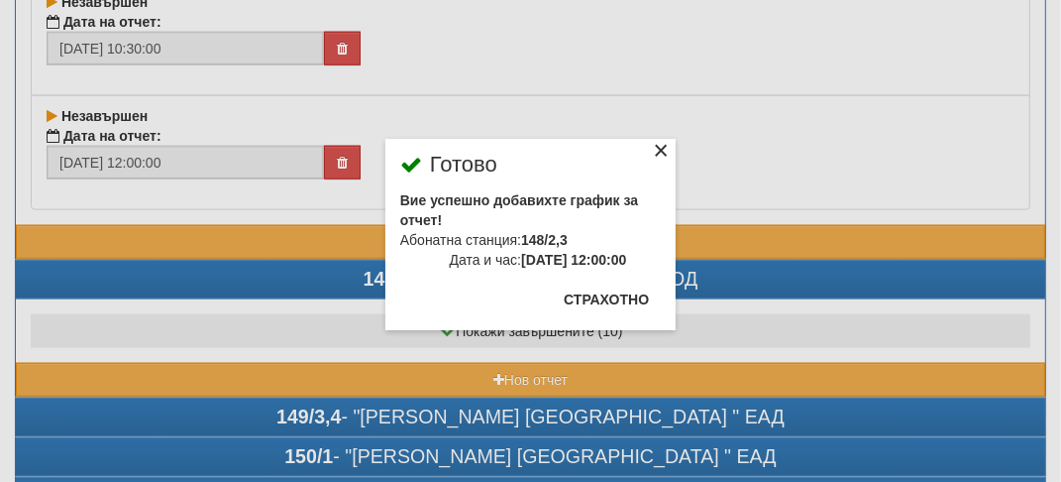
click at [662, 149] on div "×" at bounding box center [661, 154] width 20 height 20
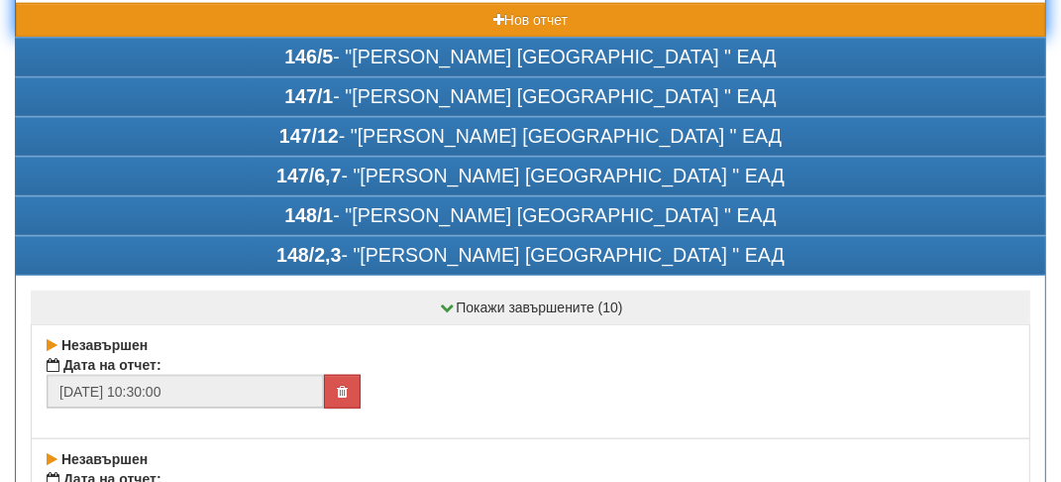
scroll to position [1189, 0]
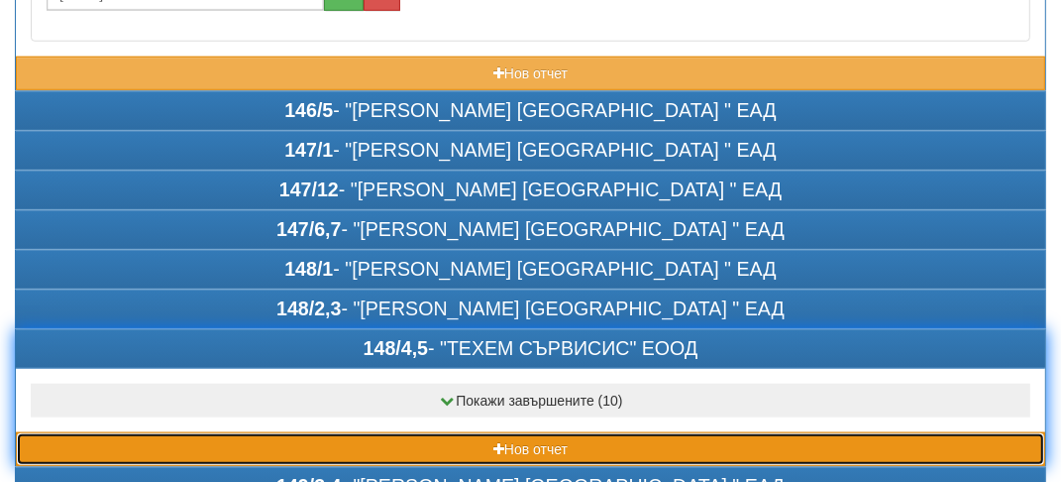
click at [111, 443] on button "Нов отчет" at bounding box center [531, 449] width 1030 height 34
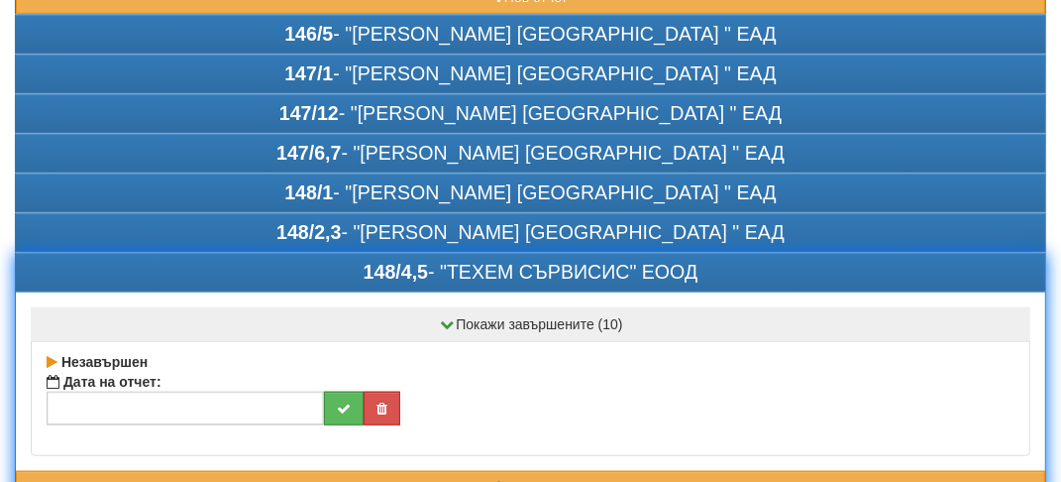
scroll to position [1288, 0]
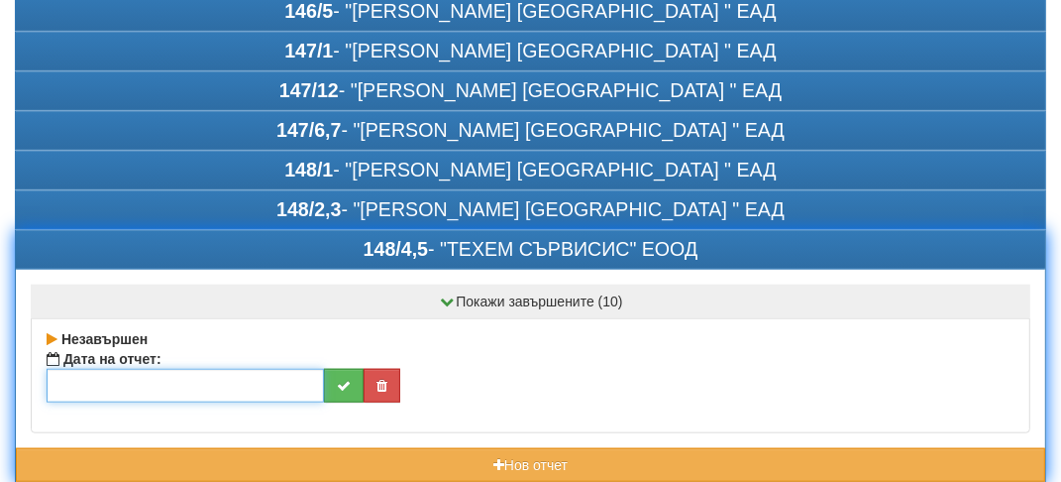
click at [87, 369] on input "text" at bounding box center [186, 386] width 278 height 34
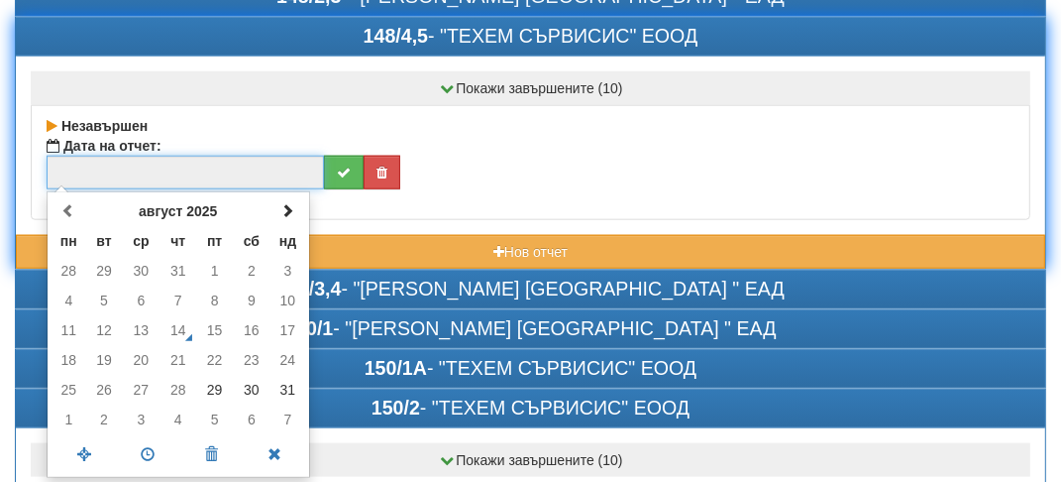
scroll to position [1586, 0]
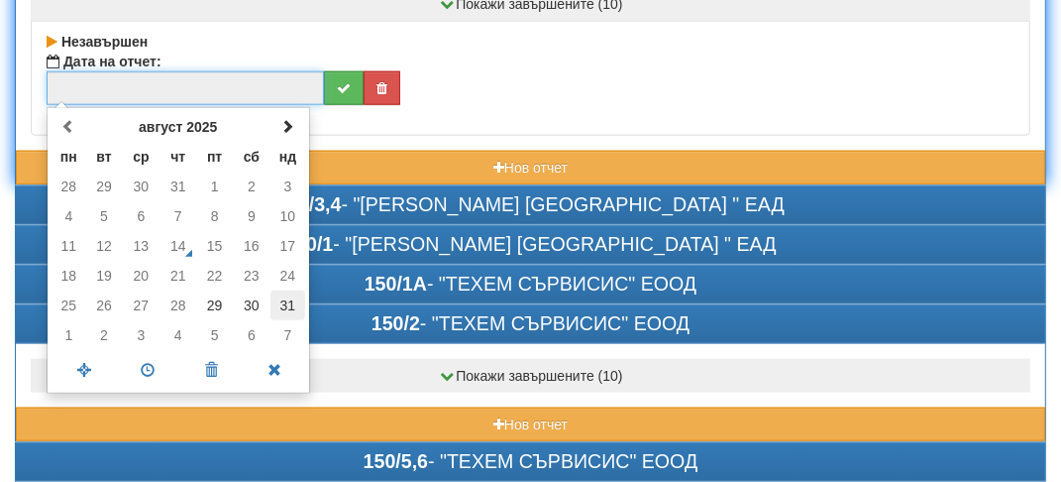
click at [279, 294] on td "31" at bounding box center [288, 305] width 35 height 30
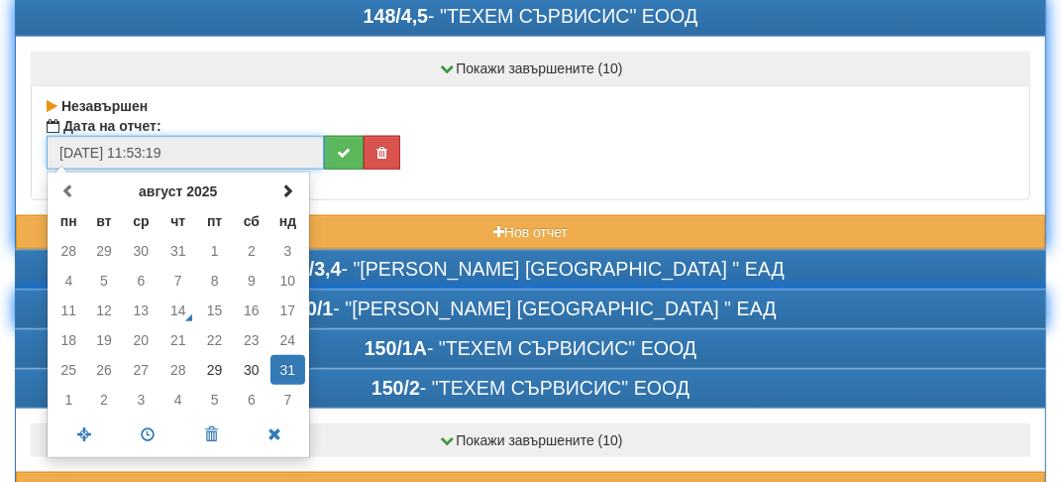
scroll to position [1487, 0]
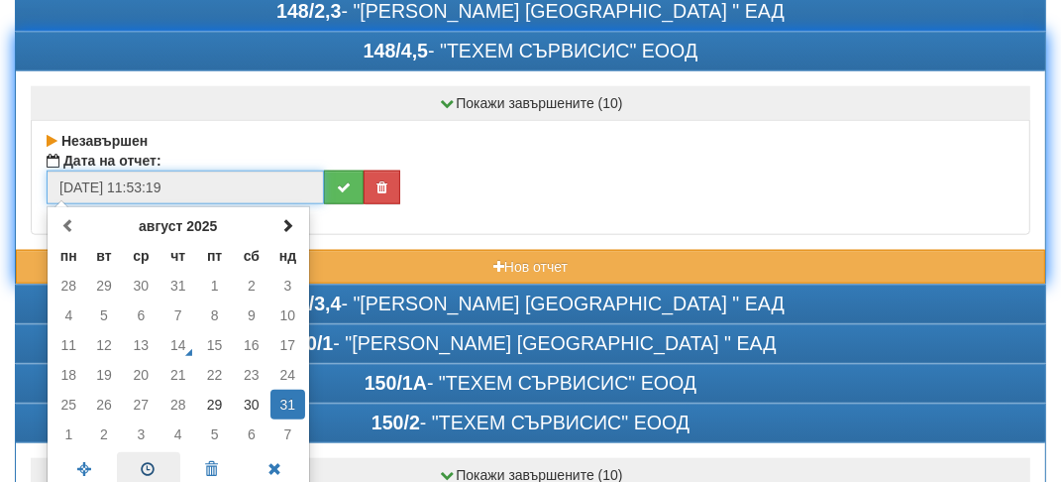
click at [167, 452] on span at bounding box center [148, 469] width 63 height 35
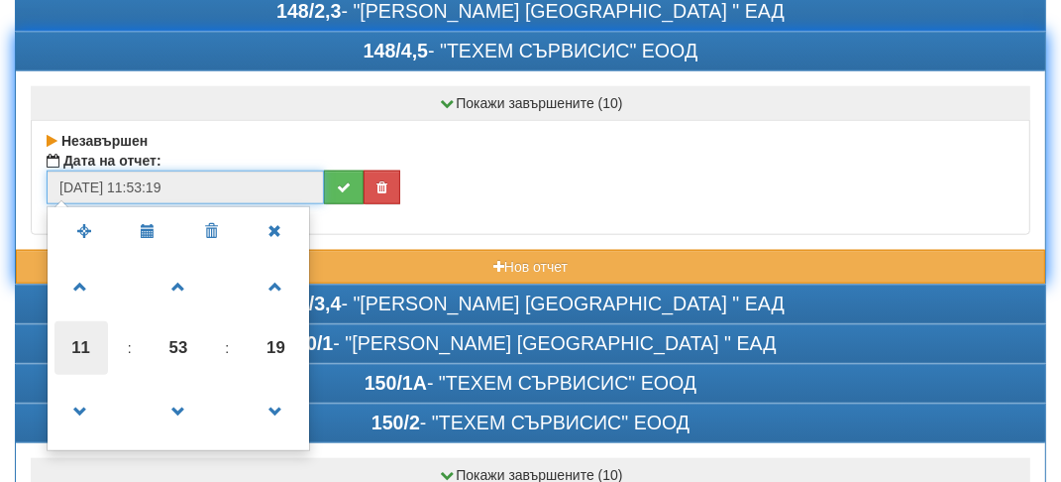
click at [86, 342] on span "11" at bounding box center [82, 348] width 54 height 54
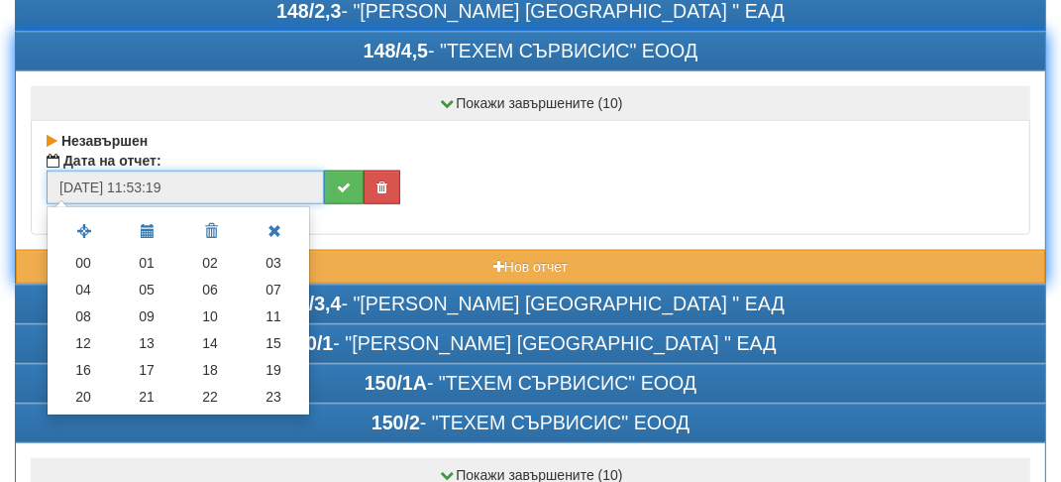
drag, startPoint x: 101, startPoint y: 319, endPoint x: 115, endPoint y: 318, distance: 13.9
click at [103, 330] on td "12" at bounding box center [83, 343] width 63 height 27
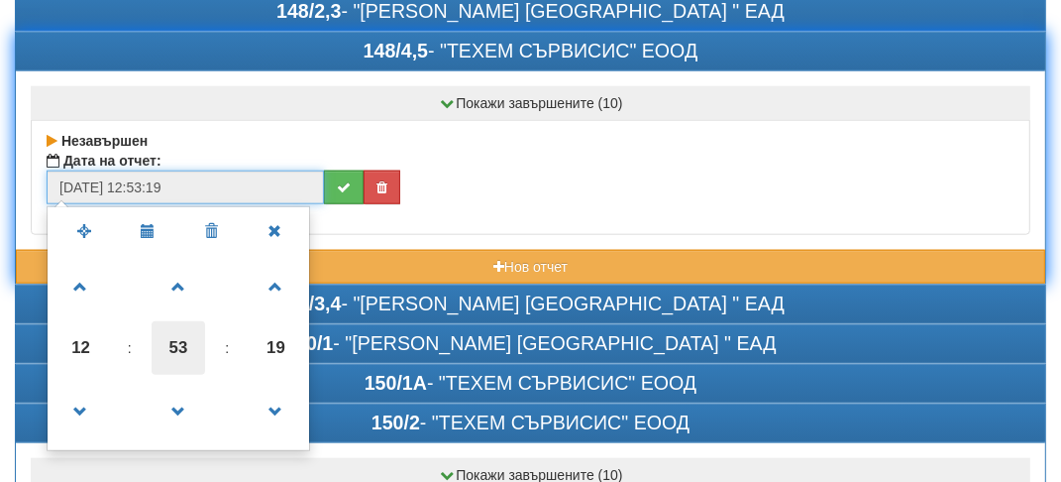
click at [190, 327] on span "53" at bounding box center [179, 348] width 54 height 54
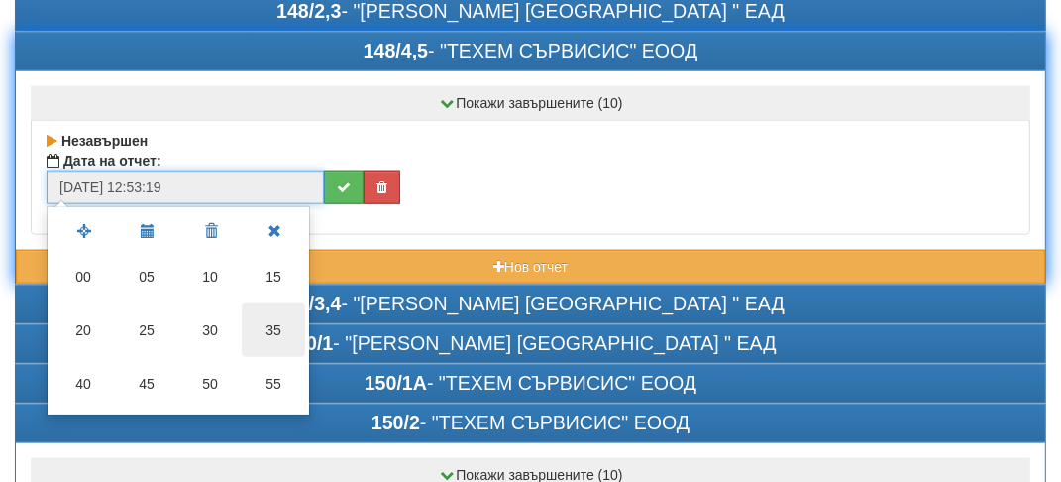
click at [271, 315] on td "35" at bounding box center [273, 330] width 63 height 54
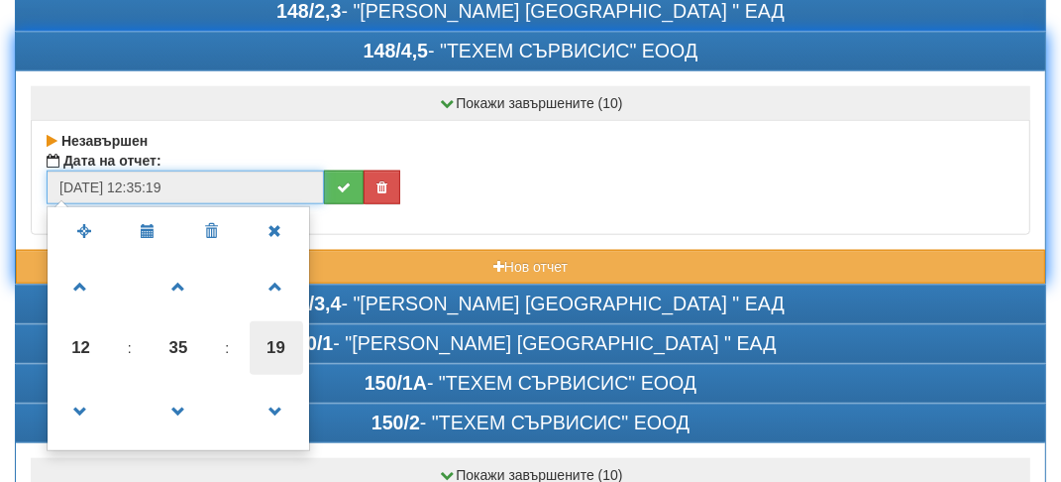
click at [277, 328] on span "19" at bounding box center [277, 348] width 54 height 54
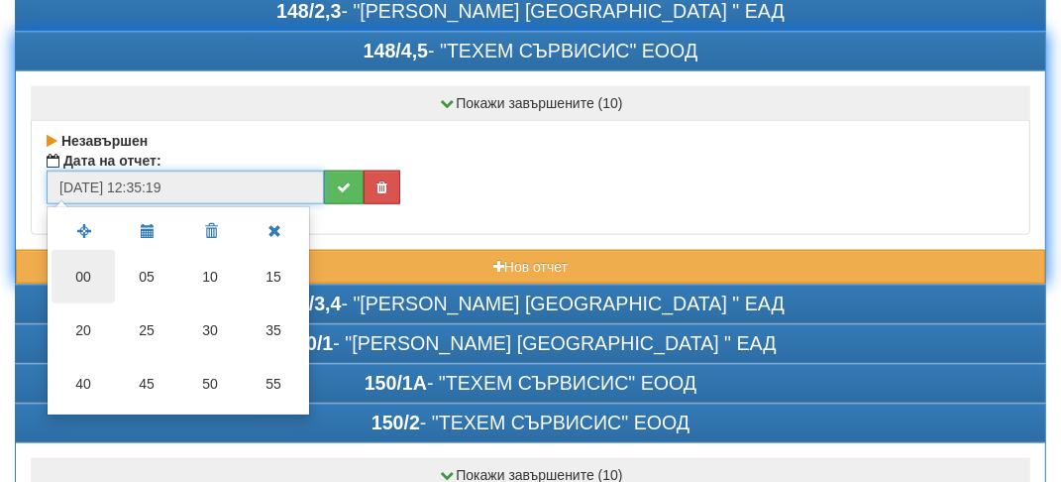
click at [89, 264] on td "00" at bounding box center [83, 277] width 63 height 54
type input "[DATE] 12:35:00"
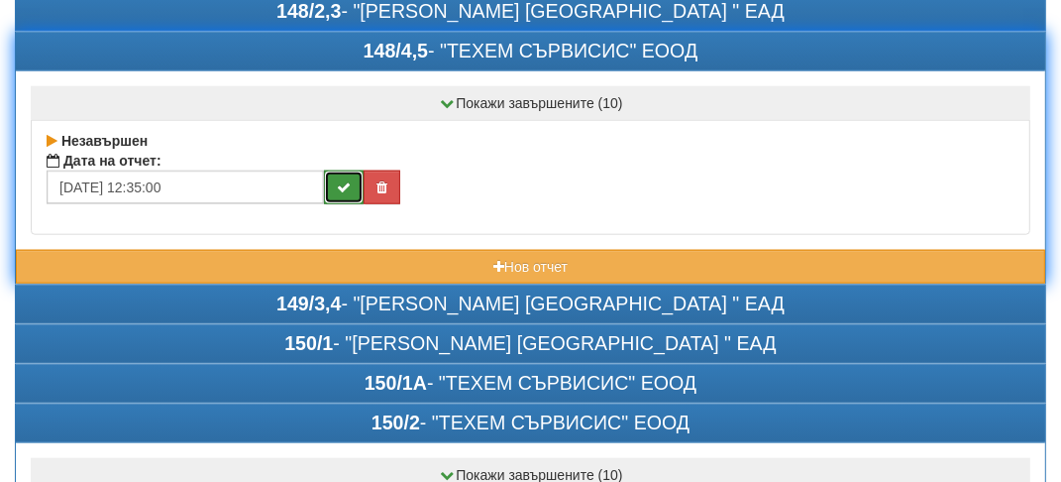
click at [337, 187] on button "submit" at bounding box center [344, 187] width 40 height 34
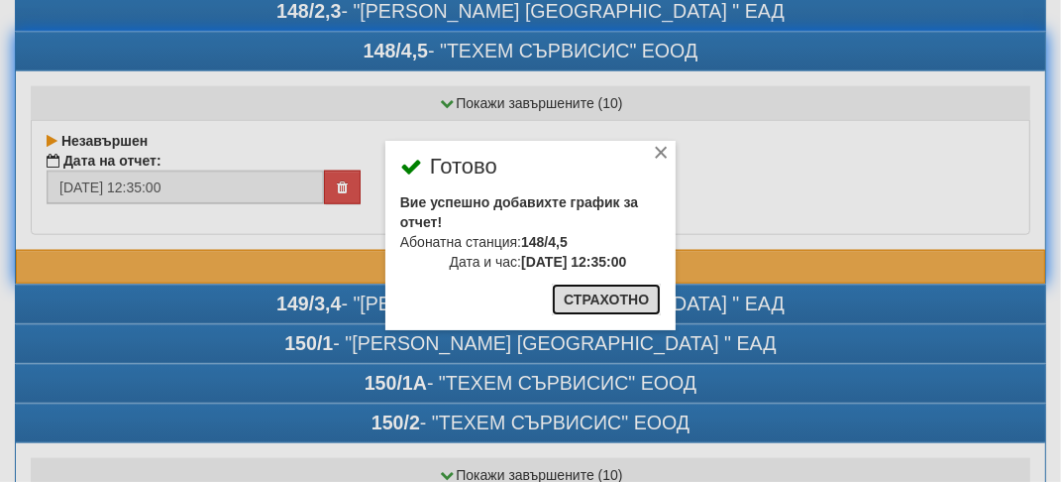
click at [611, 292] on button "Страхотно" at bounding box center [606, 299] width 109 height 32
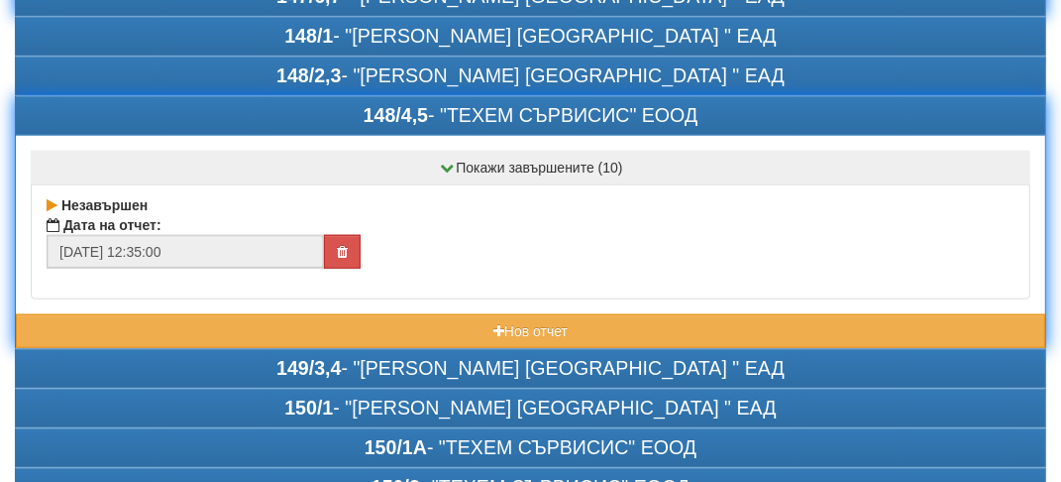
scroll to position [1388, 0]
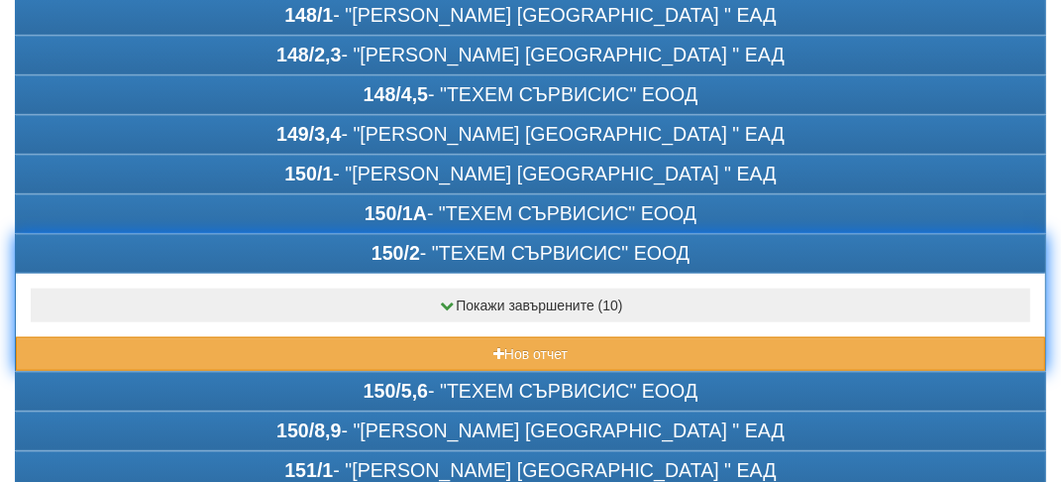
scroll to position [1487, 0]
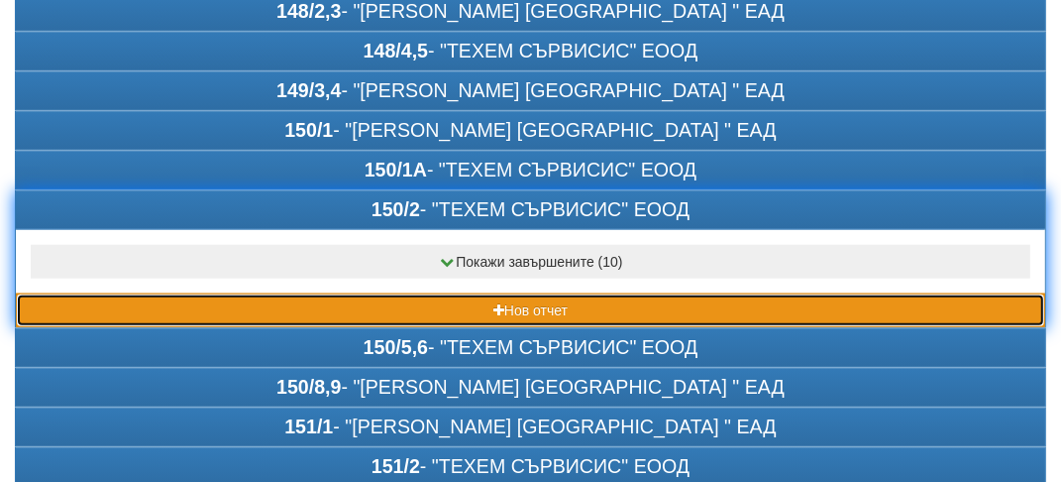
click at [251, 299] on button "Нов отчет" at bounding box center [531, 310] width 1030 height 34
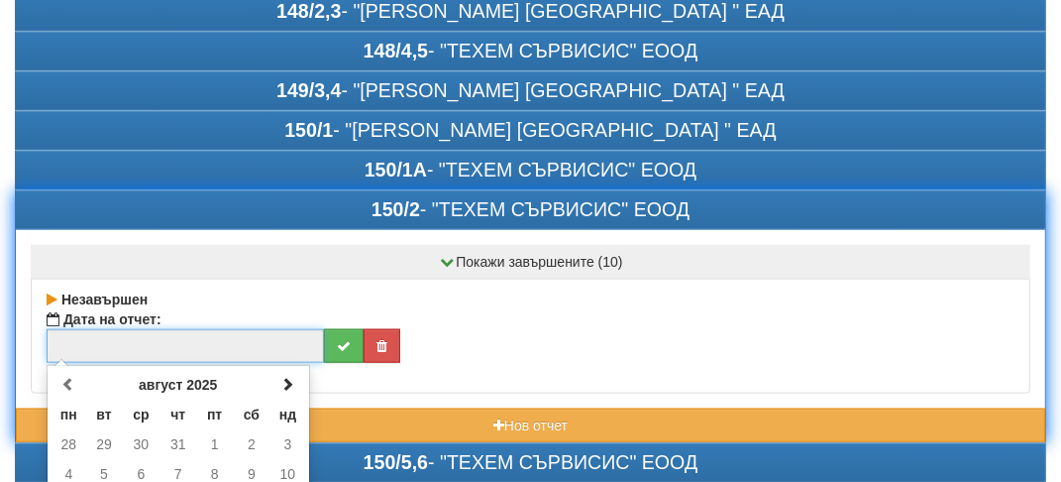
click at [126, 329] on input "text" at bounding box center [186, 346] width 278 height 34
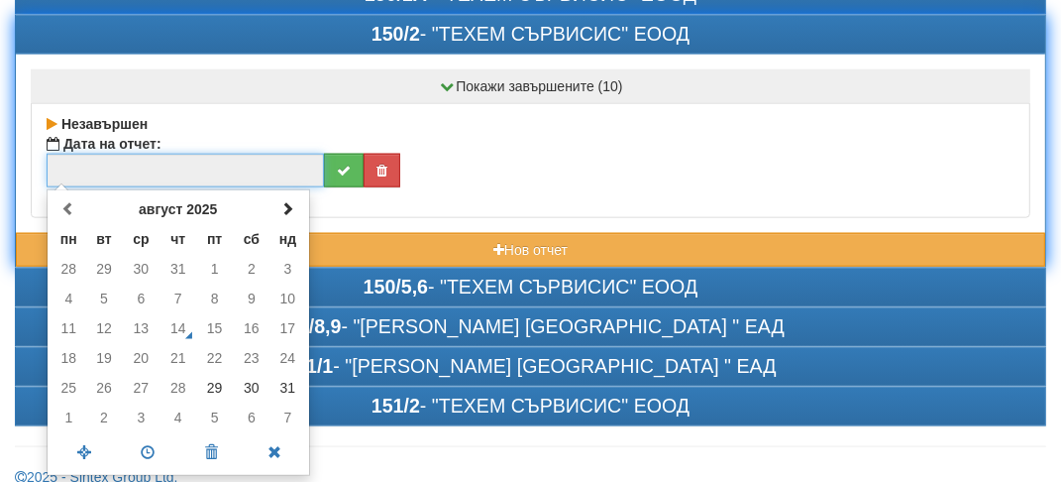
scroll to position [1664, 0]
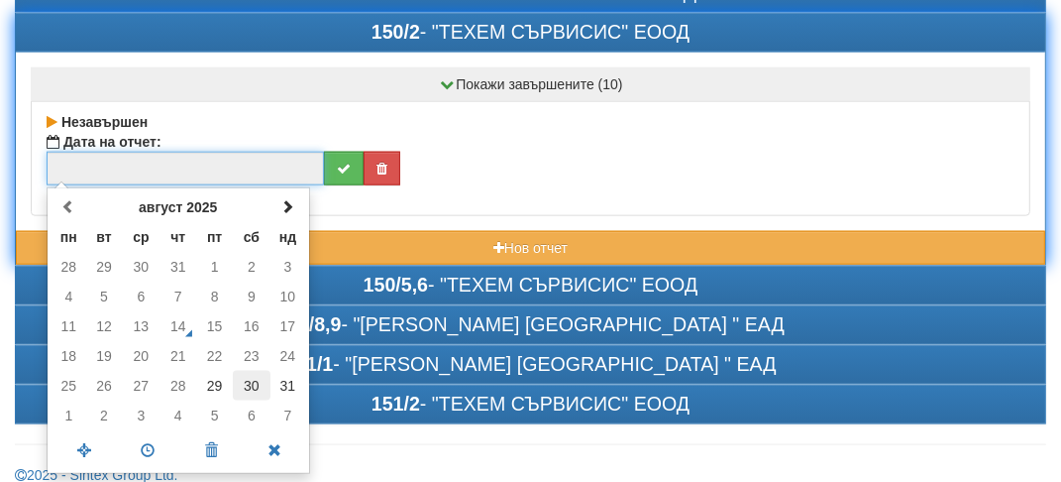
click at [263, 371] on td "30" at bounding box center [252, 386] width 38 height 30
click at [152, 433] on span at bounding box center [148, 450] width 63 height 35
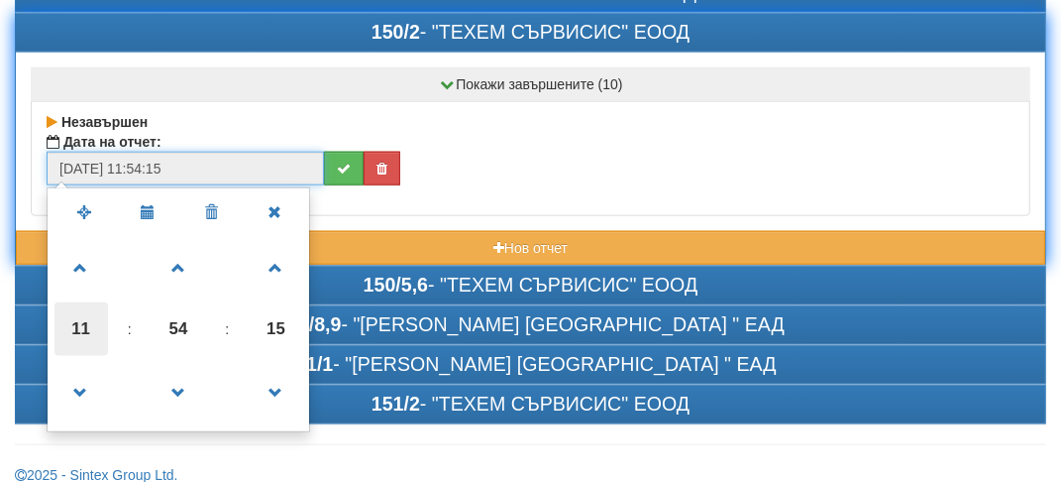
click at [67, 319] on span "11" at bounding box center [82, 329] width 54 height 54
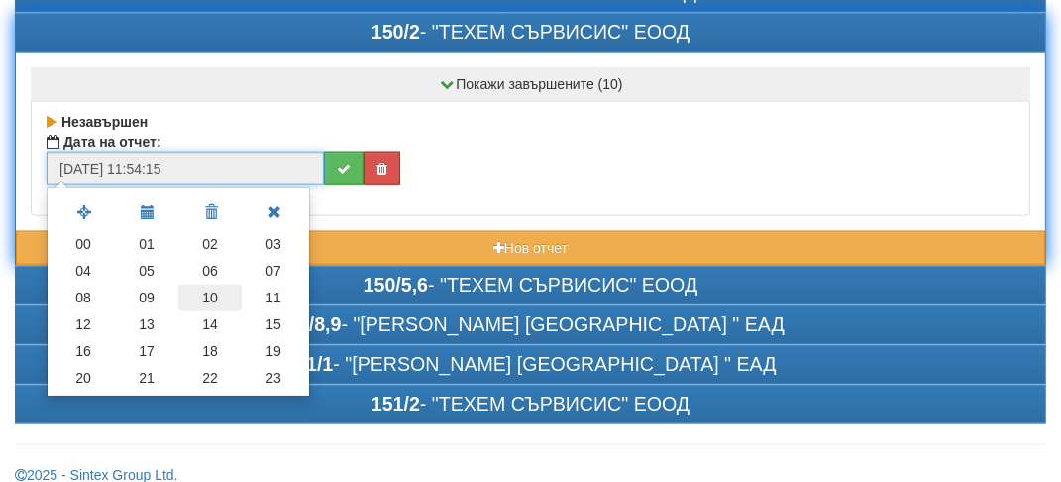
click at [210, 284] on td "10" at bounding box center [209, 297] width 63 height 27
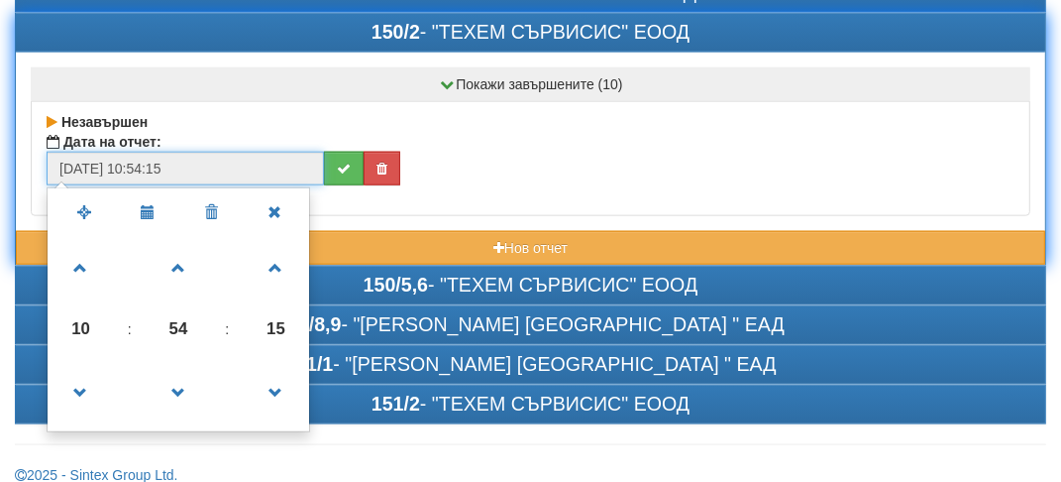
click at [210, 274] on td at bounding box center [228, 266] width 40 height 71
click at [182, 307] on span "54" at bounding box center [179, 329] width 54 height 54
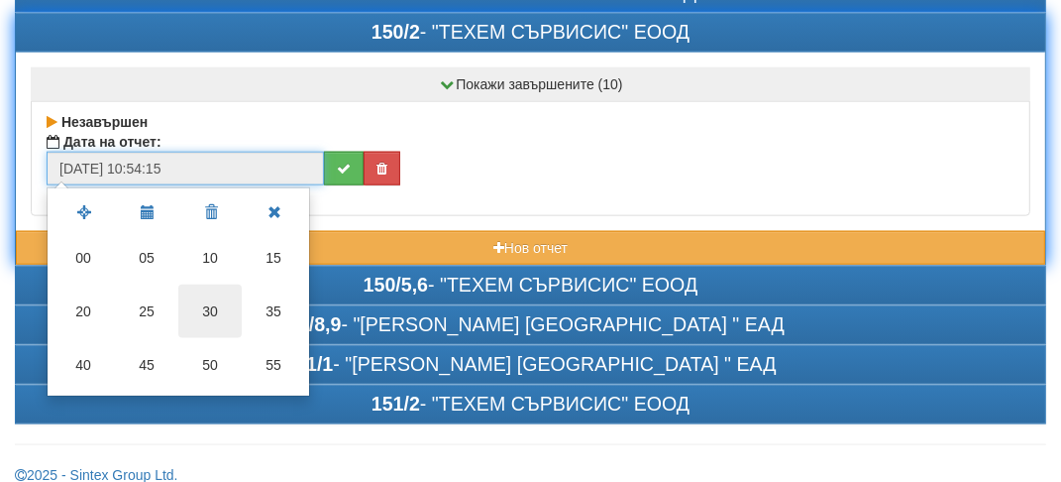
click at [229, 285] on td "30" at bounding box center [209, 311] width 63 height 54
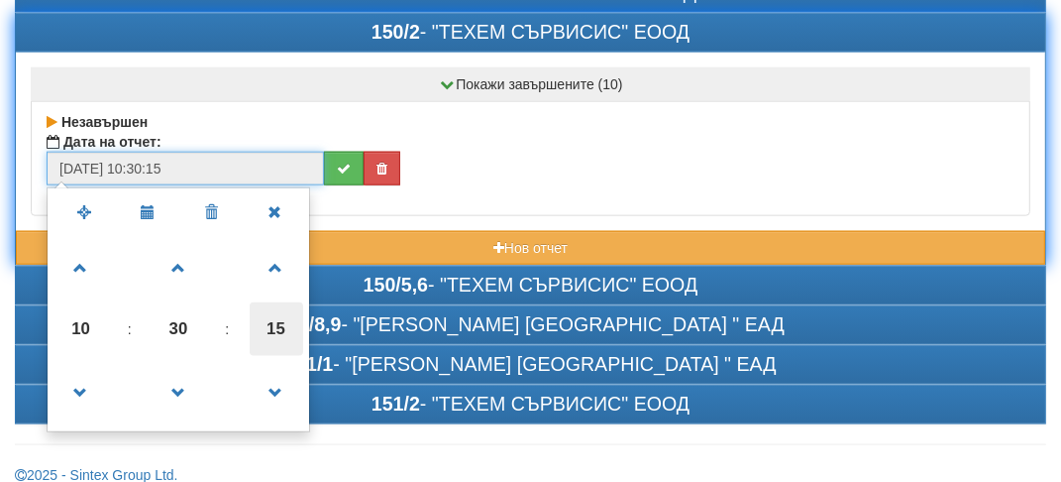
click at [275, 308] on span "15" at bounding box center [277, 329] width 54 height 54
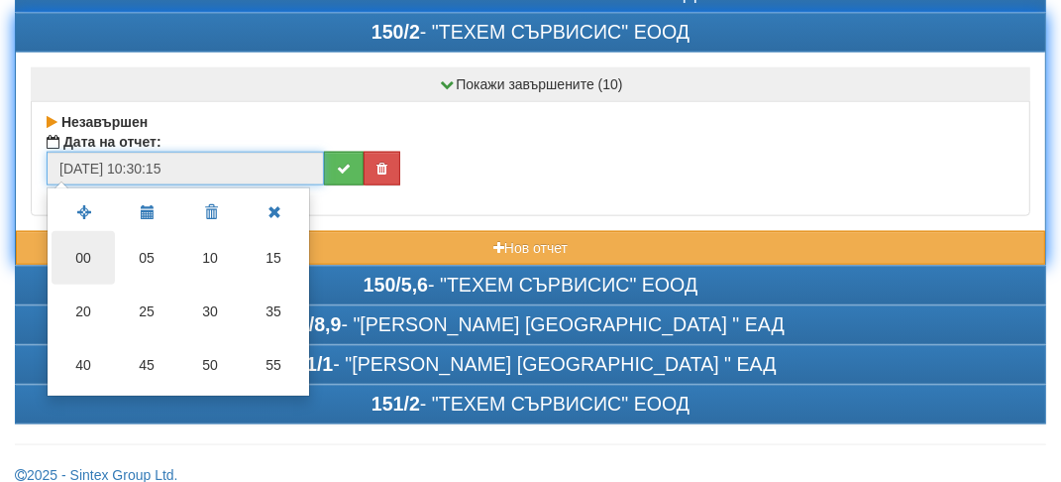
click at [104, 240] on td "00" at bounding box center [83, 258] width 63 height 54
type input "30/08/2025 10:30:00"
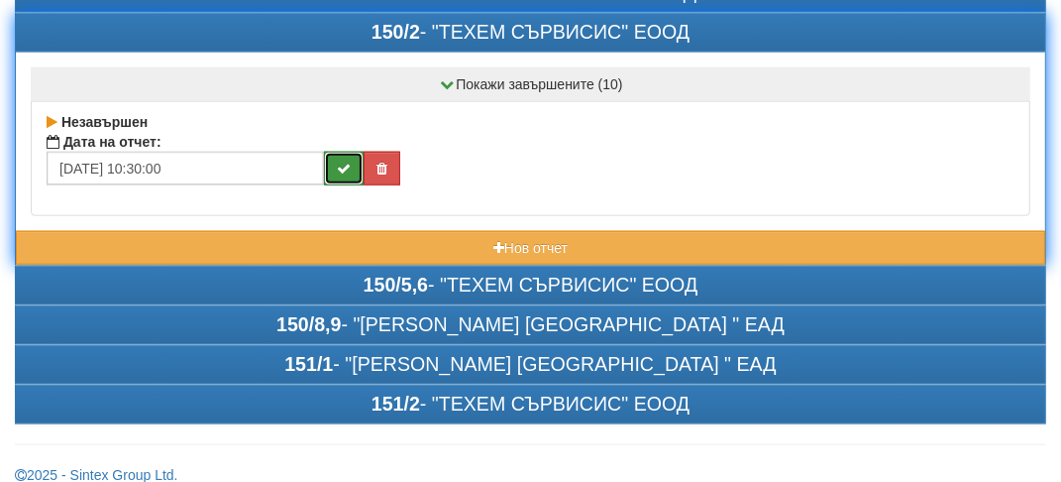
click at [351, 152] on button "submit" at bounding box center [344, 169] width 40 height 34
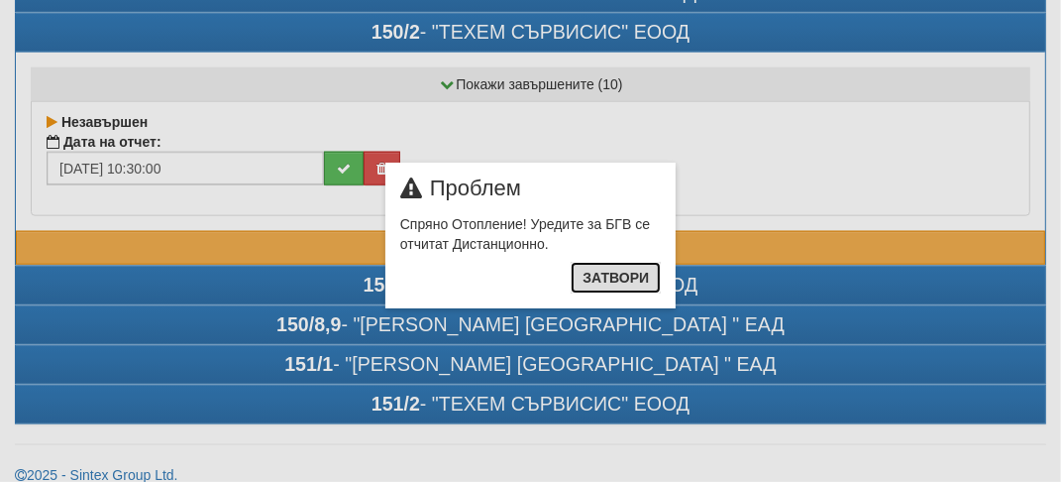
click at [626, 272] on button "Затвори" at bounding box center [616, 278] width 90 height 32
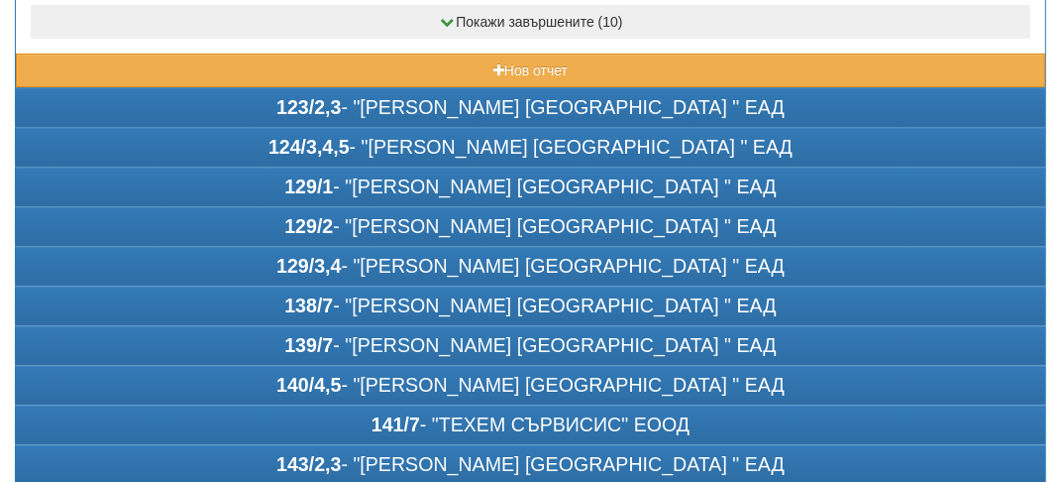
scroll to position [0, 0]
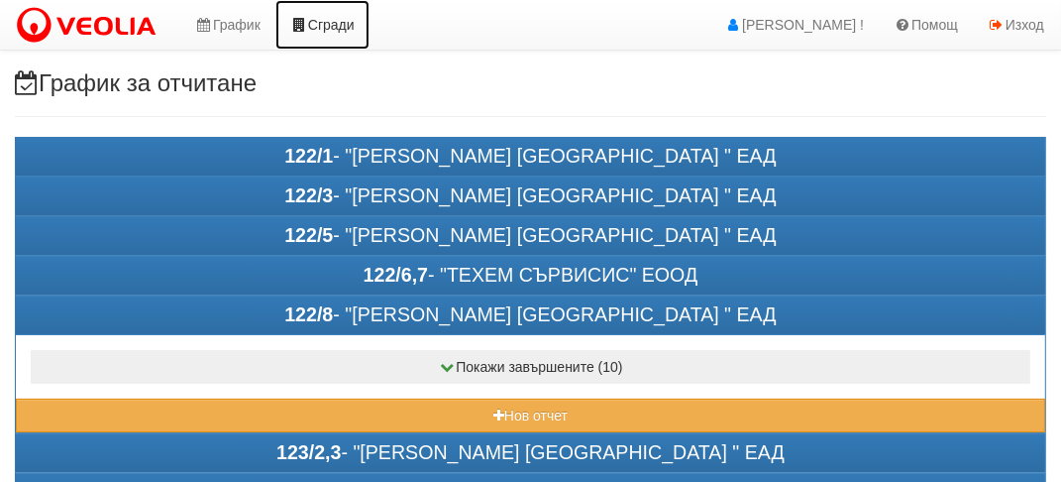
click at [324, 34] on link "Сгради" at bounding box center [323, 25] width 94 height 50
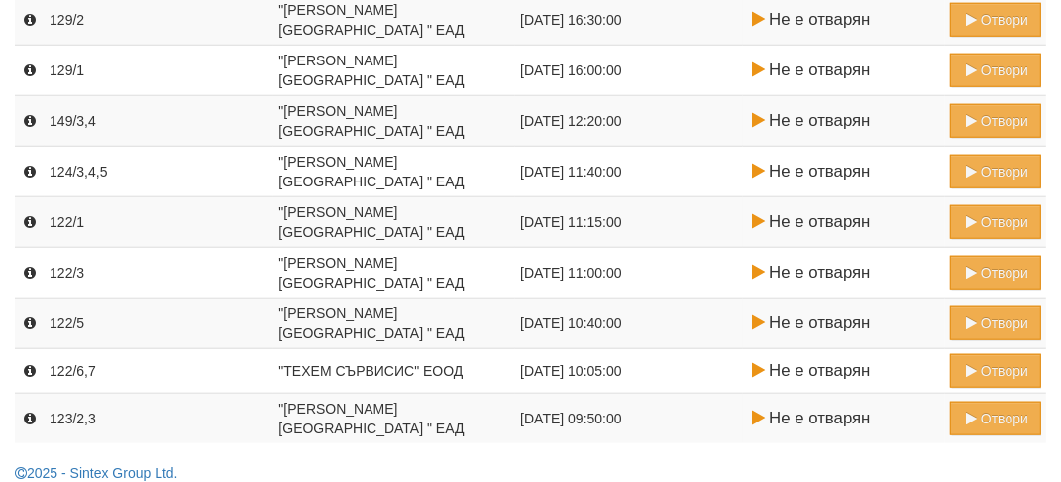
scroll to position [1356, 0]
